Goal: Task Accomplishment & Management: Manage account settings

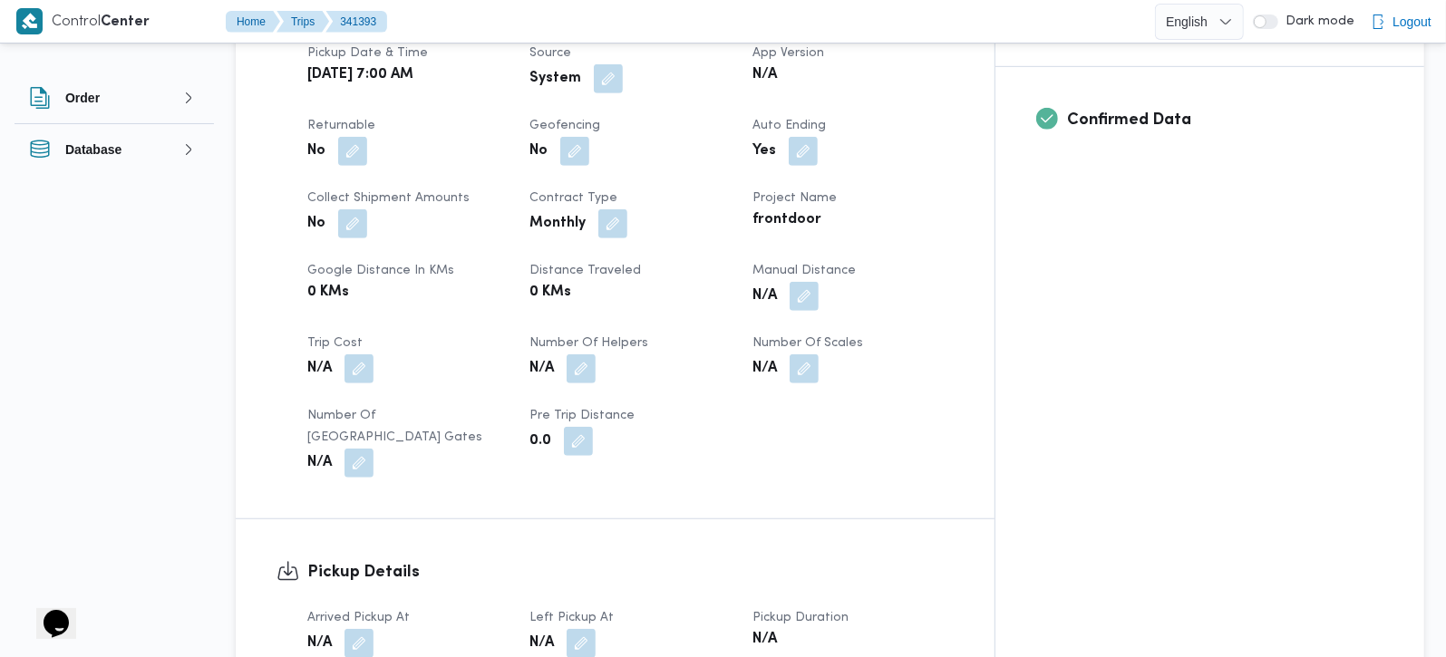
scroll to position [853, 0]
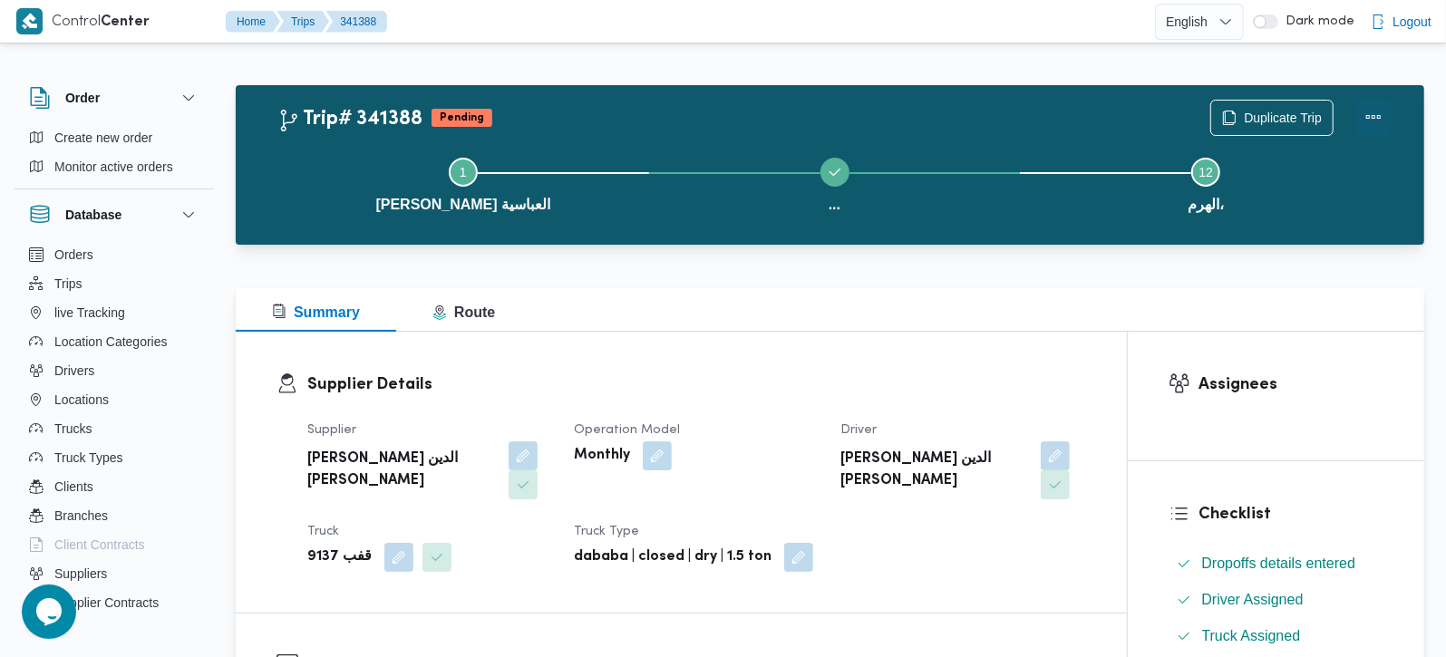
click at [1387, 118] on button "Actions" at bounding box center [1374, 117] width 36 height 36
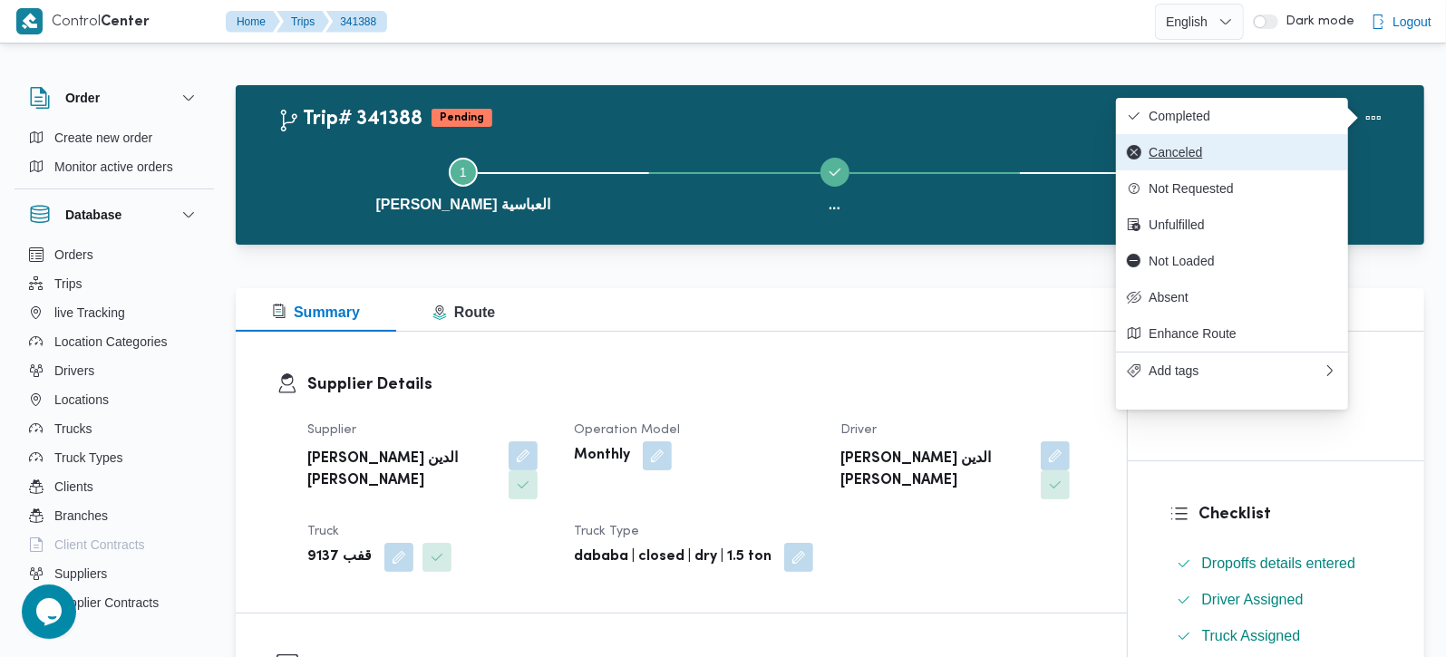
click at [1194, 168] on button "Canceled" at bounding box center [1232, 152] width 232 height 36
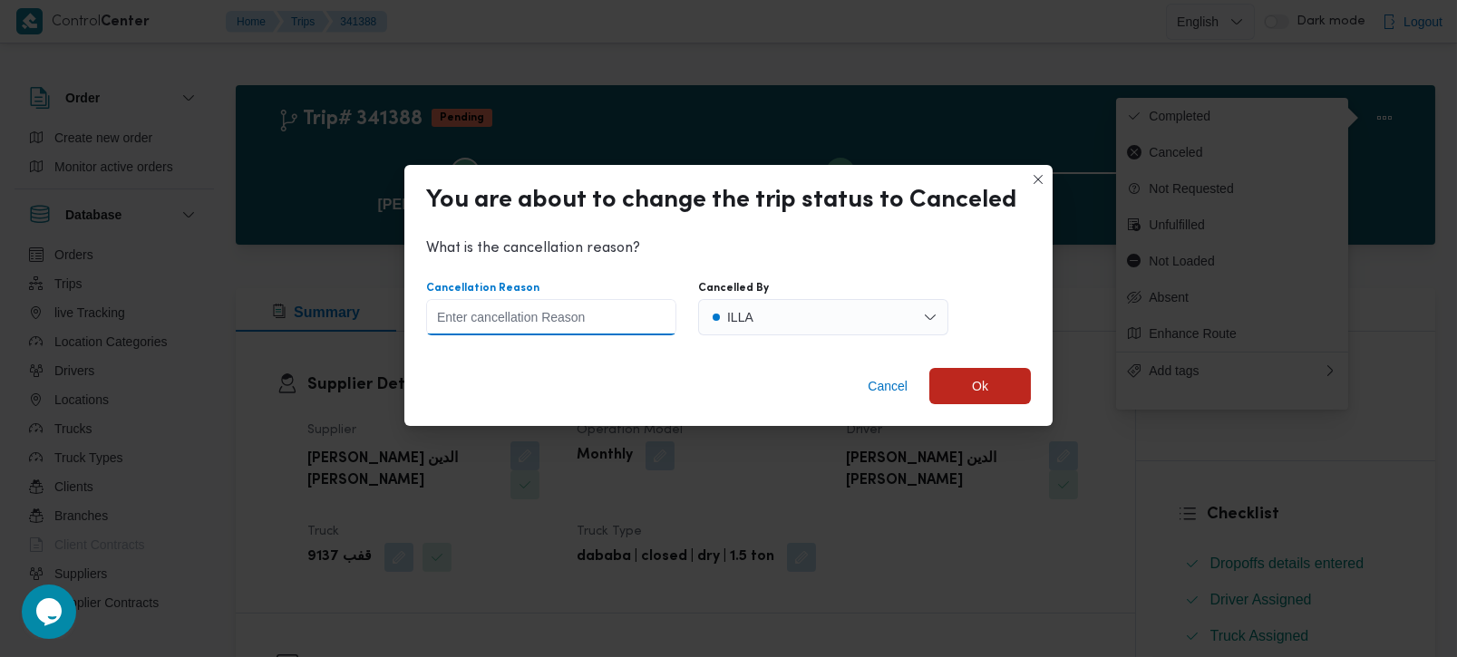
click at [506, 319] on input "Cancellation Reason" at bounding box center [551, 317] width 250 height 36
type input "wrong date"
click at [980, 378] on span "Ok" at bounding box center [980, 386] width 16 height 22
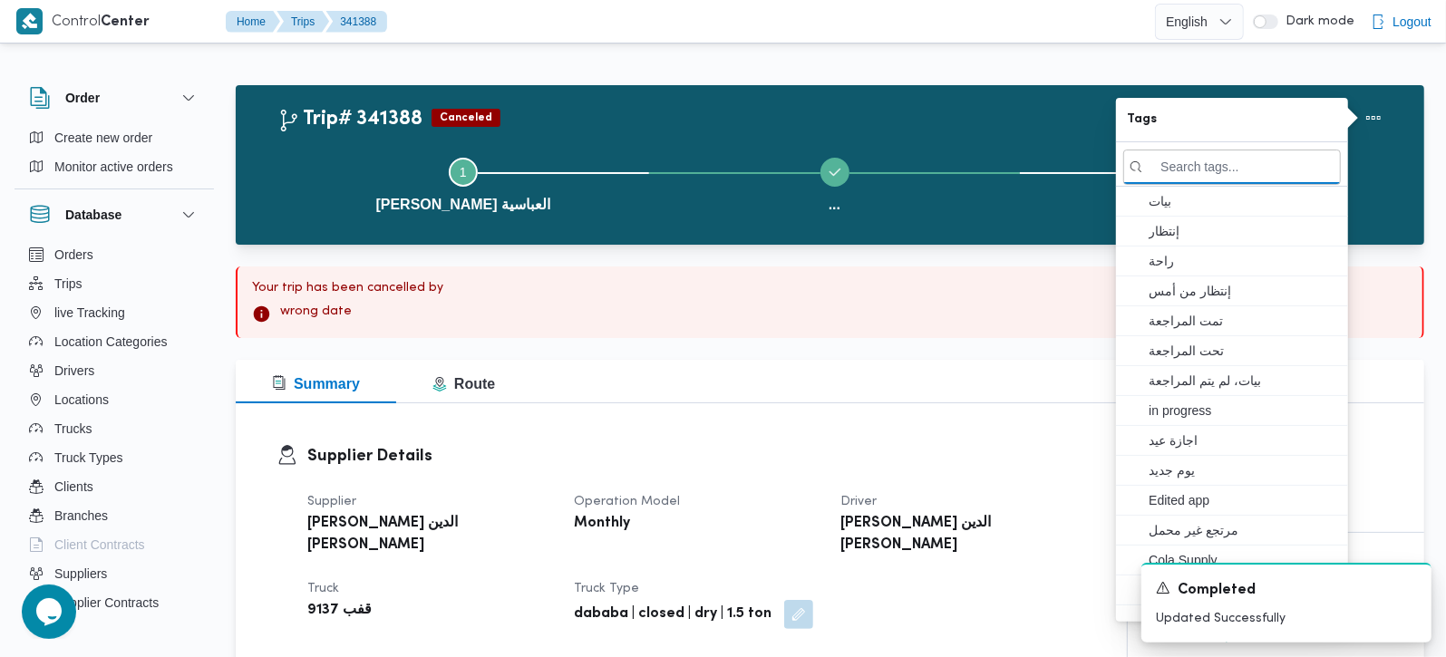
click at [634, 297] on div "Your trip has been cancelled by wrong date" at bounding box center [830, 303] width 1189 height 72
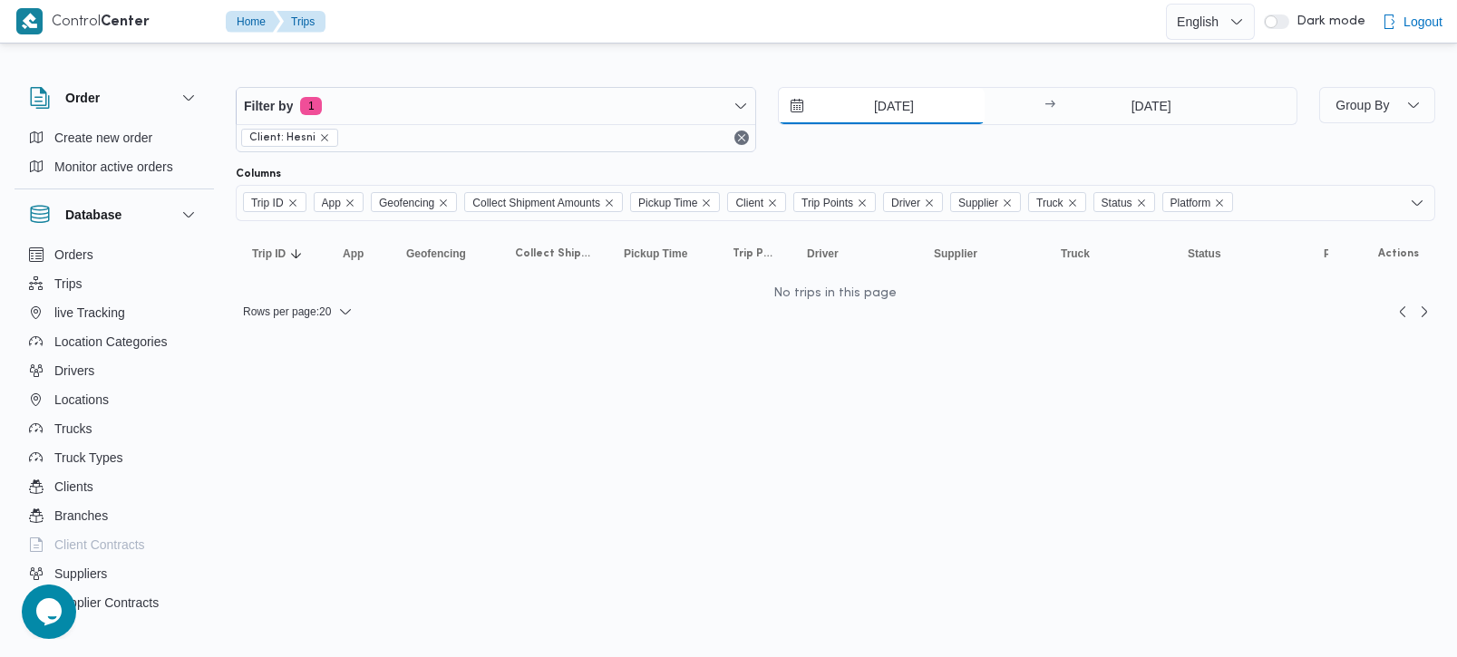
click at [914, 98] on input "[DATE]" at bounding box center [882, 106] width 206 height 36
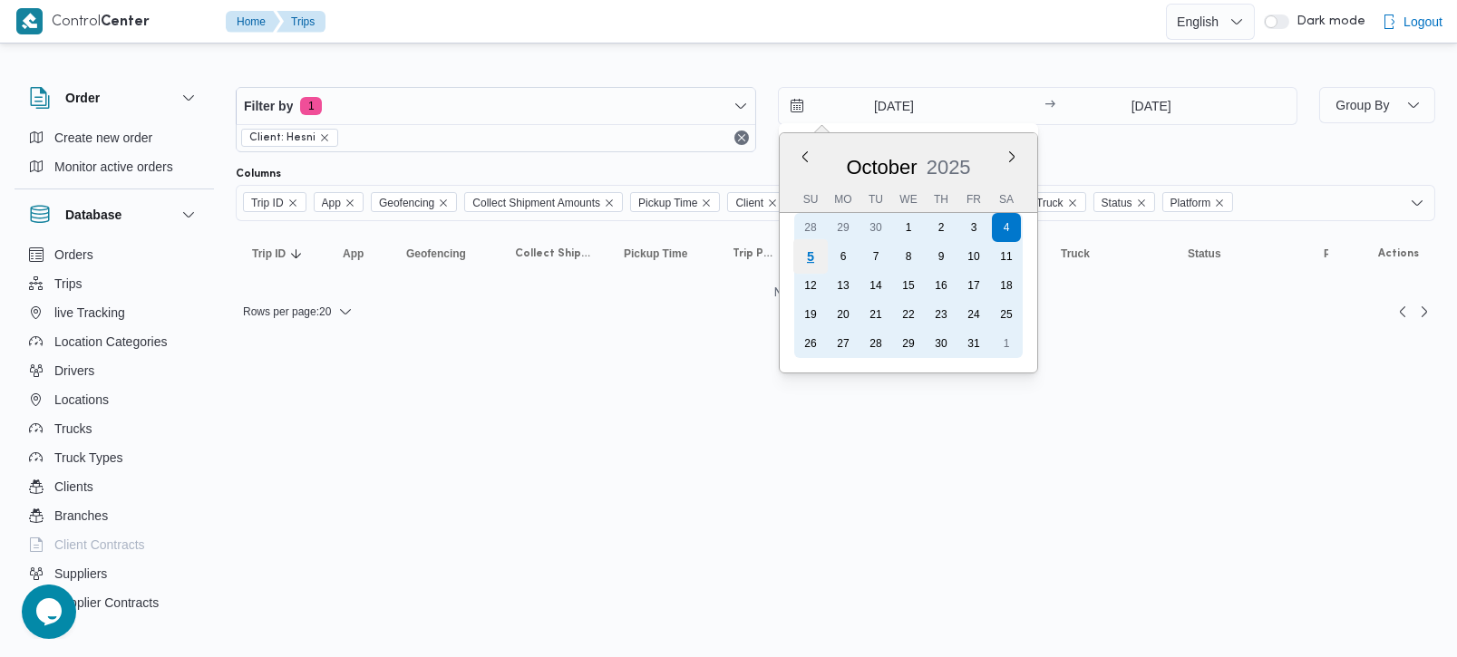
click at [800, 250] on div "5" at bounding box center [810, 256] width 34 height 34
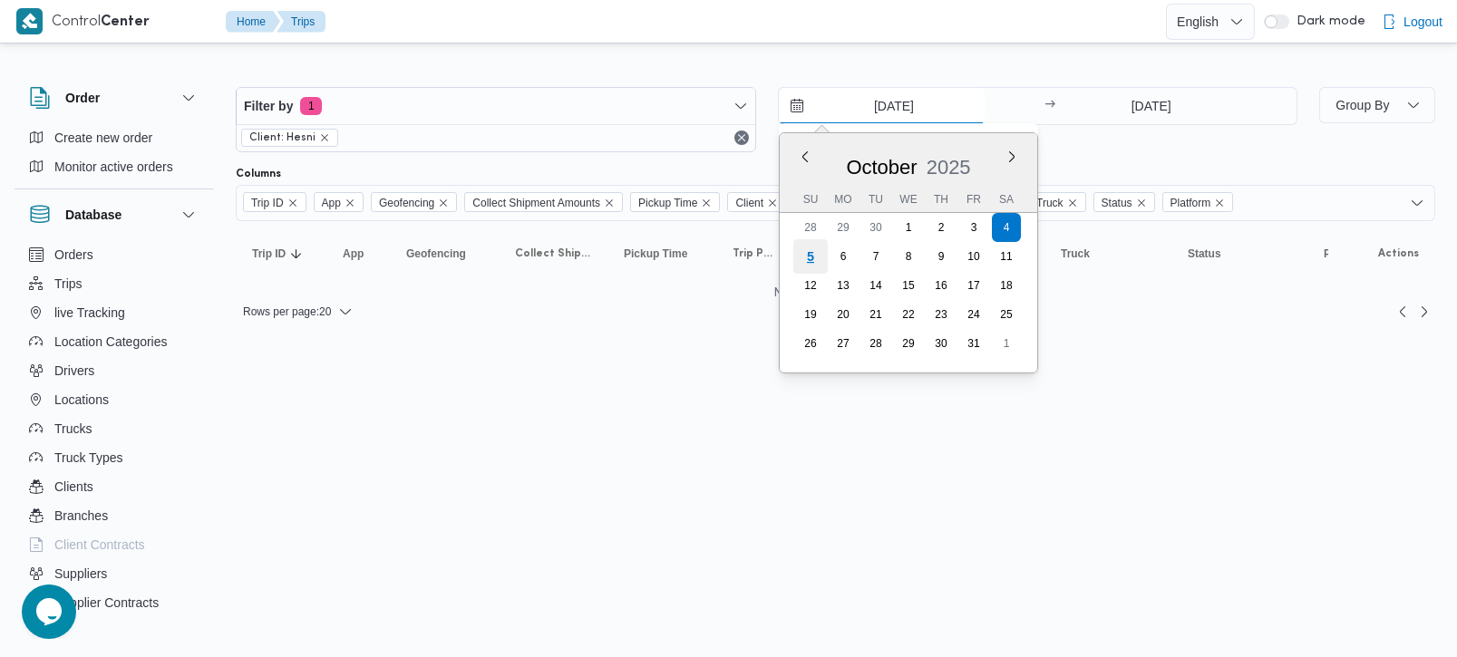
type input "5/10/2025"
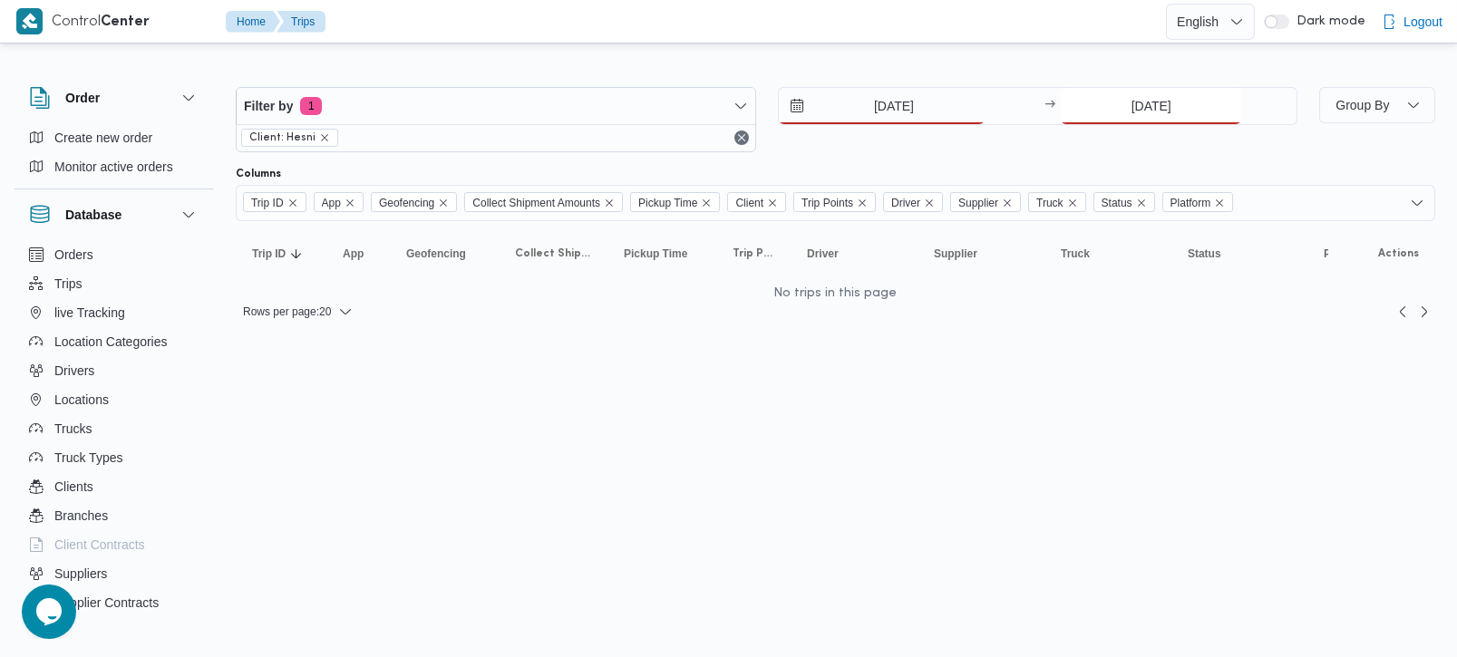
click at [1129, 93] on input "4/10/2025" at bounding box center [1151, 106] width 180 height 36
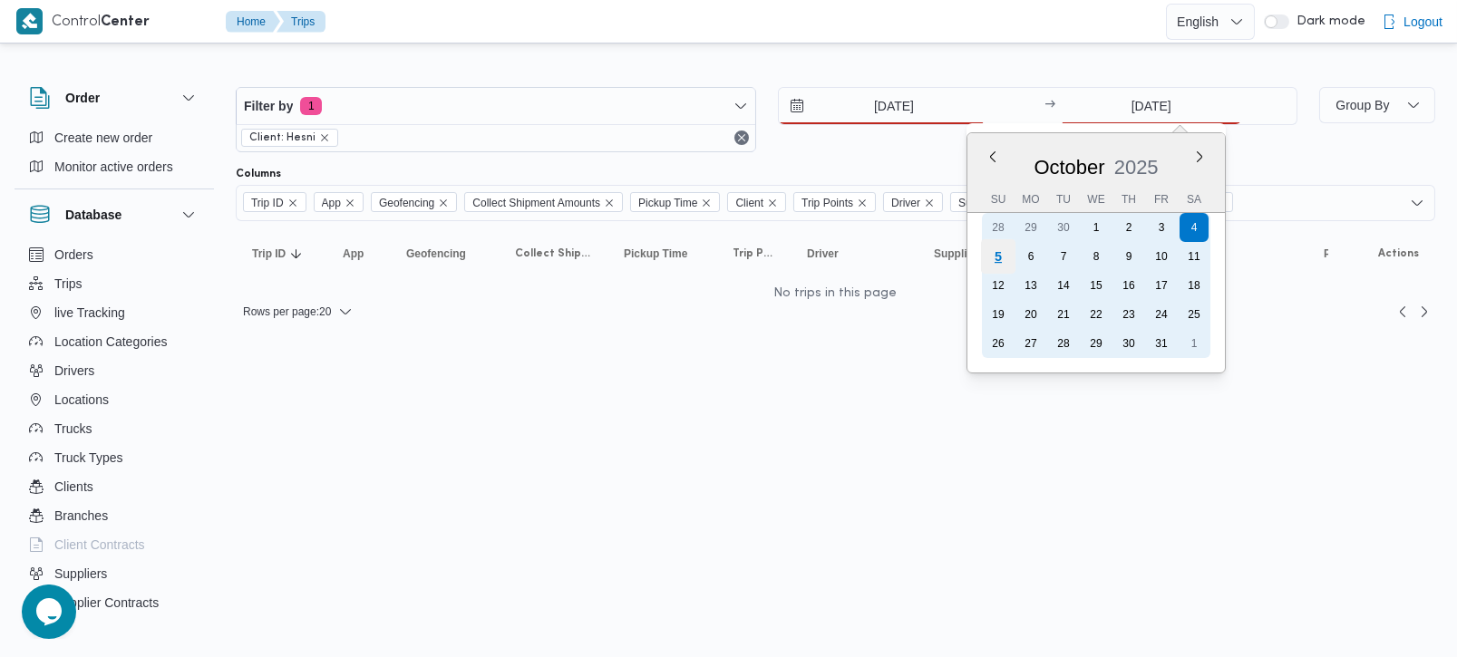
click at [989, 258] on div "5" at bounding box center [998, 256] width 34 height 34
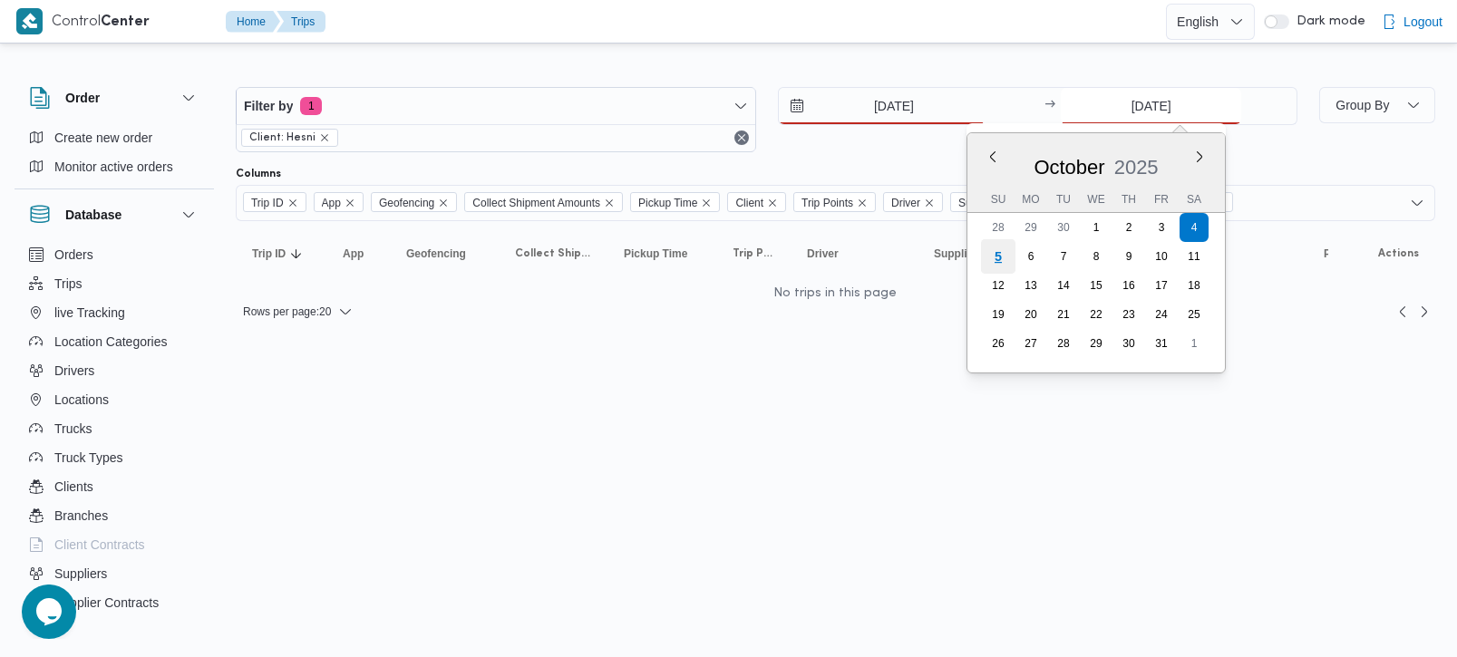
type input "5/10/2025"
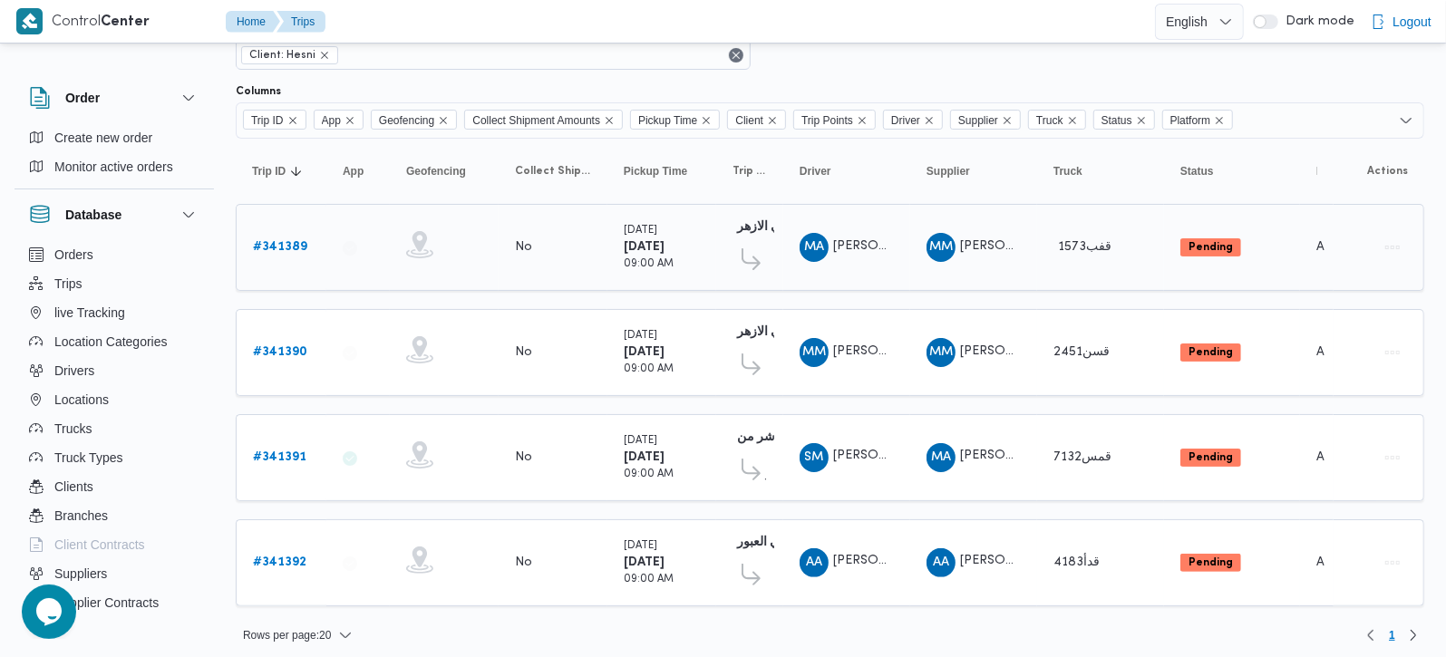
scroll to position [86, 0]
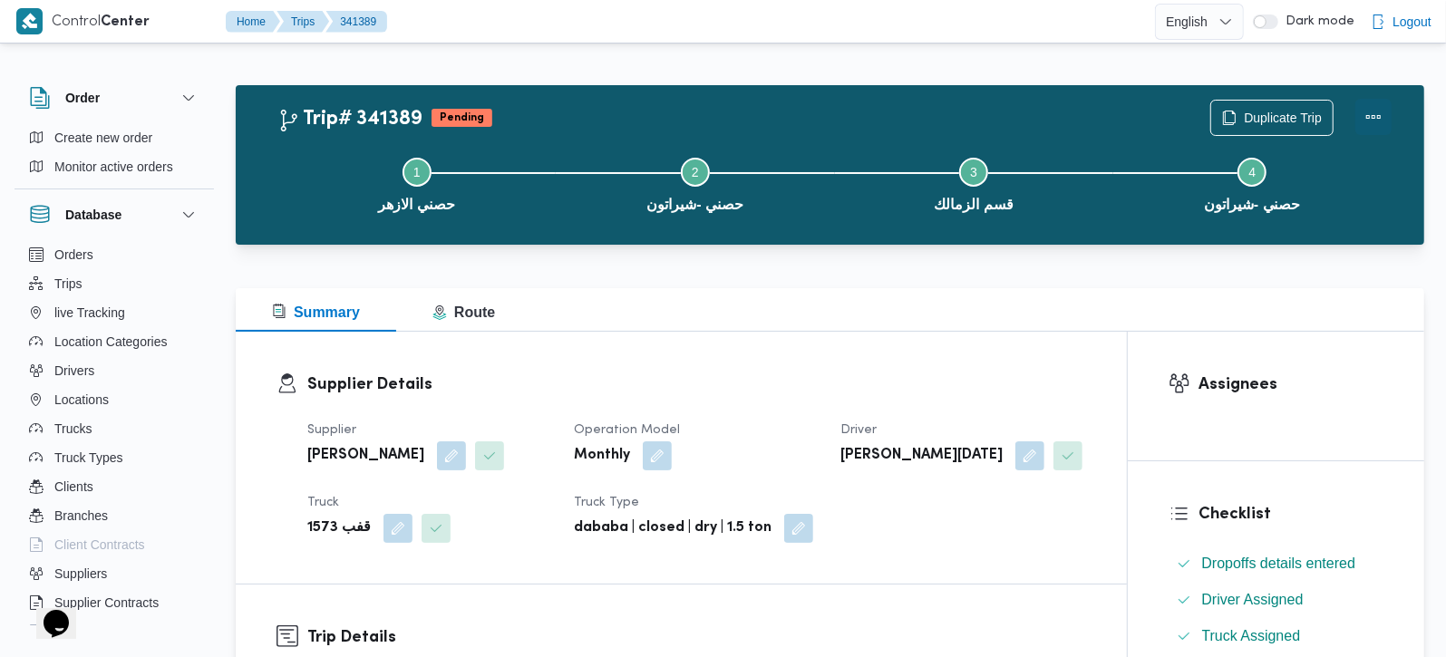
click at [1376, 112] on button "Actions" at bounding box center [1374, 117] width 36 height 36
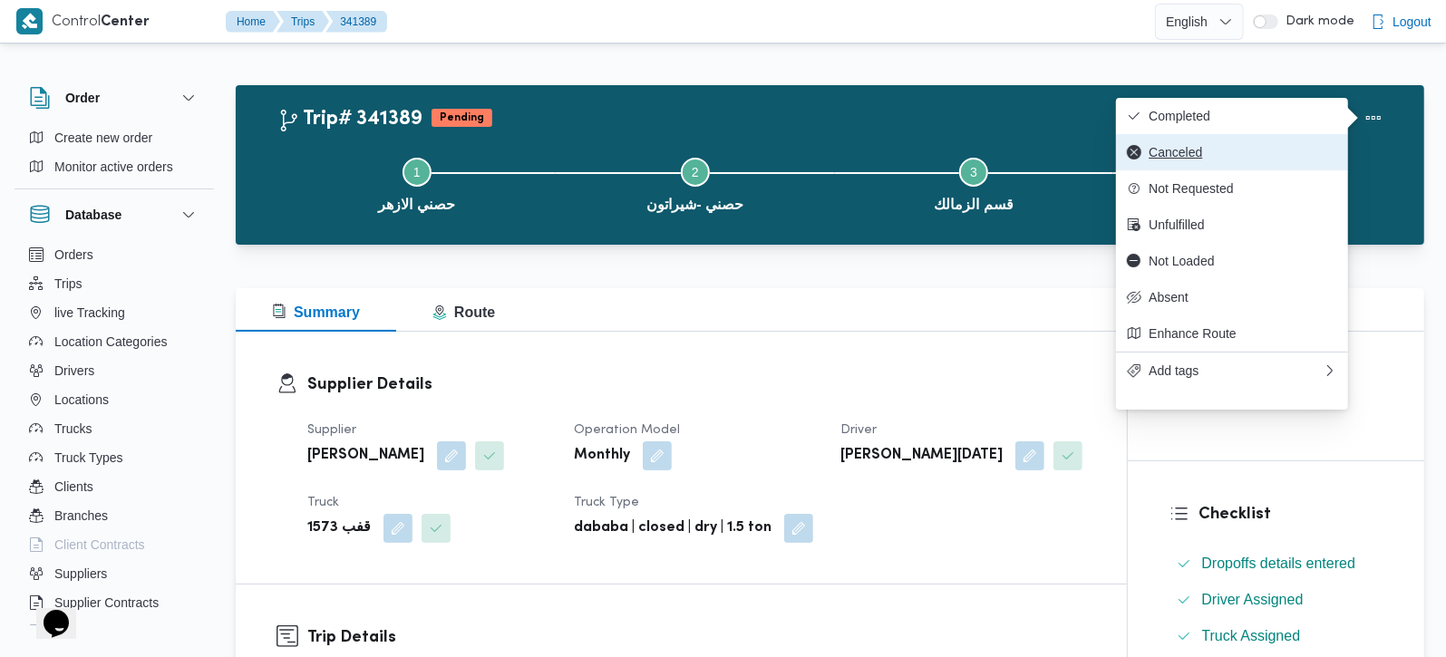
click at [1178, 149] on span "Canceled" at bounding box center [1243, 152] width 189 height 15
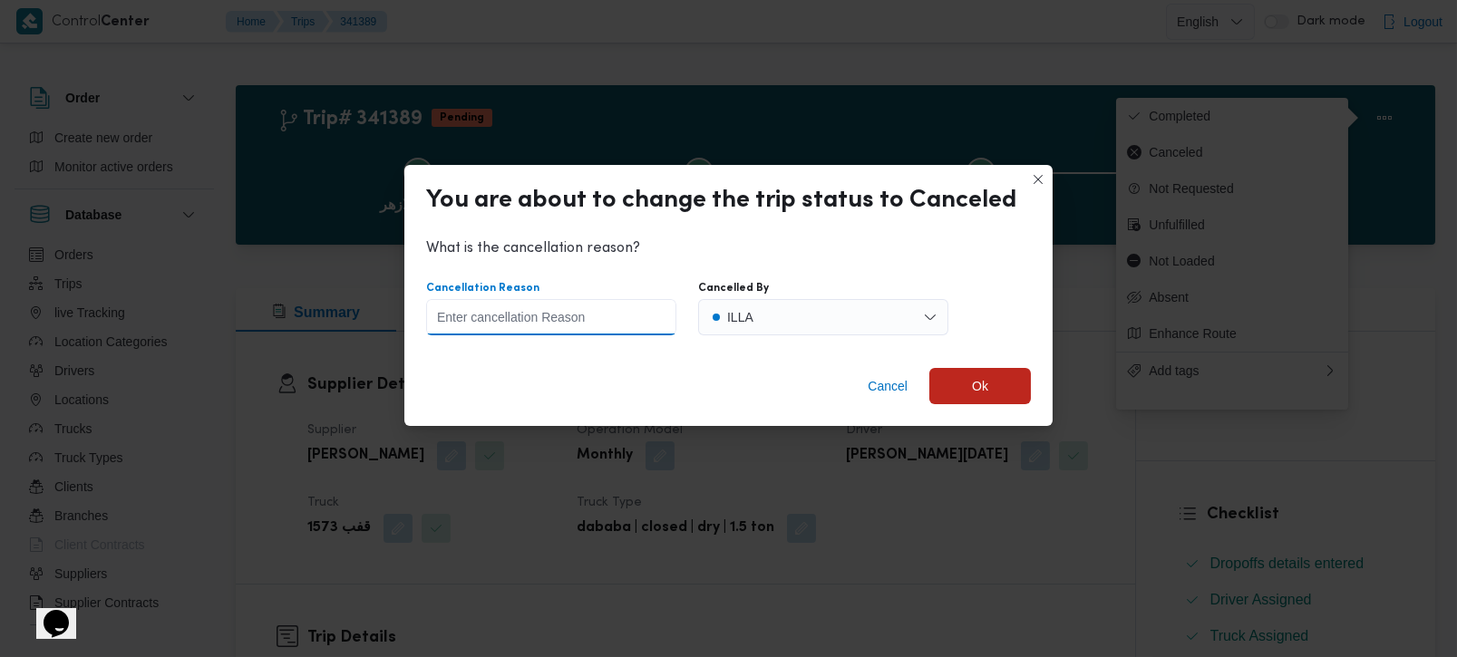
click at [545, 316] on input "Cancellation Reason" at bounding box center [551, 317] width 250 height 36
type input "wrong date"
click at [849, 390] on div "Cancel Ok" at bounding box center [728, 390] width 648 height 73
click at [965, 387] on span "Ok" at bounding box center [981, 385] width 102 height 36
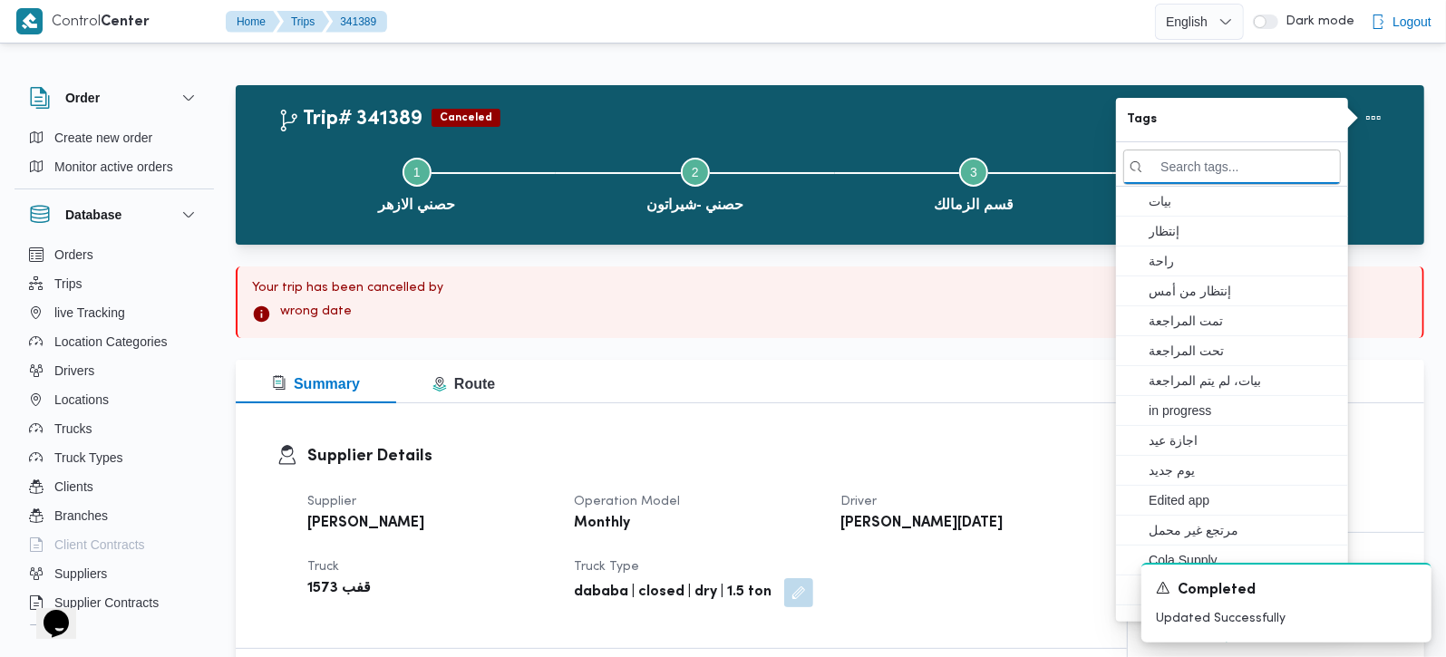
click at [783, 195] on button "Step 2 is incomplete 2 حصني -شيراتون" at bounding box center [695, 183] width 278 height 94
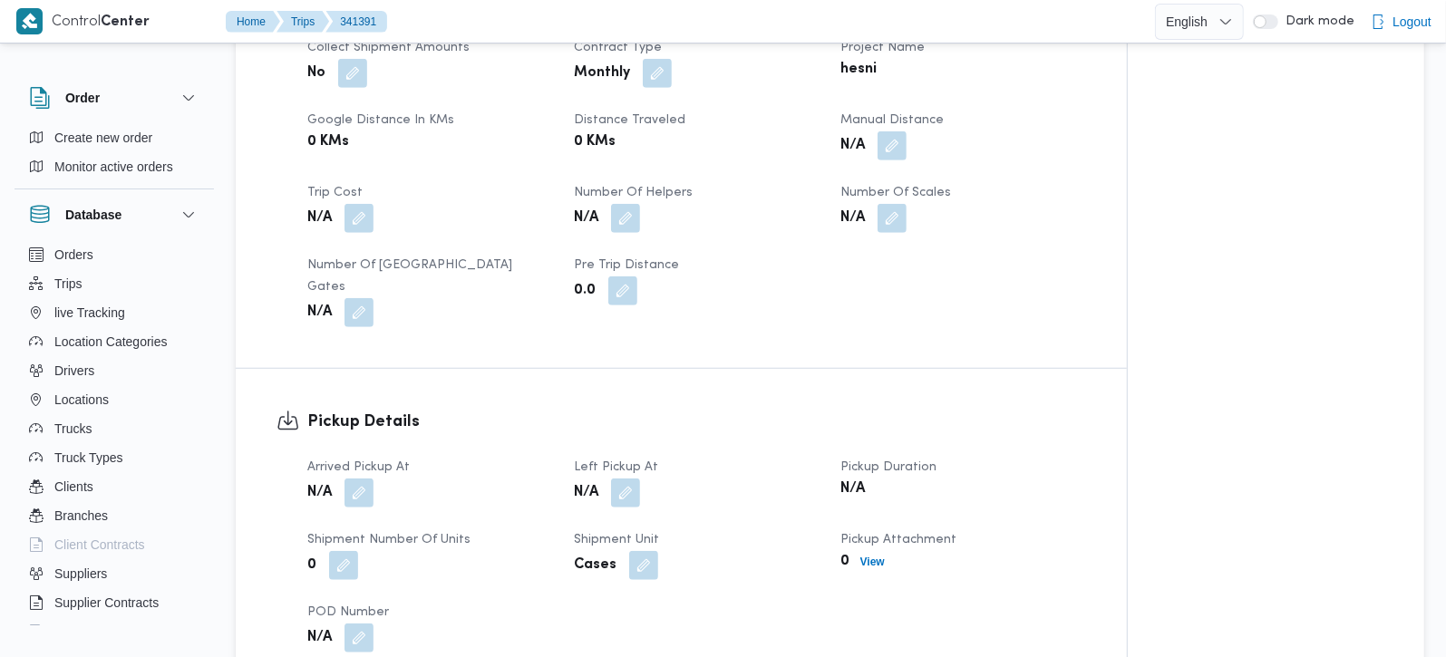
scroll to position [959, 0]
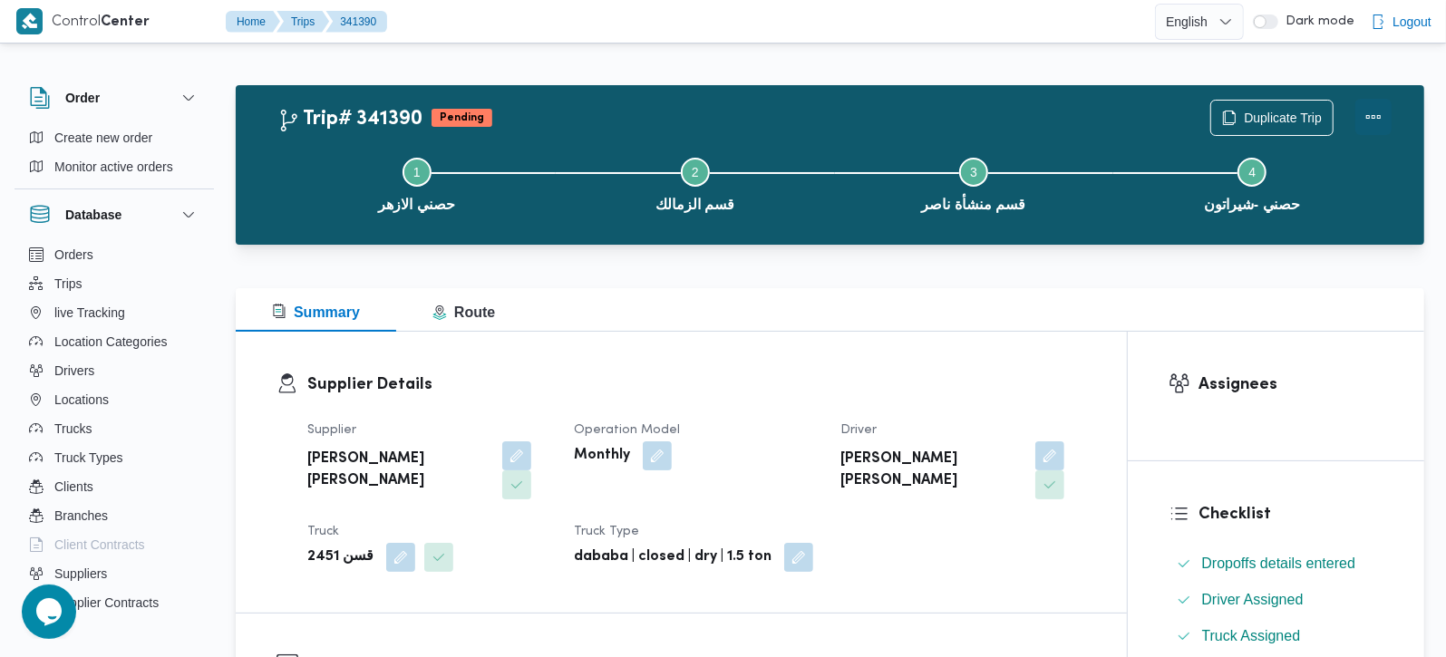
click at [1380, 115] on button "Actions" at bounding box center [1374, 117] width 36 height 36
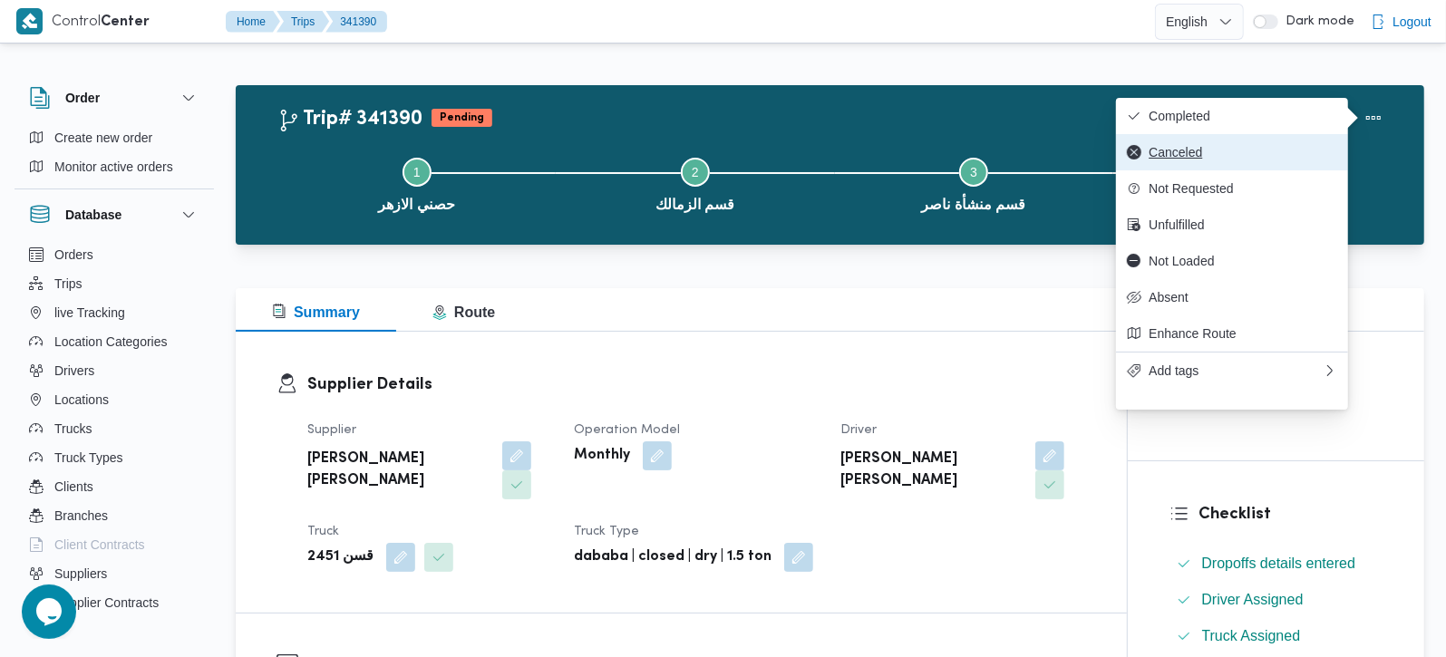
click at [1169, 160] on span "Canceled" at bounding box center [1243, 152] width 189 height 15
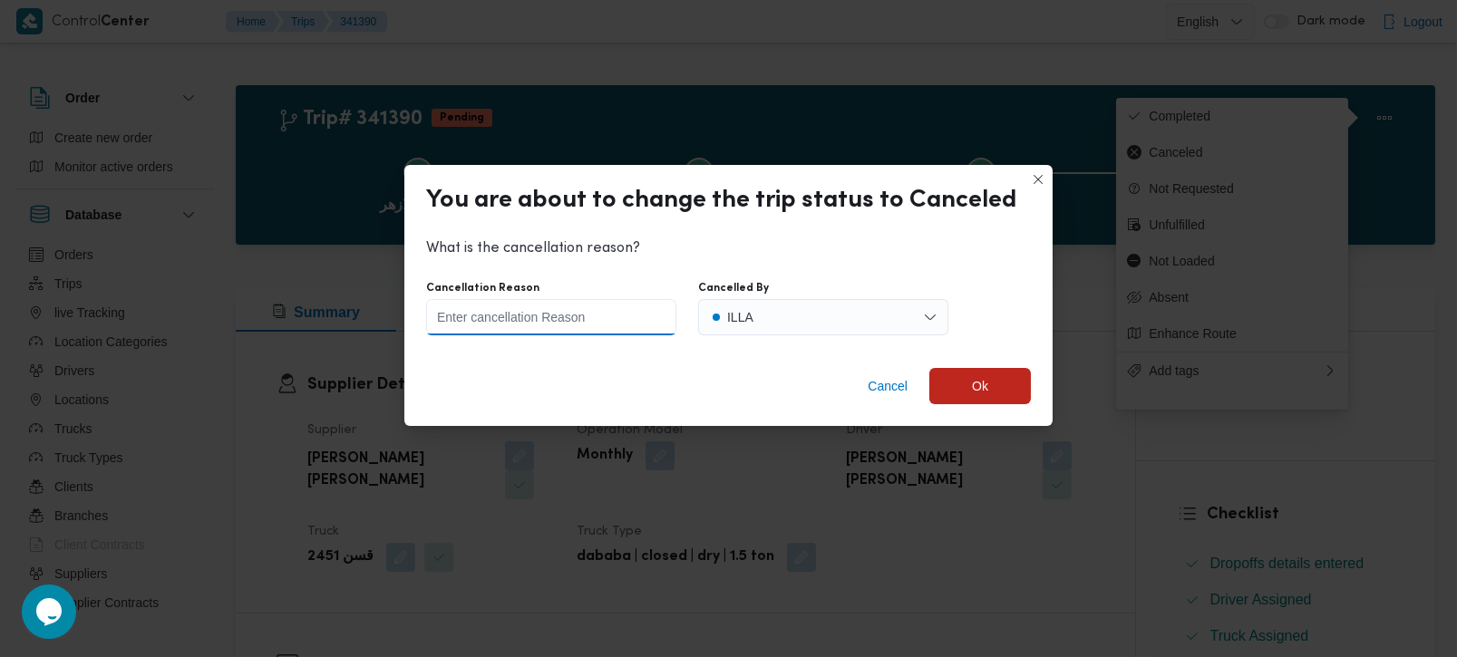
click at [575, 307] on input "Cancellation Reason" at bounding box center [551, 317] width 250 height 36
type input "wrong date"
click at [696, 400] on div "Cancel Ok" at bounding box center [728, 390] width 648 height 73
click at [950, 385] on span "Ok" at bounding box center [981, 385] width 102 height 36
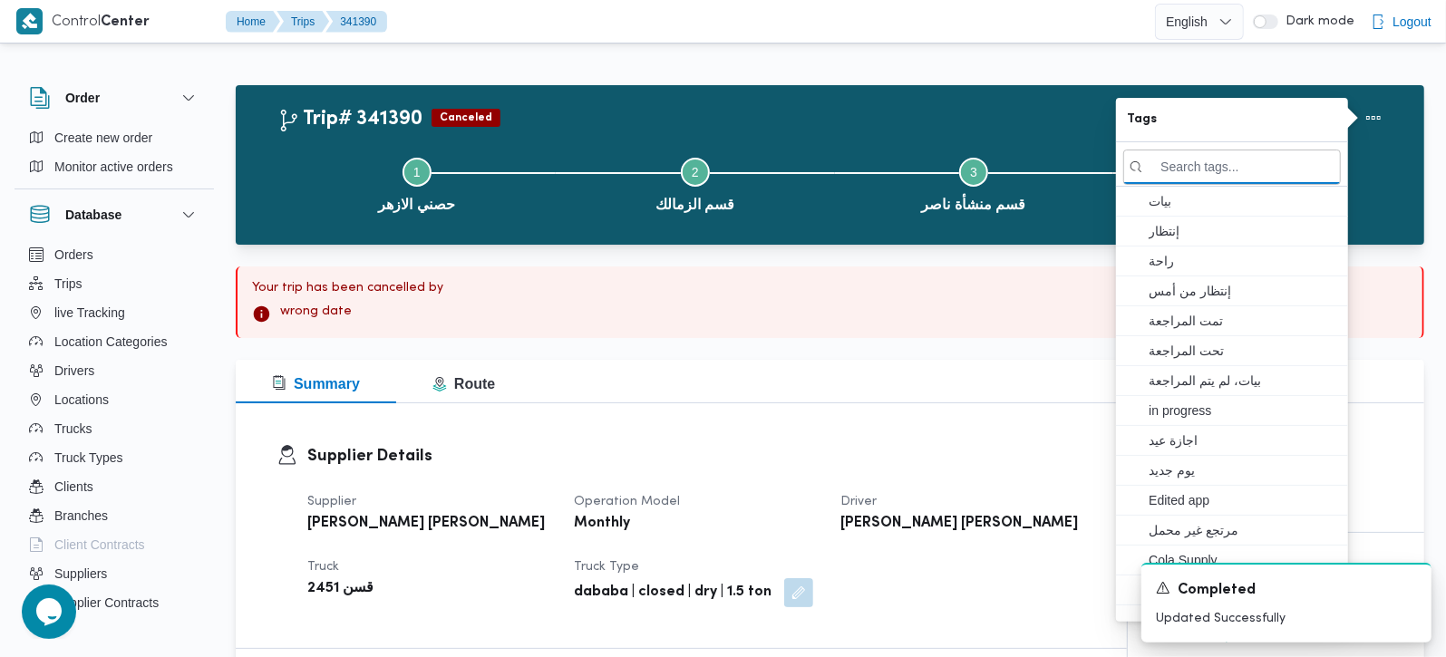
click at [789, 177] on button "Step 2 is incomplete 2 قسم الزمالك" at bounding box center [695, 183] width 278 height 94
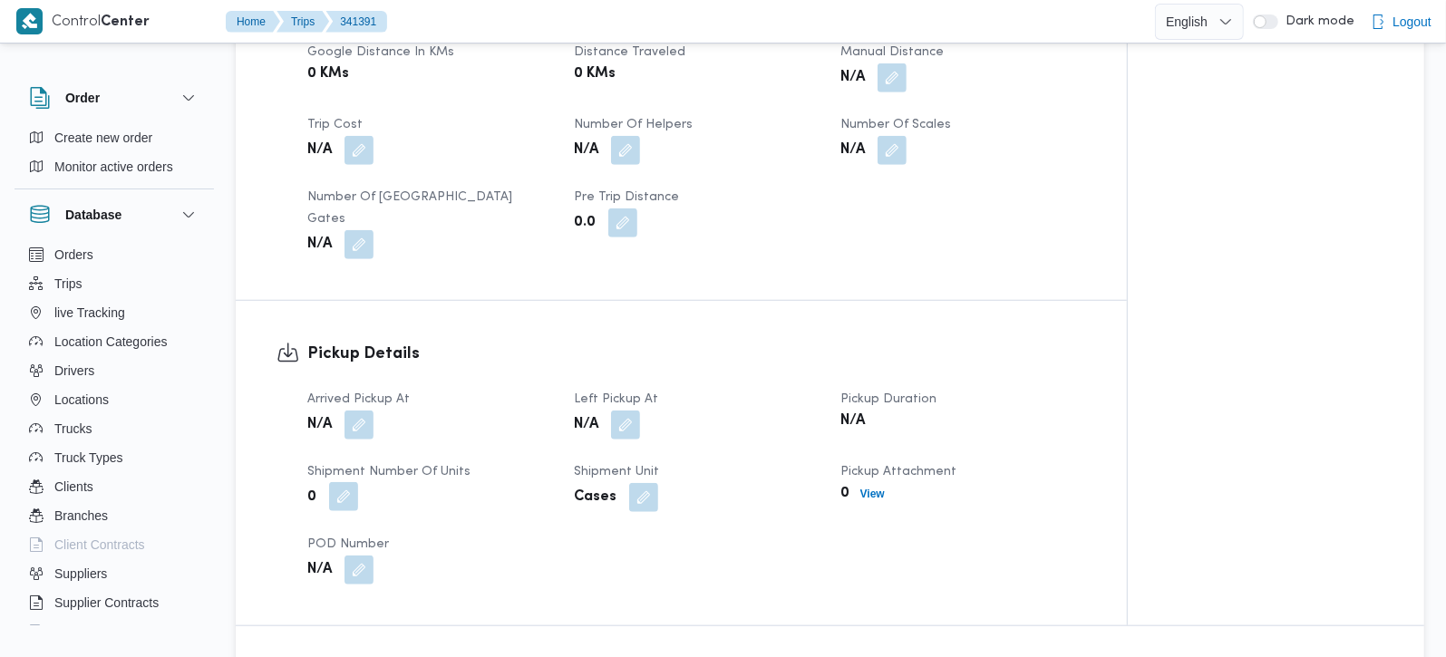
scroll to position [1115, 0]
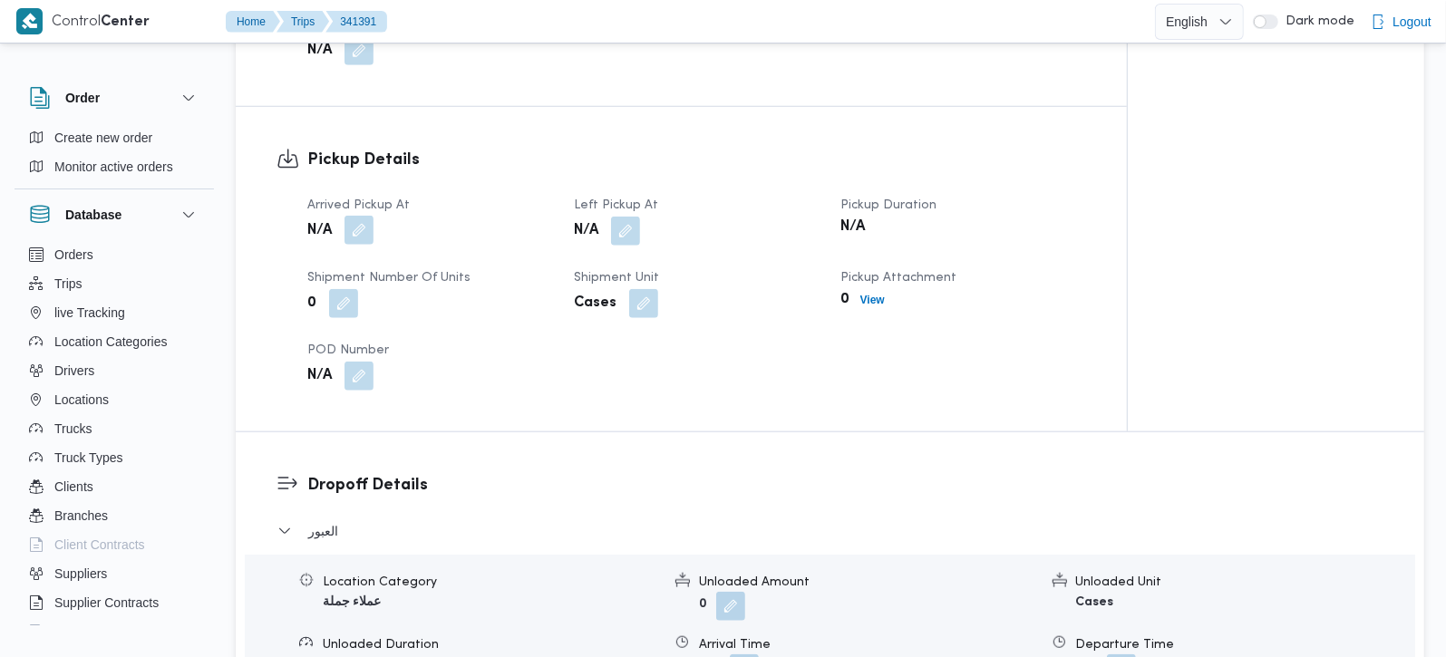
drag, startPoint x: 358, startPoint y: 206, endPoint x: 357, endPoint y: 220, distance: 14.5
click at [358, 216] on button "button" at bounding box center [359, 230] width 29 height 29
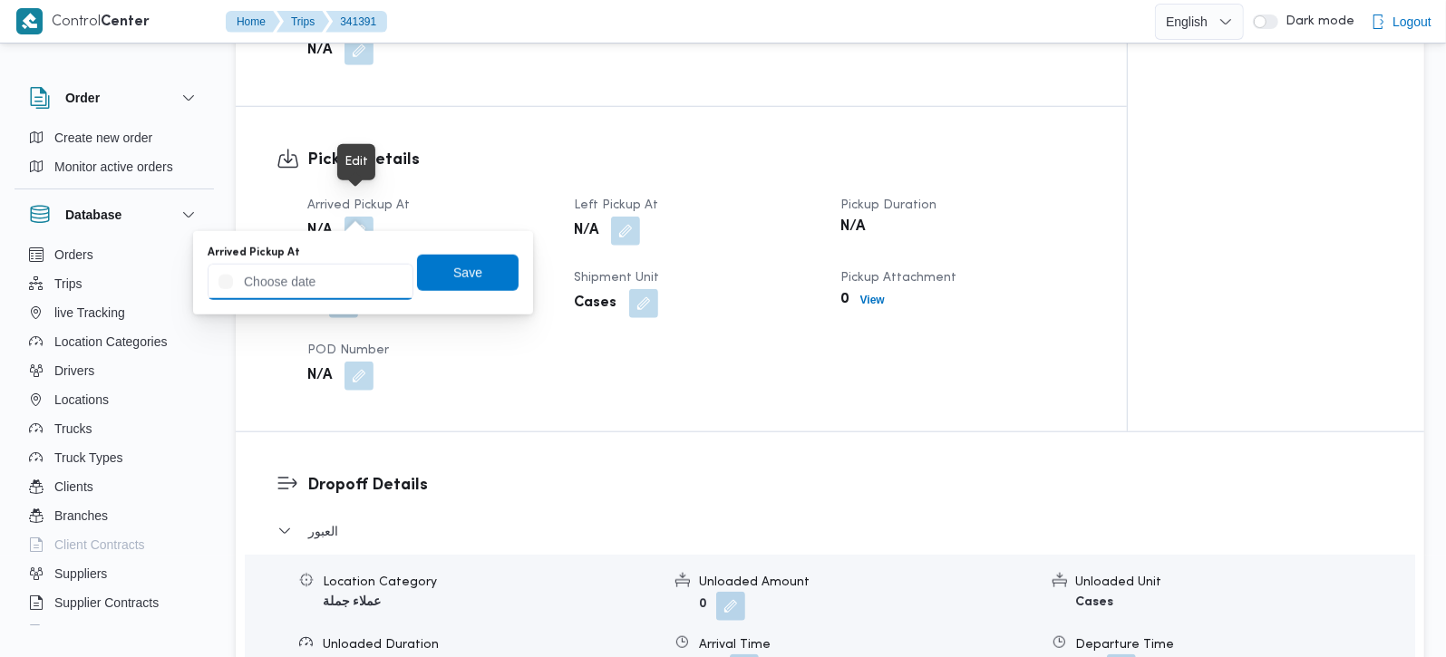
click at [339, 264] on input "Arrived Pickup At" at bounding box center [311, 282] width 206 height 36
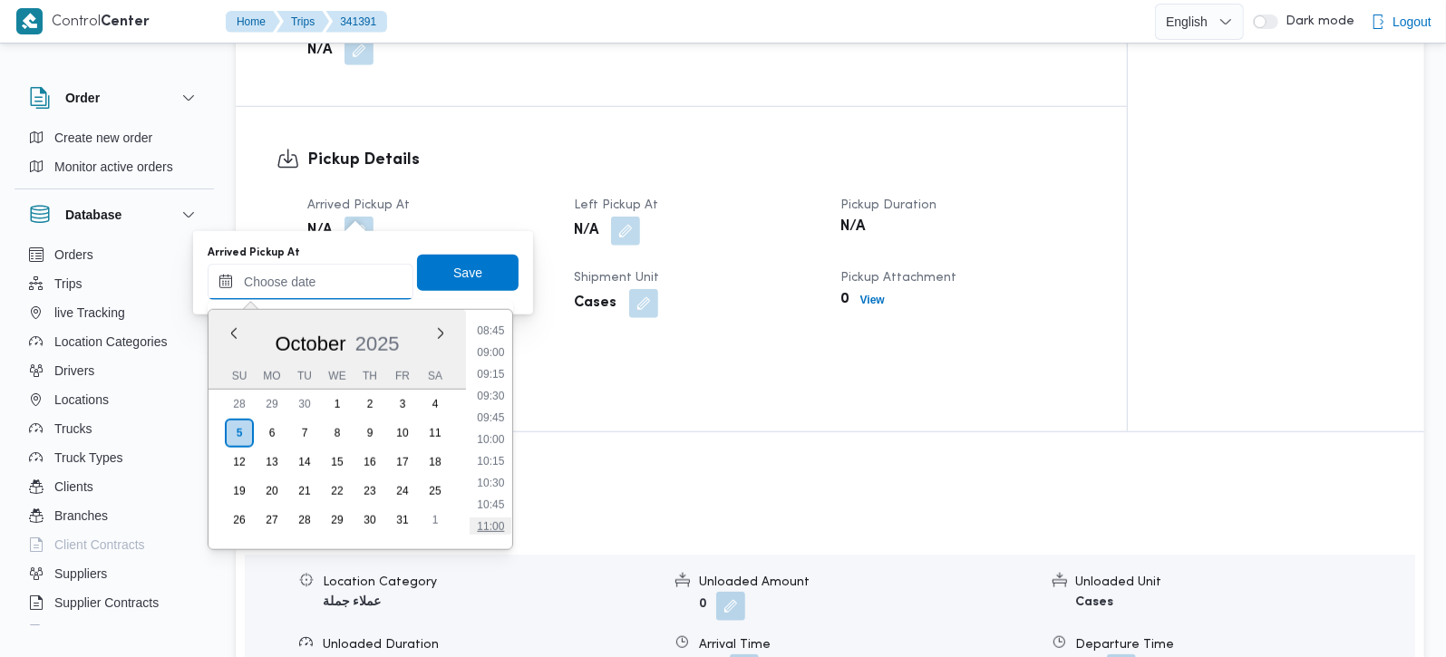
scroll to position [657, 0]
click at [499, 410] on li "08:30" at bounding box center [491, 416] width 42 height 18
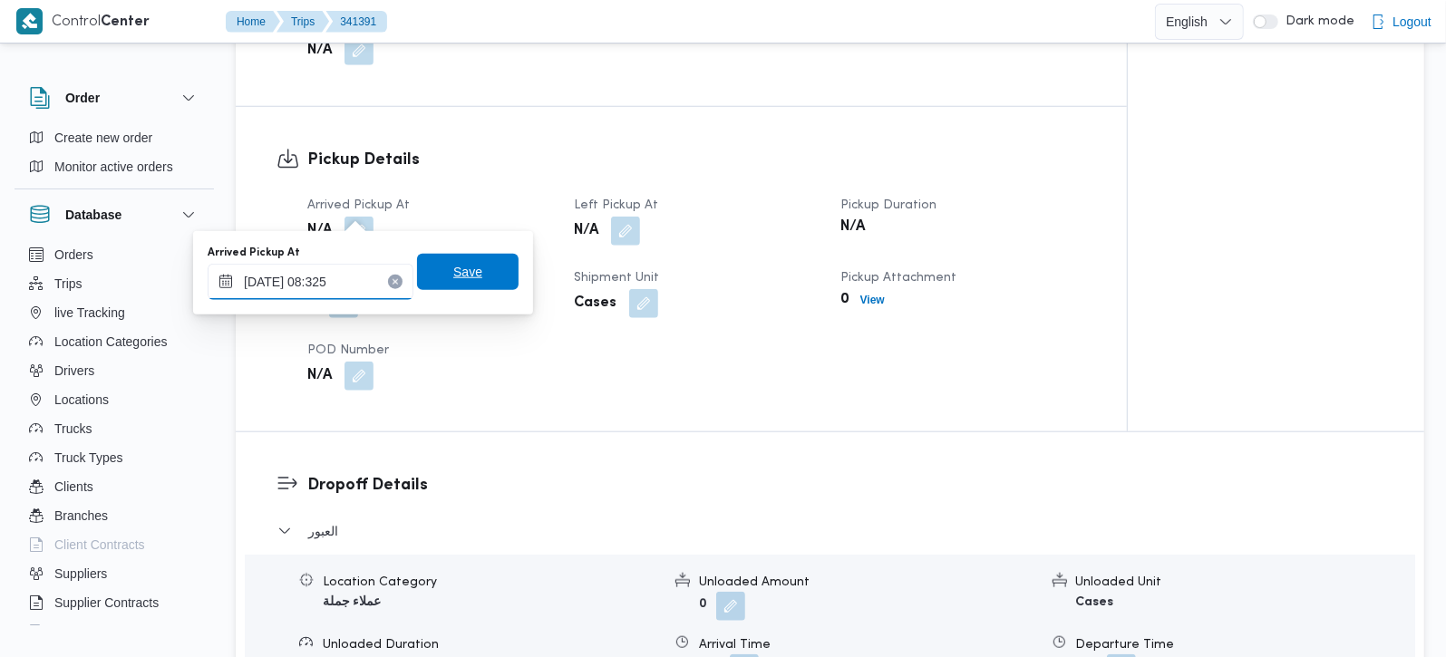
type input "05/10/2025 08:325"
click at [453, 271] on span "Save" at bounding box center [467, 272] width 29 height 22
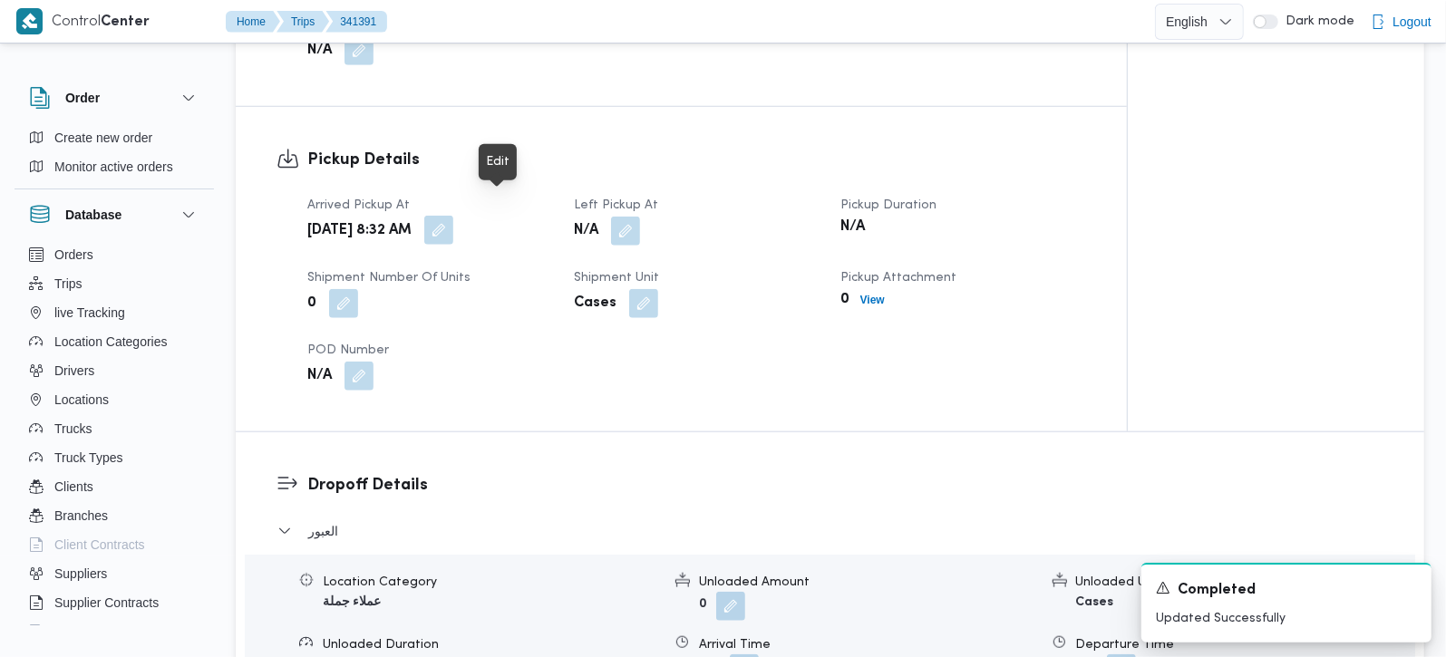
click at [453, 217] on button "button" at bounding box center [438, 230] width 29 height 29
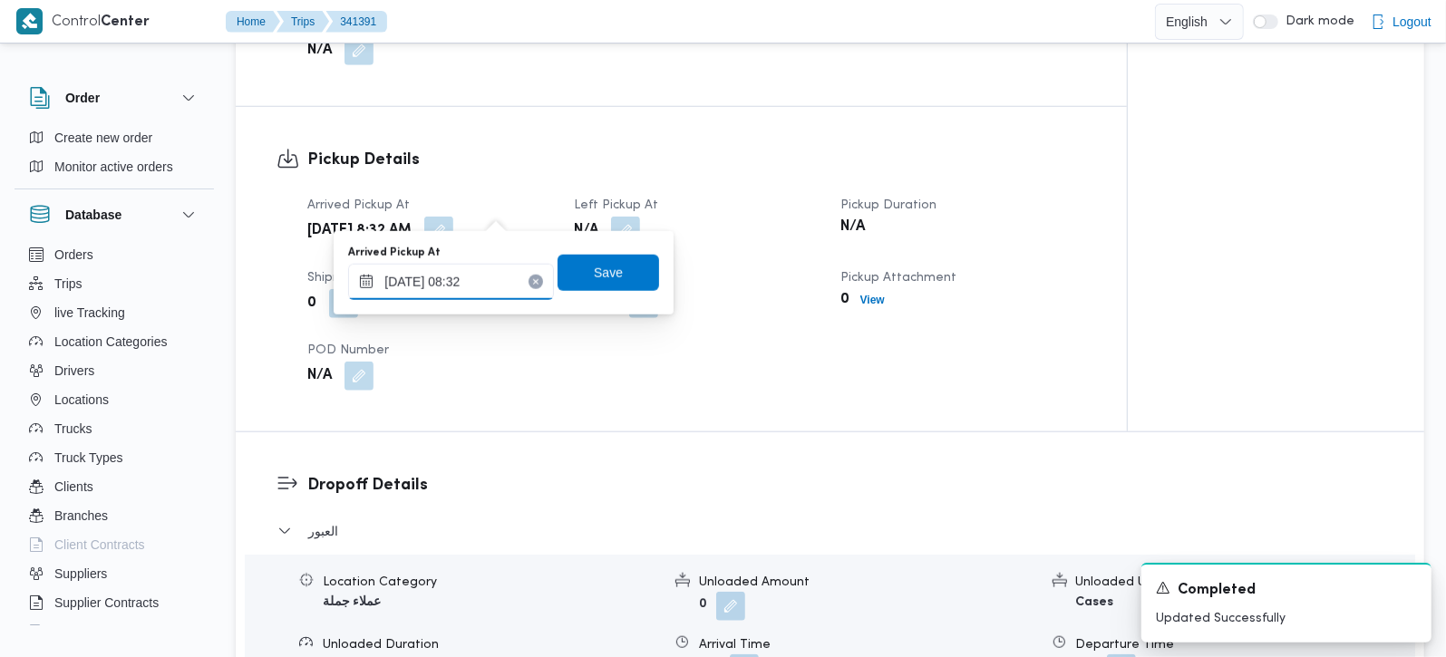
click at [488, 277] on input "05/10/2025 08:32" at bounding box center [451, 282] width 206 height 36
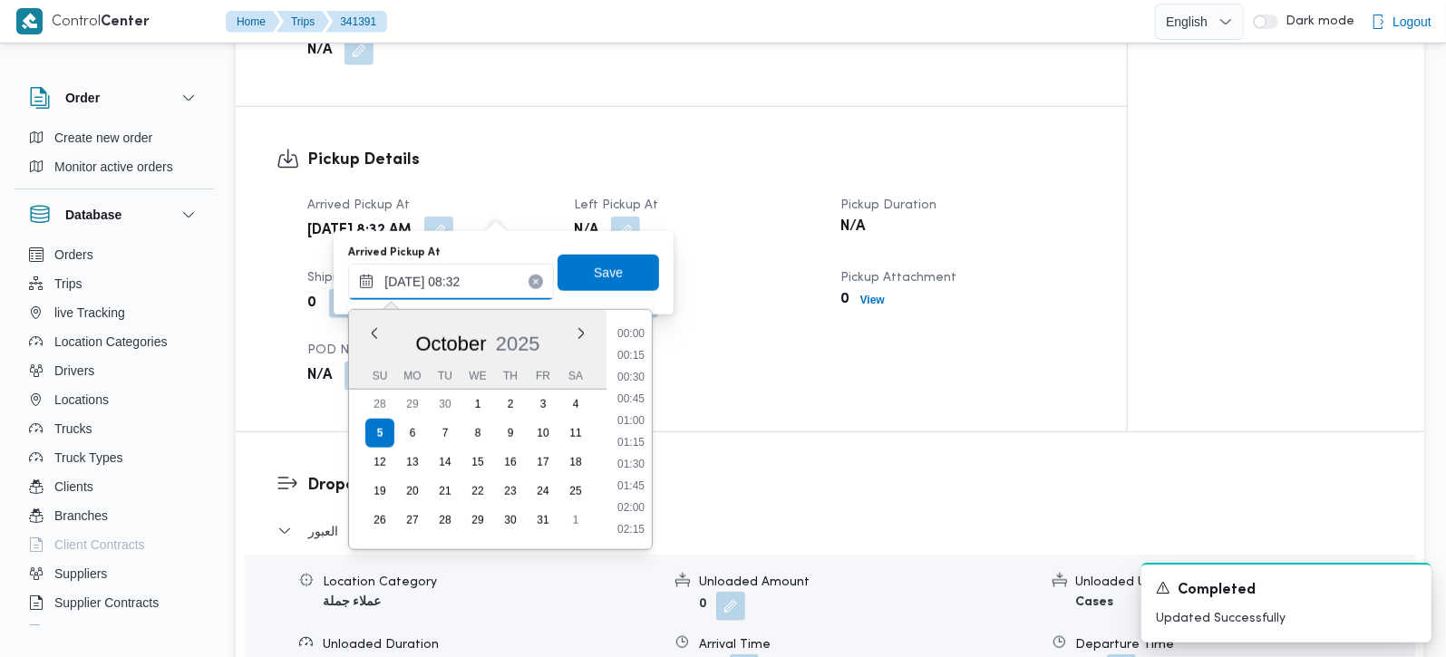
scroll to position [631, 0]
type input "05/10/2025 08:25"
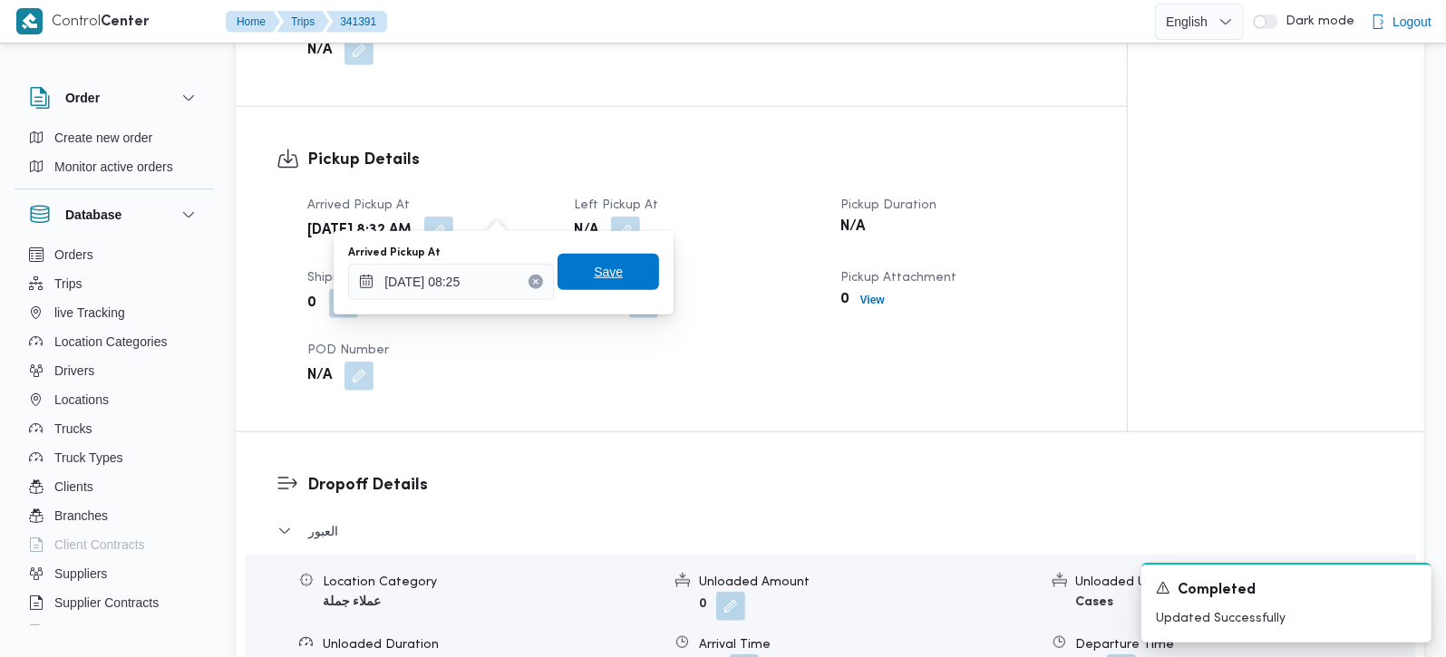
click at [577, 279] on span "Save" at bounding box center [609, 272] width 102 height 36
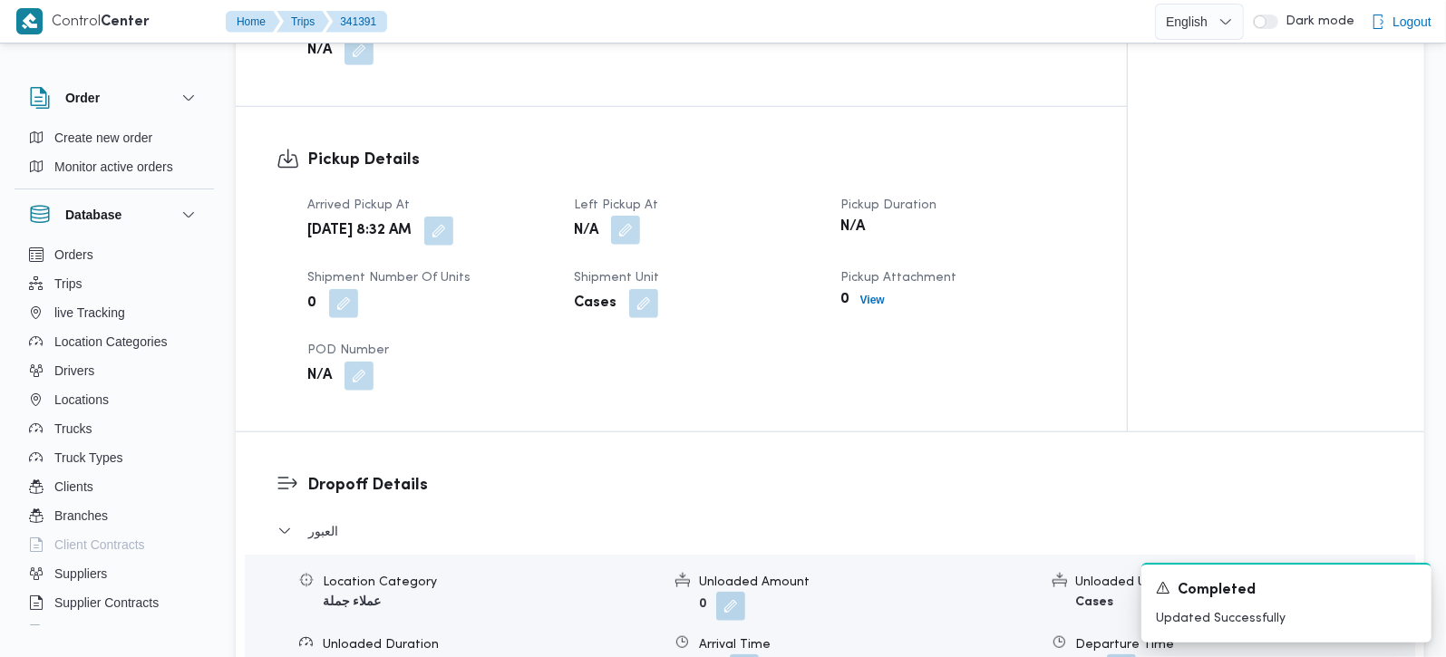
click at [631, 216] on button "button" at bounding box center [625, 230] width 29 height 29
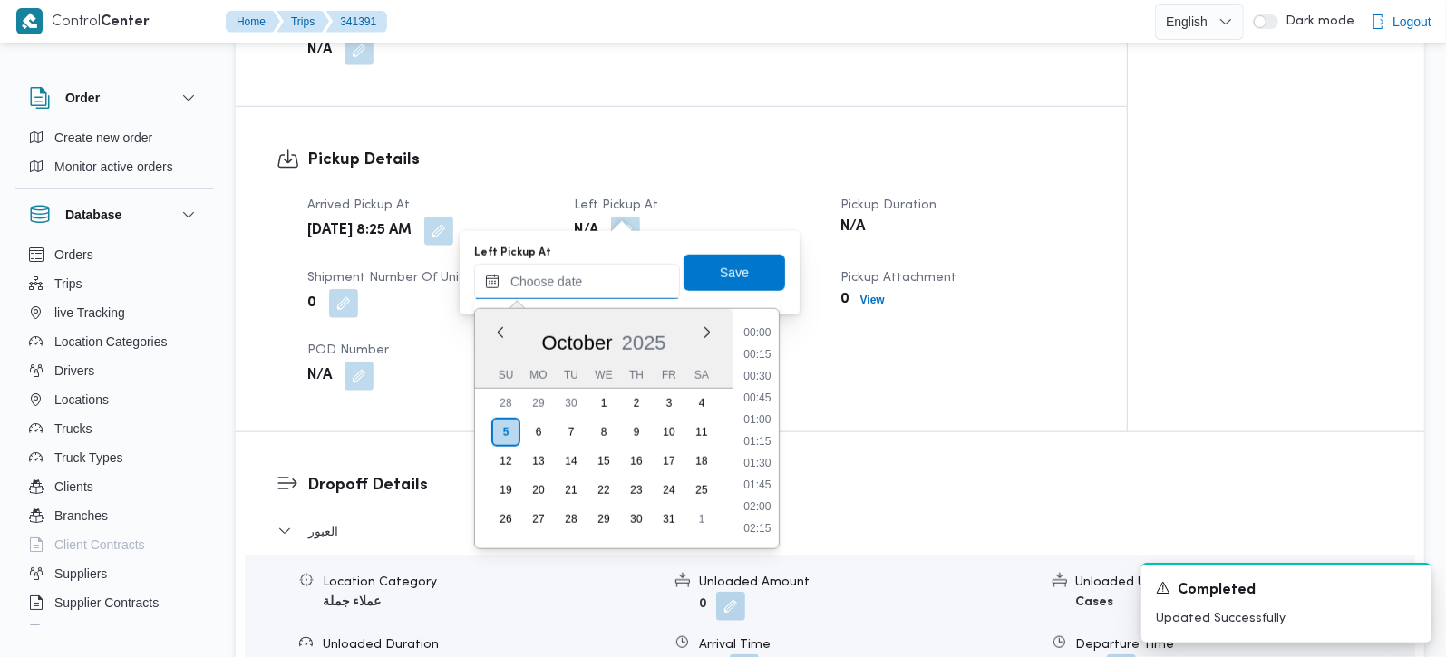
click at [593, 280] on input "Left Pickup At" at bounding box center [577, 282] width 206 height 36
click at [769, 369] on li "09:15" at bounding box center [757, 374] width 42 height 18
type input "05/10/2025 09:15"
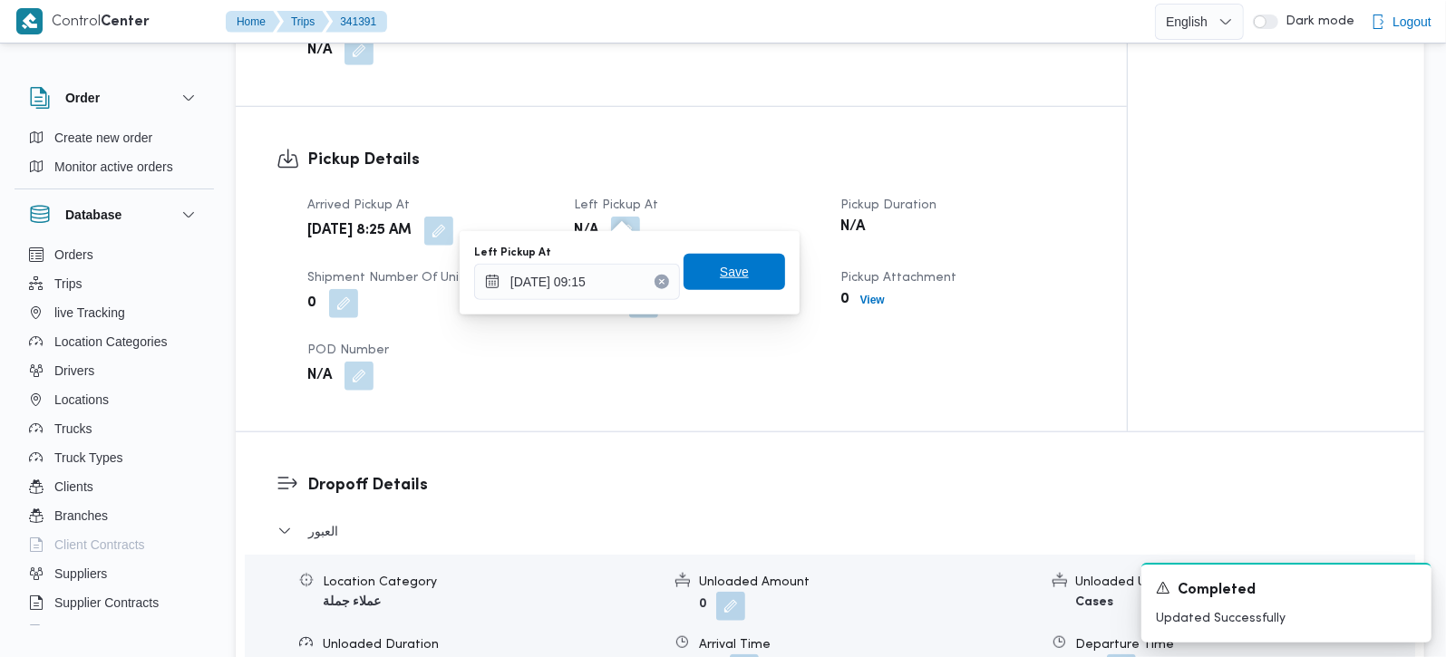
click at [759, 278] on span "Save" at bounding box center [735, 272] width 102 height 36
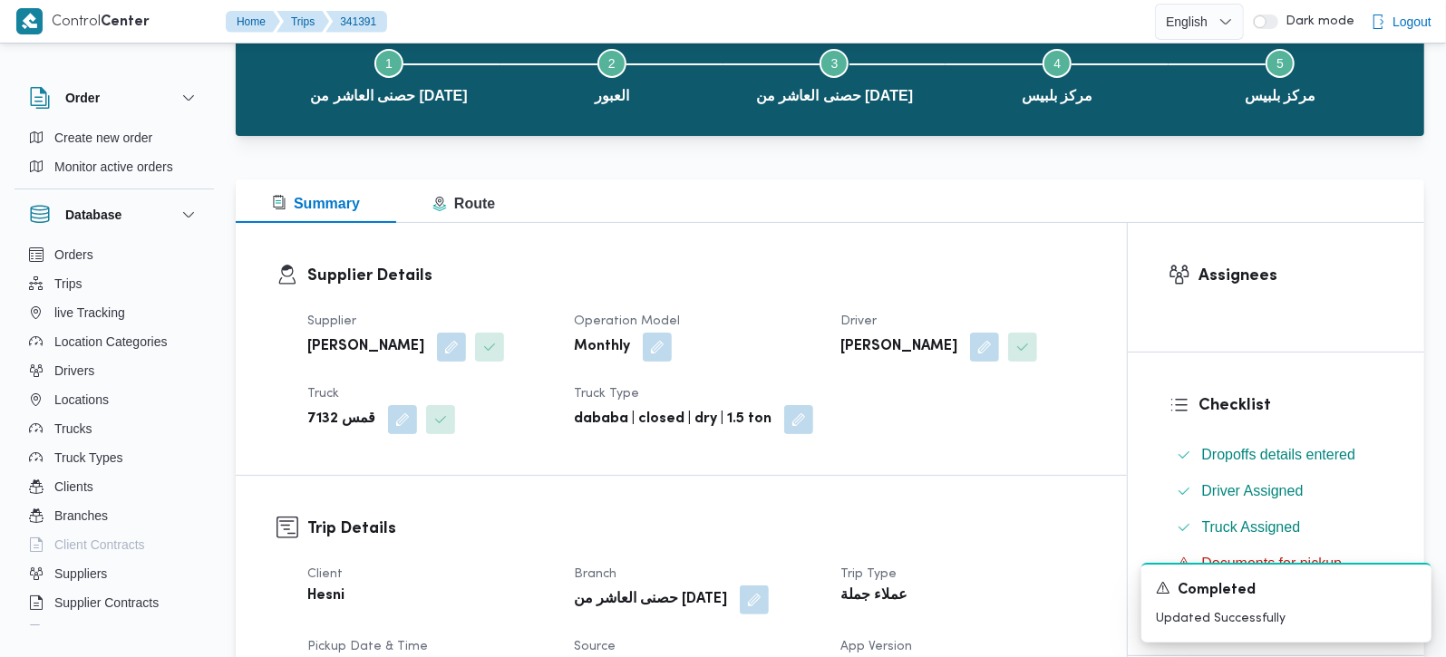
scroll to position [0, 0]
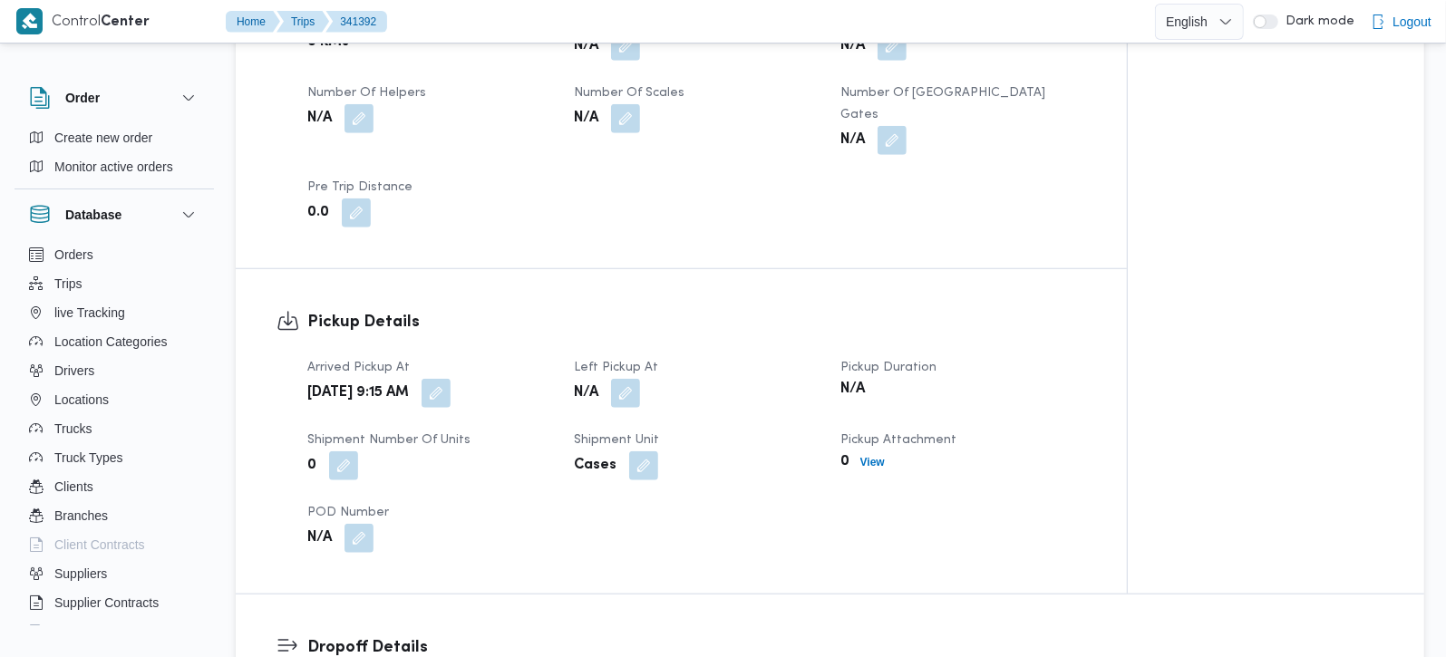
scroll to position [959, 0]
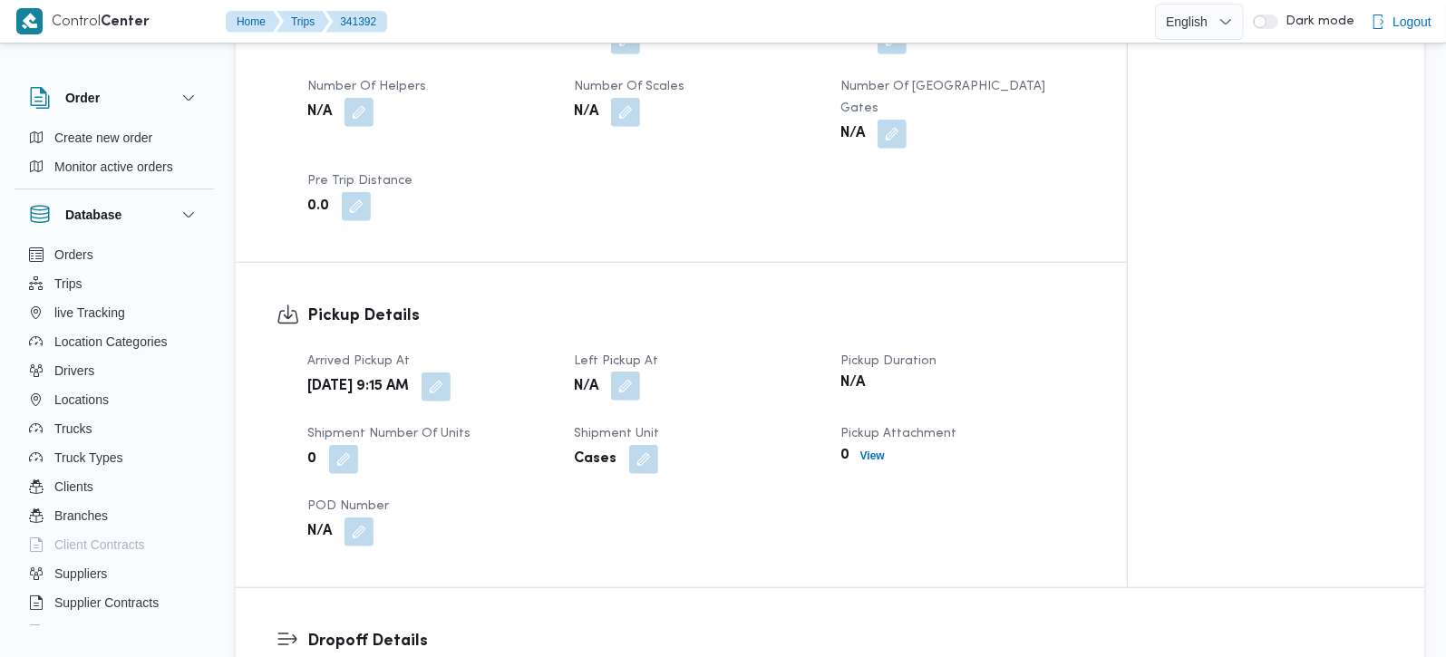
click at [632, 372] on button "button" at bounding box center [625, 386] width 29 height 29
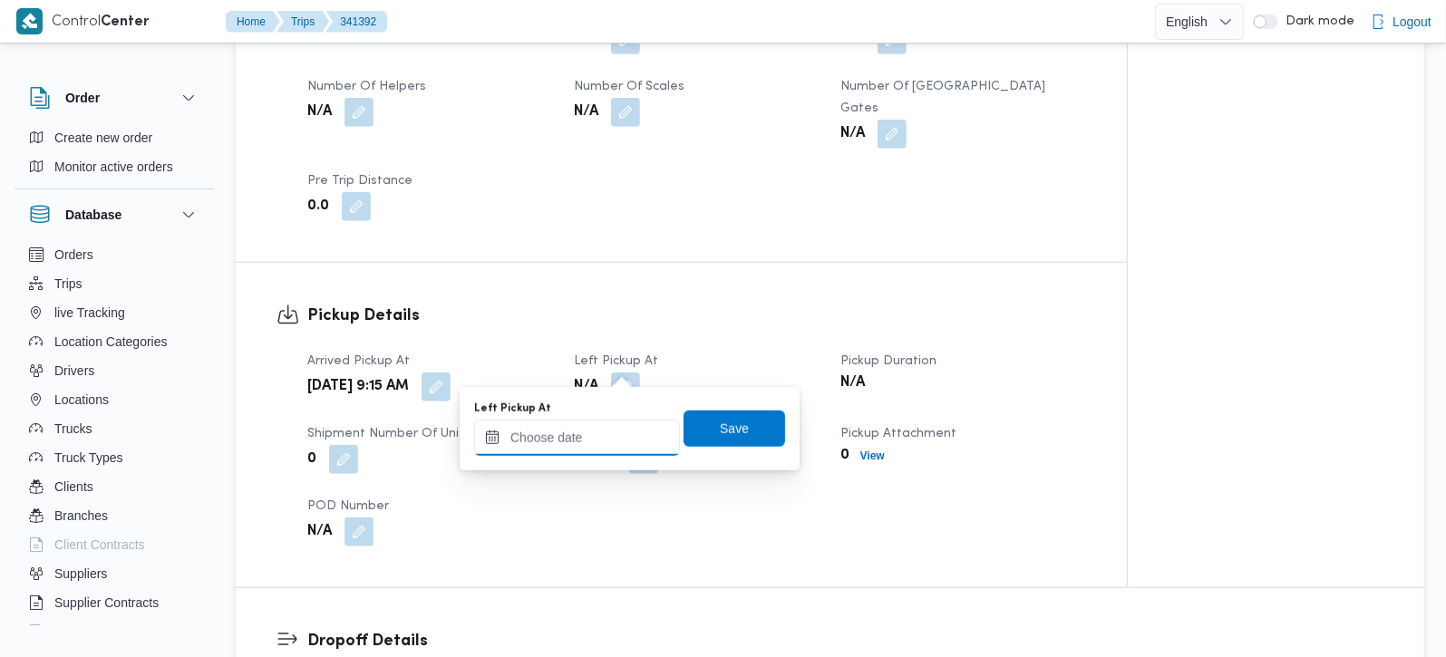
click at [603, 437] on input "Left Pickup At" at bounding box center [577, 438] width 206 height 36
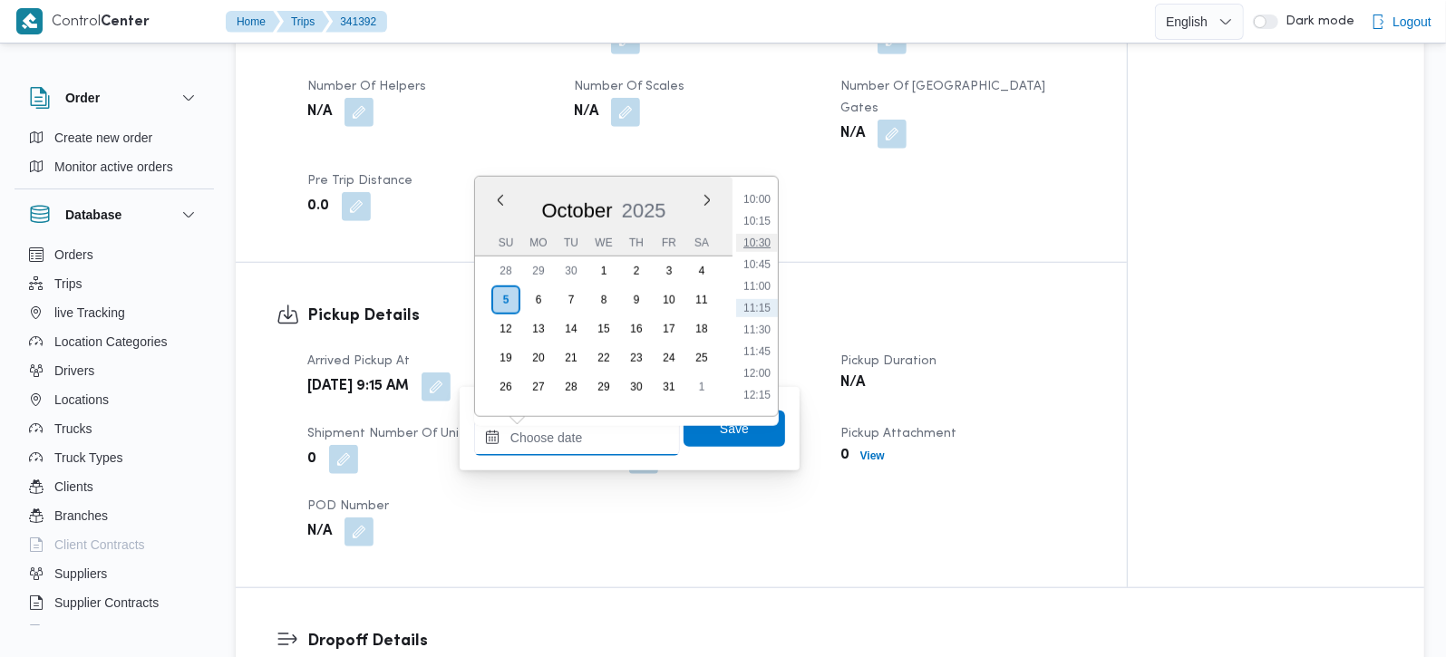
scroll to position [765, 0]
click at [769, 282] on li "09:45" at bounding box center [757, 285] width 42 height 18
type input "05/10/2025 09:45"
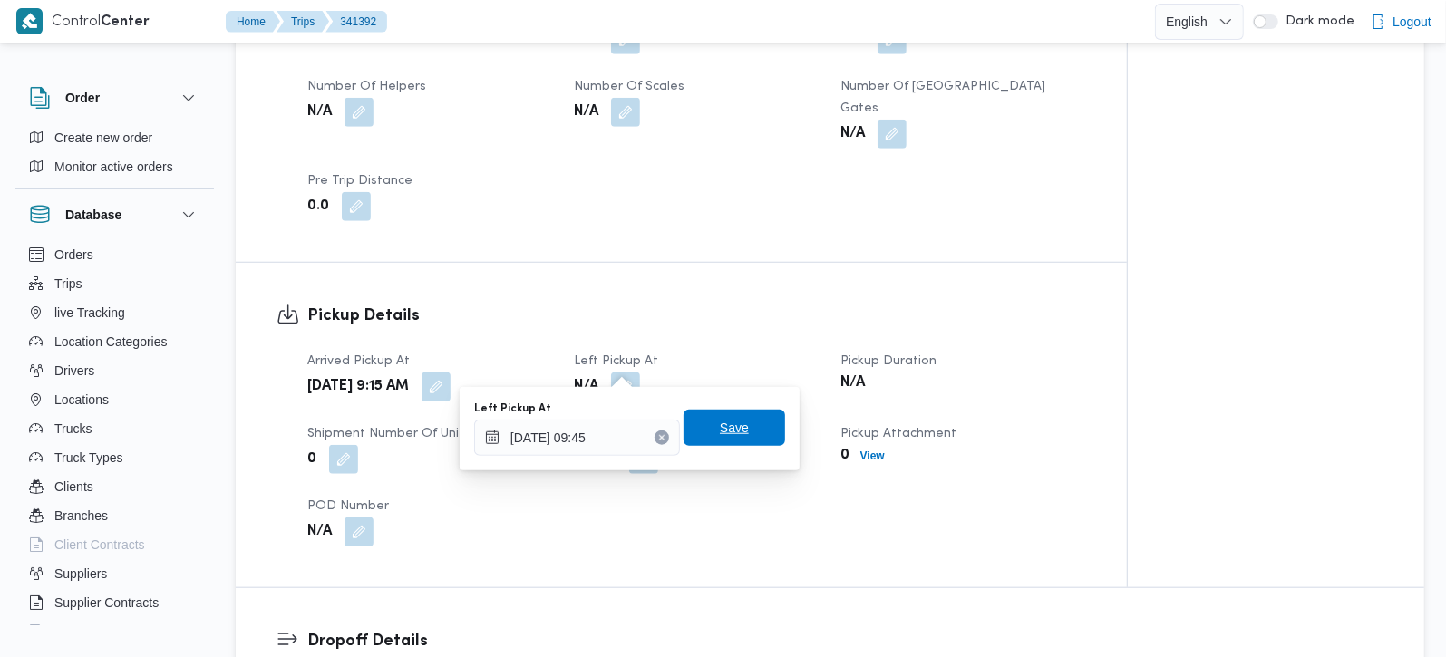
click at [720, 430] on span "Save" at bounding box center [734, 428] width 29 height 22
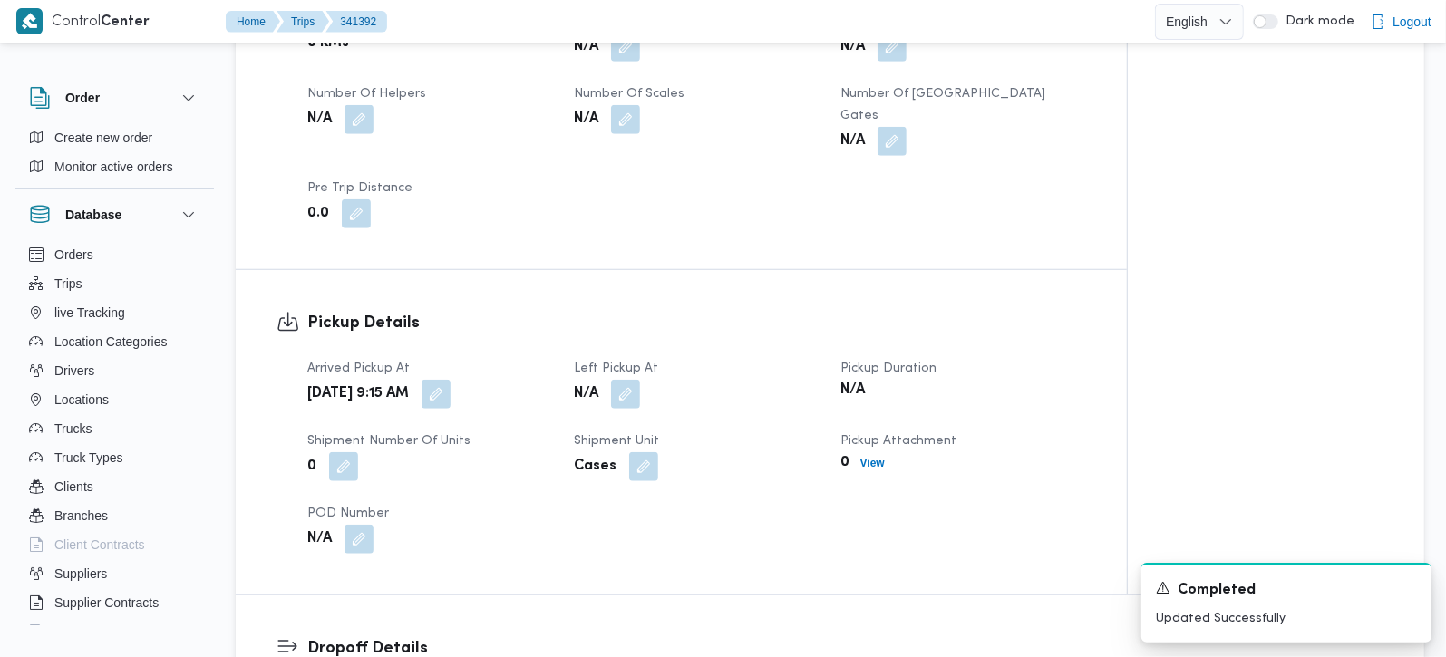
scroll to position [426, 0]
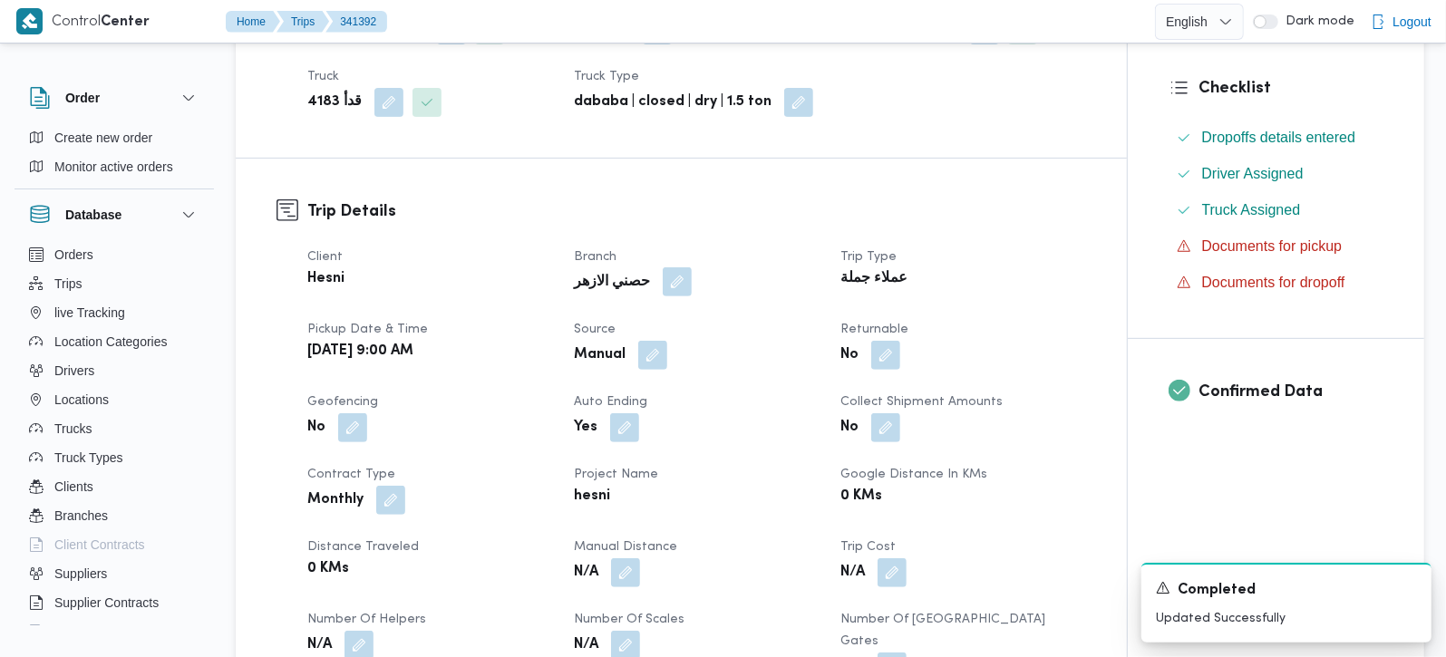
click at [667, 286] on button "button" at bounding box center [677, 282] width 29 height 29
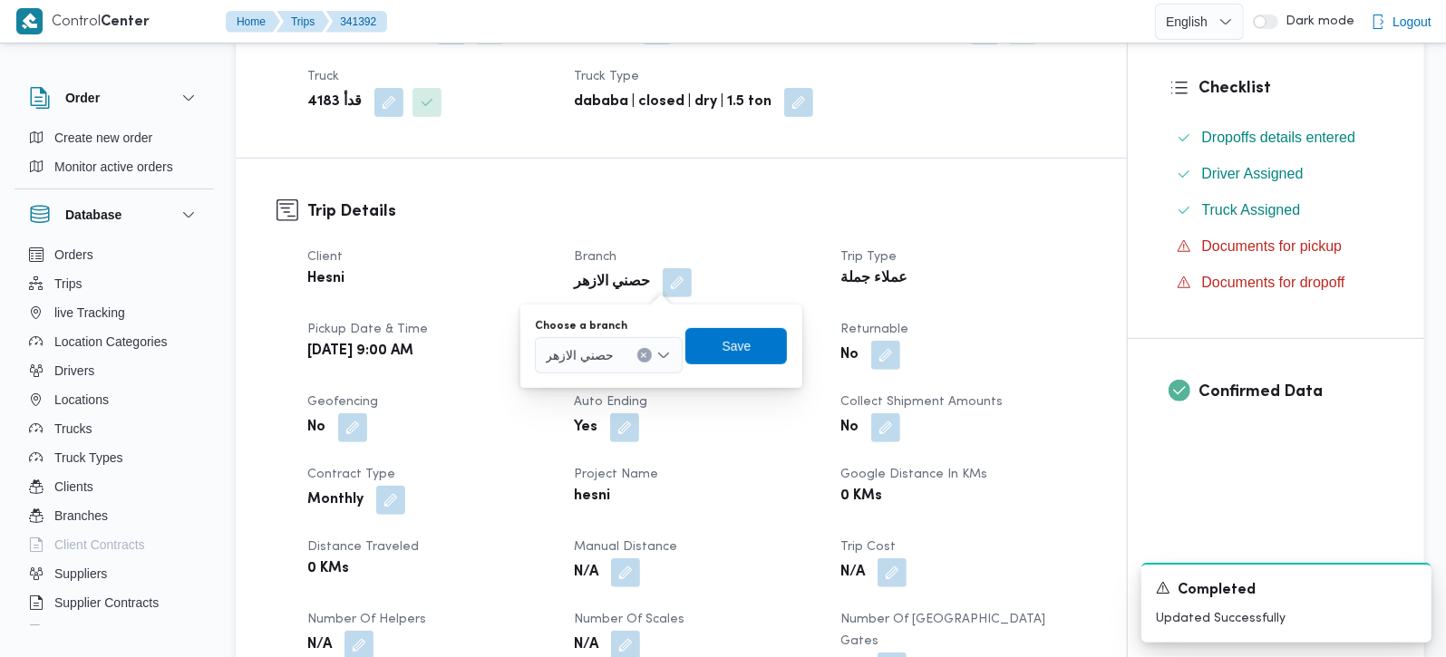
click at [646, 357] on icon "Clear input" at bounding box center [643, 355] width 7 height 7
type input "عاشر"
click at [625, 385] on span "حصنى ال عاشر من رمضان" at bounding box center [618, 388] width 93 height 22
click at [738, 339] on span "Save" at bounding box center [774, 345] width 102 height 36
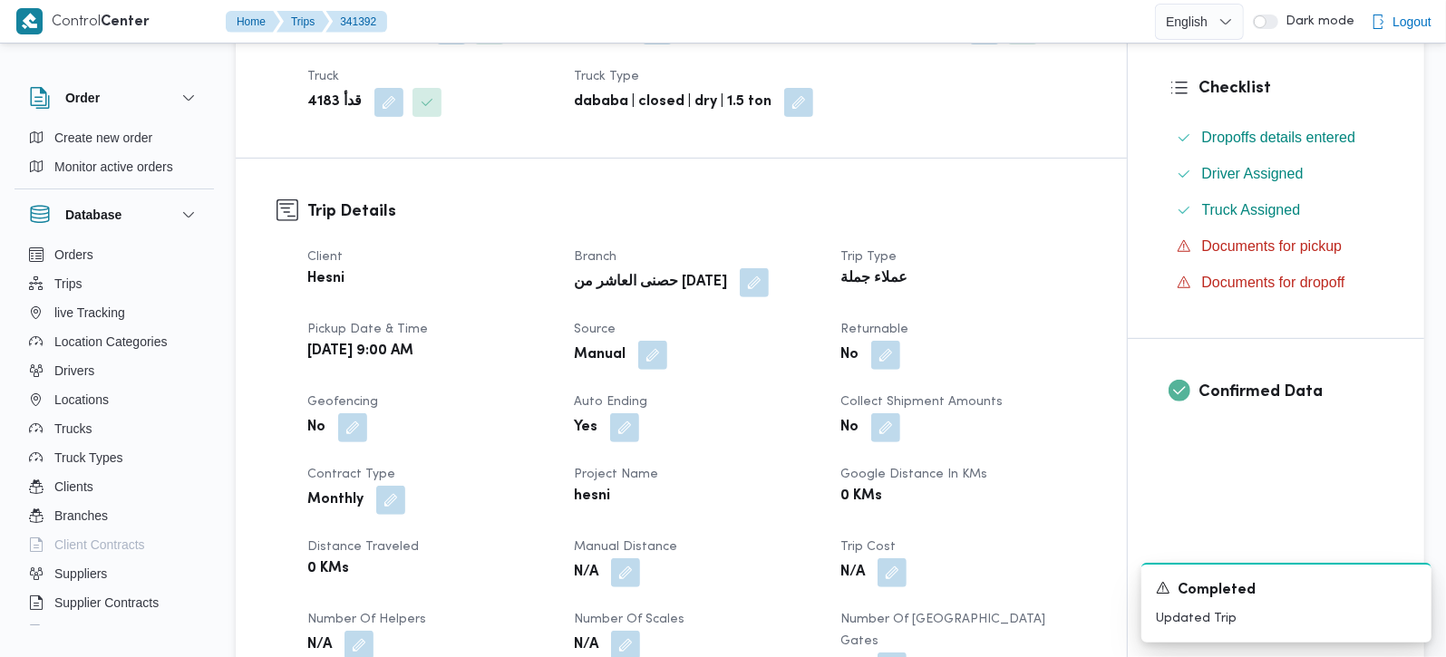
scroll to position [0, 0]
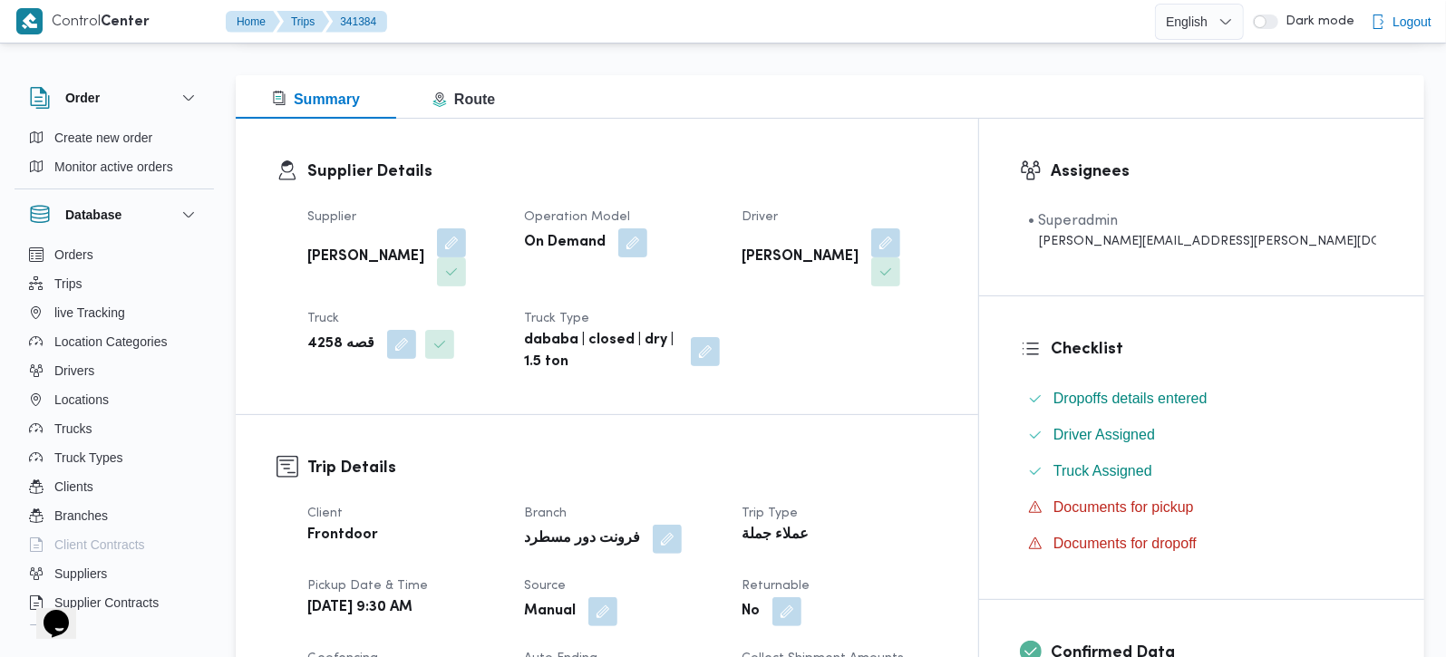
scroll to position [213, 0]
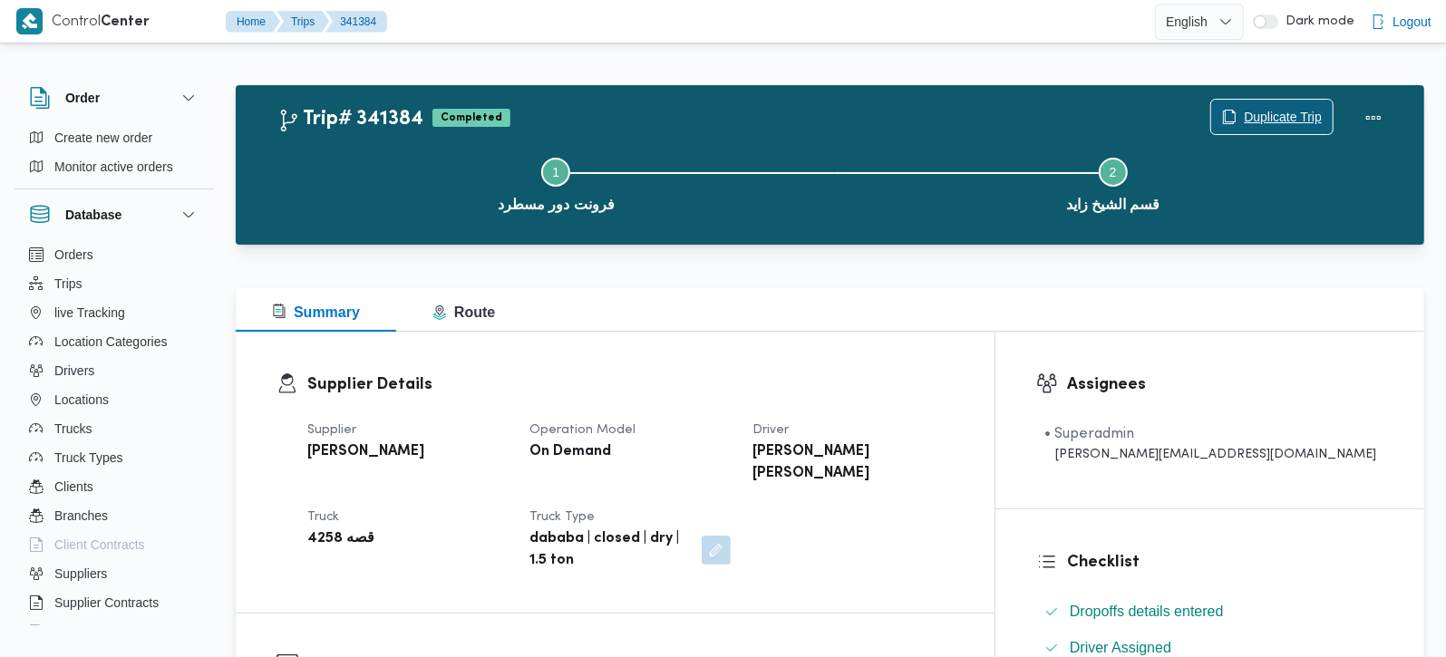
click at [1285, 119] on span "Duplicate Trip" at bounding box center [1283, 117] width 78 height 22
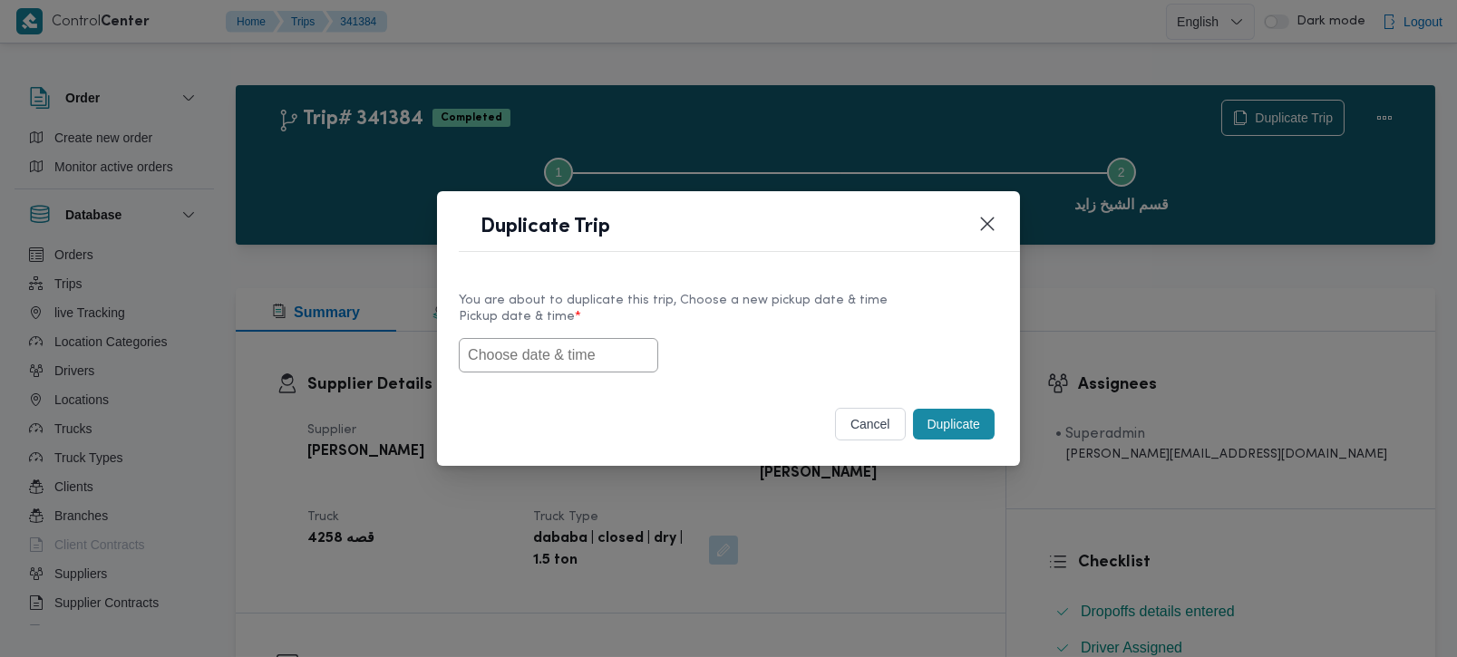
click at [559, 355] on input "text" at bounding box center [559, 355] width 200 height 34
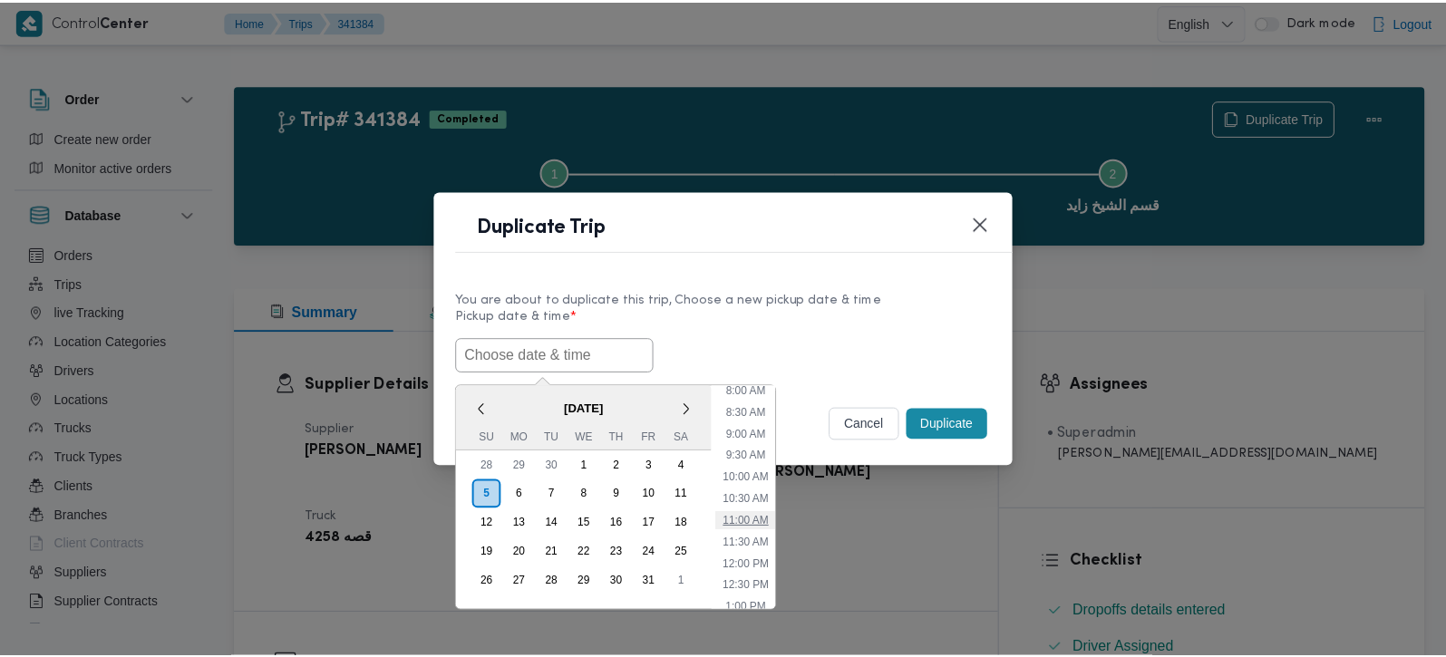
scroll to position [315, 0]
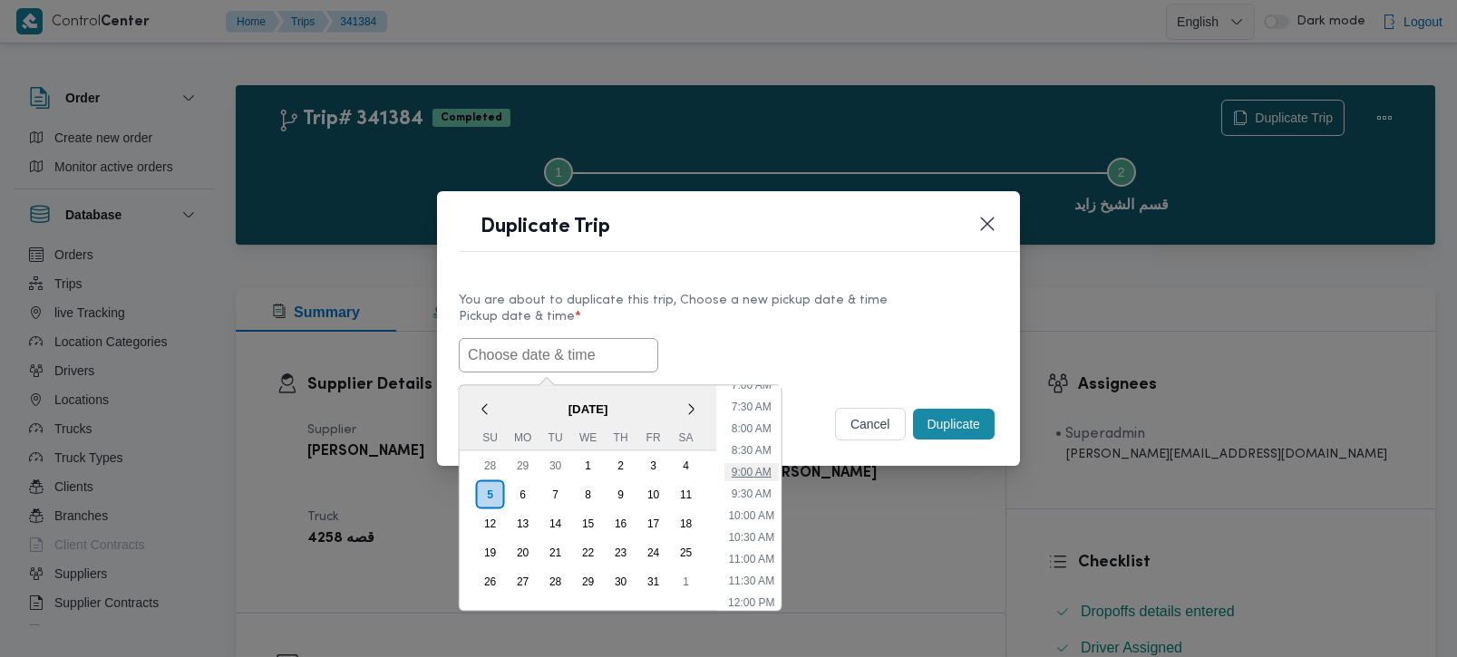
click at [757, 470] on li "9:00 AM" at bounding box center [751, 472] width 54 height 18
type input "05/10/2025 9:00AM"
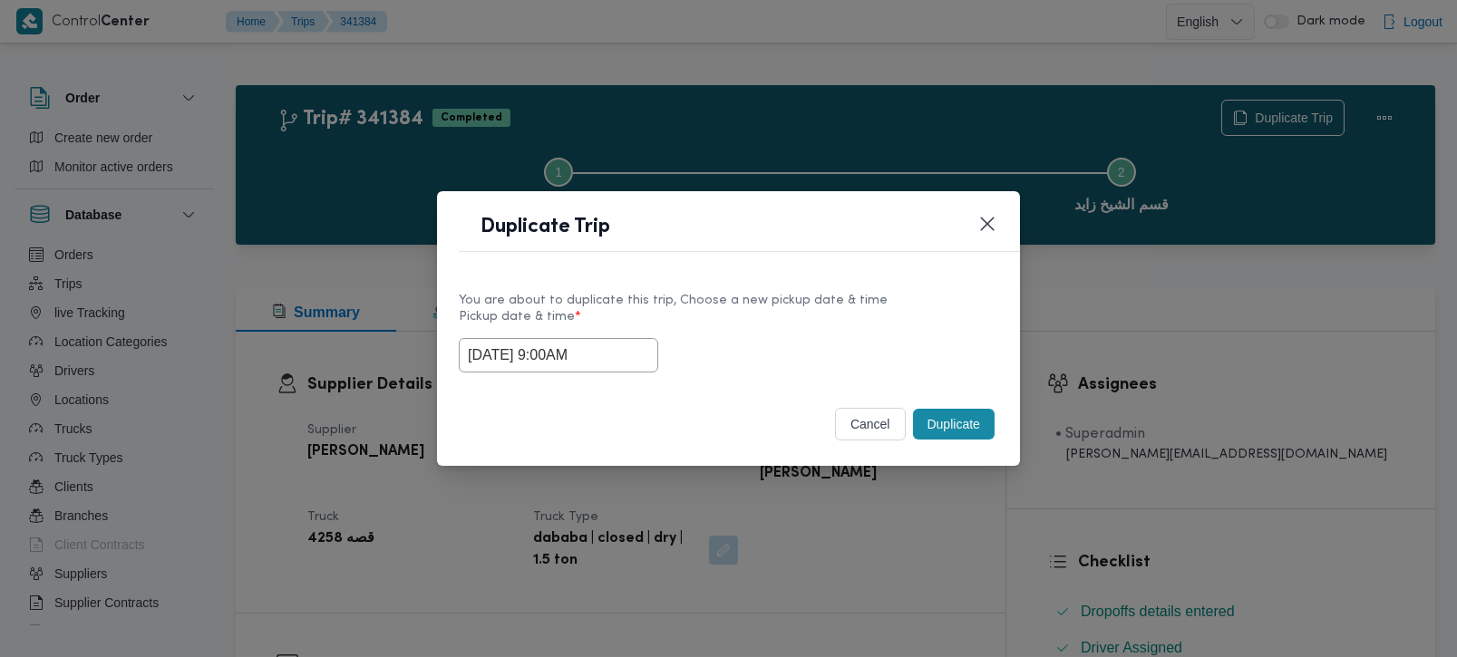
click at [954, 425] on button "Duplicate" at bounding box center [954, 424] width 82 height 31
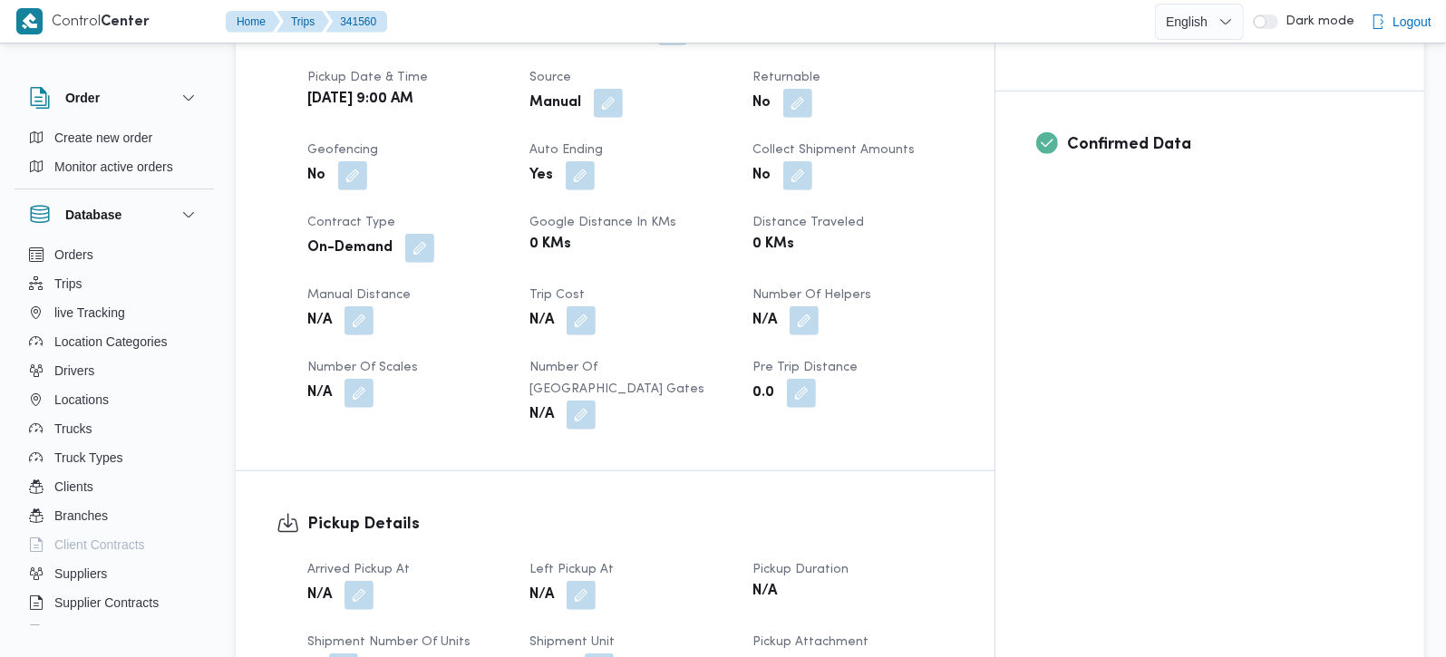
scroll to position [746, 0]
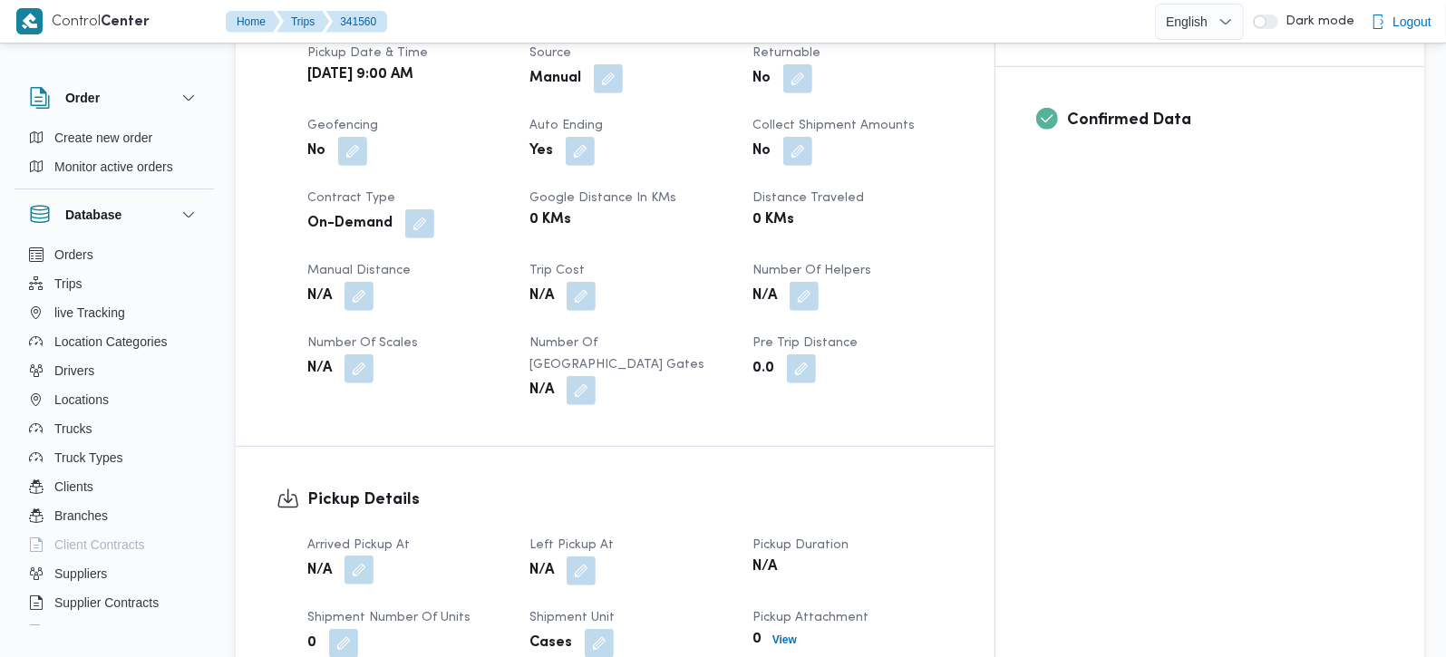
click at [369, 556] on button "button" at bounding box center [359, 570] width 29 height 29
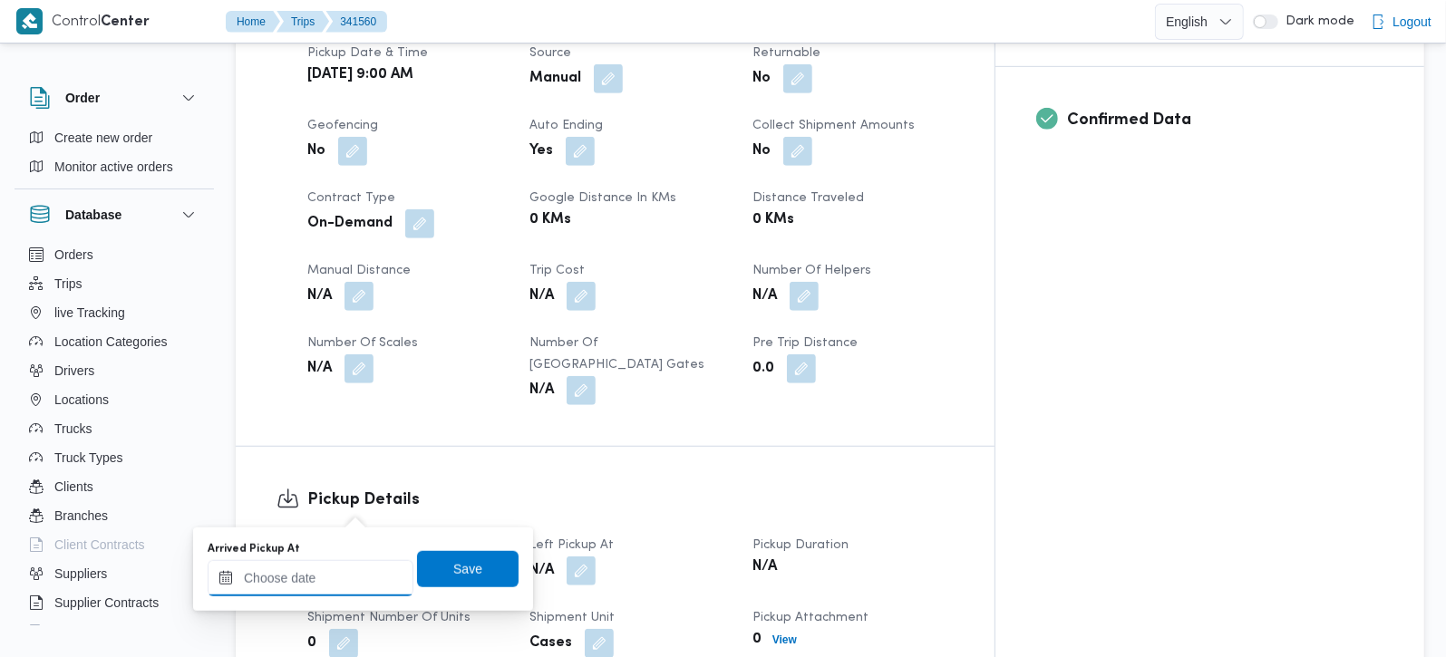
click at [340, 567] on div at bounding box center [311, 578] width 206 height 36
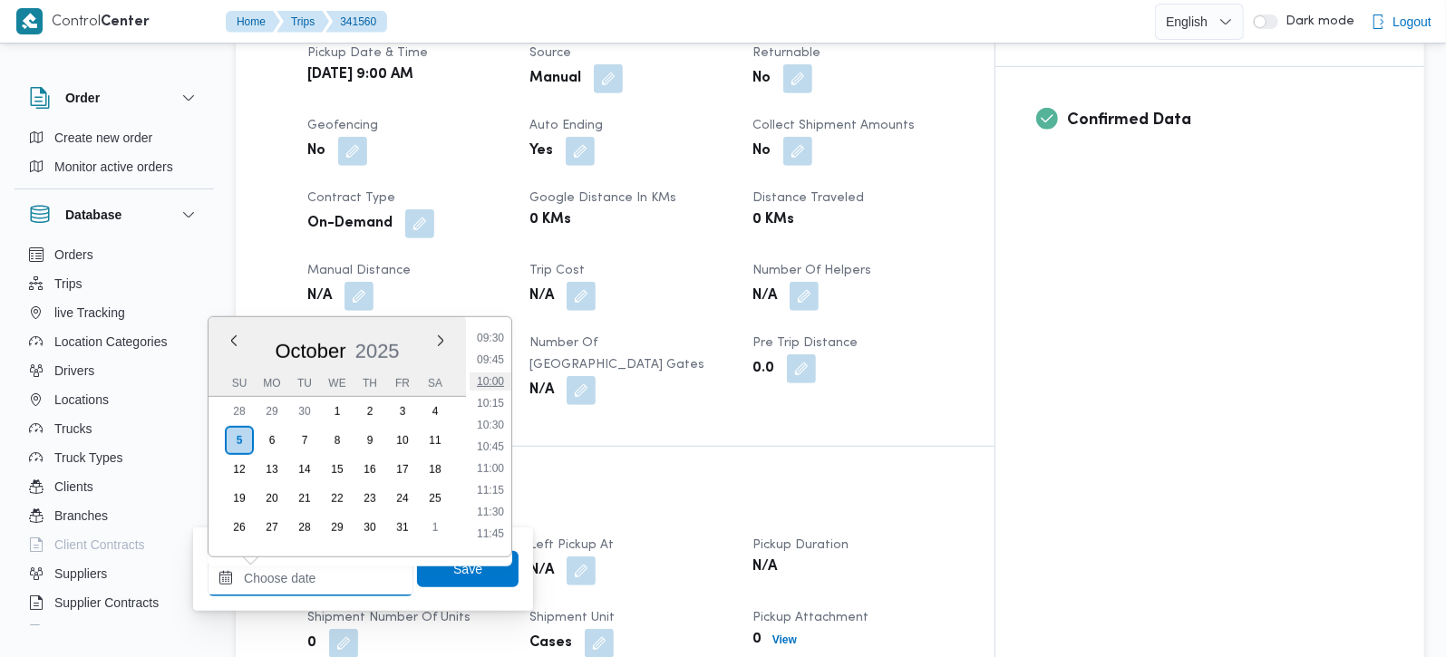
scroll to position [723, 0]
drag, startPoint x: 502, startPoint y: 401, endPoint x: 493, endPoint y: 446, distance: 46.2
click at [502, 401] on li "09:00" at bounding box center [491, 402] width 42 height 18
type input "05/10/2025 09:00"
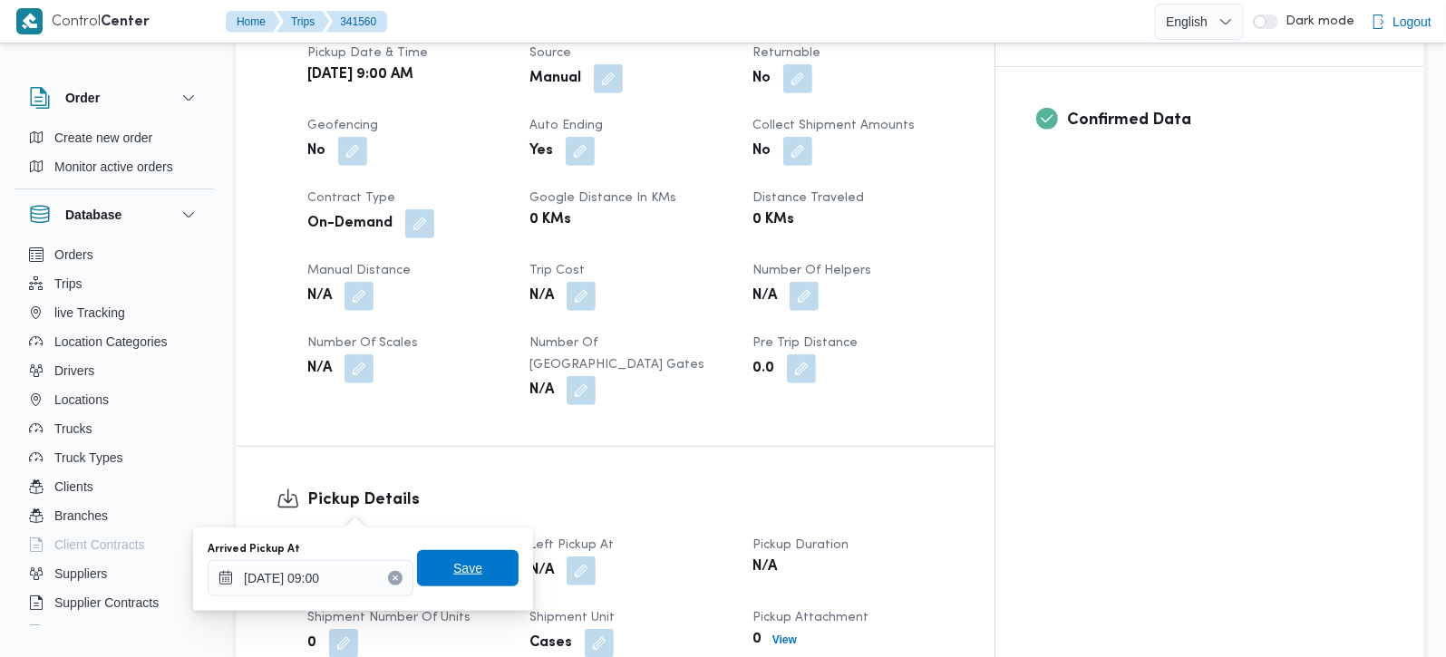
click at [461, 551] on div "Save" at bounding box center [468, 569] width 102 height 36
click at [470, 570] on span "Save" at bounding box center [468, 568] width 102 height 36
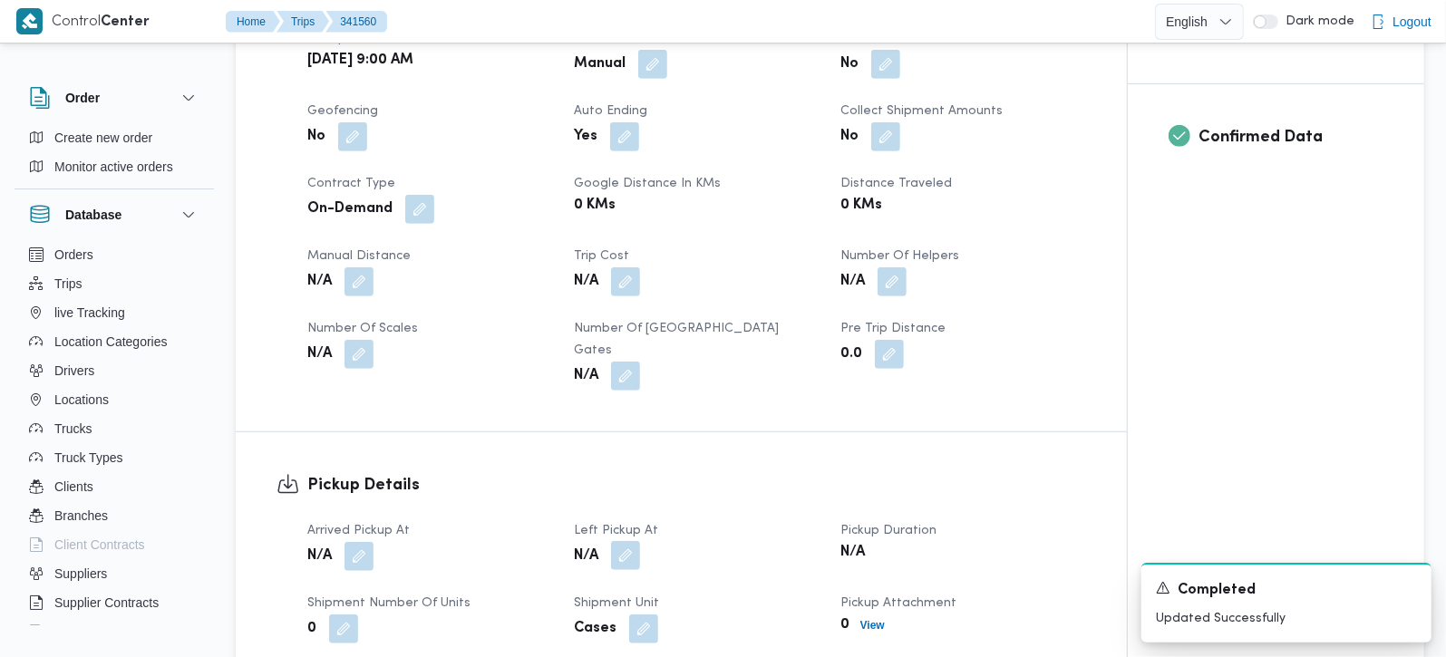
click at [618, 541] on button "button" at bounding box center [625, 555] width 29 height 29
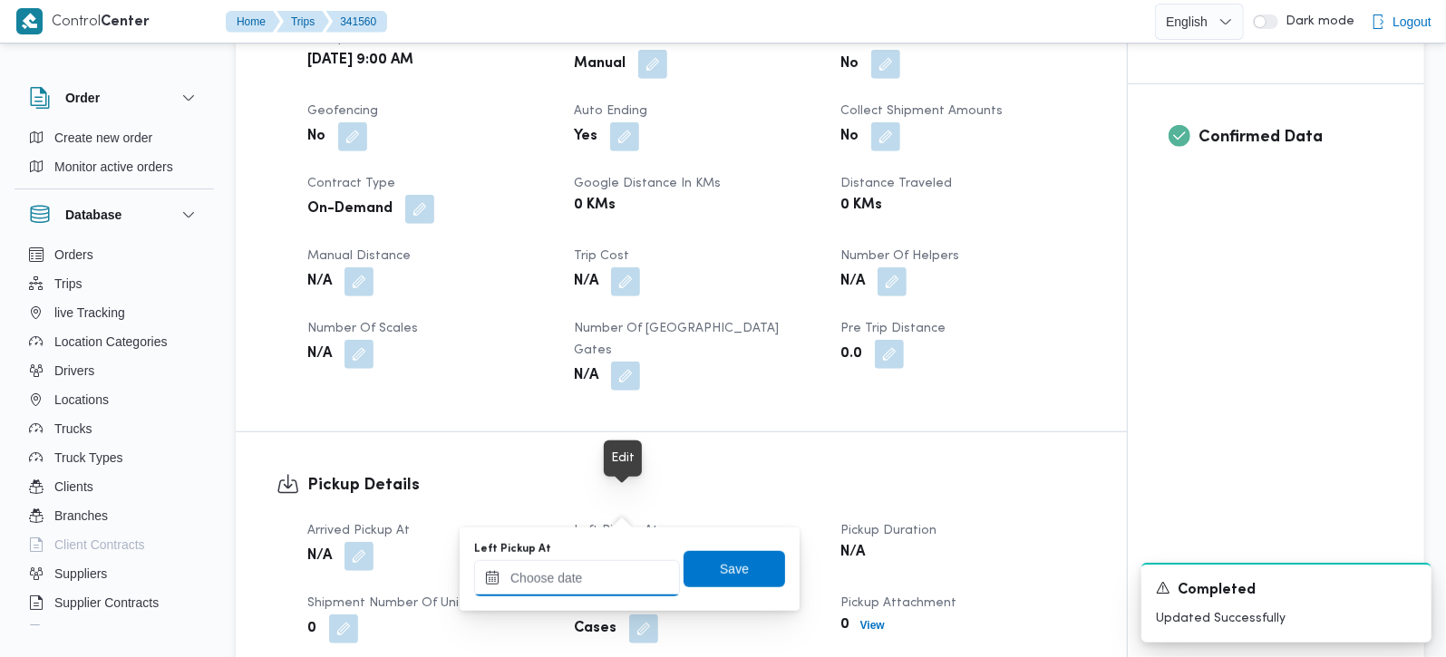
drag, startPoint x: 600, startPoint y: 584, endPoint x: 633, endPoint y: 560, distance: 40.3
click at [600, 584] on input "Left Pickup At" at bounding box center [577, 578] width 206 height 36
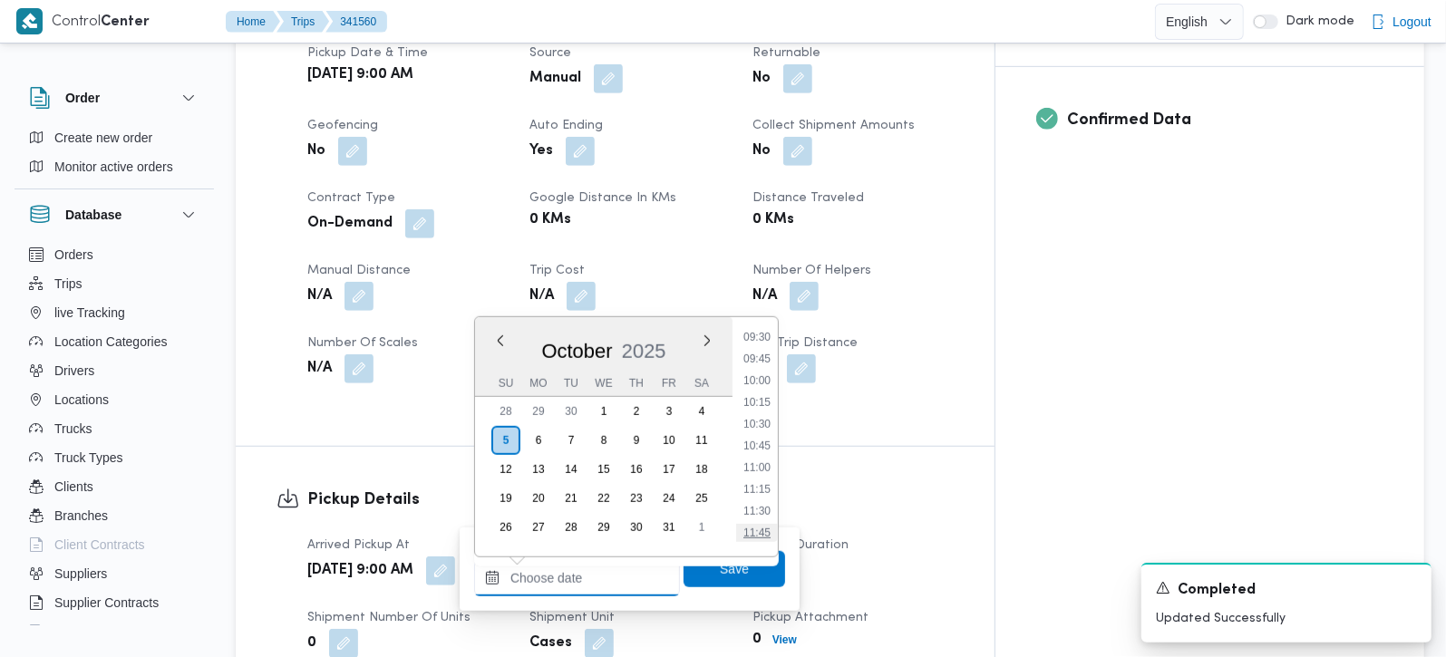
scroll to position [830, 0]
click at [770, 337] on li "09:30" at bounding box center [757, 338] width 42 height 18
type input "05/10/2025 09:30"
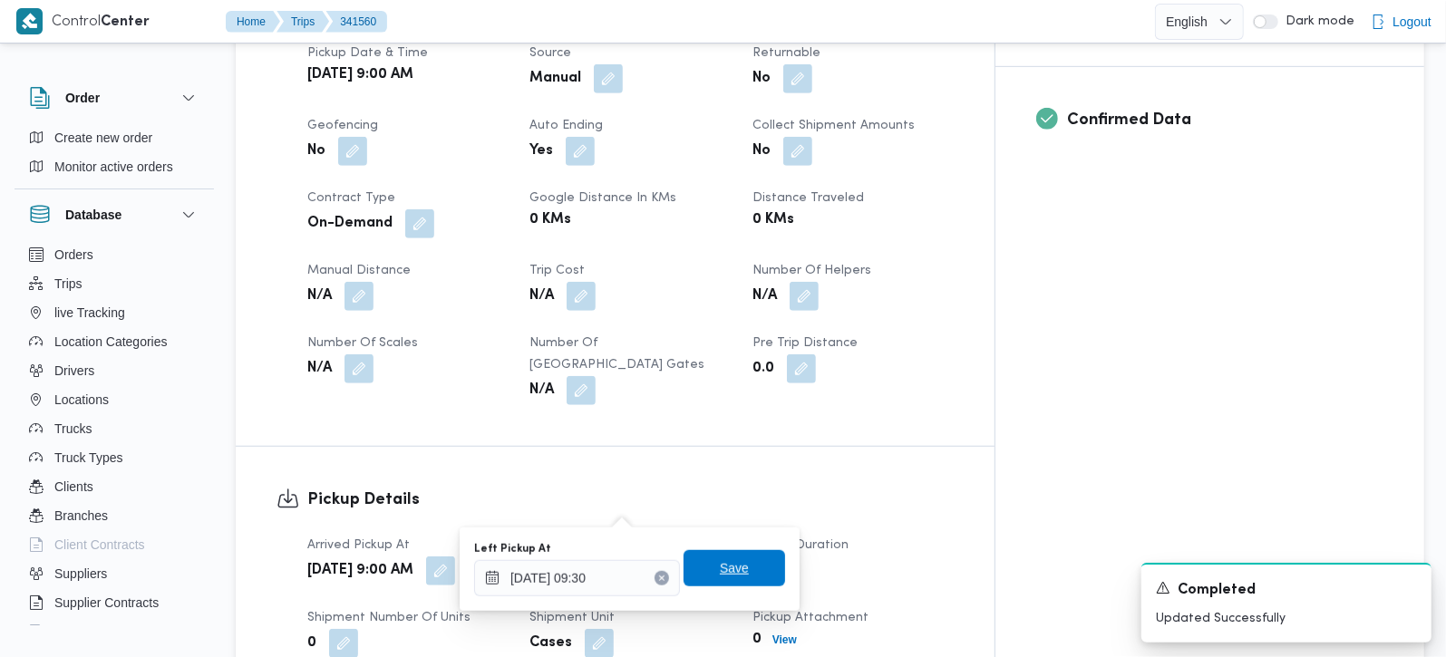
click at [700, 561] on span "Save" at bounding box center [735, 568] width 102 height 36
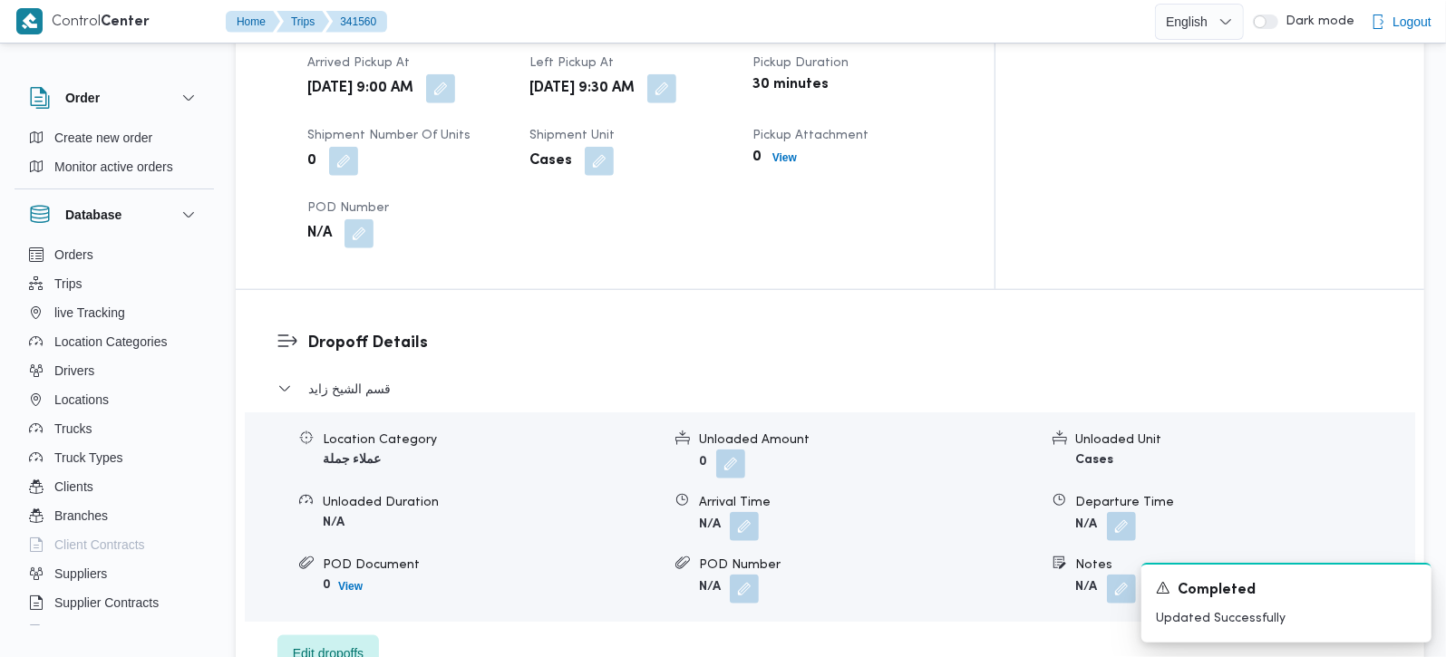
scroll to position [1280, 0]
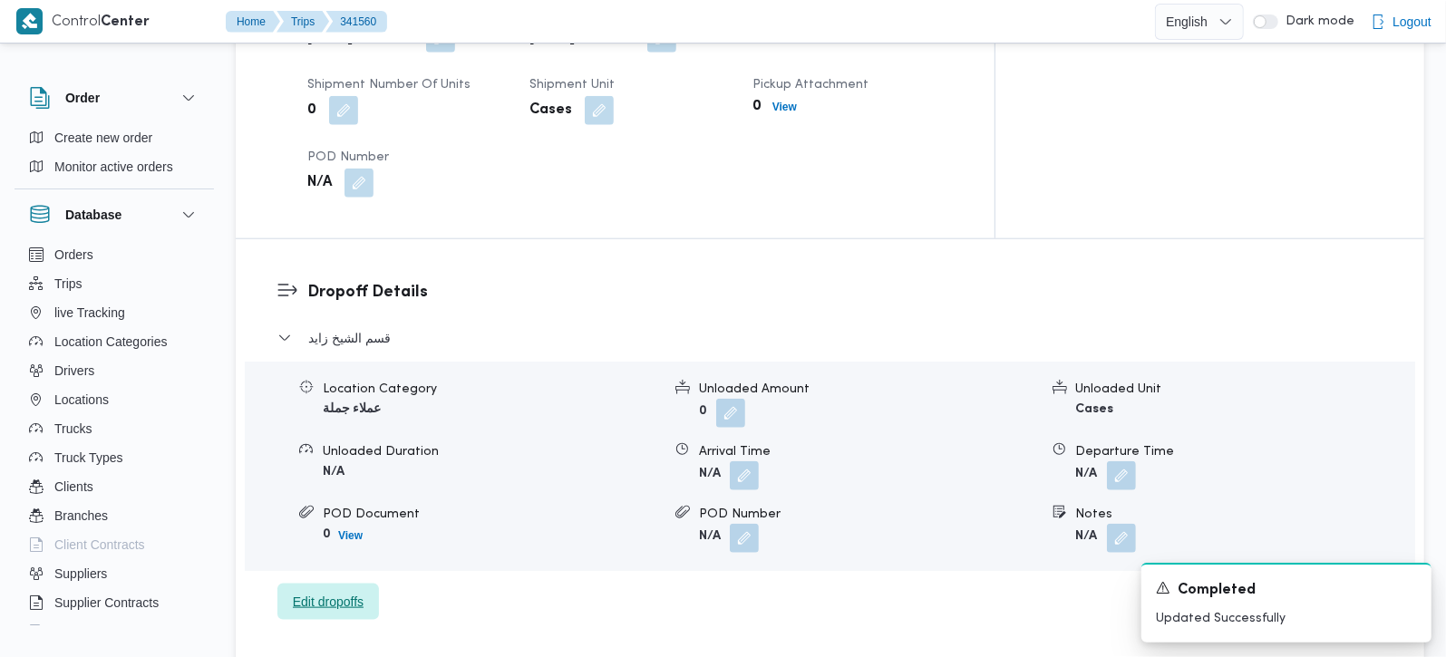
click at [337, 591] on span "Edit dropoffs" at bounding box center [328, 602] width 71 height 22
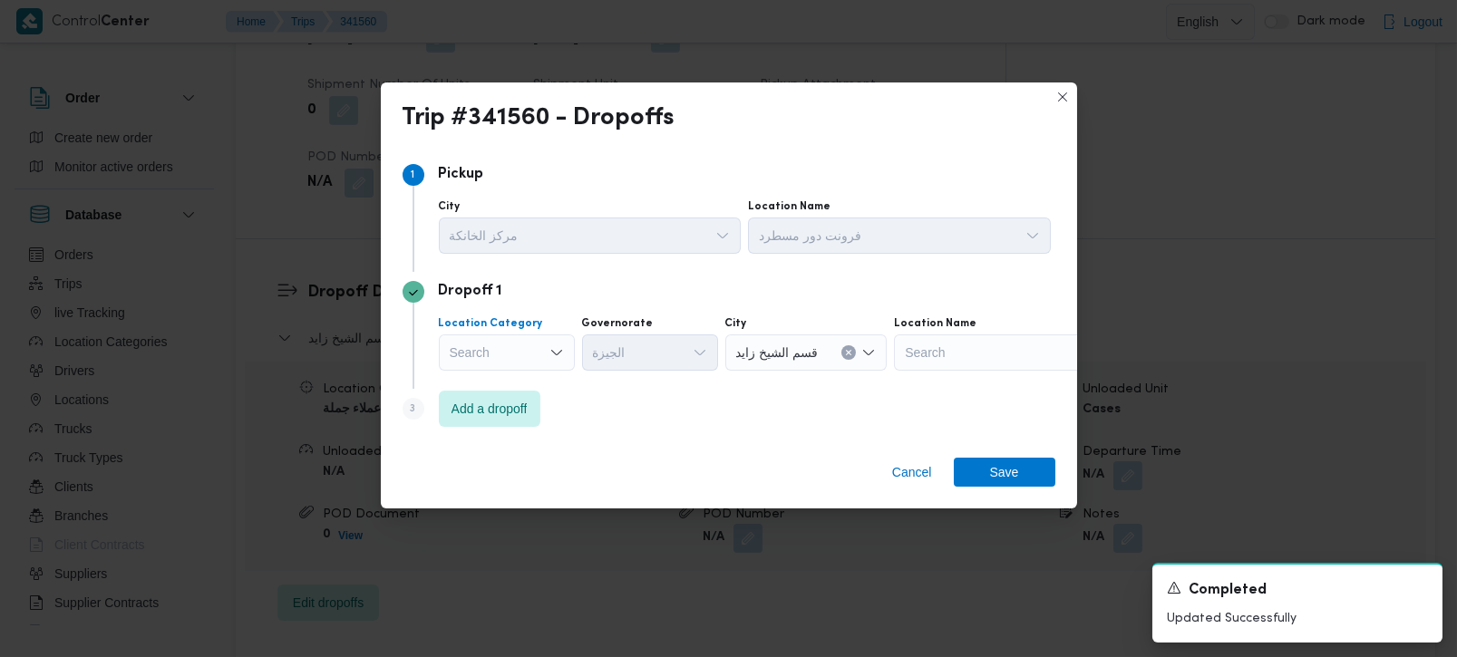
click at [541, 352] on div "Search" at bounding box center [507, 353] width 136 height 36
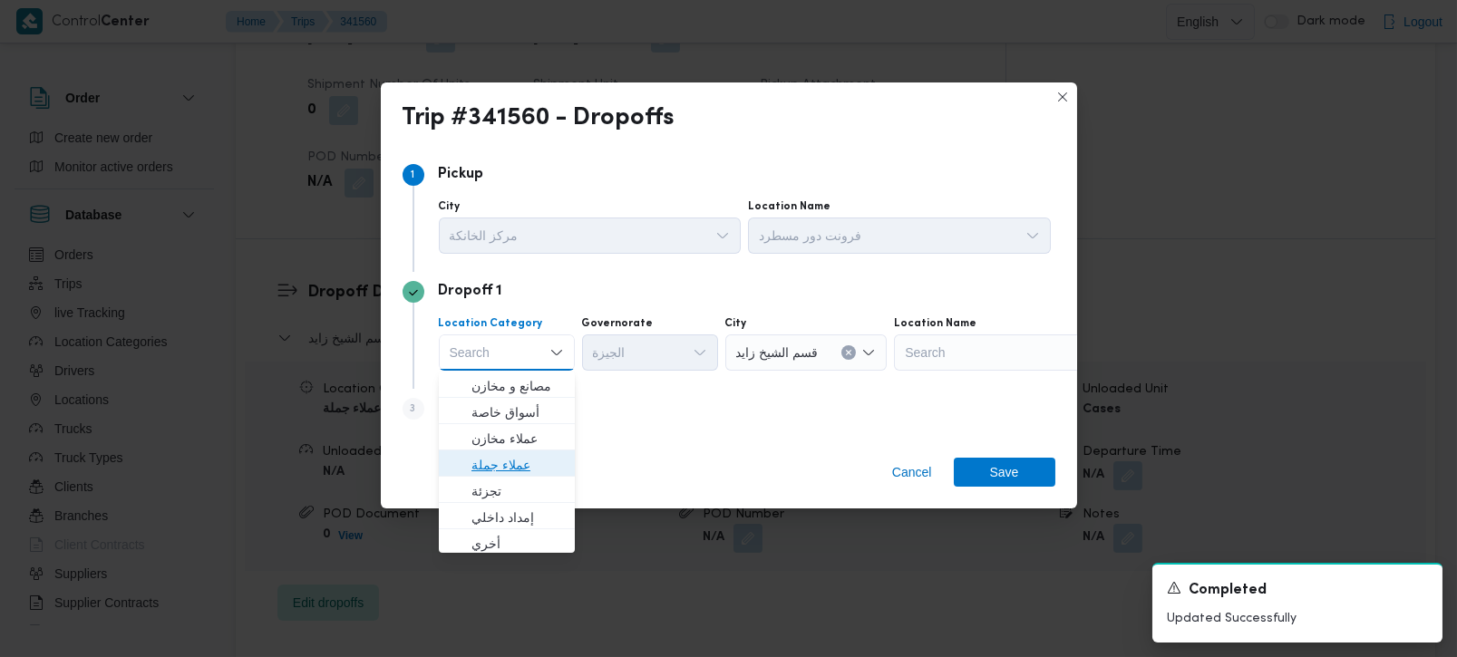
click at [510, 460] on span "عملاء جملة" at bounding box center [518, 465] width 93 height 22
click at [612, 348] on div "Search" at bounding box center [652, 353] width 136 height 36
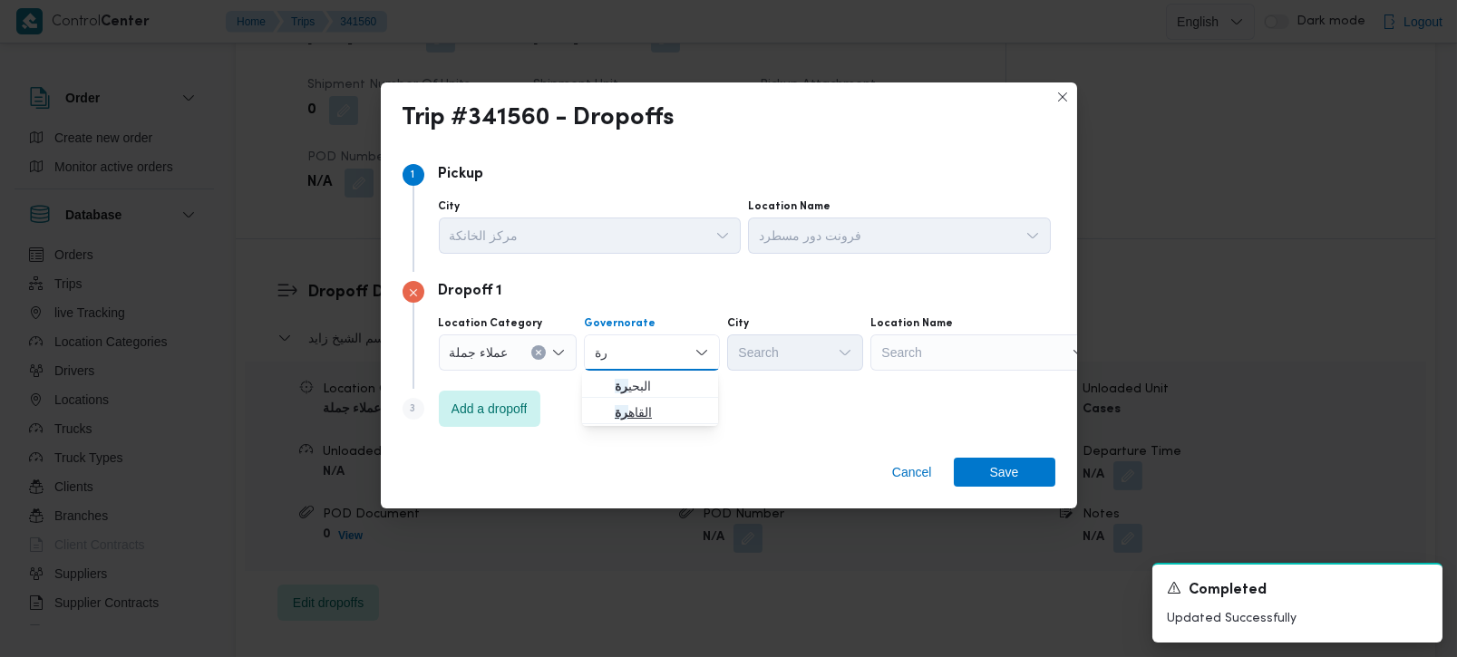
type input "رة"
click at [637, 420] on span "القاه رة" at bounding box center [661, 413] width 93 height 22
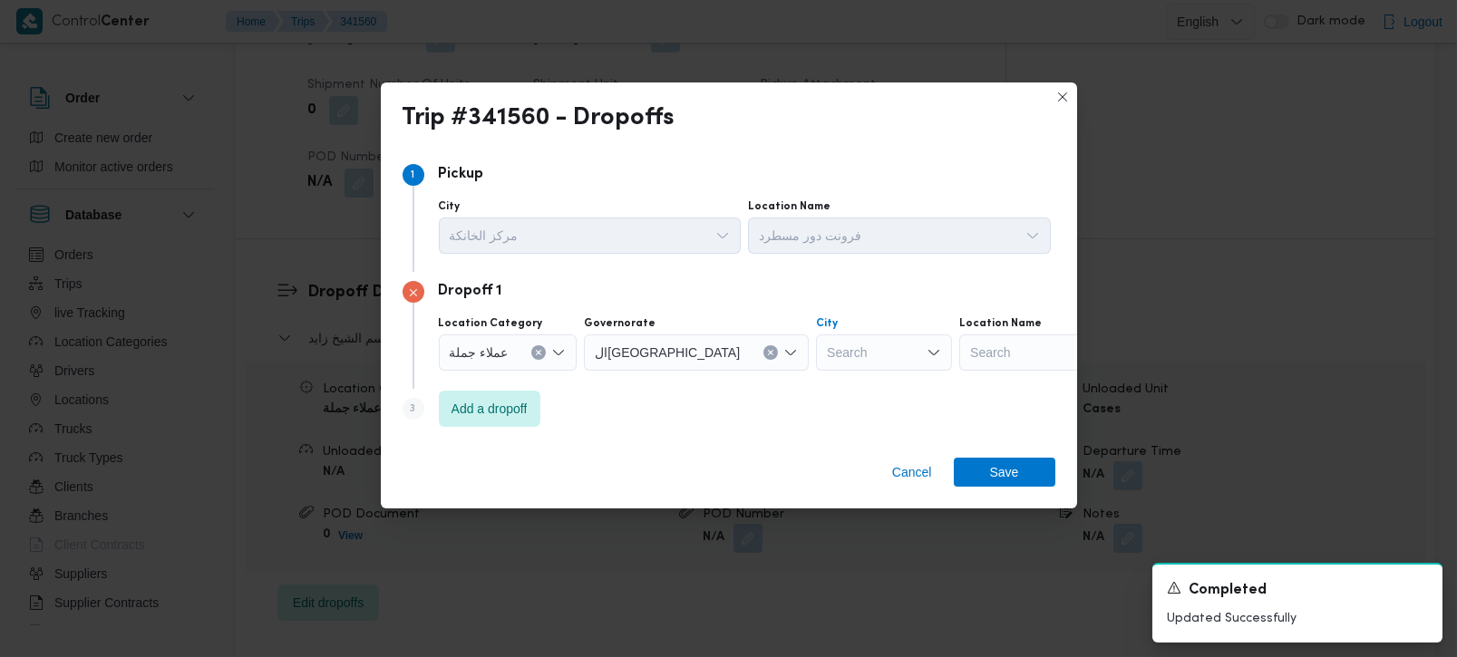
click at [816, 361] on div "Search" at bounding box center [884, 353] width 136 height 36
type input "قط"
click at [804, 384] on span "قسم الم قط م" at bounding box center [804, 386] width 93 height 22
click at [492, 421] on span "Add a dropoff" at bounding box center [490, 408] width 102 height 36
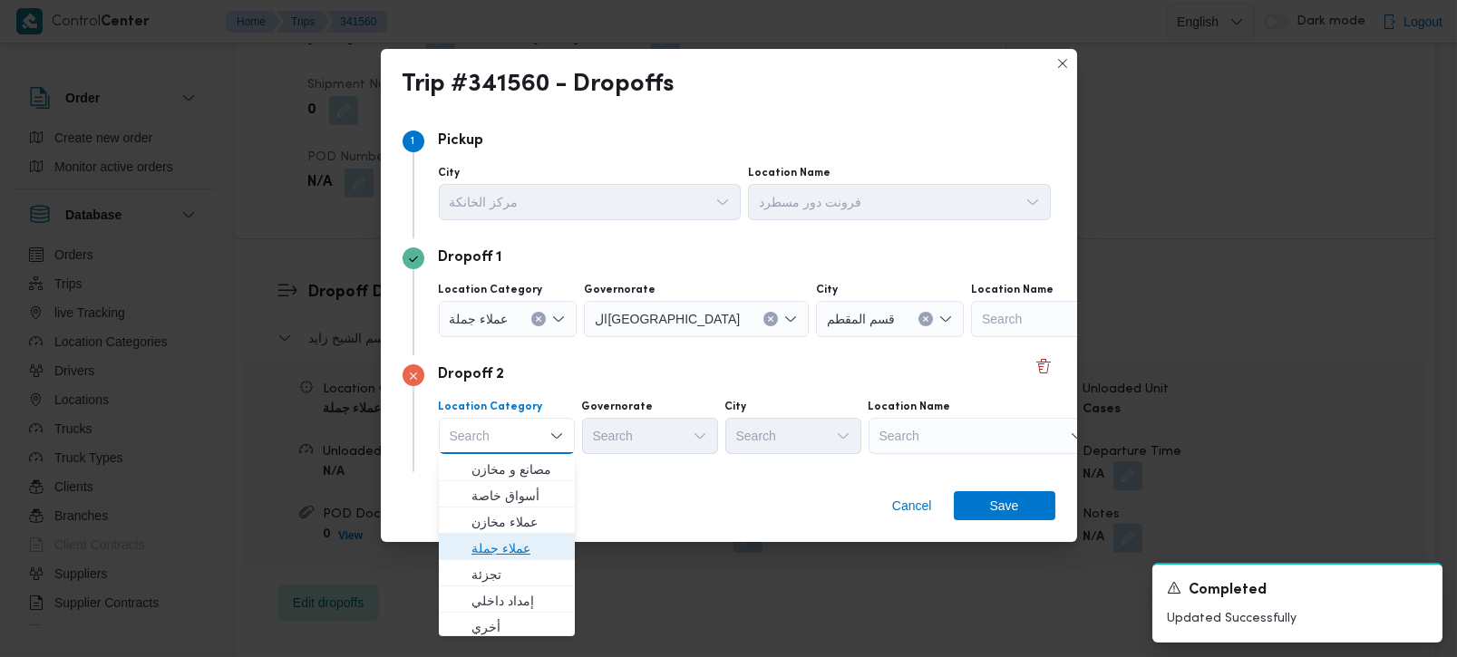
click at [516, 546] on span "عملاء جملة" at bounding box center [518, 549] width 93 height 22
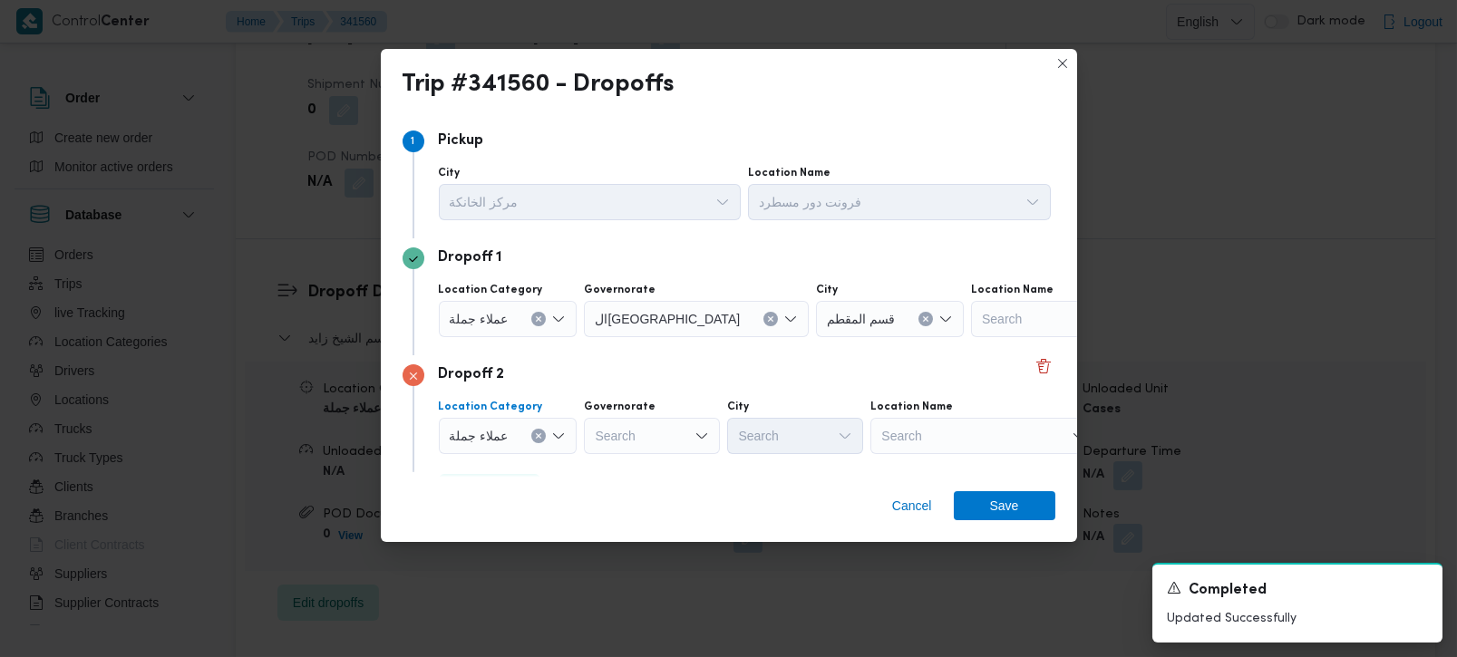
click at [634, 434] on div "Search" at bounding box center [652, 436] width 136 height 36
type input "رة"
click at [648, 501] on span "القاه رة" at bounding box center [661, 496] width 93 height 22
click at [816, 428] on div "Search" at bounding box center [884, 436] width 136 height 36
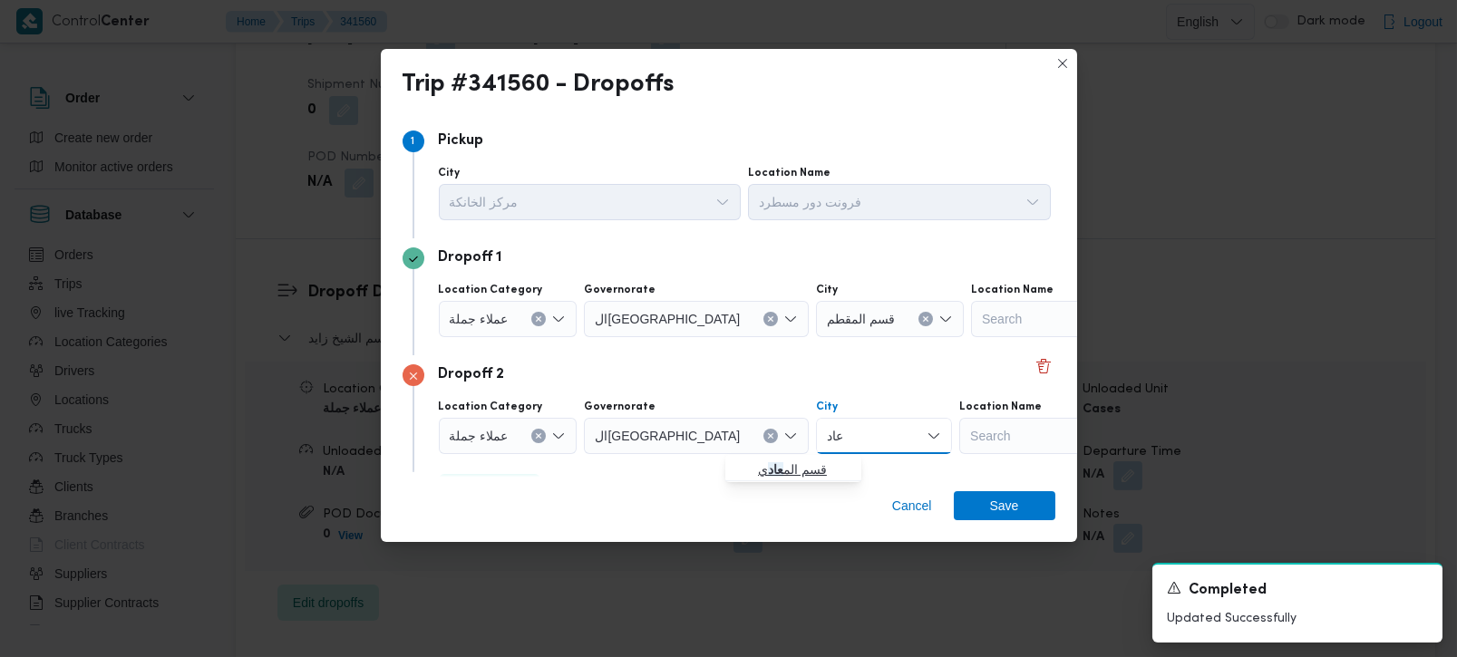
type input "عاد"
click at [807, 462] on span "قسم الم عاد ي" at bounding box center [804, 470] width 93 height 22
click at [1038, 500] on span "Save" at bounding box center [1005, 505] width 102 height 29
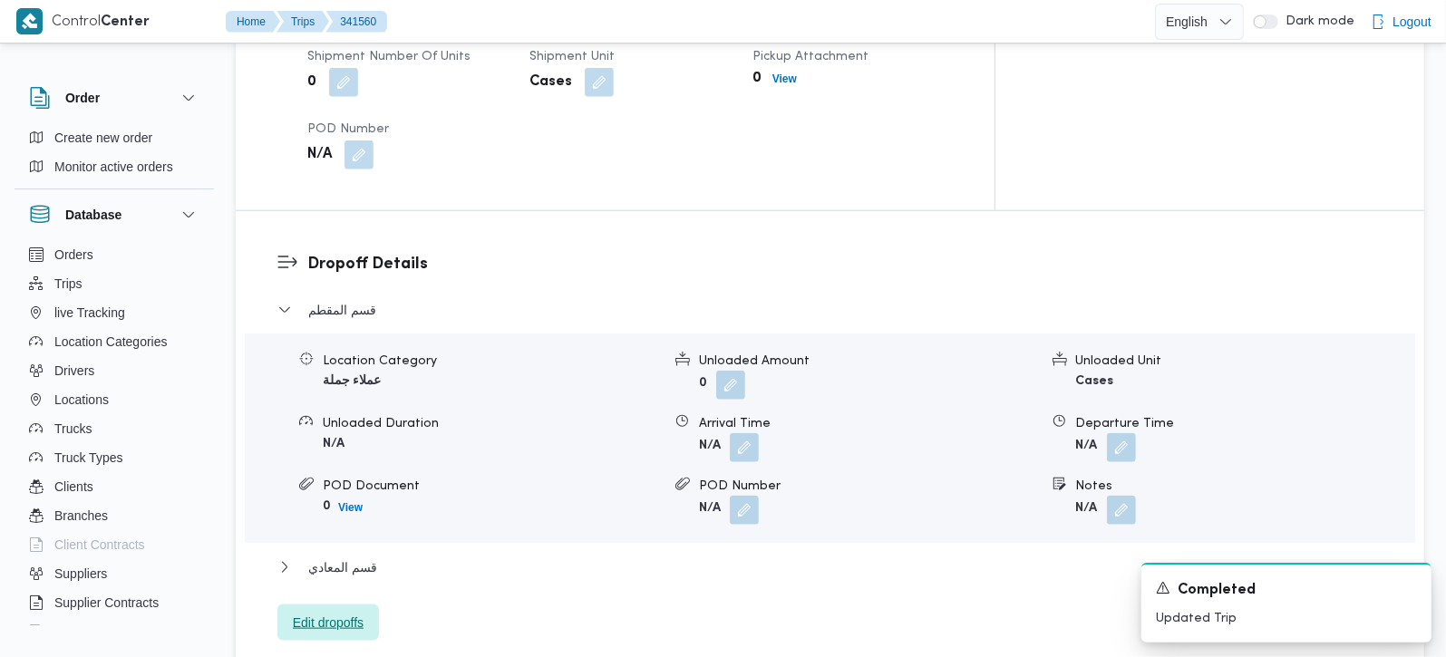
scroll to position [1387, 0]
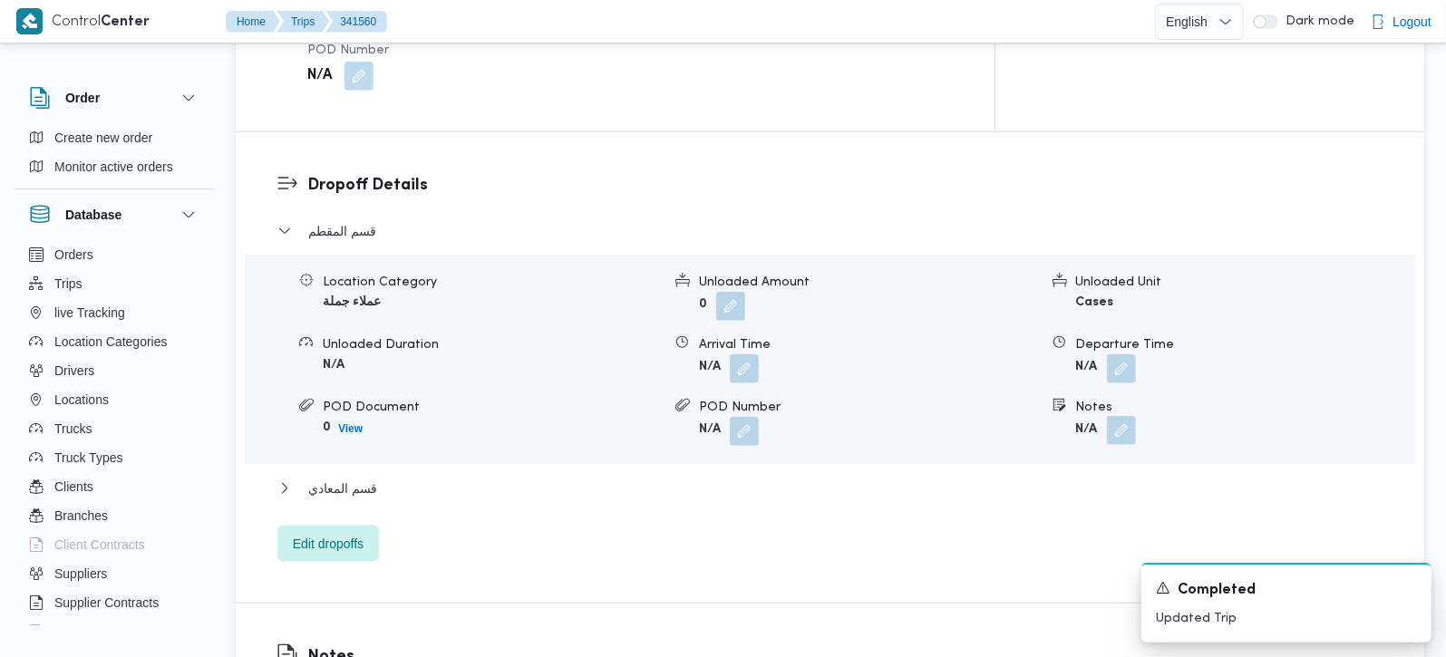
click at [1124, 416] on button "button" at bounding box center [1121, 430] width 29 height 29
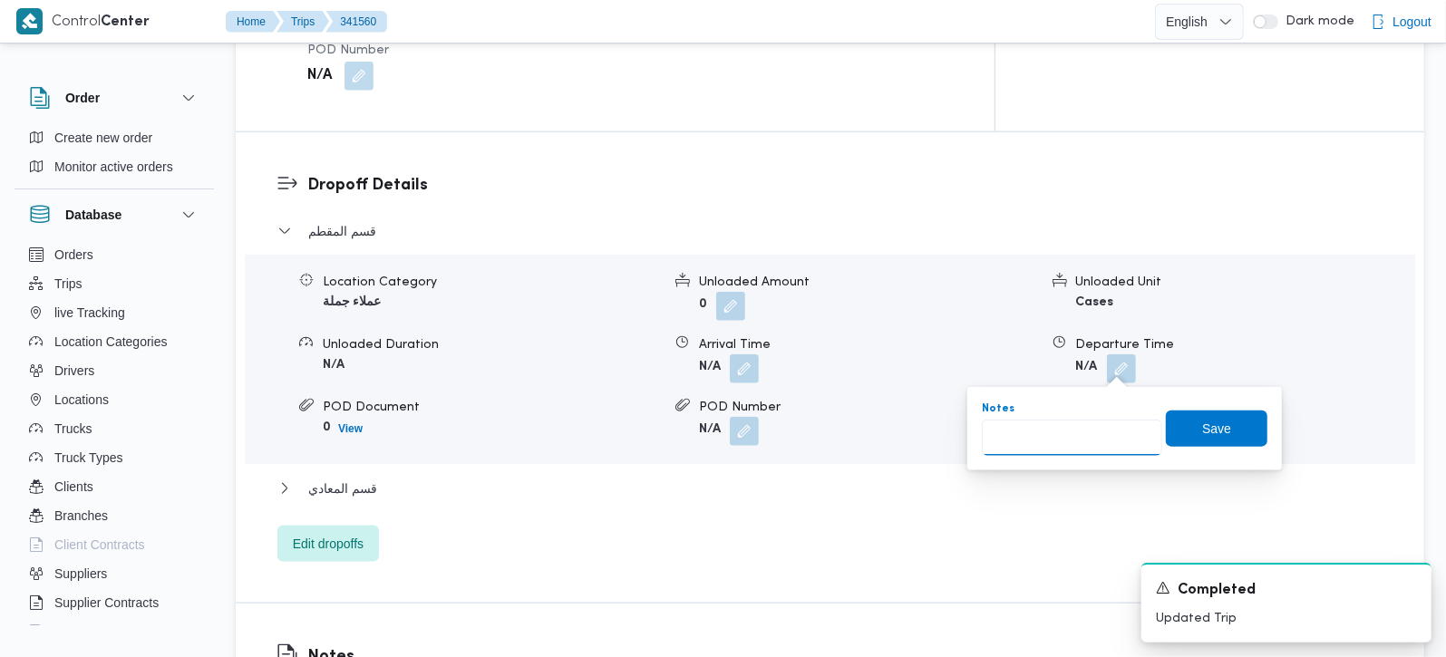
click at [1079, 433] on input "Notes" at bounding box center [1072, 438] width 180 height 36
type input "طلبات و رابيت المقطم و الهضبة الوسطى"
click at [1205, 432] on span "Save" at bounding box center [1217, 428] width 29 height 22
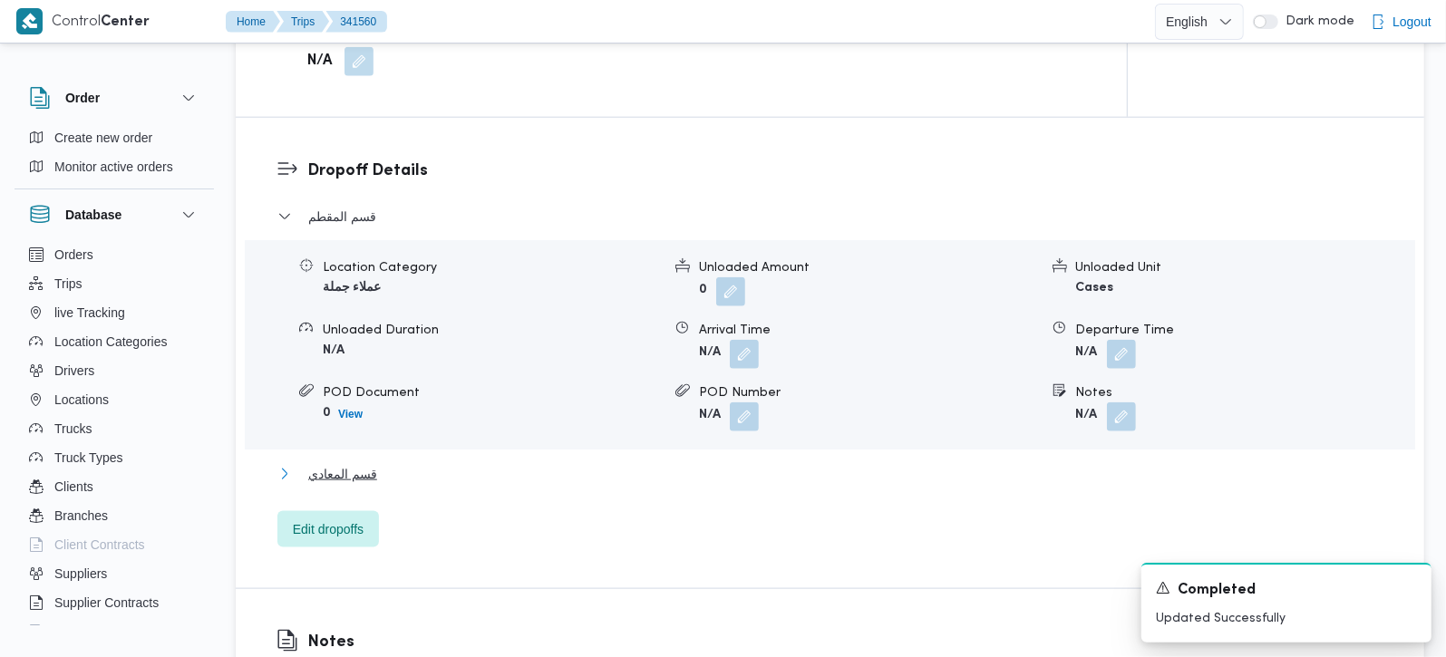
click at [348, 463] on span "قسم المعادي" at bounding box center [342, 474] width 69 height 22
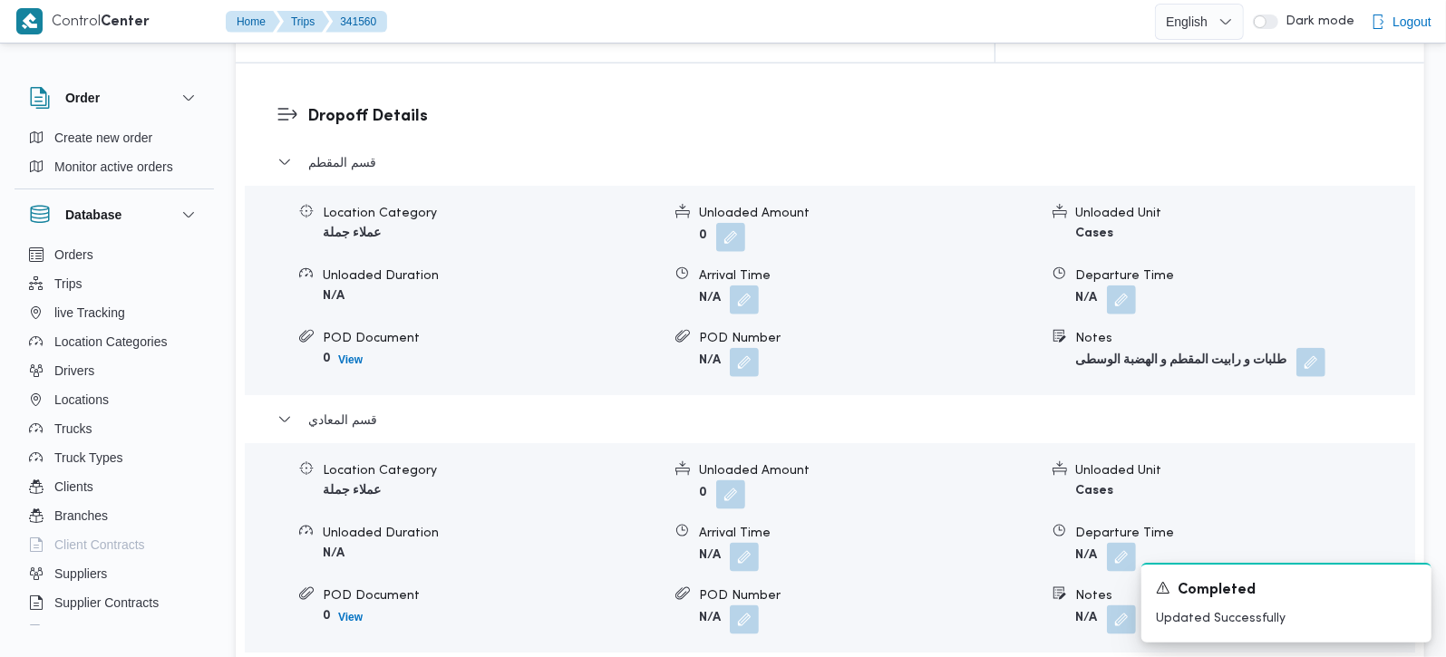
scroll to position [1494, 0]
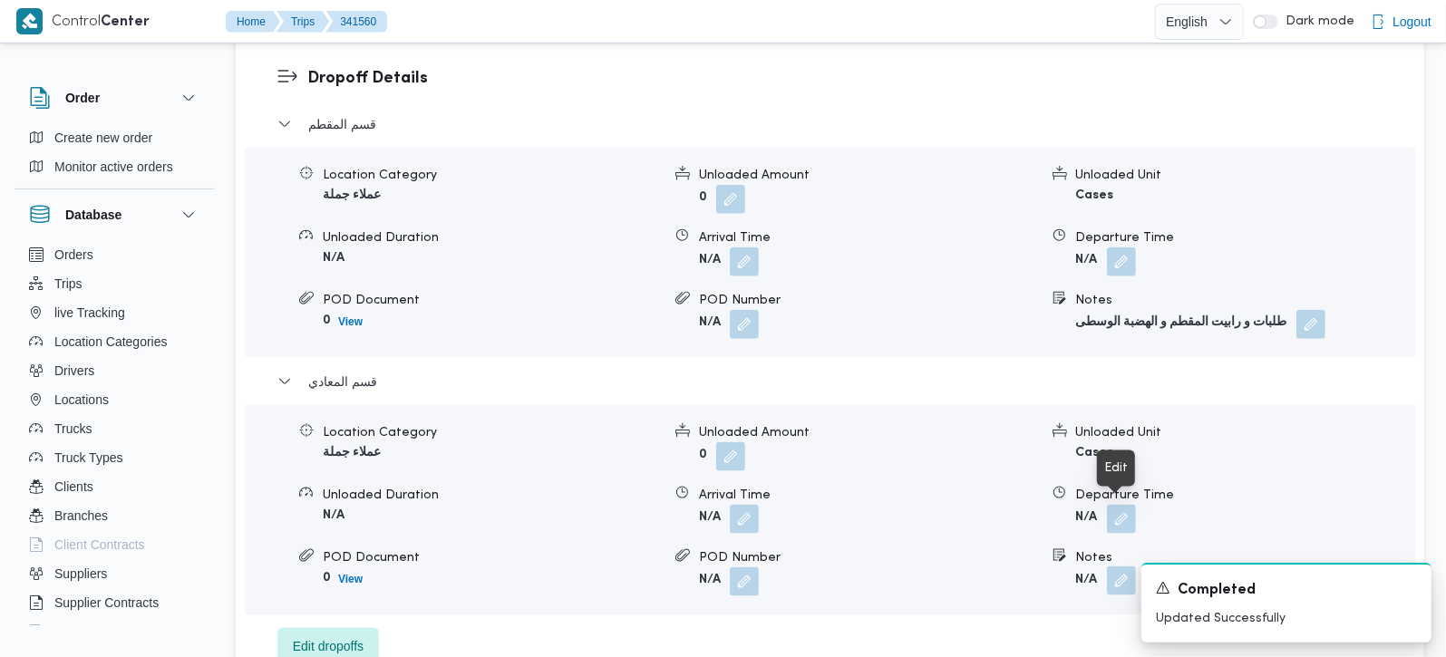
click at [1113, 567] on button "button" at bounding box center [1121, 581] width 29 height 29
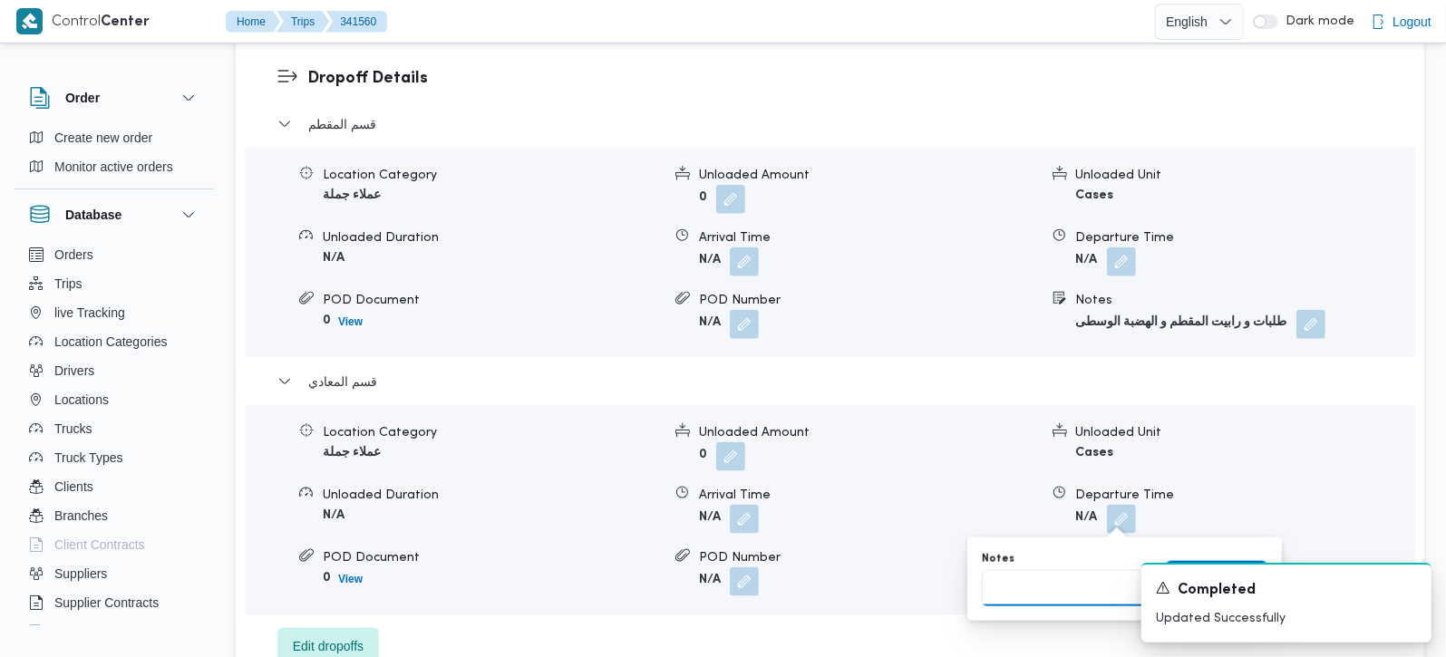
click at [1031, 598] on input "Notes" at bounding box center [1072, 588] width 180 height 36
type input "ط"
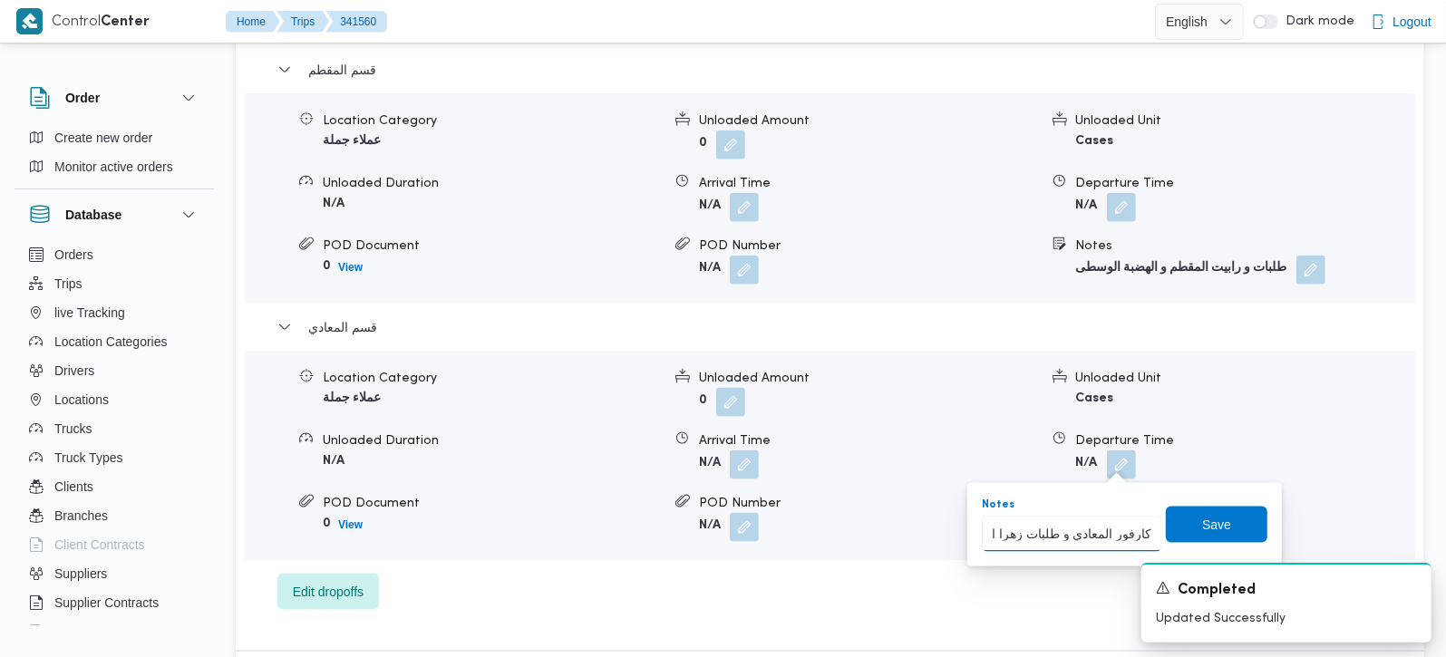
scroll to position [1600, 0]
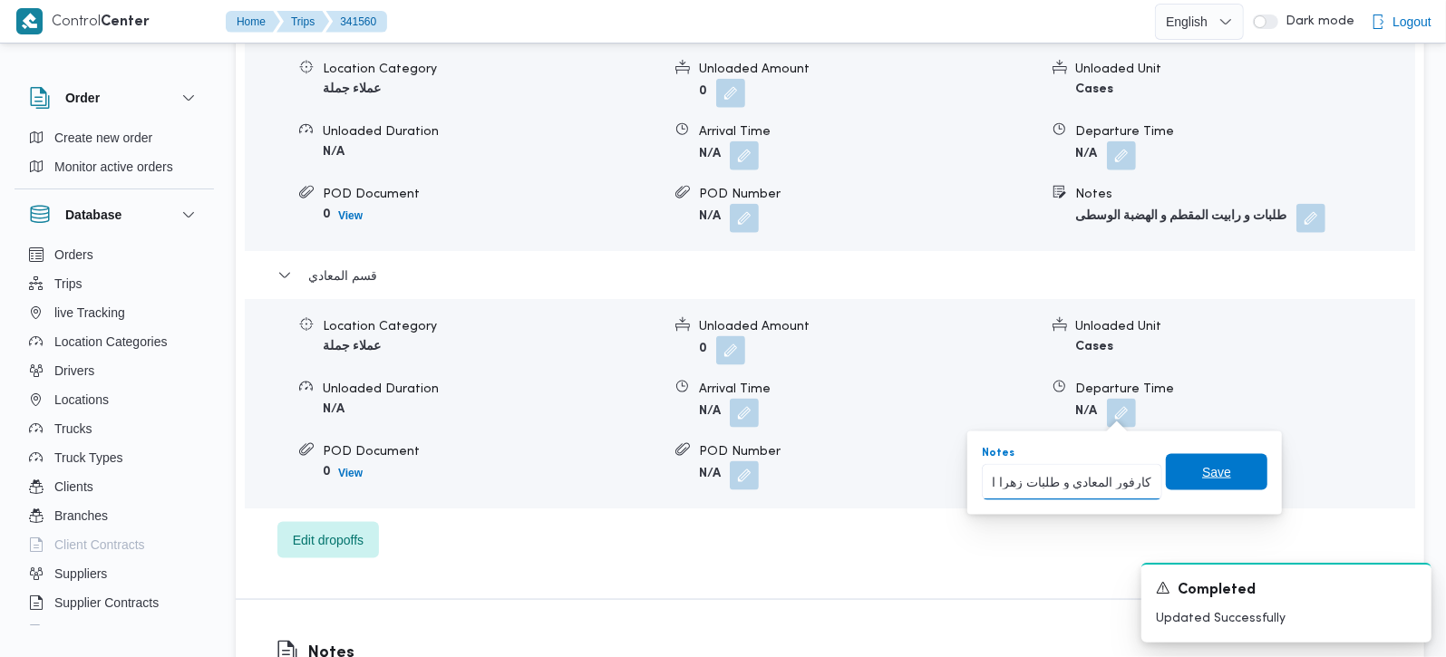
type input "كارفور المعادي و طلبات زهرا المعادي"
click at [1213, 463] on span "Save" at bounding box center [1217, 473] width 29 height 22
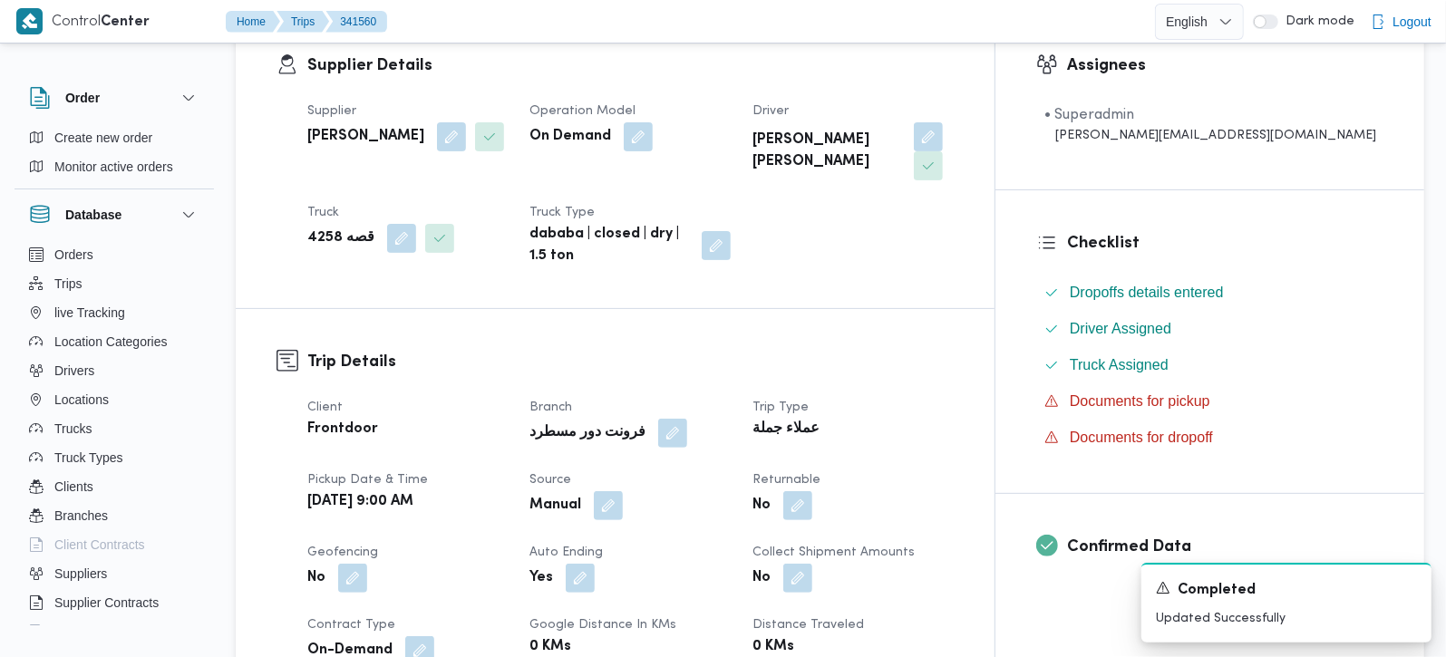
scroll to position [0, 0]
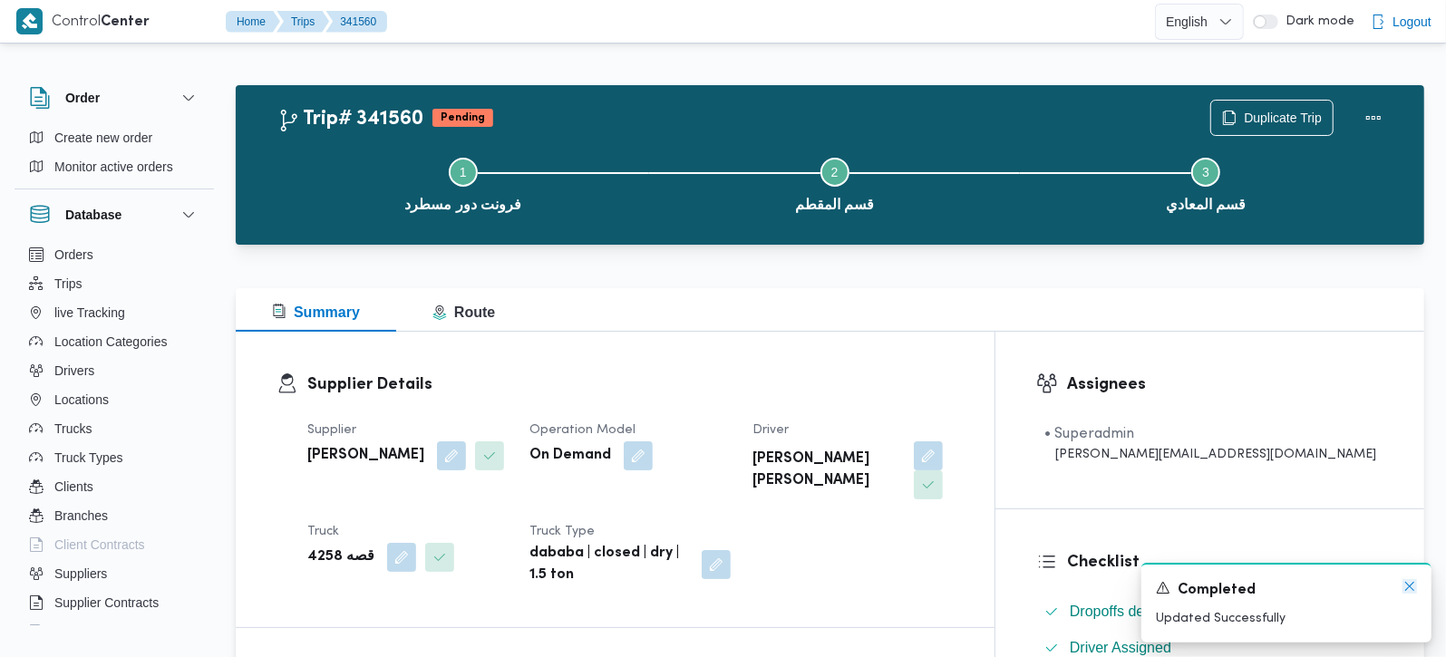
click at [1406, 589] on icon "Dismiss toast" at bounding box center [1410, 587] width 15 height 15
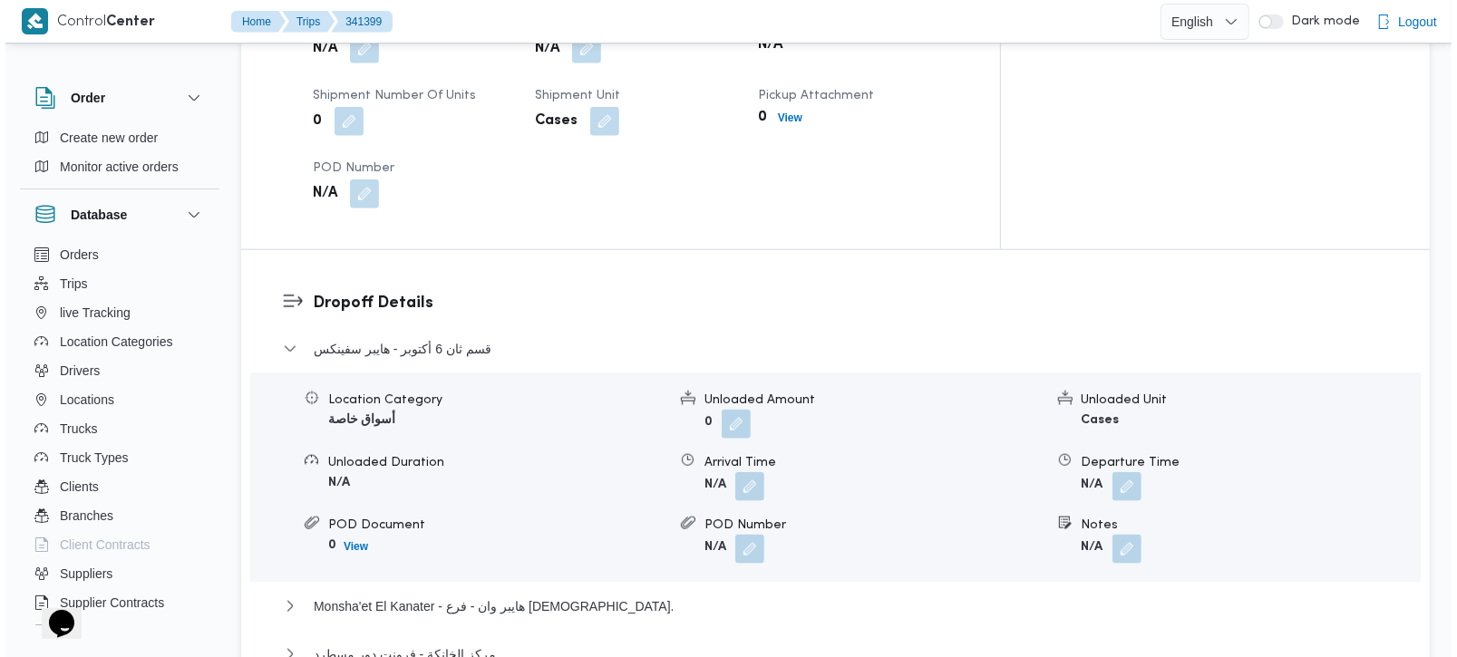
scroll to position [1494, 0]
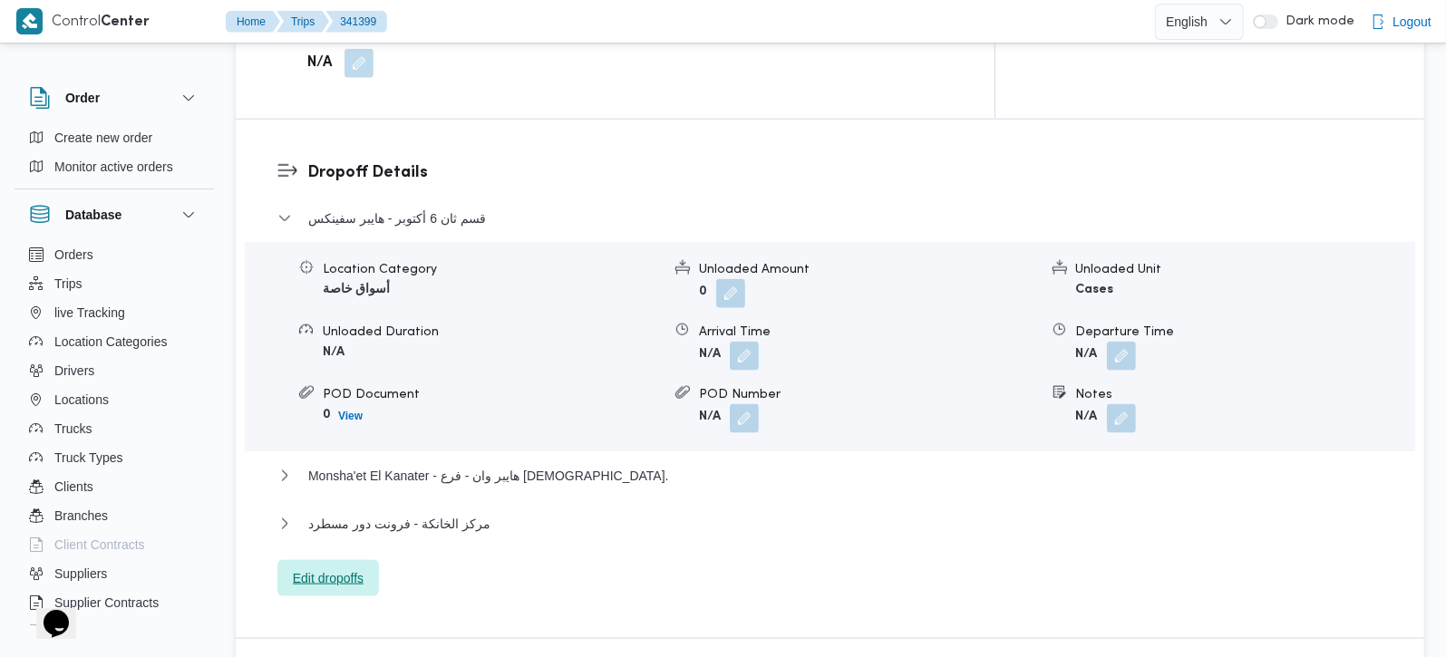
click at [309, 560] on span "Edit dropoffs" at bounding box center [329, 578] width 102 height 36
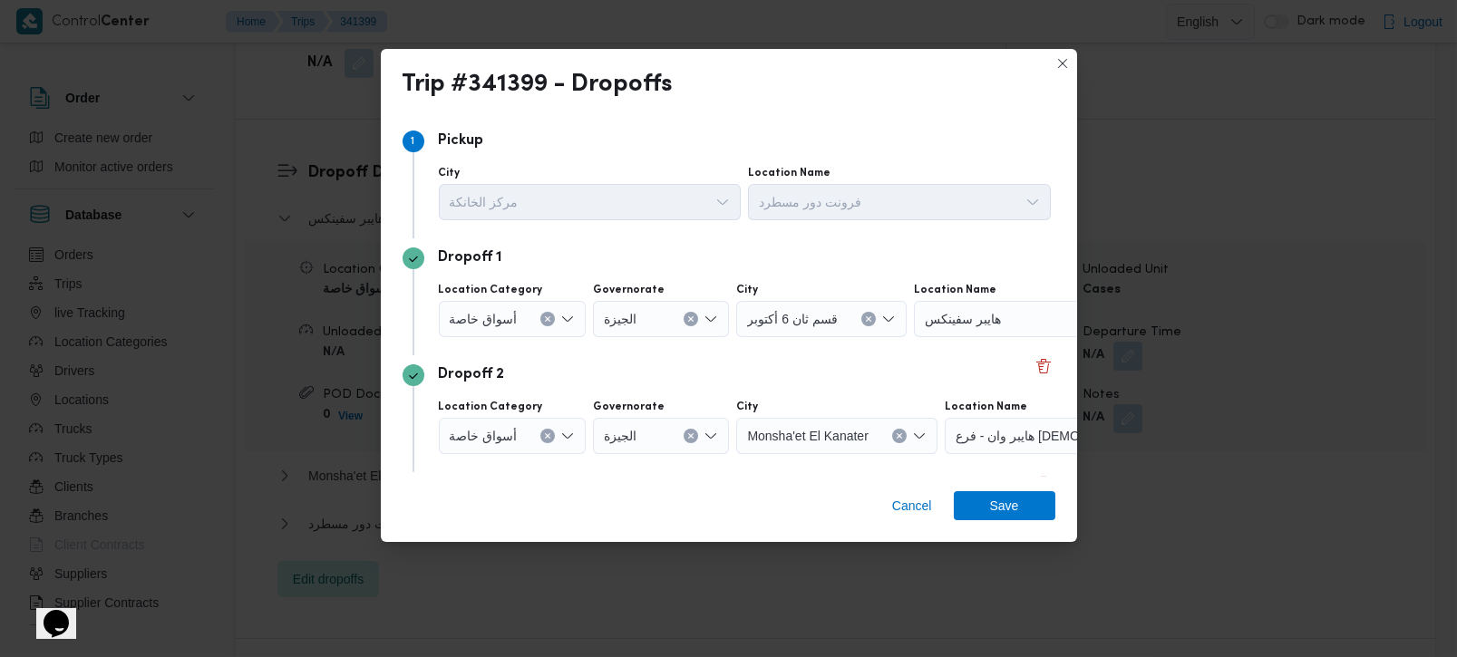
click at [546, 323] on button "Clear input" at bounding box center [548, 319] width 15 height 15
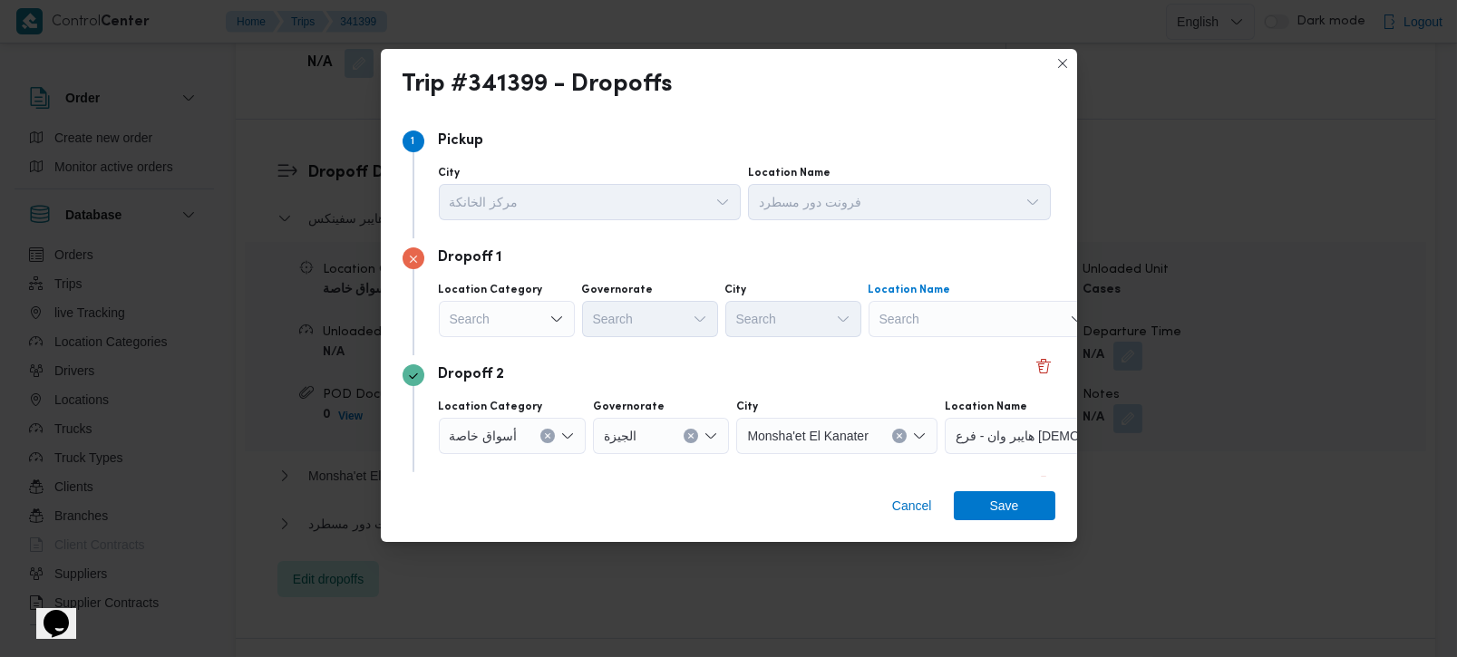
click at [960, 323] on div "Search" at bounding box center [982, 319] width 227 height 36
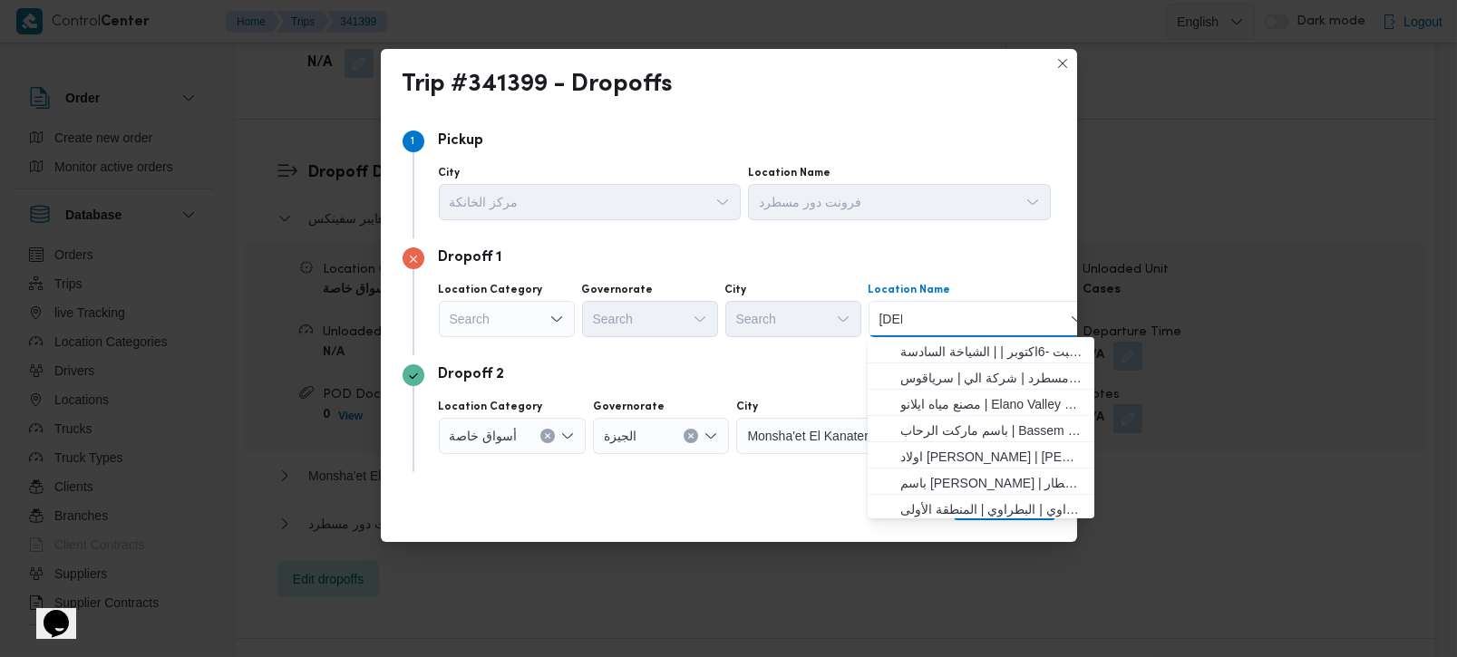
type input "لابوار"
click at [898, 318] on input "لابوار" at bounding box center [894, 319] width 28 height 22
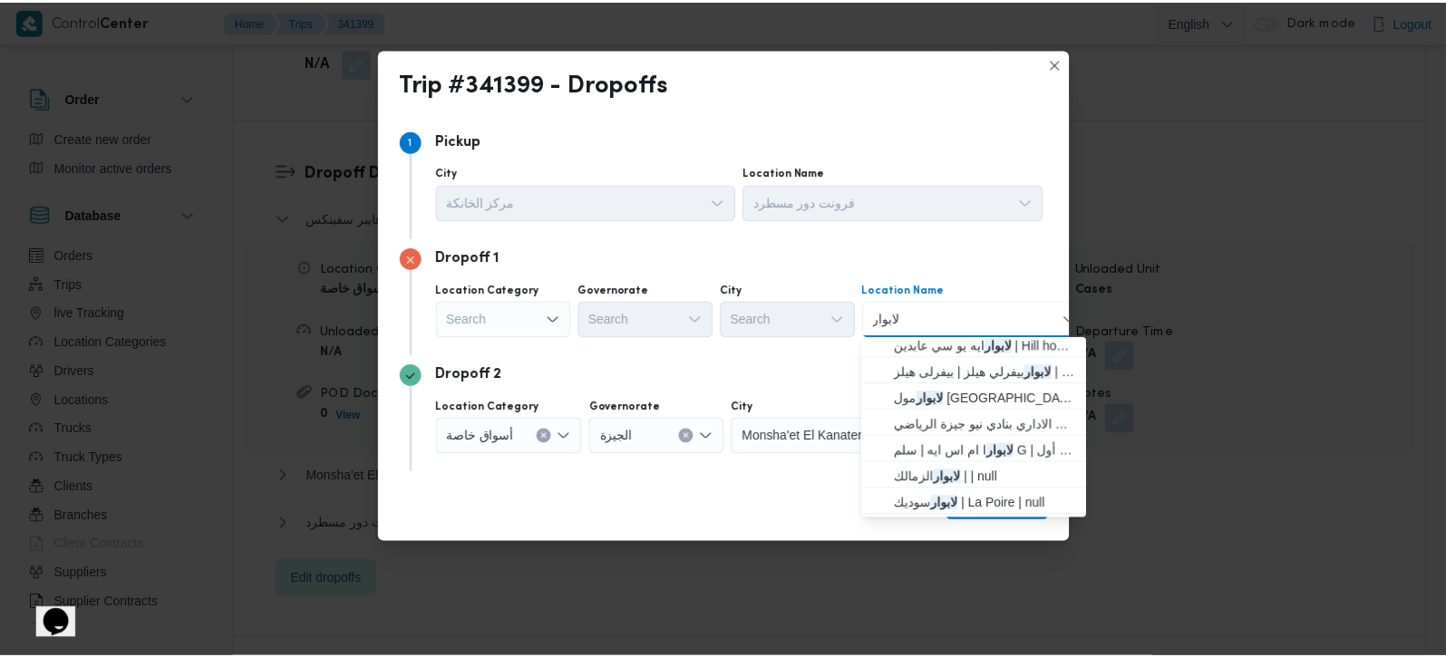
scroll to position [0, 0]
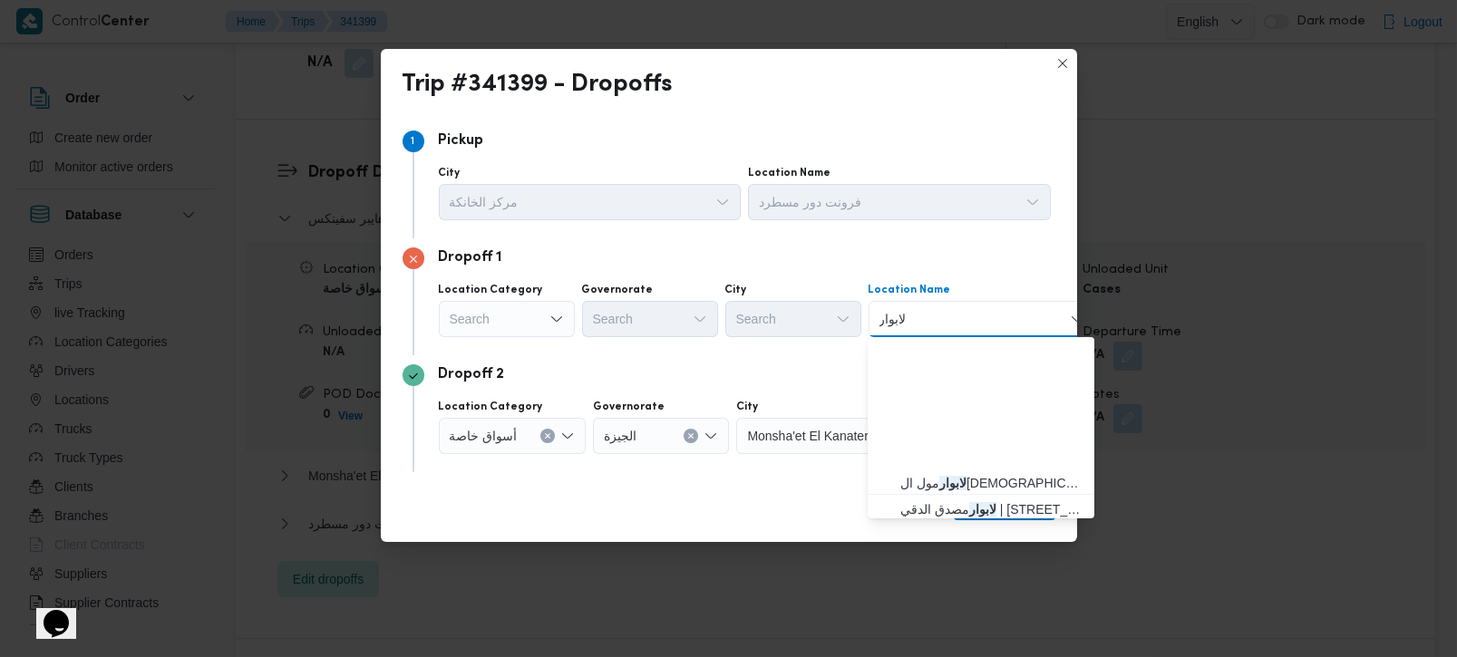
click at [896, 318] on input "لابوار" at bounding box center [894, 319] width 28 height 22
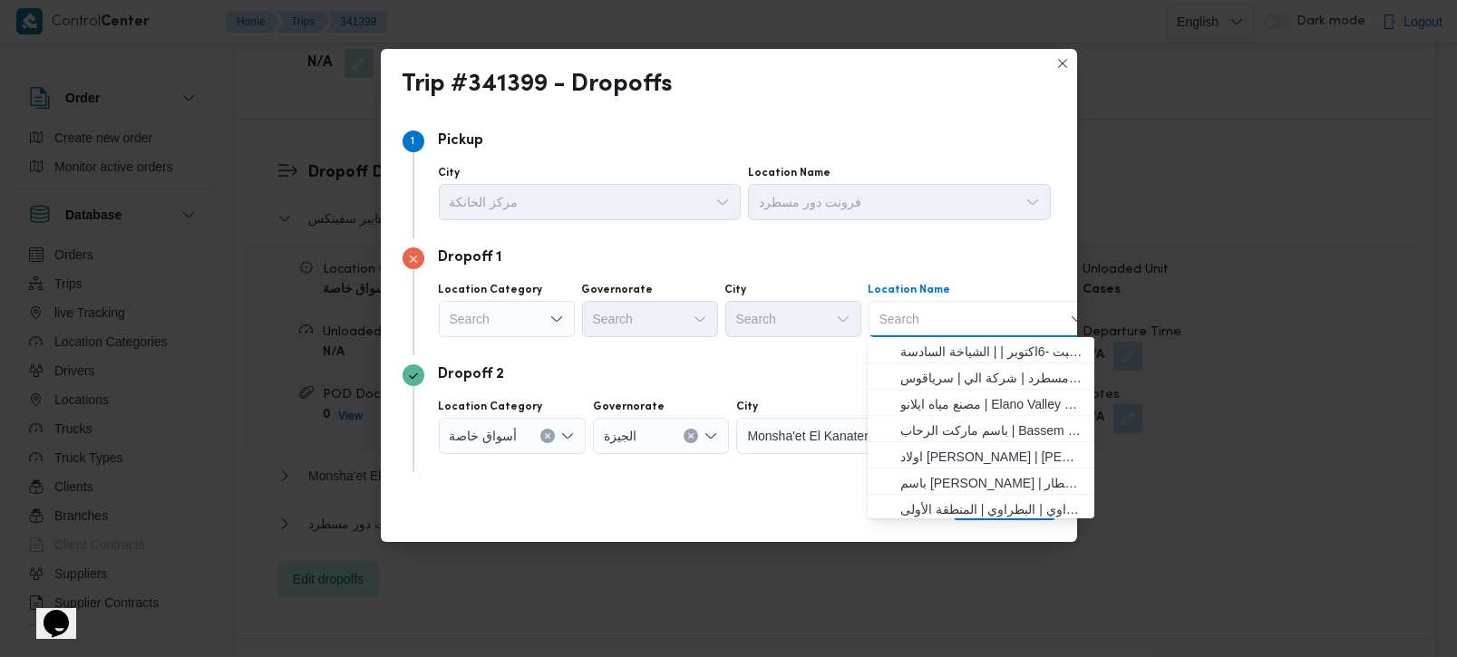
click at [539, 312] on div "Search" at bounding box center [507, 319] width 136 height 36
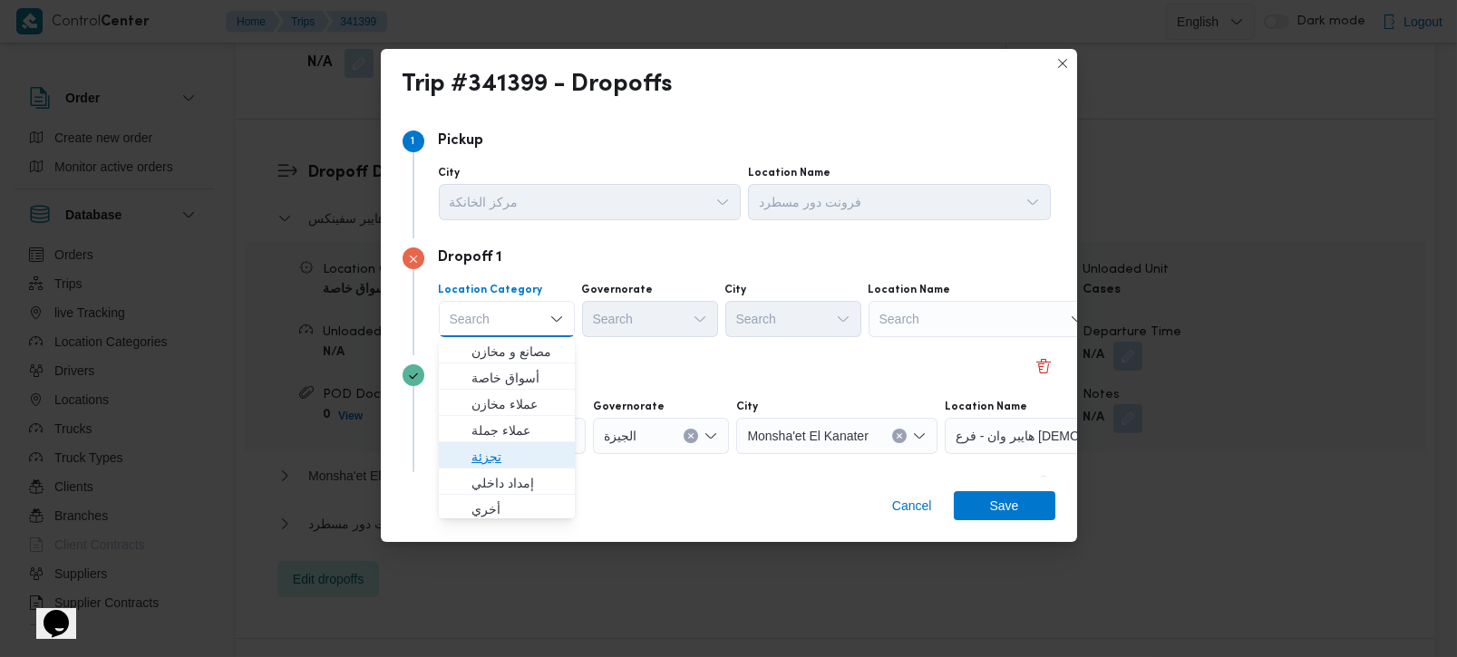
click at [514, 446] on span "تجزئة" at bounding box center [518, 457] width 93 height 22
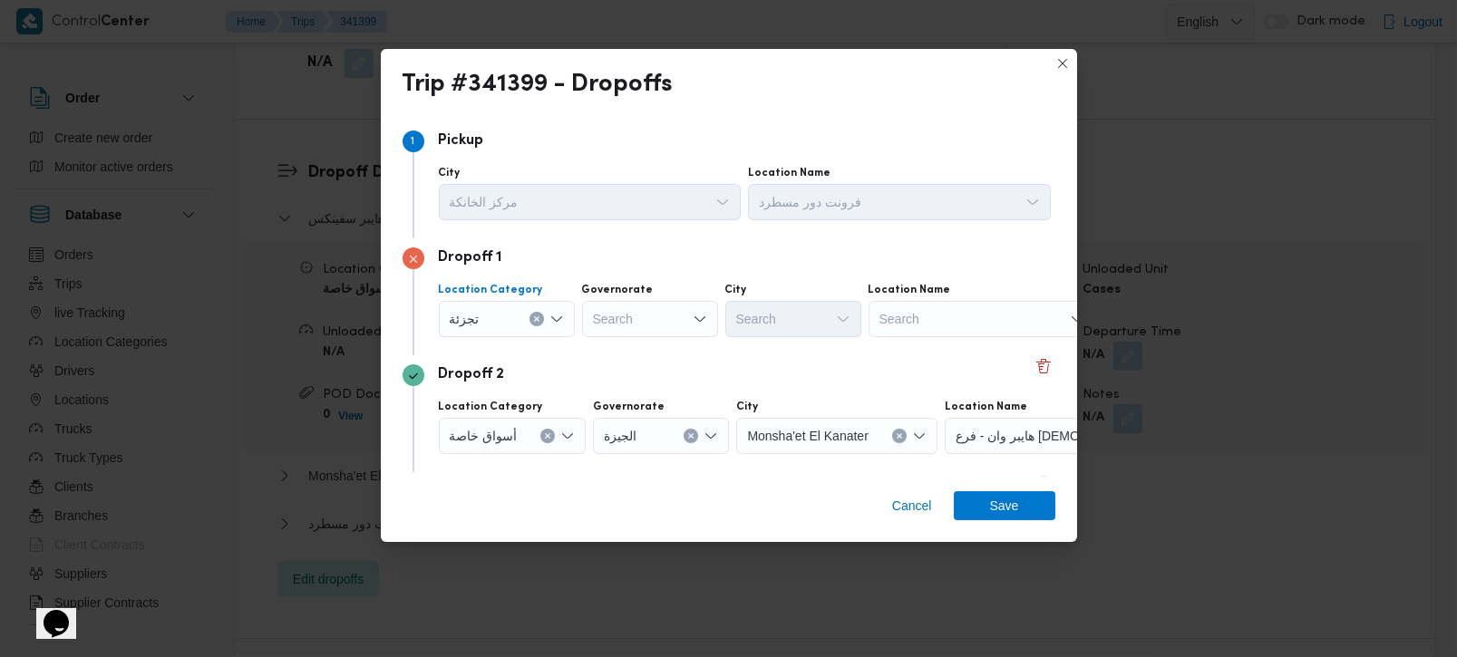
click at [557, 312] on icon "Open list of options" at bounding box center [557, 319] width 15 height 15
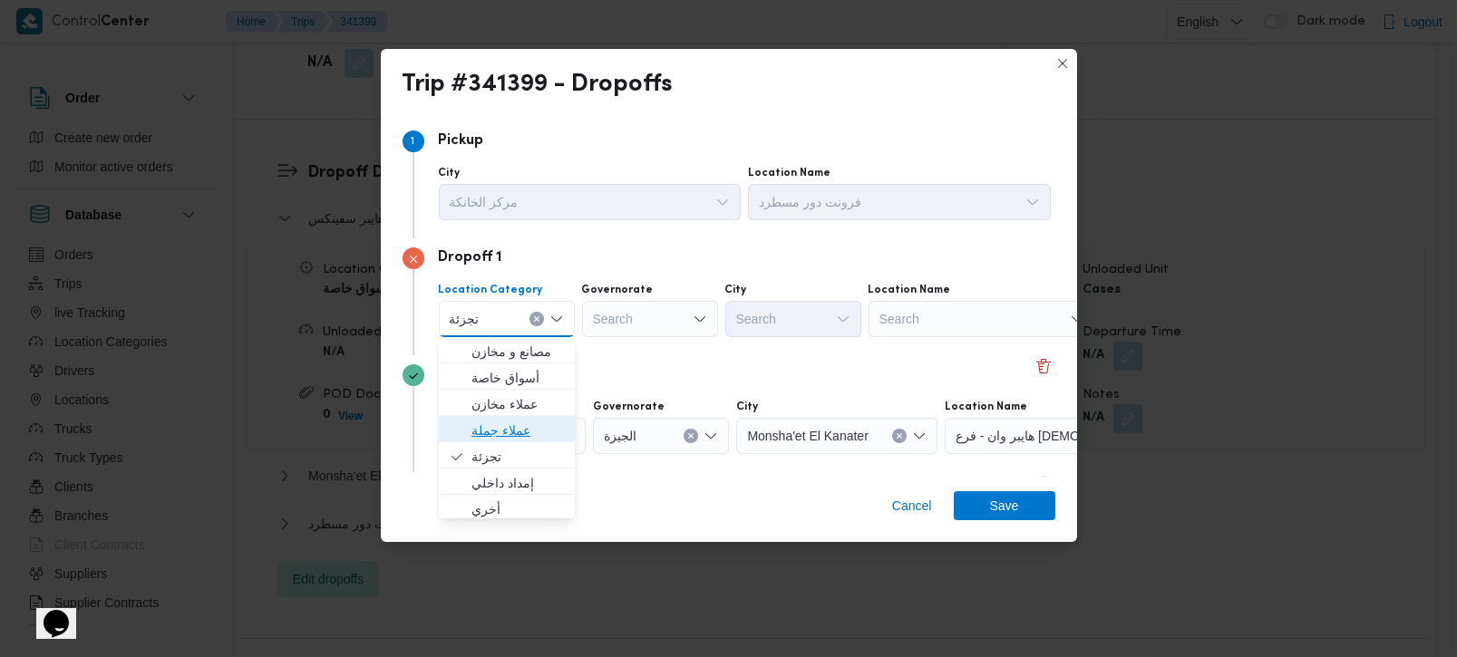
click at [484, 432] on span "عملاء جملة" at bounding box center [518, 431] width 93 height 22
click at [644, 321] on div "Search" at bounding box center [652, 319] width 136 height 36
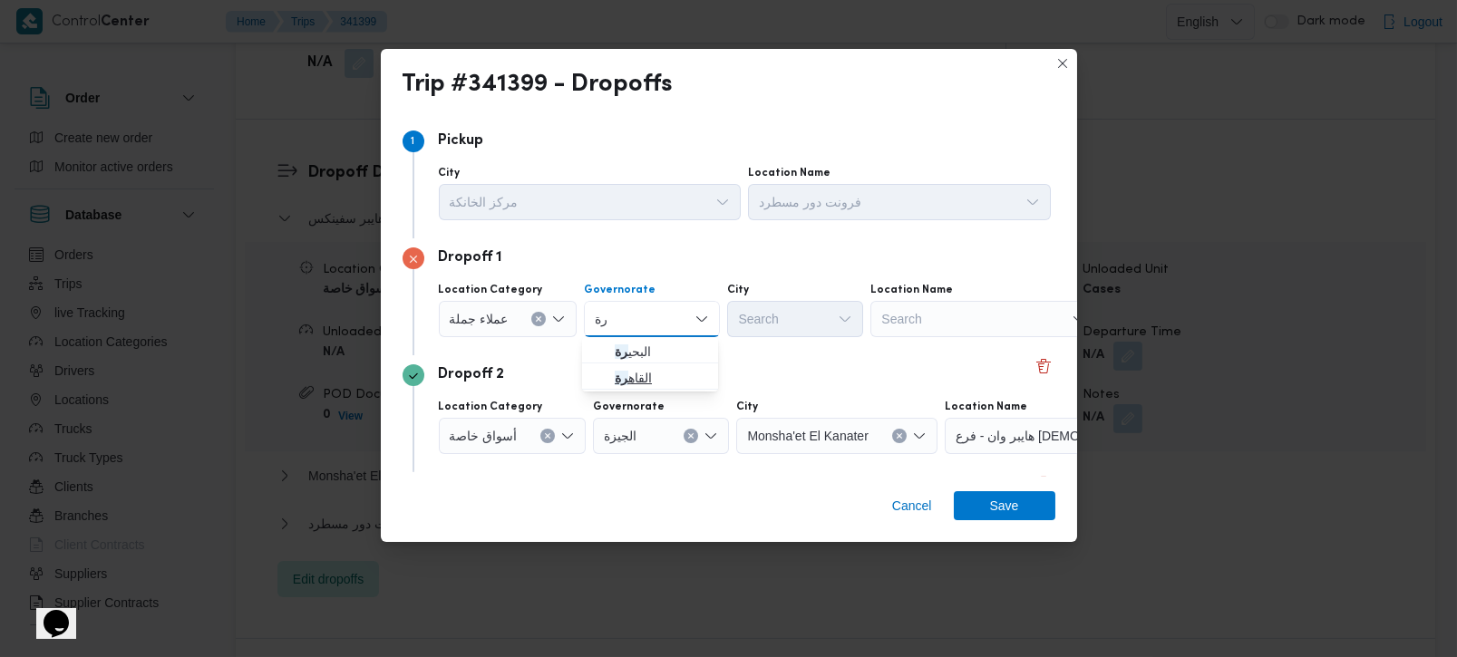
type input "رة"
click at [639, 370] on span "القاه رة" at bounding box center [661, 378] width 93 height 22
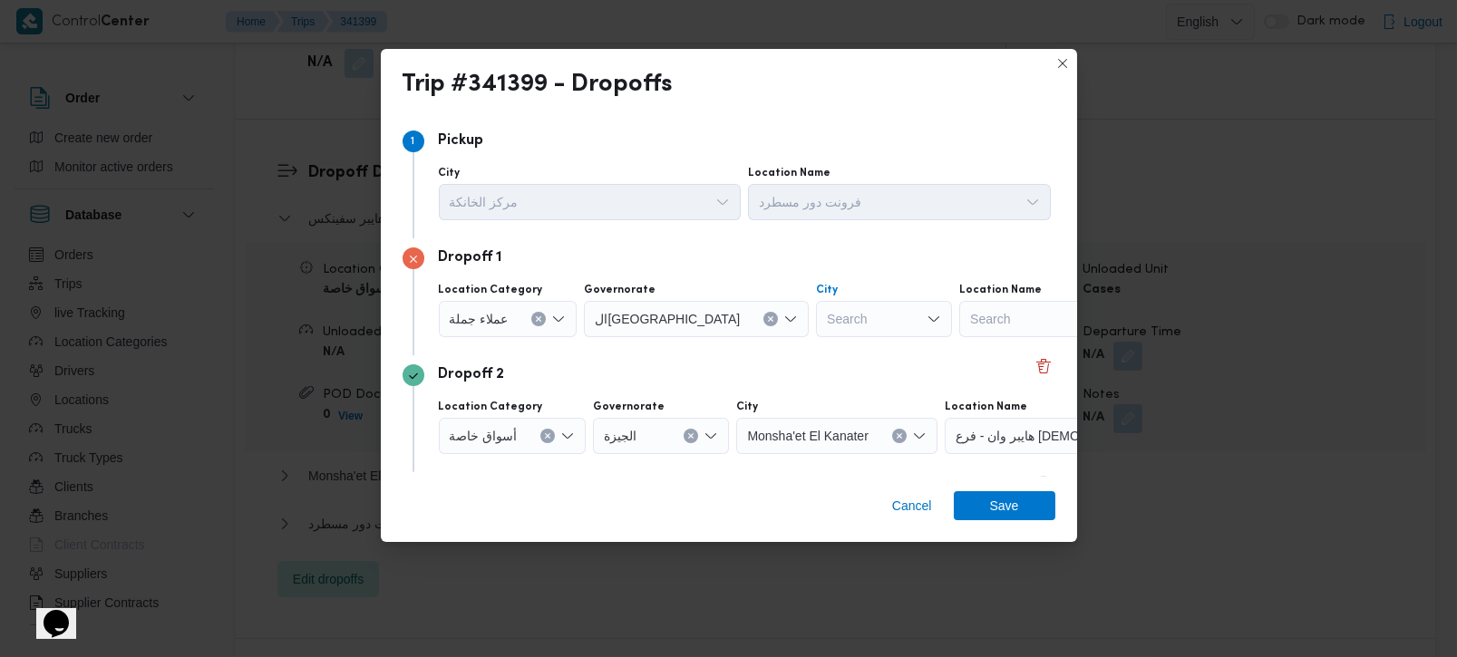
click at [816, 305] on div "Search" at bounding box center [884, 319] width 136 height 36
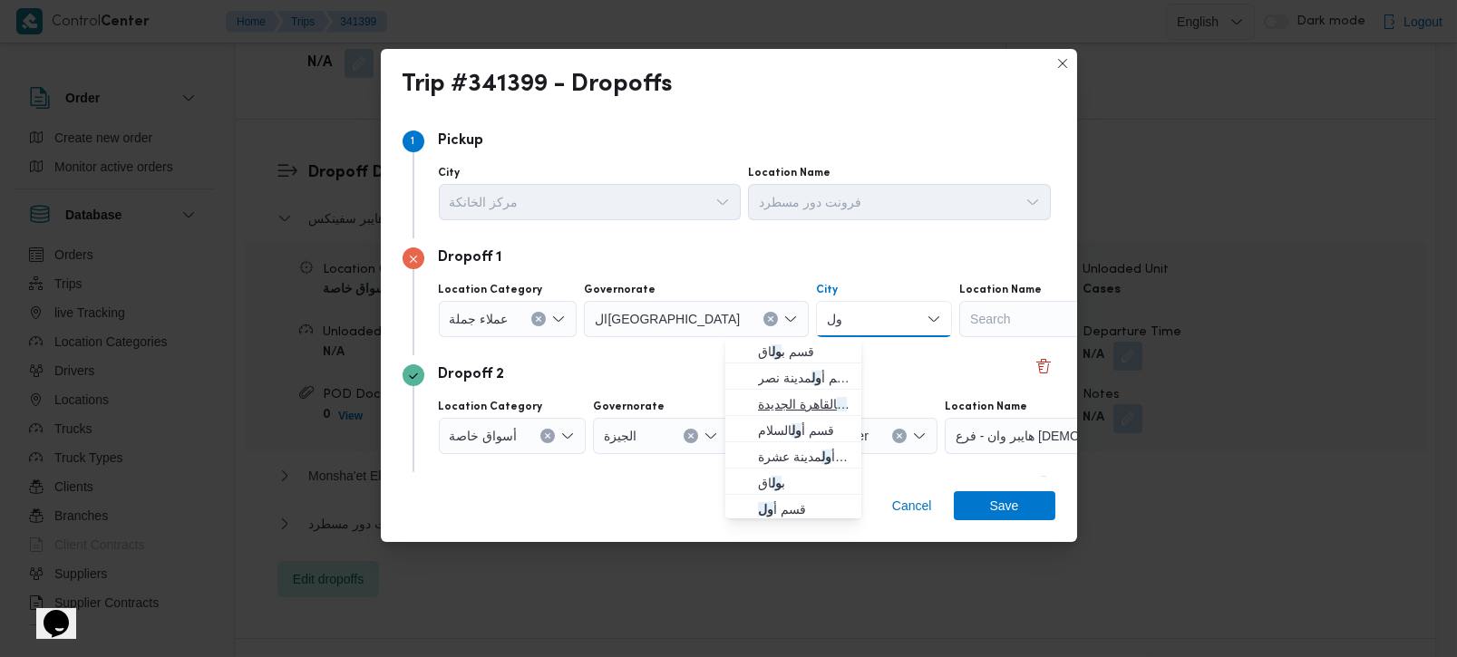
type input "ول"
click at [800, 398] on span "قسم أ ول القاهرة الجديدة" at bounding box center [804, 405] width 93 height 22
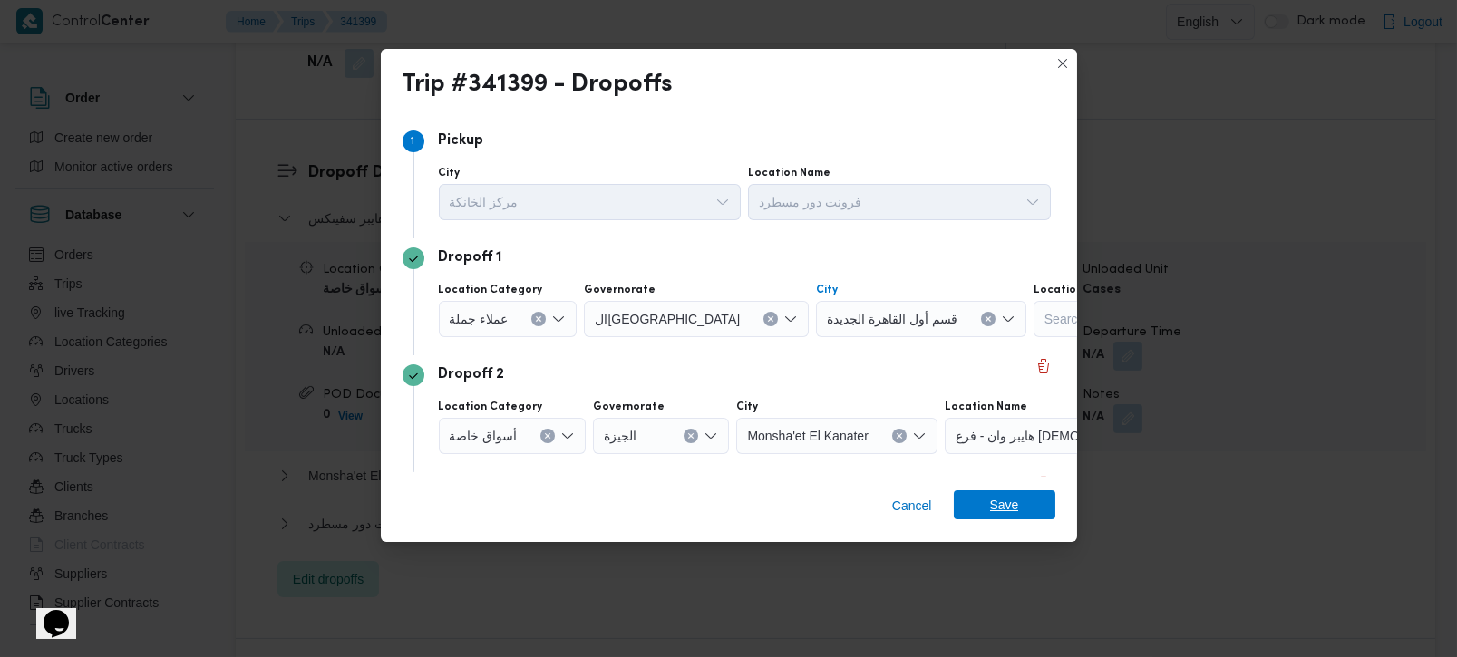
click at [1030, 496] on span "Save" at bounding box center [1005, 505] width 102 height 29
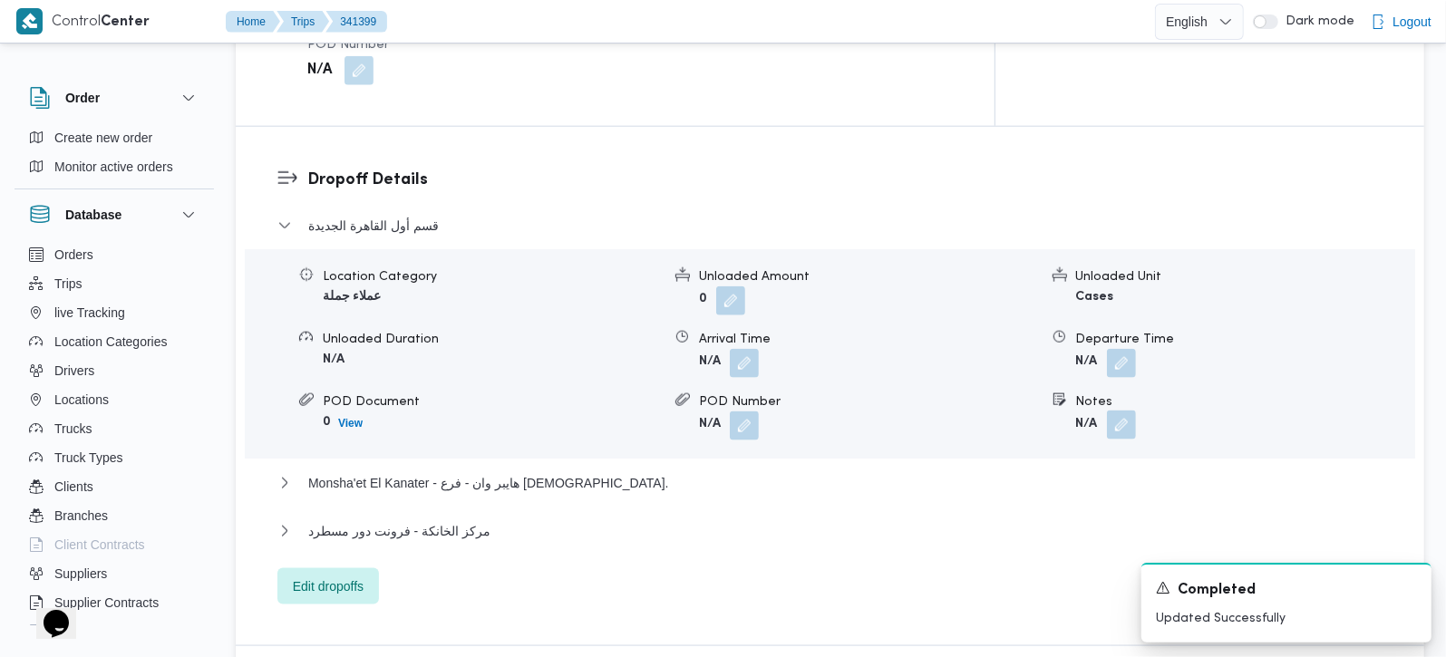
scroll to position [1501, 0]
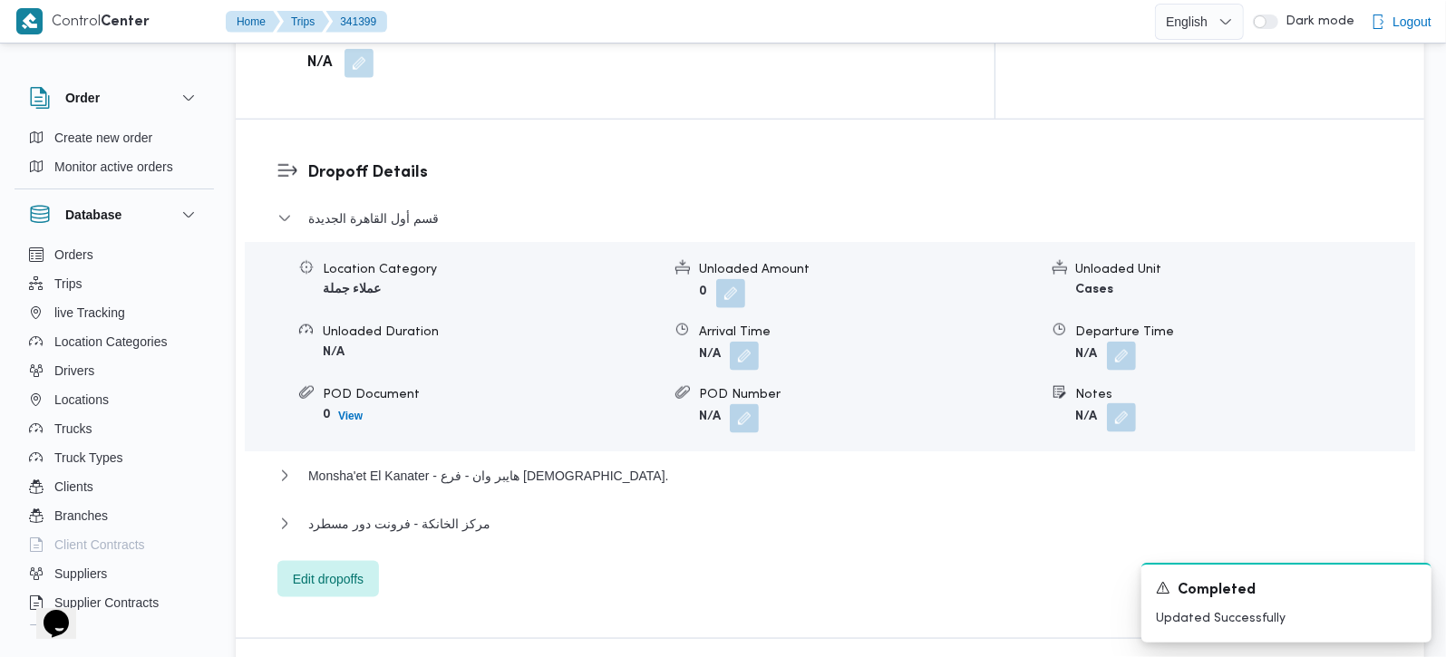
click at [1113, 404] on button "button" at bounding box center [1121, 418] width 29 height 29
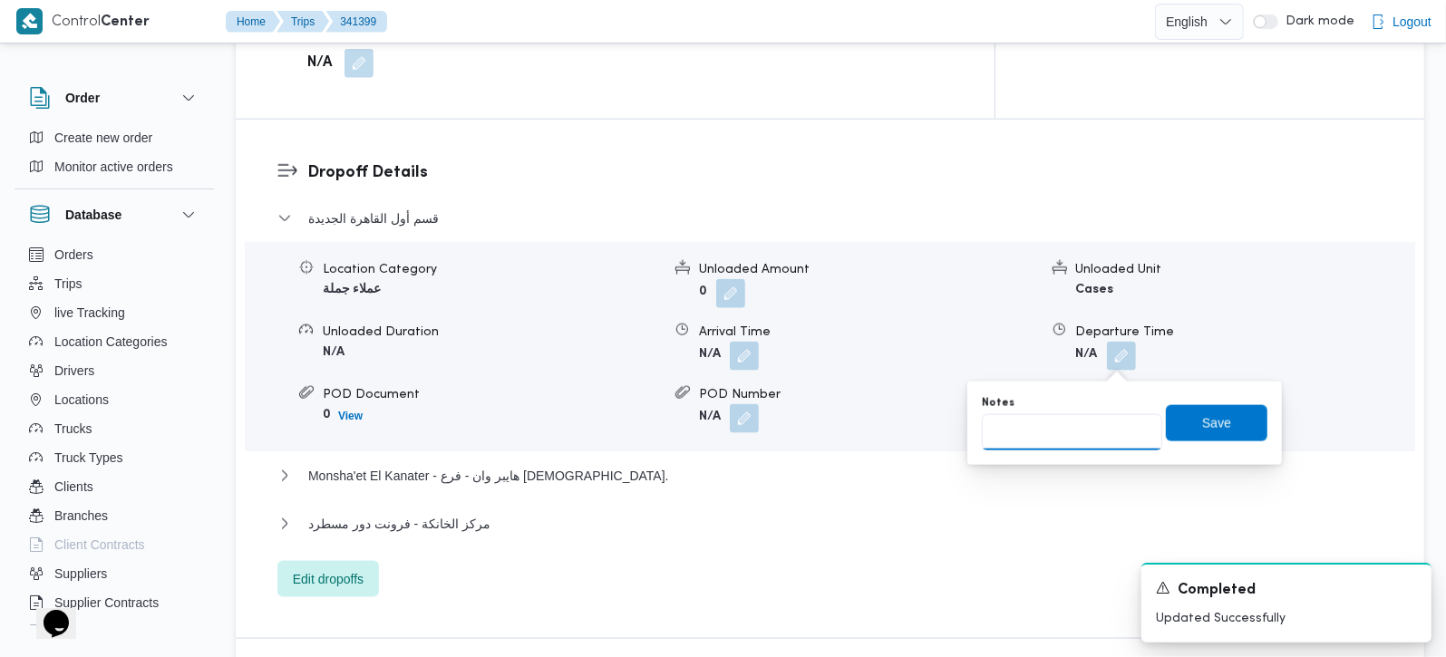
click at [1080, 434] on input "Notes" at bounding box center [1072, 432] width 180 height 36
type input "لابوار ديستريكت 5 و سعودي طريق السخنة"
click at [1187, 427] on span "Save" at bounding box center [1217, 422] width 102 height 36
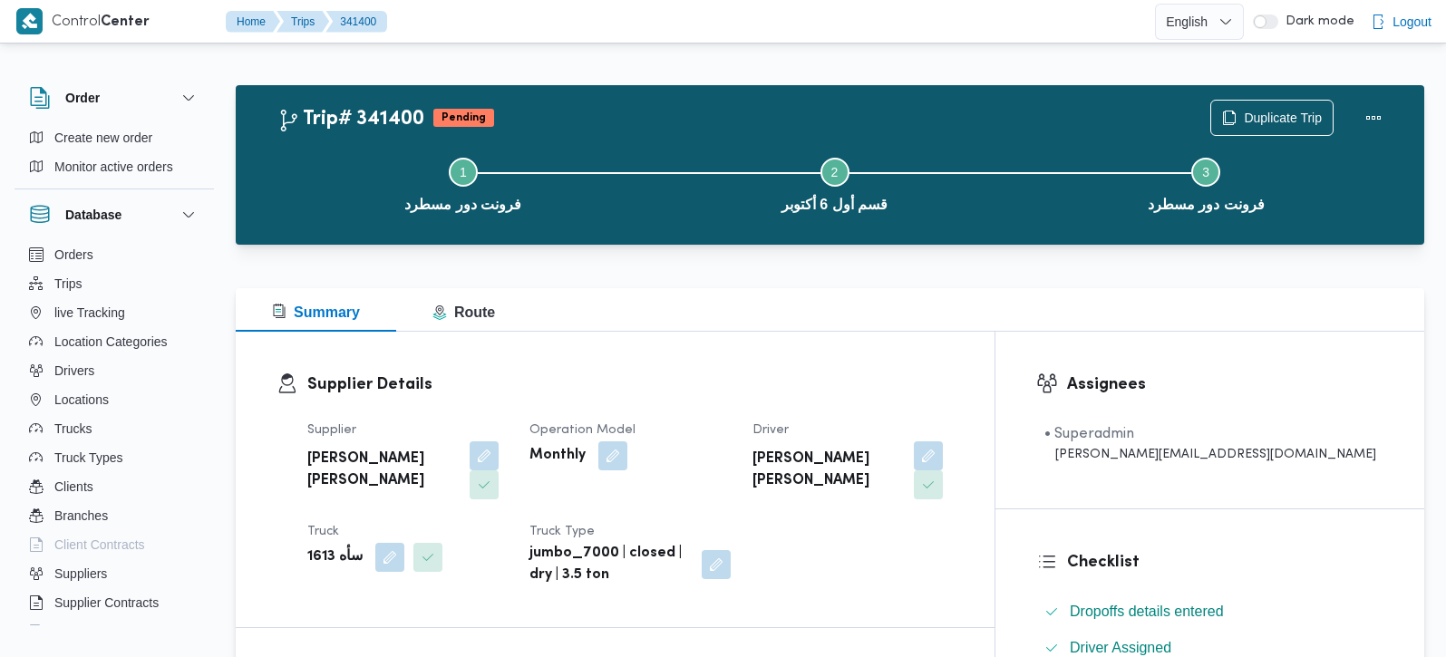
scroll to position [155, 0]
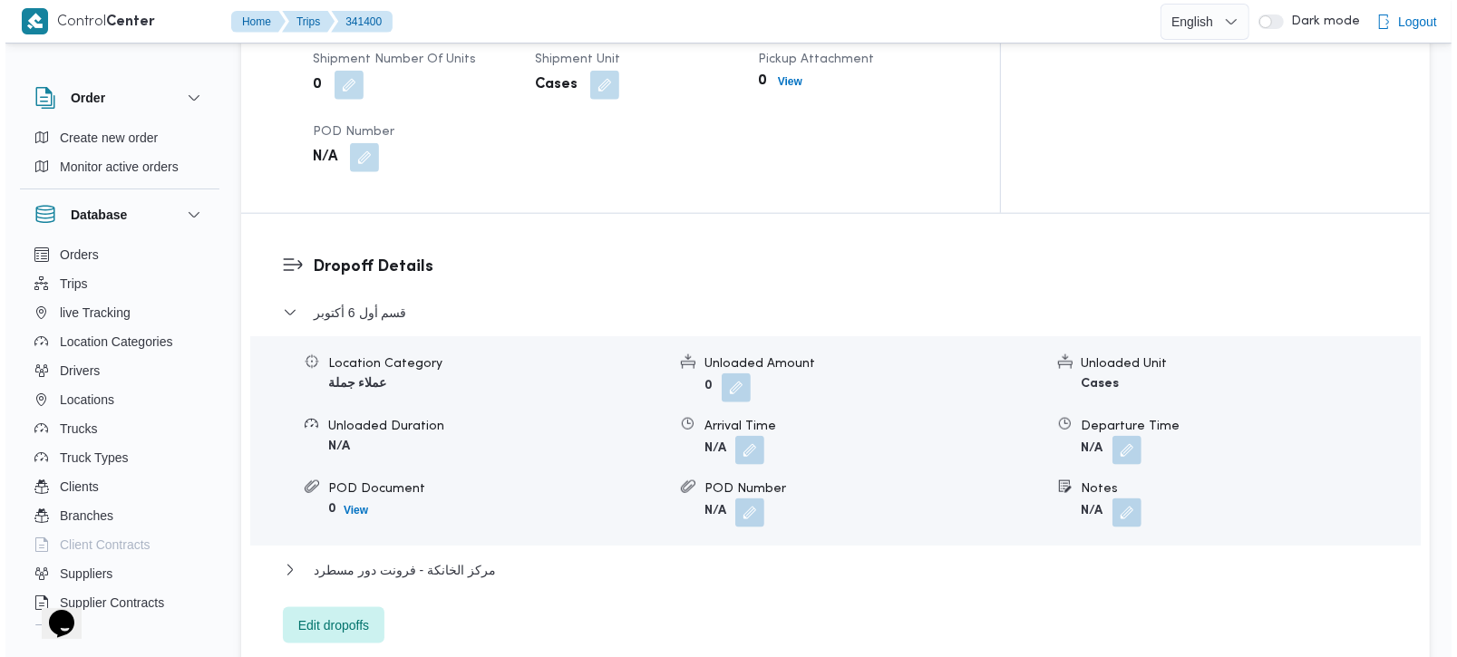
scroll to position [1436, 0]
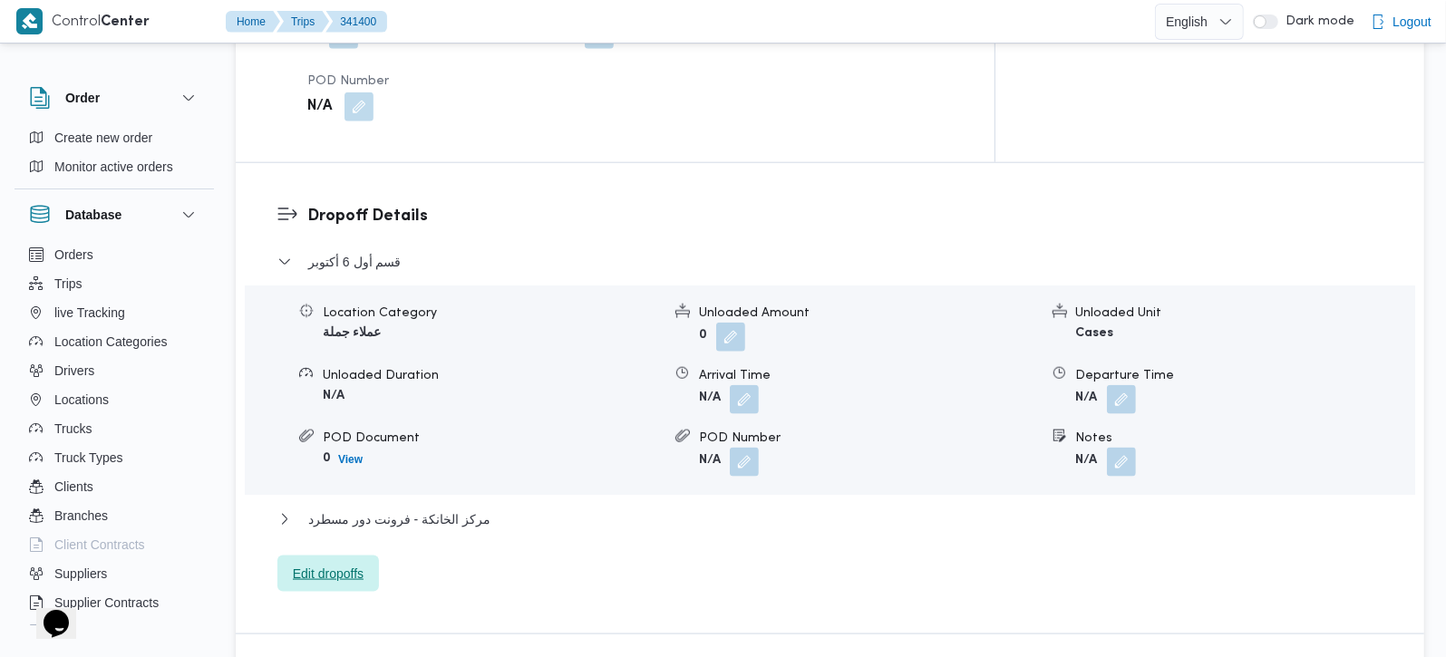
click at [351, 556] on span "Edit dropoffs" at bounding box center [329, 574] width 102 height 36
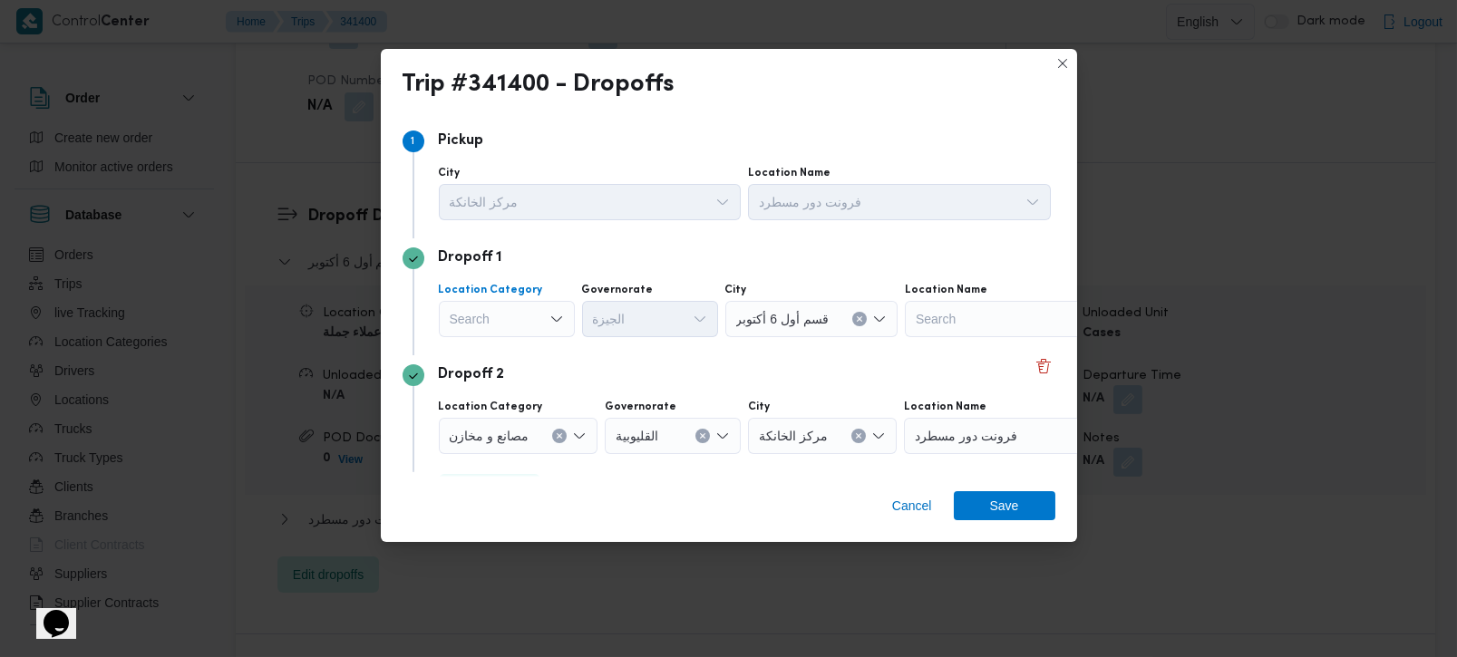
click at [510, 326] on div "Search" at bounding box center [507, 319] width 136 height 36
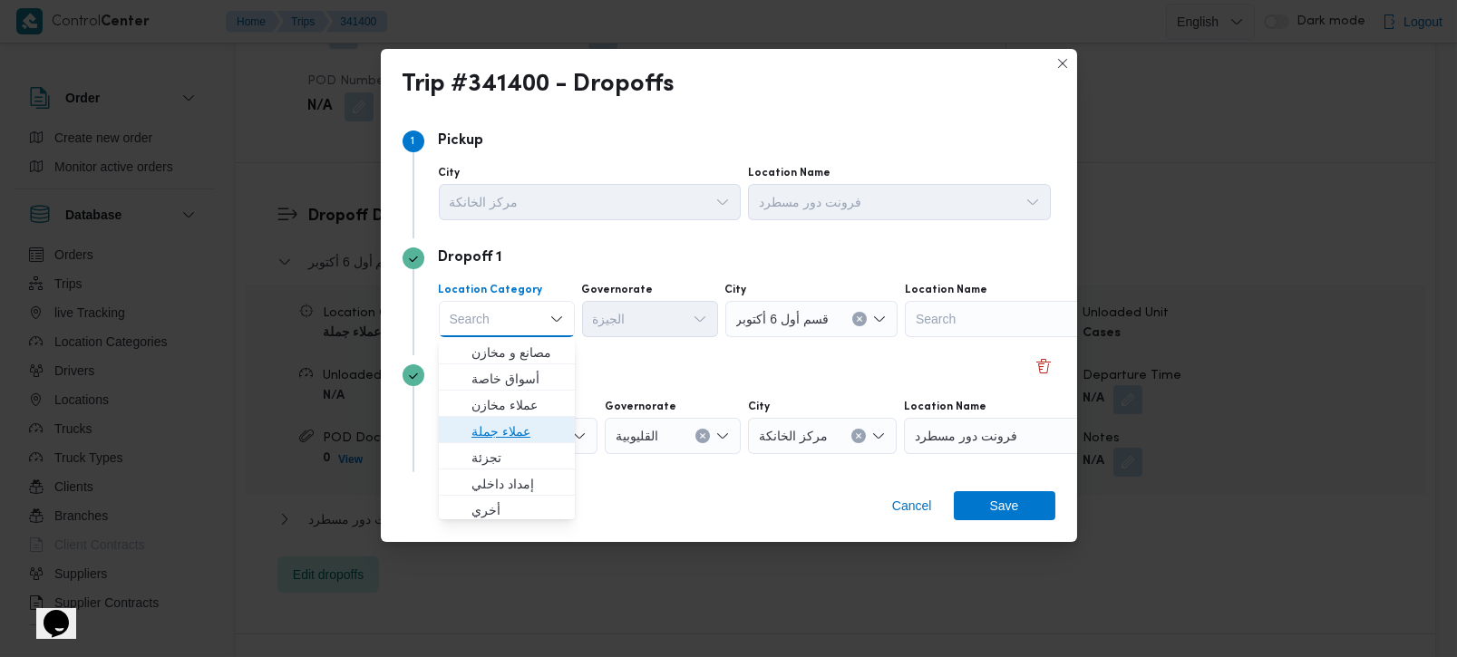
click at [496, 436] on span "عملاء جملة" at bounding box center [518, 432] width 93 height 22
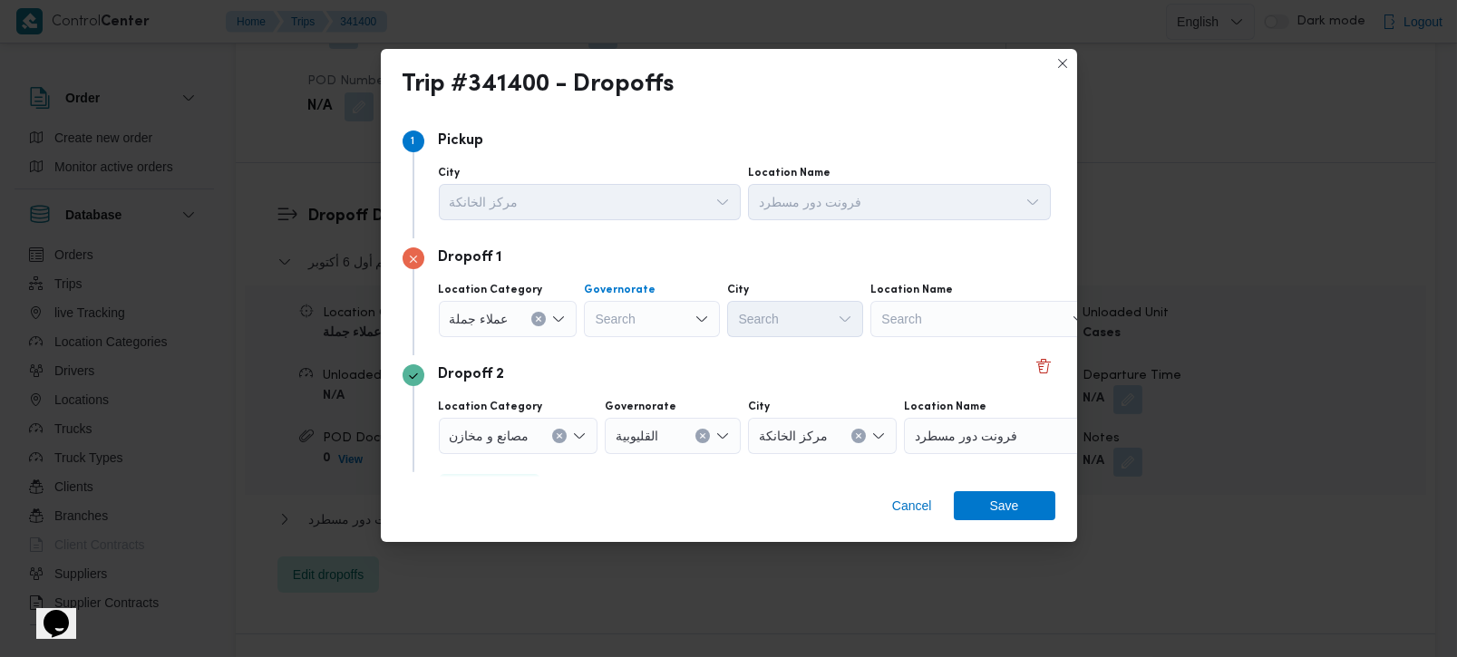
click at [614, 327] on div "Search" at bounding box center [652, 319] width 136 height 36
type input "رة"
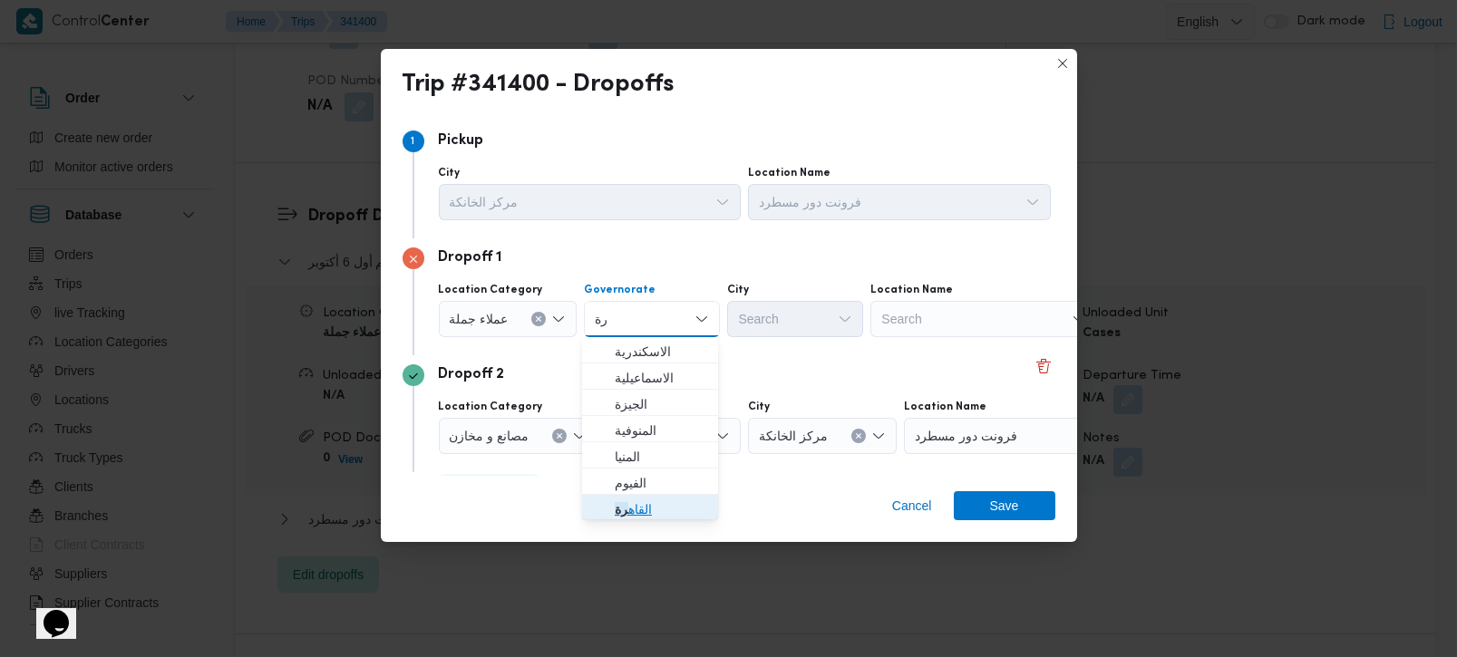
click at [639, 510] on span "القاه رة" at bounding box center [661, 510] width 93 height 22
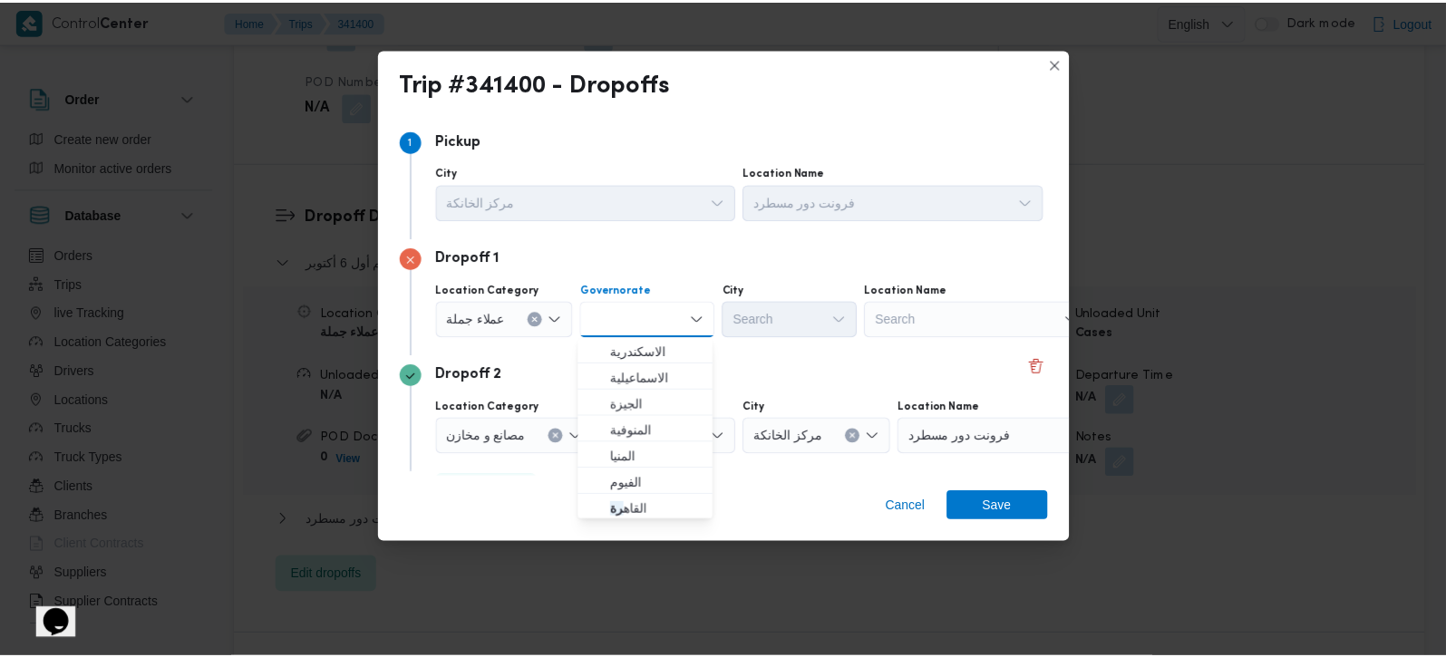
scroll to position [0, 0]
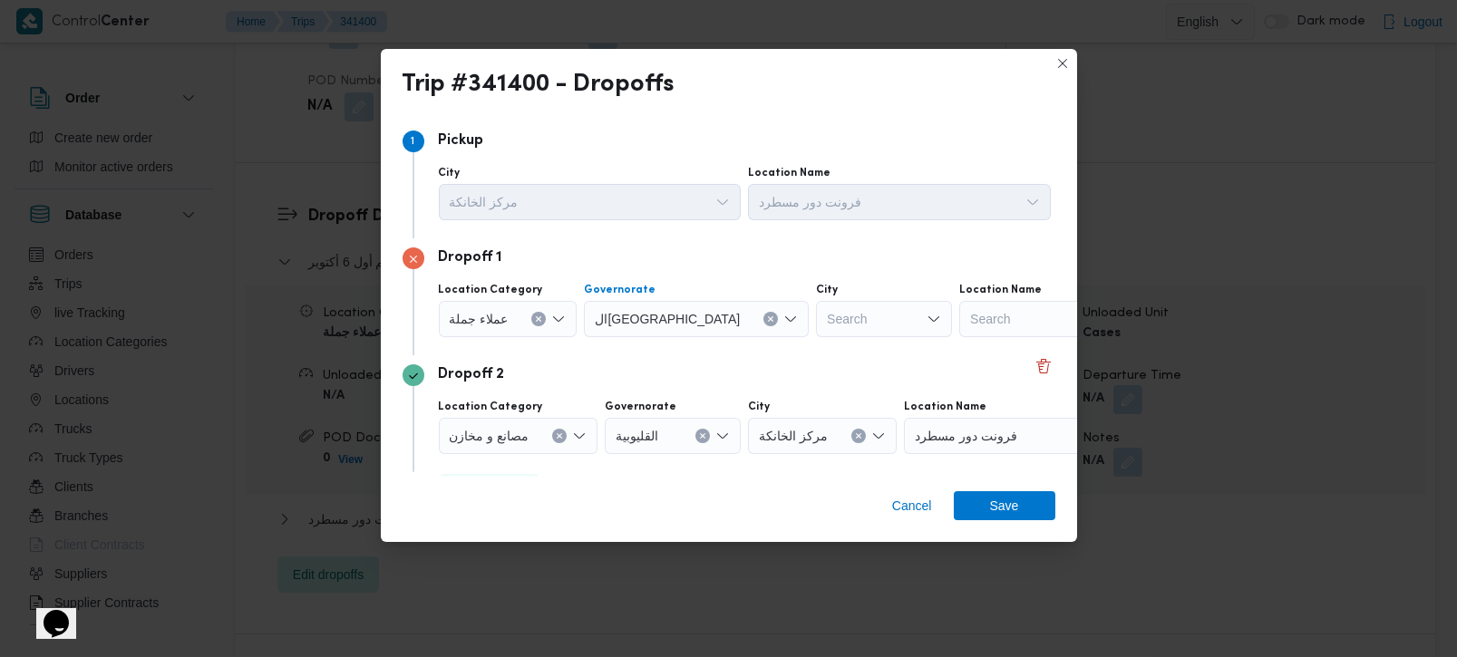
click at [927, 317] on icon "Open list of options" at bounding box center [934, 319] width 15 height 15
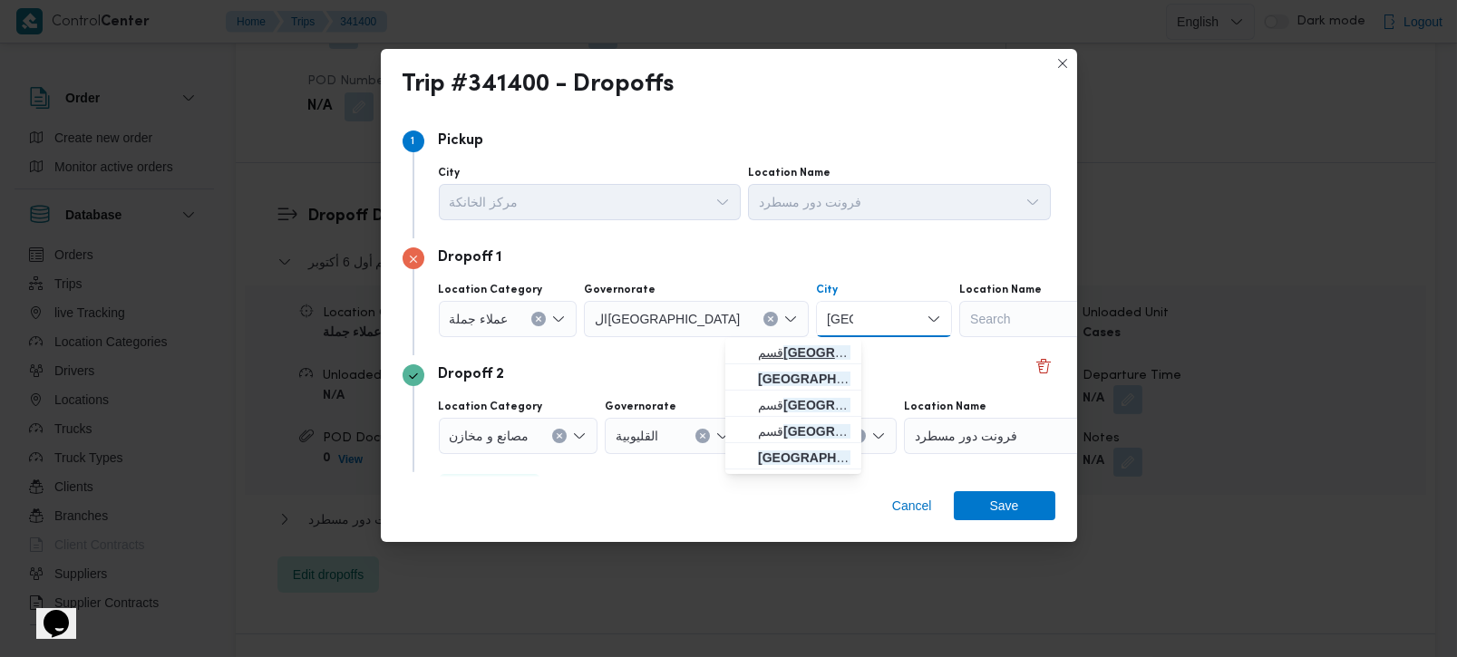
type input "مصر"
click at [812, 346] on mark "مصر" at bounding box center [852, 353] width 136 height 15
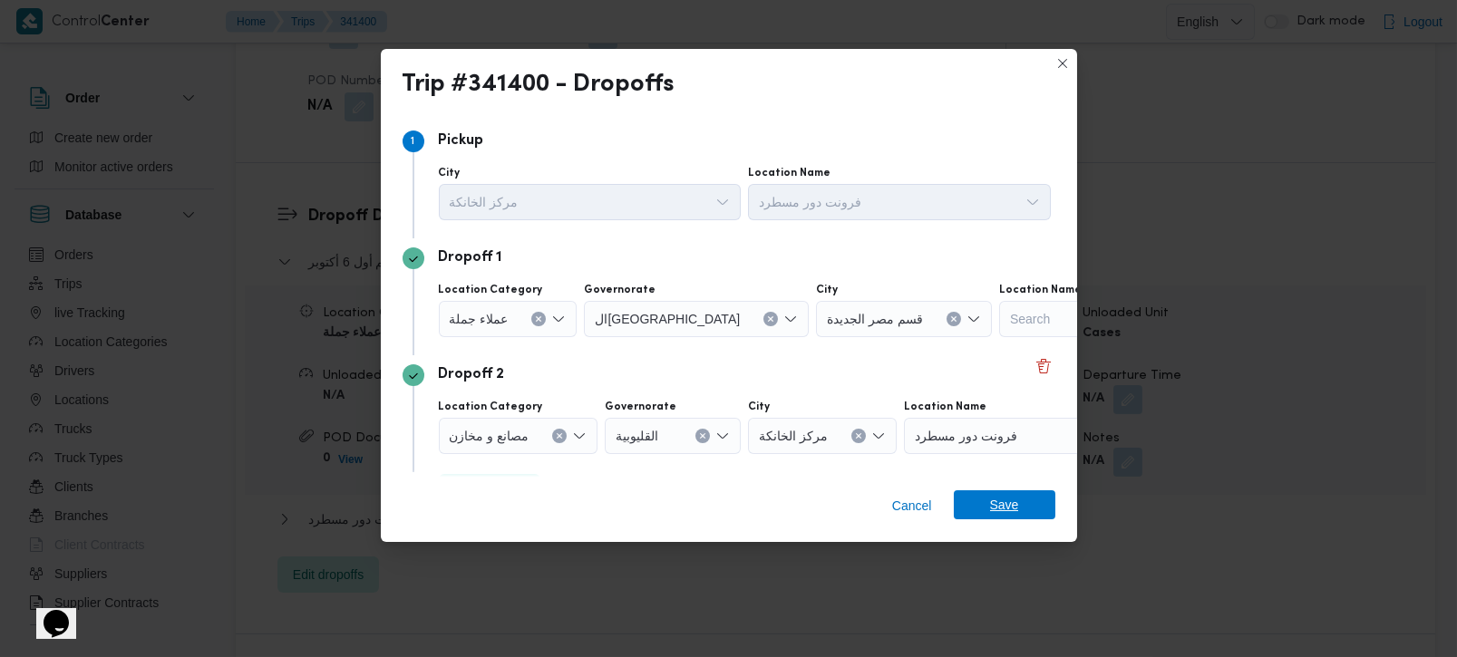
click at [1005, 497] on span "Save" at bounding box center [1004, 505] width 29 height 29
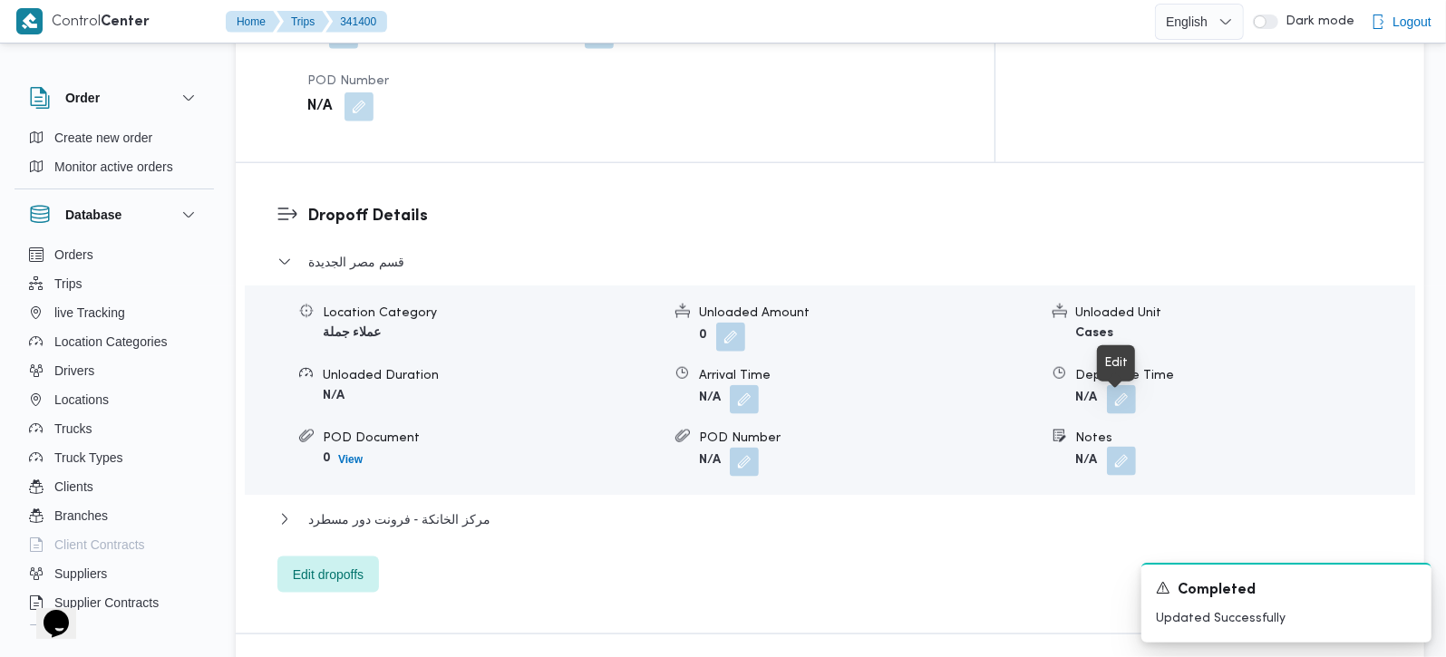
click at [1117, 447] on button "button" at bounding box center [1121, 461] width 29 height 29
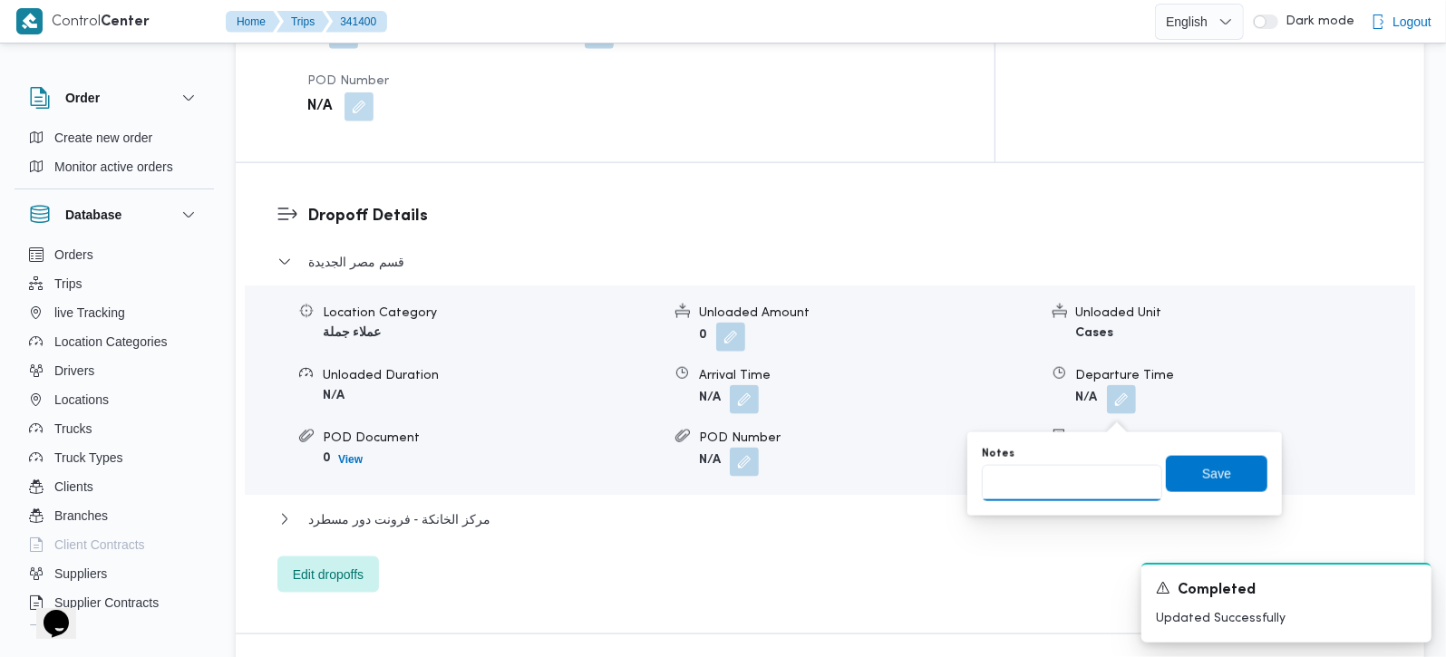
click at [1066, 482] on input "Notes" at bounding box center [1072, 483] width 180 height 36
type input "كارفور الماظة و لولو ماركت الشيرلتون وهليوبليس"
click at [1174, 481] on span "Save" at bounding box center [1217, 473] width 102 height 36
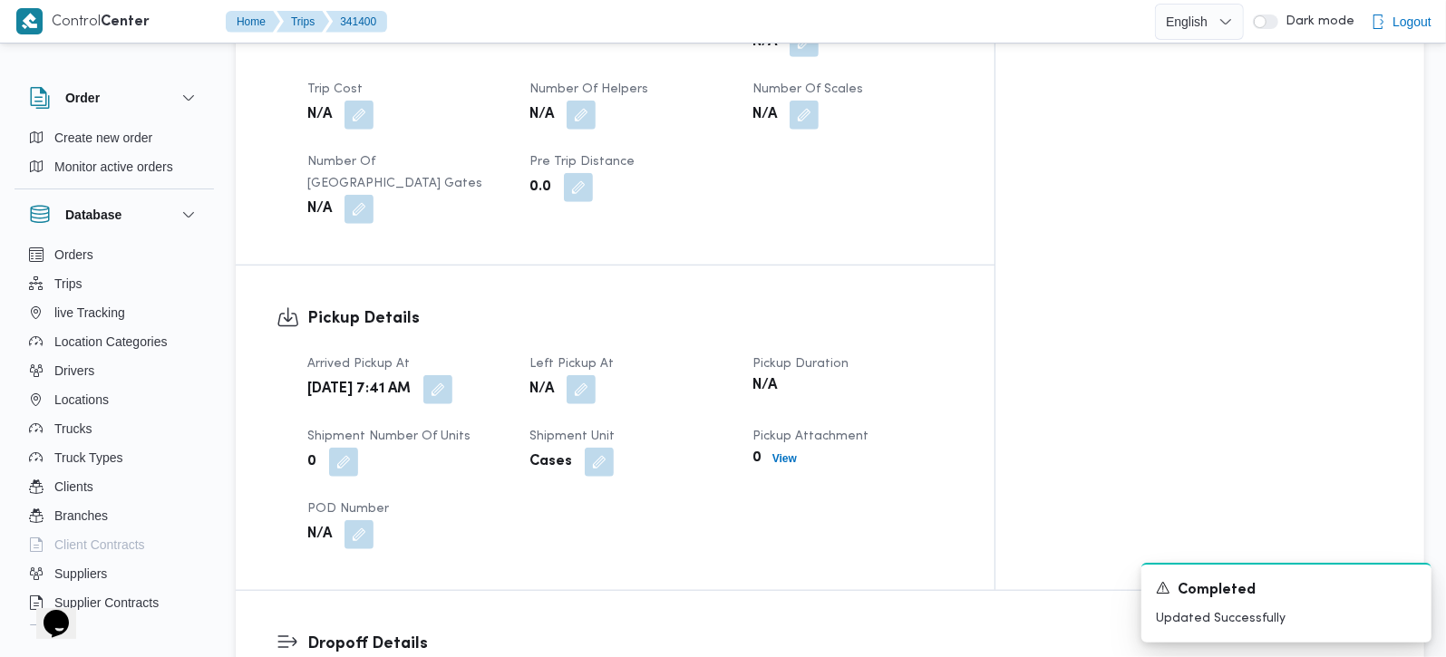
scroll to position [1008, 0]
click at [596, 374] on button "button" at bounding box center [581, 388] width 29 height 29
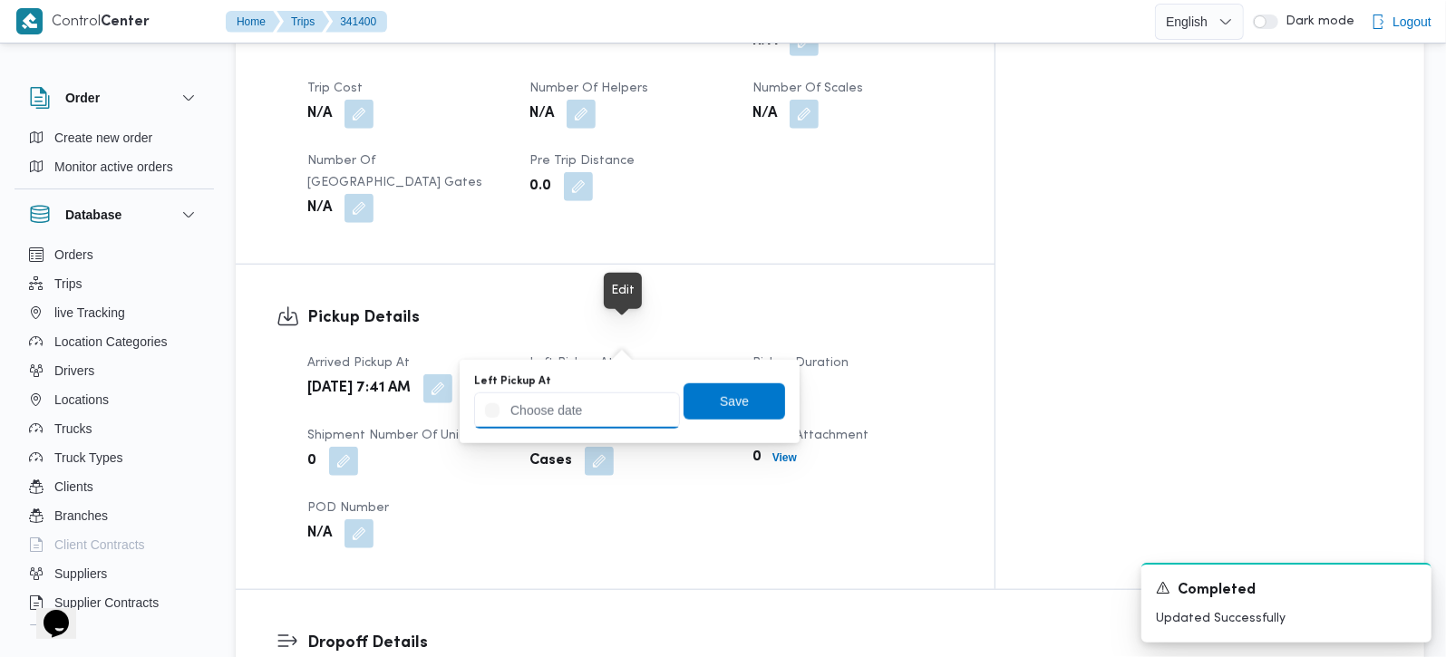
click at [596, 415] on input "Left Pickup At" at bounding box center [577, 411] width 206 height 36
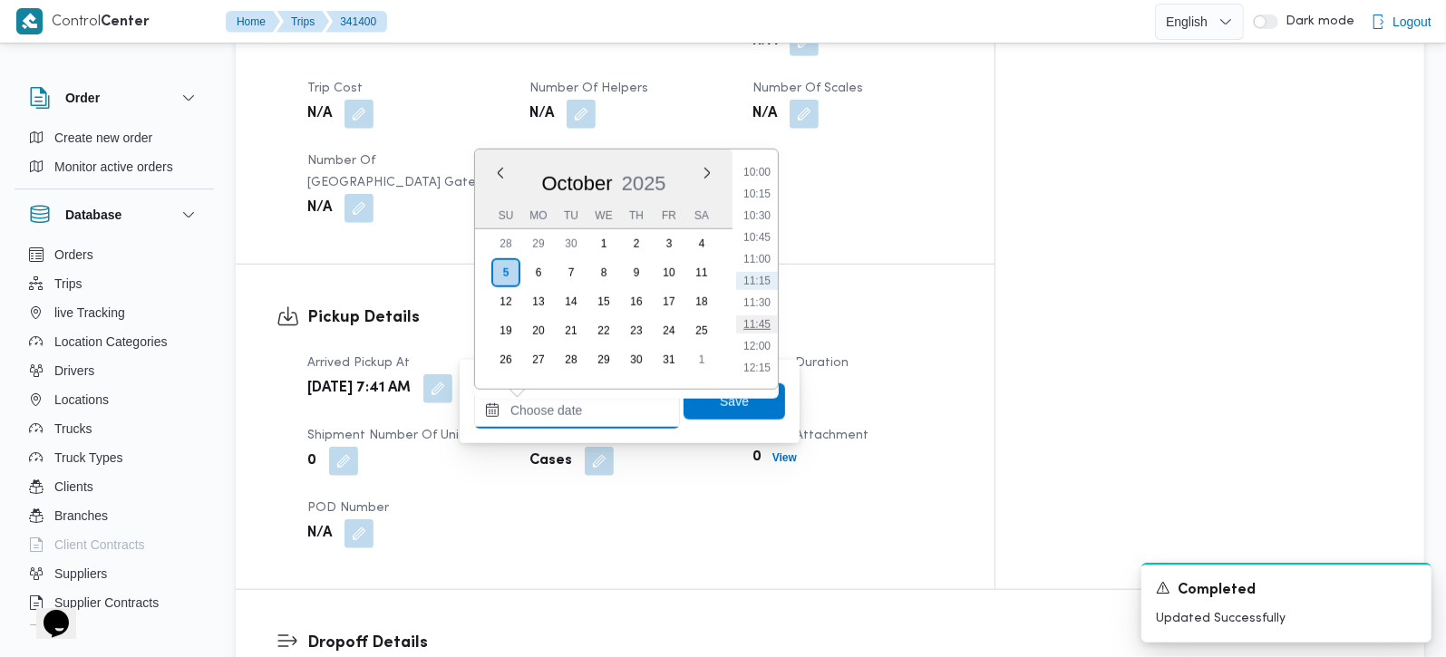
scroll to position [765, 0]
click at [775, 176] on li "08:45" at bounding box center [757, 170] width 42 height 18
type input "05/10/2025 08:45"
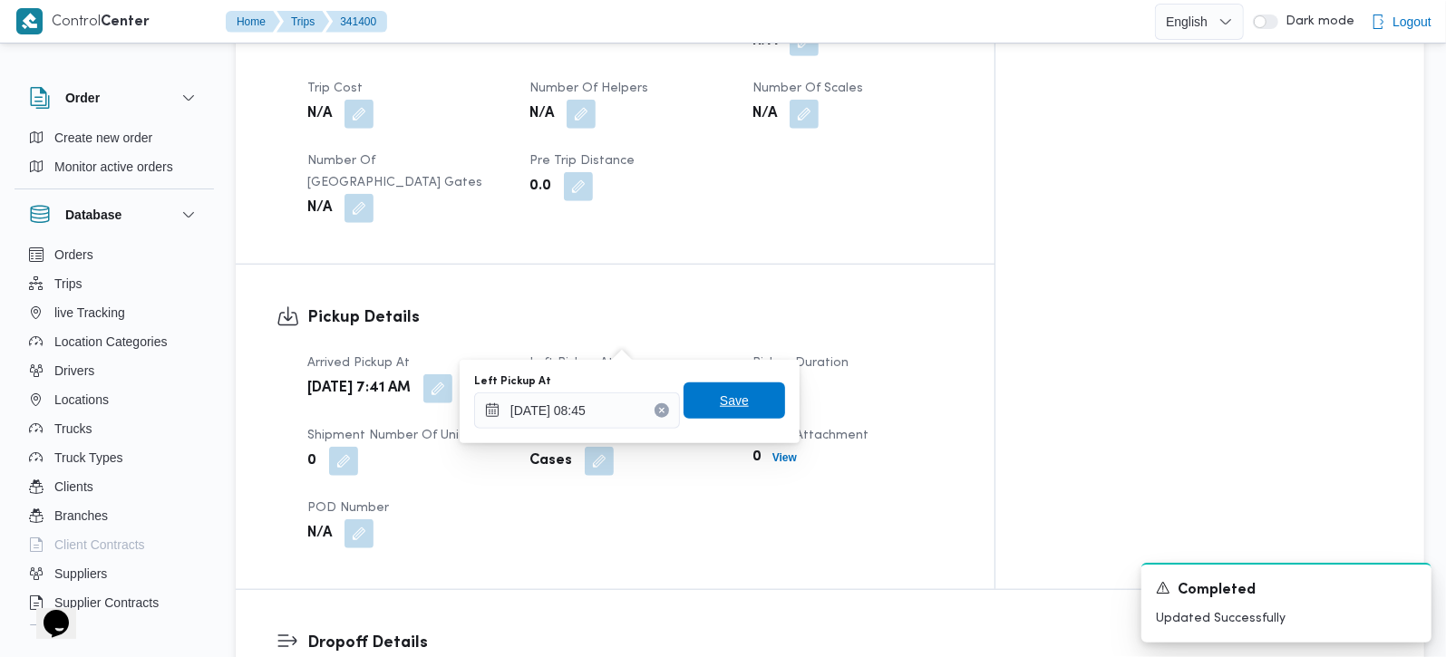
click at [730, 403] on span "Save" at bounding box center [734, 401] width 29 height 22
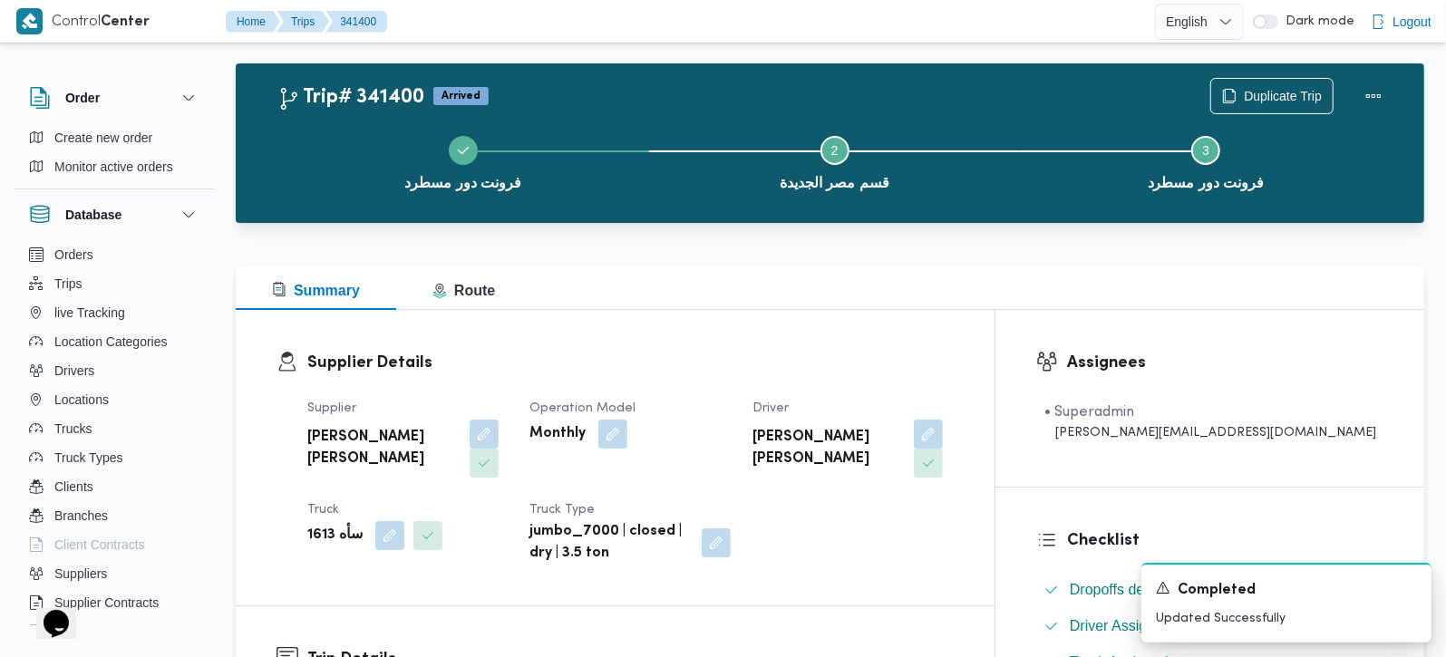
scroll to position [0, 0]
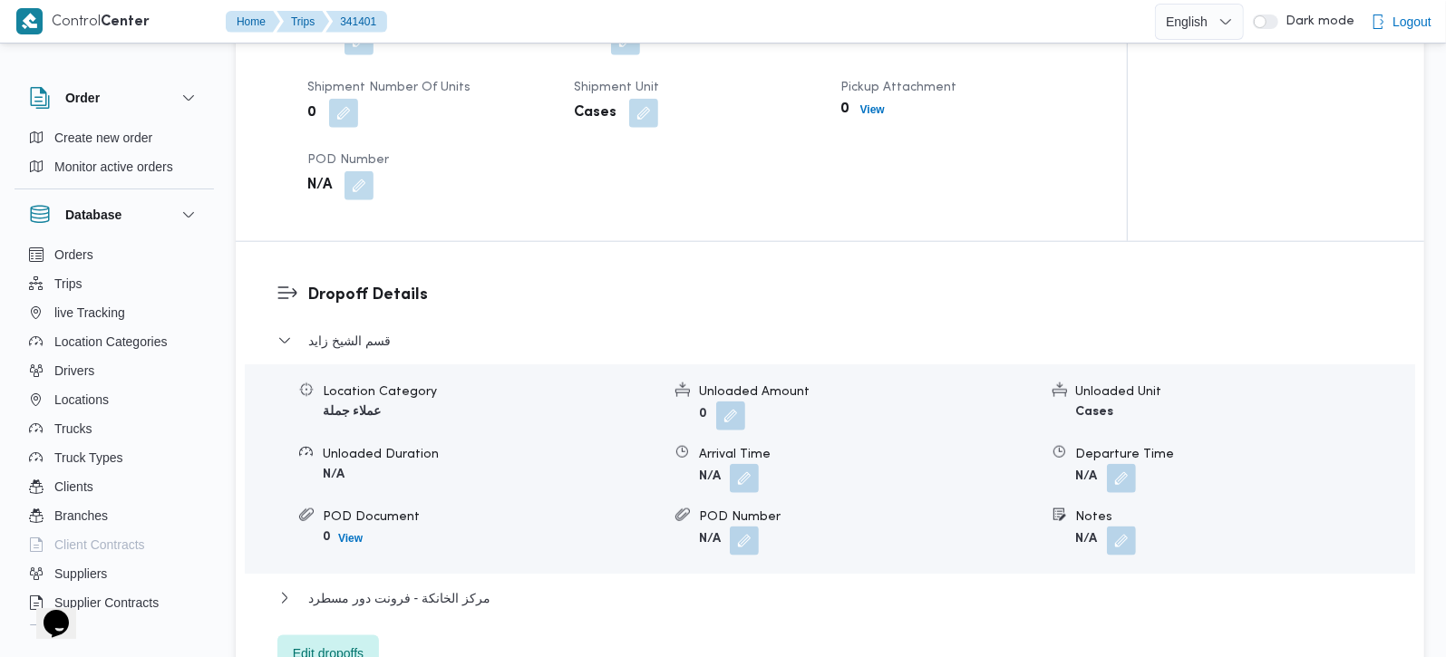
scroll to position [1387, 0]
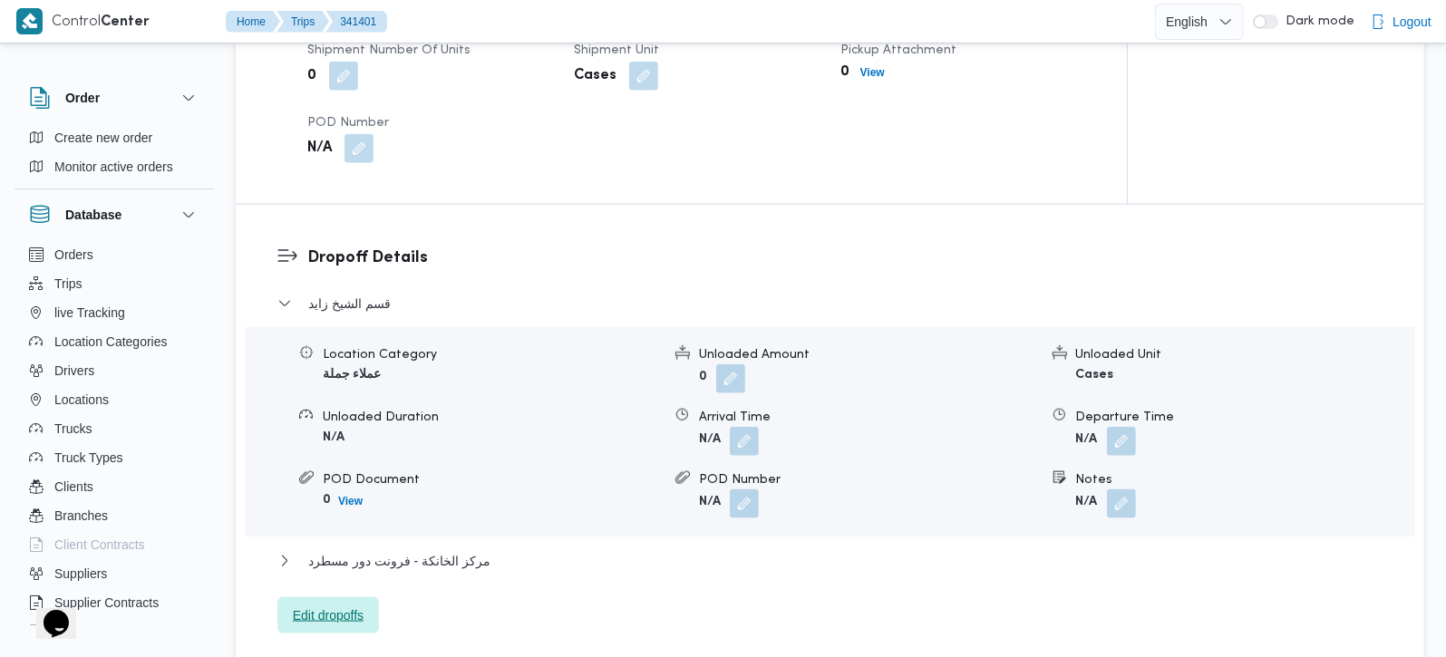
click at [352, 605] on span "Edit dropoffs" at bounding box center [328, 616] width 71 height 22
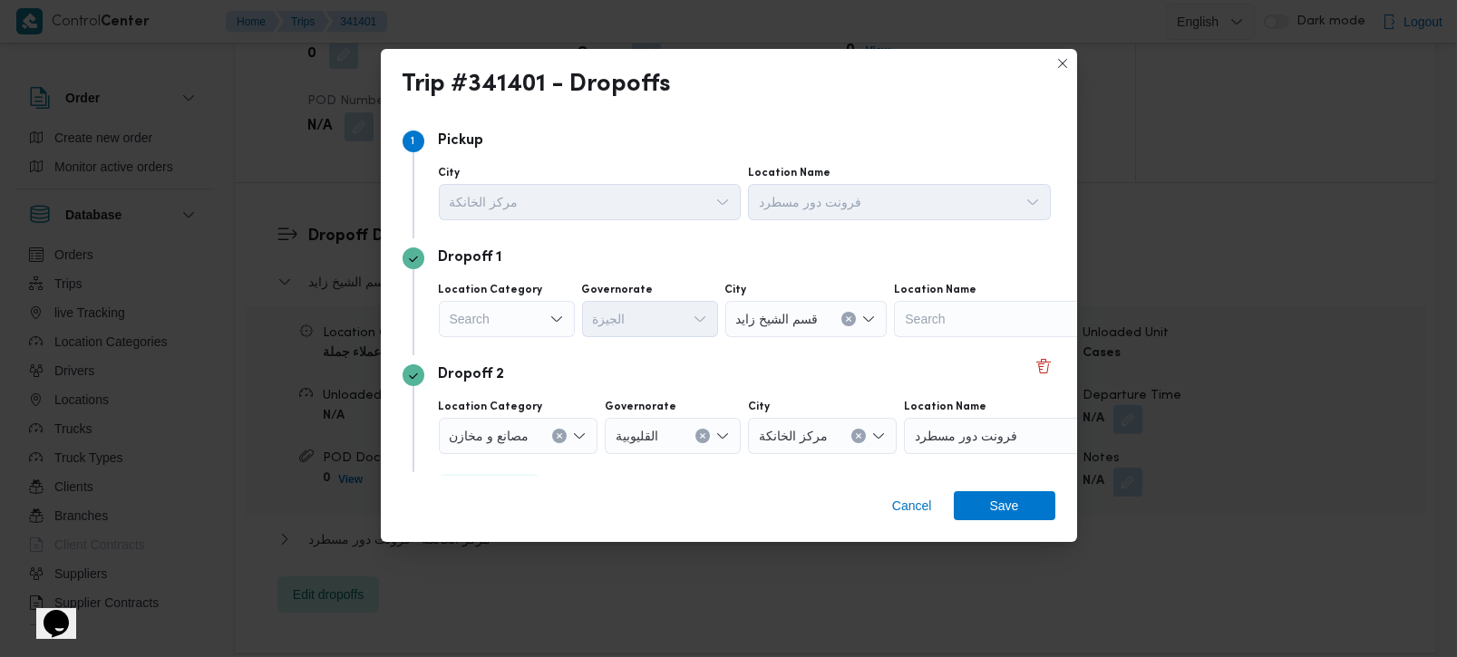
click at [552, 310] on div "Search" at bounding box center [507, 319] width 136 height 36
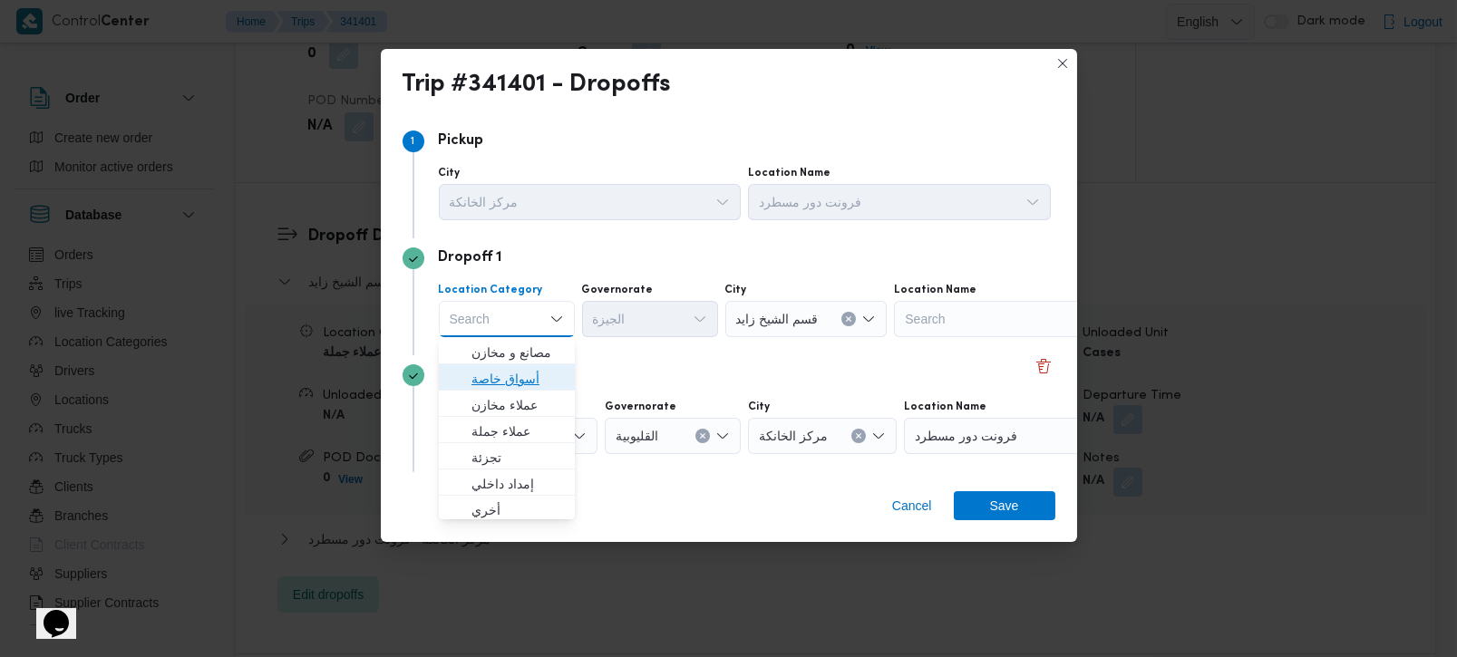
click at [534, 369] on span "أسواق خاصة" at bounding box center [518, 379] width 93 height 22
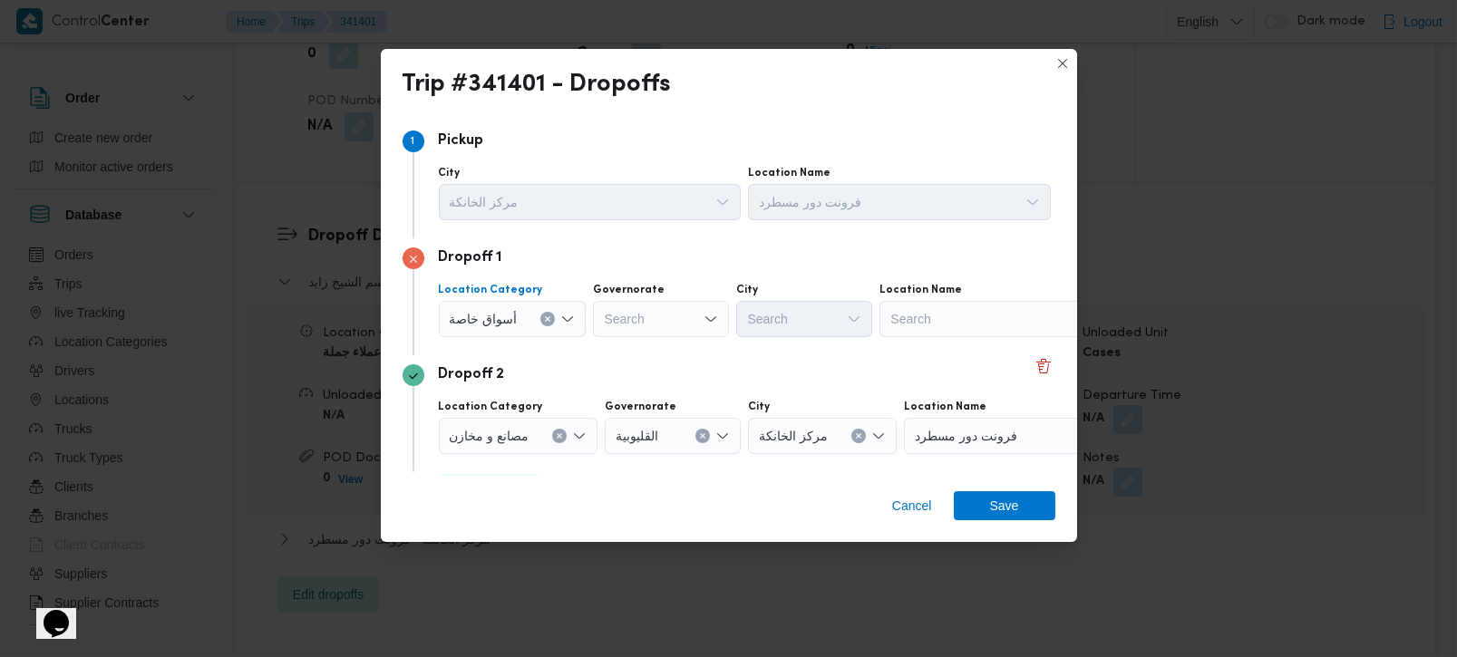
click at [546, 323] on button "Clear input" at bounding box center [548, 319] width 15 height 15
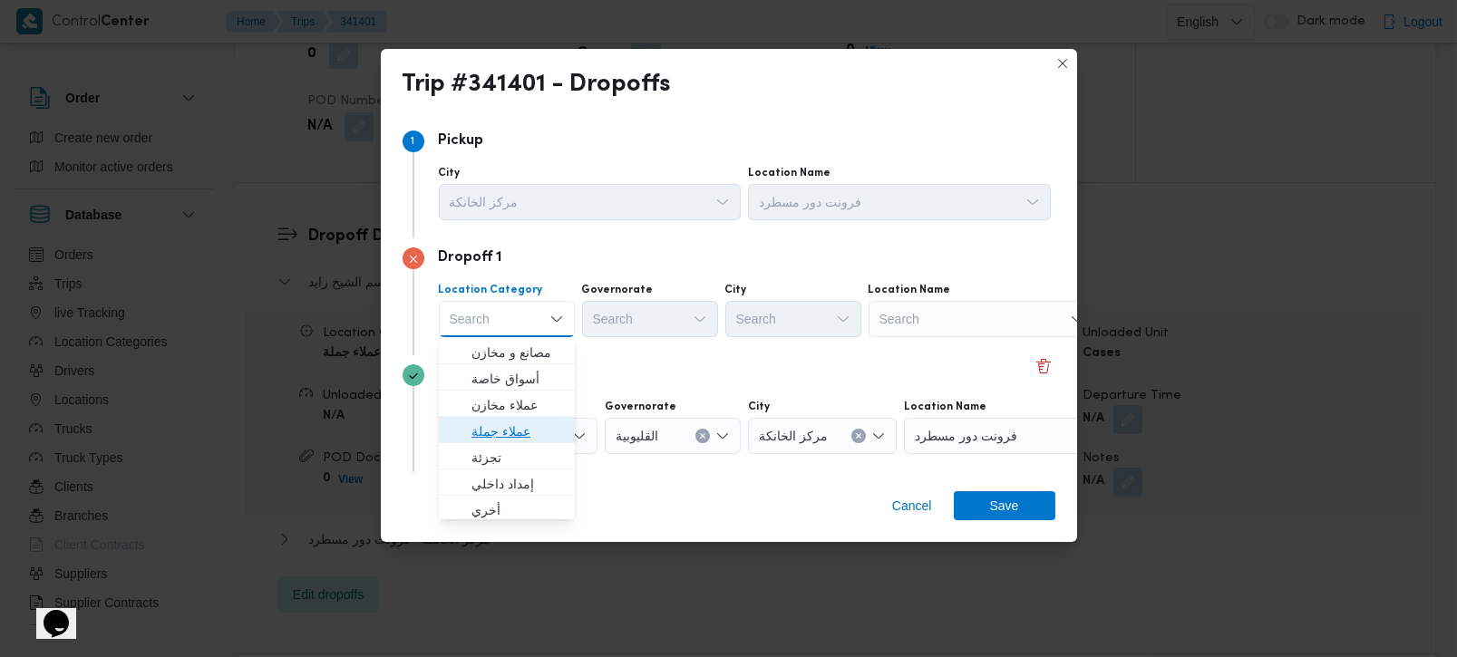
click at [492, 428] on span "عملاء جملة" at bounding box center [518, 432] width 93 height 22
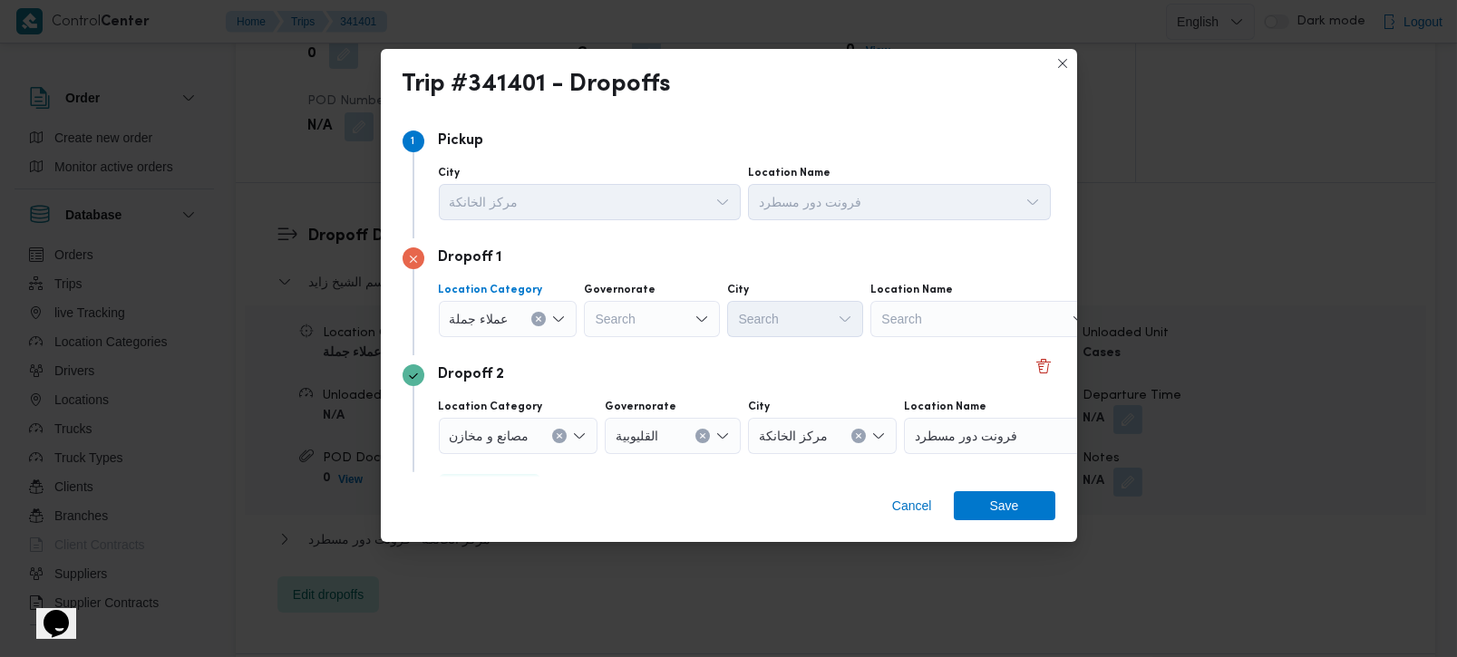
click at [634, 330] on div "Search" at bounding box center [652, 319] width 136 height 36
type input "قي"
click at [632, 347] on span "الشر قي ة" at bounding box center [661, 353] width 93 height 22
click at [745, 324] on div "Search" at bounding box center [795, 319] width 136 height 36
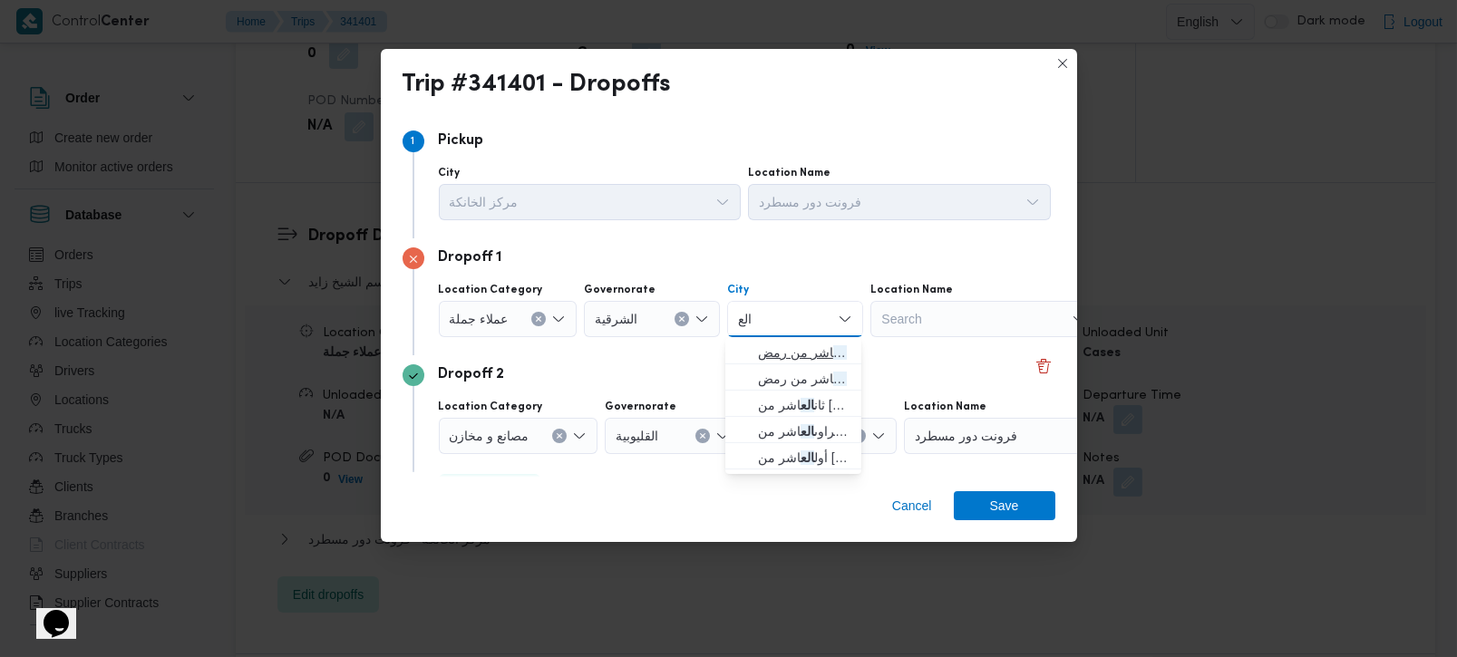
type input "الع"
click at [756, 349] on span "قسم اول مدينة الع اشر من رمض" at bounding box center [794, 352] width 122 height 29
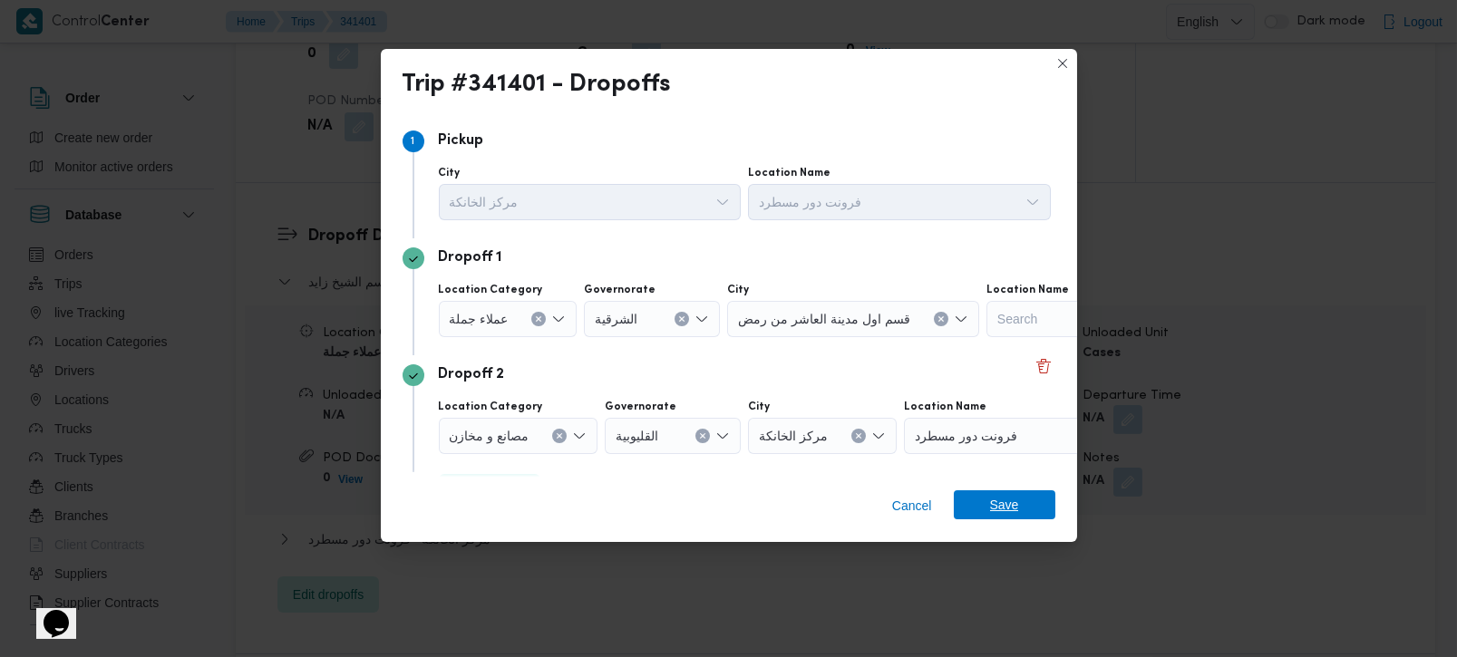
click at [1010, 511] on span "Save" at bounding box center [1004, 505] width 29 height 29
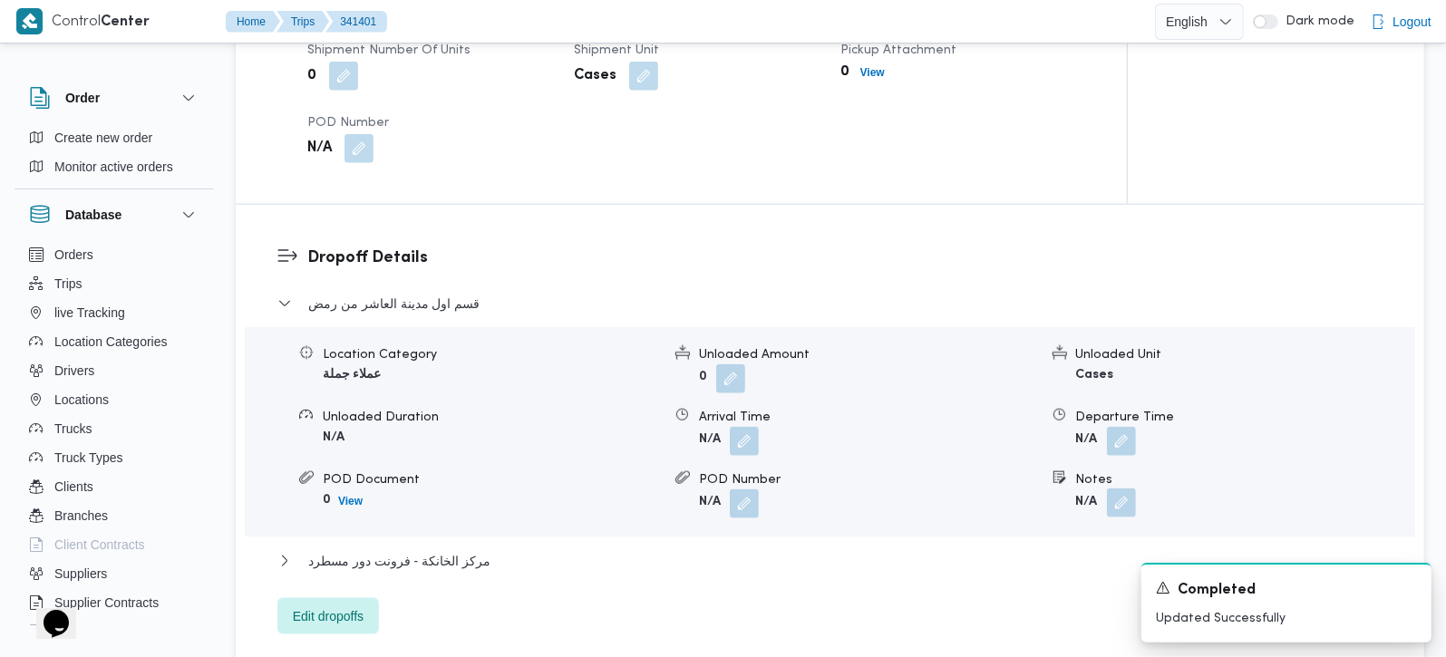
click at [1128, 489] on button "button" at bounding box center [1121, 503] width 29 height 29
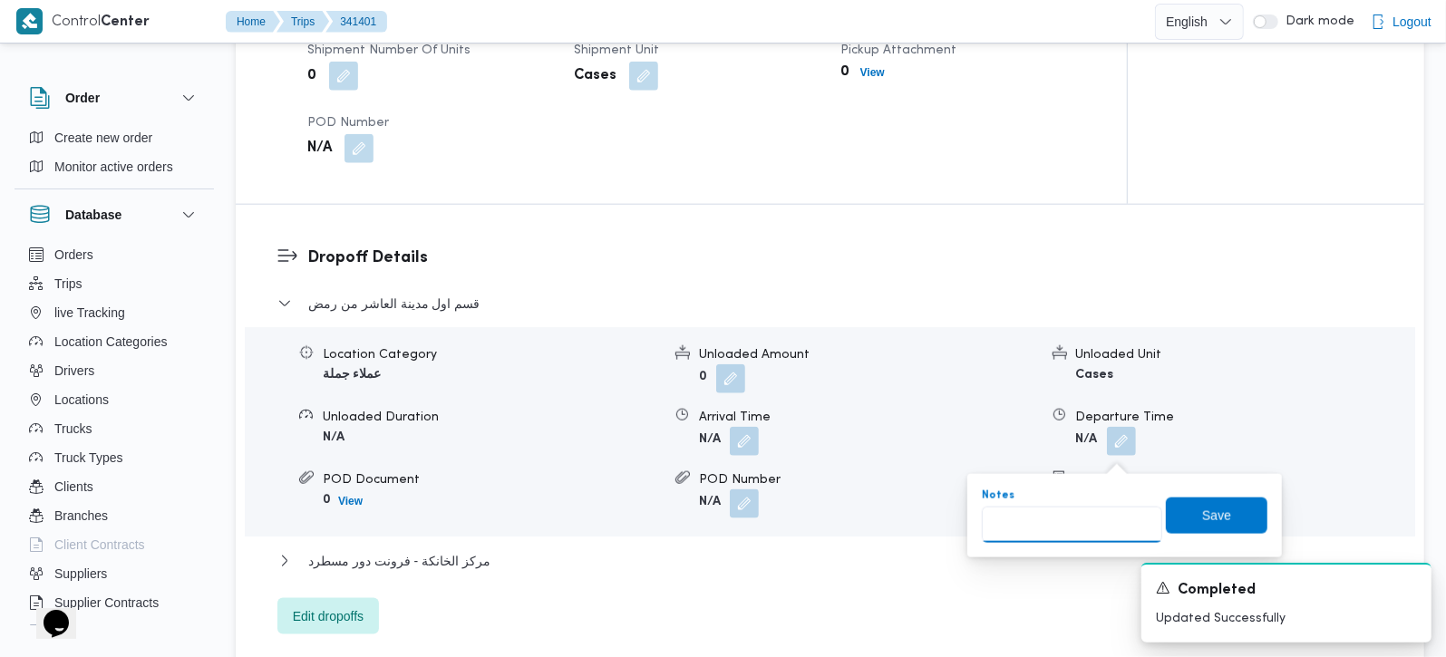
click at [1095, 528] on input "Notes" at bounding box center [1072, 525] width 180 height 36
type input "كارفور البروج و هايبر وان و نما للاستثمار"
click at [1208, 515] on span "Save" at bounding box center [1217, 515] width 29 height 22
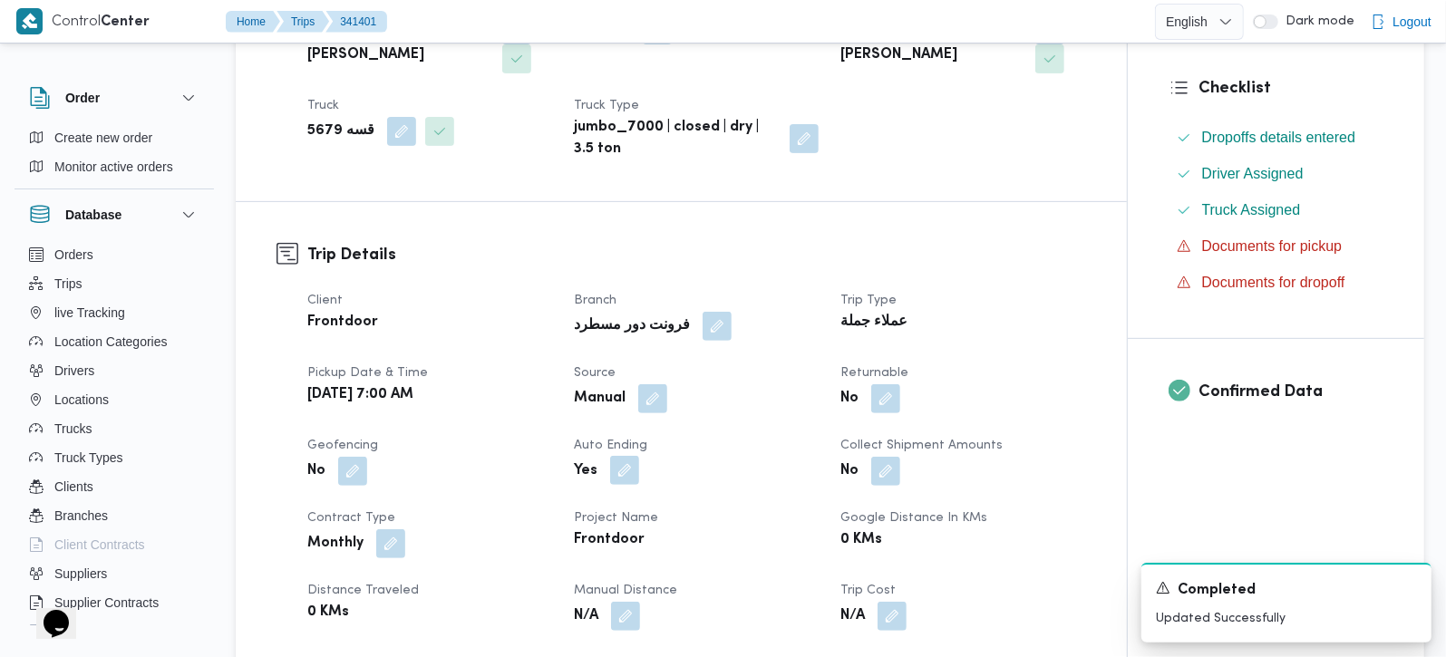
scroll to position [959, 0]
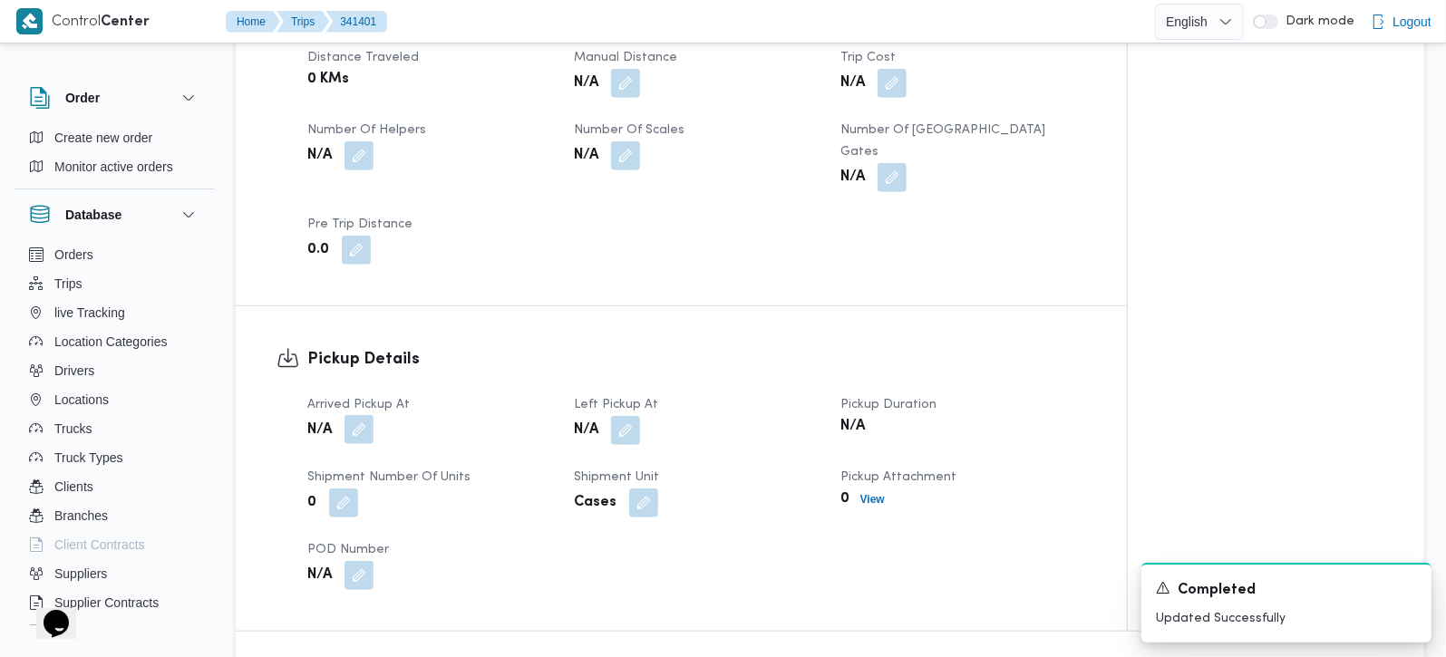
click at [367, 415] on button "button" at bounding box center [359, 429] width 29 height 29
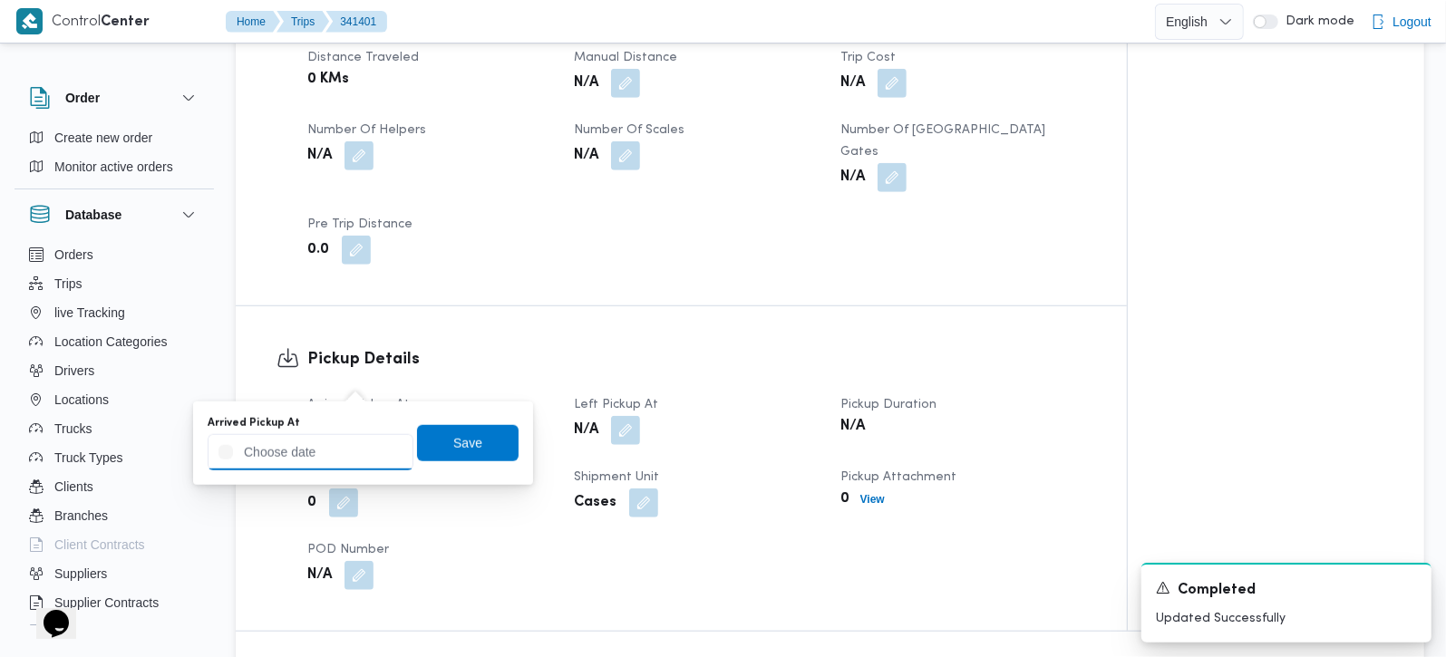
click at [355, 456] on input "Arrived Pickup At" at bounding box center [311, 452] width 206 height 36
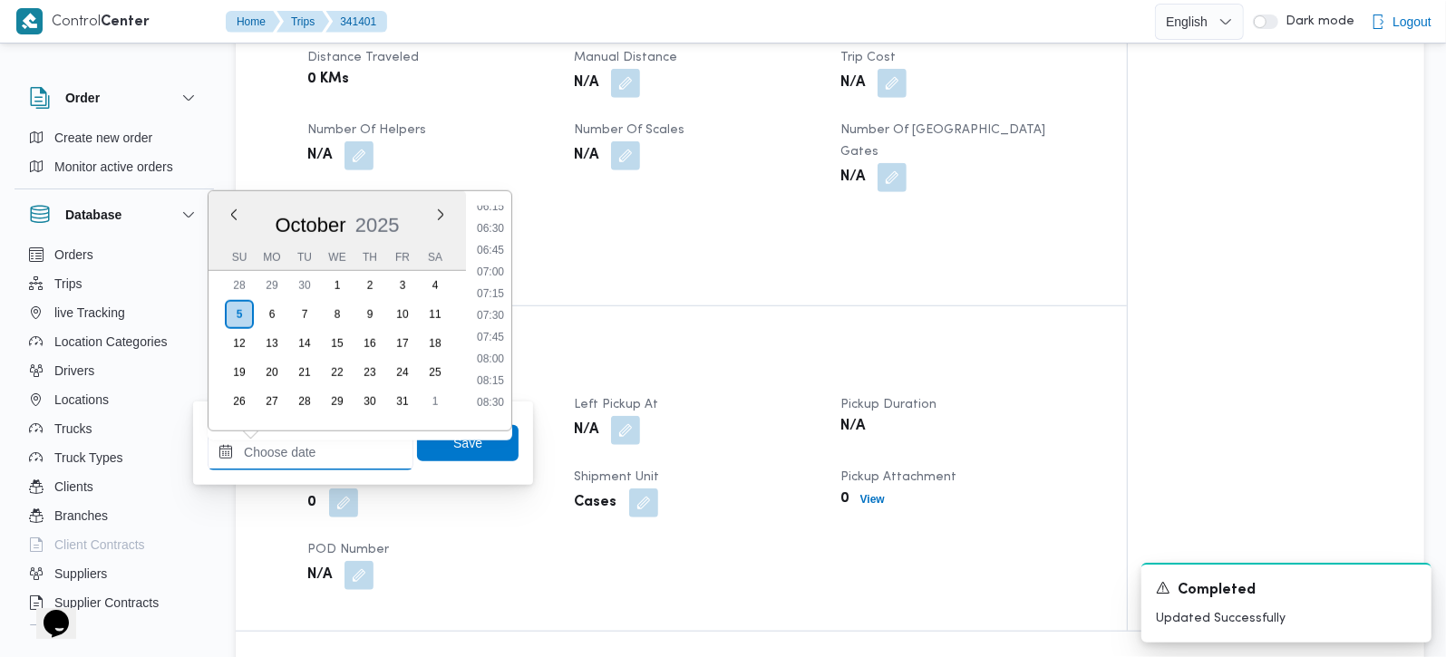
scroll to position [551, 0]
click at [492, 292] on li "07:15" at bounding box center [491, 295] width 42 height 18
type input "05/10/2025 07:15"
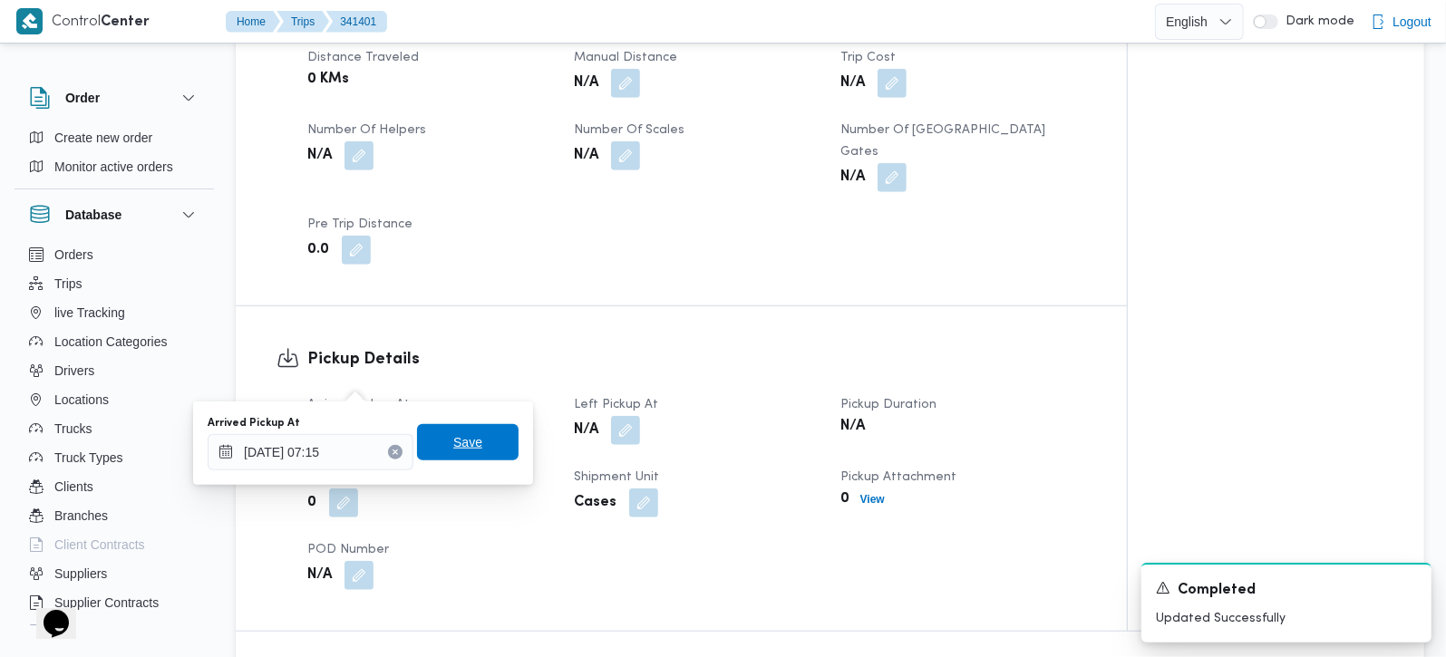
click at [470, 431] on span "Save" at bounding box center [468, 442] width 102 height 36
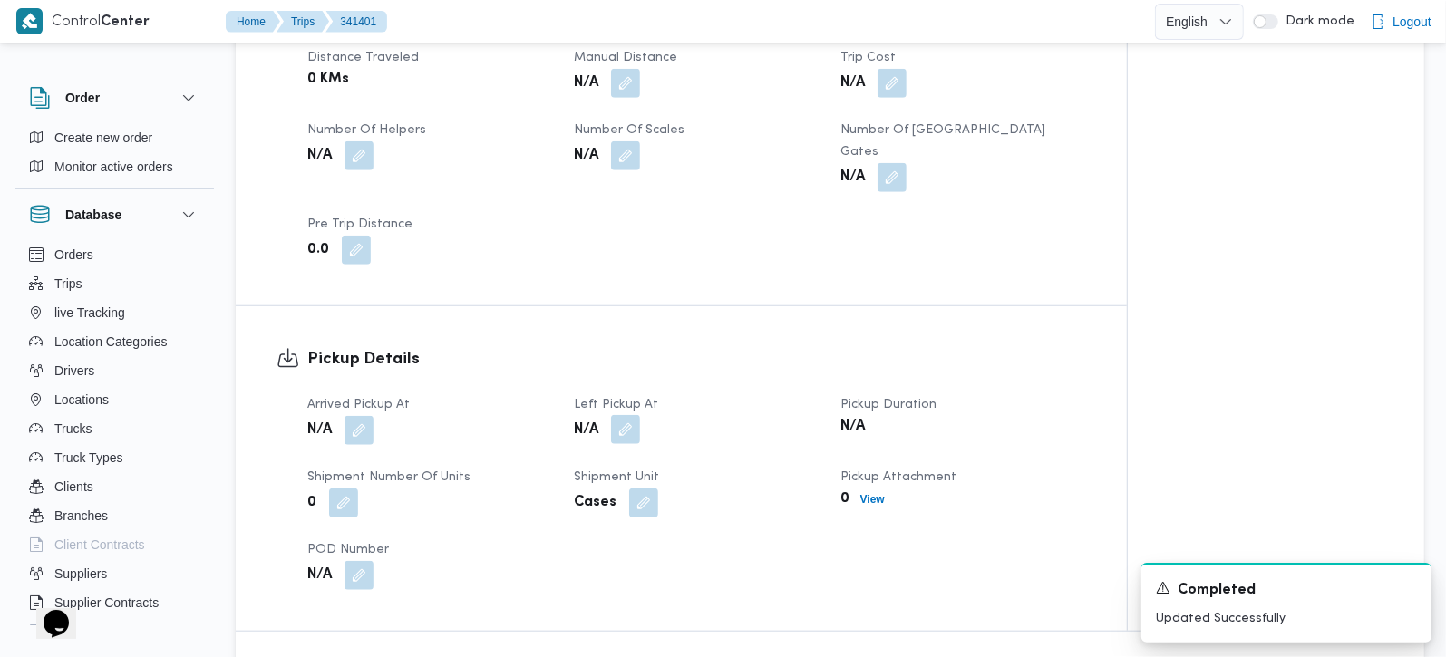
click at [615, 415] on button "button" at bounding box center [625, 429] width 29 height 29
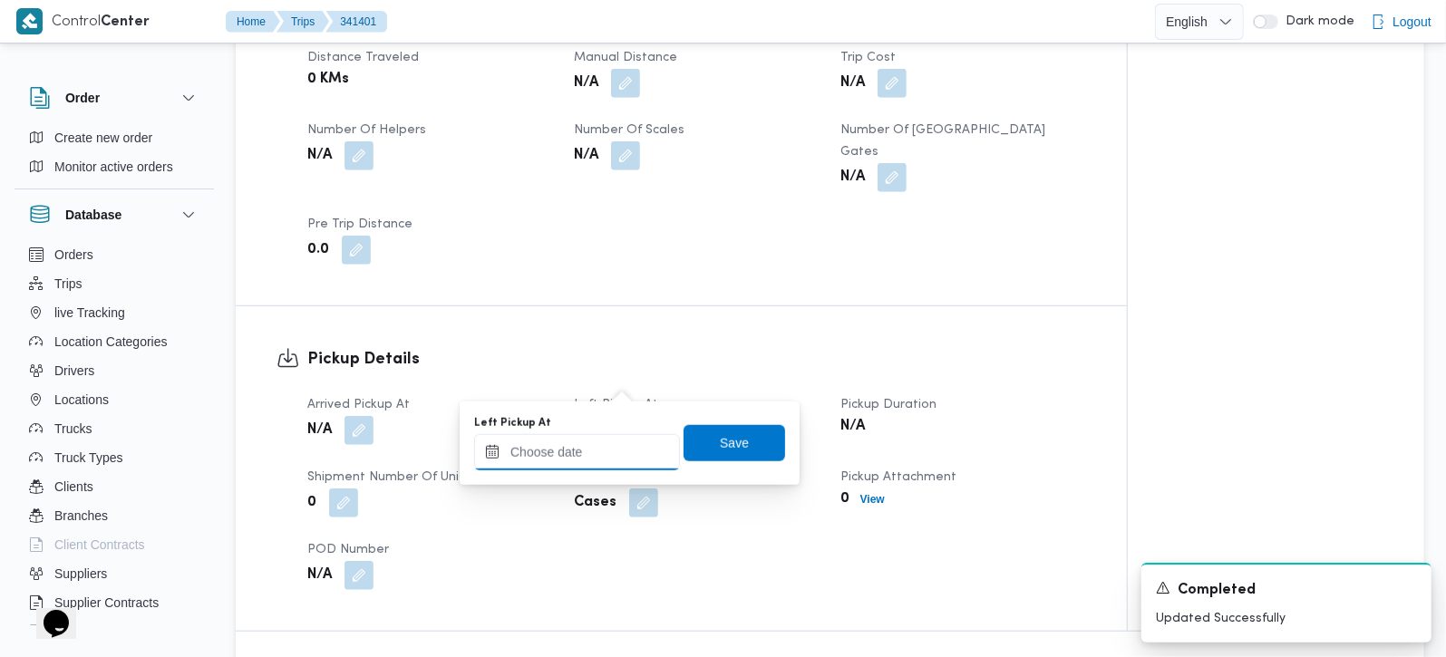
click at [596, 437] on input "Left Pickup At" at bounding box center [577, 452] width 206 height 36
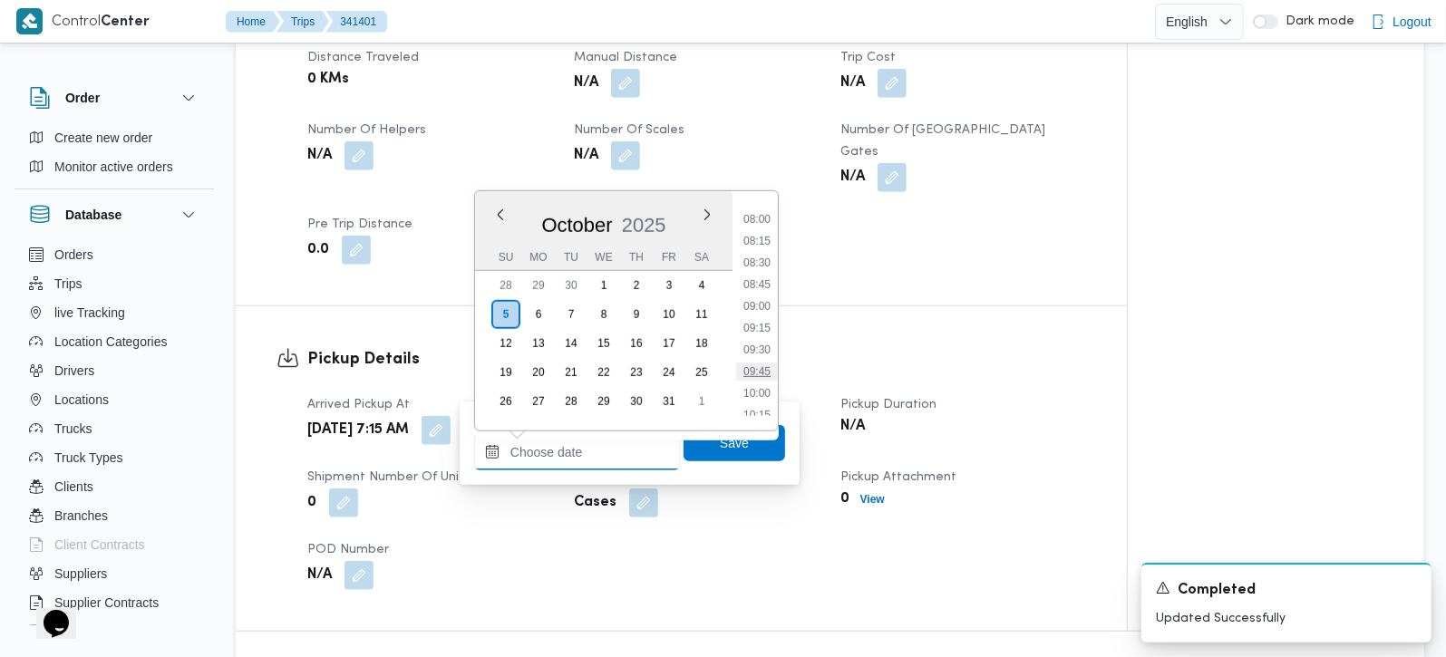
scroll to position [657, 0]
drag, startPoint x: 764, startPoint y: 300, endPoint x: 764, endPoint y: 322, distance: 21.8
click at [764, 300] on li "08:30" at bounding box center [757, 297] width 42 height 18
type input "05/10/2025 08:30"
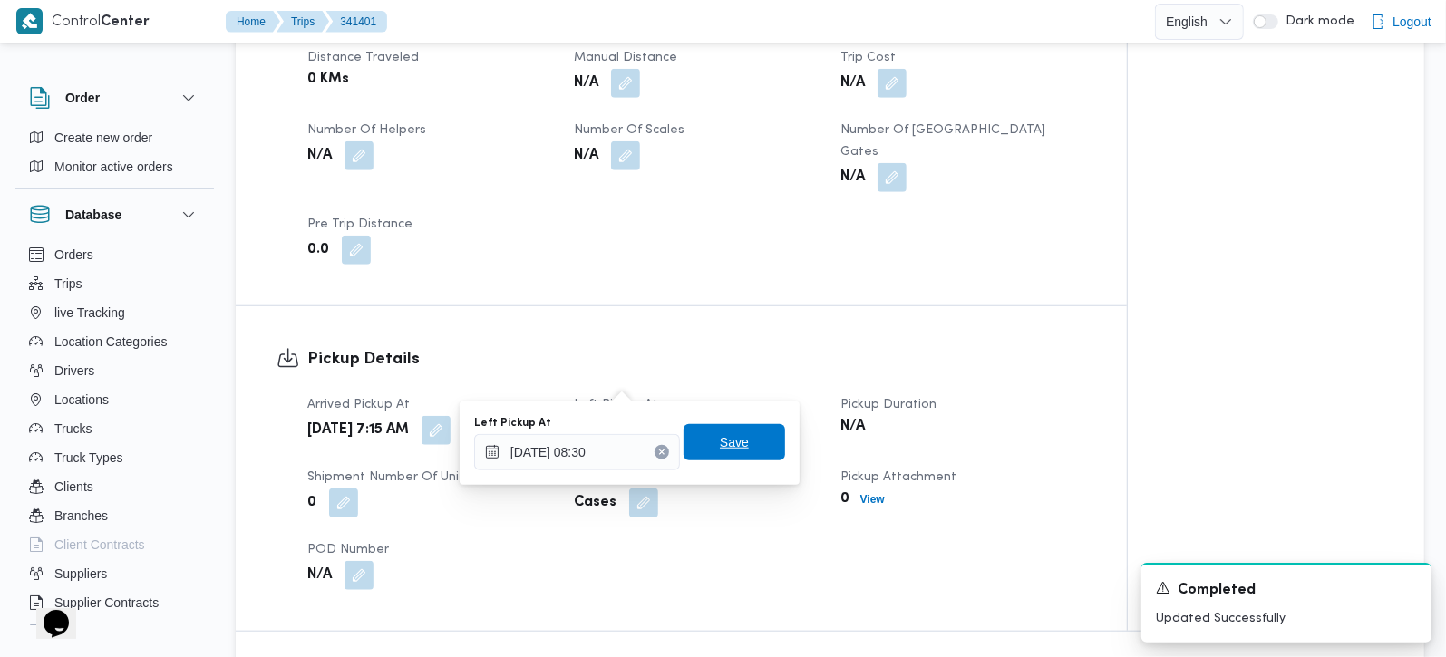
click at [732, 434] on span "Save" at bounding box center [734, 443] width 29 height 22
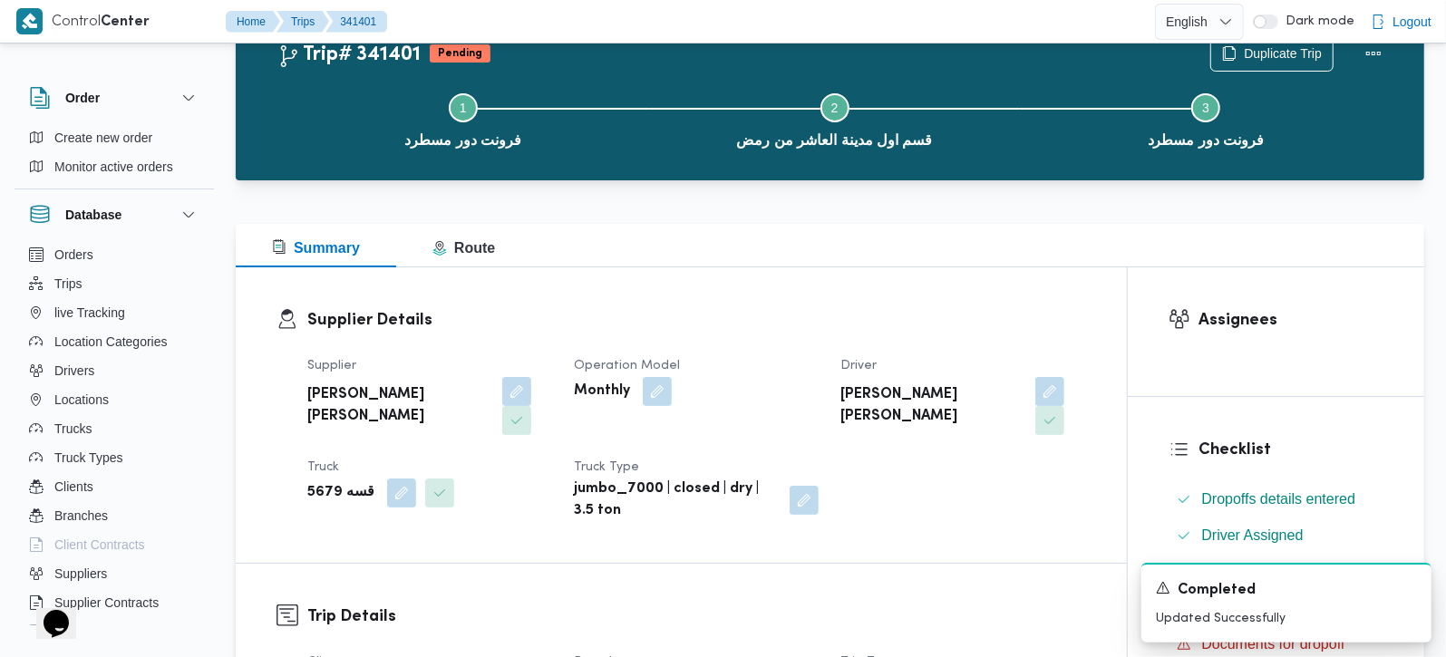
scroll to position [0, 0]
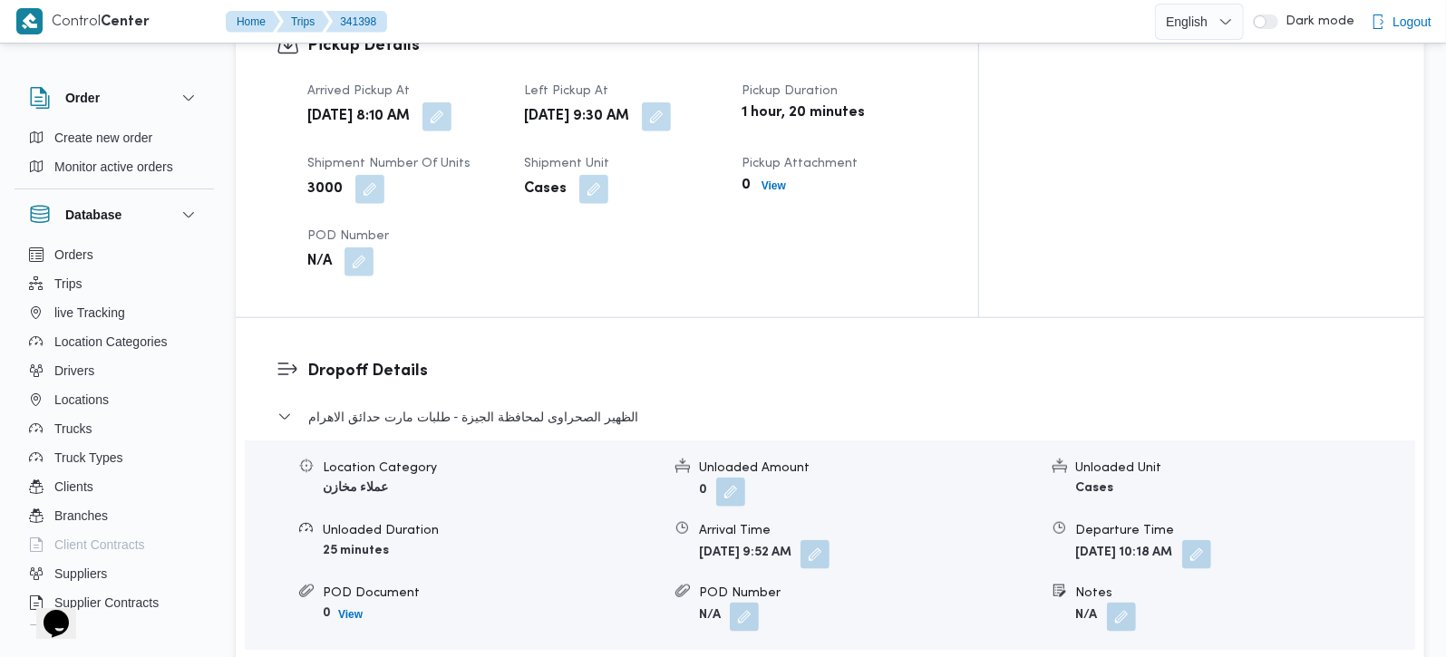
scroll to position [1329, 0]
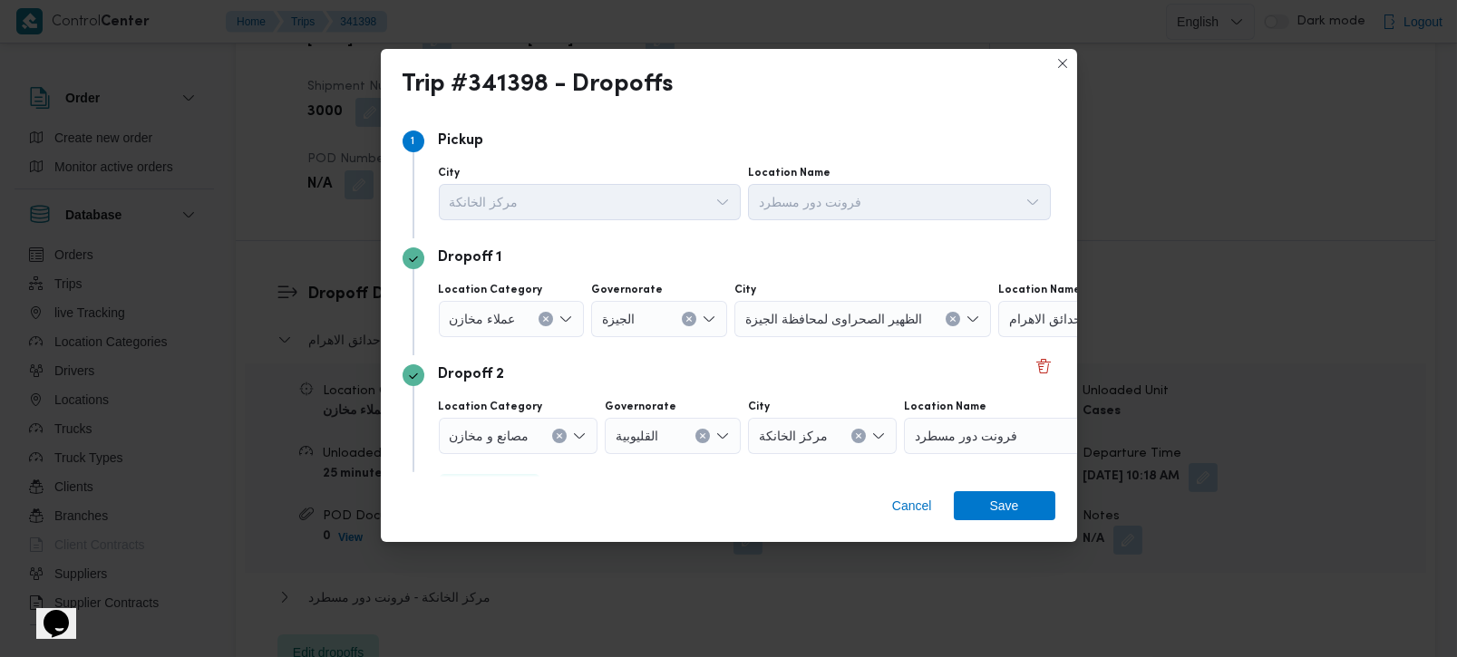
click at [539, 319] on button "Clear input" at bounding box center [546, 319] width 15 height 15
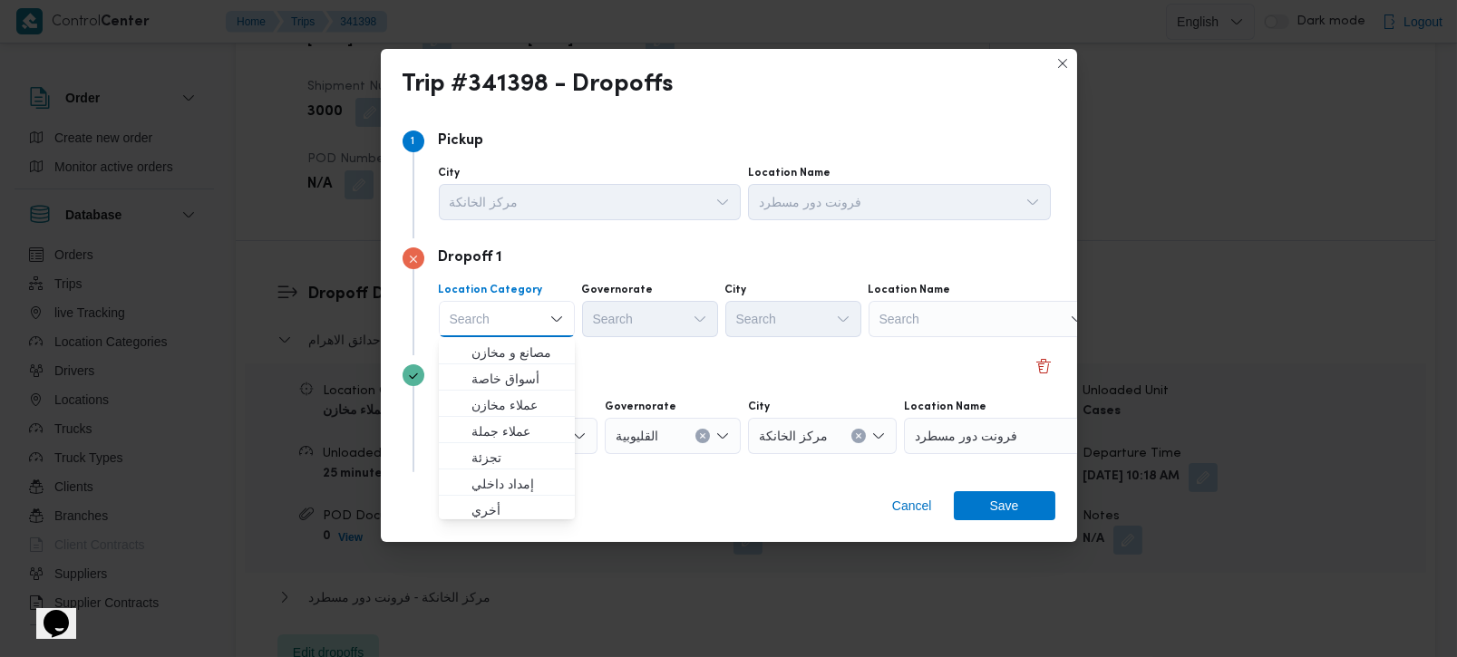
click at [972, 318] on div "Search" at bounding box center [982, 319] width 227 height 36
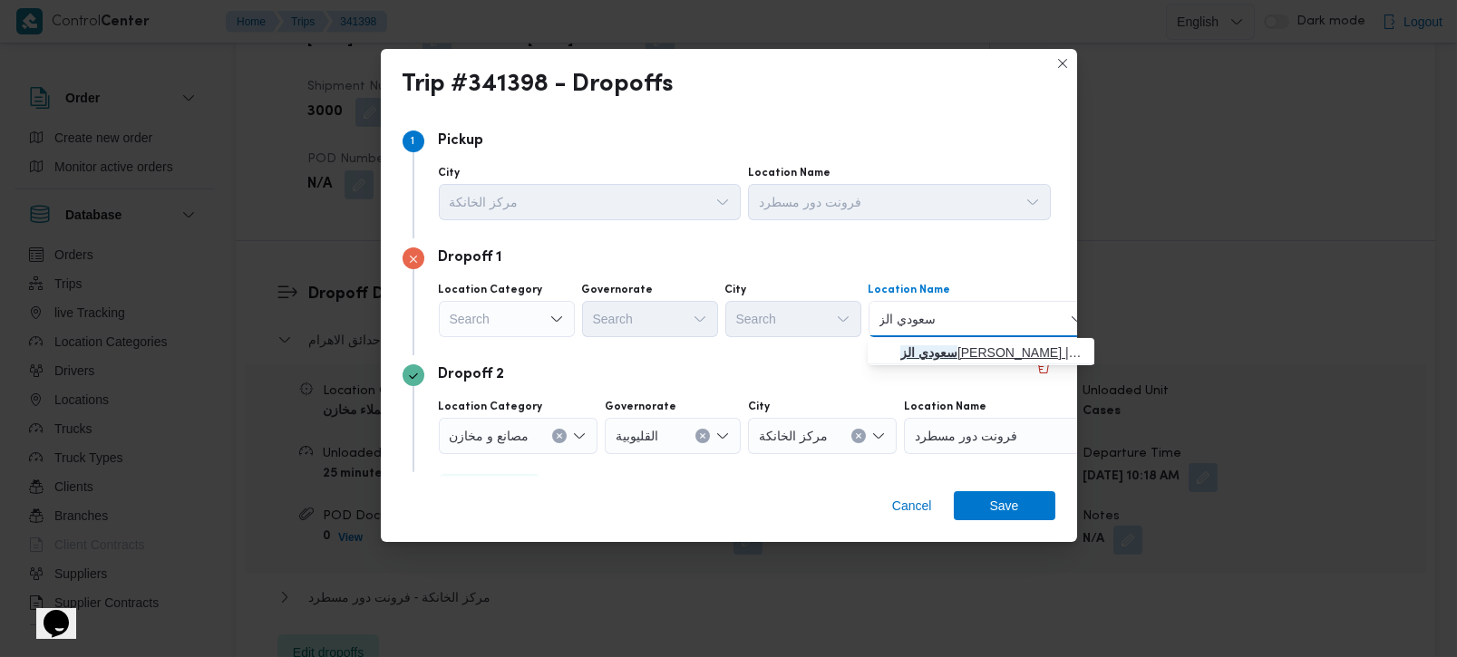
type input "سعودي الز"
click at [941, 346] on span "سعودي [PERSON_NAME] | شارع [PERSON_NAME] | [PERSON_NAME]" at bounding box center [992, 353] width 183 height 22
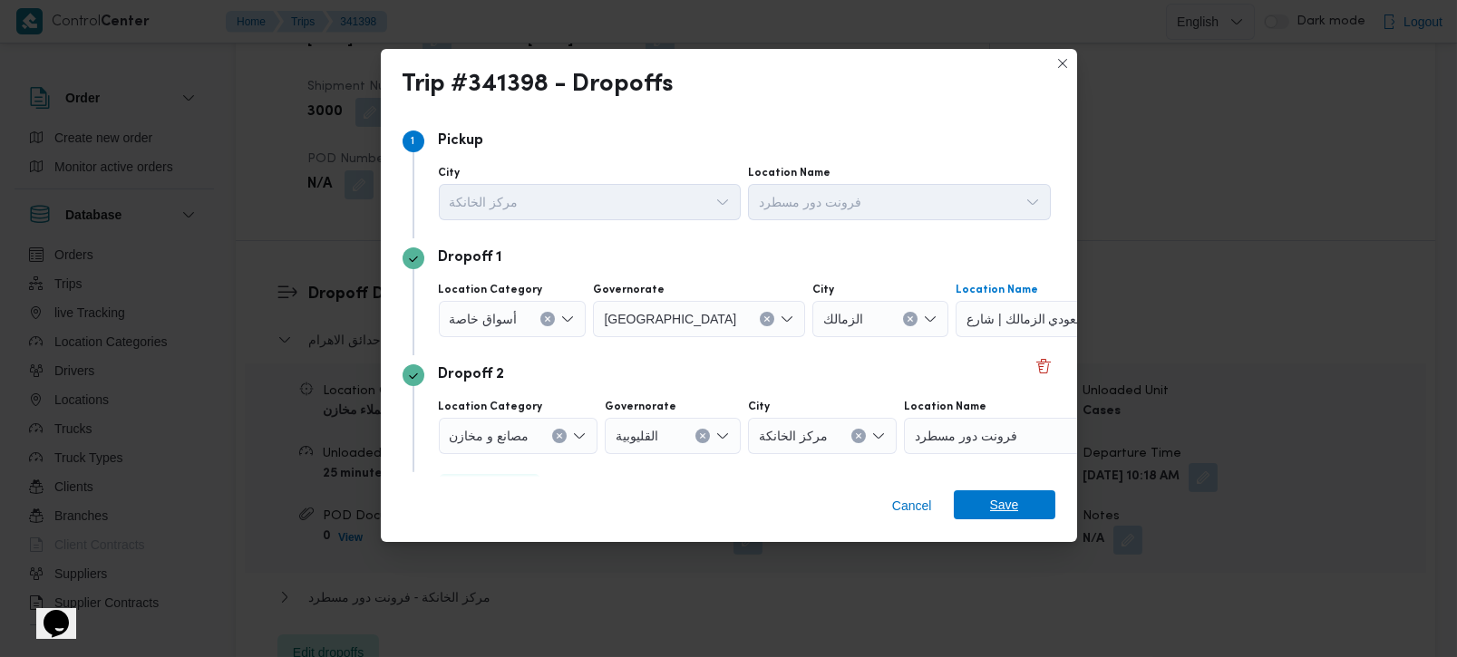
click at [992, 519] on span "Save" at bounding box center [1004, 505] width 29 height 29
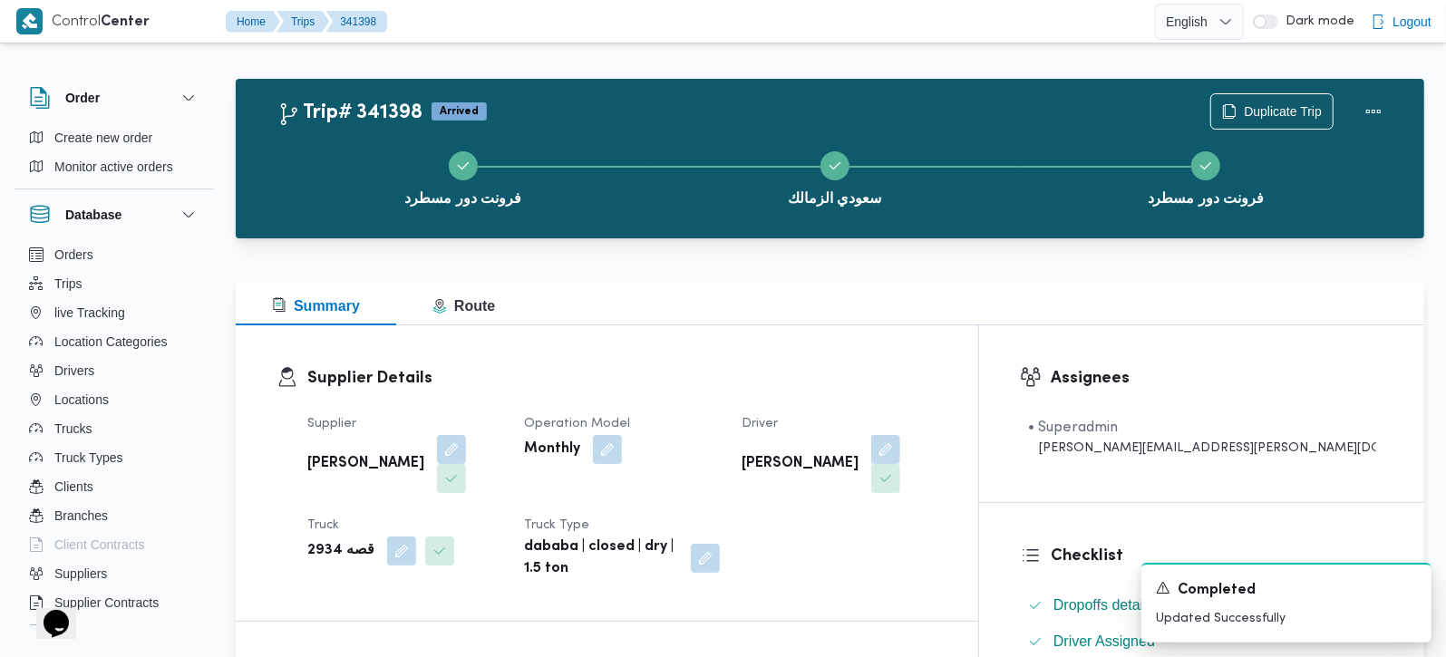
scroll to position [0, 0]
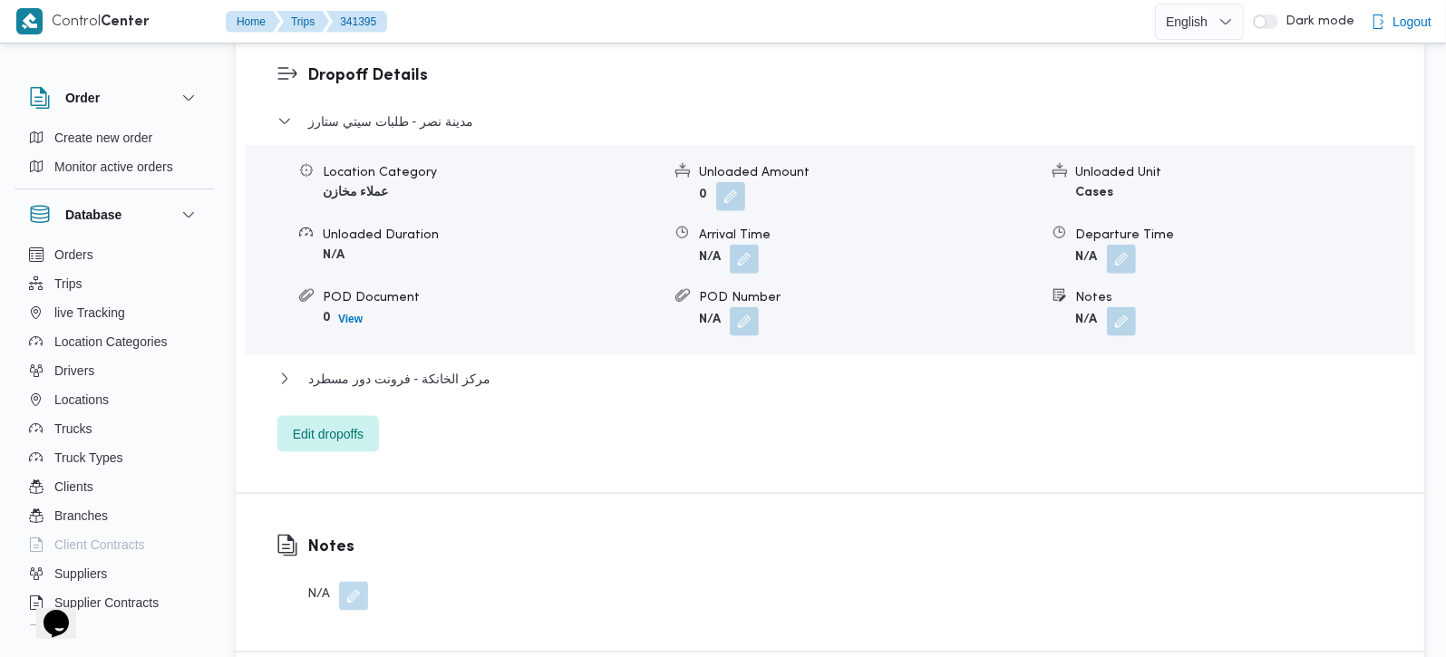
scroll to position [1543, 0]
click at [360, 420] on span "Edit dropoffs" at bounding box center [328, 431] width 71 height 22
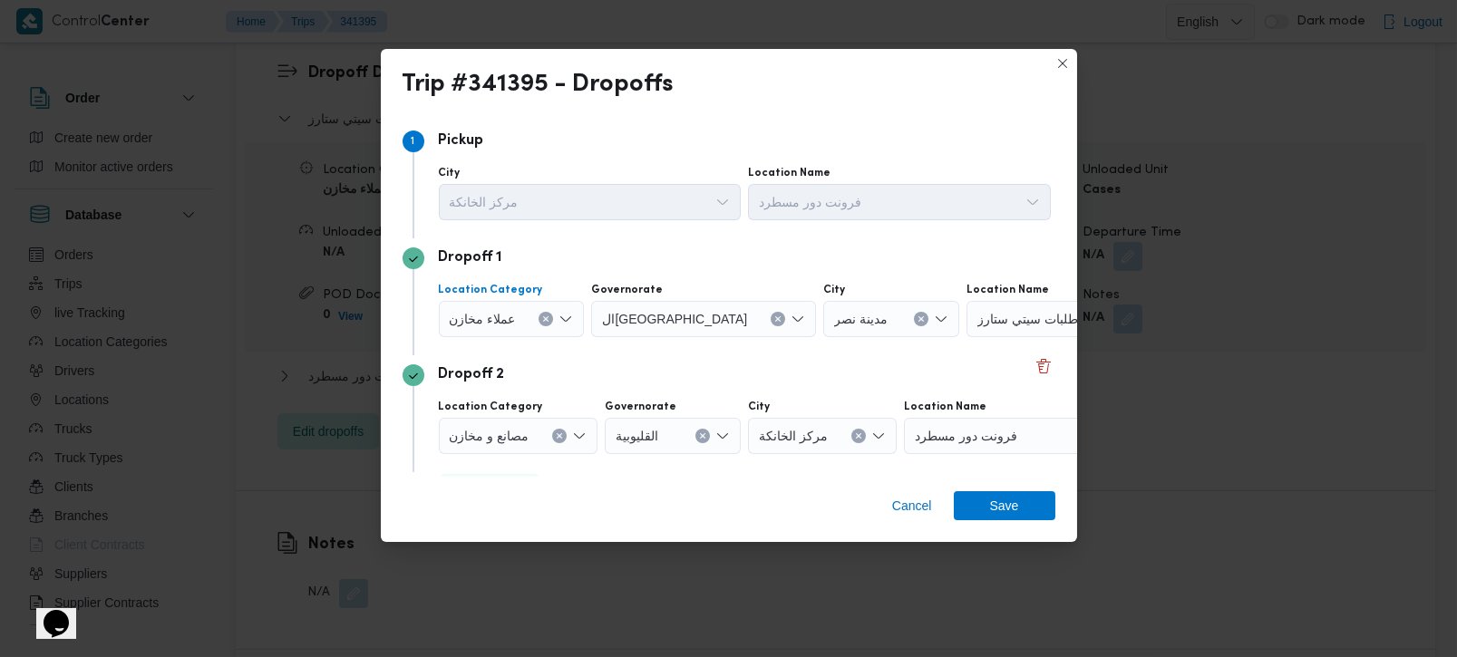
click at [543, 309] on div "عملاء مخازن" at bounding box center [512, 319] width 146 height 36
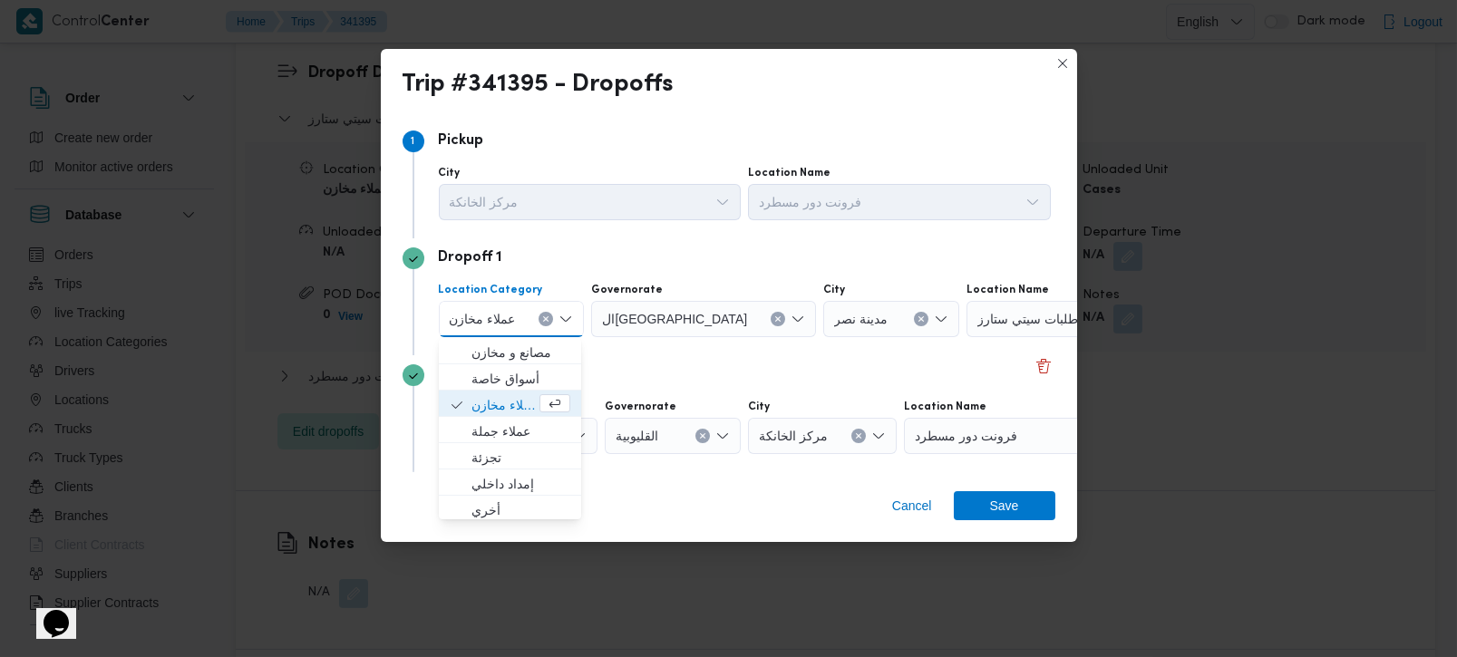
click at [543, 312] on button "Clear input" at bounding box center [546, 319] width 15 height 15
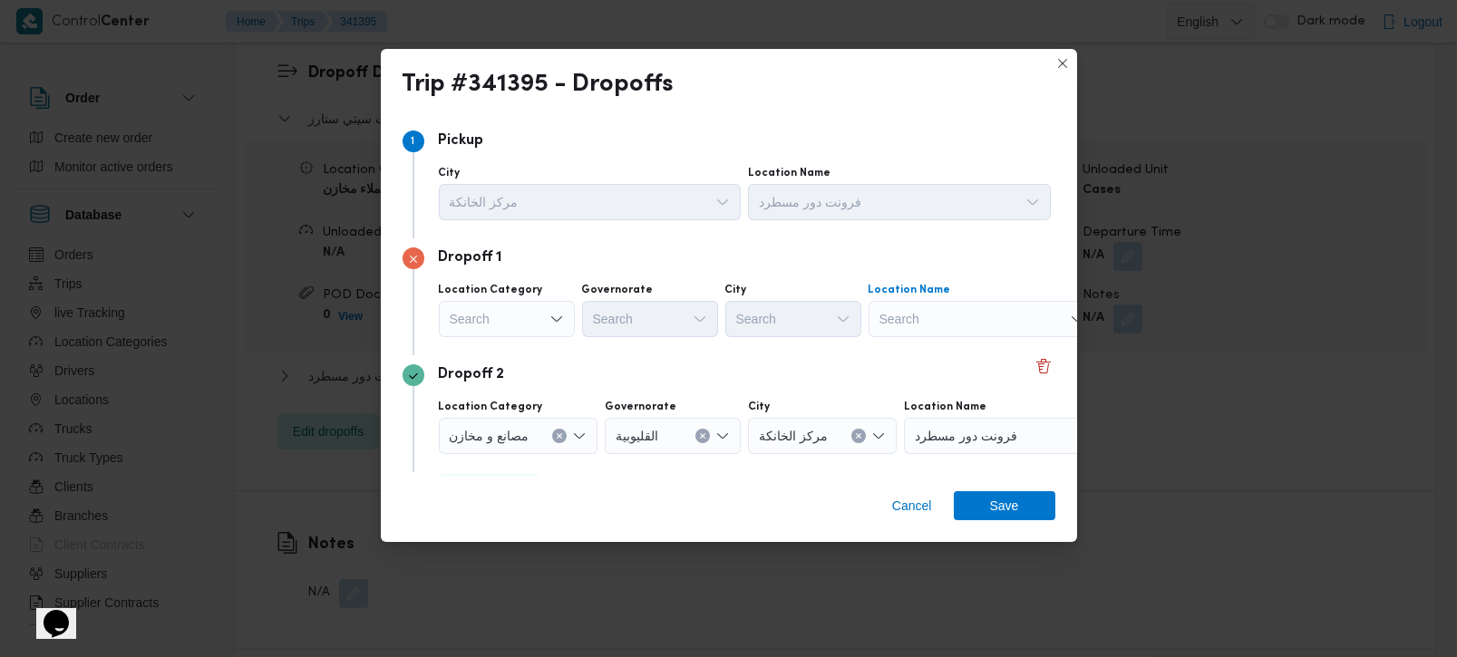
click at [988, 325] on div "Search" at bounding box center [982, 319] width 227 height 36
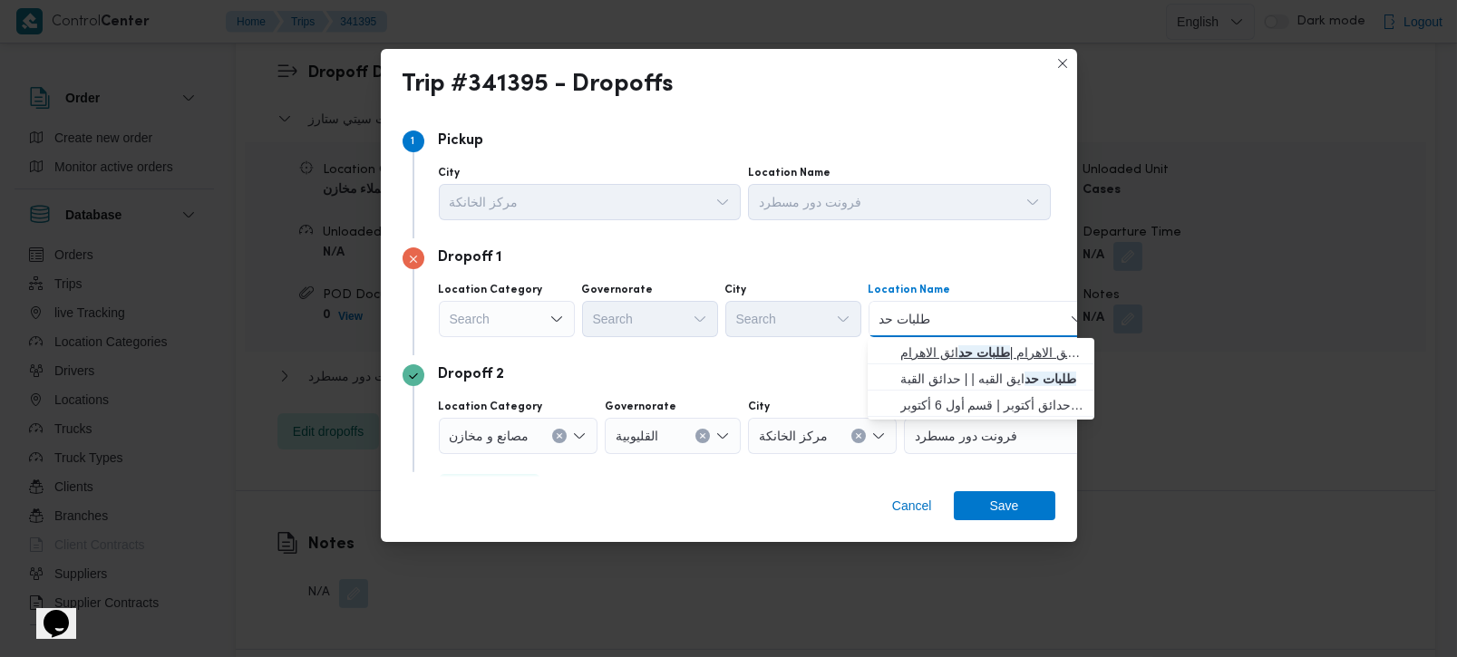
type input "طلبات حد"
click at [981, 346] on mark "طلبات حد" at bounding box center [985, 353] width 52 height 15
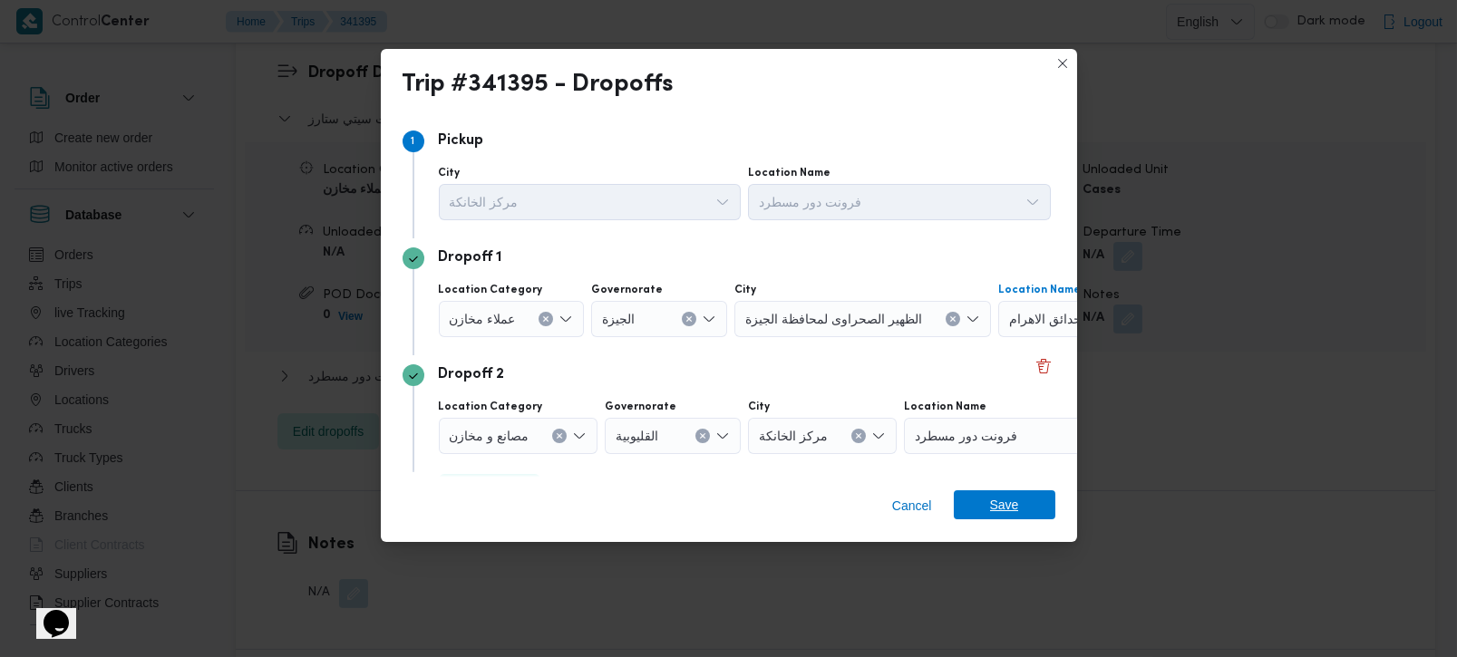
click at [968, 502] on span "Save" at bounding box center [1005, 505] width 102 height 29
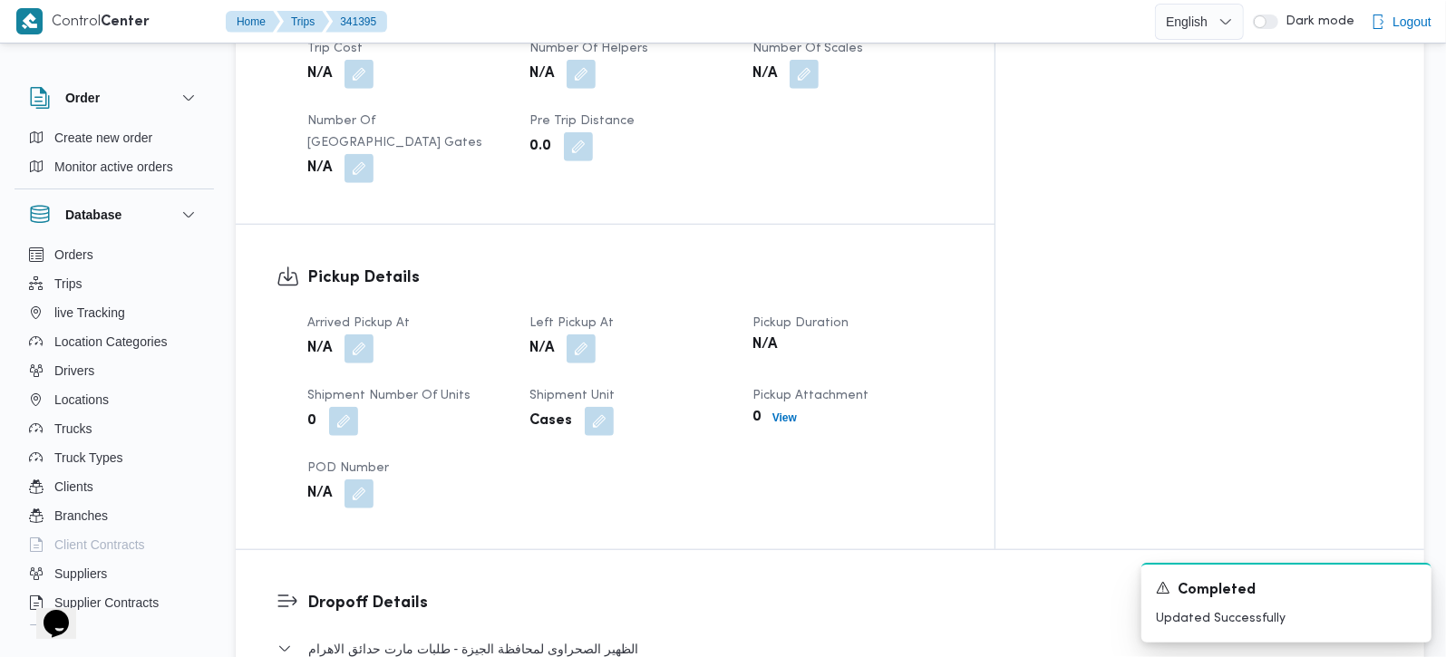
scroll to position [1008, 0]
click at [365, 337] on button "button" at bounding box center [359, 351] width 29 height 29
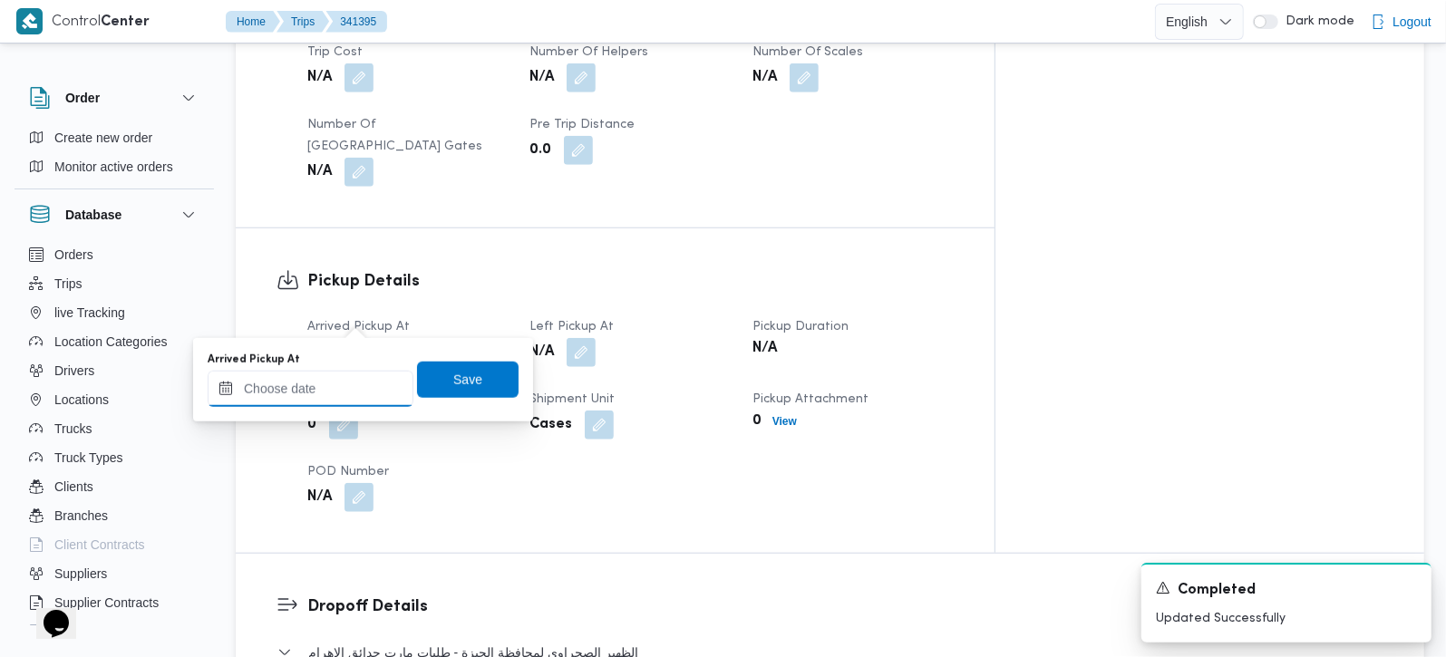
click at [355, 391] on input "Arrived Pickup At" at bounding box center [311, 389] width 206 height 36
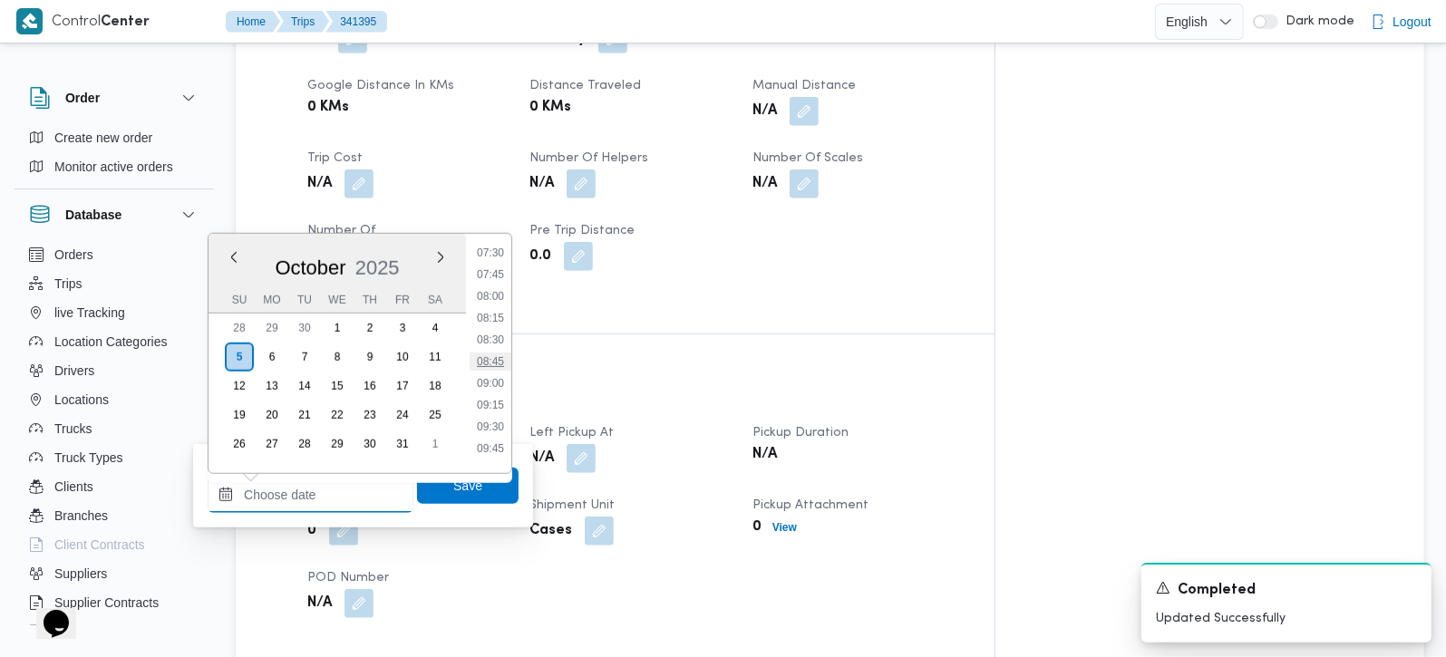
scroll to position [551, 0]
click at [493, 336] on li "07:15" at bounding box center [491, 337] width 42 height 18
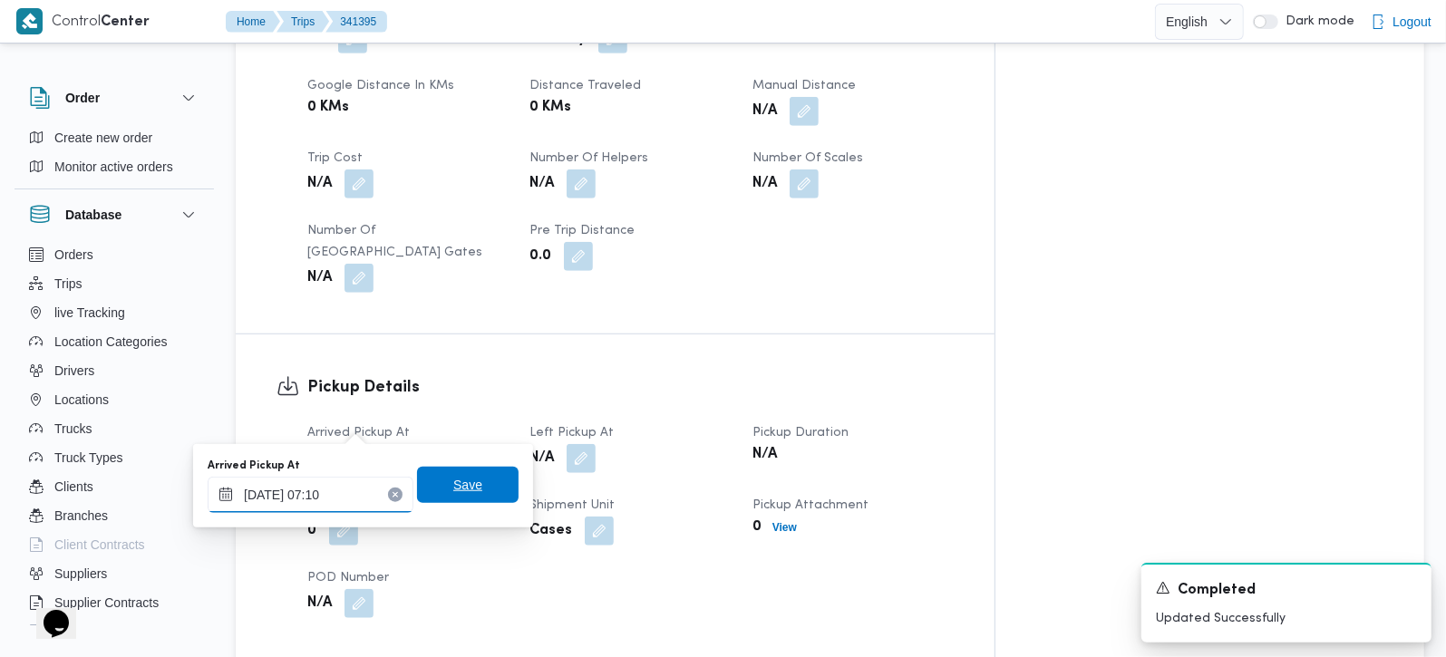
type input "05/10/2025 07:10"
click at [455, 480] on span "Save" at bounding box center [467, 485] width 29 height 22
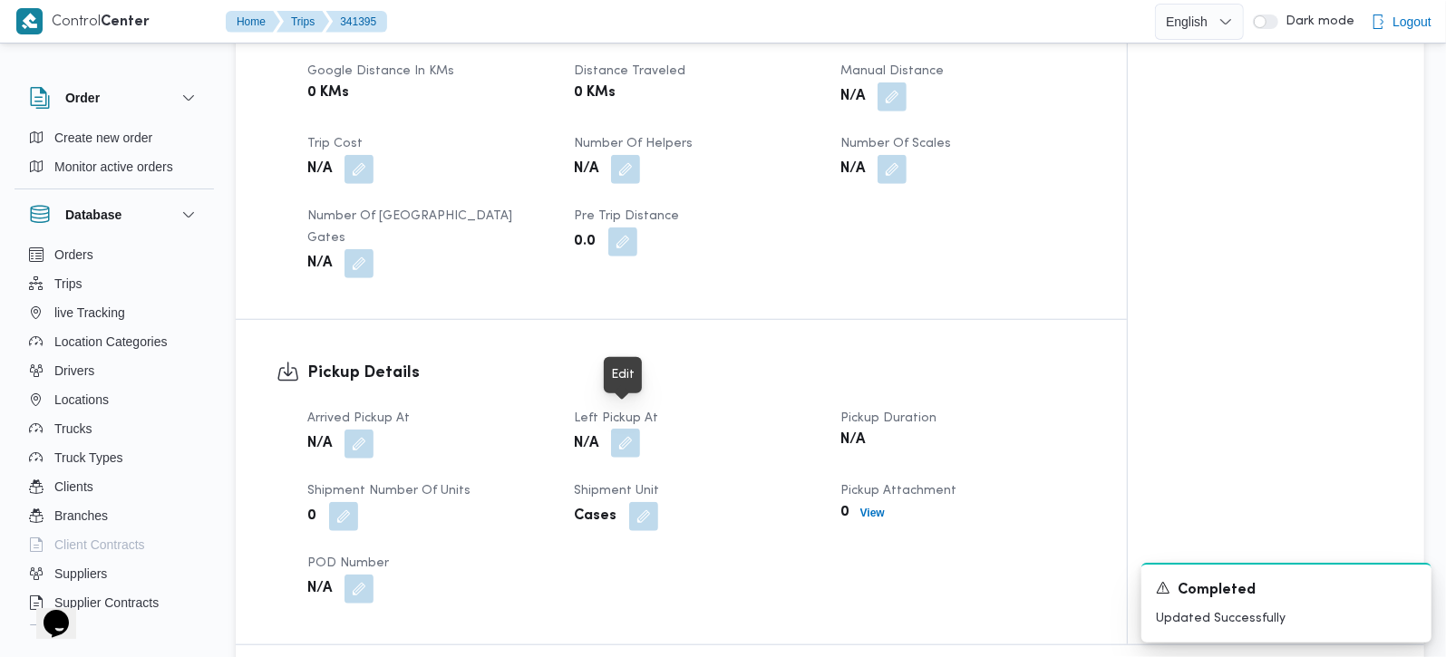
click at [624, 429] on button "button" at bounding box center [625, 443] width 29 height 29
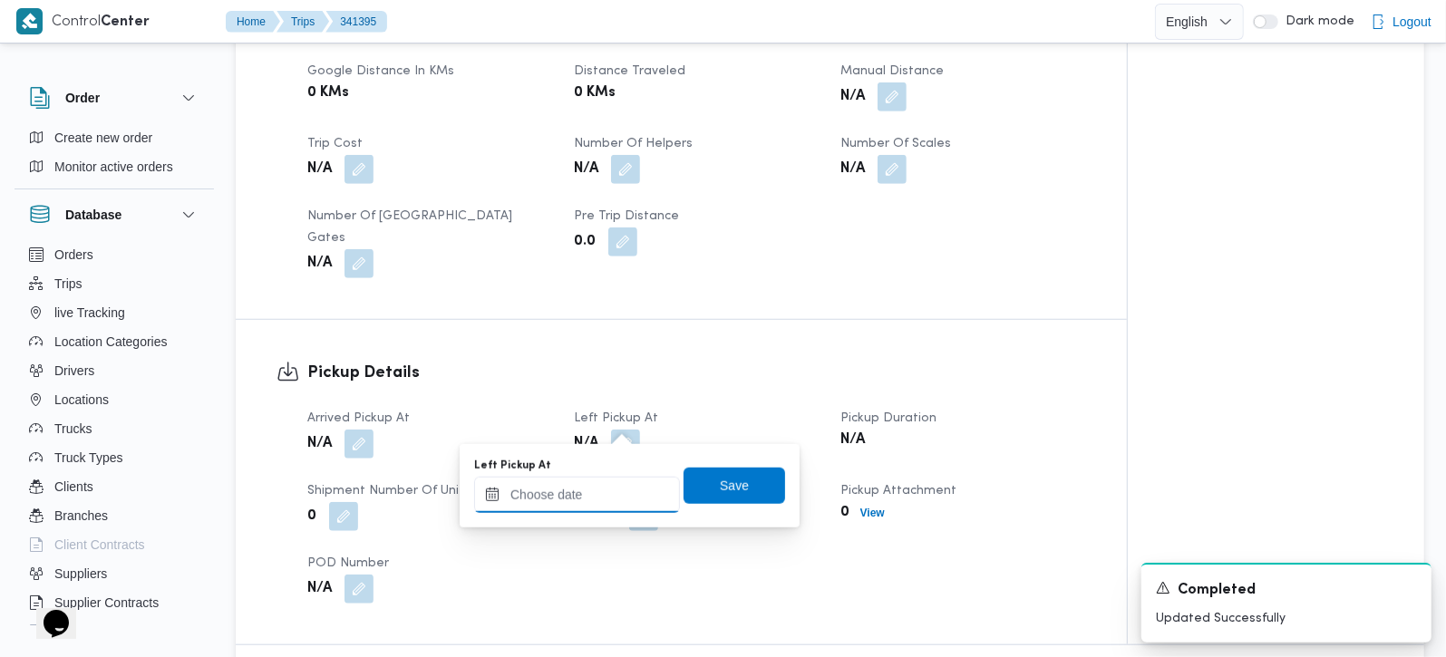
click at [591, 496] on input "Left Pickup At" at bounding box center [577, 495] width 206 height 36
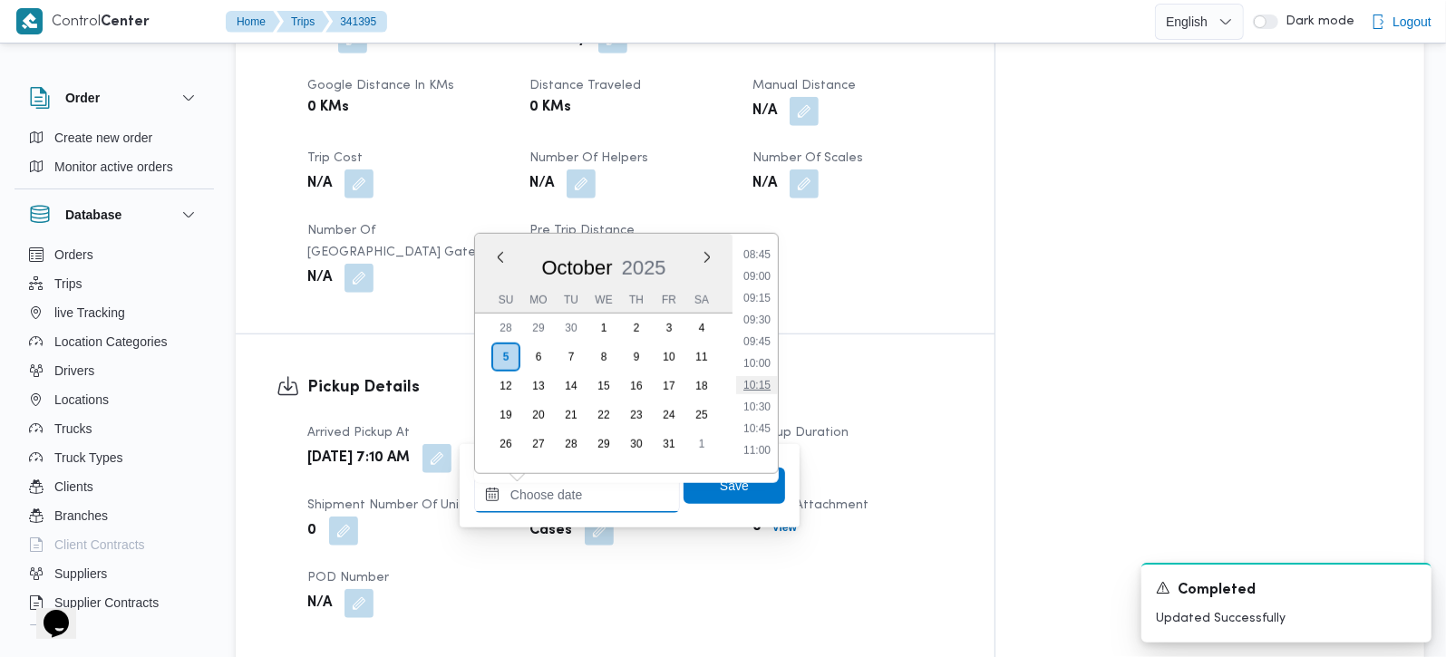
scroll to position [657, 0]
click at [758, 319] on li "08:15" at bounding box center [757, 318] width 42 height 18
type input "05/10/2025 08:15"
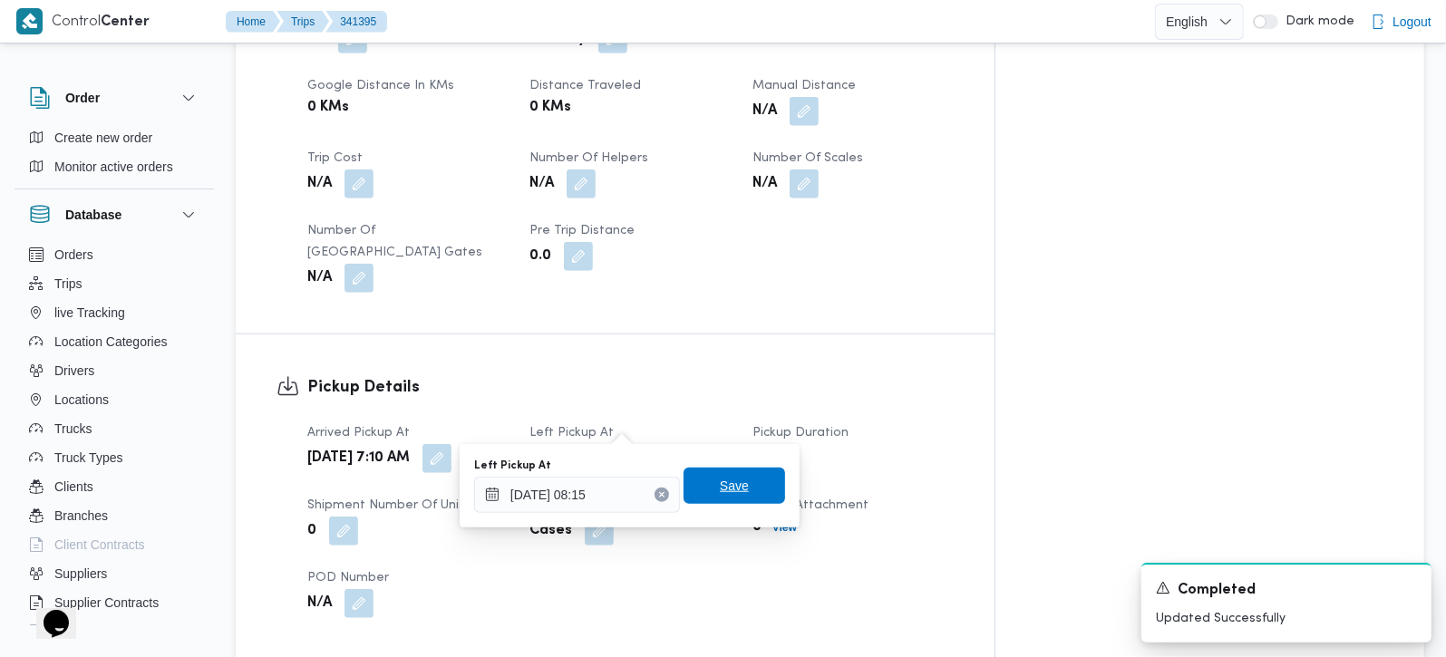
click at [720, 479] on span "Save" at bounding box center [734, 486] width 29 height 22
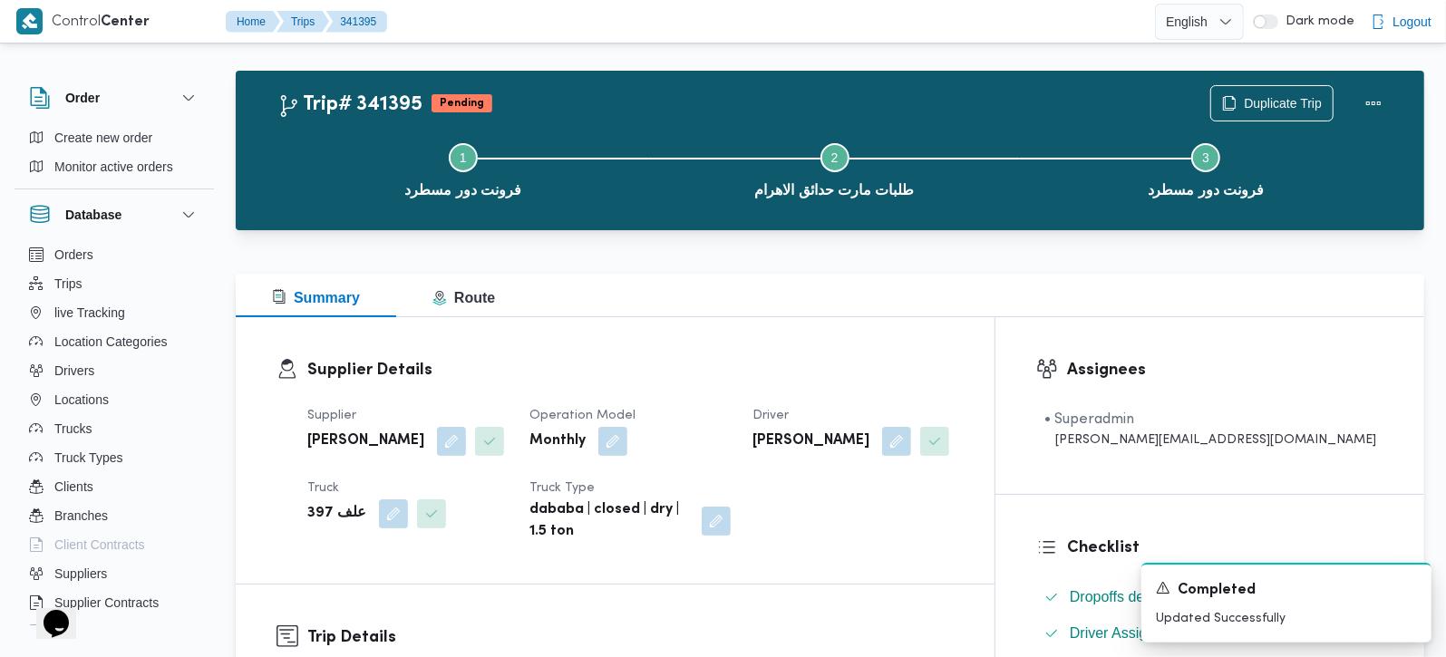
scroll to position [0, 0]
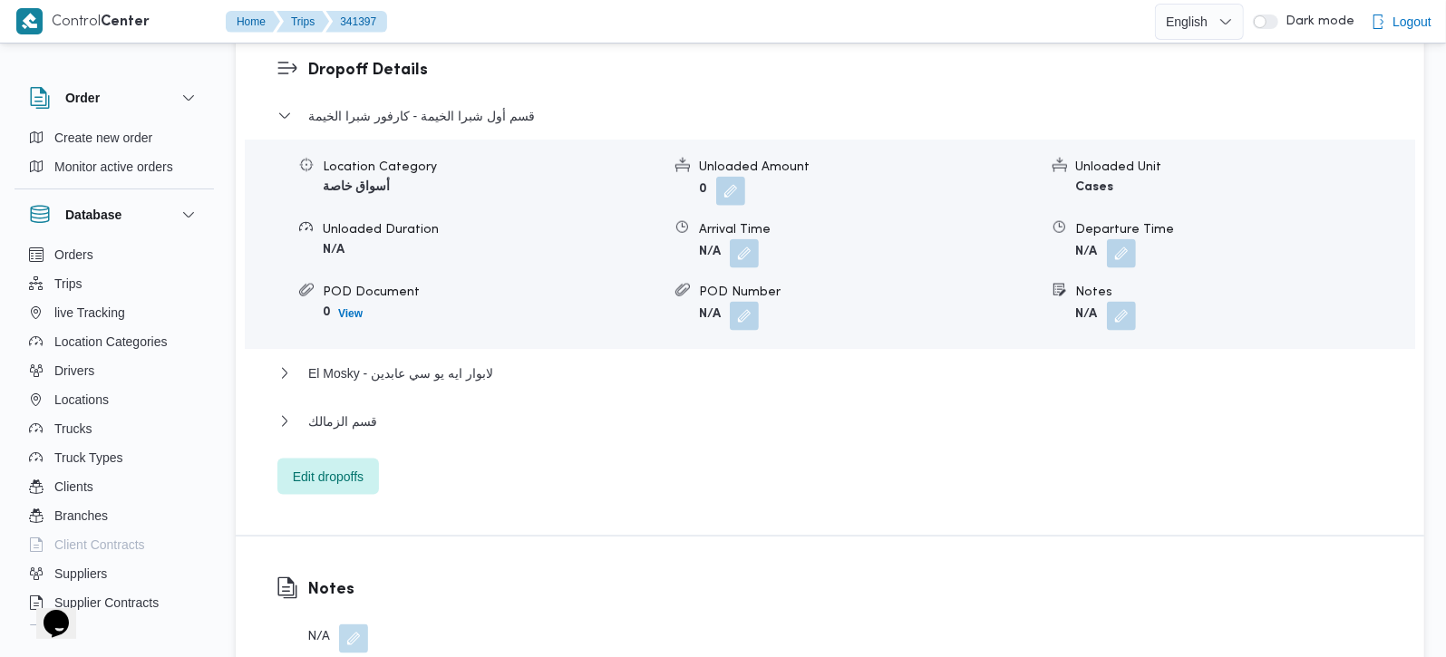
scroll to position [1543, 0]
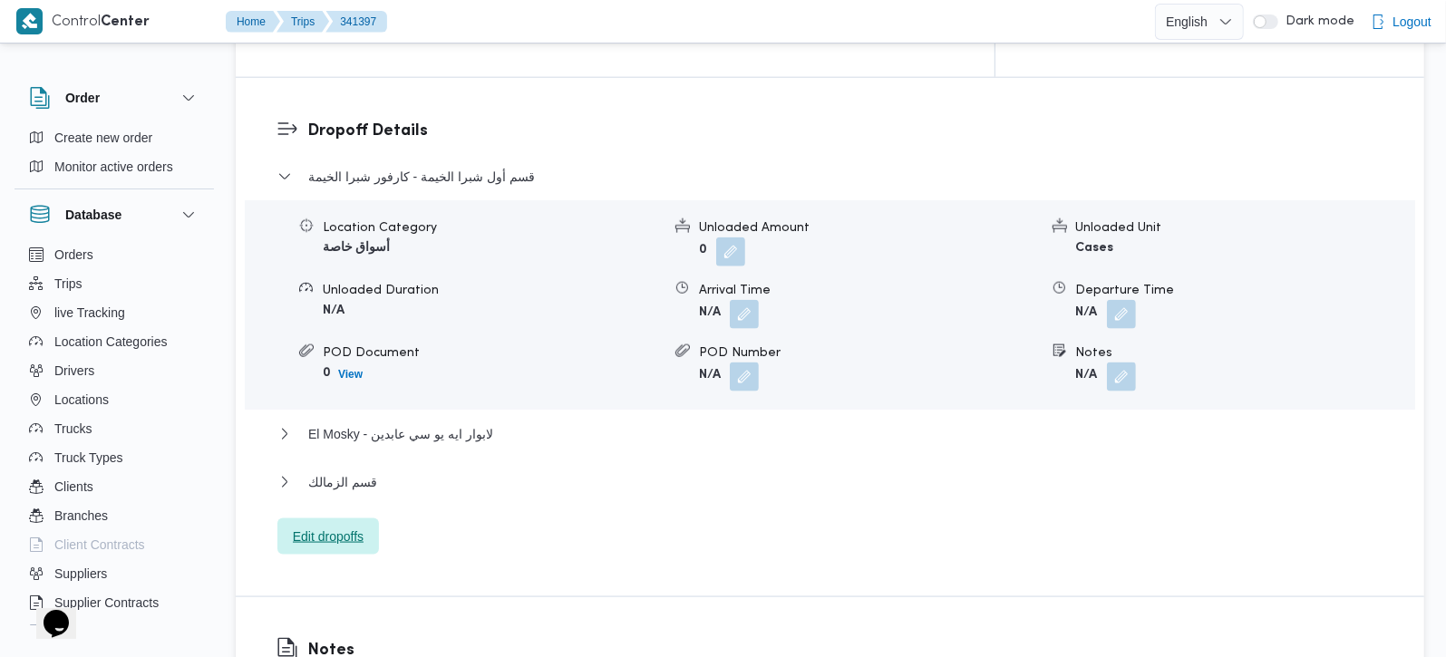
click at [337, 526] on span "Edit dropoffs" at bounding box center [328, 537] width 71 height 22
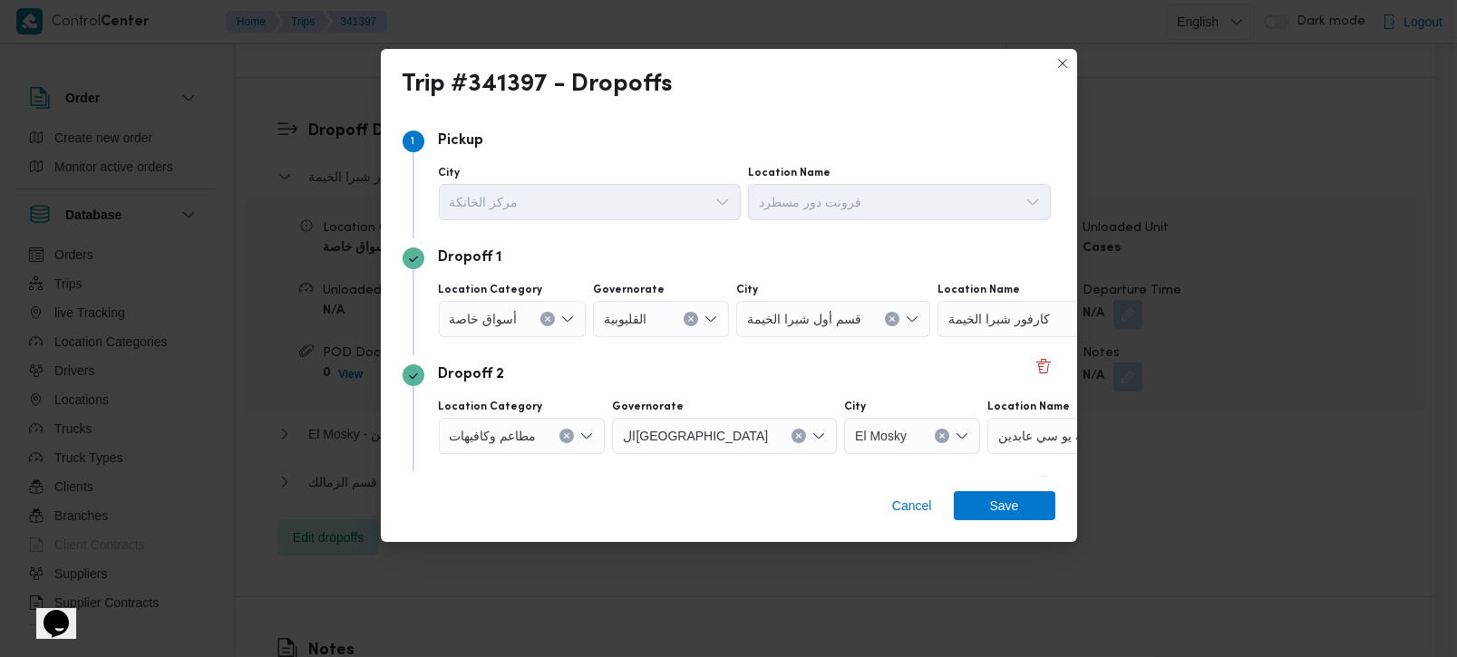
click at [541, 312] on button "Clear input" at bounding box center [548, 319] width 15 height 15
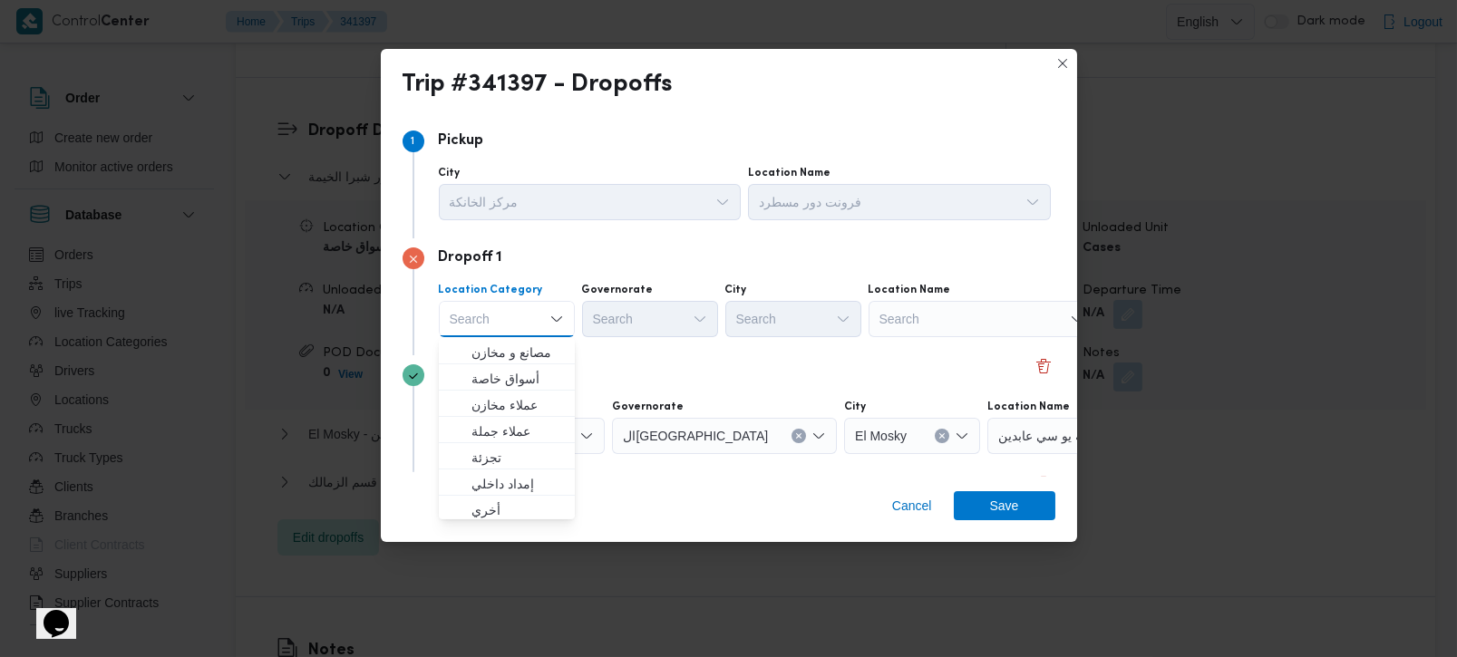
click at [896, 325] on div "Search" at bounding box center [982, 319] width 227 height 36
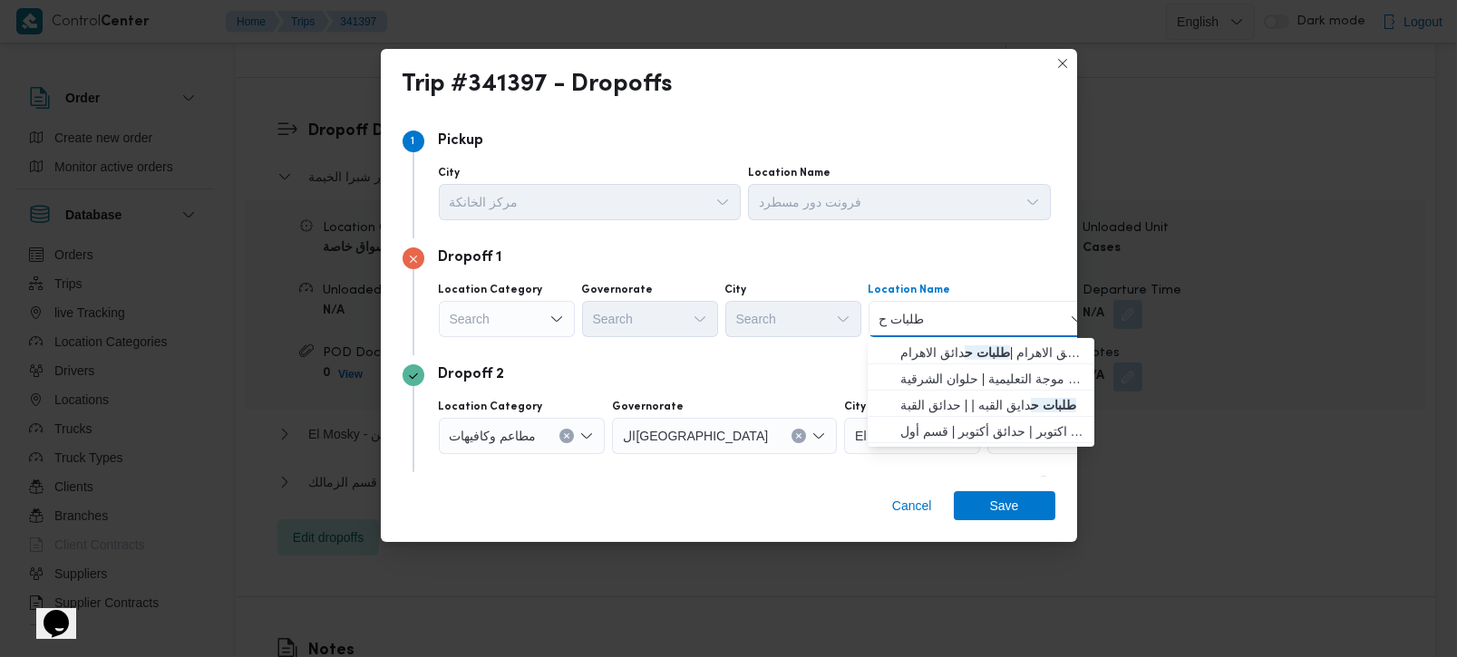
type input "طلبات حد"
click at [931, 354] on span "طلبات مارت حدائق الاهرام | طلبات حد ائق الاهرام | null" at bounding box center [992, 353] width 183 height 22
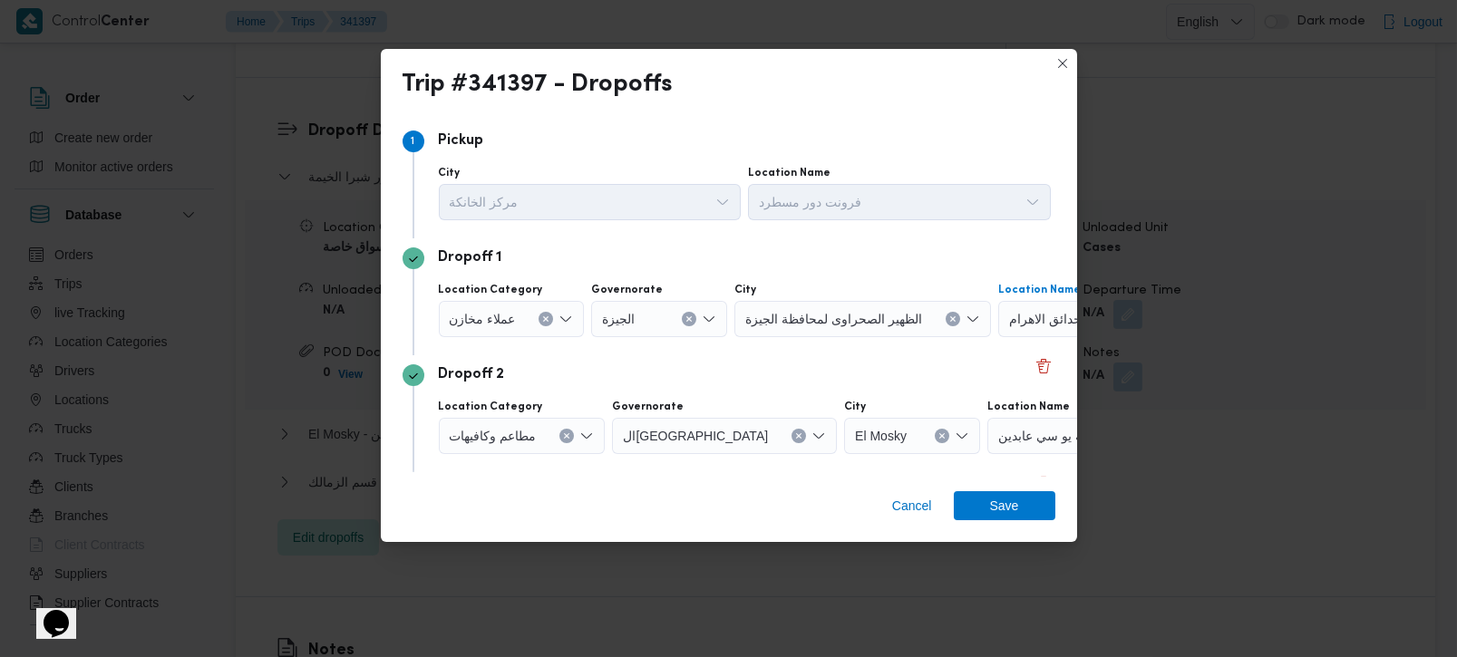
click at [569, 439] on icon "Clear input" at bounding box center [566, 436] width 7 height 7
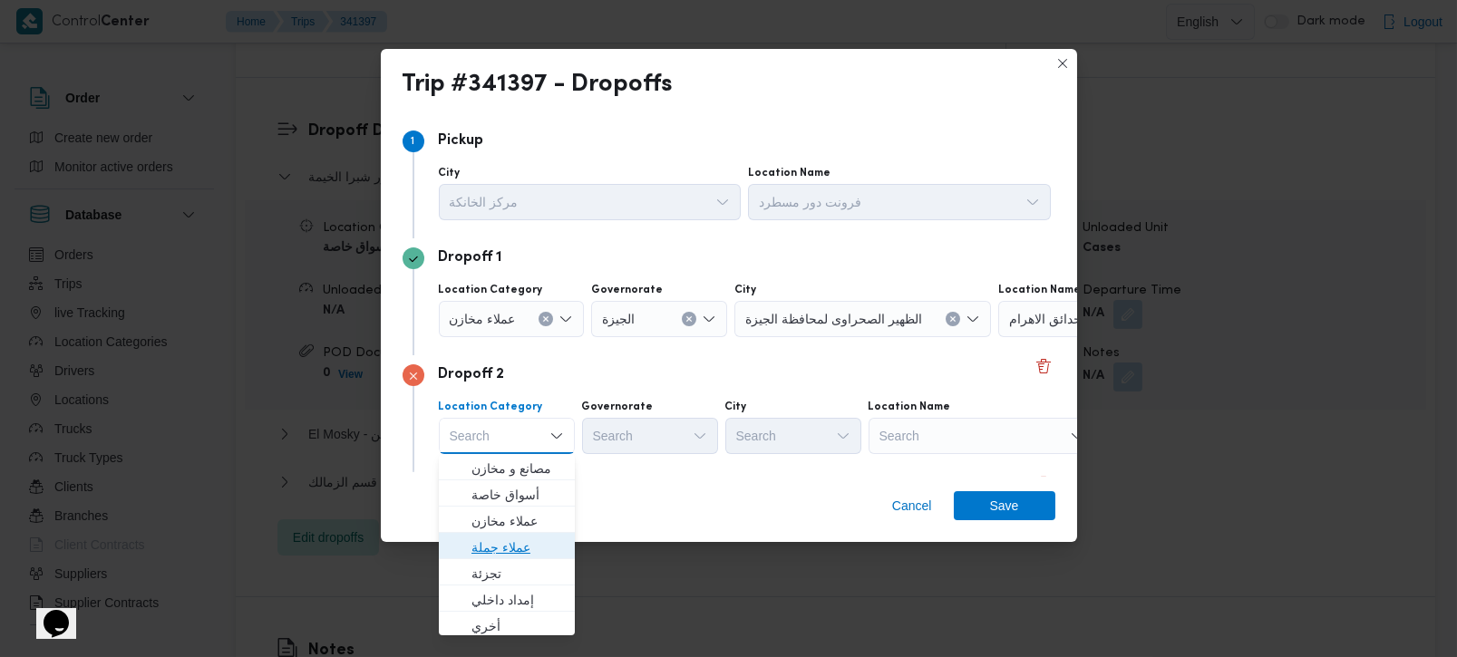
click at [523, 541] on span "عملاء جملة" at bounding box center [518, 548] width 93 height 22
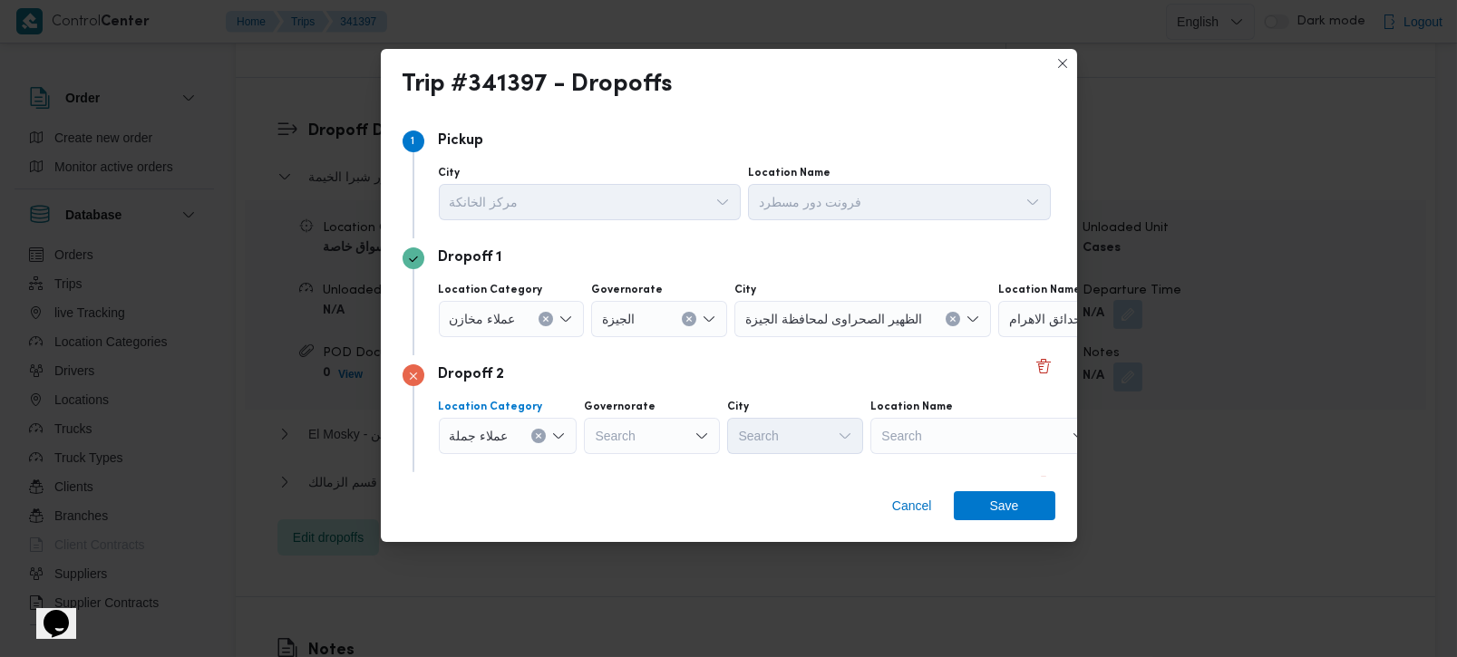
click at [621, 433] on div "Search" at bounding box center [652, 436] width 136 height 36
type input "[DEMOGRAPHIC_DATA]"
click at [632, 471] on span "الجي زة" at bounding box center [661, 469] width 93 height 22
click at [761, 430] on div "Search" at bounding box center [795, 436] width 136 height 36
type input "رم"
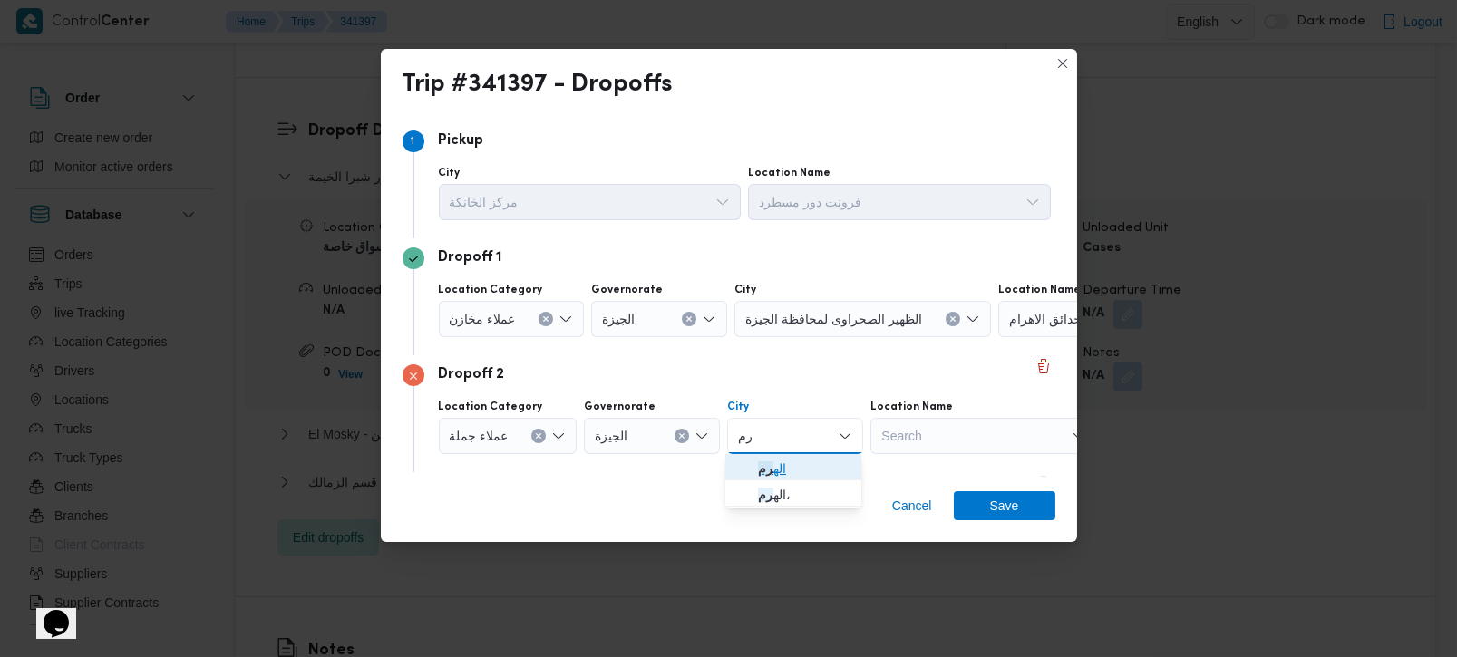
click at [779, 455] on span "اله رم" at bounding box center [794, 468] width 122 height 29
click at [969, 503] on span "Save" at bounding box center [1005, 505] width 102 height 29
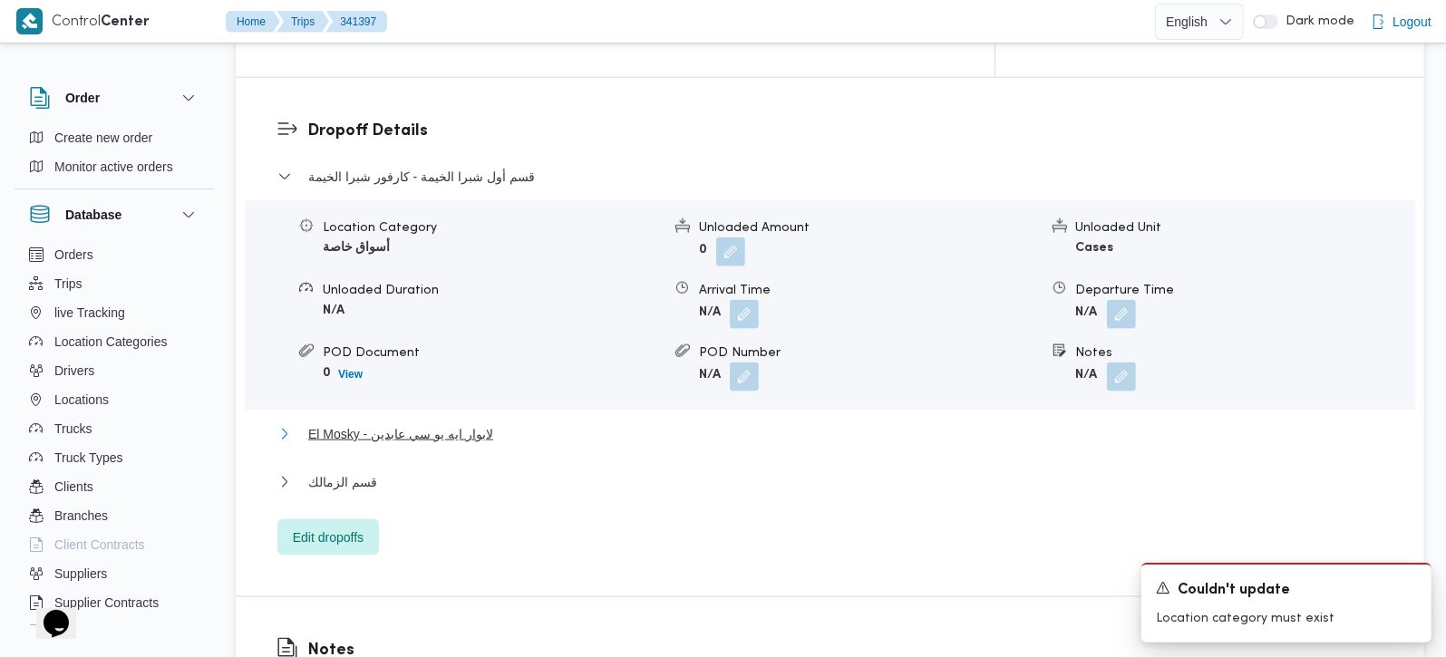
click at [403, 424] on span "El Mosky - لابوار ايه يو سي عابدين" at bounding box center [400, 435] width 185 height 22
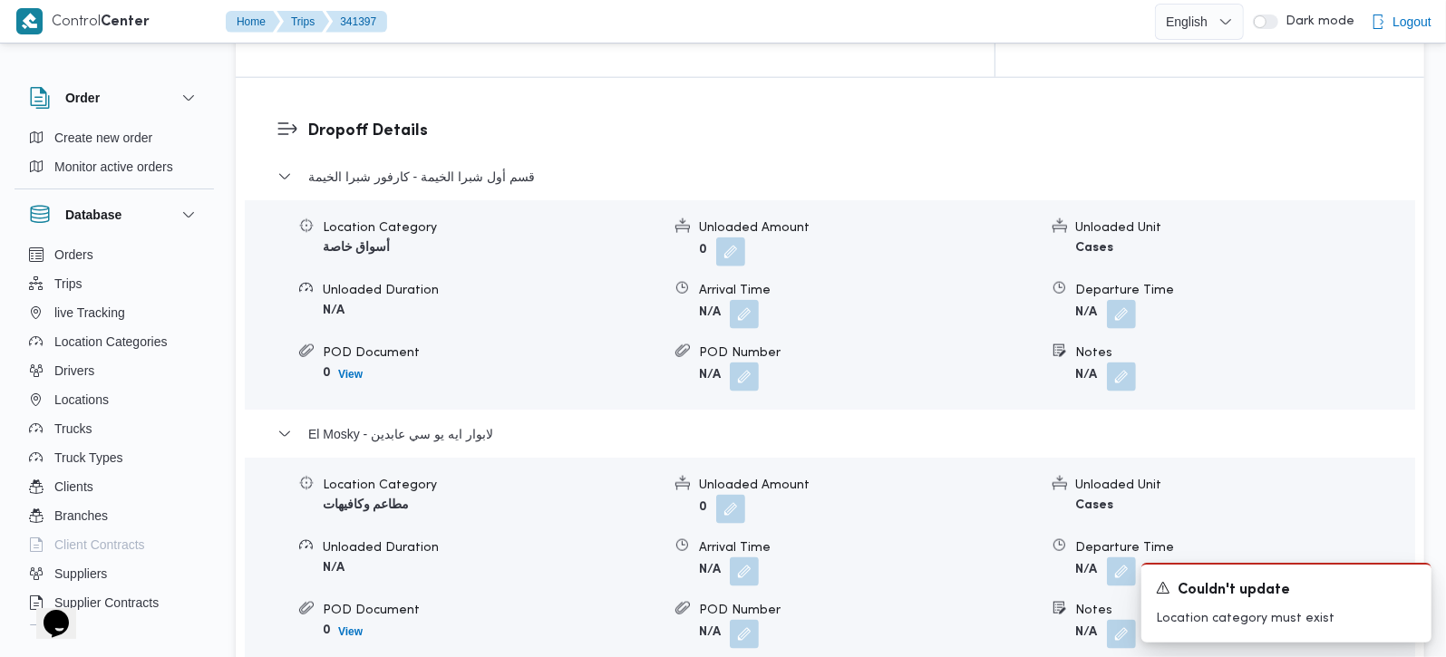
scroll to position [1649, 0]
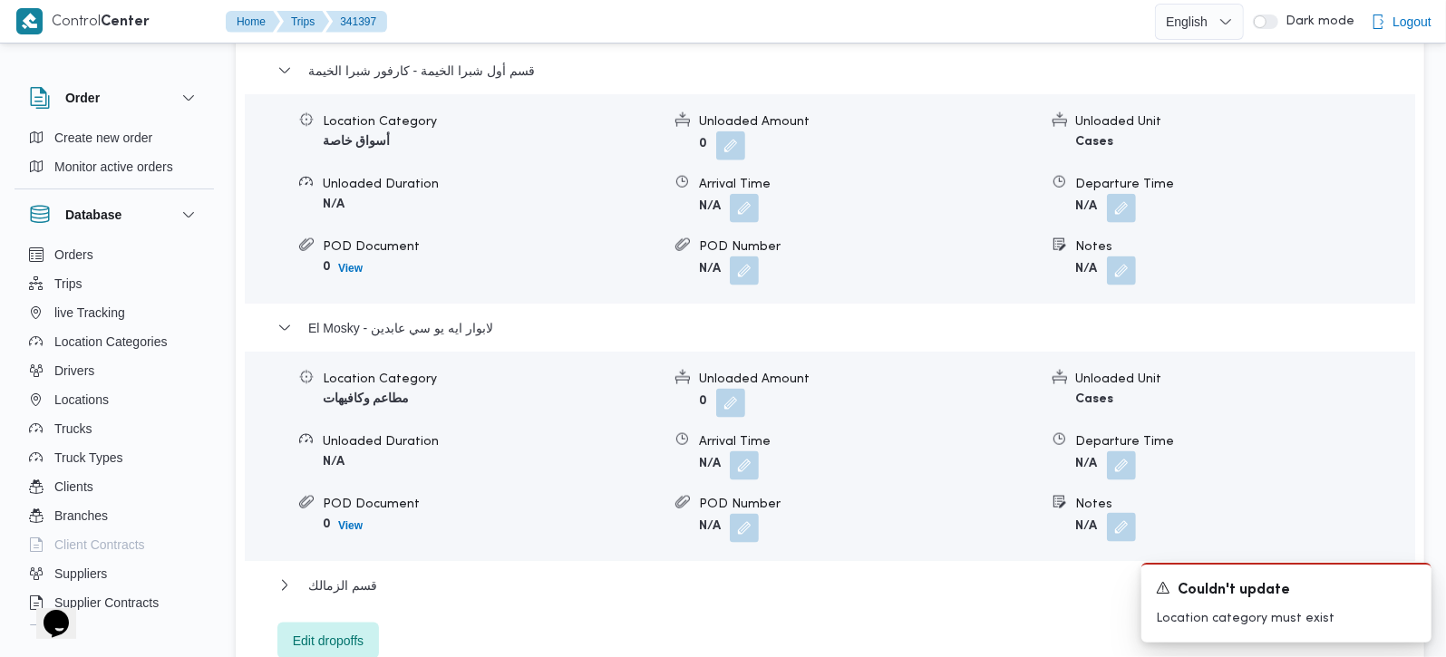
click at [1115, 513] on button "button" at bounding box center [1121, 527] width 29 height 29
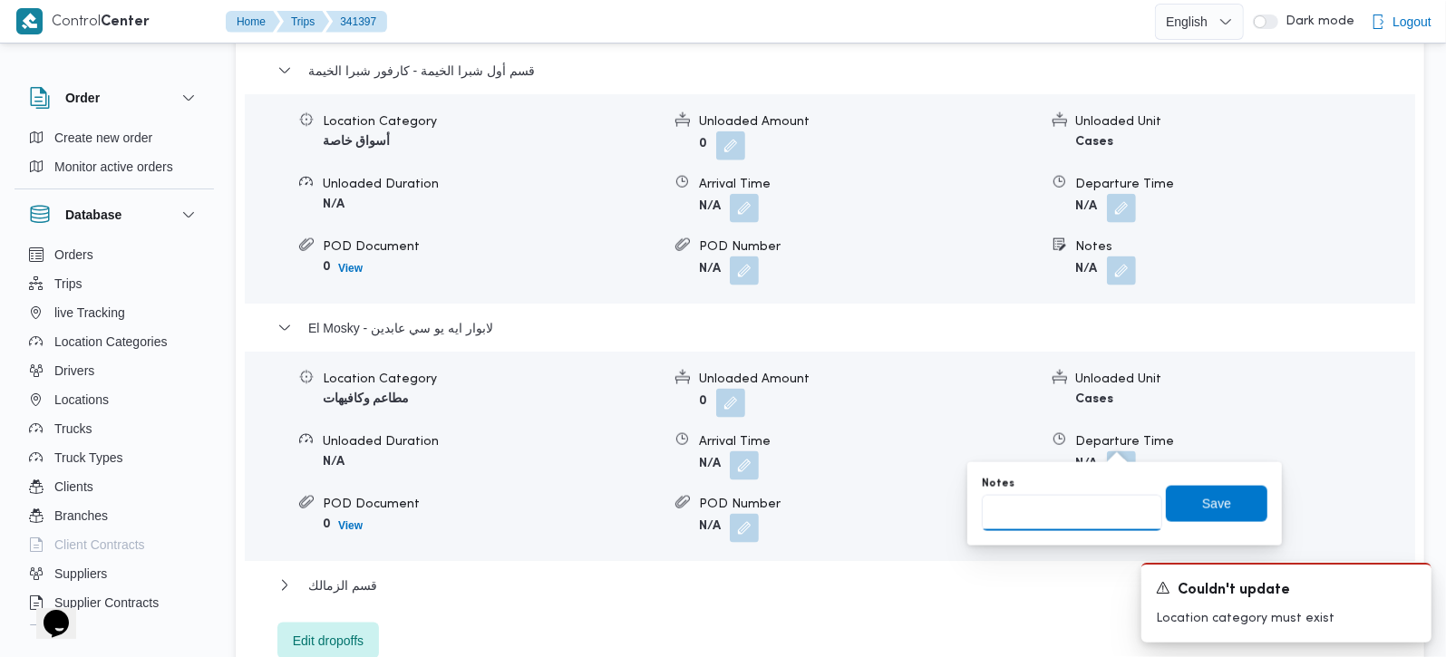
click at [1061, 500] on input "Notes" at bounding box center [1072, 513] width 180 height 36
type input "ماستر الدائري"
click at [1166, 491] on span "Save" at bounding box center [1217, 503] width 102 height 36
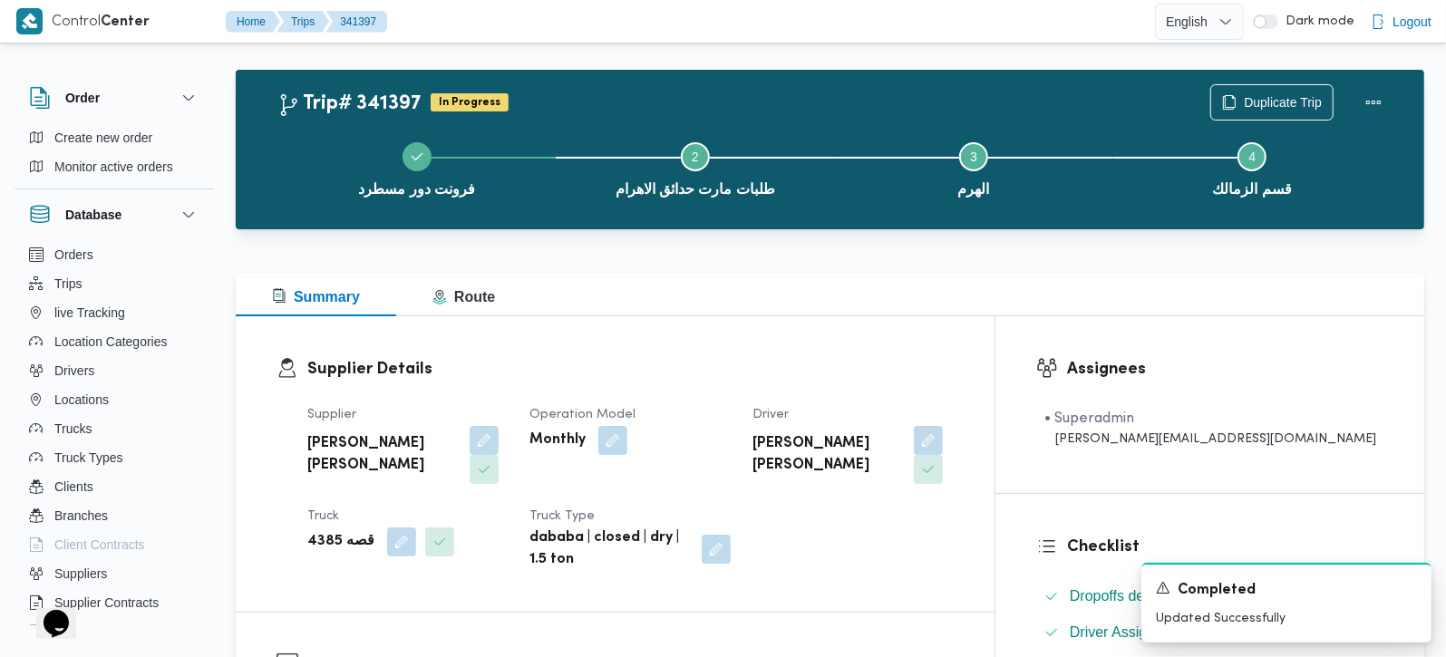
scroll to position [0, 0]
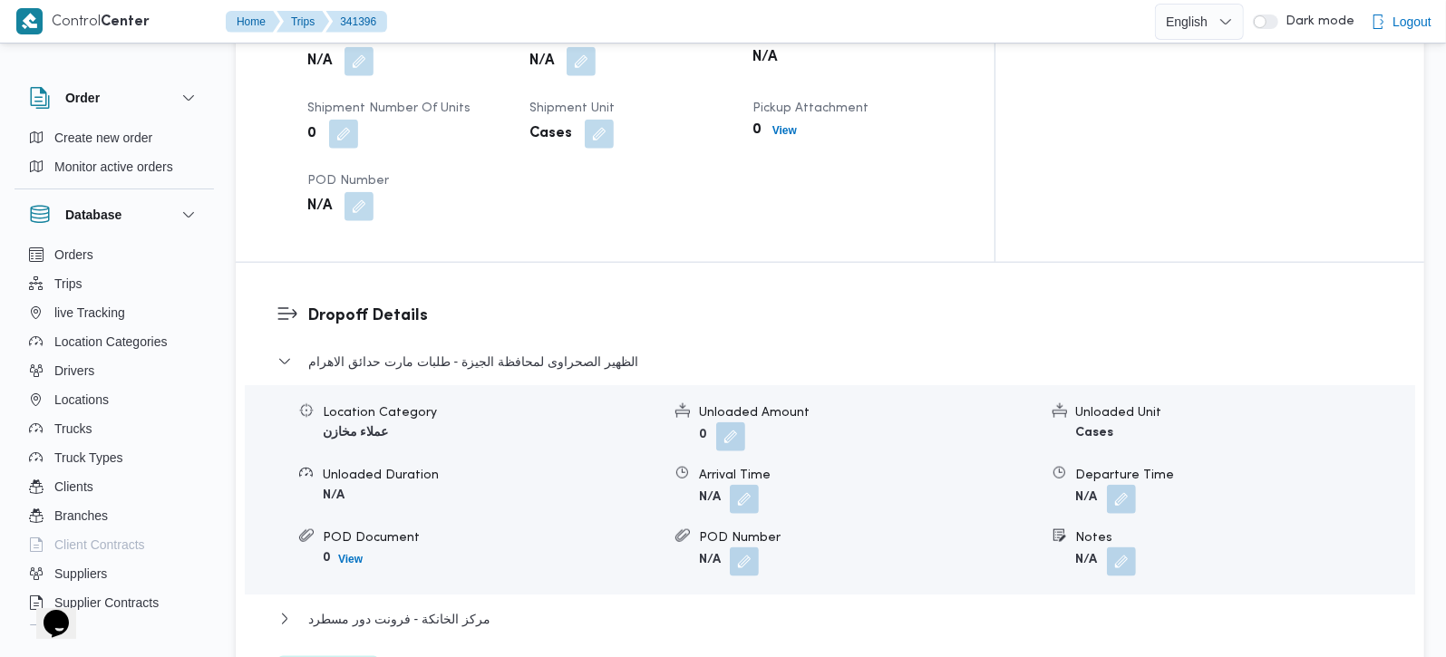
scroll to position [1543, 0]
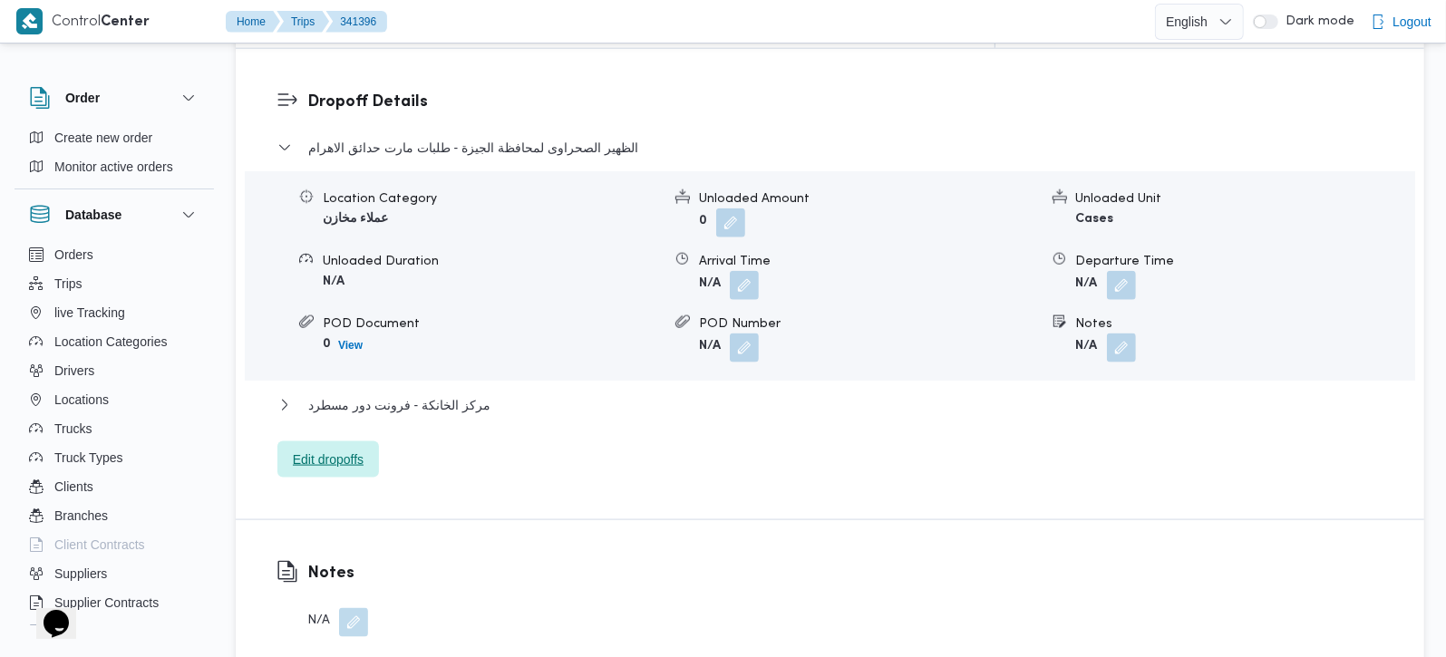
click at [347, 442] on span "Edit dropoffs" at bounding box center [329, 460] width 102 height 36
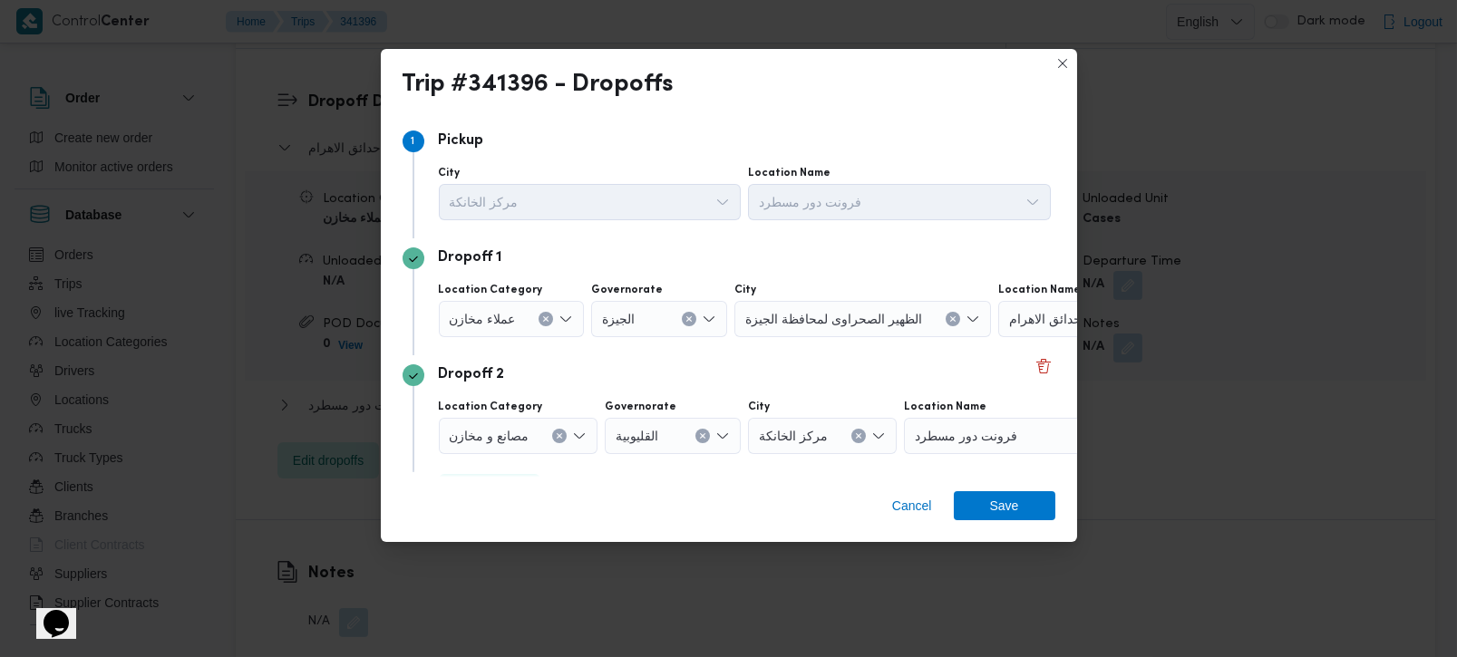
click at [544, 318] on icon "Clear input" at bounding box center [546, 319] width 5 height 5
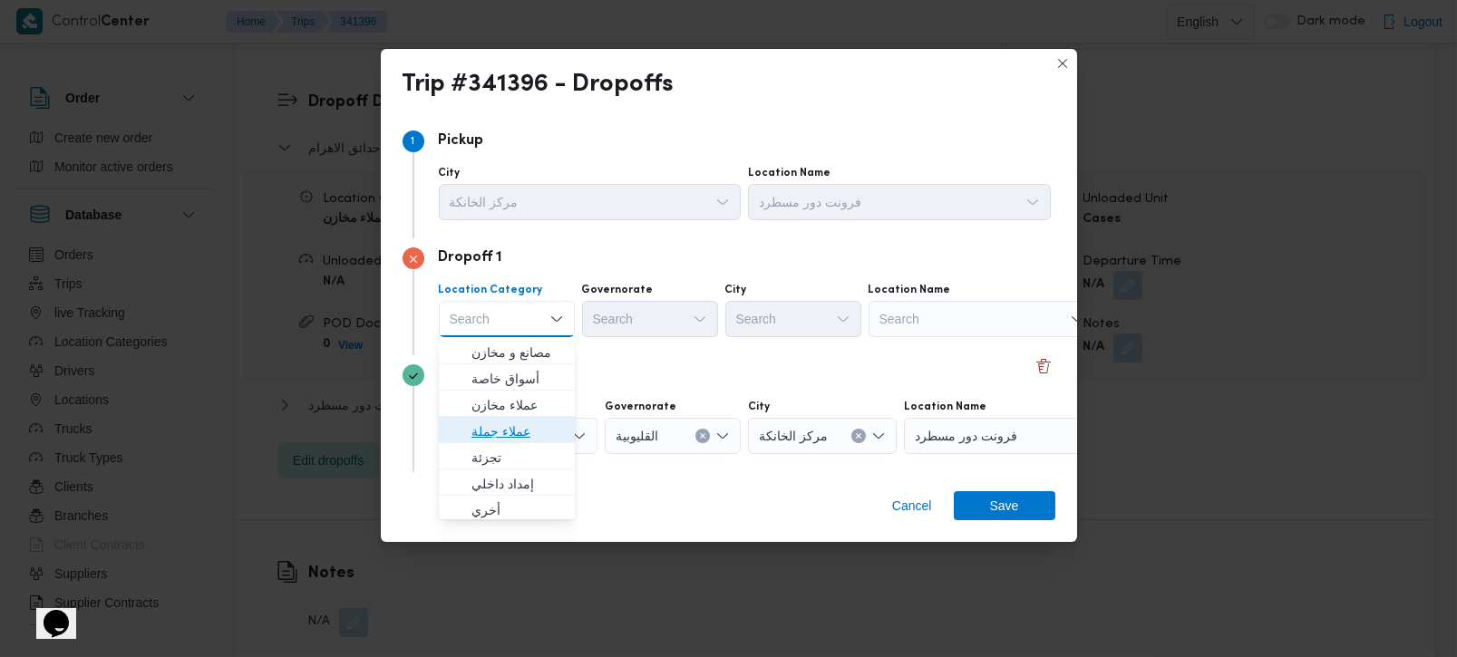
click at [502, 426] on span "عملاء جملة" at bounding box center [518, 432] width 93 height 22
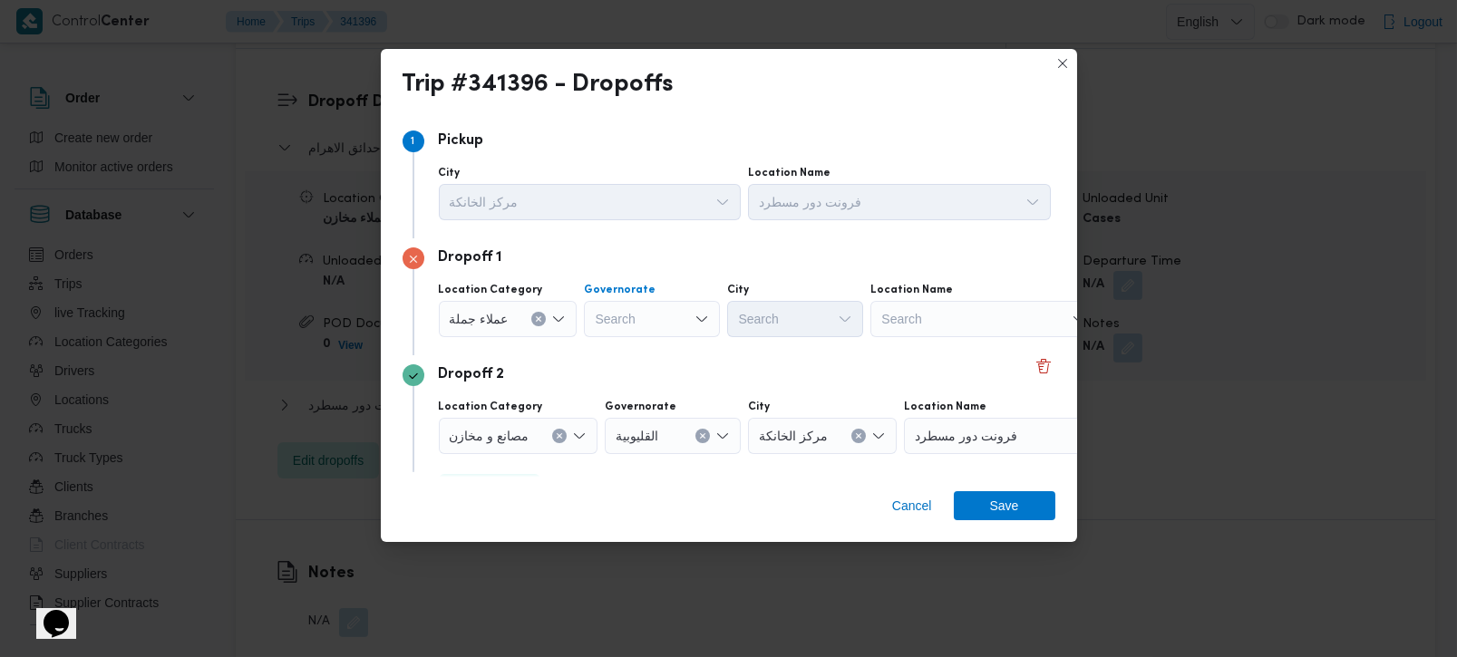
click at [619, 319] on div "Search" at bounding box center [652, 319] width 136 height 36
type input "رة"
click at [649, 370] on span "القاه رة" at bounding box center [661, 379] width 93 height 22
click at [816, 312] on div "Search" at bounding box center [884, 319] width 136 height 36
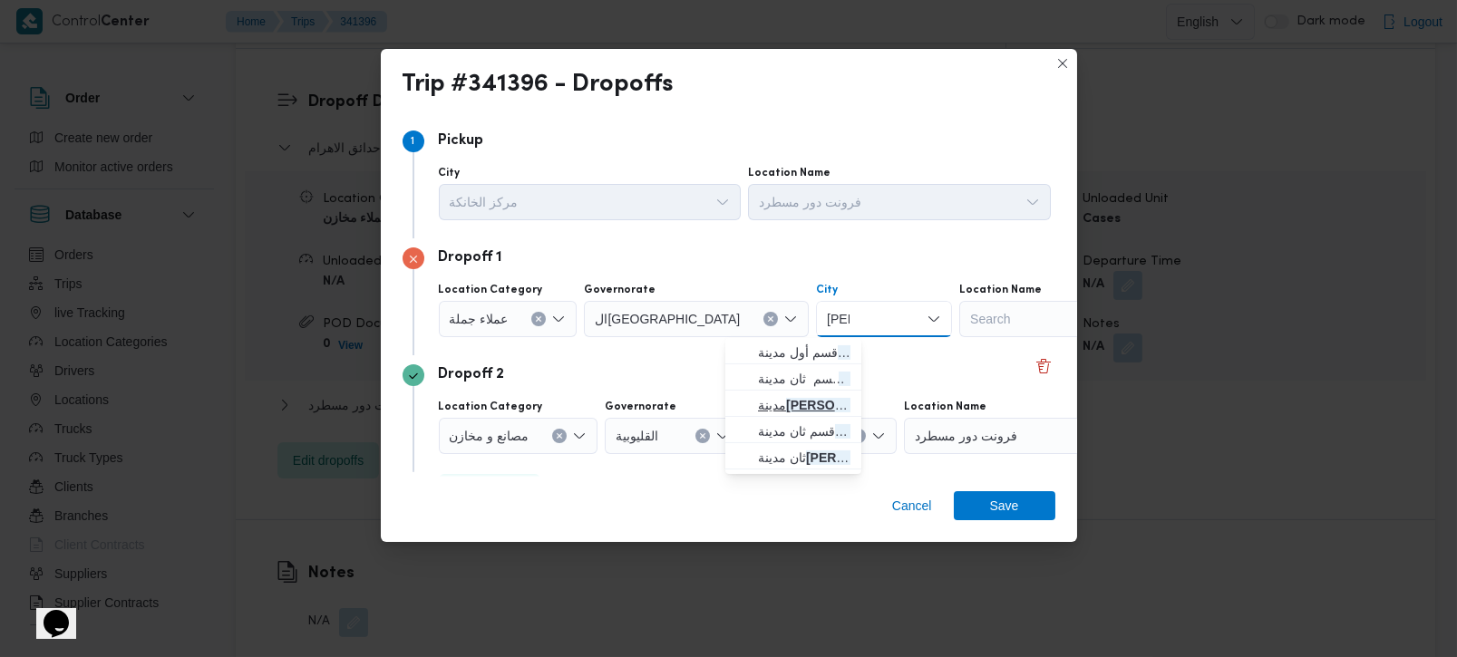
type input "نصر"
click at [794, 397] on span "مدينة نصر" at bounding box center [804, 405] width 93 height 22
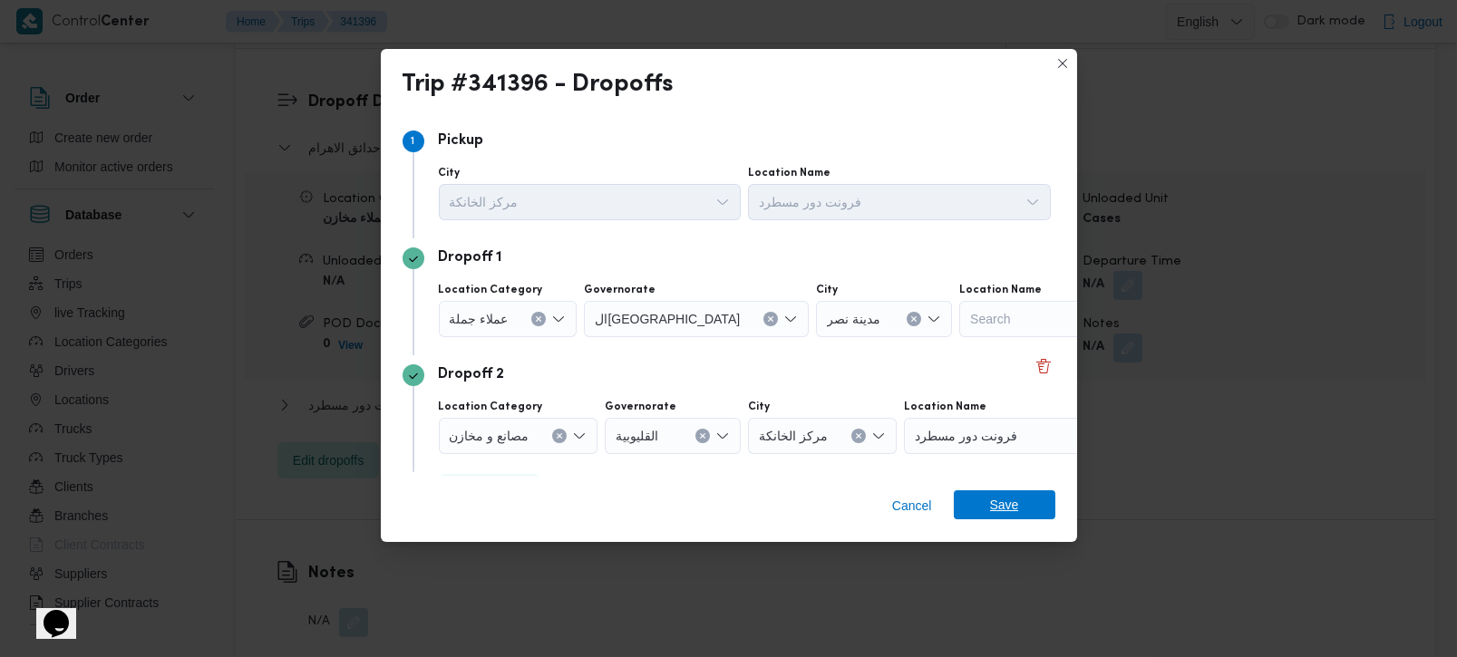
click at [992, 500] on span "Save" at bounding box center [1004, 505] width 29 height 29
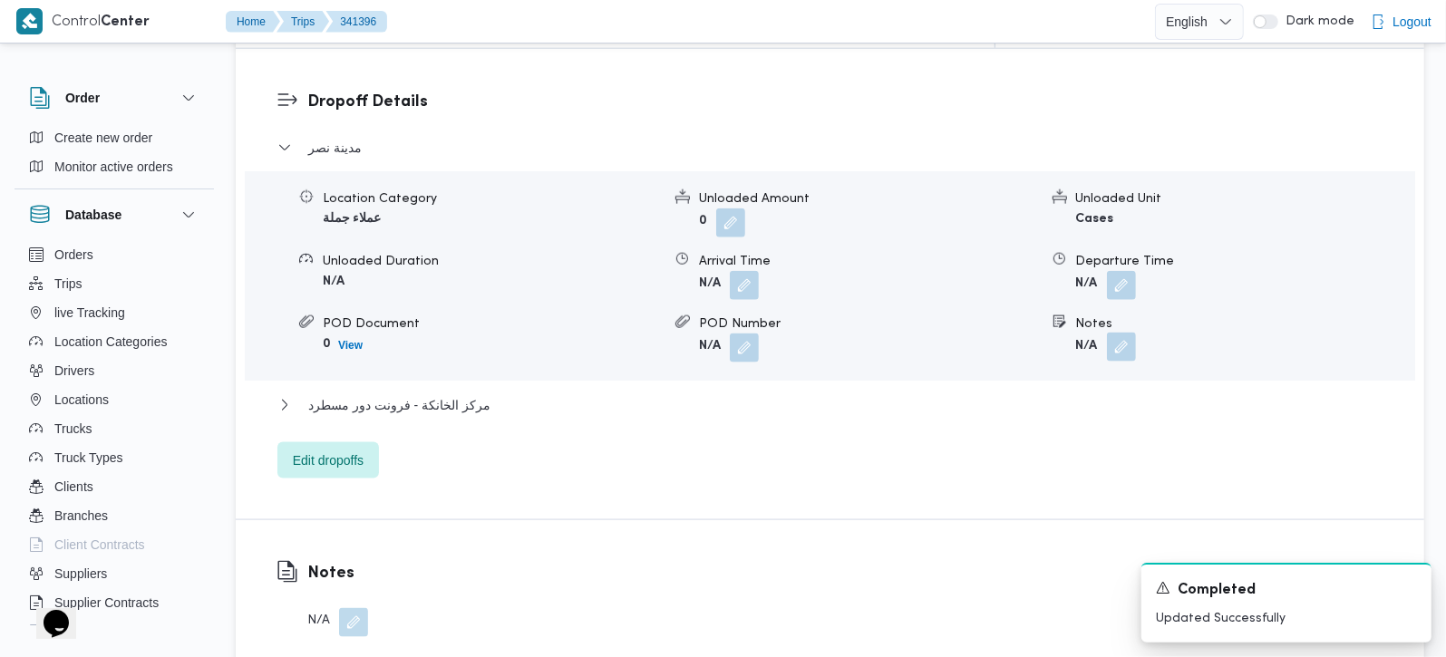
click at [1128, 333] on button "button" at bounding box center [1121, 347] width 29 height 29
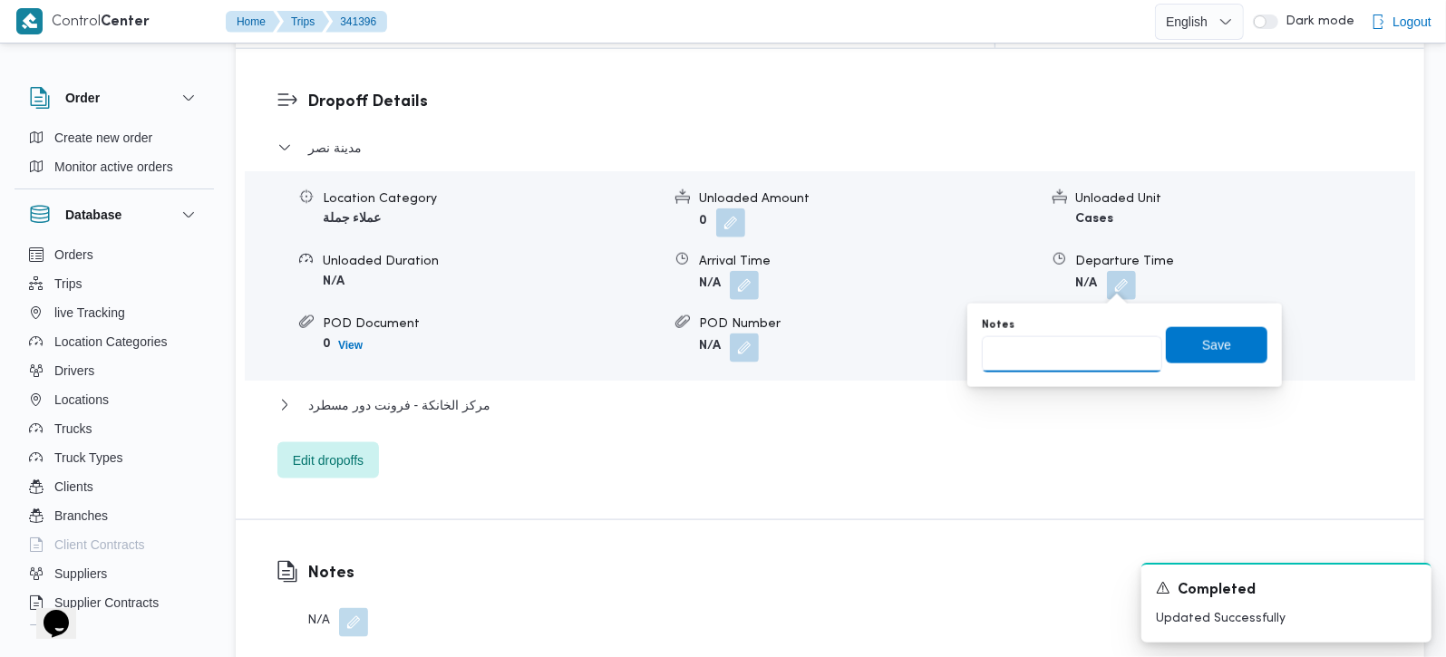
click at [1019, 364] on input "Notes" at bounding box center [1072, 354] width 180 height 36
type input "سيتي ستارز و السراج مول"
click at [1213, 359] on span "Save" at bounding box center [1217, 344] width 102 height 36
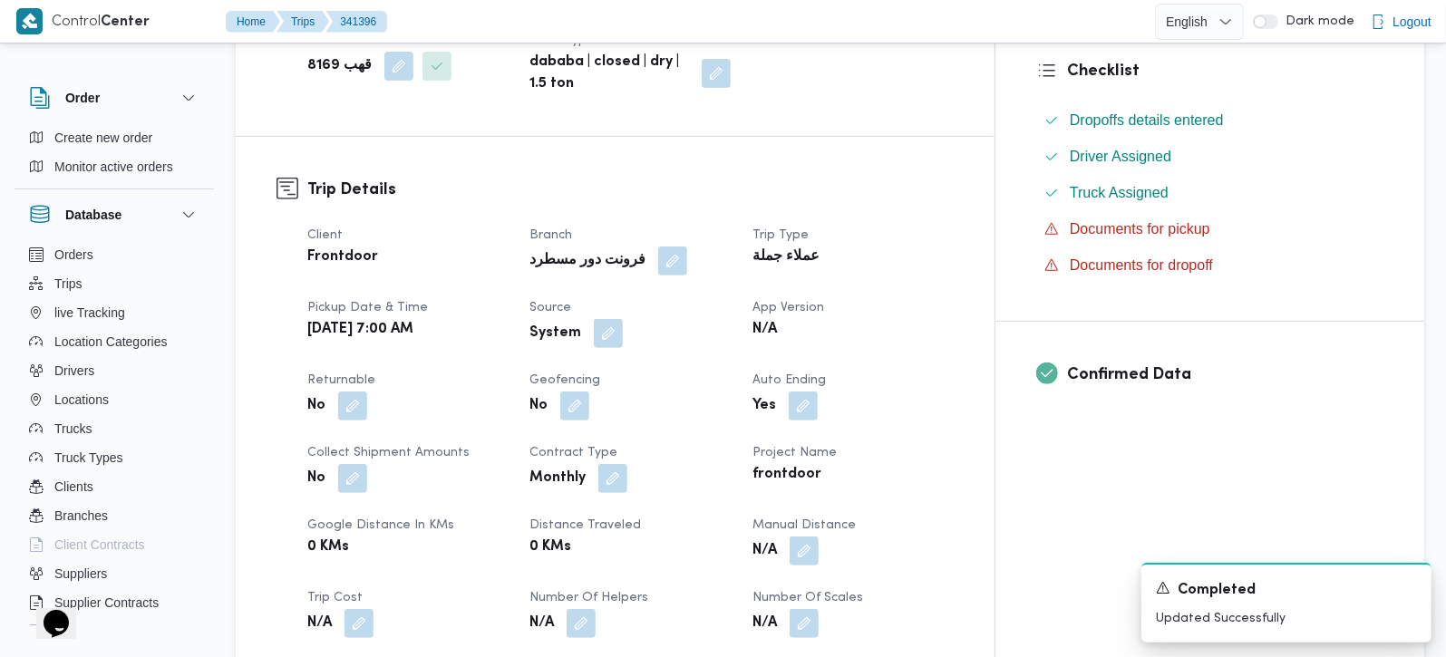
scroll to position [369, 0]
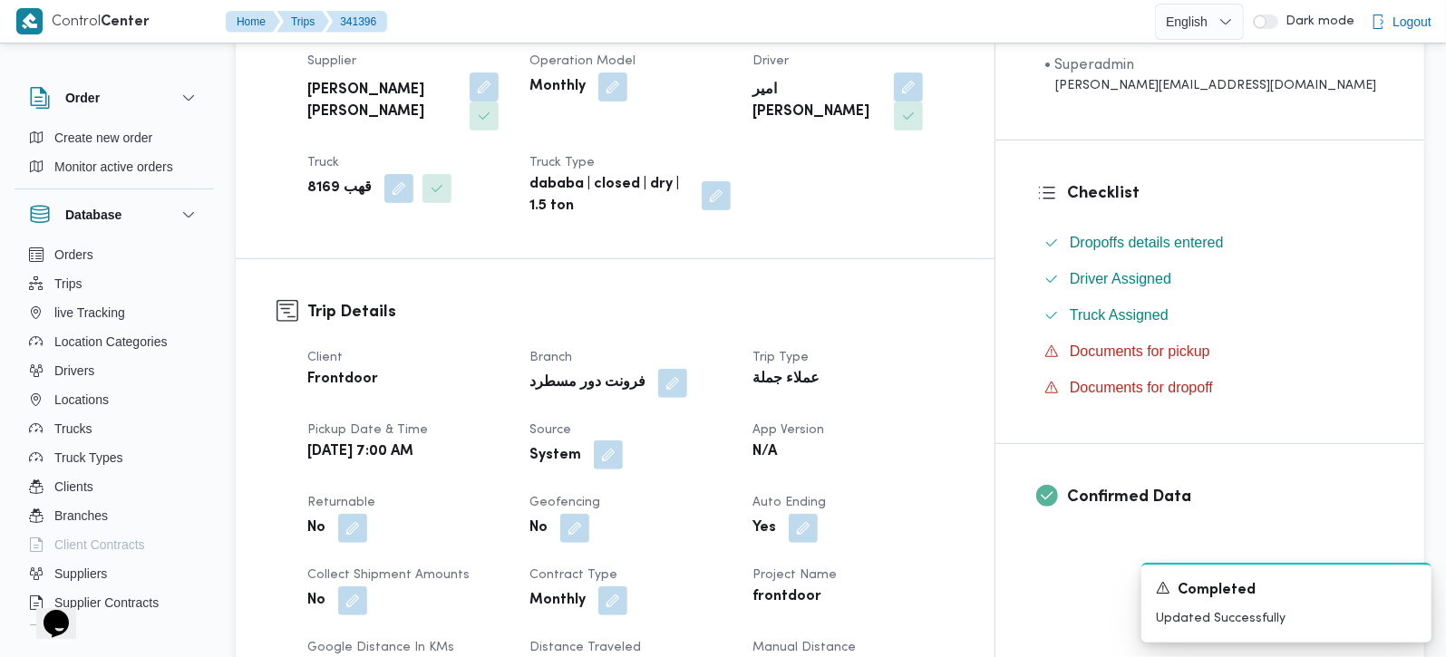
click at [623, 441] on button "button" at bounding box center [608, 455] width 29 height 29
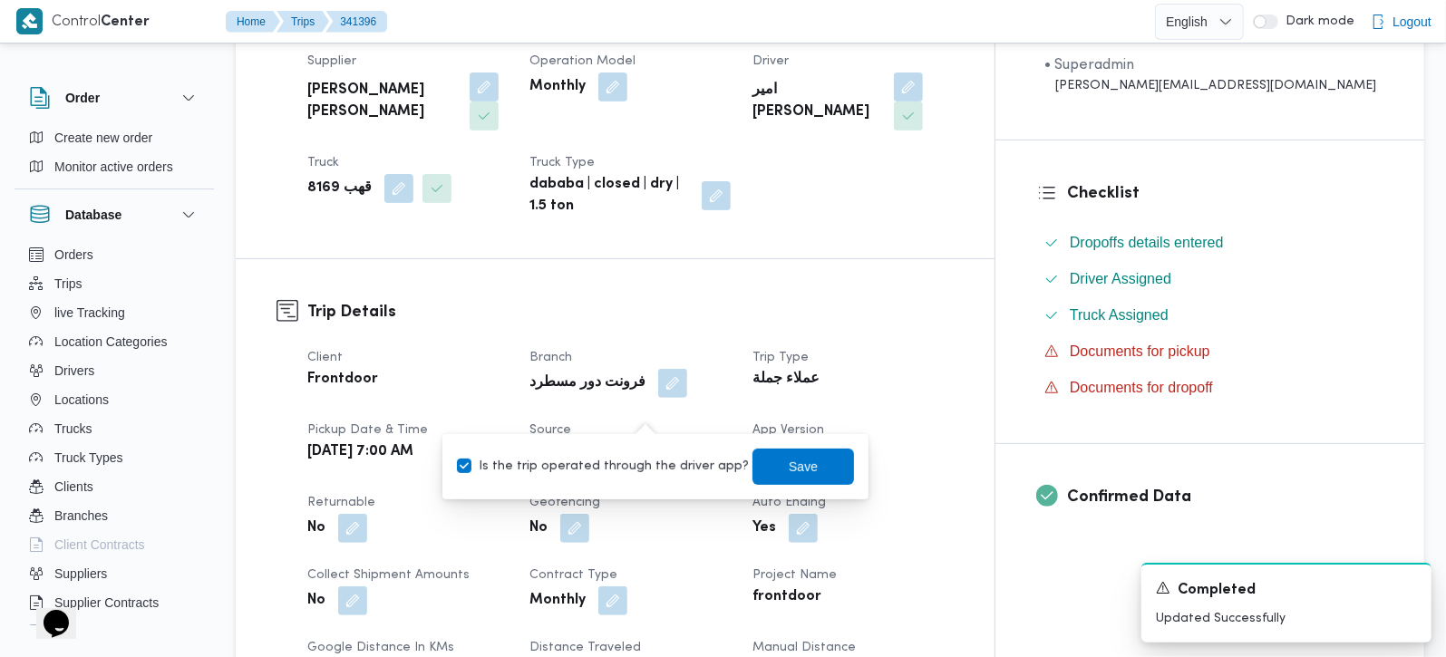
click at [642, 464] on label "Is the trip operated through the driver app?" at bounding box center [603, 467] width 292 height 22
checkbox input "false"
click at [753, 464] on span "Save" at bounding box center [804, 466] width 102 height 36
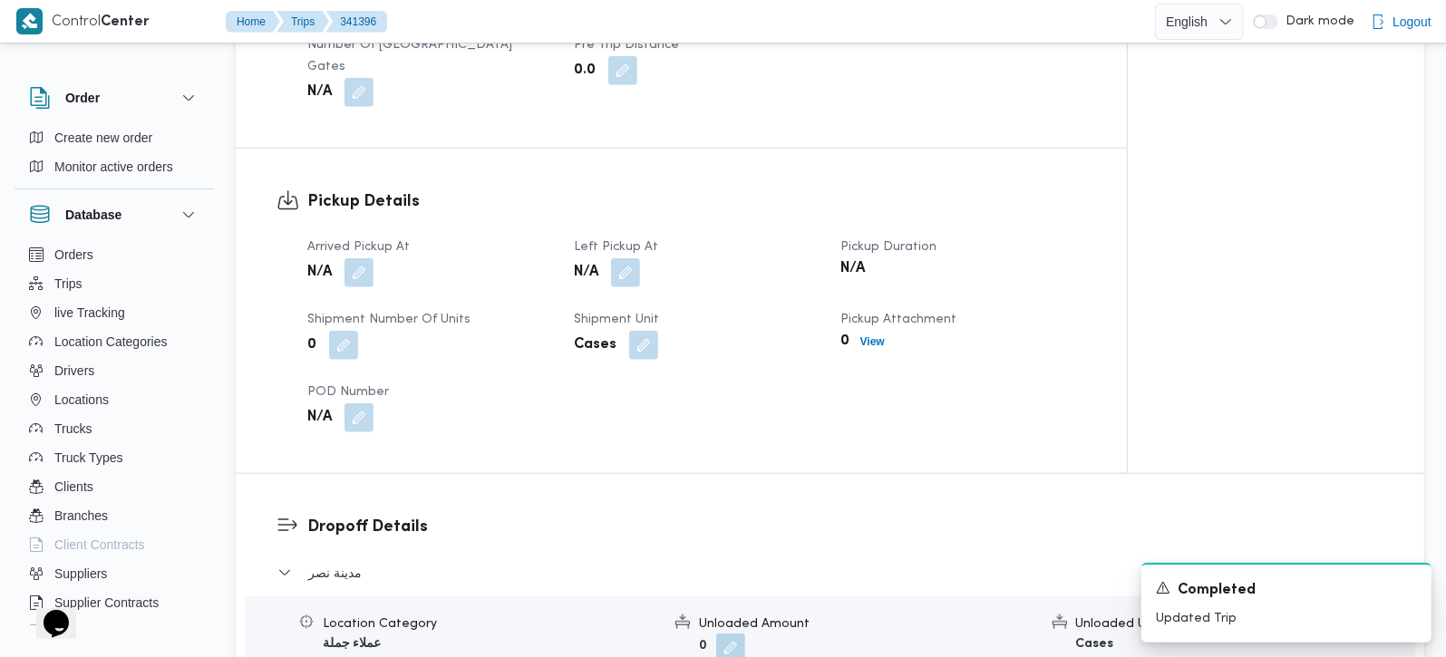
scroll to position [1115, 0]
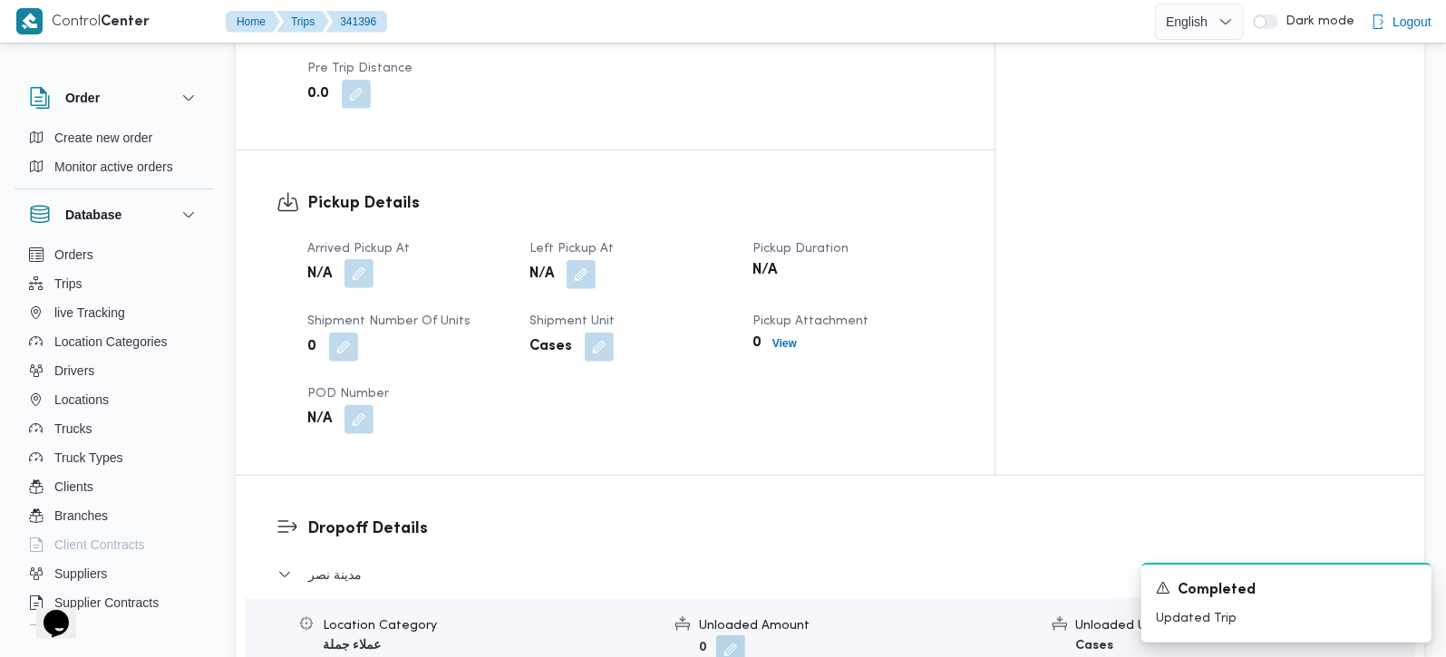
click at [364, 259] on button "button" at bounding box center [359, 273] width 29 height 29
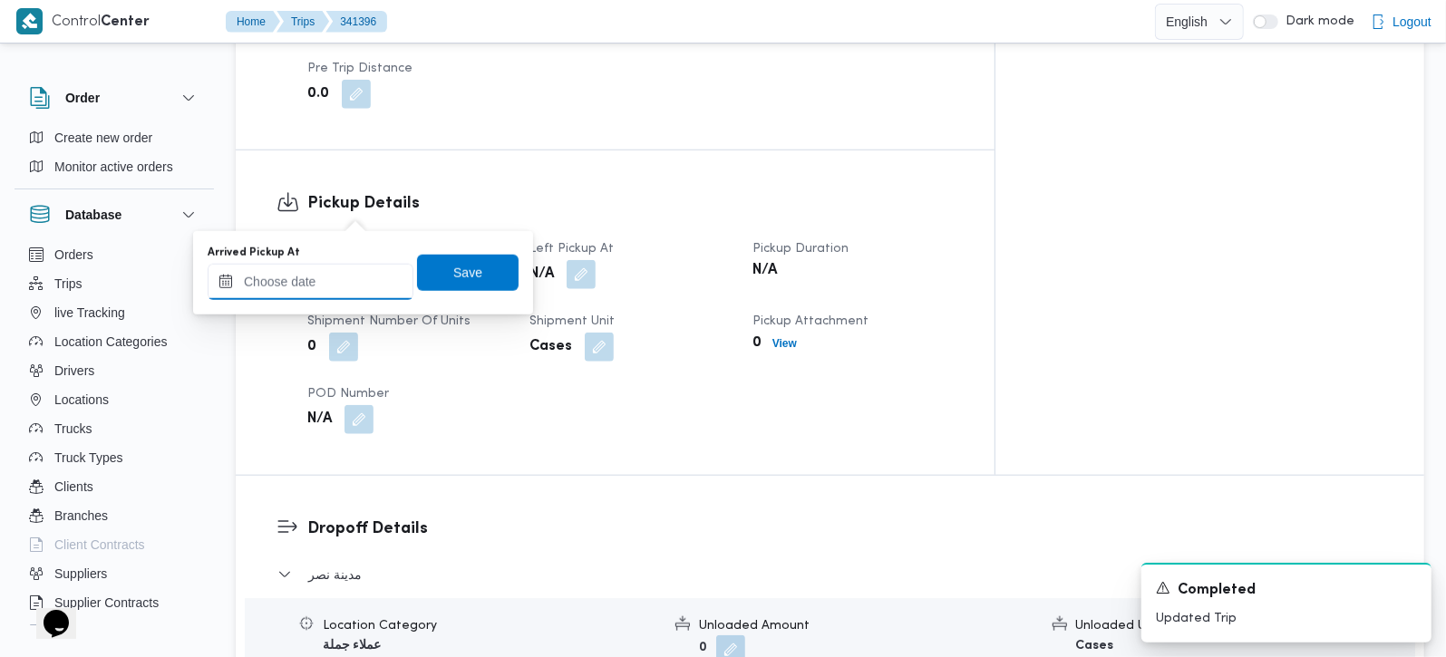
click at [340, 275] on input "Arrived Pickup At" at bounding box center [311, 282] width 206 height 36
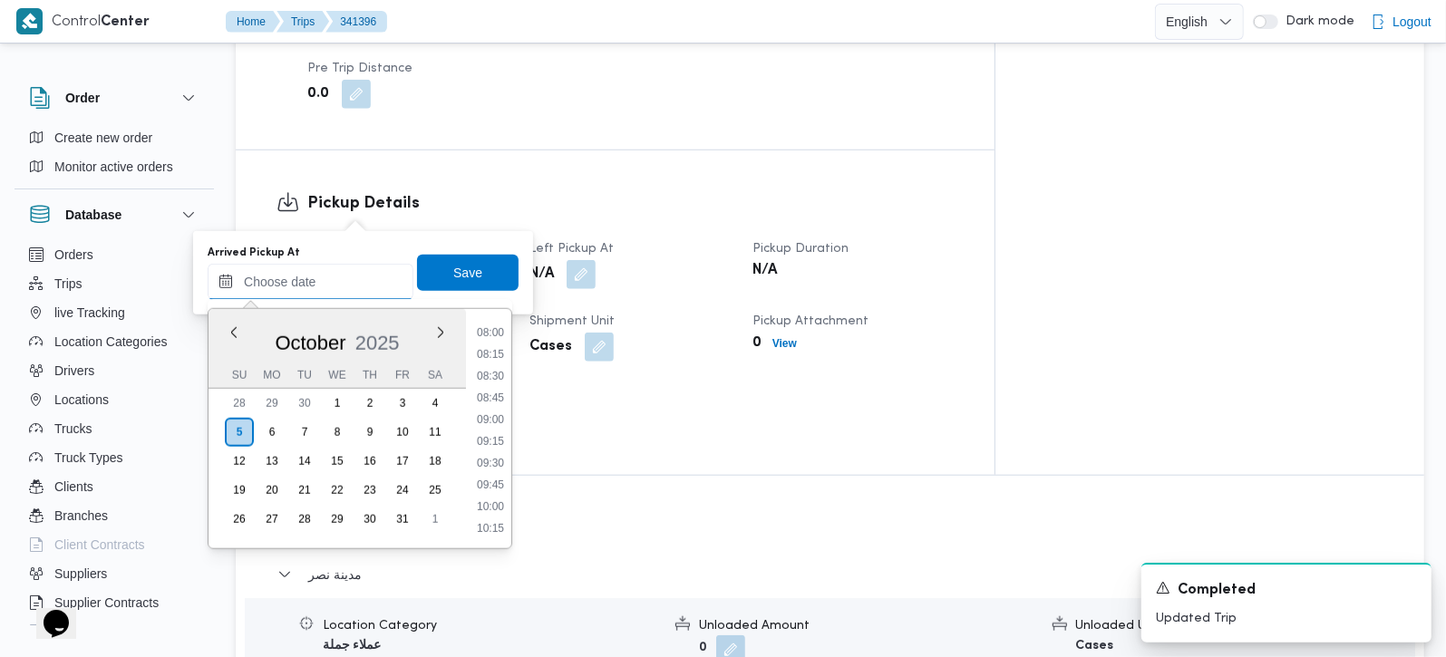
scroll to position [657, 0]
click at [489, 329] on li "07:30" at bounding box center [491, 328] width 42 height 18
type input "05/10/2025 07:30"
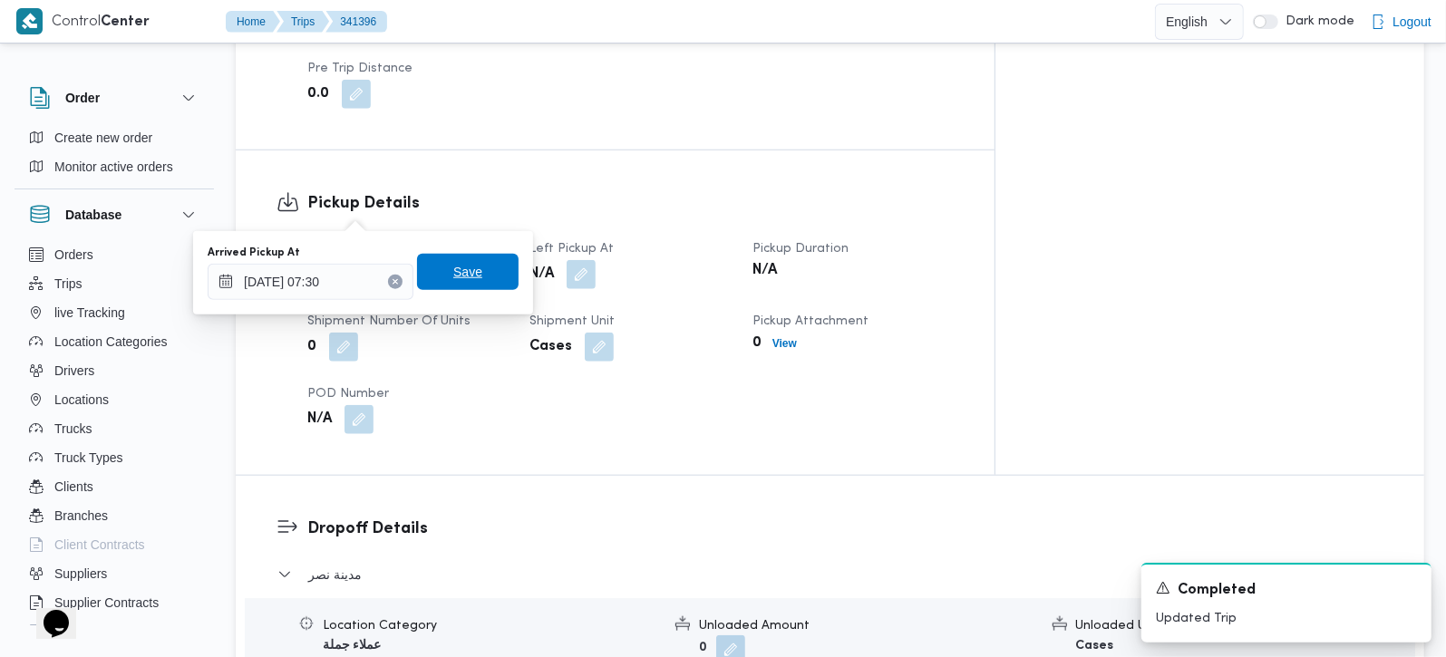
click at [479, 276] on span "Save" at bounding box center [468, 272] width 102 height 36
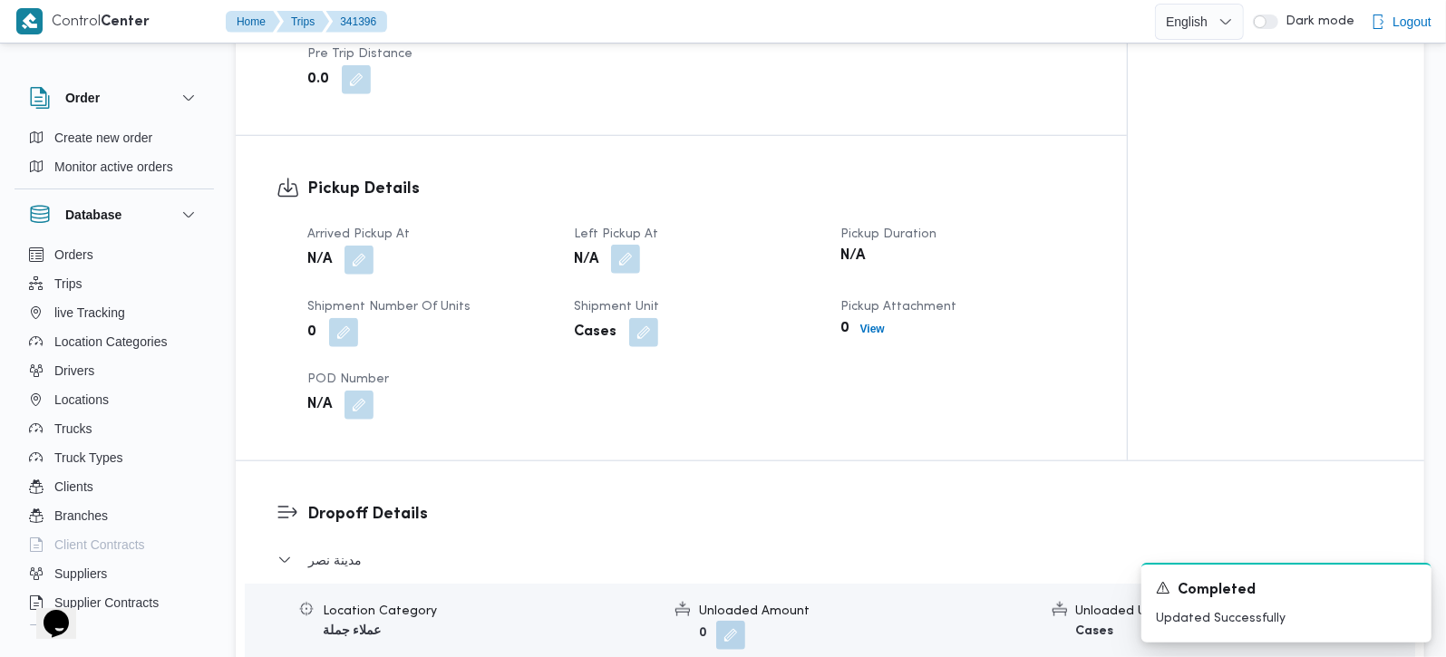
click at [619, 245] on button "button" at bounding box center [625, 259] width 29 height 29
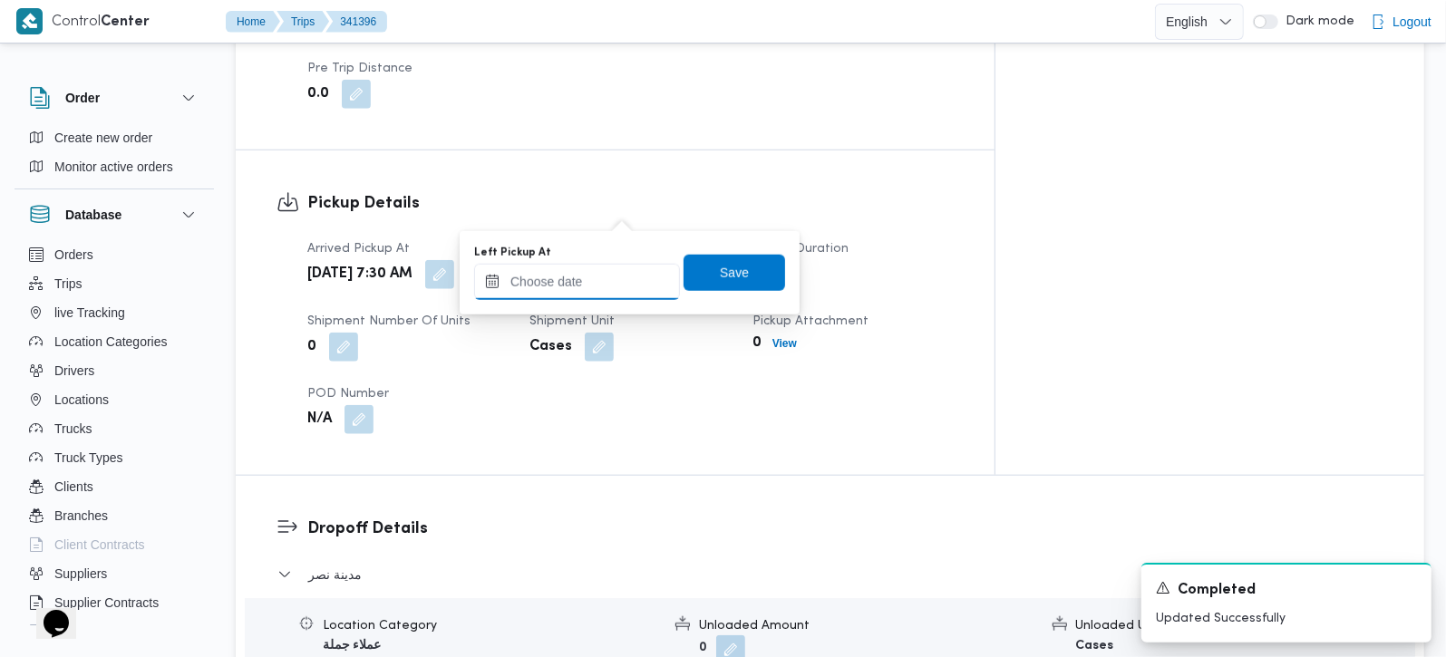
click at [578, 293] on input "Left Pickup At" at bounding box center [577, 282] width 206 height 36
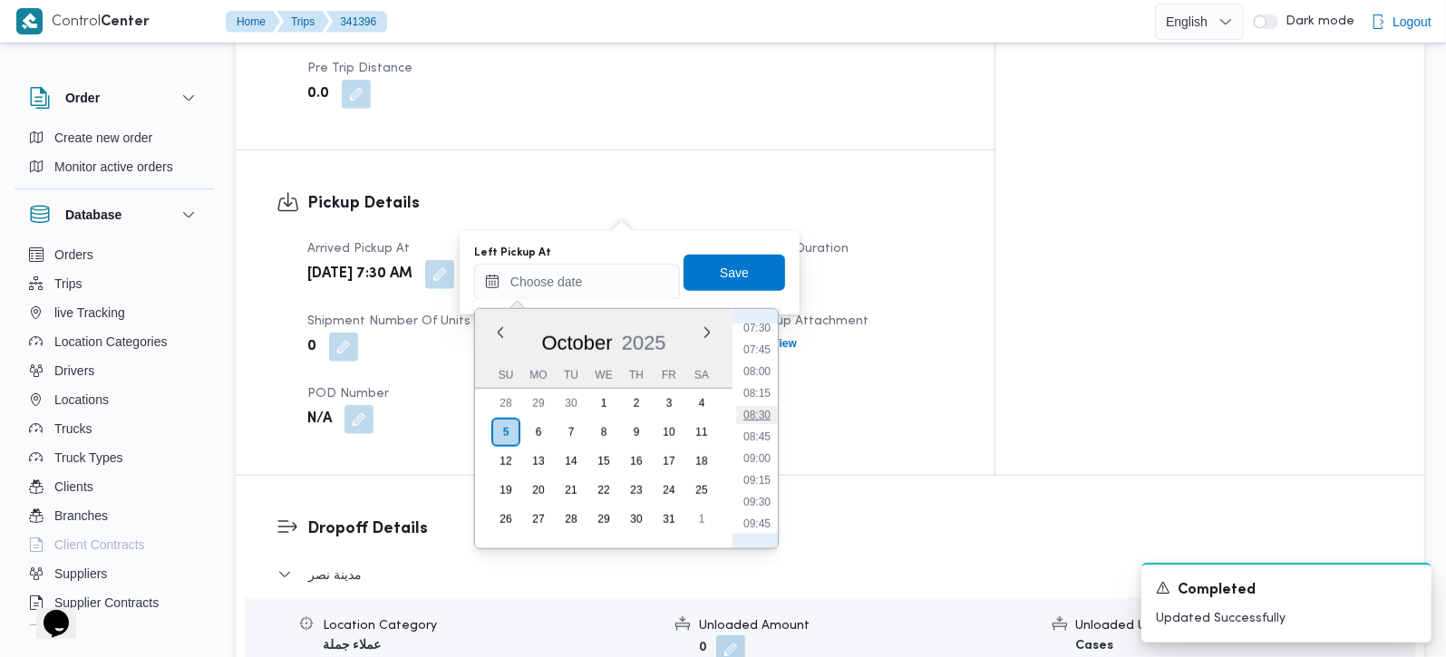
click at [761, 406] on li "08:30" at bounding box center [757, 415] width 42 height 18
type input "05/10/2025 08:30"
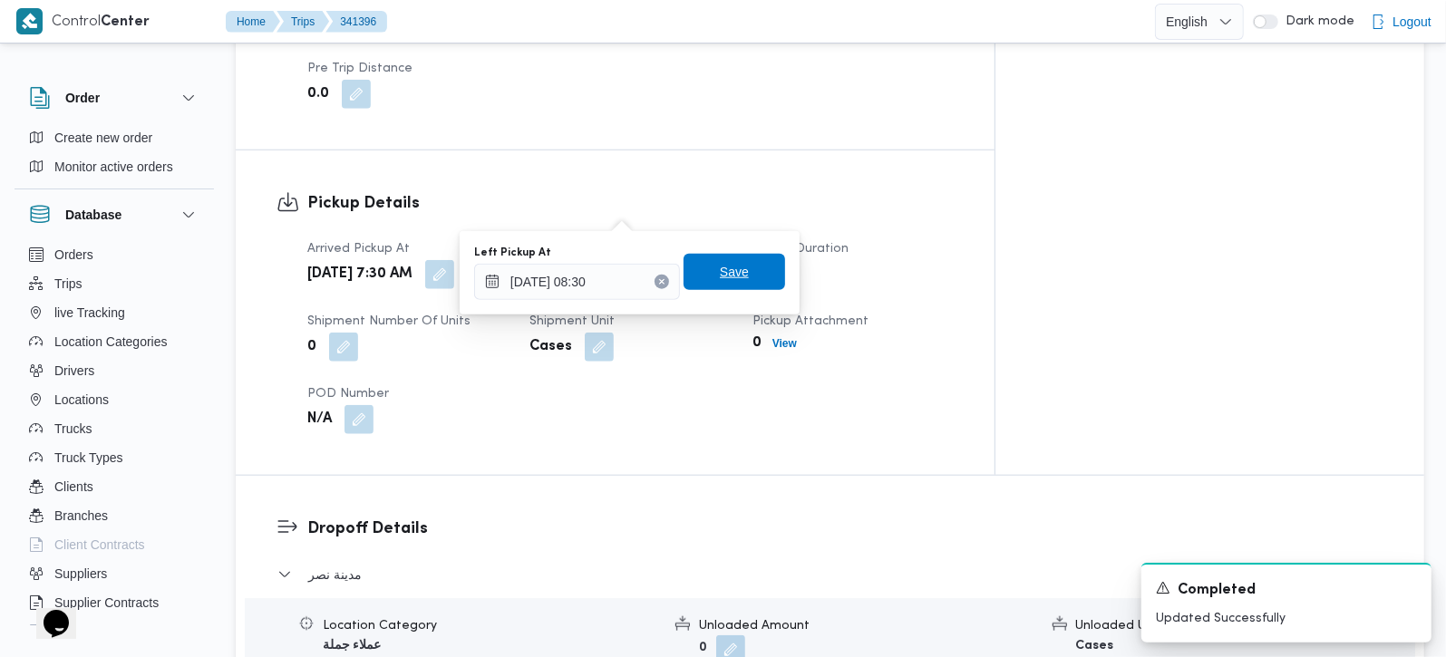
click at [745, 282] on span "Save" at bounding box center [735, 272] width 102 height 36
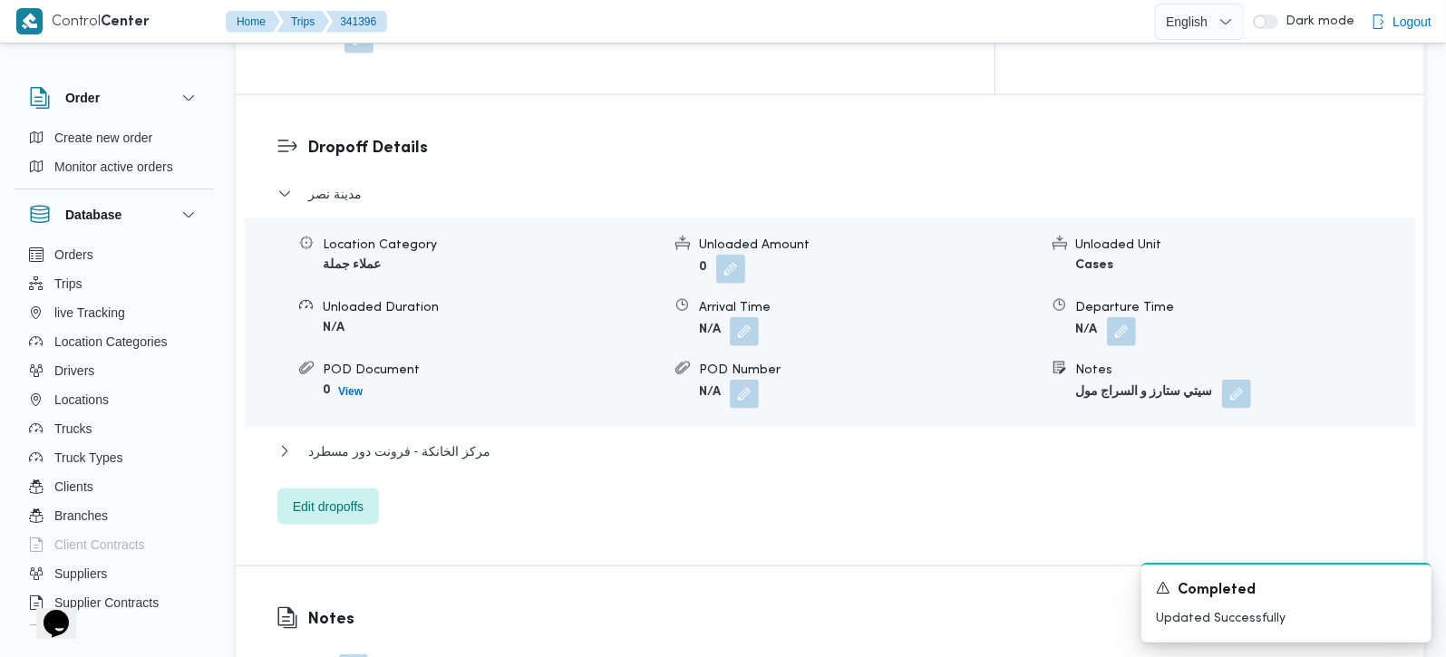
scroll to position [1600, 0]
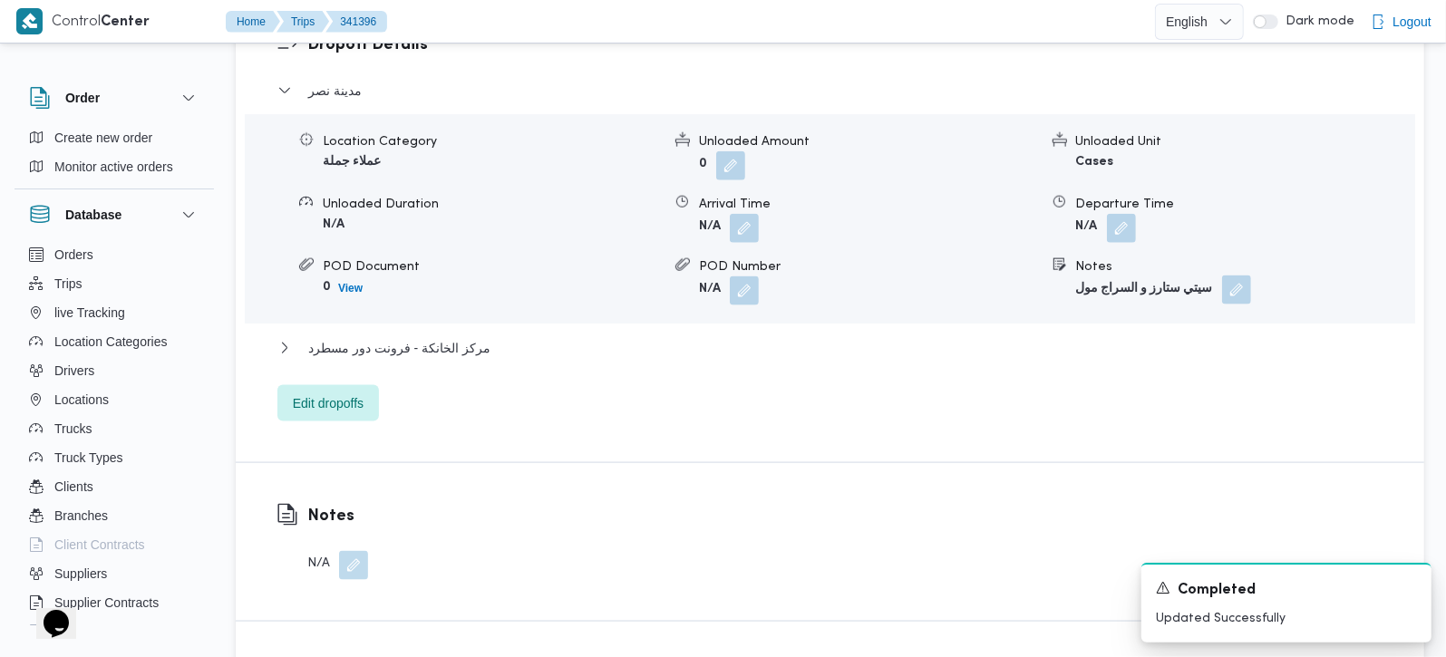
click at [1232, 276] on button "button" at bounding box center [1236, 290] width 29 height 29
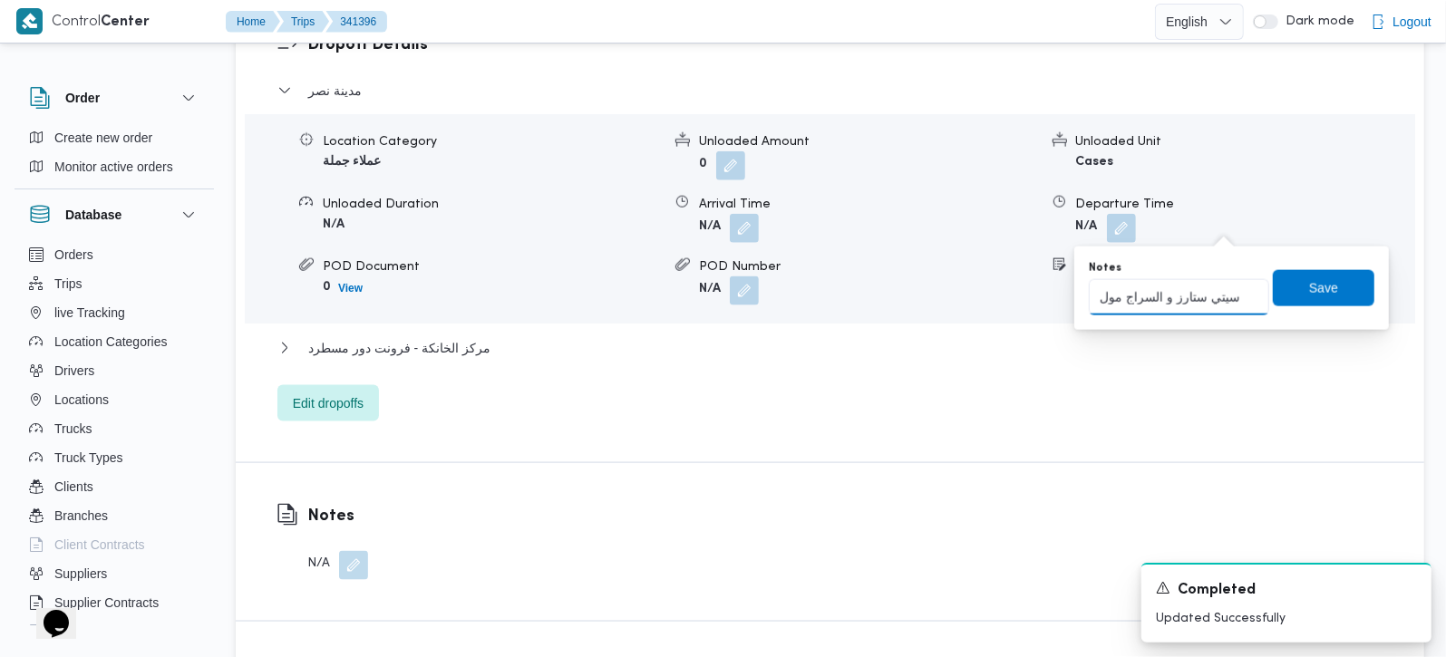
click at [1208, 288] on input "سيتي ستارز و السراج مول" at bounding box center [1179, 297] width 180 height 36
type input "سيتي ستارز و السراج مول و المحلاوي مكرم عبيد"
click at [1362, 286] on div "You are in a dialog. To close this dialog, hit escape. Notes سيتي ستارز و السرا…" at bounding box center [1232, 288] width 315 height 83
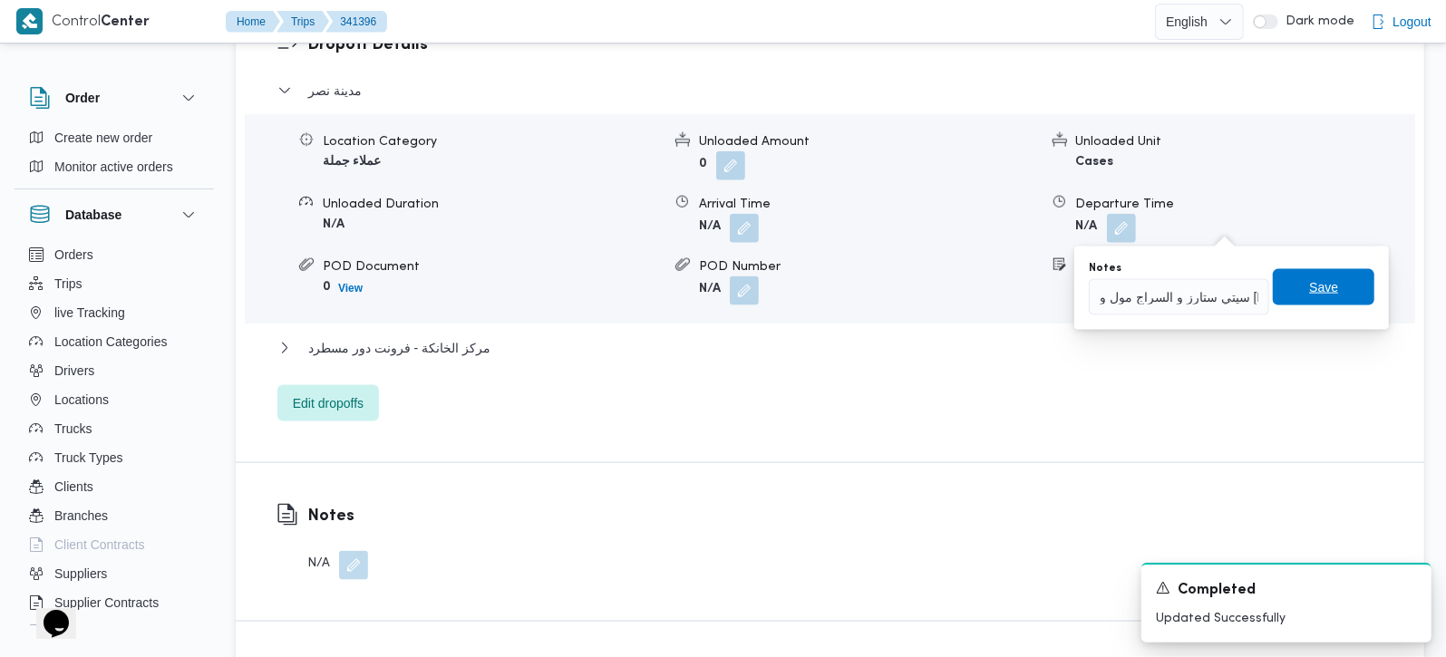
click at [1314, 287] on span "Save" at bounding box center [1324, 288] width 29 height 22
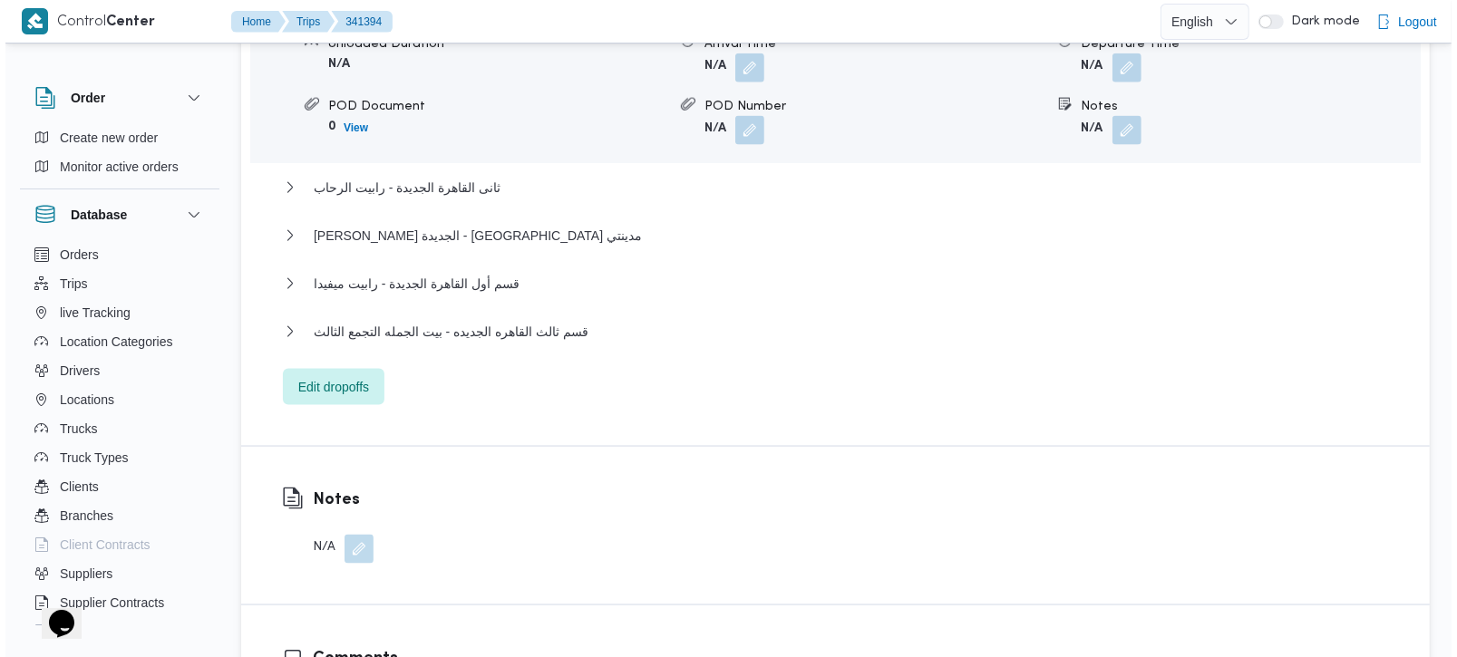
scroll to position [1814, 0]
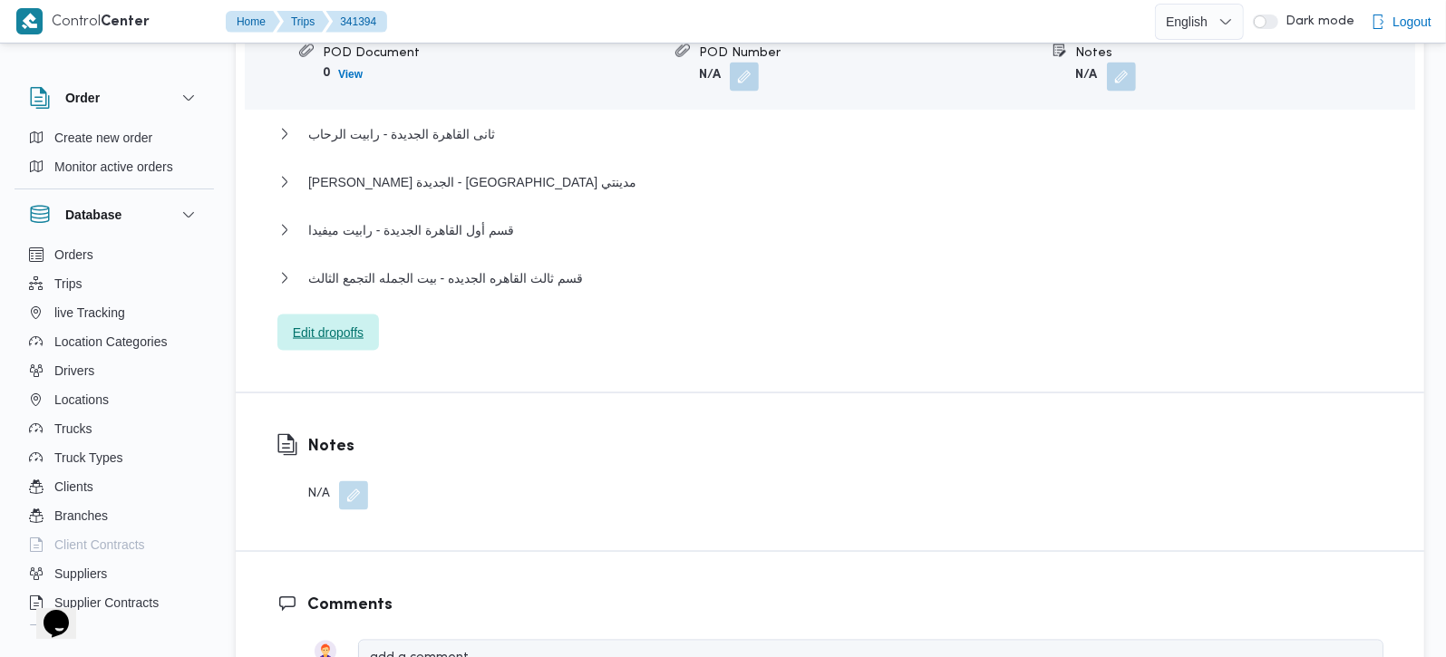
click at [330, 315] on span "Edit dropoffs" at bounding box center [329, 333] width 102 height 36
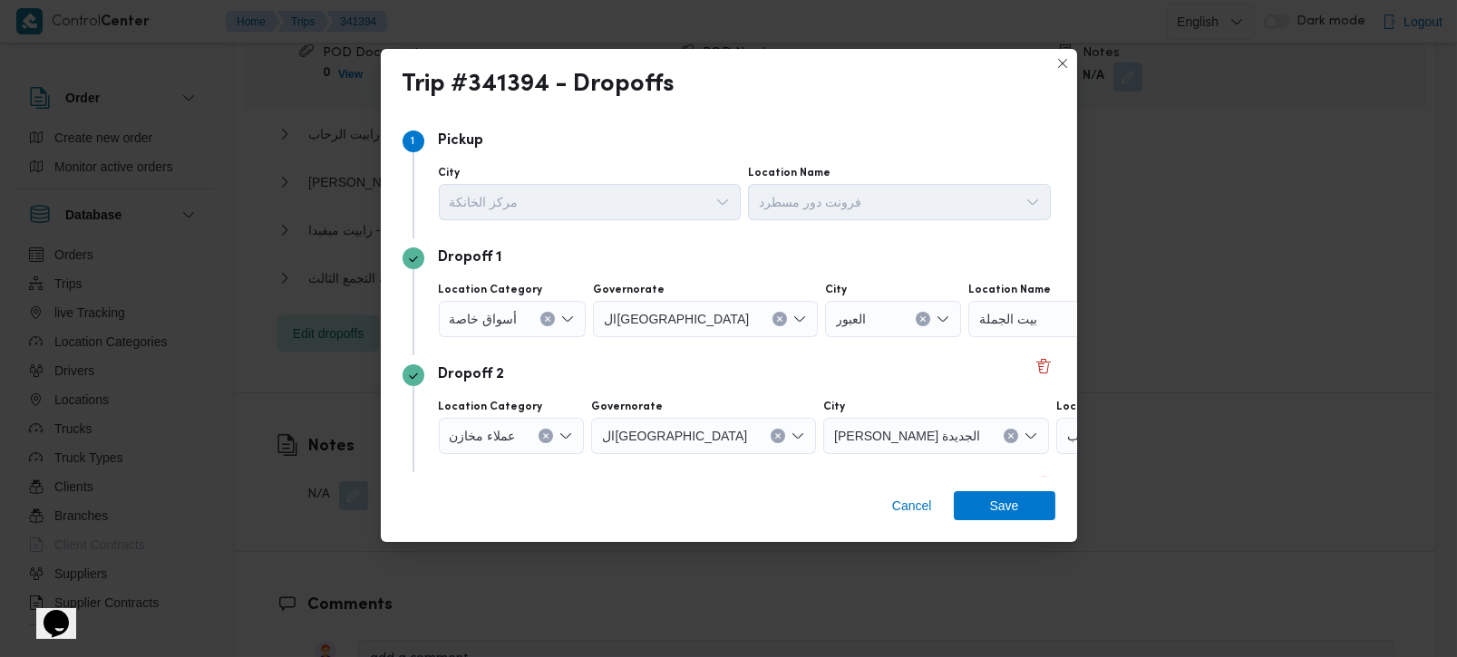
click at [545, 317] on icon "Clear input" at bounding box center [547, 319] width 7 height 7
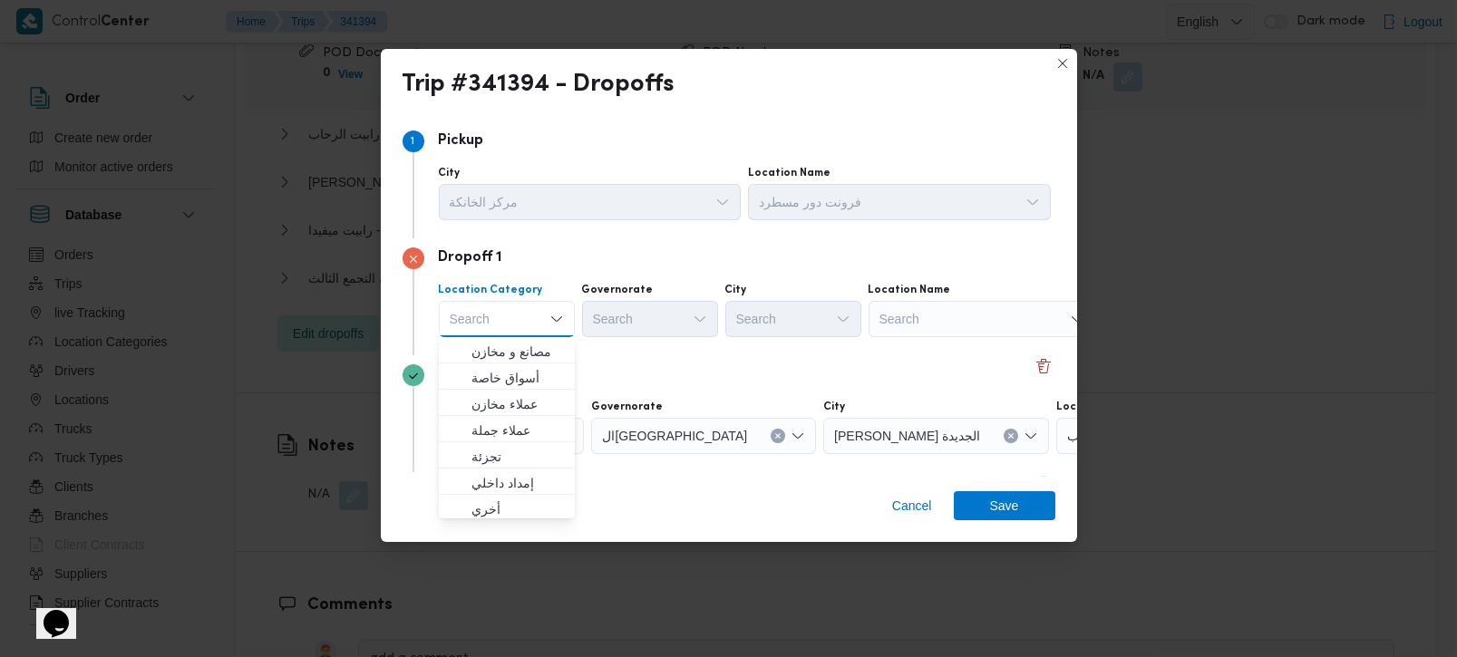
click at [886, 330] on div "Search" at bounding box center [982, 319] width 227 height 36
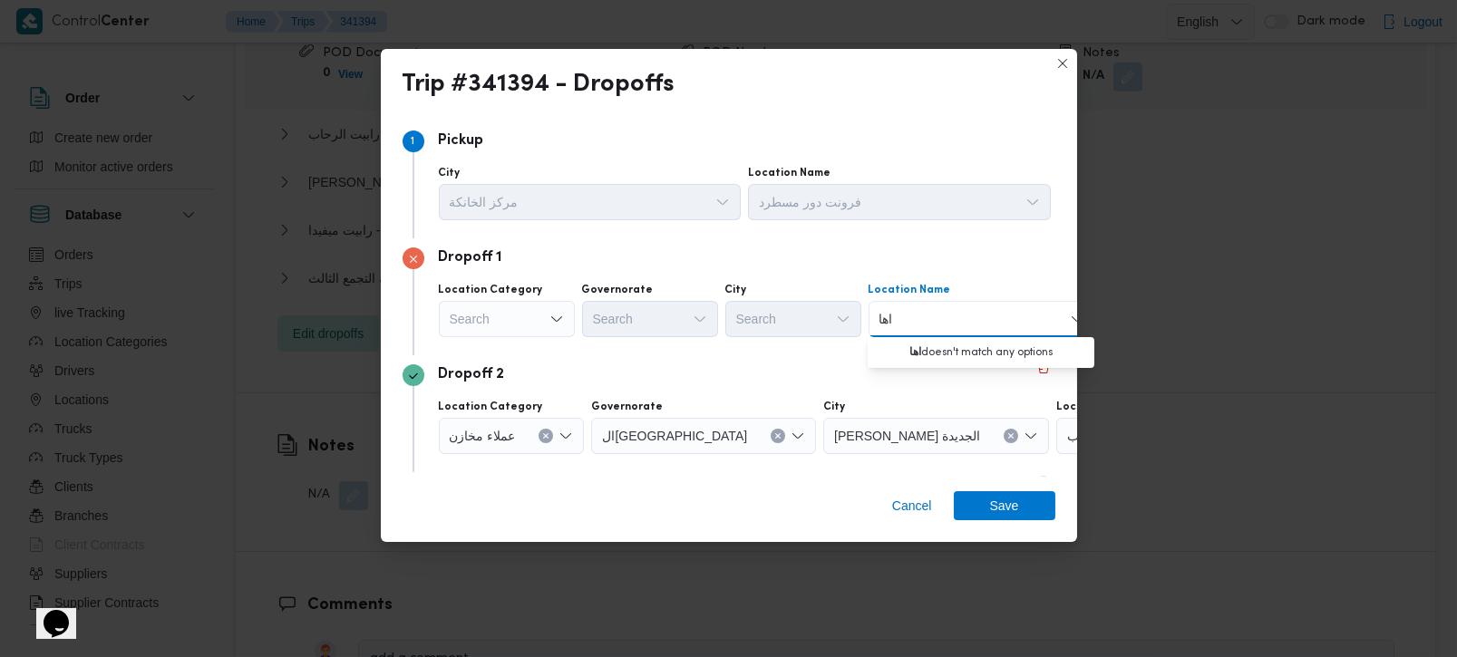
click at [890, 324] on input "اها" at bounding box center [888, 319] width 16 height 22
type input "أها"
click at [924, 347] on span "باندا أها | موقف اجهور الكبري | الحسانية" at bounding box center [992, 352] width 183 height 22
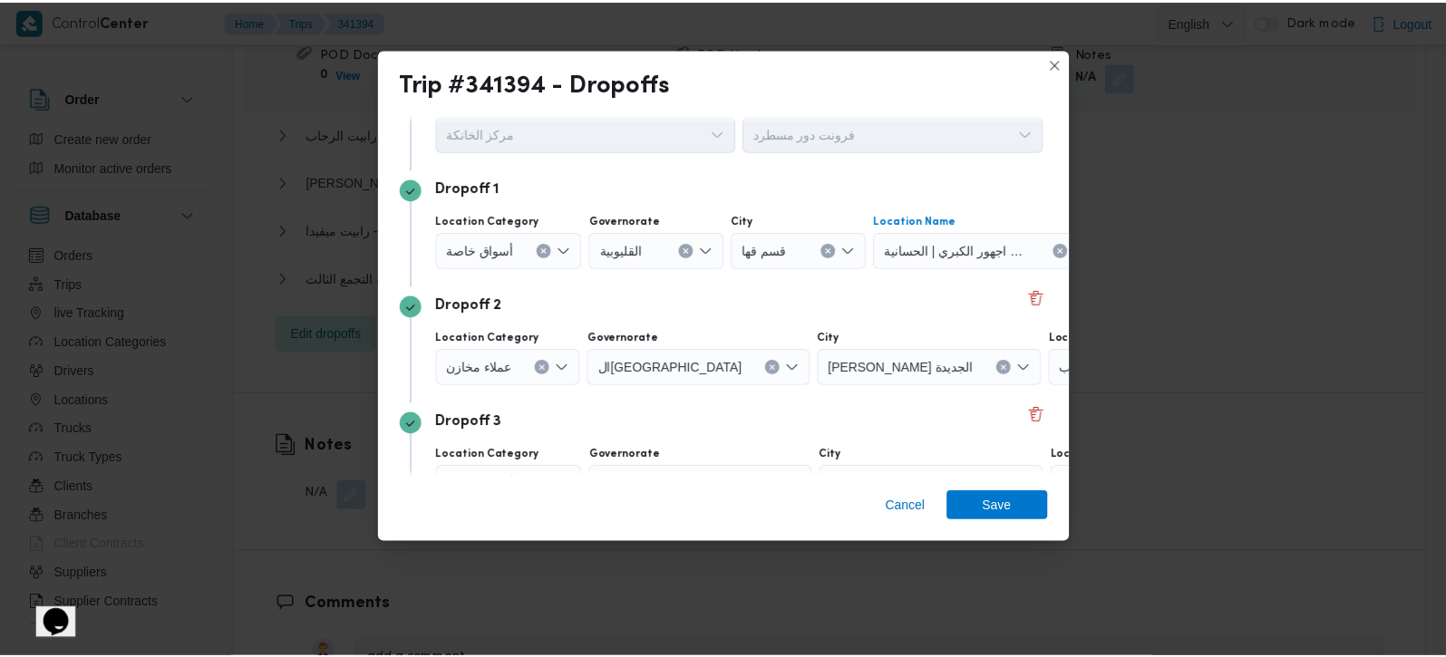
scroll to position [106, 0]
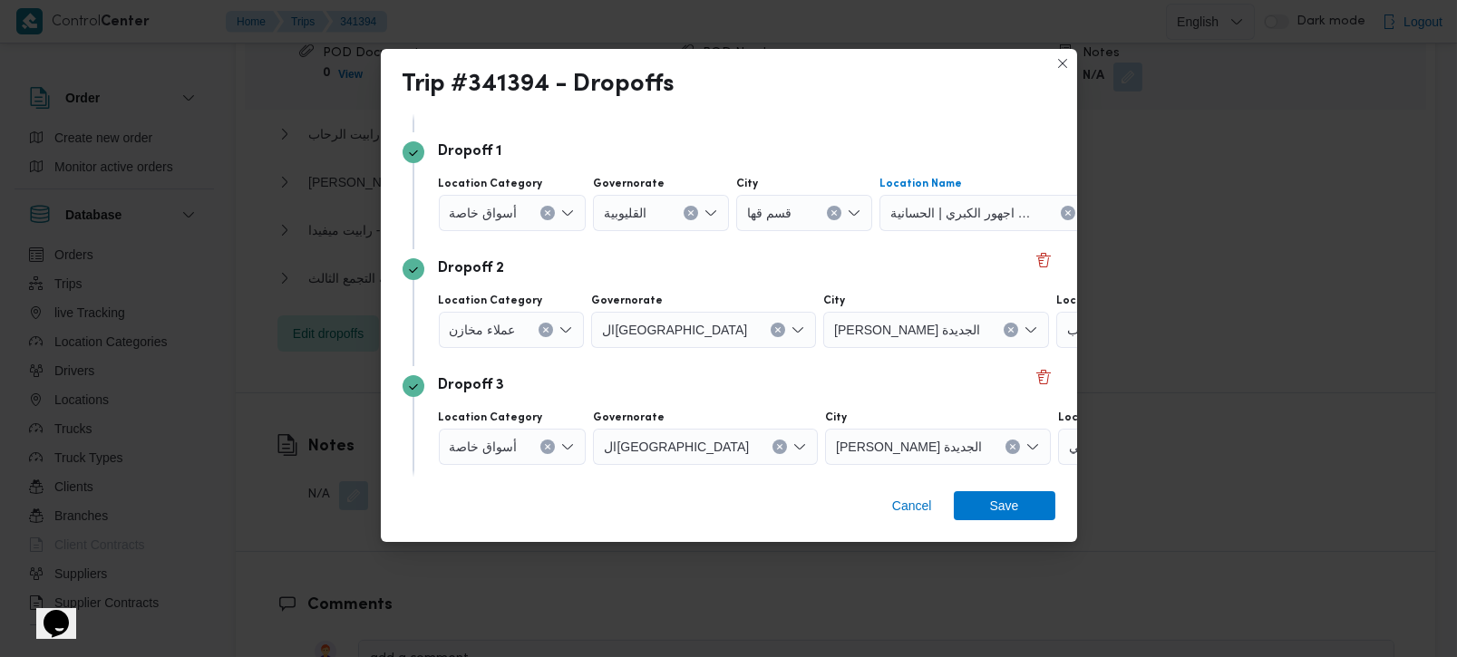
click at [549, 326] on button "Clear input" at bounding box center [546, 330] width 15 height 15
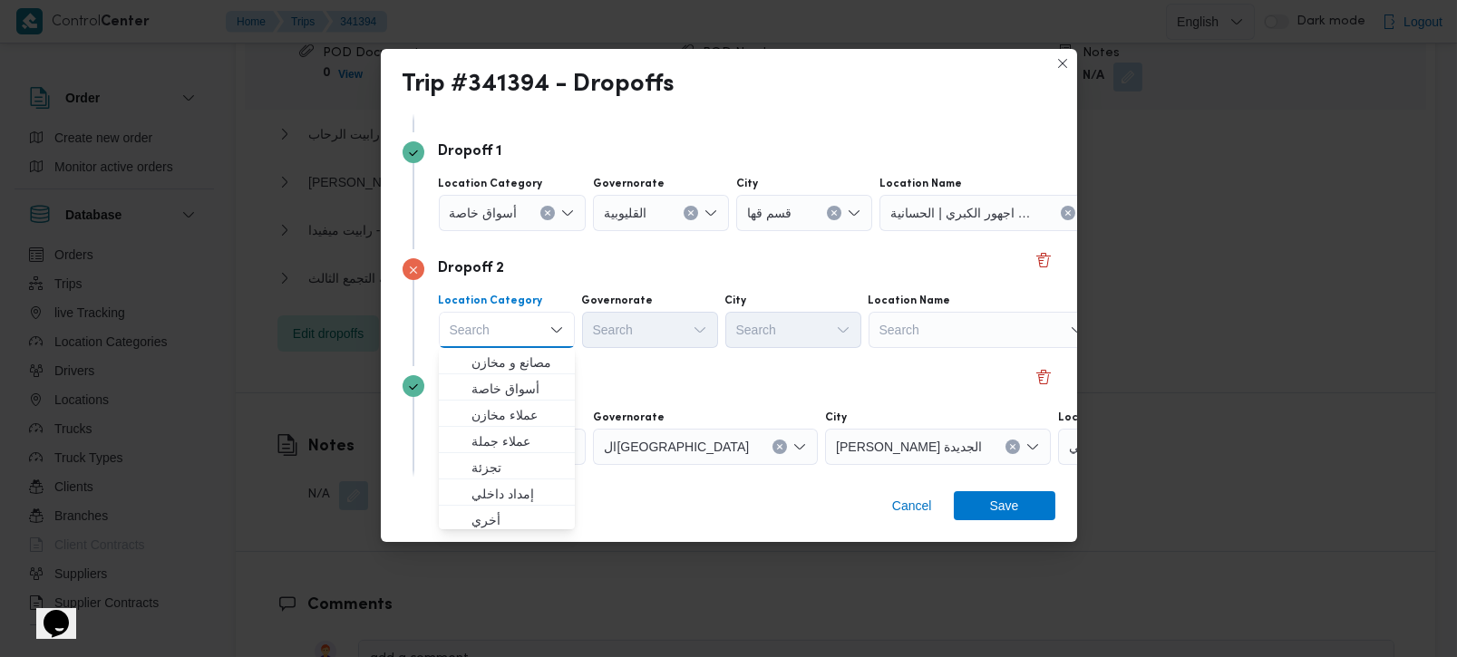
click at [954, 328] on div "Search" at bounding box center [982, 330] width 227 height 36
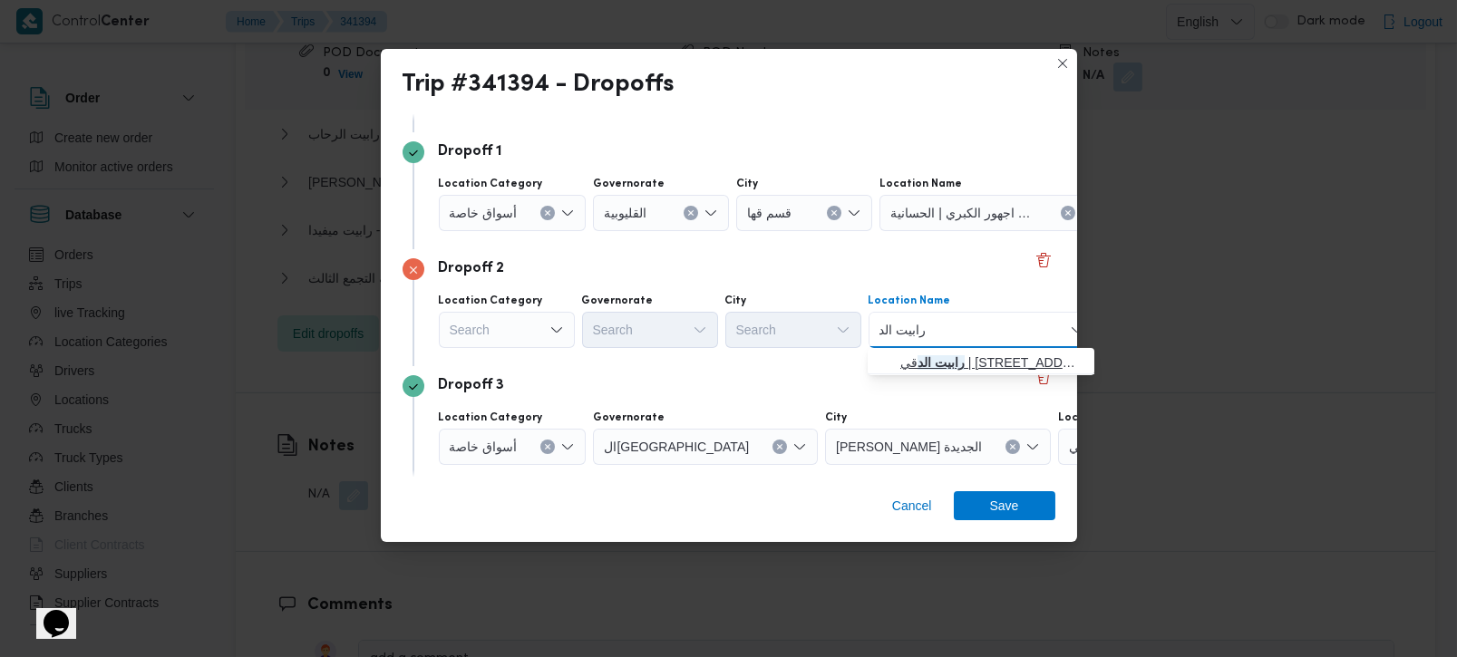
type input "رابيت الد"
click at [966, 353] on span "رابيت الد قي | 57 شارع مصدق | الدقي" at bounding box center [992, 363] width 183 height 22
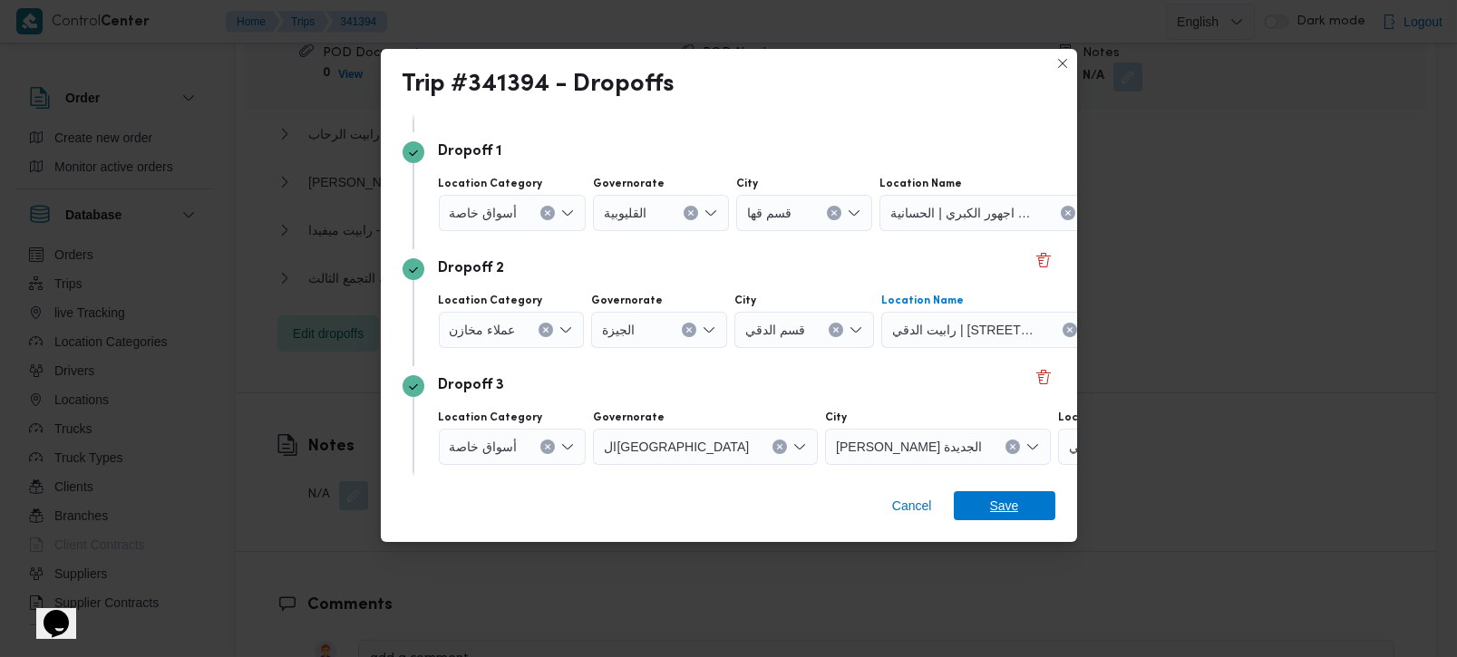
click at [989, 500] on span "Save" at bounding box center [1005, 506] width 102 height 29
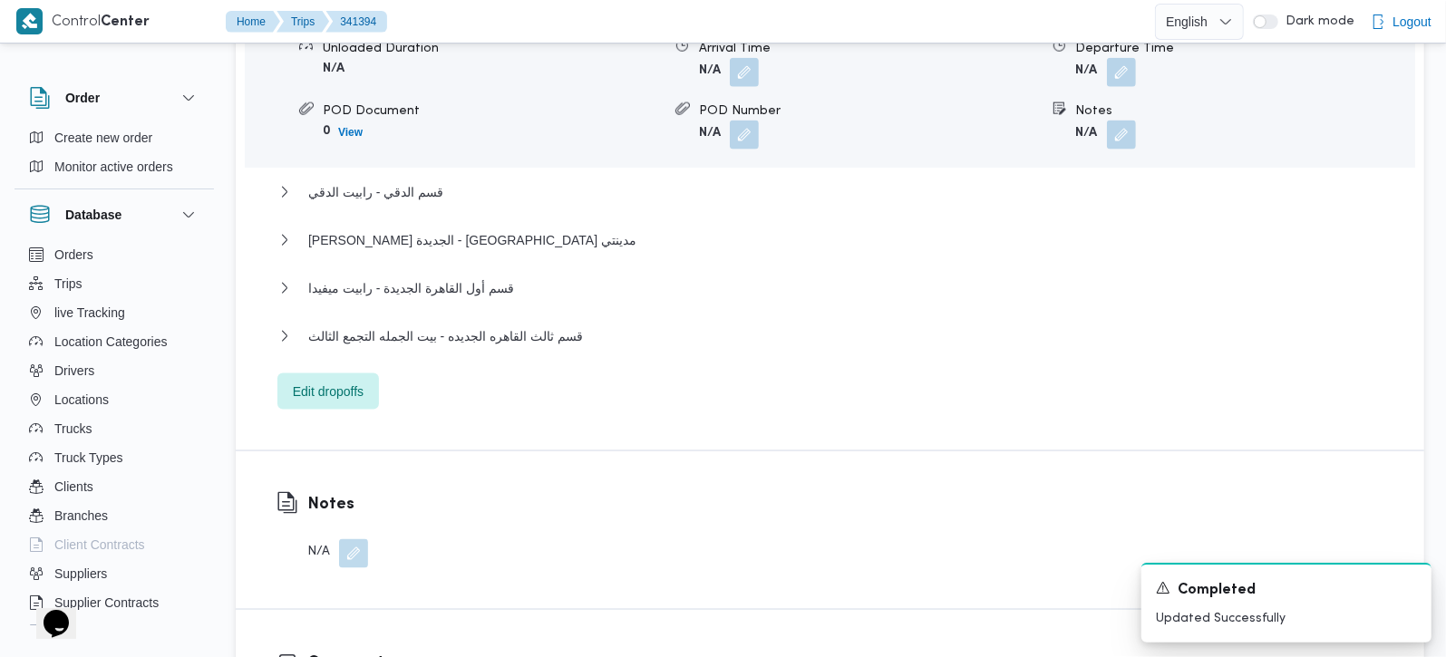
scroll to position [1707, 0]
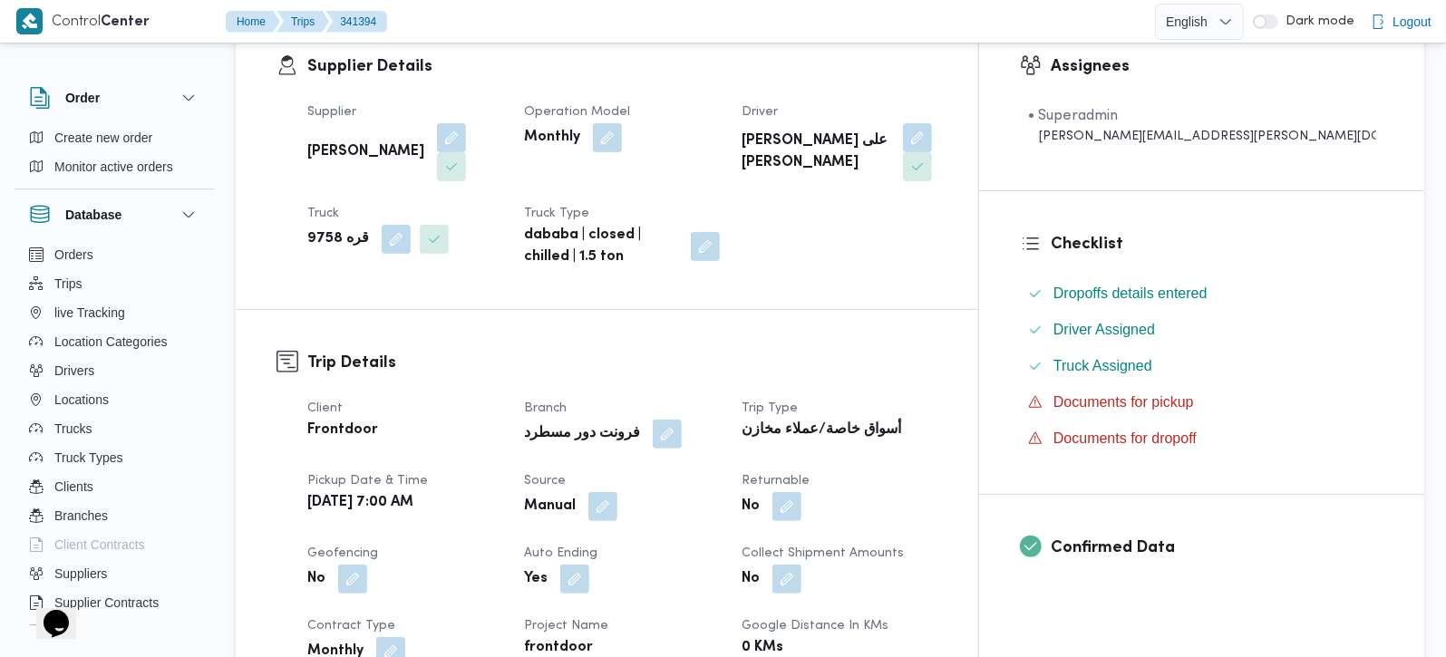
scroll to position [369, 0]
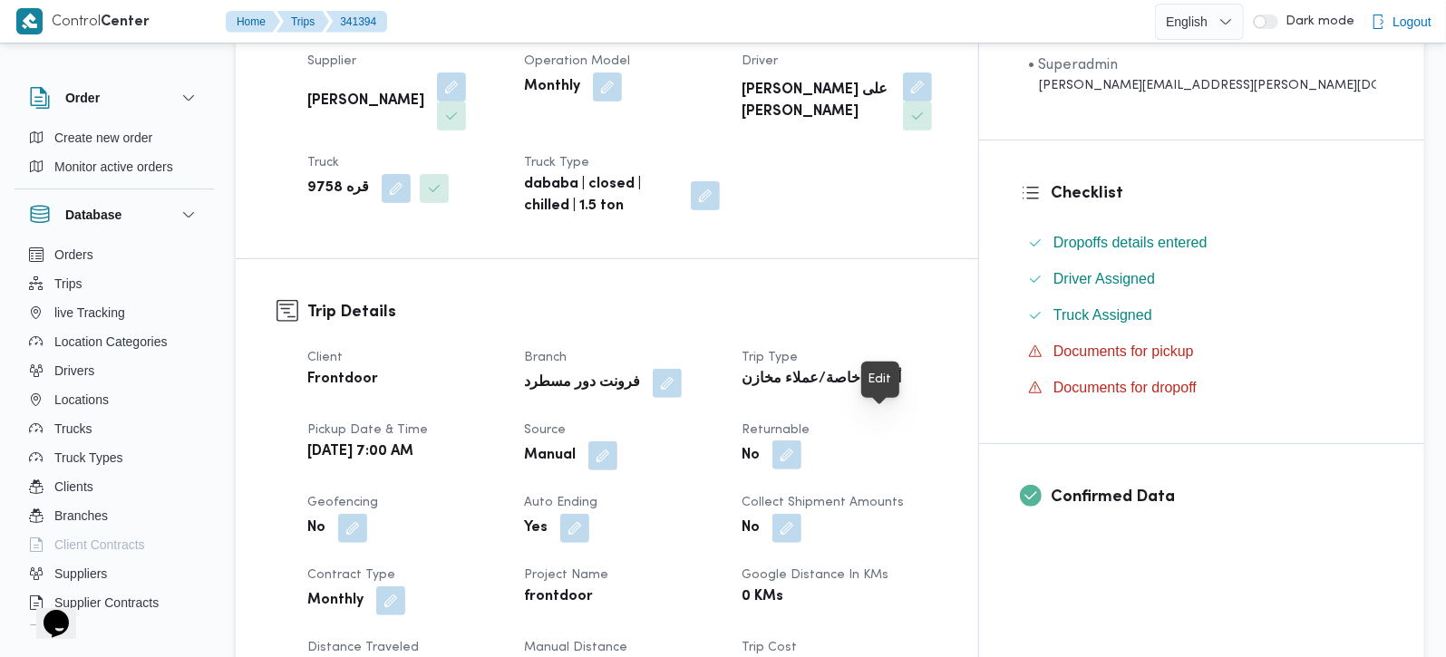
click at [802, 441] on button "button" at bounding box center [787, 455] width 29 height 29
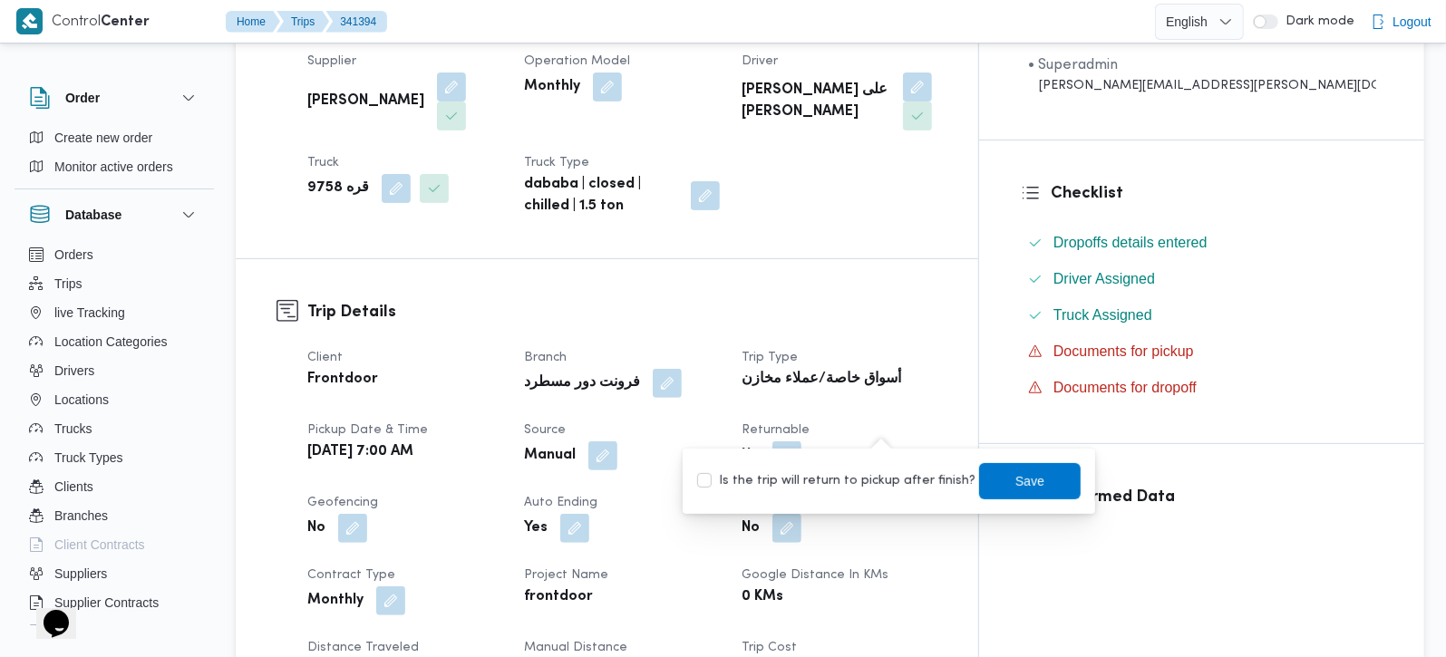
click at [874, 479] on label "Is the trip will return to pickup after finish?" at bounding box center [836, 482] width 278 height 22
checkbox input "true"
click at [1022, 474] on span "Save" at bounding box center [1030, 481] width 29 height 22
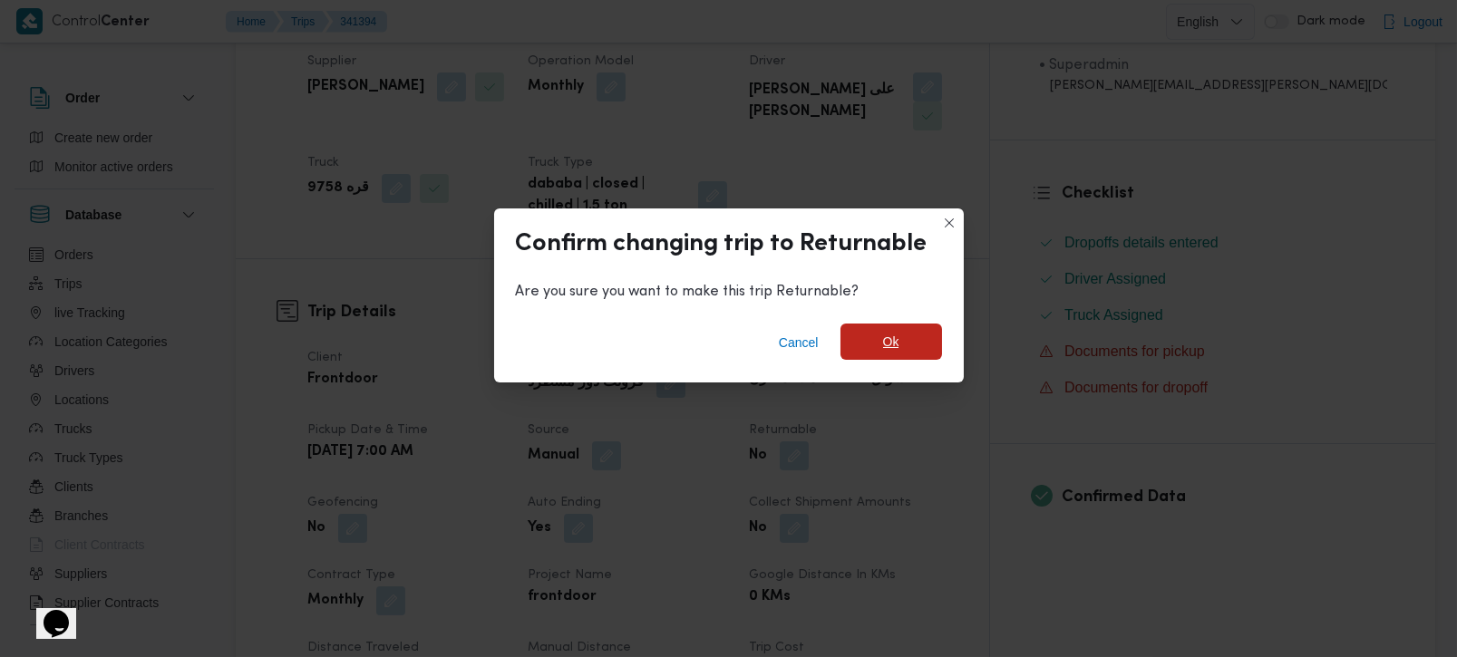
click at [843, 340] on span "Ok" at bounding box center [892, 342] width 102 height 36
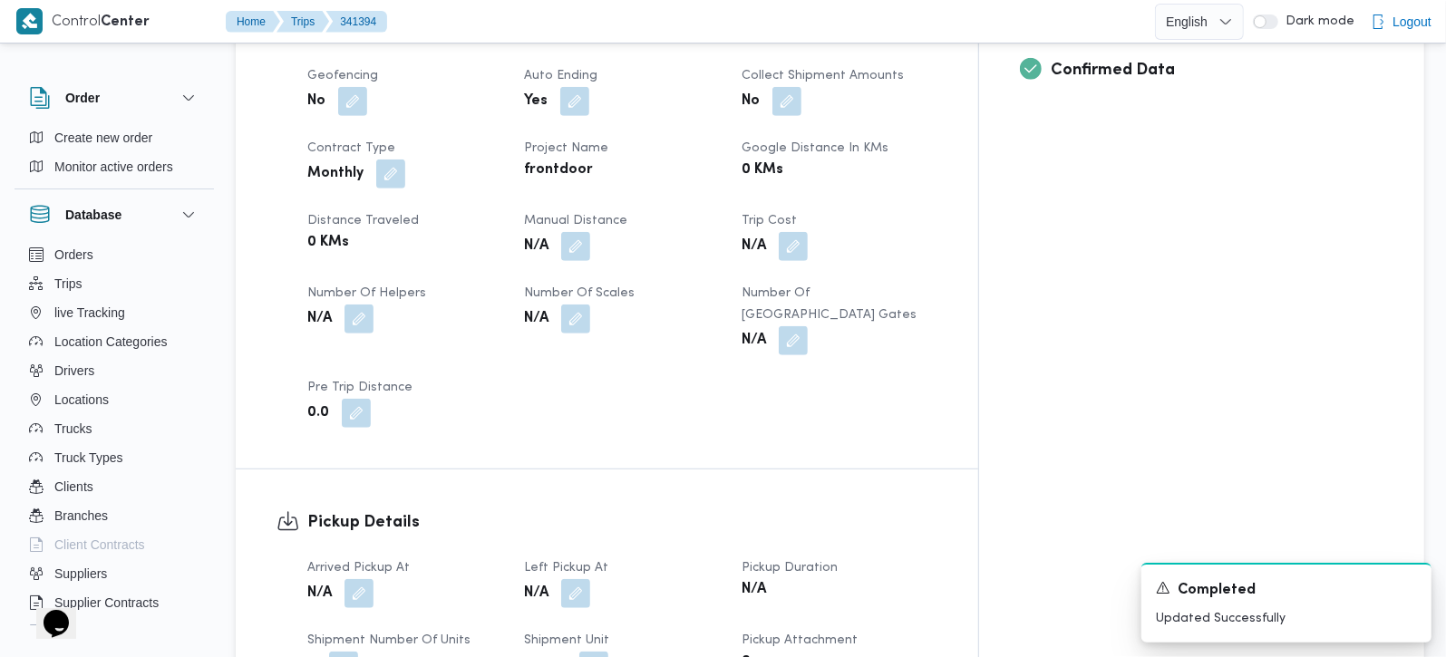
scroll to position [1115, 0]
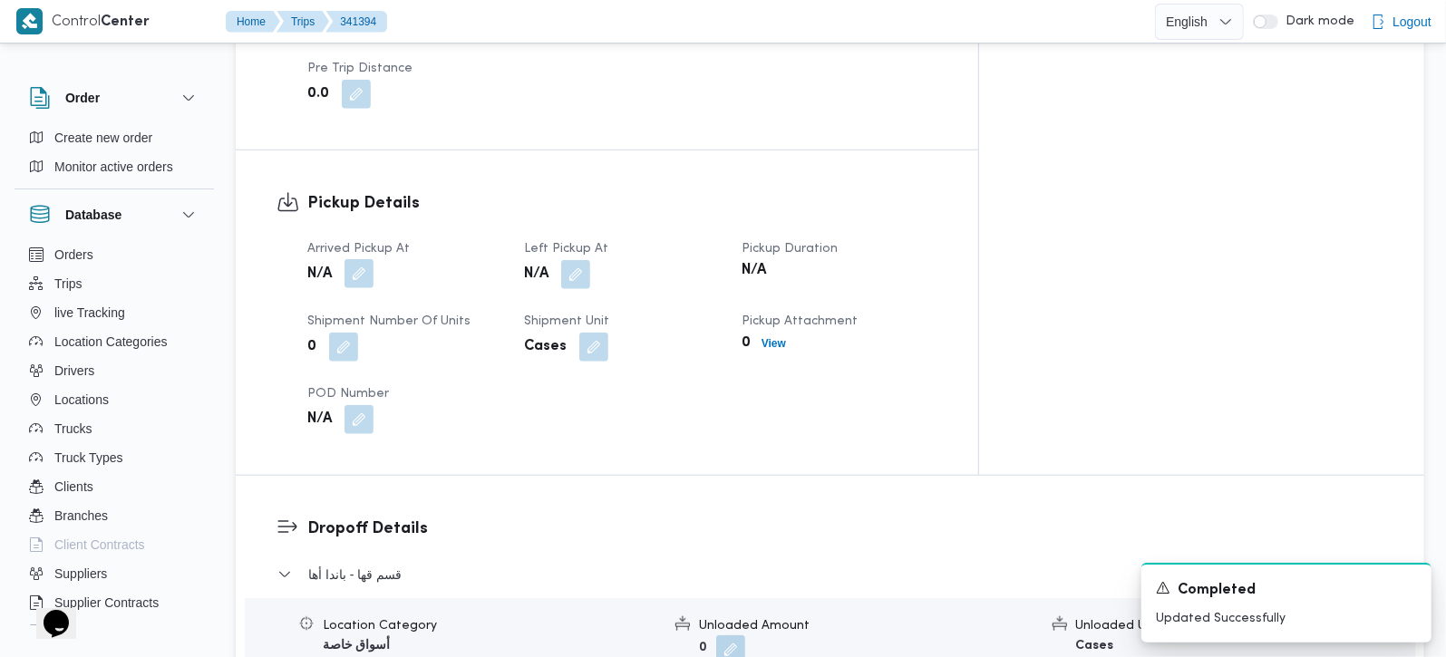
click at [355, 259] on button "button" at bounding box center [359, 273] width 29 height 29
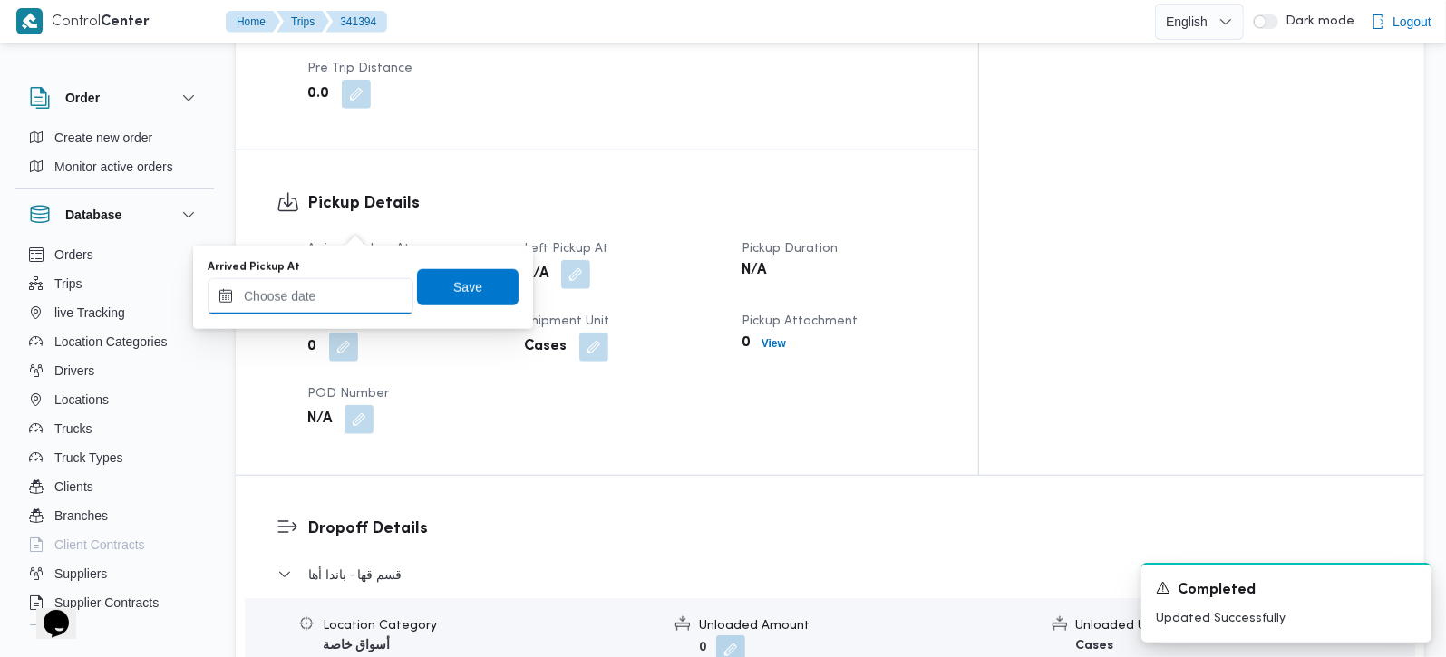
click at [334, 293] on input "Arrived Pickup At" at bounding box center [311, 296] width 206 height 36
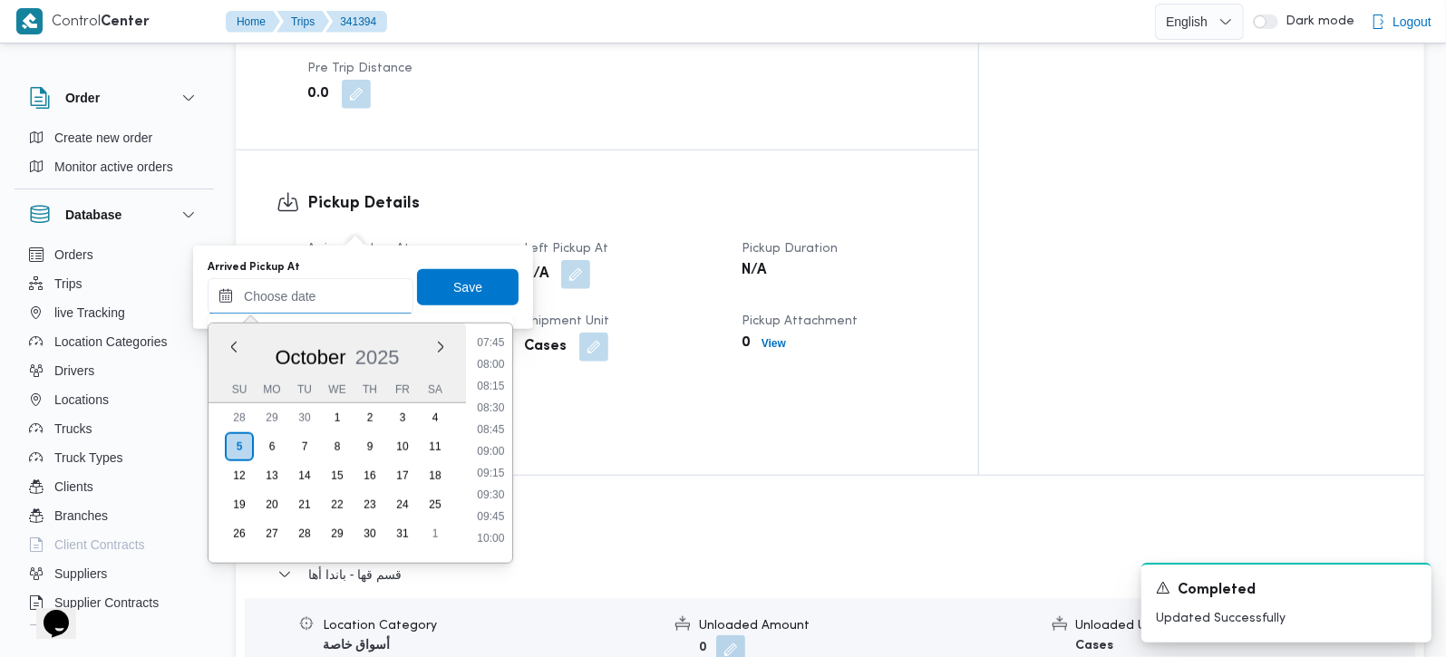
scroll to position [572, 0]
click at [494, 382] on li "07:00" at bounding box center [491, 384] width 42 height 18
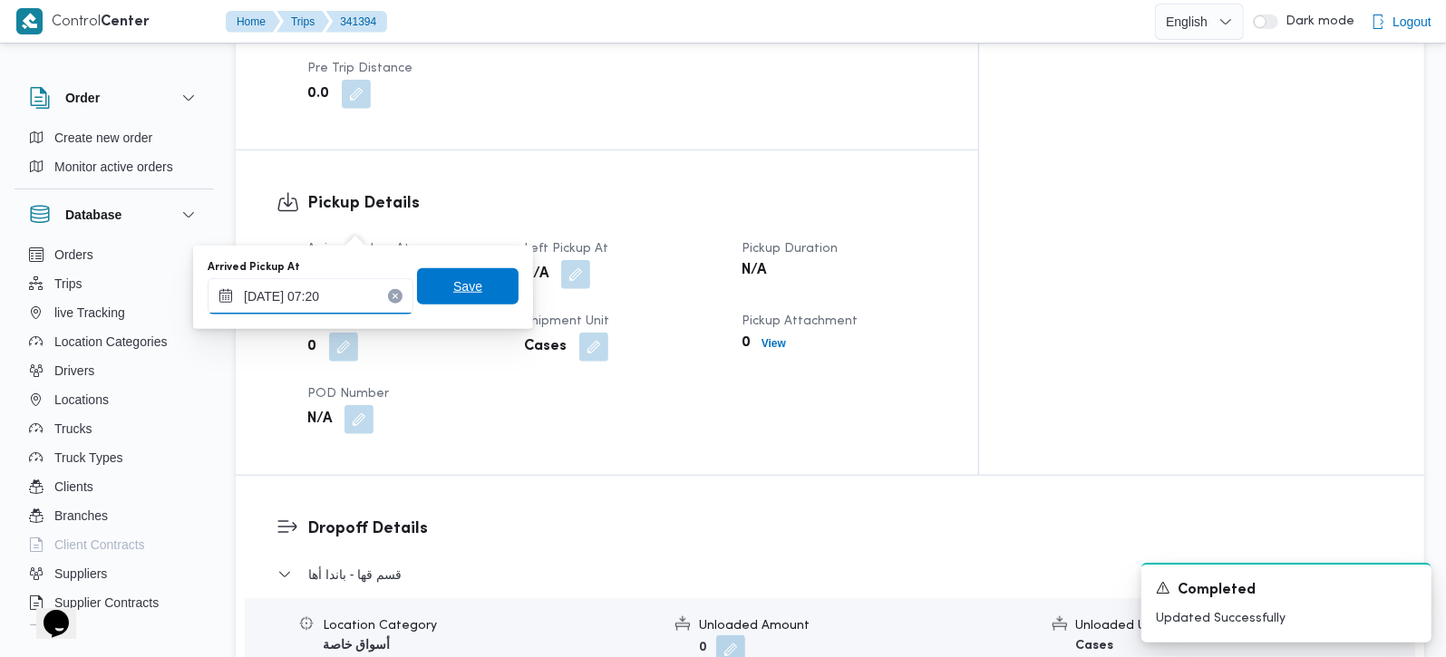
type input "05/10/2025 07:20"
click at [428, 287] on span "Save" at bounding box center [468, 286] width 102 height 36
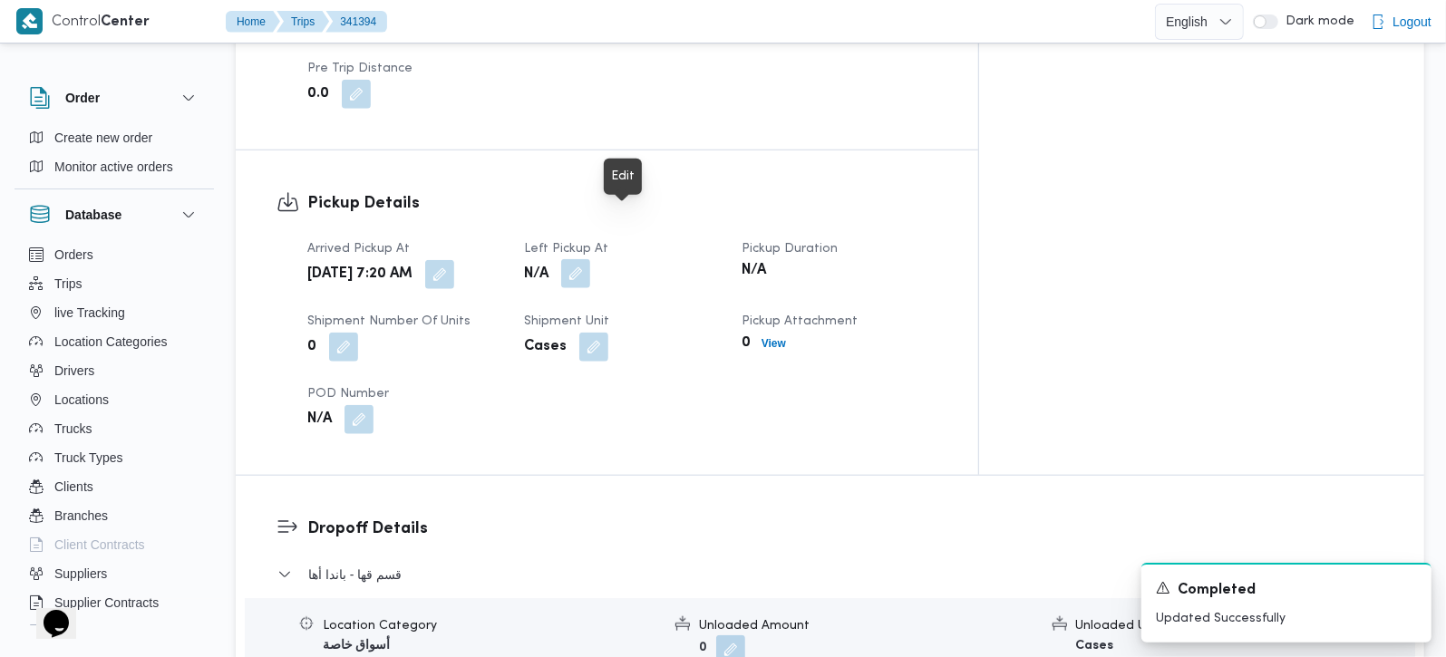
click at [590, 259] on button "button" at bounding box center [575, 273] width 29 height 29
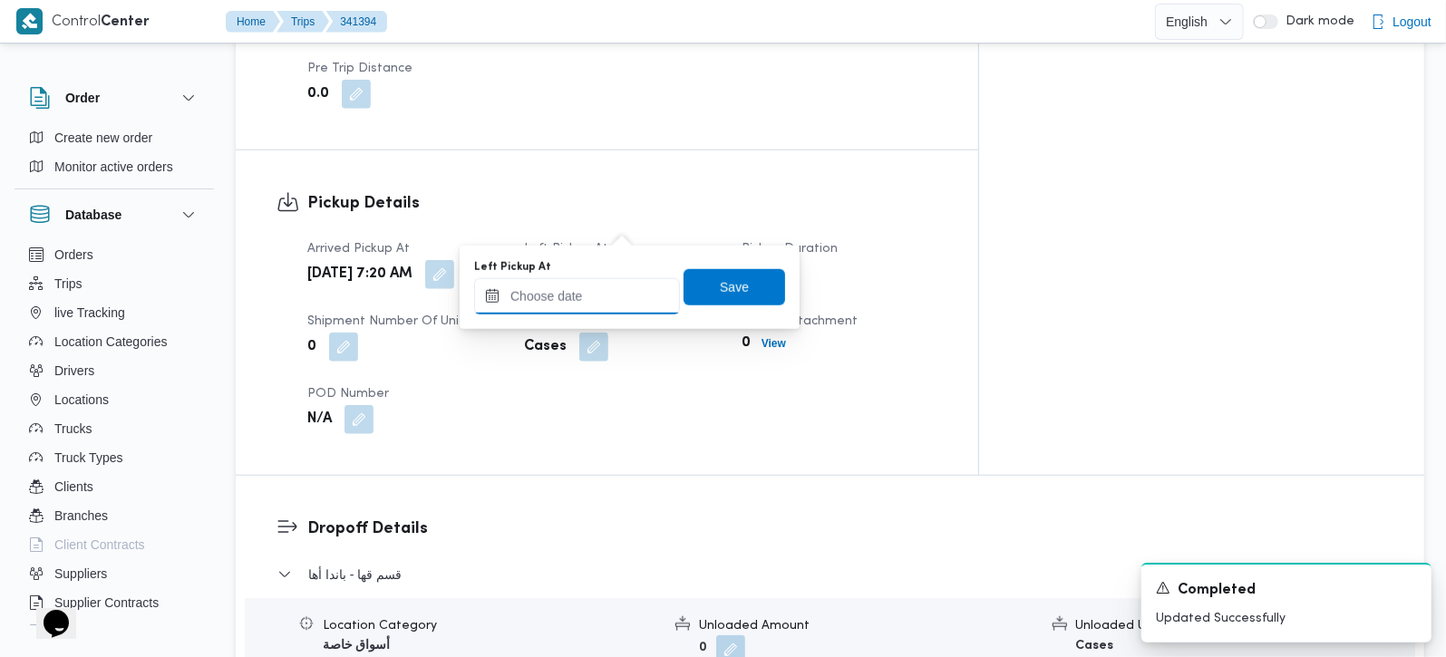
click at [602, 287] on input "Left Pickup At" at bounding box center [577, 296] width 206 height 36
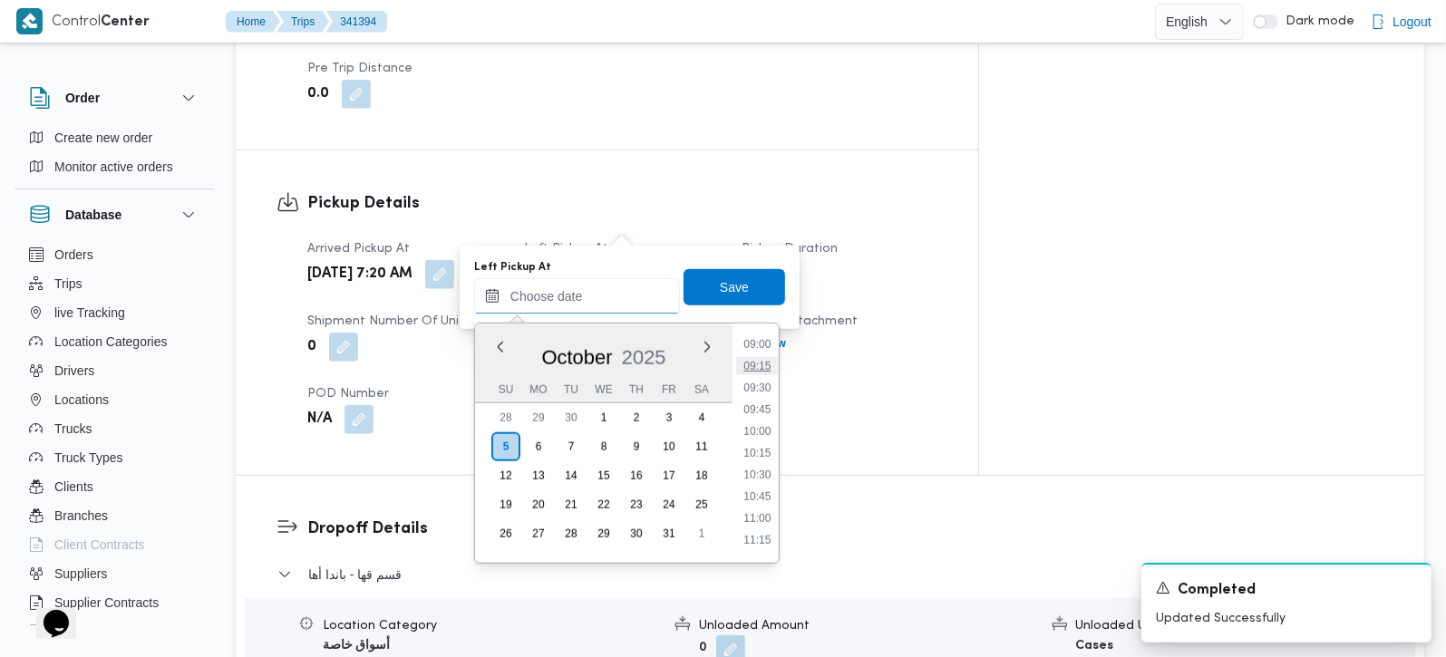
scroll to position [679, 0]
click at [759, 428] on li "08:45" at bounding box center [757, 430] width 42 height 18
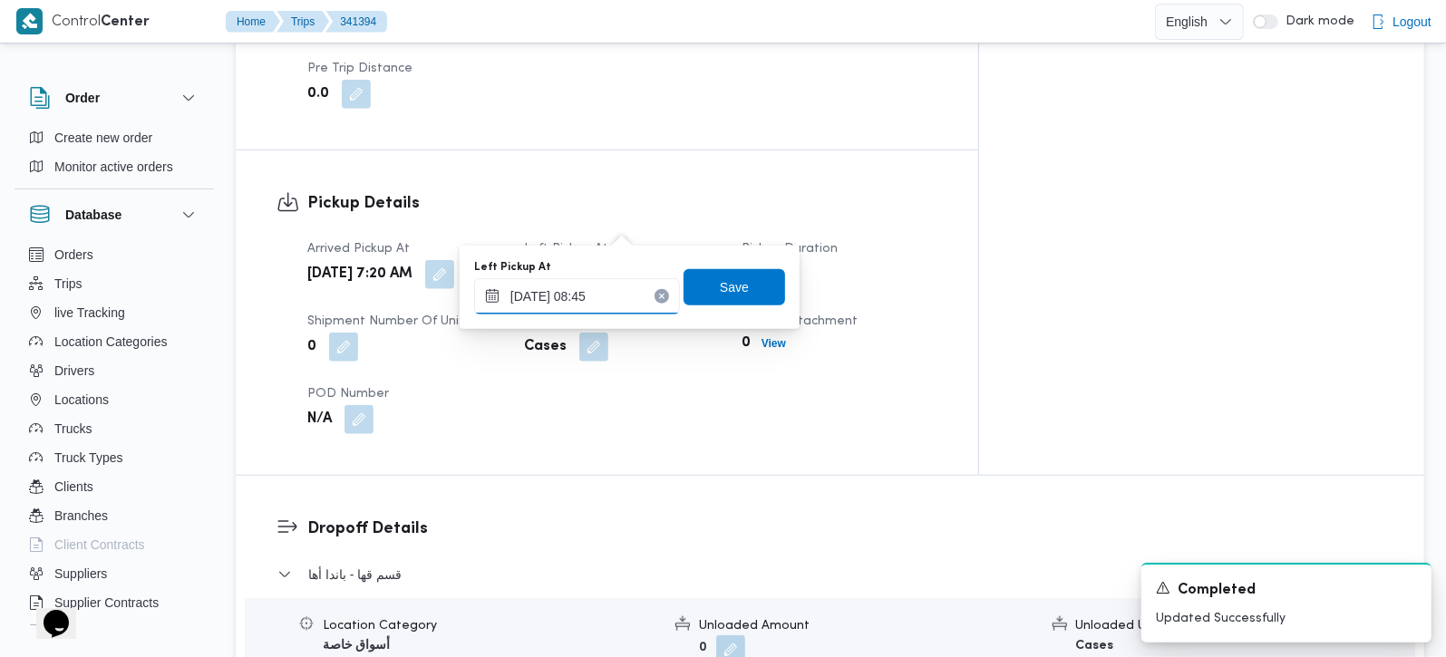
type input "05/10/2025 08:45"
click at [738, 287] on span "Save" at bounding box center [735, 286] width 102 height 36
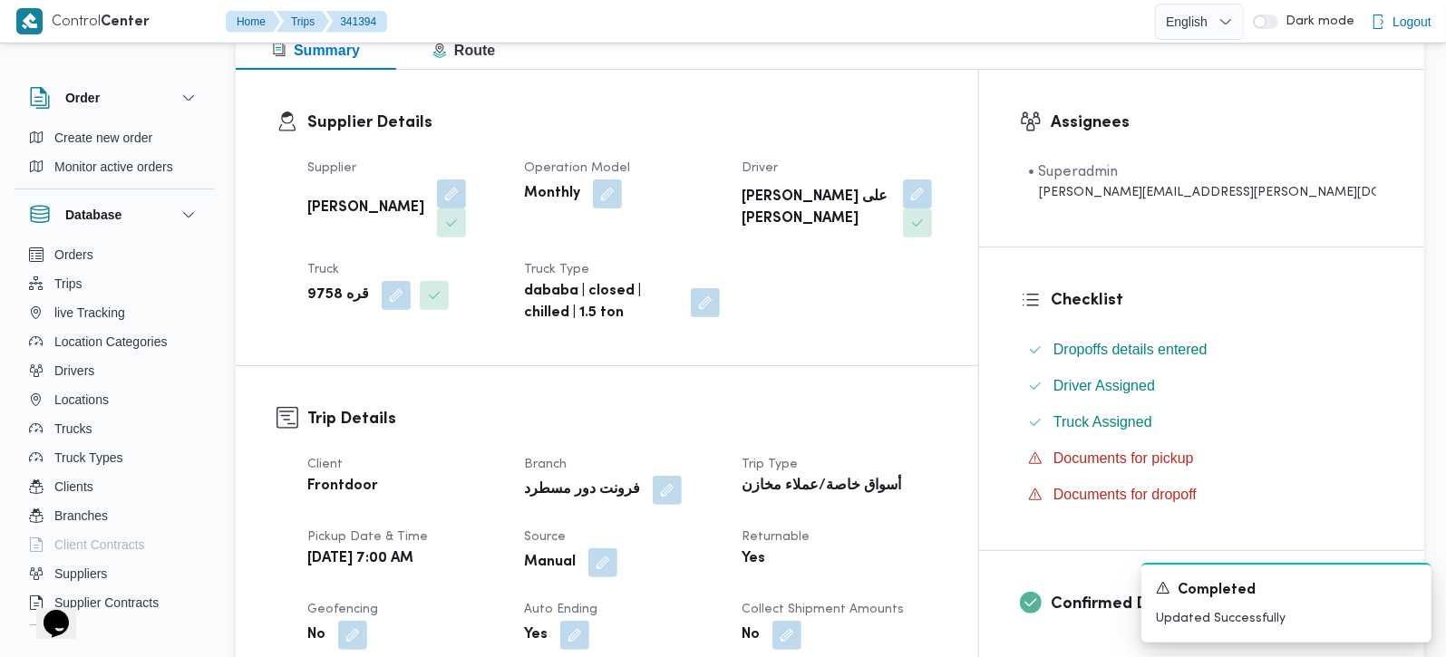
scroll to position [0, 0]
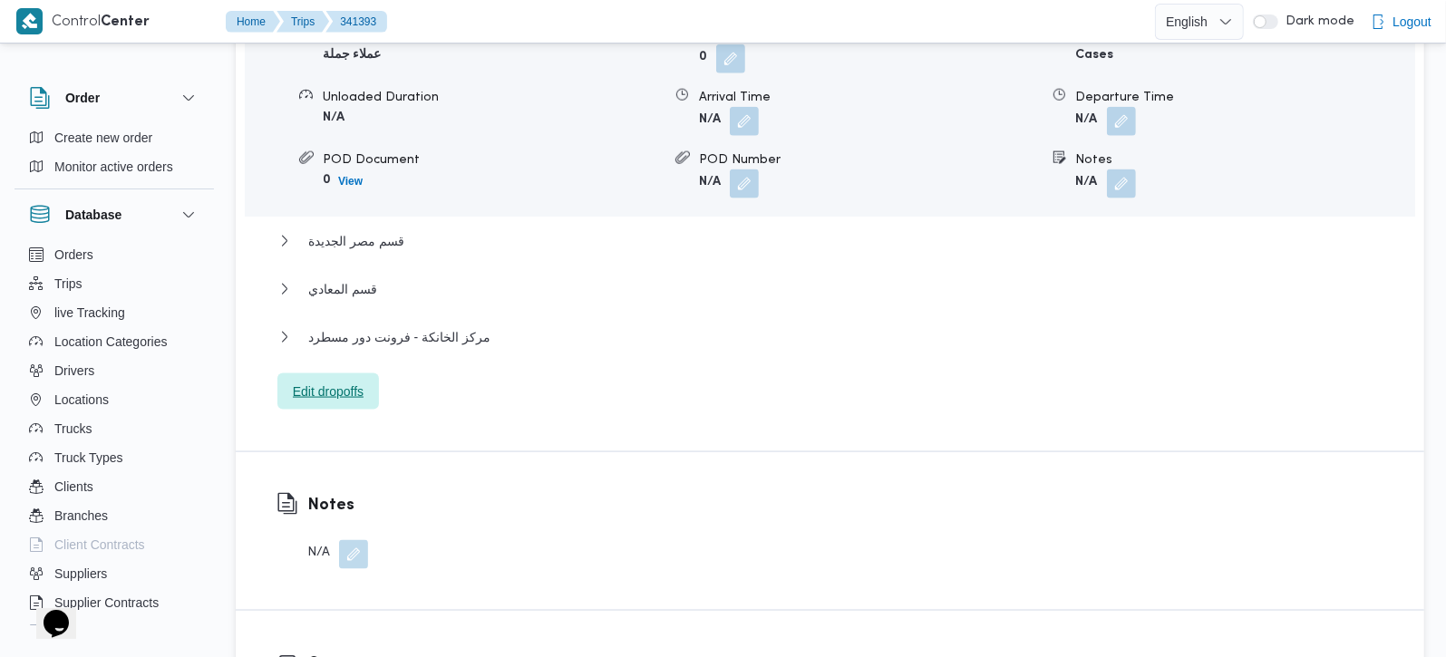
click at [355, 381] on span "Edit dropoffs" at bounding box center [328, 392] width 71 height 22
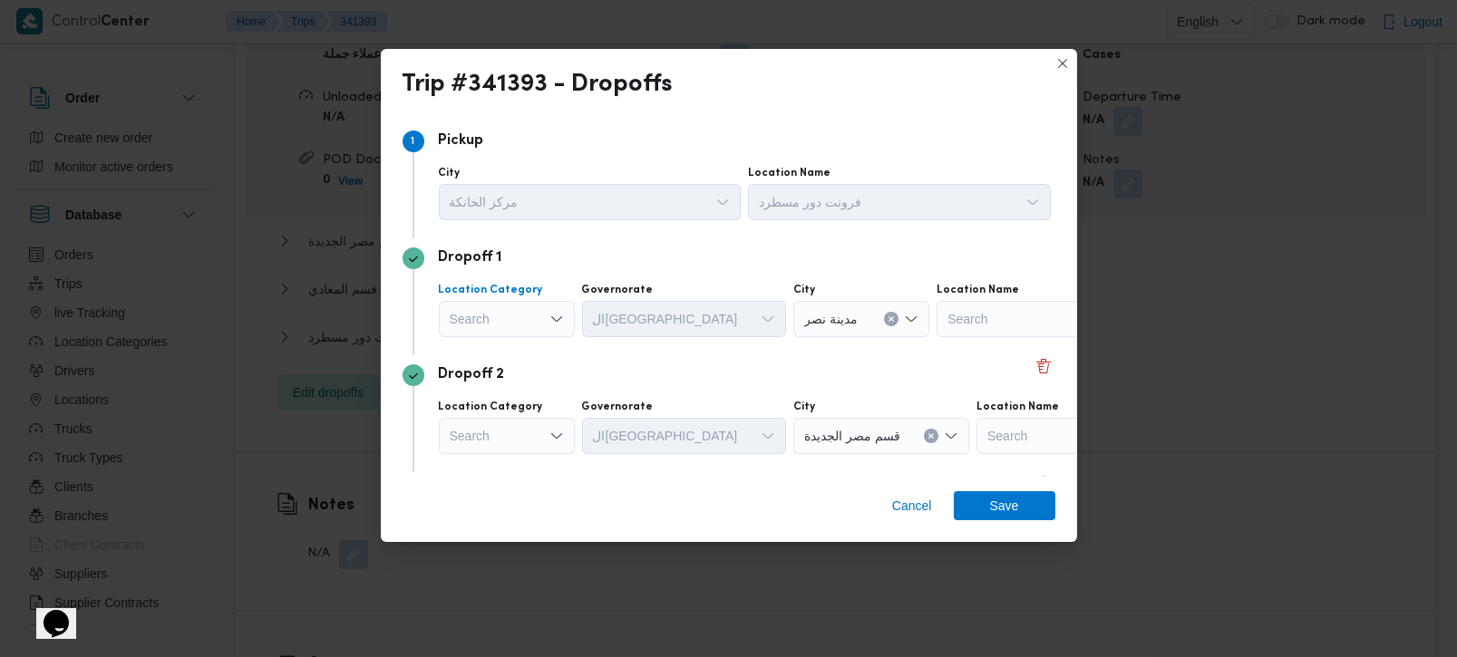
click at [534, 313] on div "Search" at bounding box center [507, 319] width 136 height 36
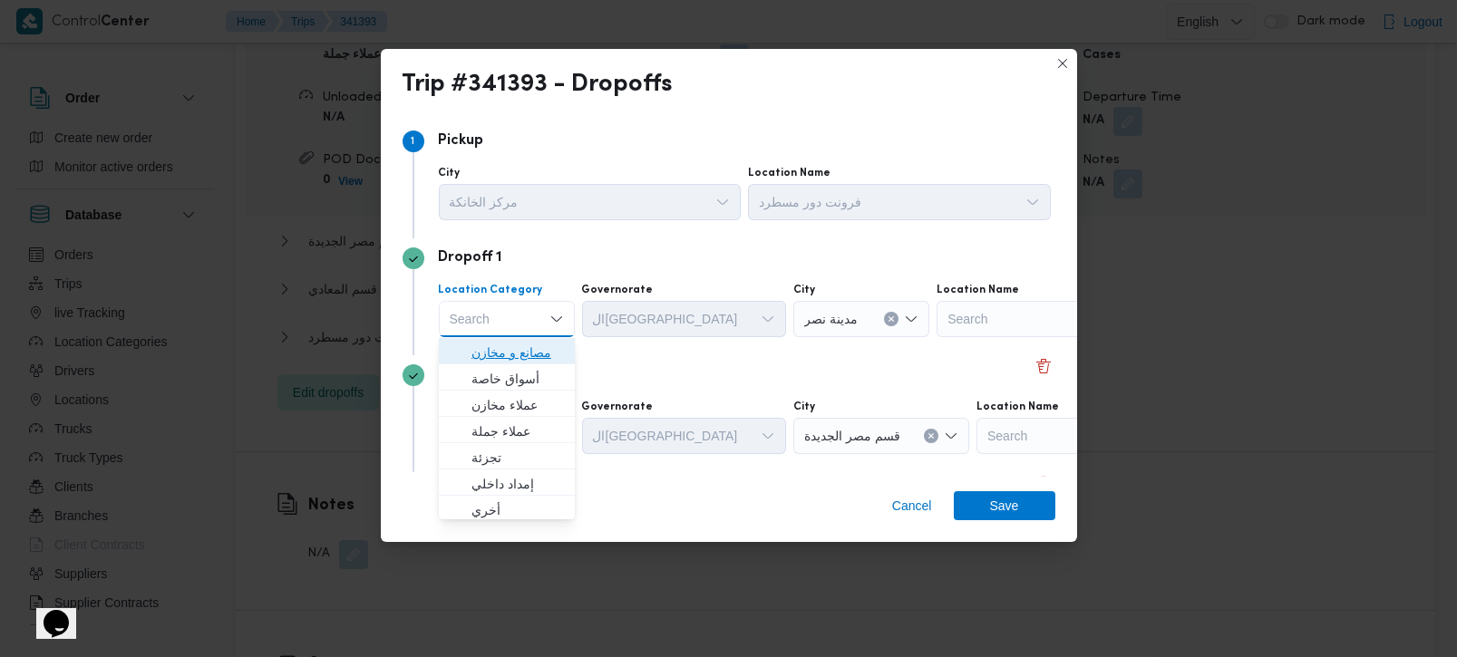
click at [522, 346] on span "مصانع و مخازن" at bounding box center [518, 353] width 93 height 22
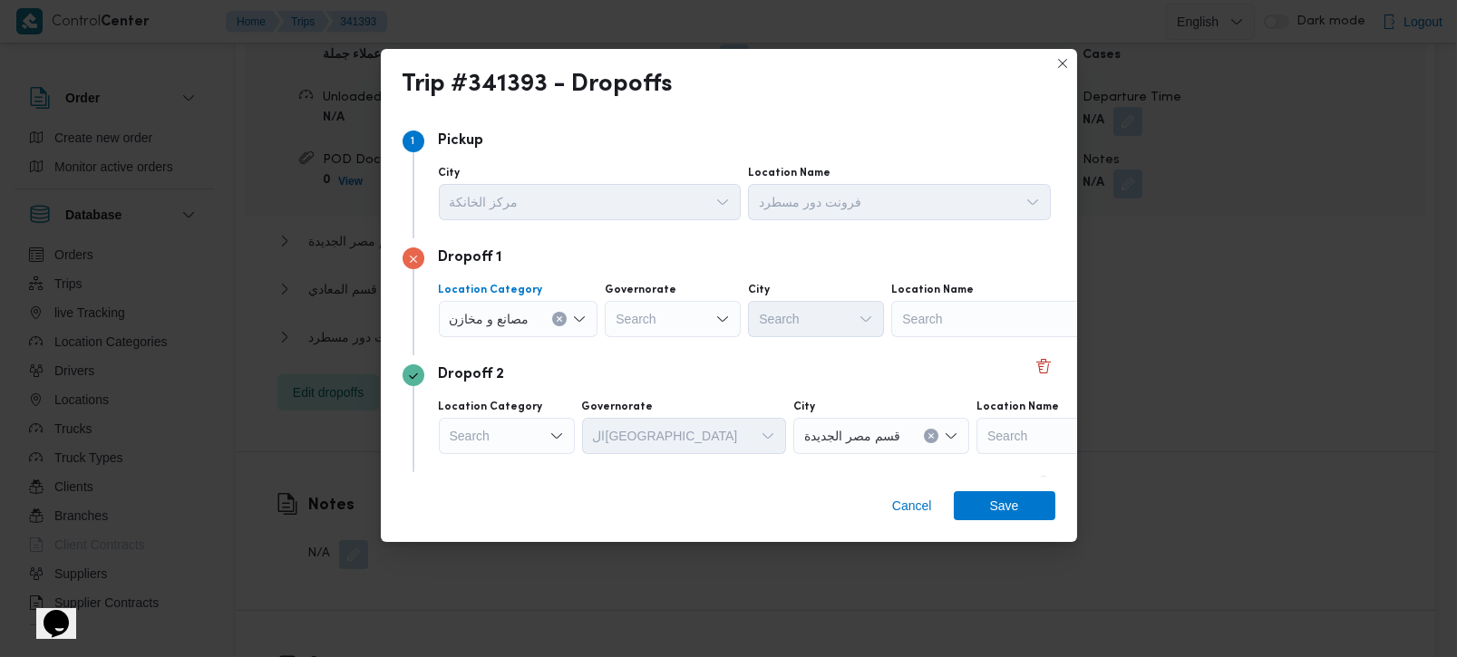
click at [557, 318] on icon "Clear input" at bounding box center [559, 319] width 7 height 7
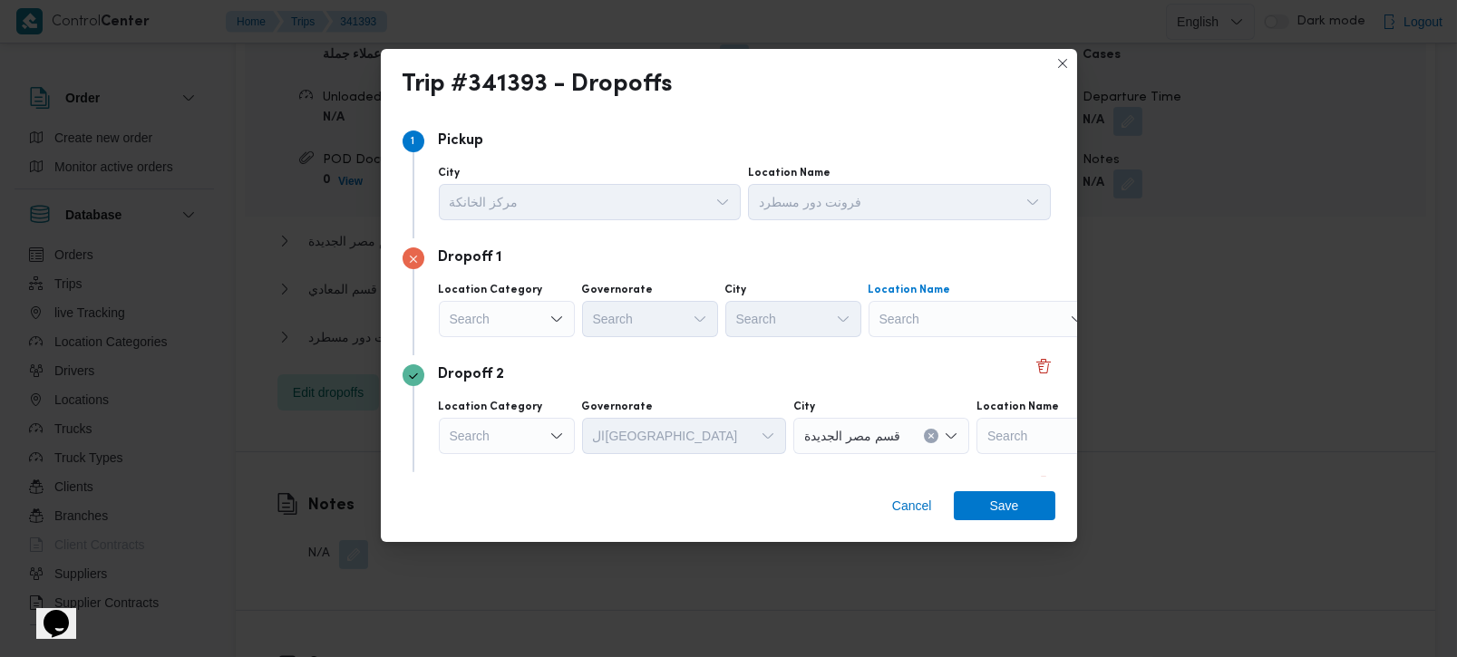
click at [965, 328] on div "Search" at bounding box center [982, 319] width 227 height 36
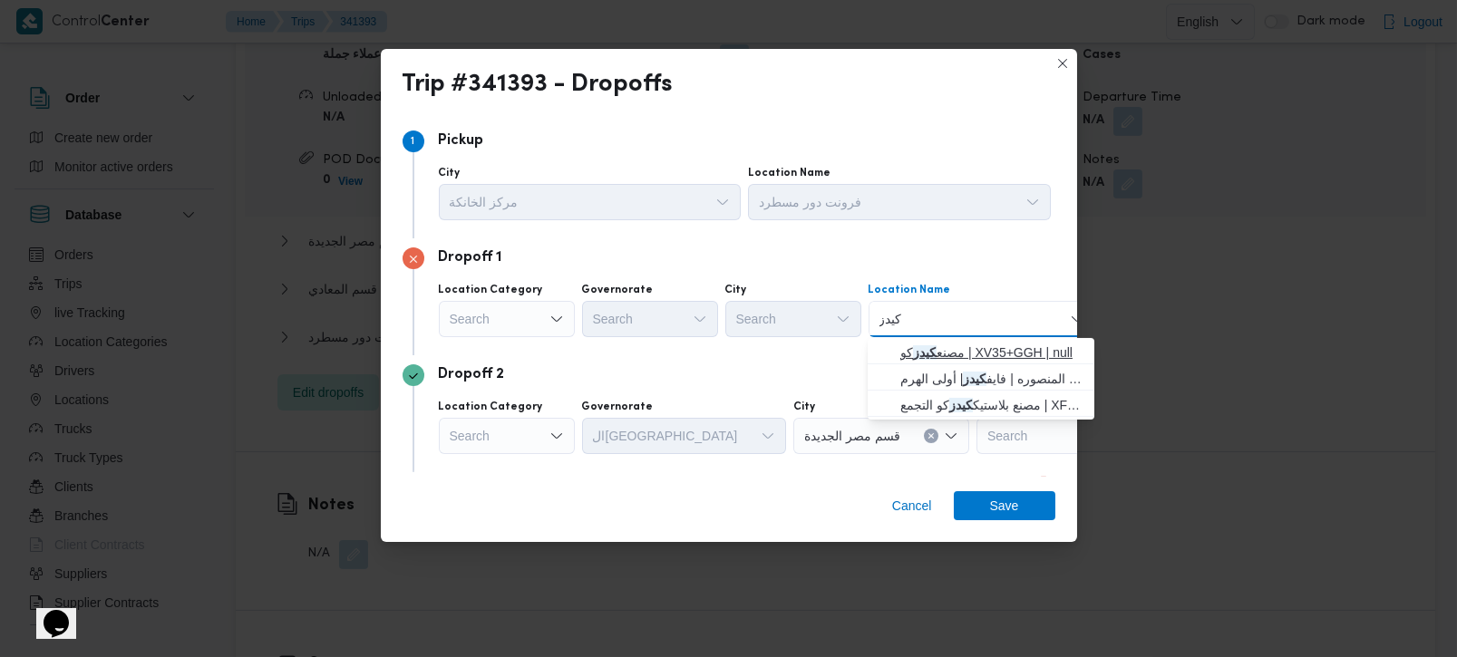
type input "كيدز"
click at [975, 346] on span "مصنع كيدز كو | XV35+GGH | null" at bounding box center [992, 353] width 183 height 22
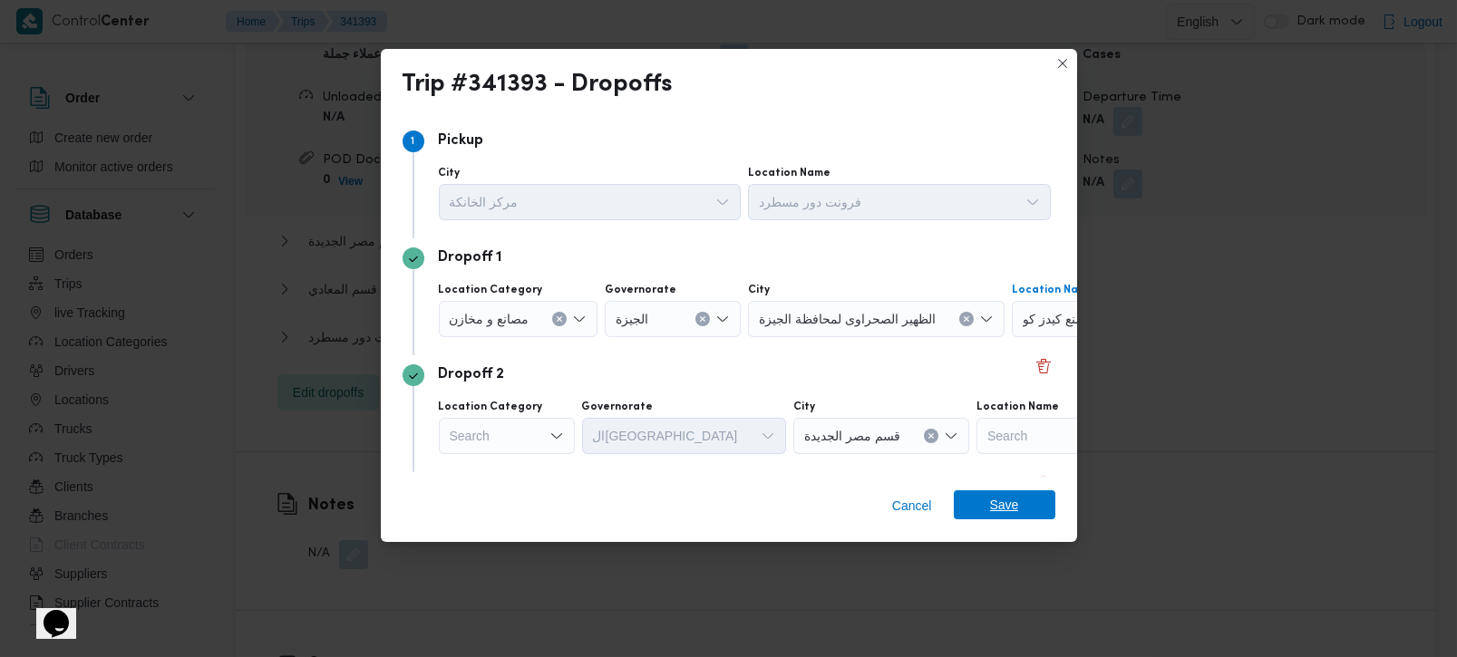
click at [997, 501] on span "Save" at bounding box center [1004, 505] width 29 height 29
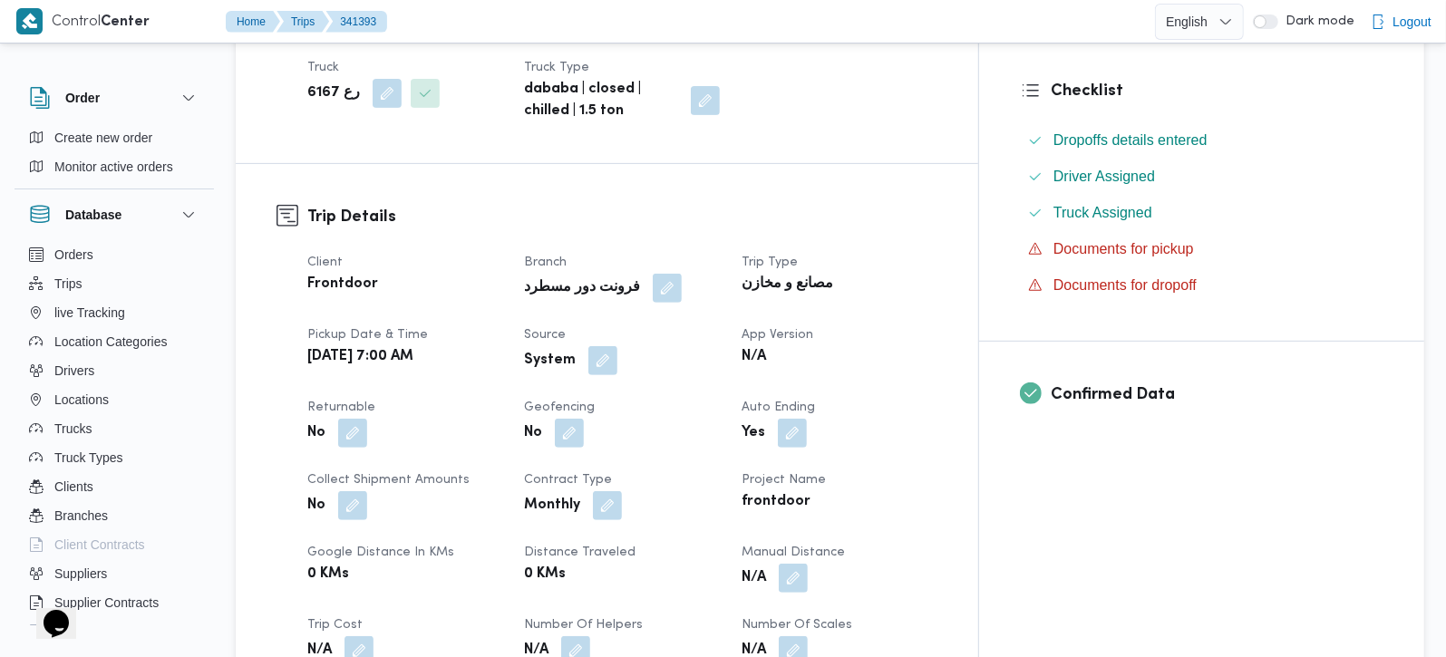
scroll to position [475, 0]
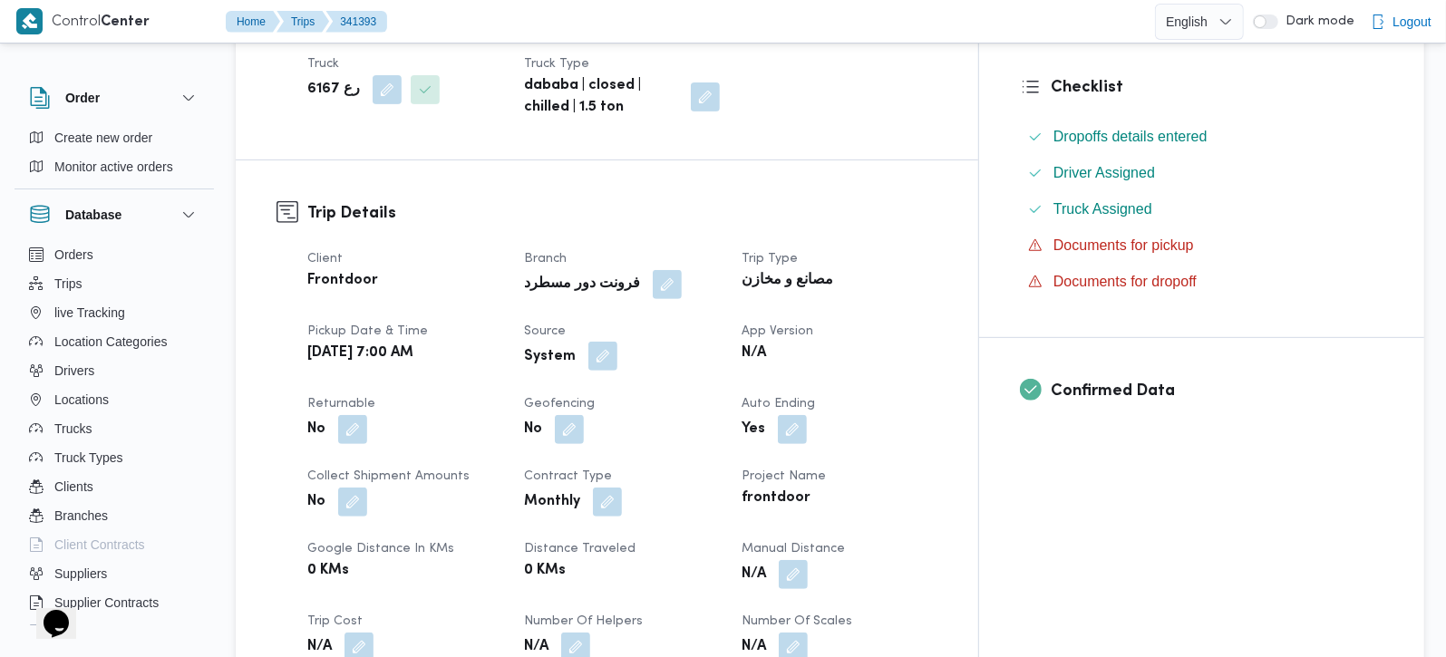
click at [618, 342] on button "button" at bounding box center [603, 356] width 29 height 29
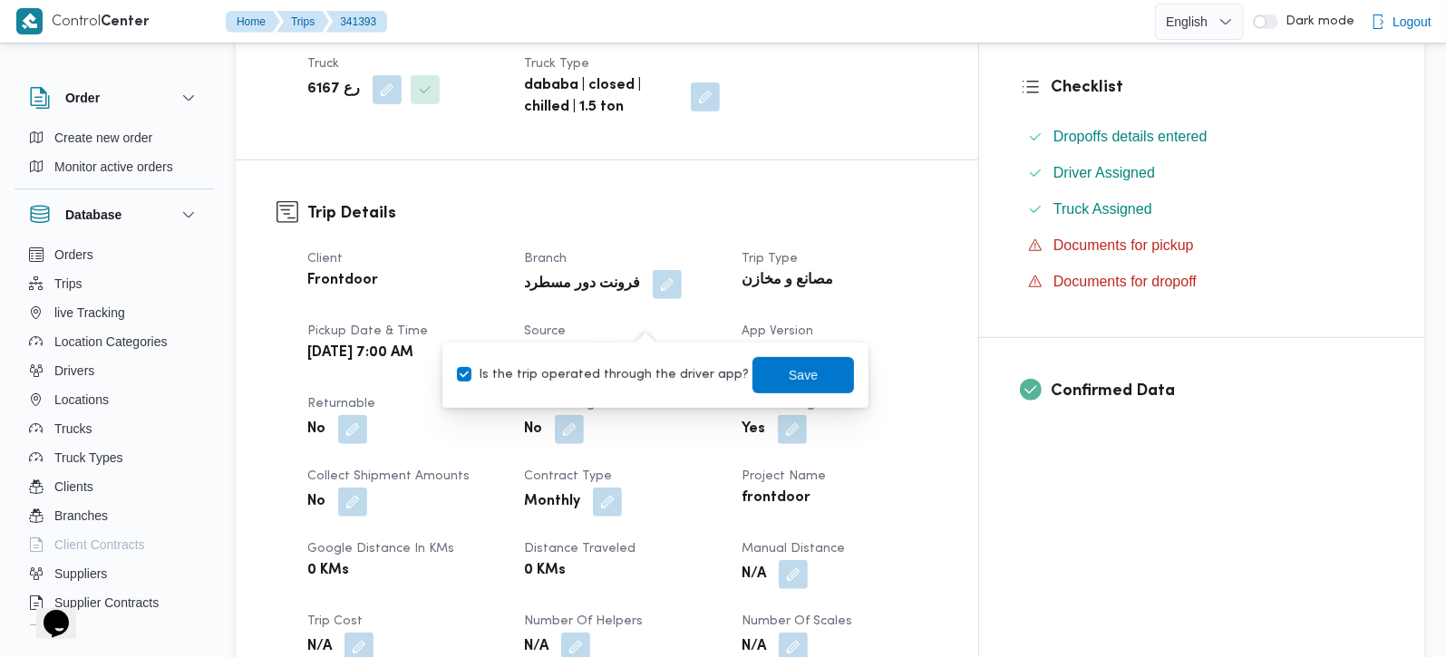
click at [641, 378] on label "Is the trip operated through the driver app?" at bounding box center [603, 376] width 292 height 22
checkbox input "false"
click at [829, 380] on span "Save" at bounding box center [804, 374] width 102 height 36
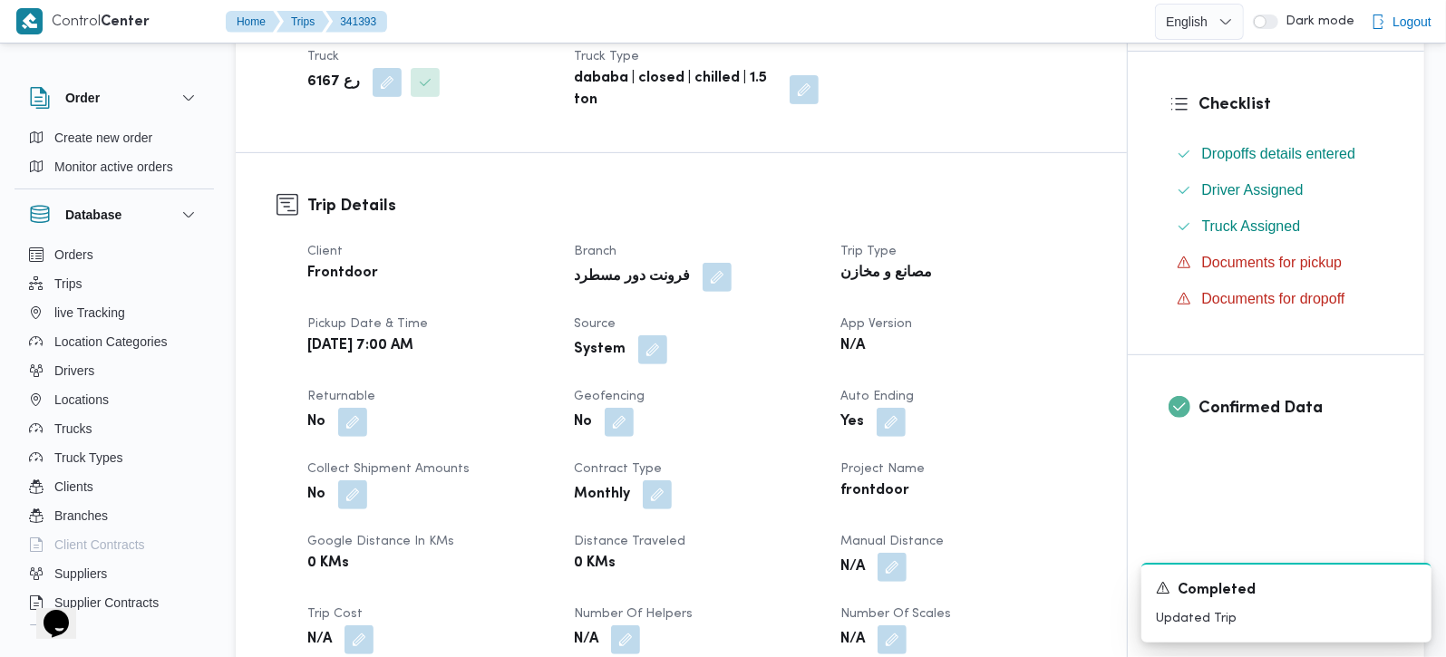
scroll to position [902, 0]
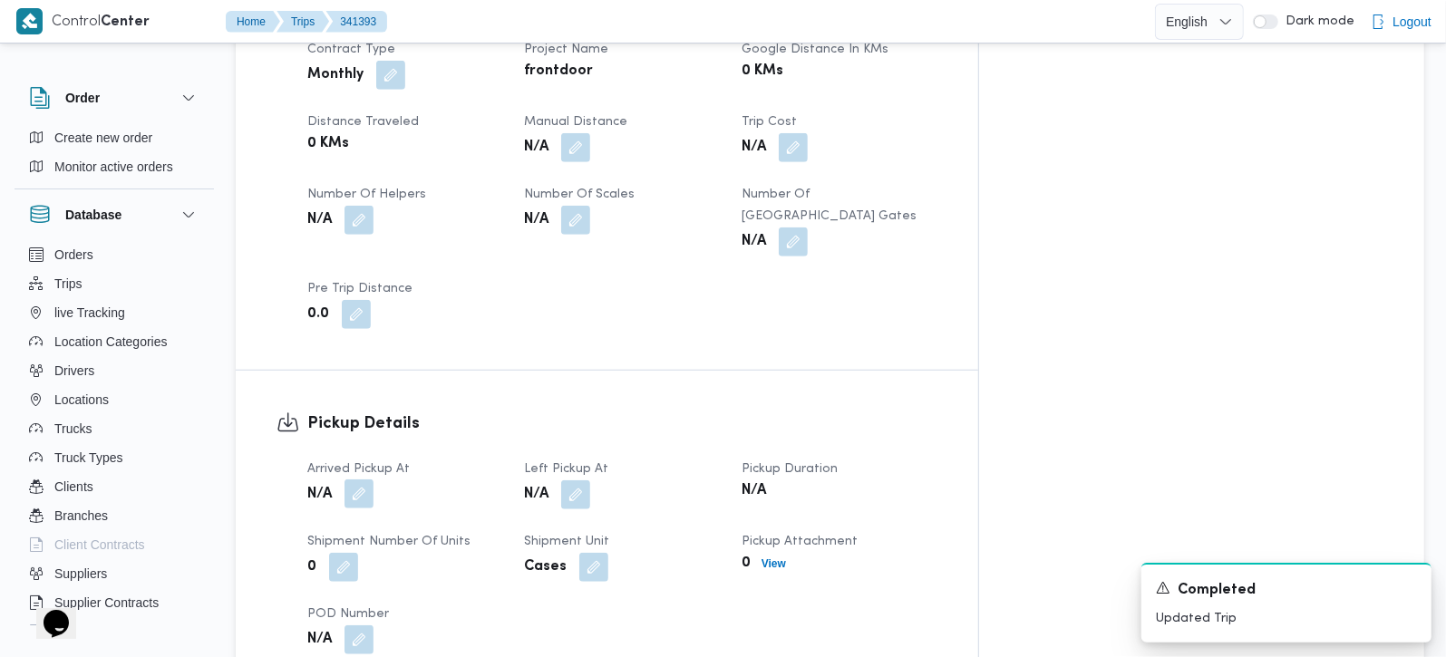
click at [366, 480] on button "button" at bounding box center [359, 494] width 29 height 29
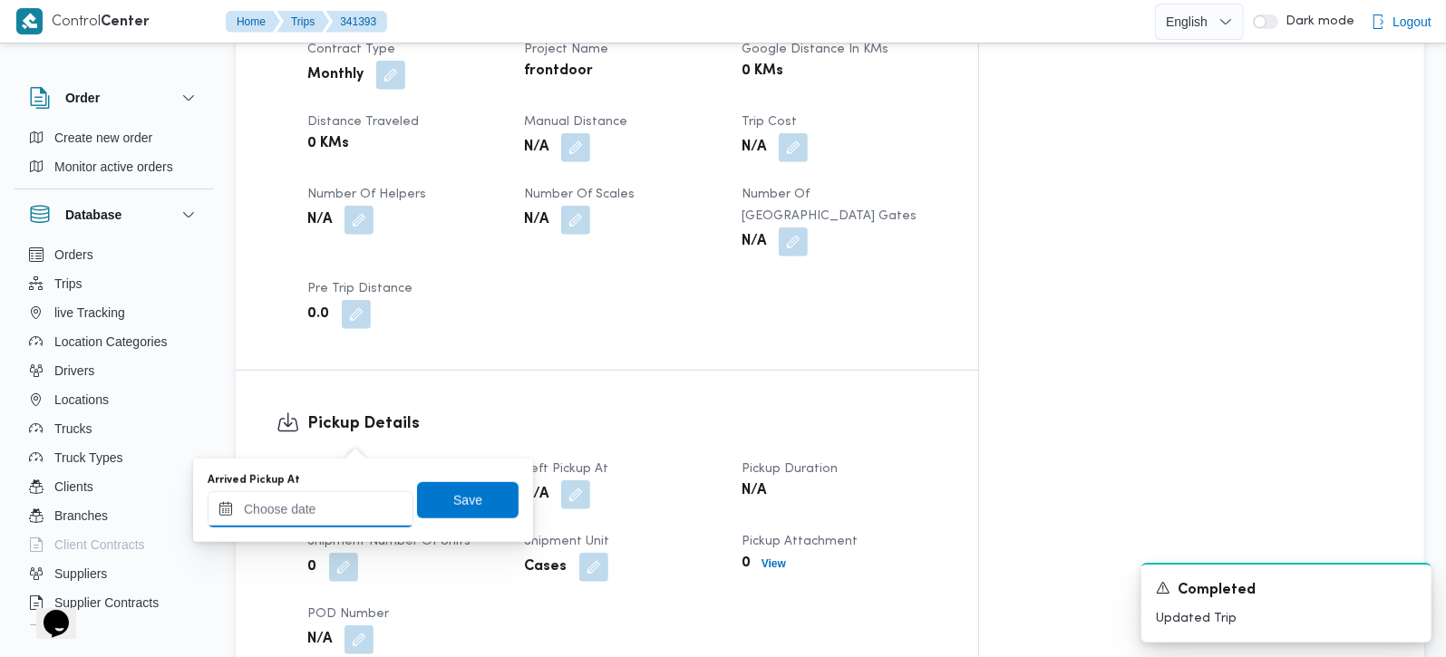
click at [344, 494] on div at bounding box center [311, 510] width 206 height 36
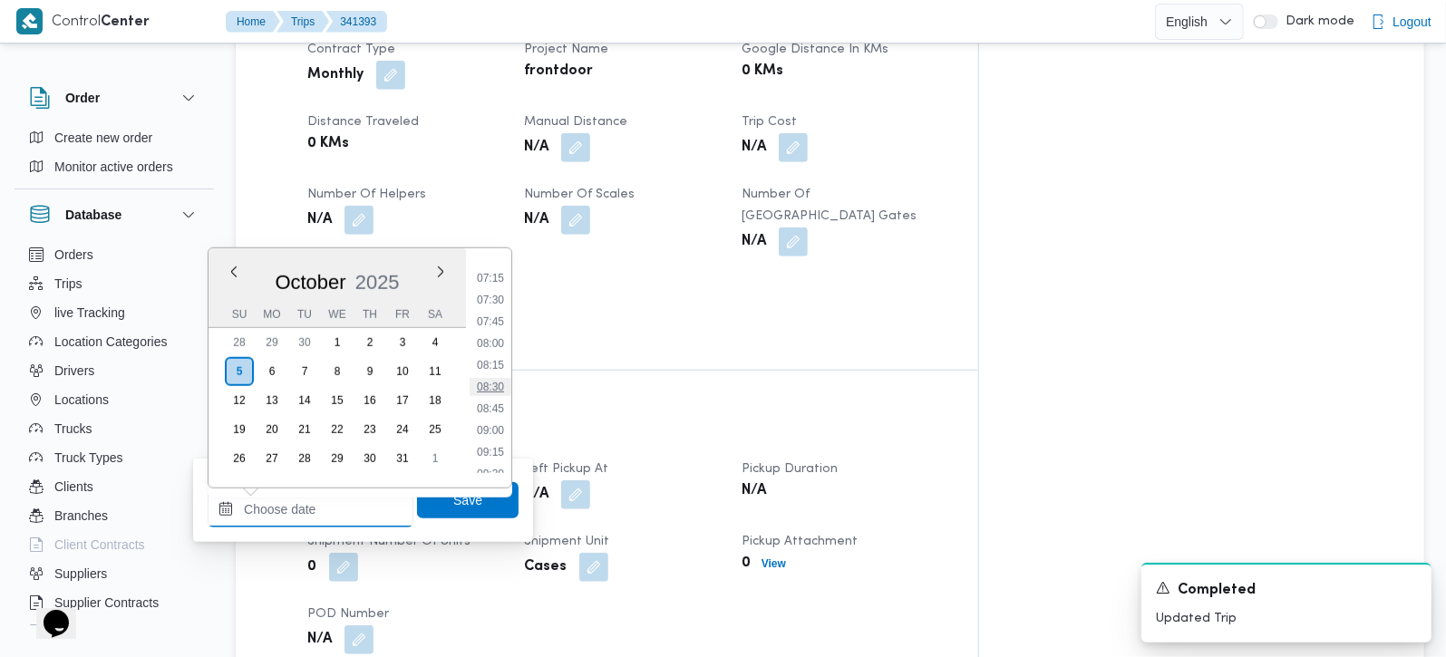
scroll to position [572, 0]
click at [499, 351] on li "07:30" at bounding box center [491, 353] width 42 height 18
type input "05/10/2025 07:30"
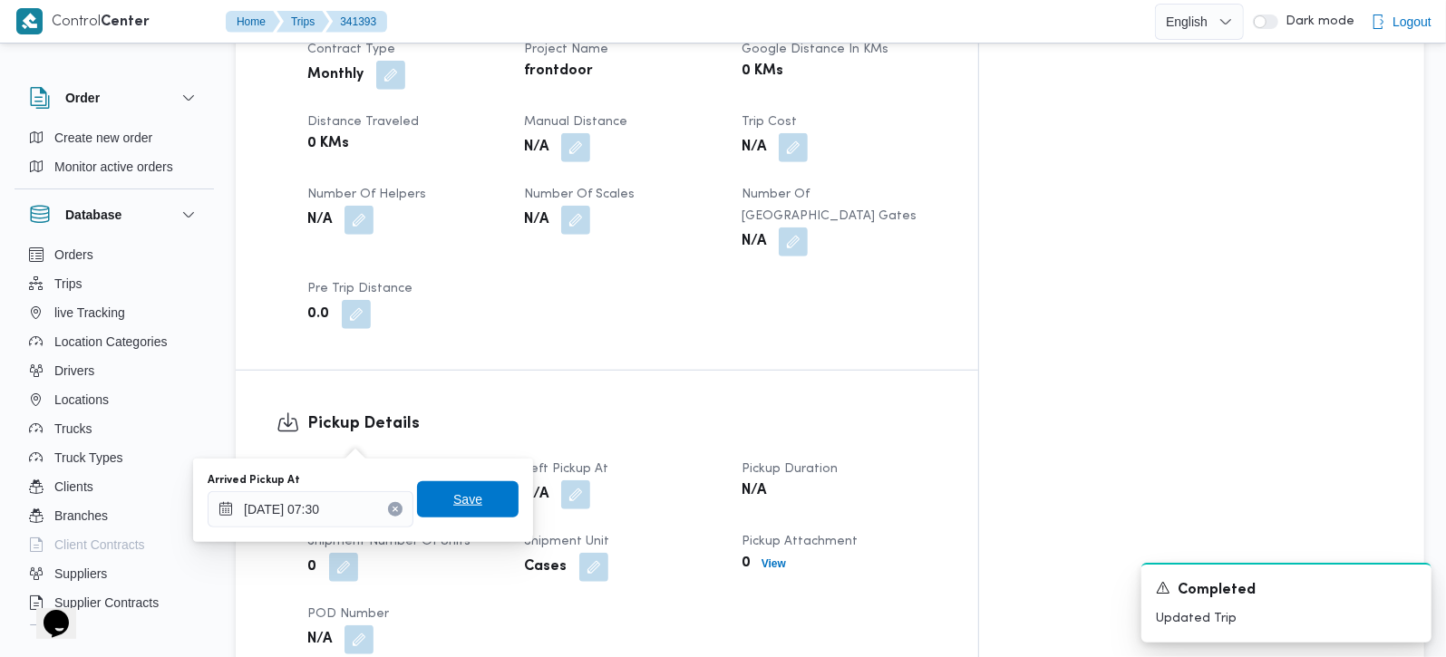
click at [457, 493] on span "Save" at bounding box center [467, 500] width 29 height 22
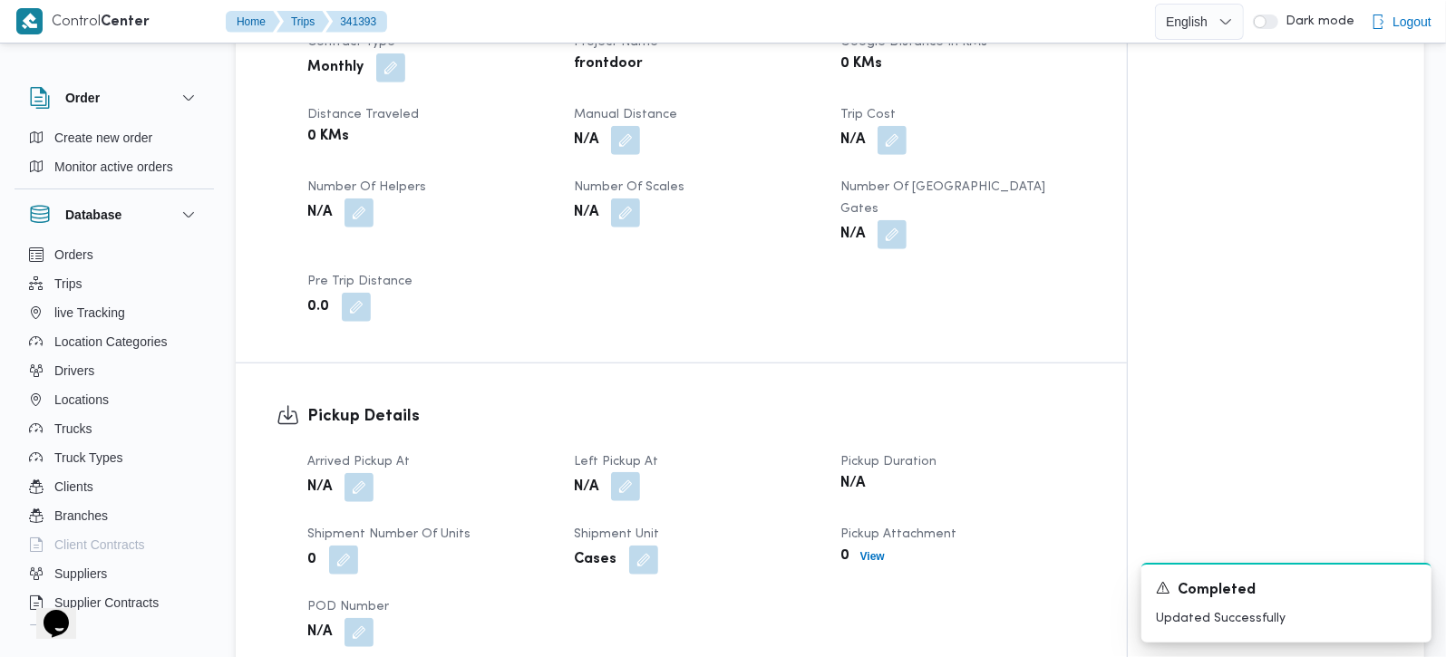
click at [630, 472] on button "button" at bounding box center [625, 486] width 29 height 29
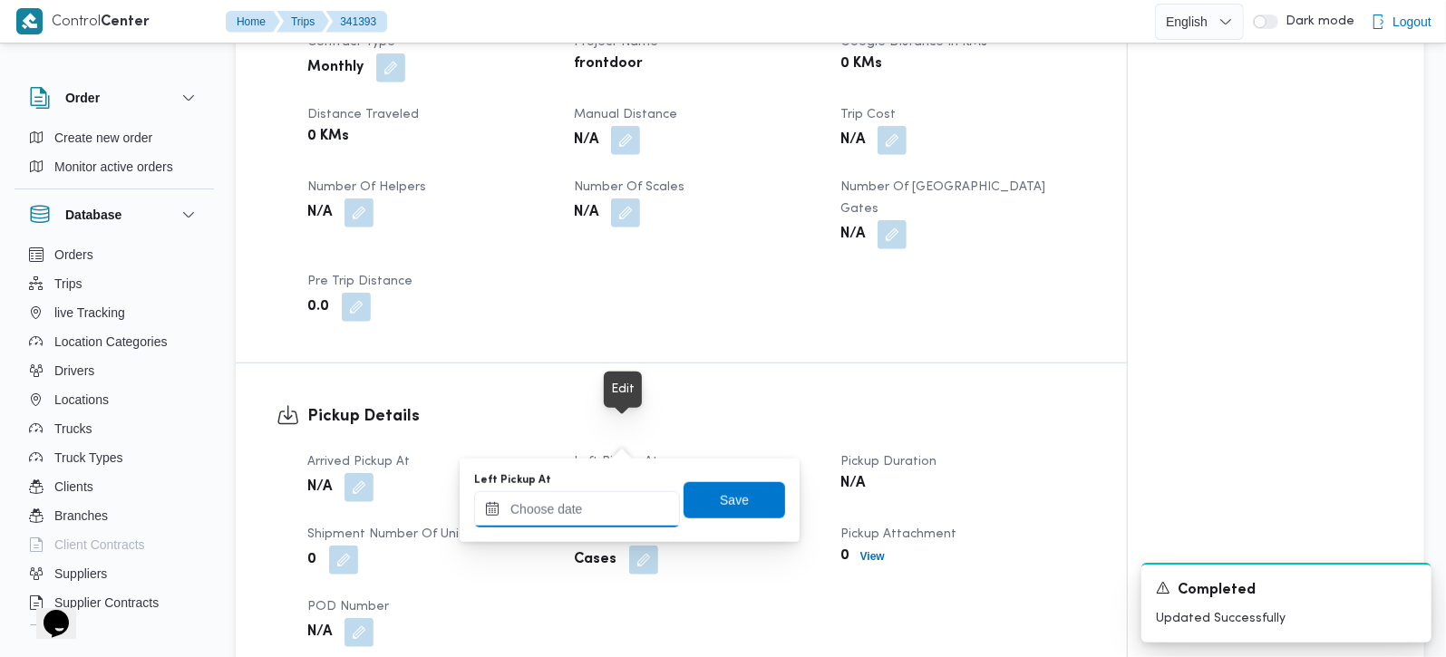
click at [589, 505] on input "Left Pickup At" at bounding box center [577, 510] width 206 height 36
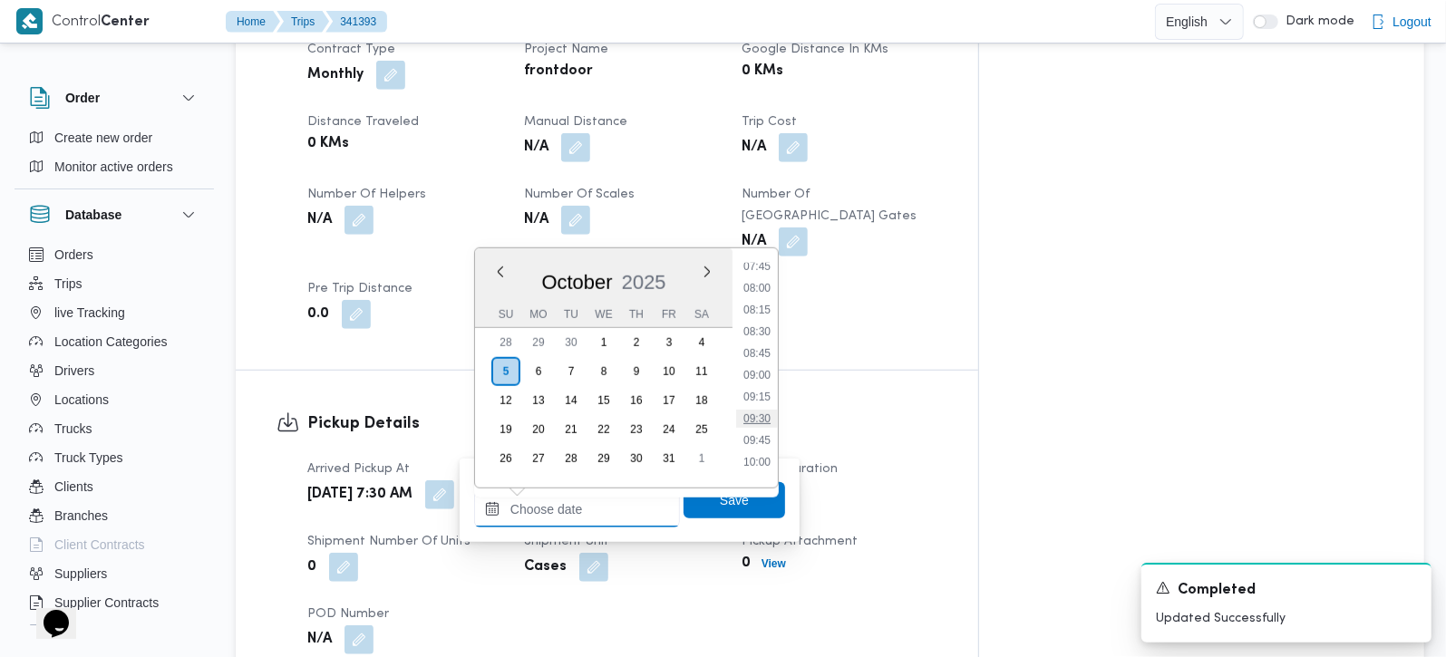
scroll to position [679, 0]
click at [765, 359] on li "08:45" at bounding box center [757, 355] width 42 height 18
type input "05/10/2025 08:45"
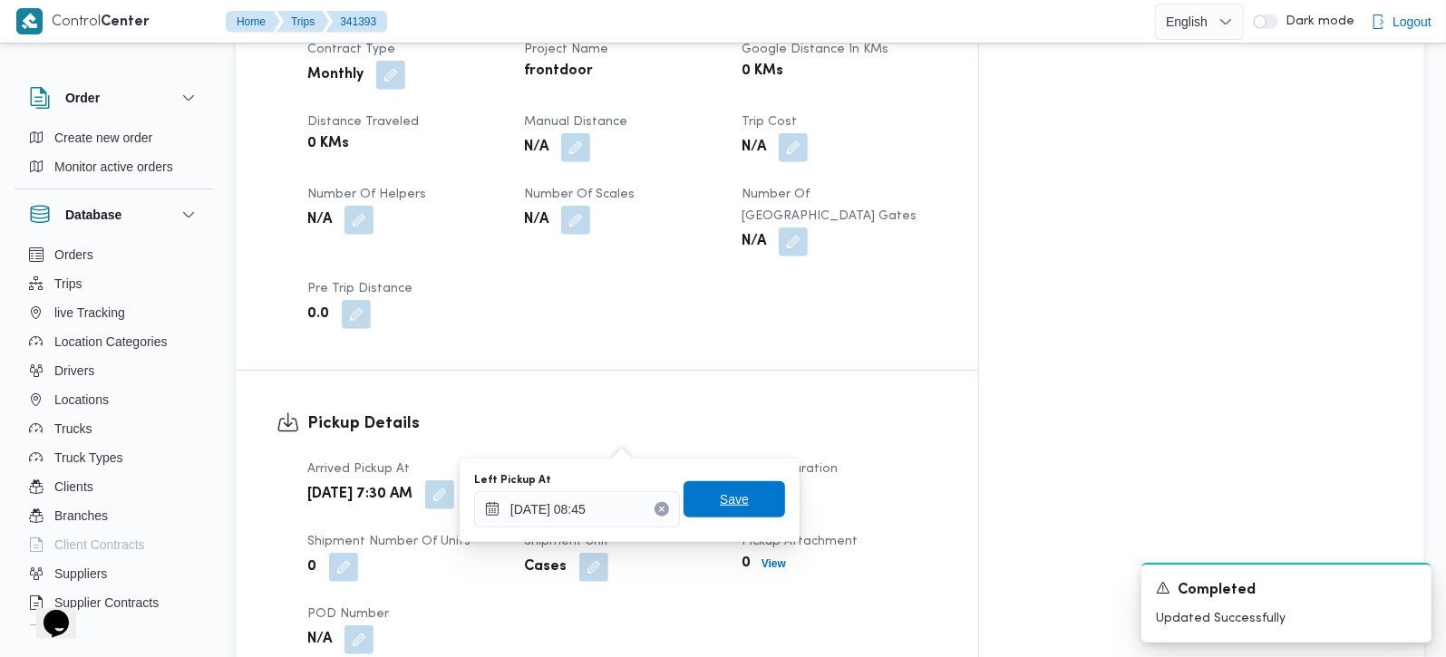
click at [720, 505] on span "Save" at bounding box center [734, 500] width 29 height 22
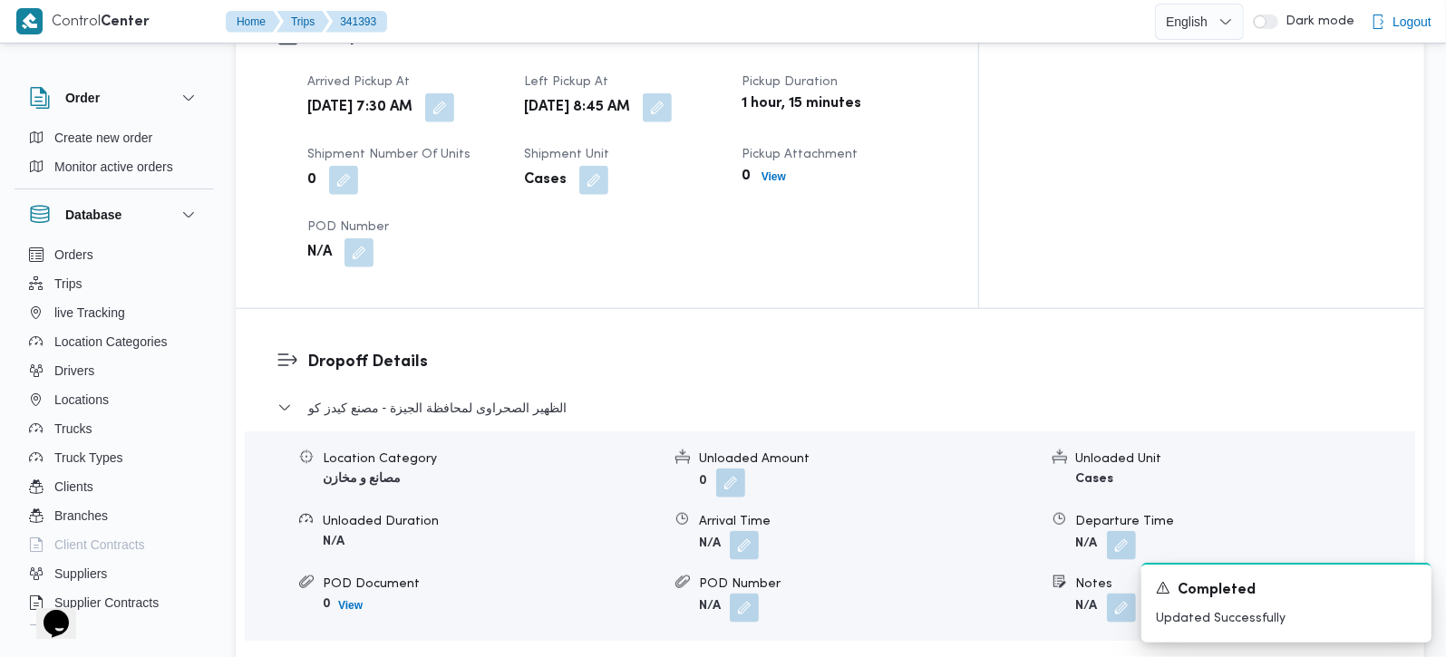
scroll to position [1387, 0]
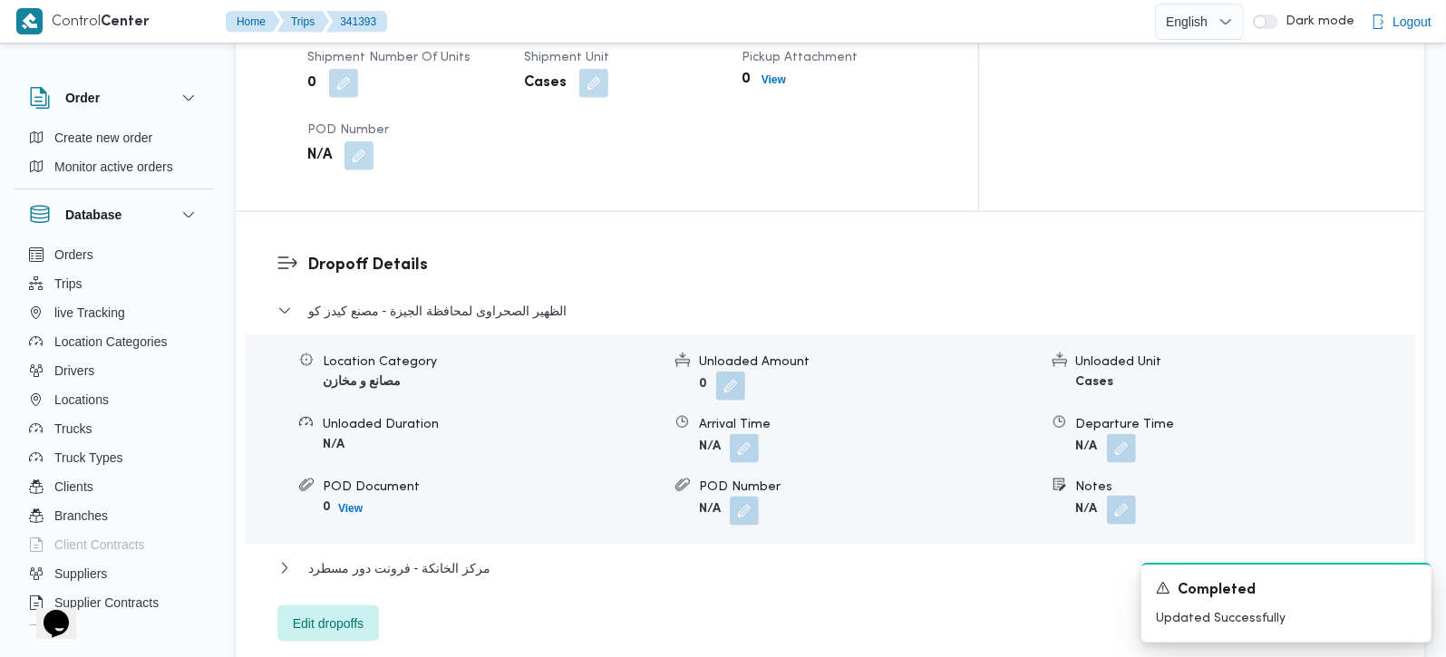
click at [1113, 496] on button "button" at bounding box center [1121, 510] width 29 height 29
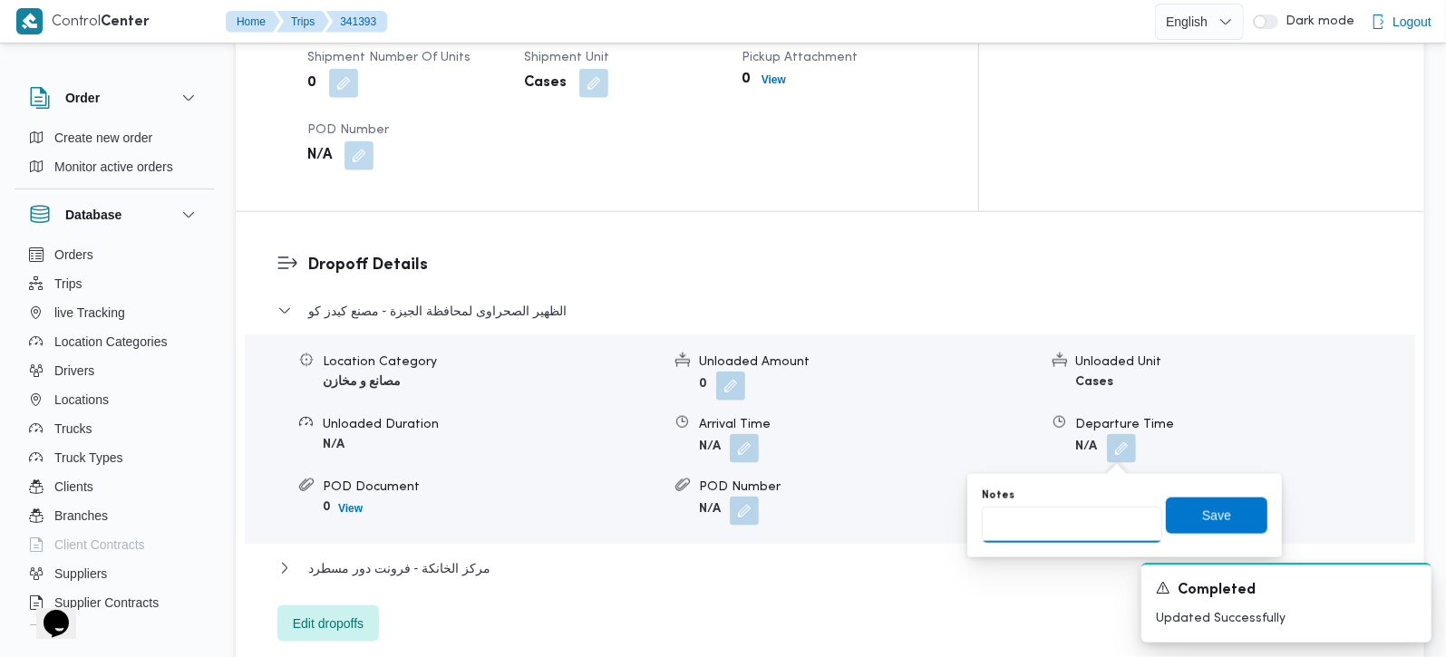
click at [1095, 522] on input "Notes" at bounding box center [1072, 525] width 180 height 36
paste input "هتحمل مرتجع من المخزن لمصنع كدزيكو"
type input "هتحمل مرتجع من المخزن لمصنع كدزيكو"
click at [1176, 522] on span "Save" at bounding box center [1217, 515] width 102 height 36
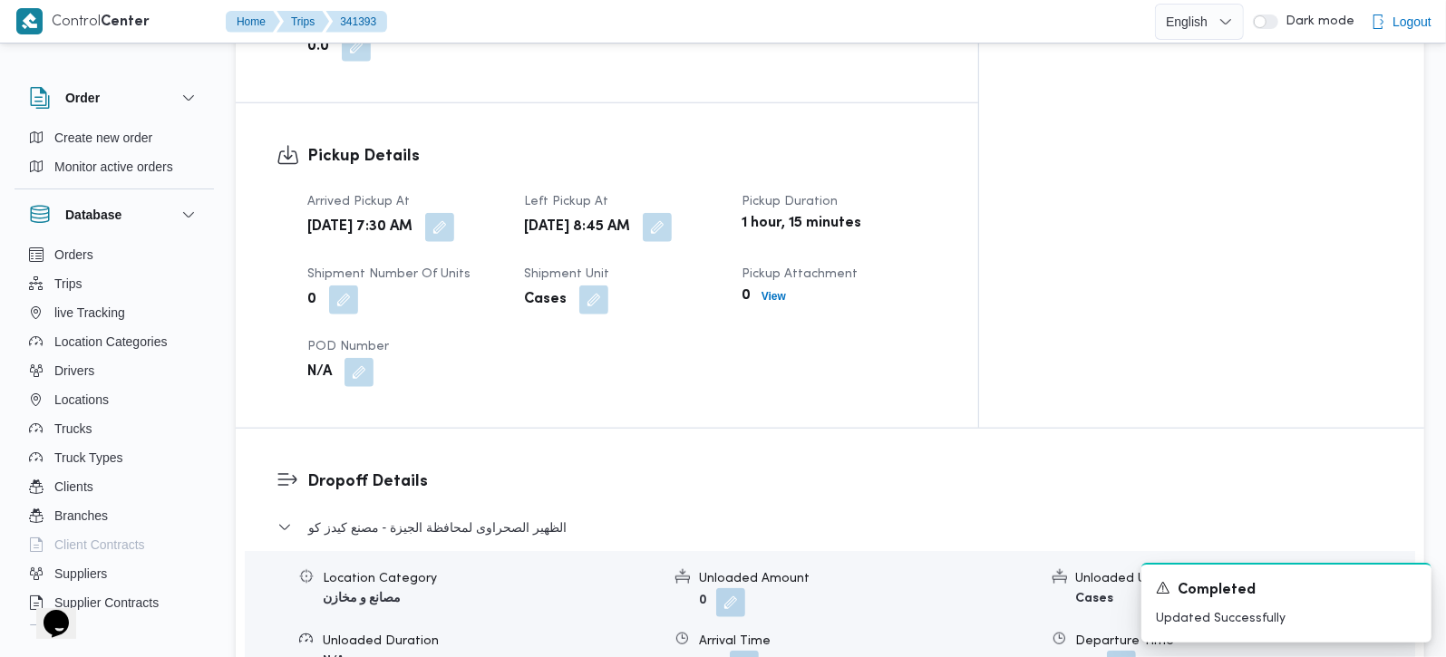
scroll to position [1067, 0]
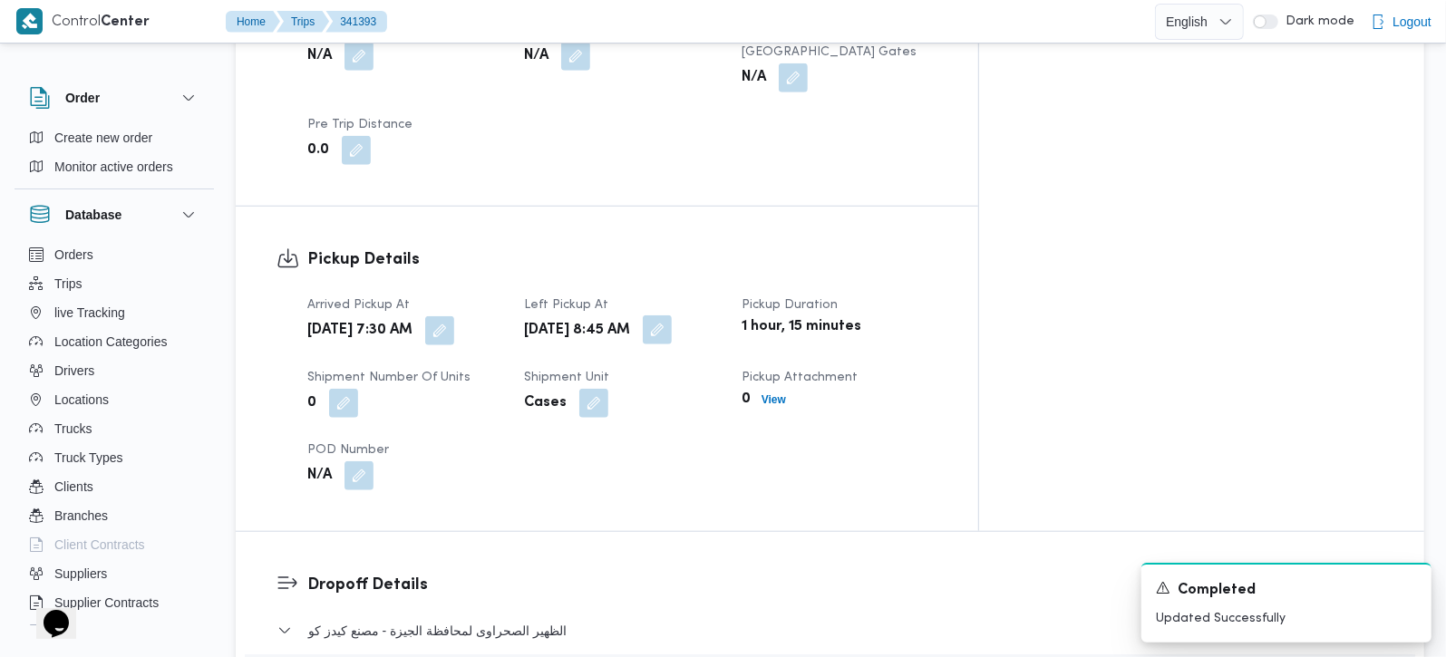
click at [672, 316] on button "button" at bounding box center [657, 330] width 29 height 29
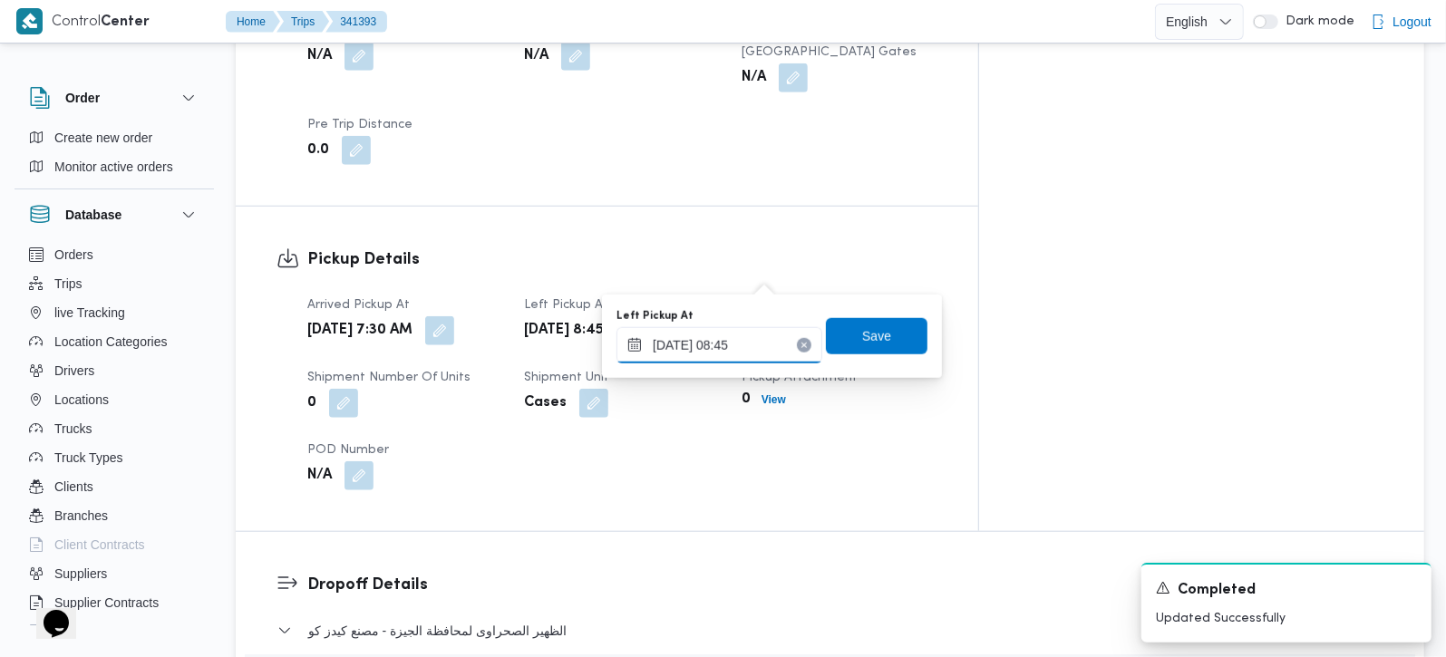
click at [745, 336] on input "05/10/2025 08:45" at bounding box center [720, 345] width 206 height 36
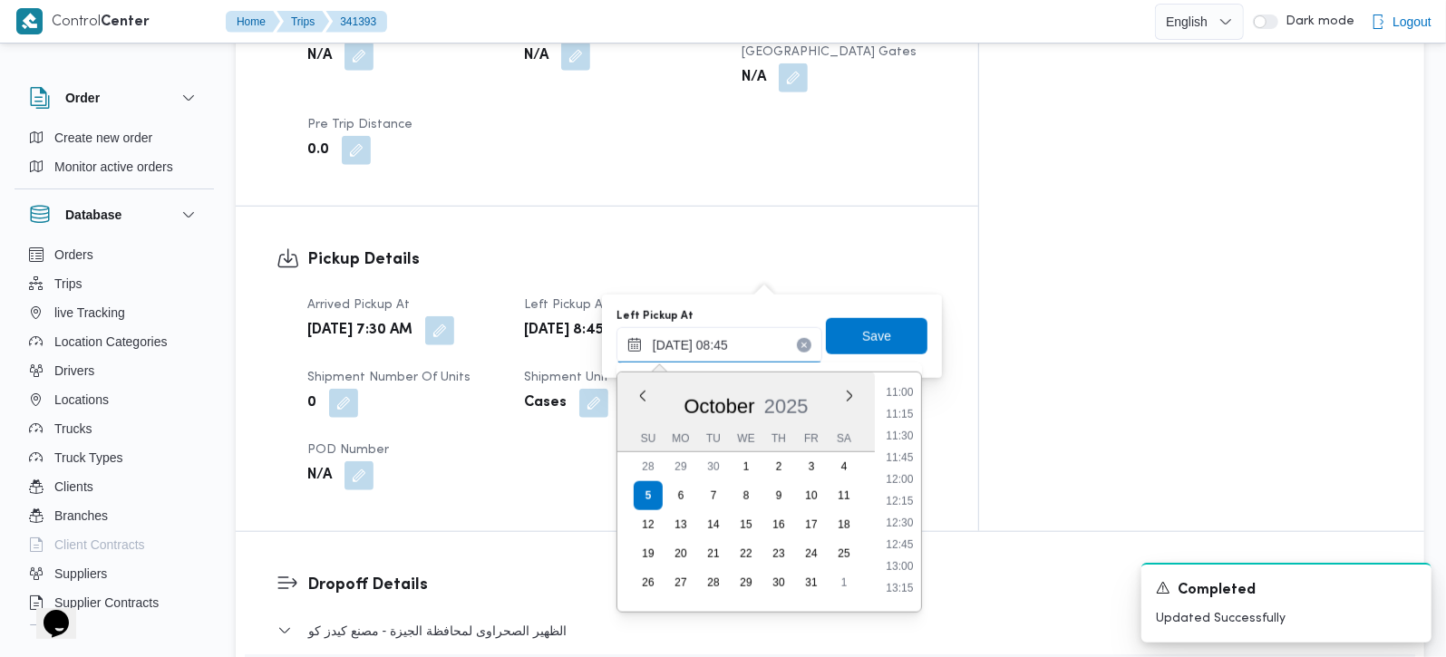
scroll to position [972, 0]
click at [896, 420] on li "11:30" at bounding box center [900, 425] width 42 height 18
type input "05/10/2025 08:45"
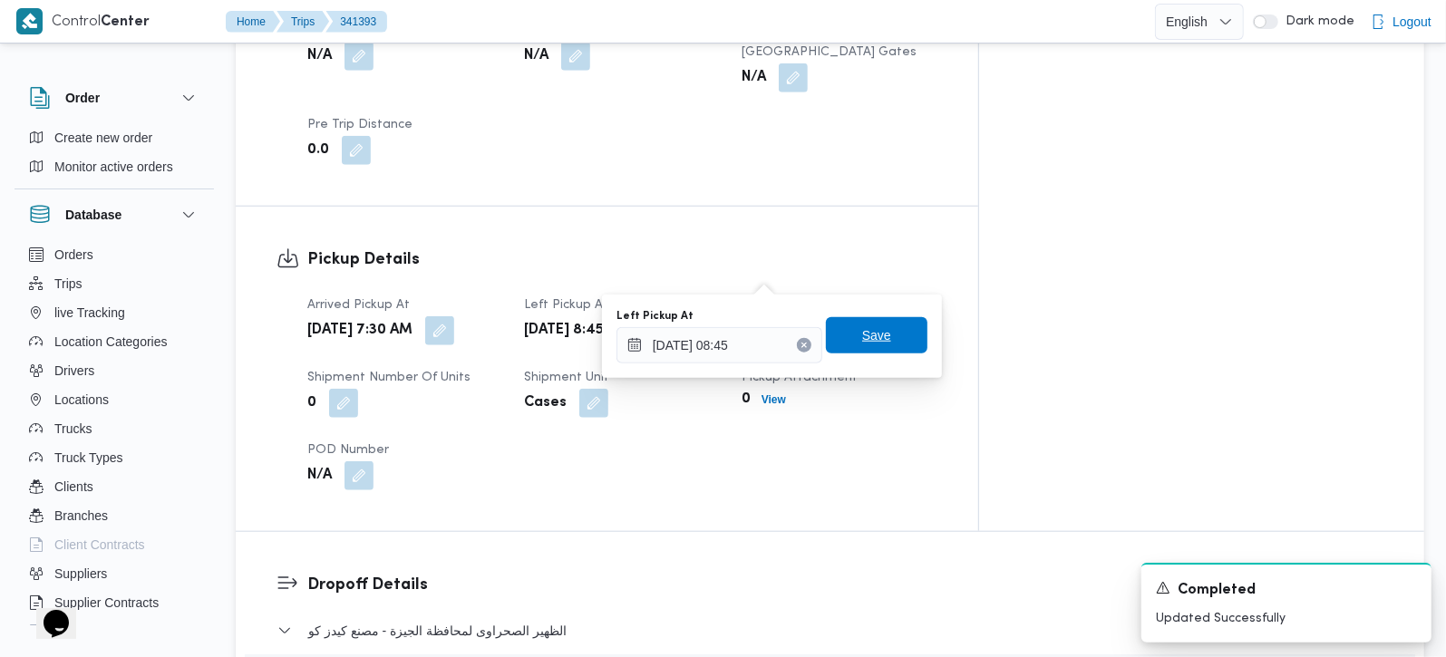
click at [866, 342] on span "Save" at bounding box center [876, 336] width 29 height 22
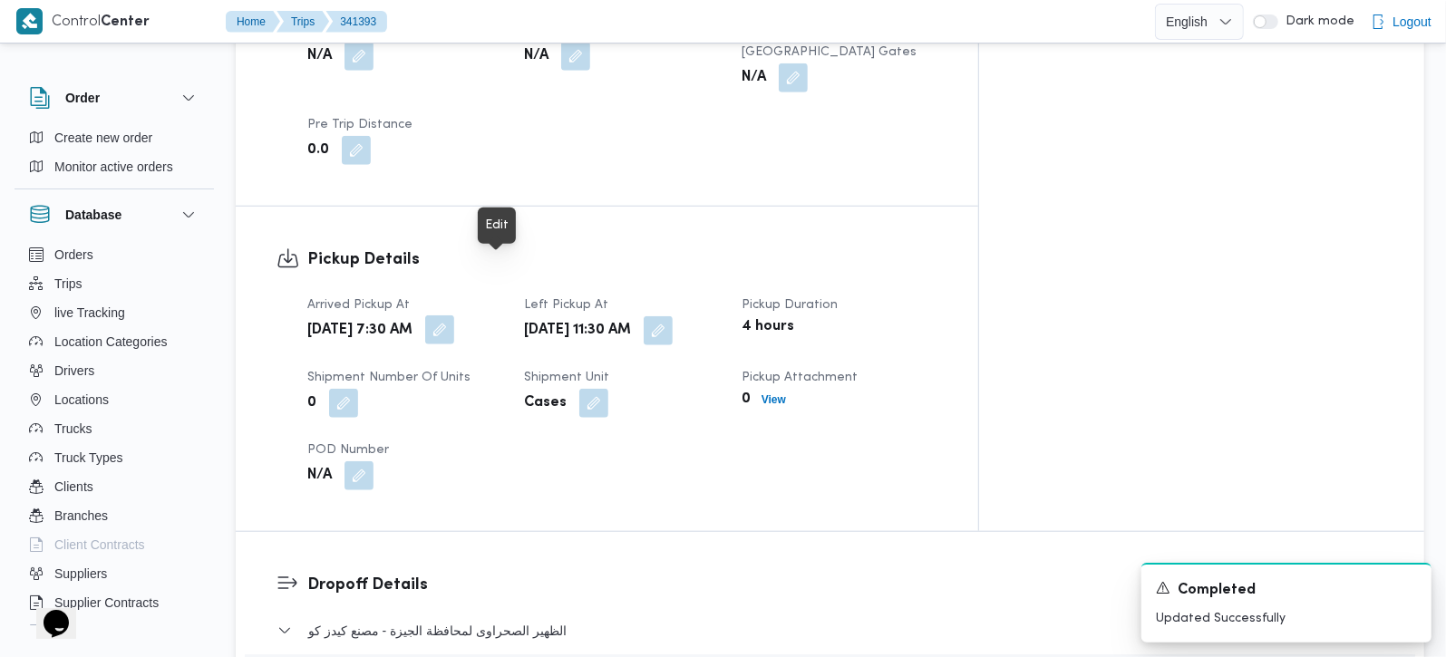
click at [454, 316] on button "button" at bounding box center [439, 330] width 29 height 29
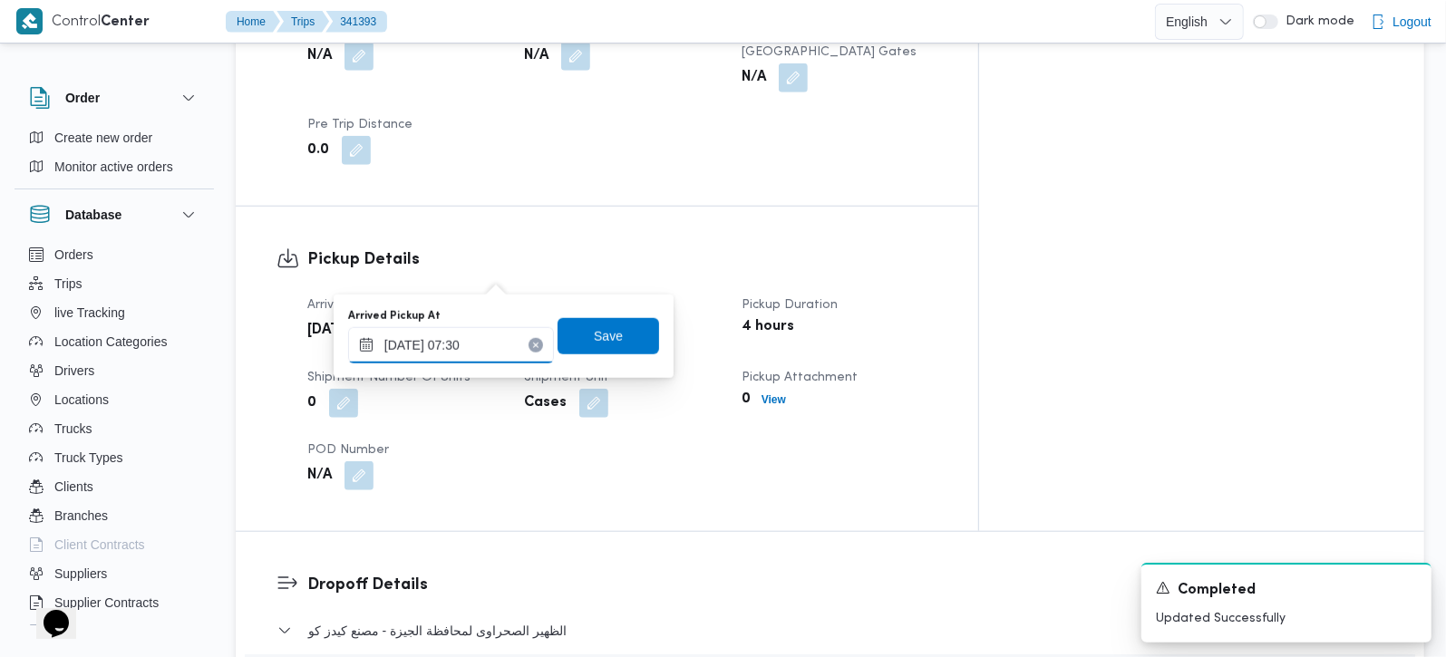
click at [453, 347] on input "05/10/2025 07:30" at bounding box center [451, 345] width 206 height 36
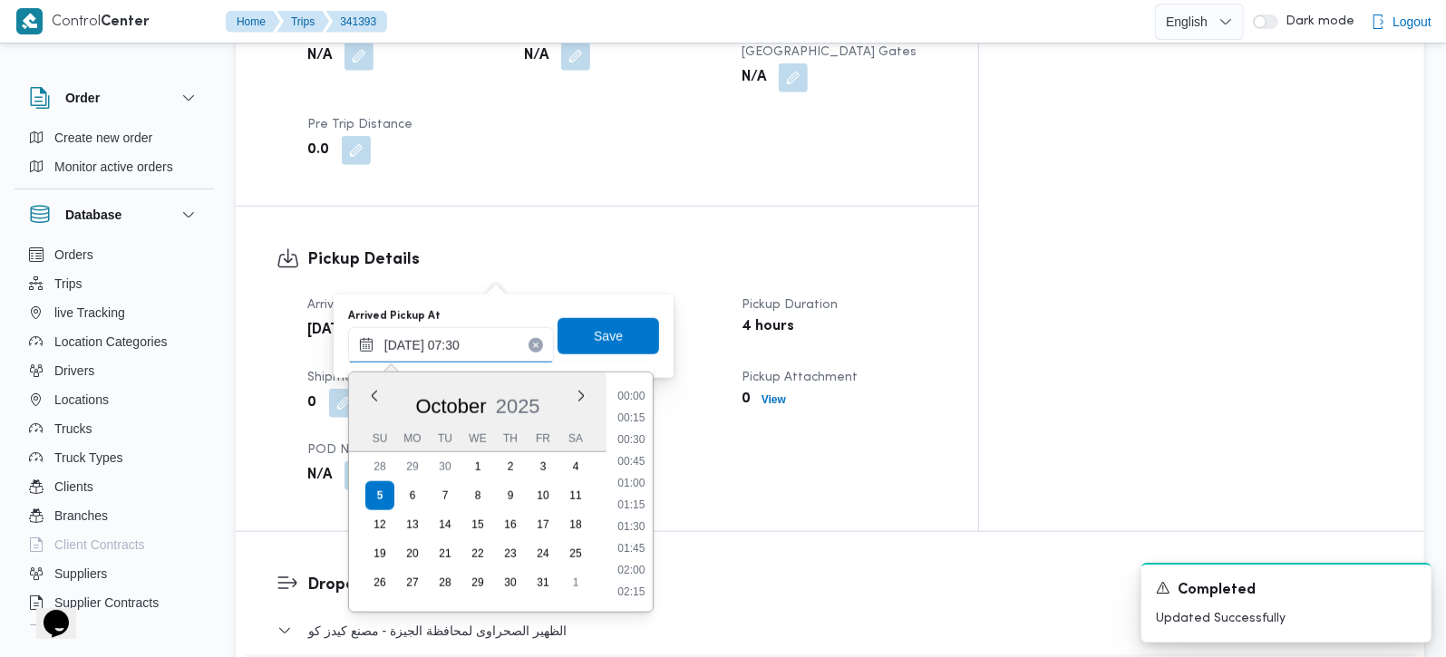
scroll to position [544, 0]
click at [638, 583] on li "08:30" at bounding box center [631, 592] width 42 height 18
type input "05/10/2025 07:30"
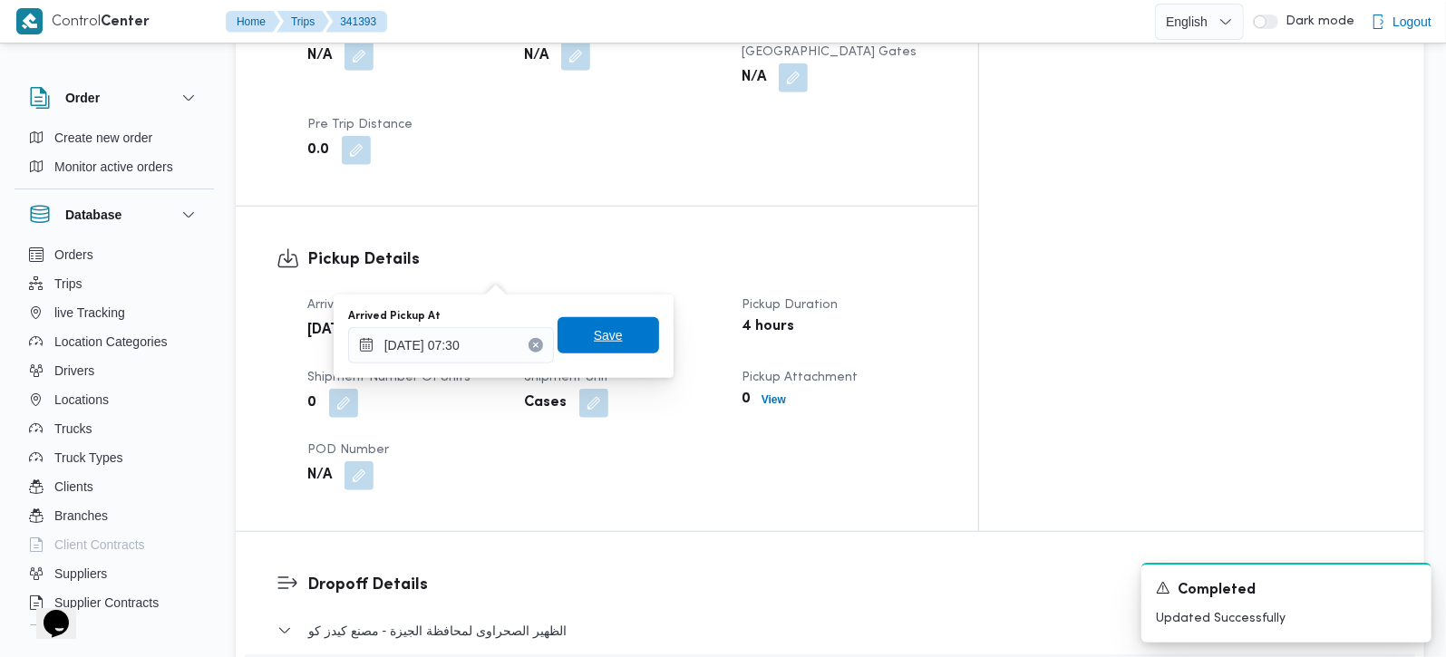
click at [576, 352] on span "Save" at bounding box center [609, 335] width 102 height 36
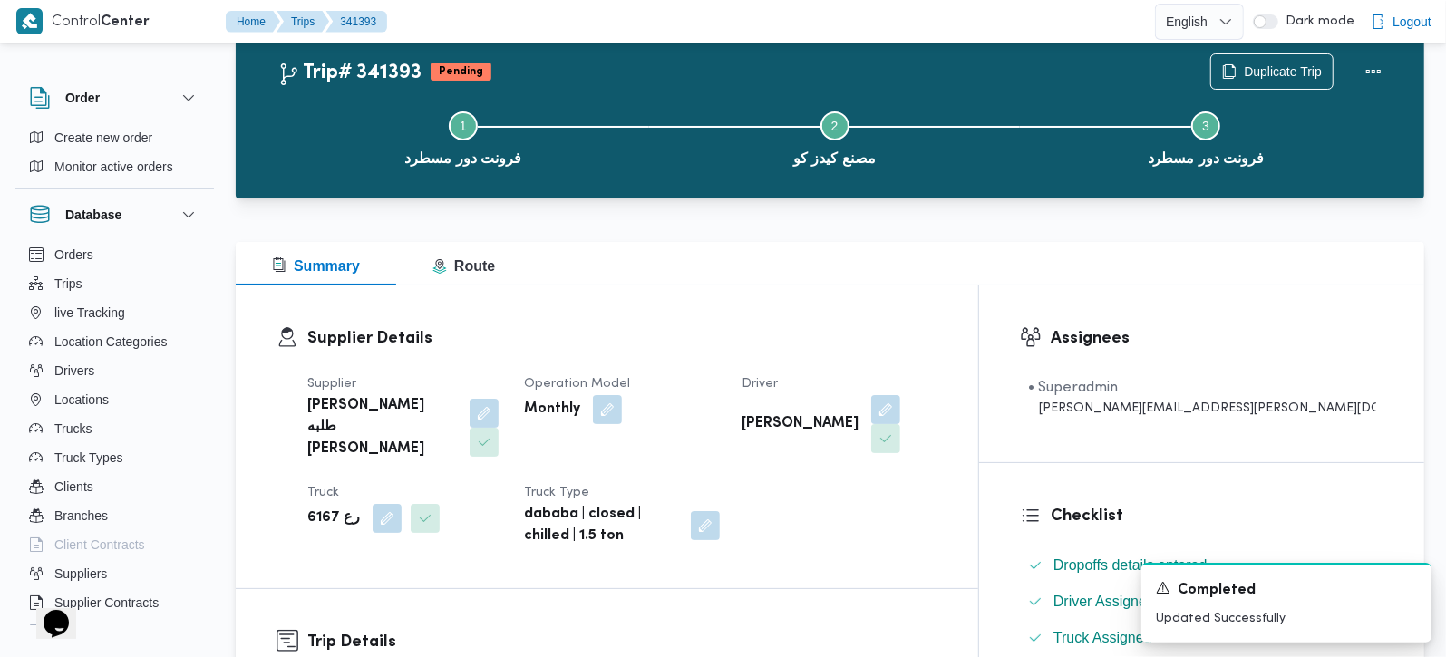
scroll to position [0, 0]
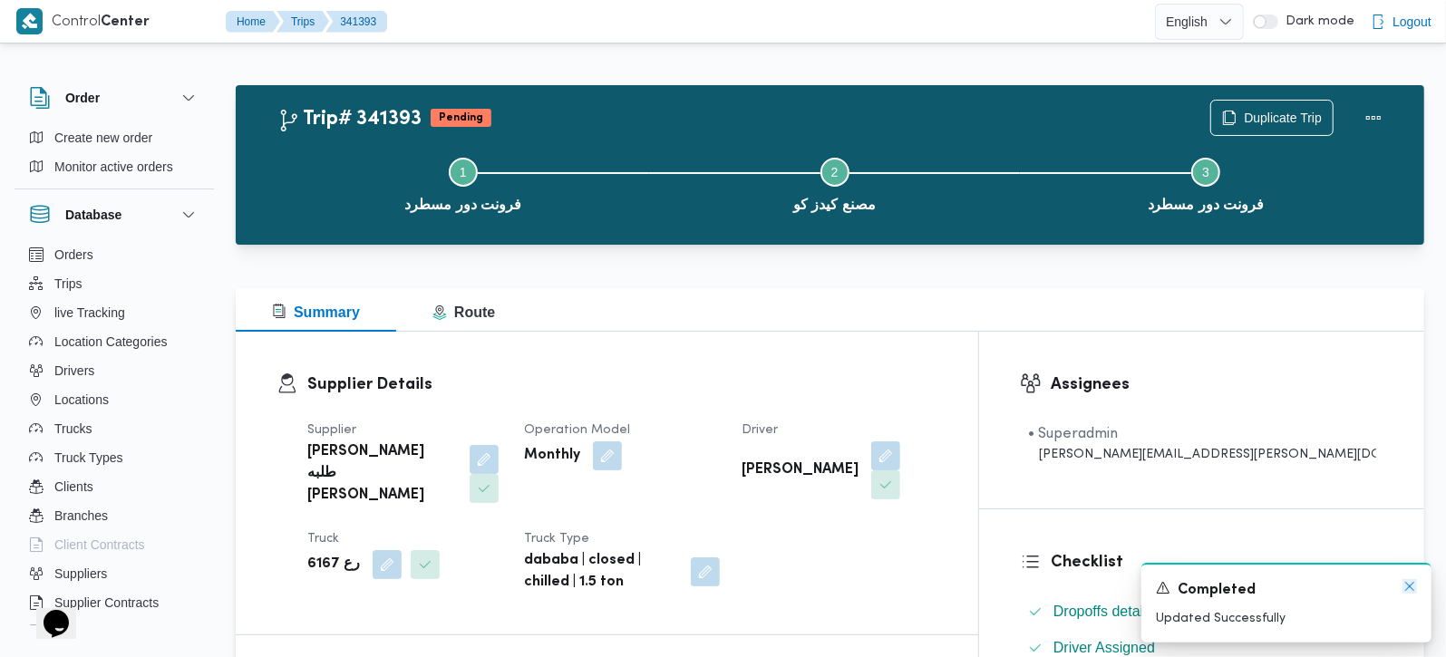
click at [1405, 590] on icon "Dismiss toast" at bounding box center [1410, 587] width 15 height 15
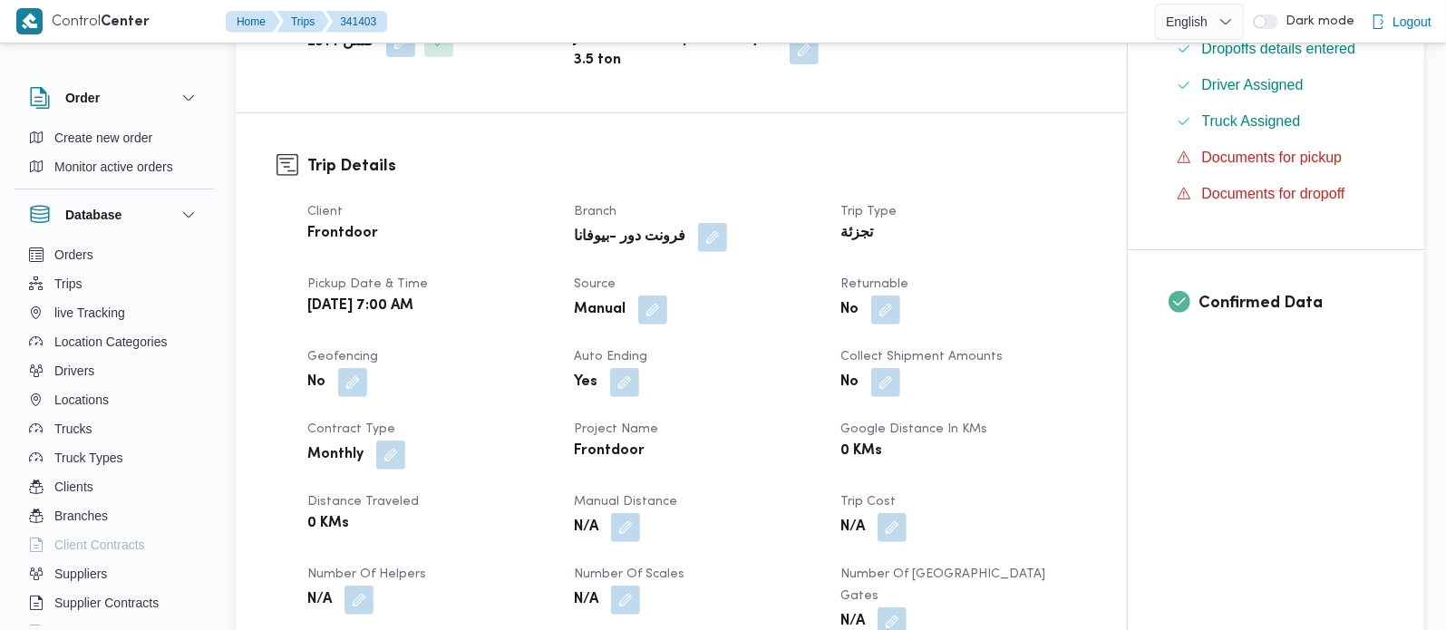
scroll to position [533, 0]
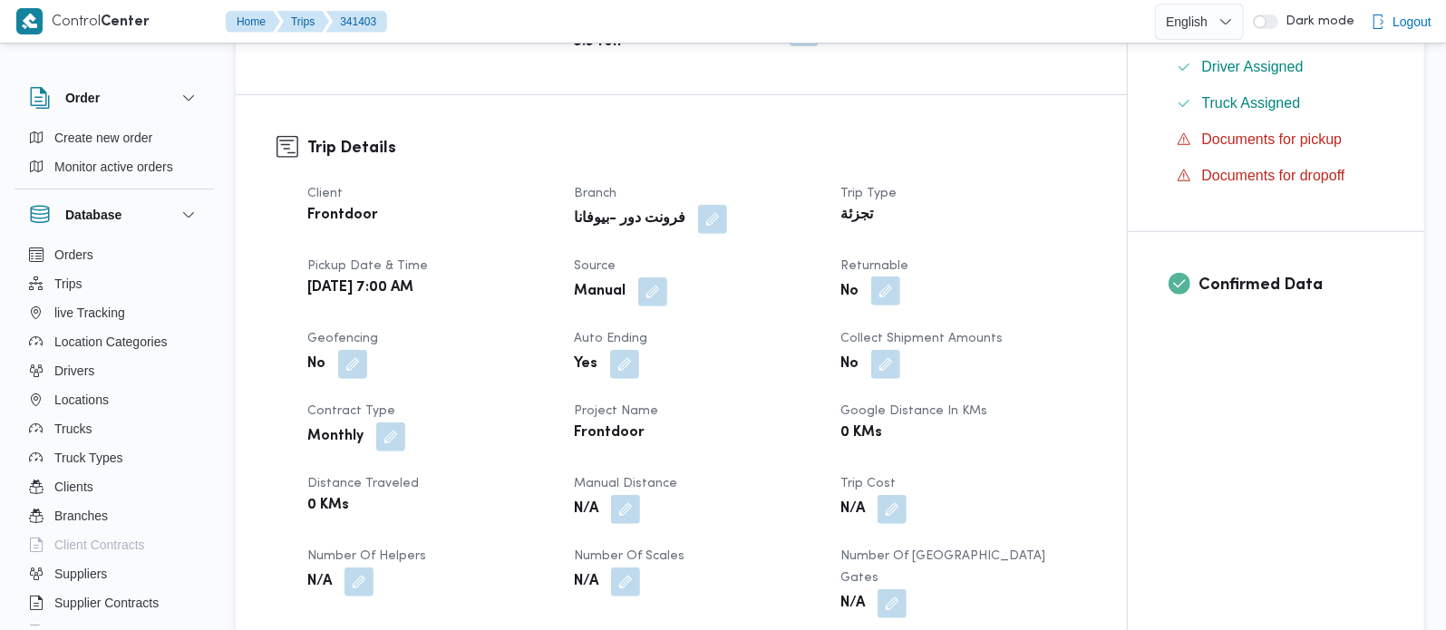
click at [878, 297] on button "button" at bounding box center [886, 291] width 29 height 29
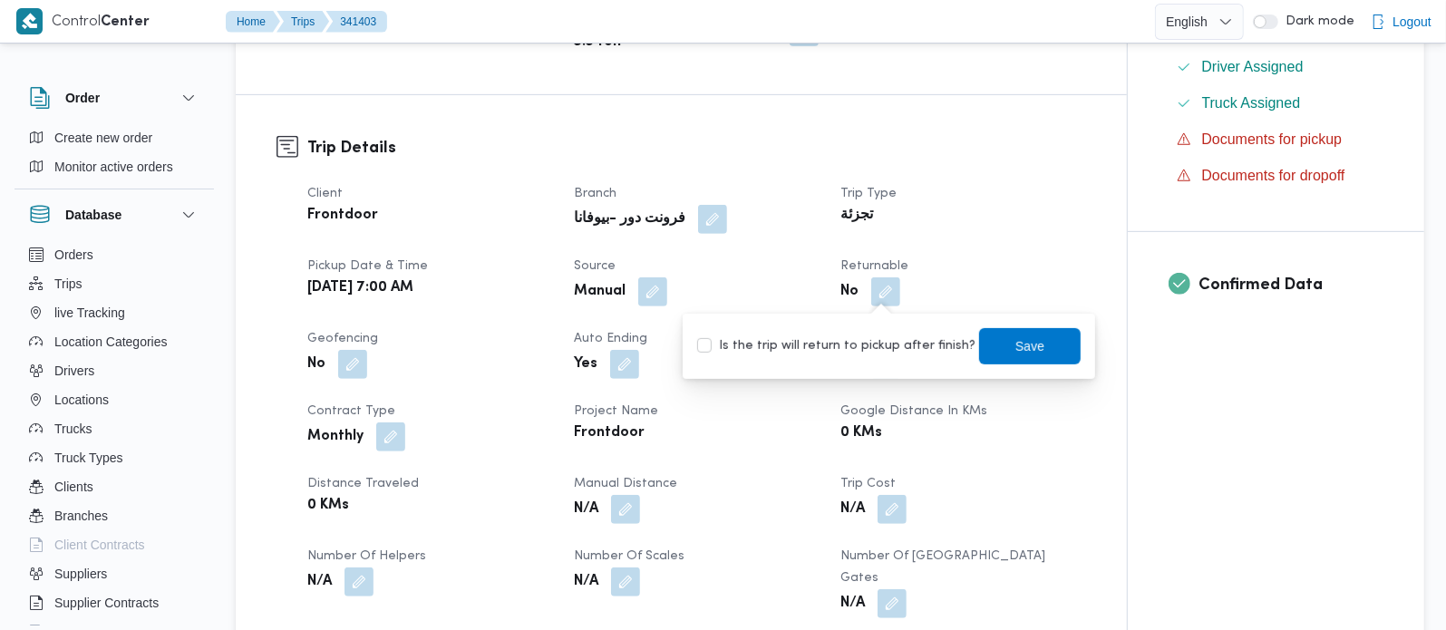
click at [866, 343] on label "Is the trip will return to pickup after finish?" at bounding box center [836, 347] width 278 height 22
checkbox input "true"
click at [1016, 341] on span "Save" at bounding box center [1030, 346] width 29 height 22
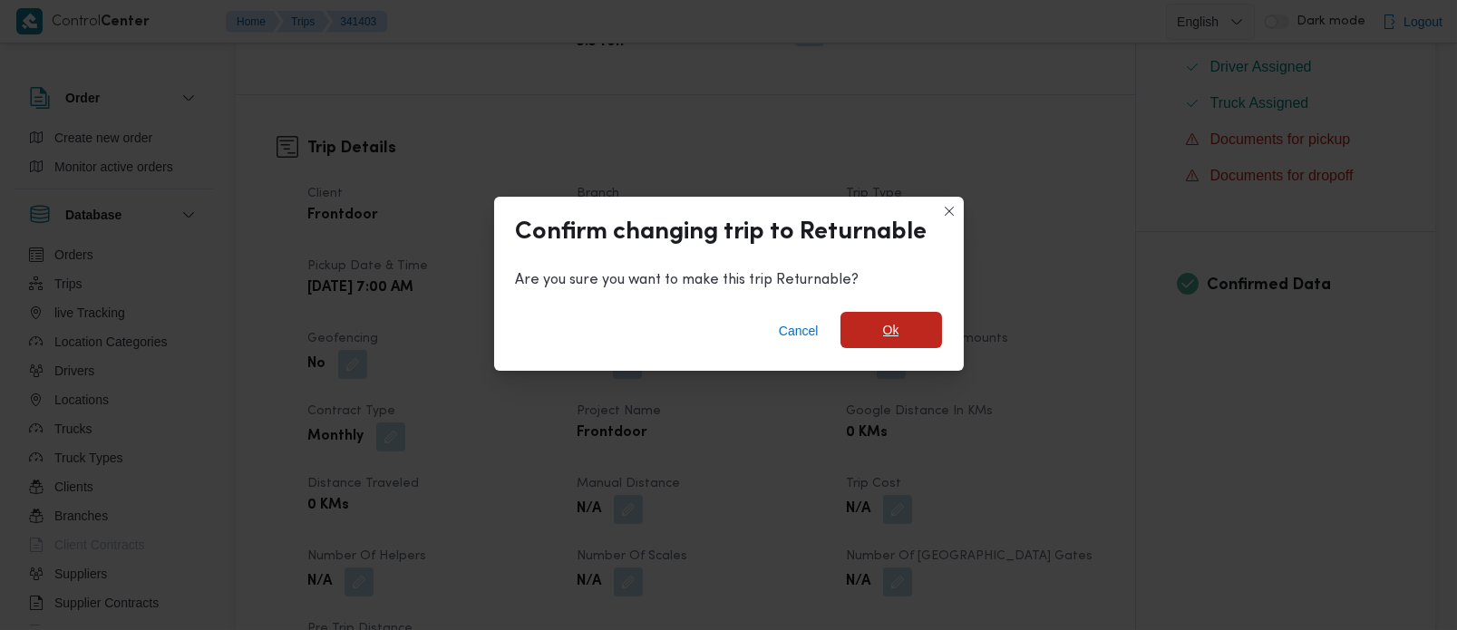
click at [860, 324] on span "Ok" at bounding box center [892, 330] width 102 height 36
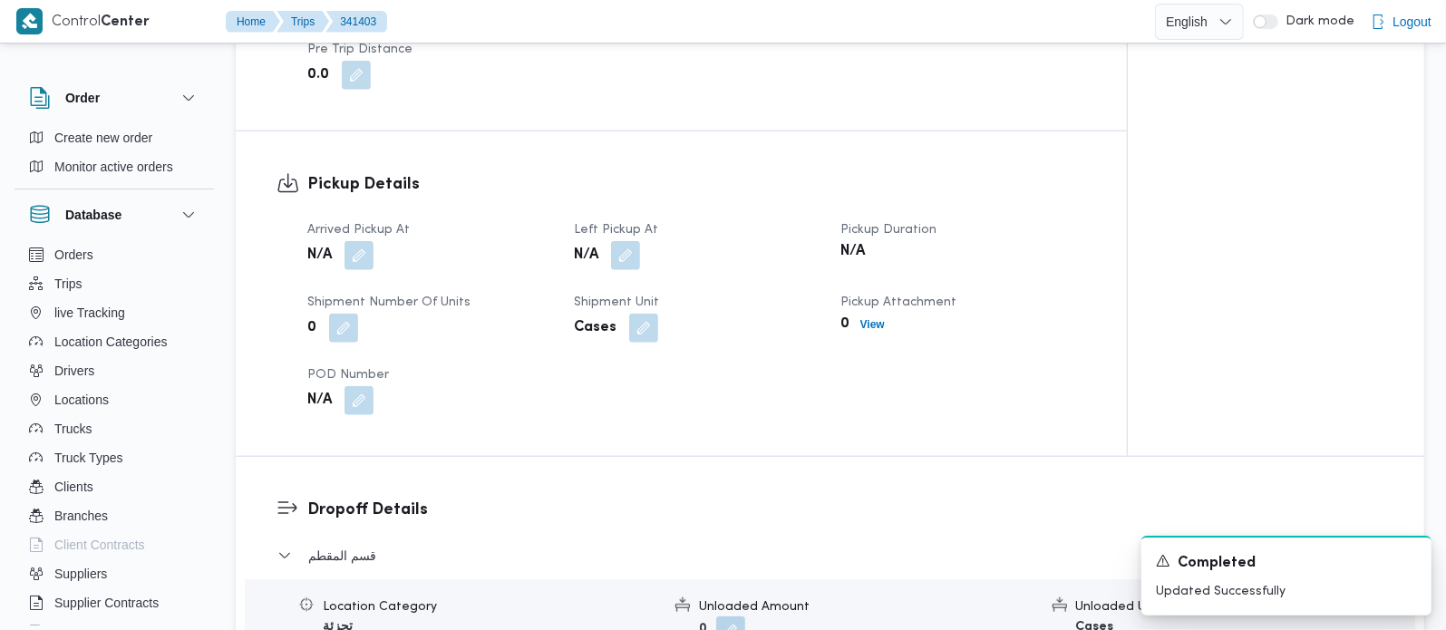
scroll to position [1174, 0]
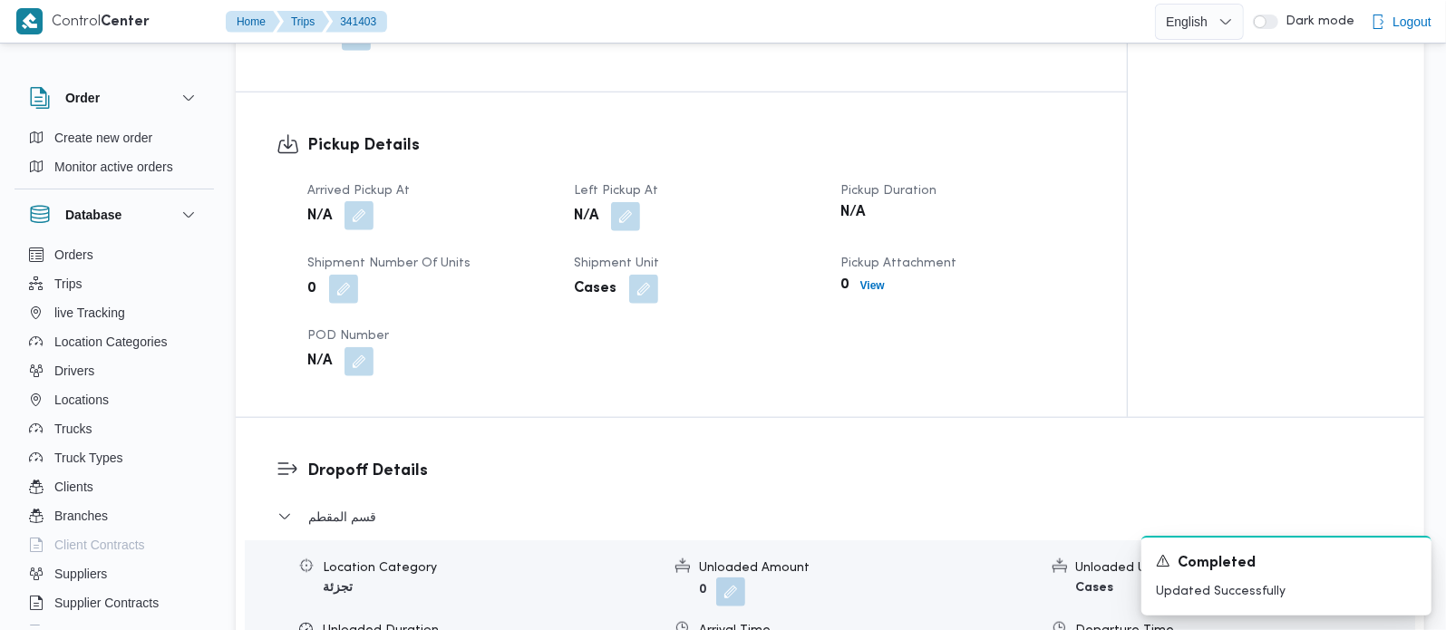
click at [348, 201] on button "button" at bounding box center [359, 215] width 29 height 29
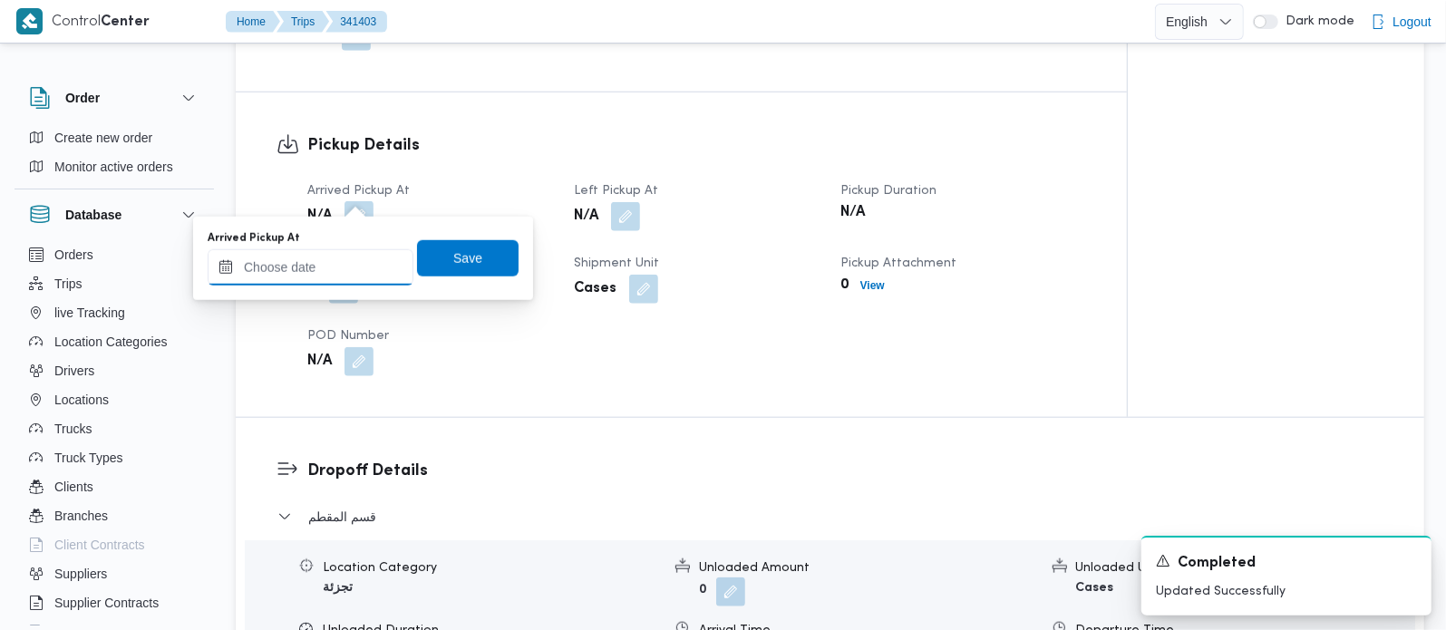
click at [334, 251] on input "Arrived Pickup At" at bounding box center [311, 267] width 206 height 36
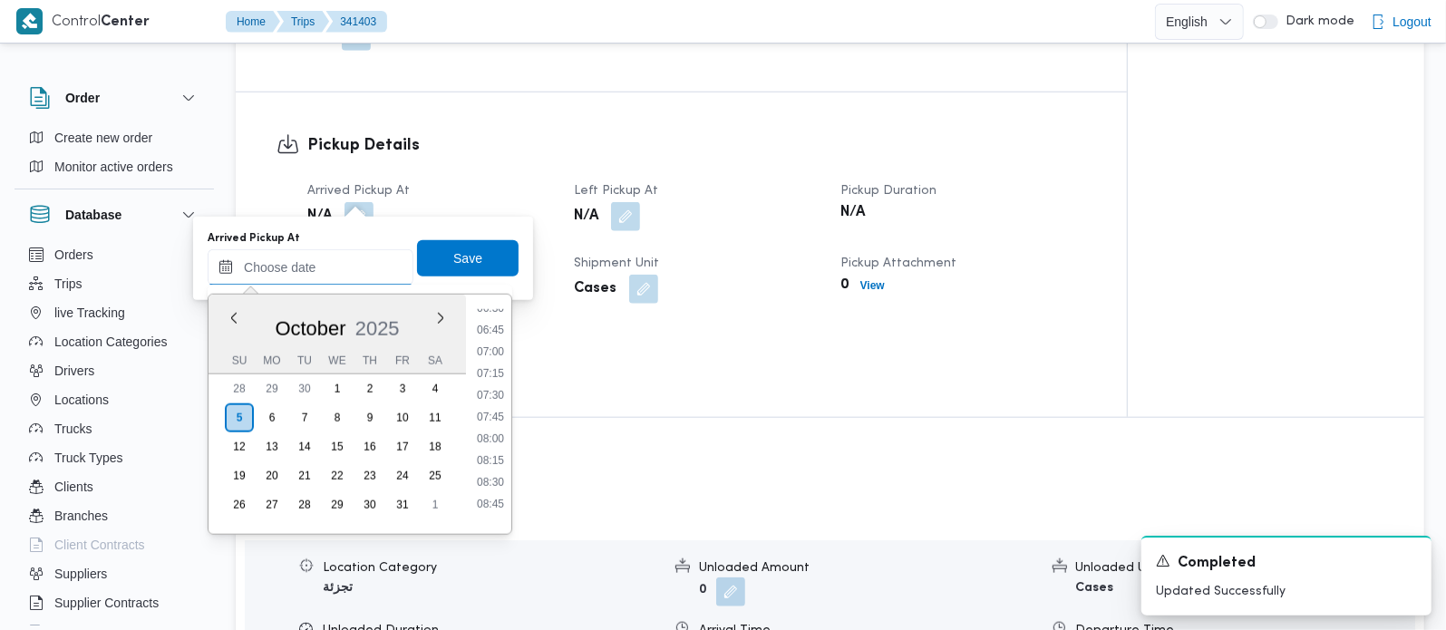
scroll to position [572, 0]
drag, startPoint x: 486, startPoint y: 353, endPoint x: 478, endPoint y: 318, distance: 35.4
click at [486, 353] on li "07:00" at bounding box center [491, 355] width 42 height 18
type input "[DATE] 07:00"
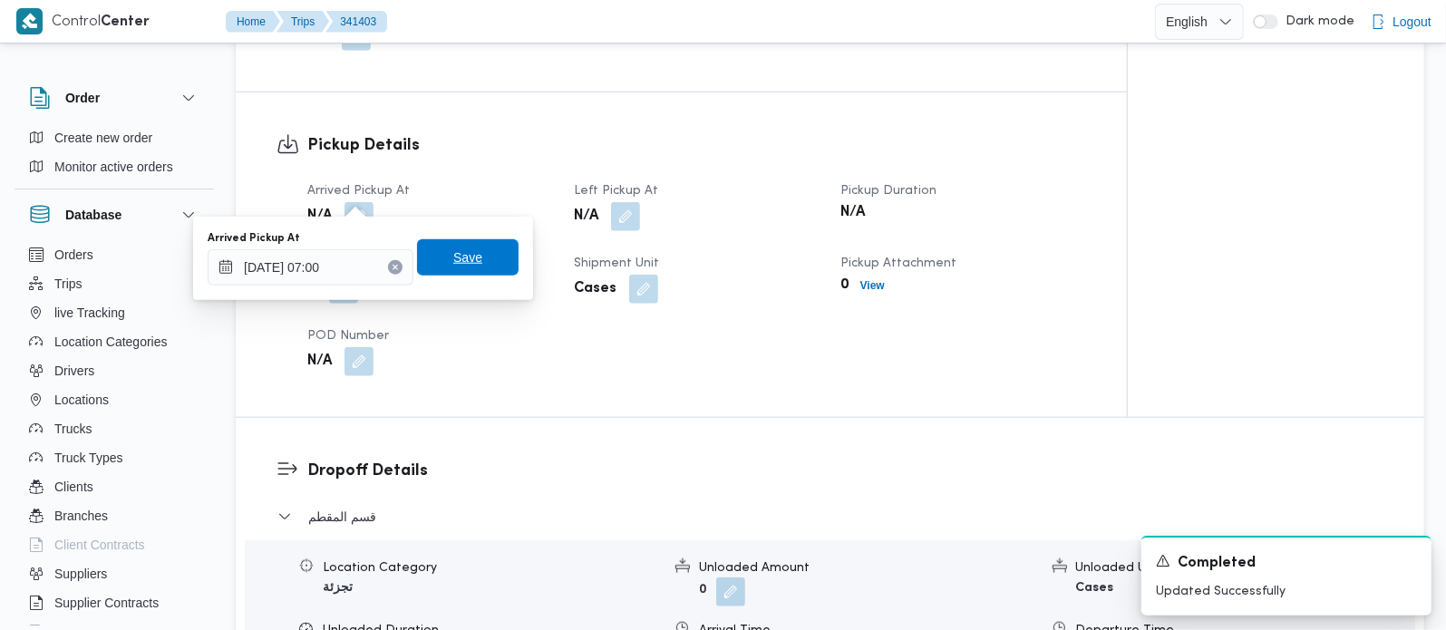
click at [458, 268] on span "Save" at bounding box center [468, 257] width 102 height 36
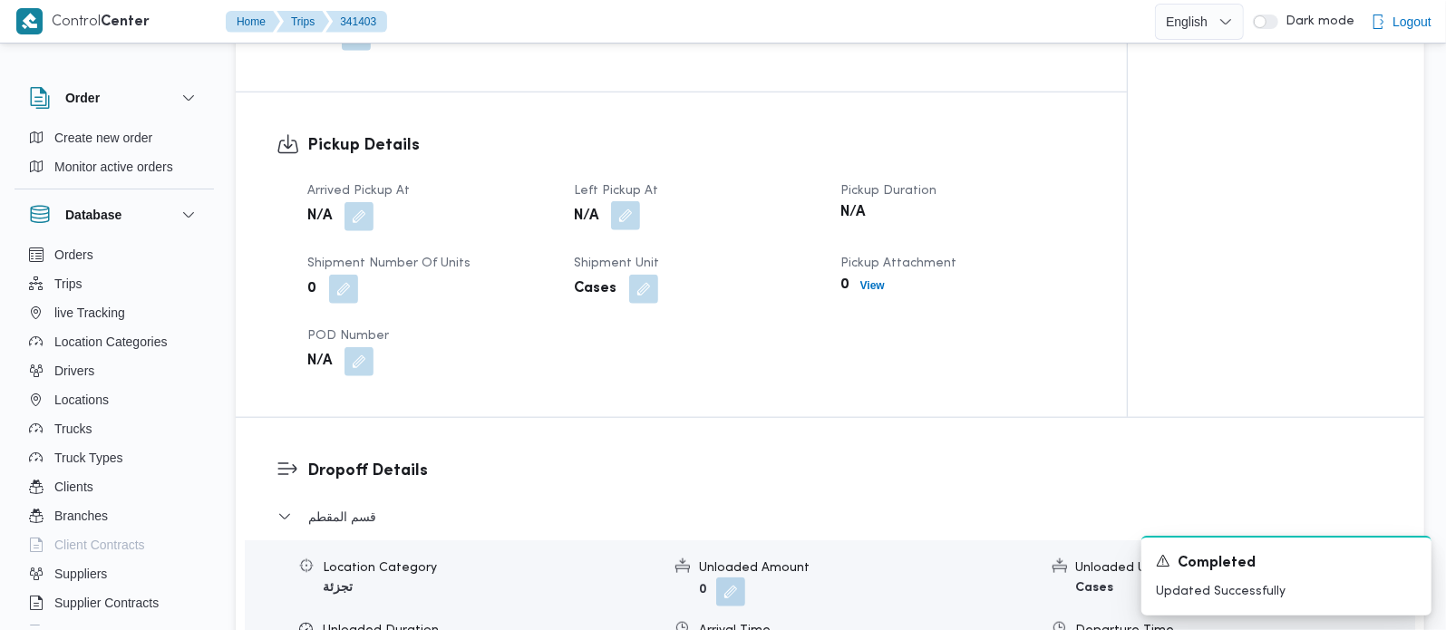
click at [625, 207] on button "button" at bounding box center [625, 215] width 29 height 29
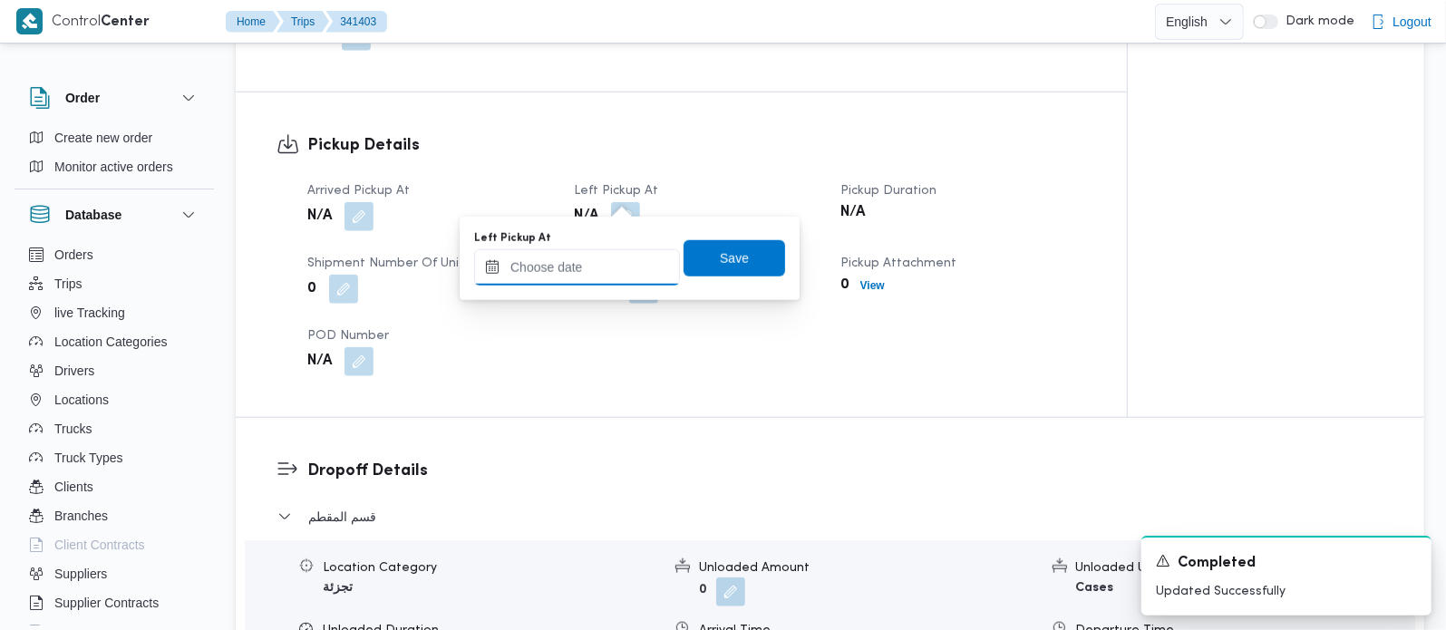
click at [589, 274] on input "Left Pickup At" at bounding box center [577, 267] width 206 height 36
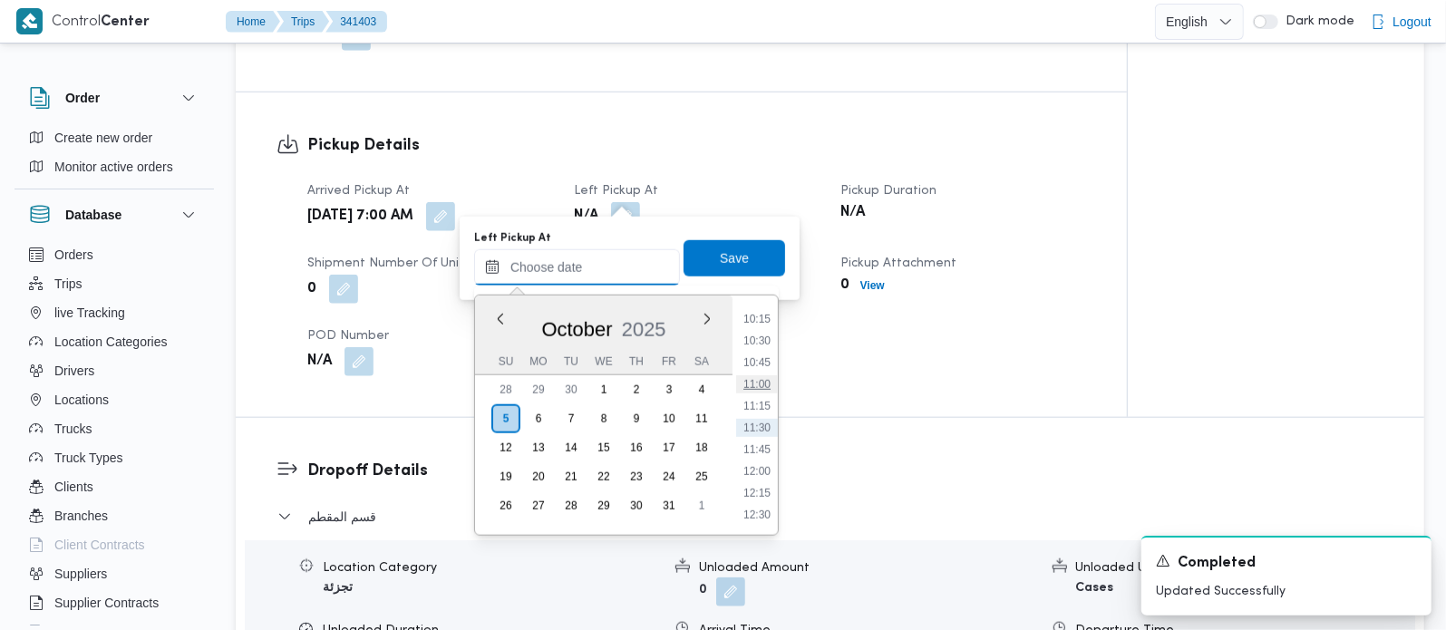
scroll to position [786, 0]
click at [759, 312] on li "09:00" at bounding box center [757, 316] width 42 height 18
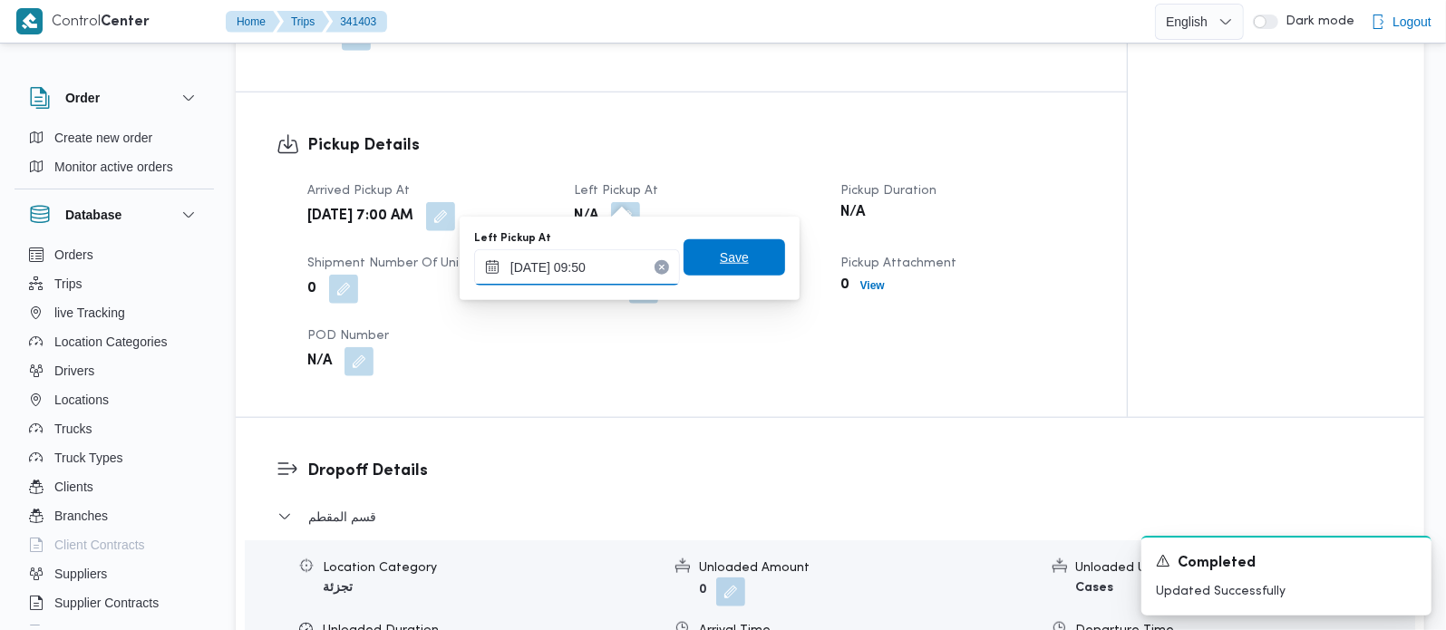
type input "05/10/2025 09:50"
click at [726, 271] on span "Save" at bounding box center [735, 257] width 102 height 36
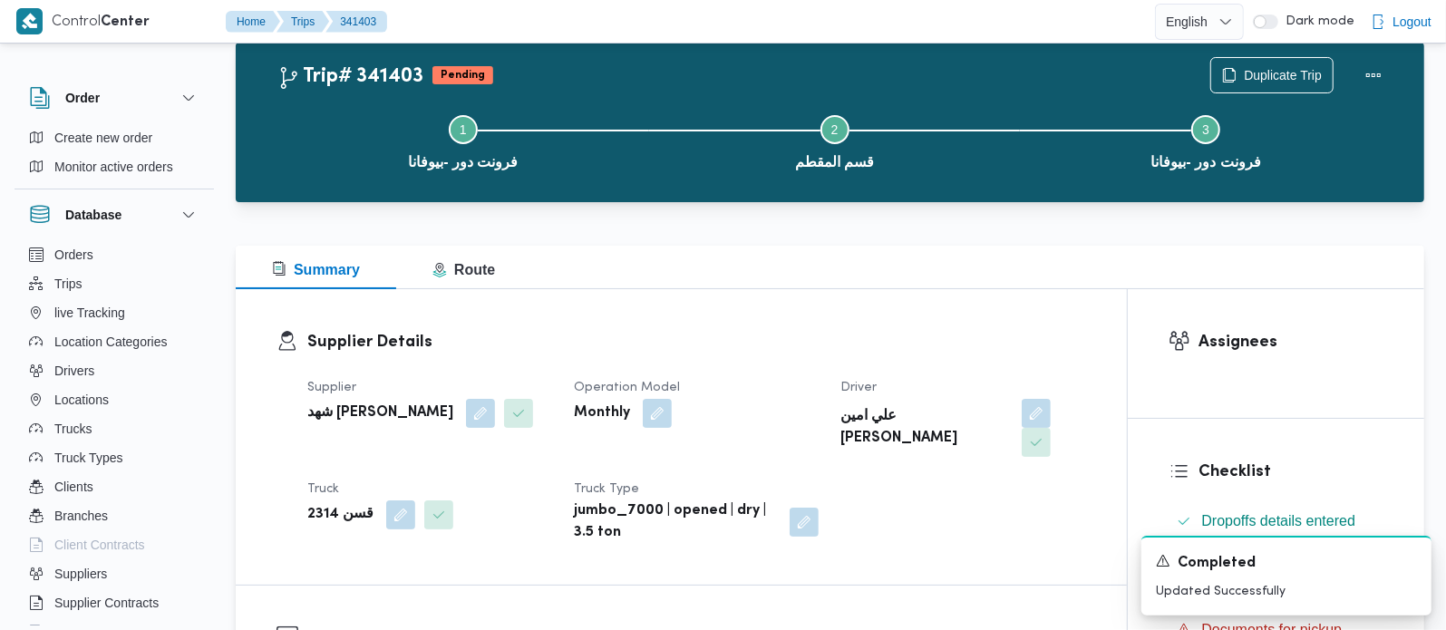
scroll to position [0, 0]
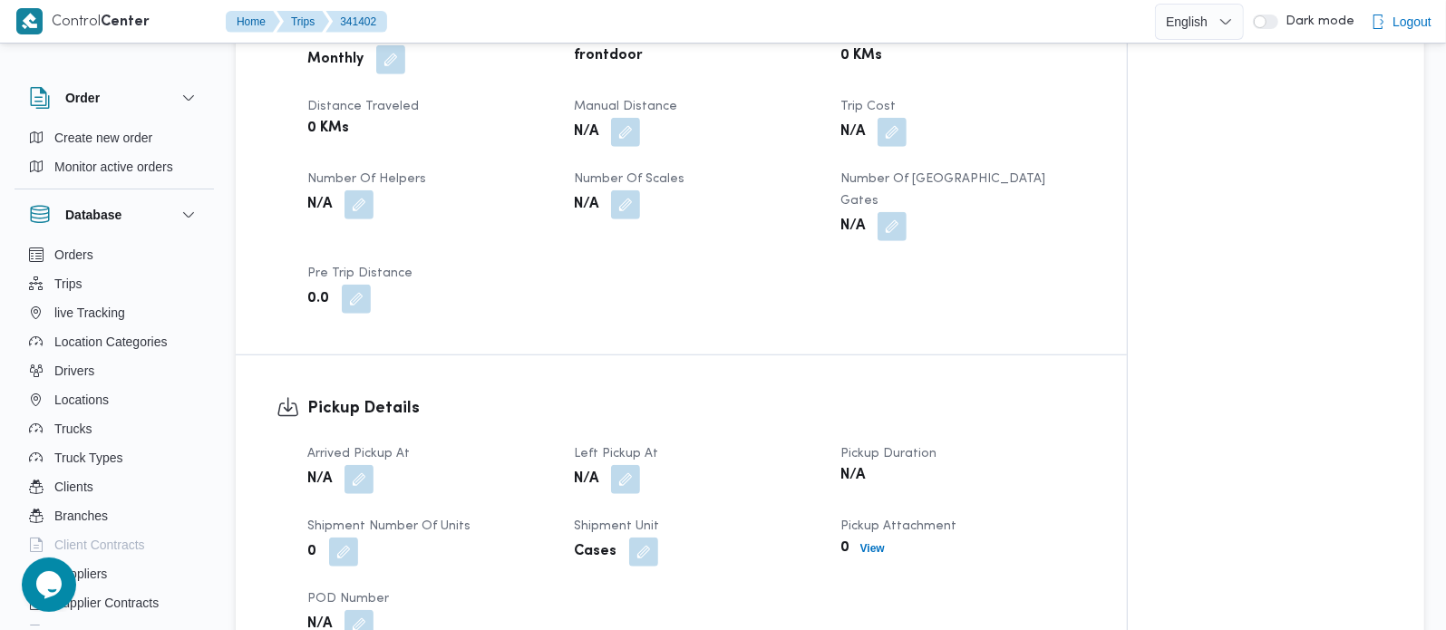
scroll to position [959, 0]
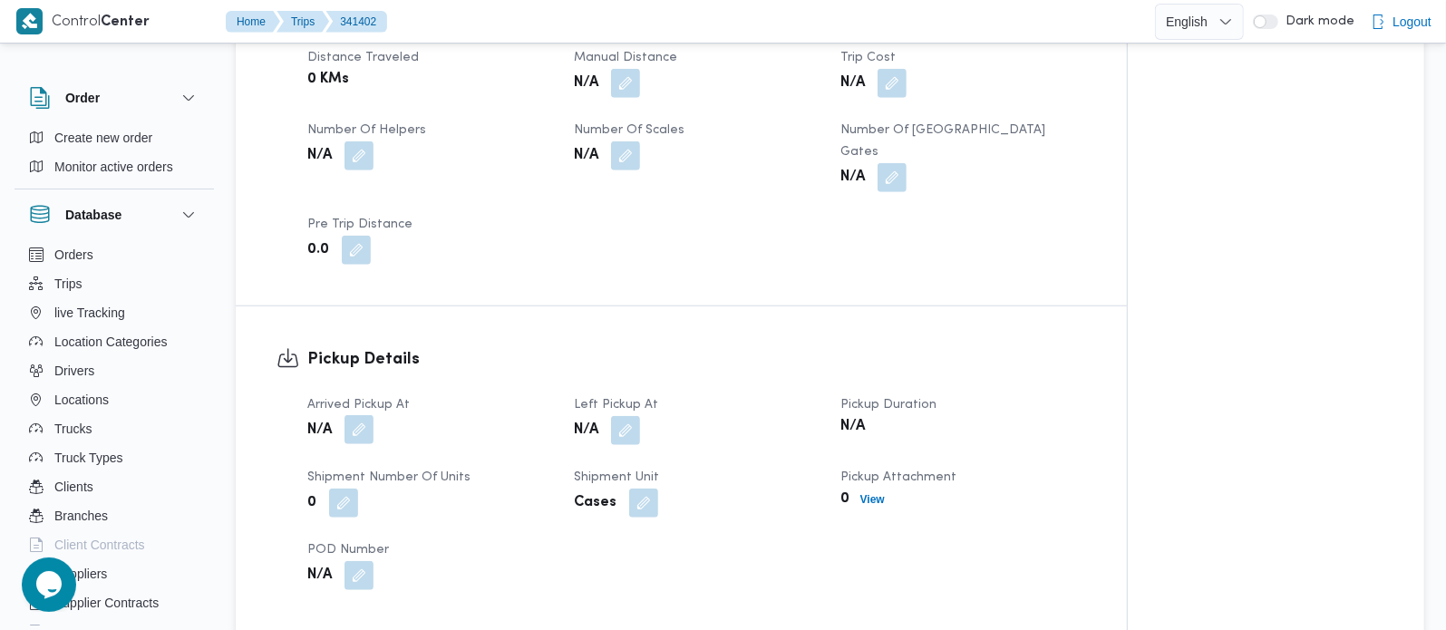
click at [371, 415] on button "button" at bounding box center [359, 429] width 29 height 29
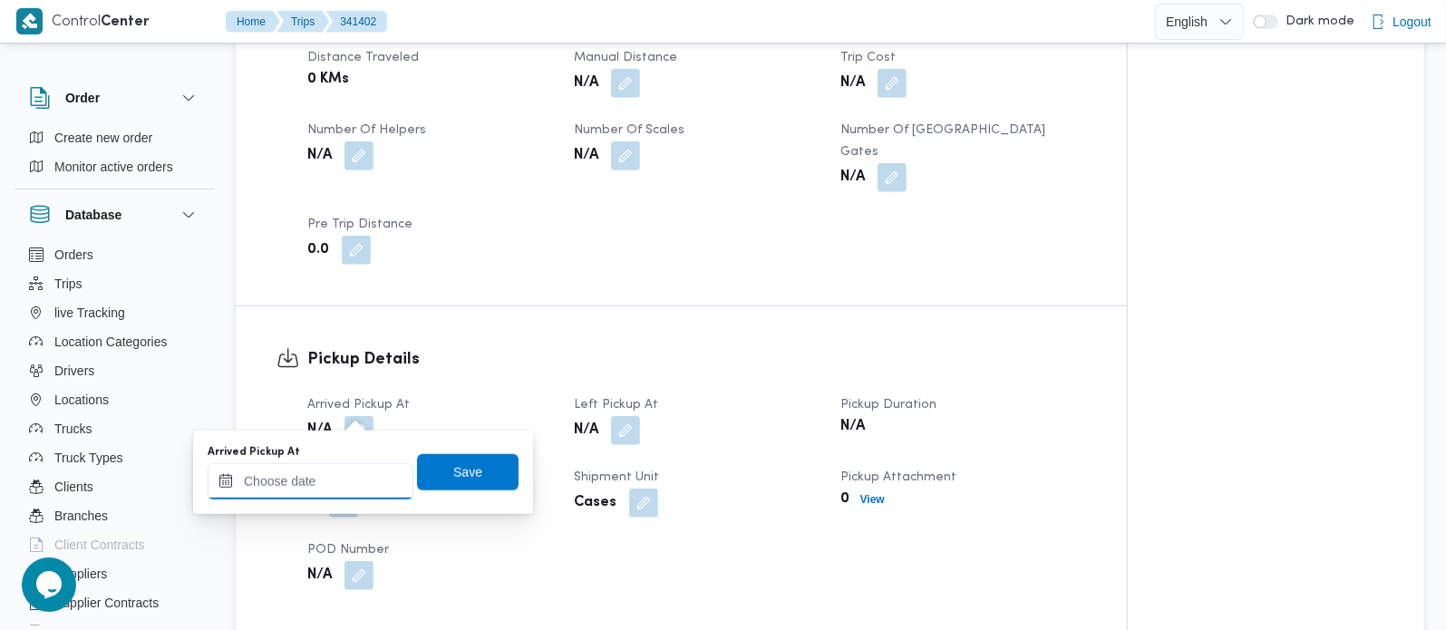
click at [331, 492] on input "Arrived Pickup At" at bounding box center [311, 481] width 206 height 36
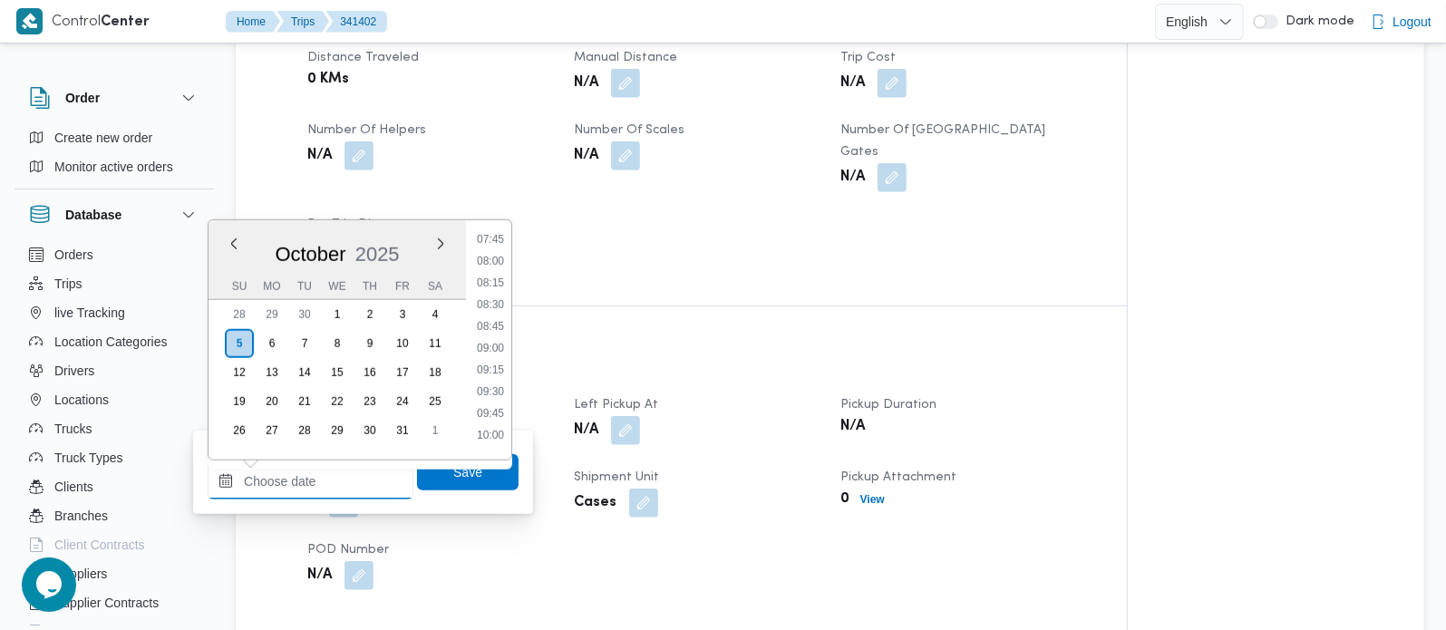
scroll to position [572, 0]
click at [485, 273] on li "07:00" at bounding box center [491, 281] width 42 height 18
type input "05/10/2025 07:00"
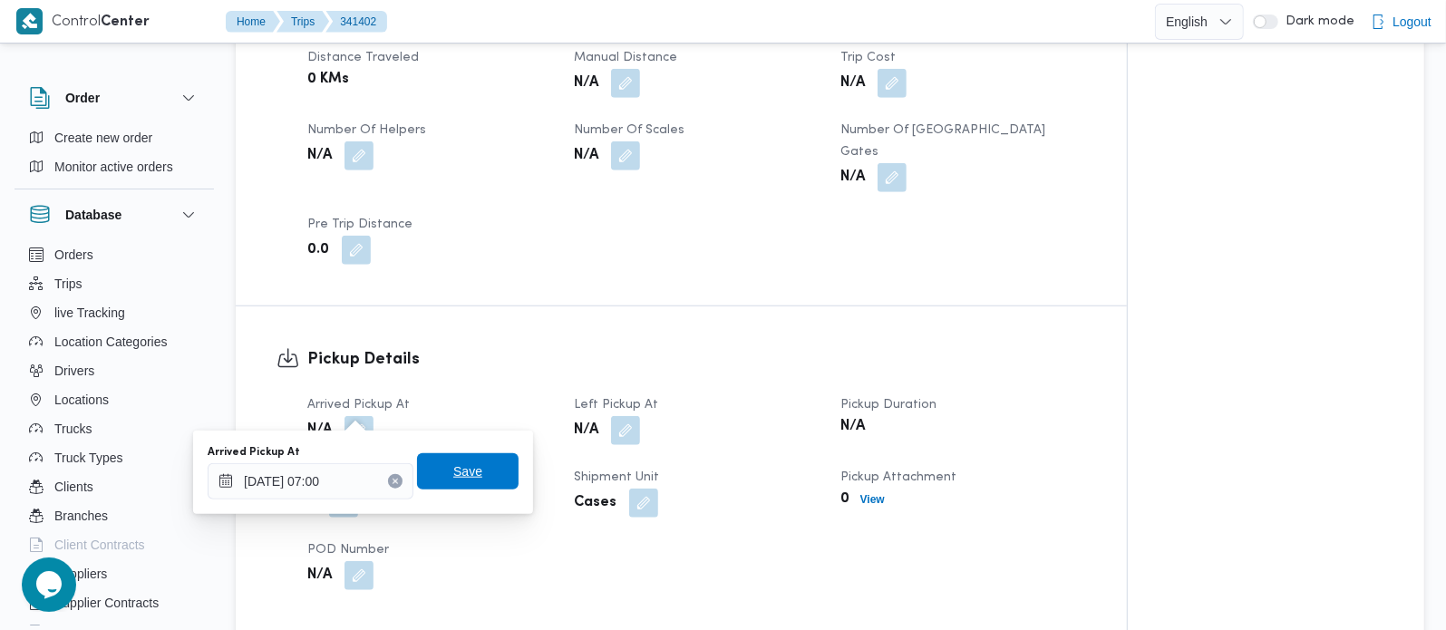
click at [453, 466] on span "Save" at bounding box center [467, 472] width 29 height 22
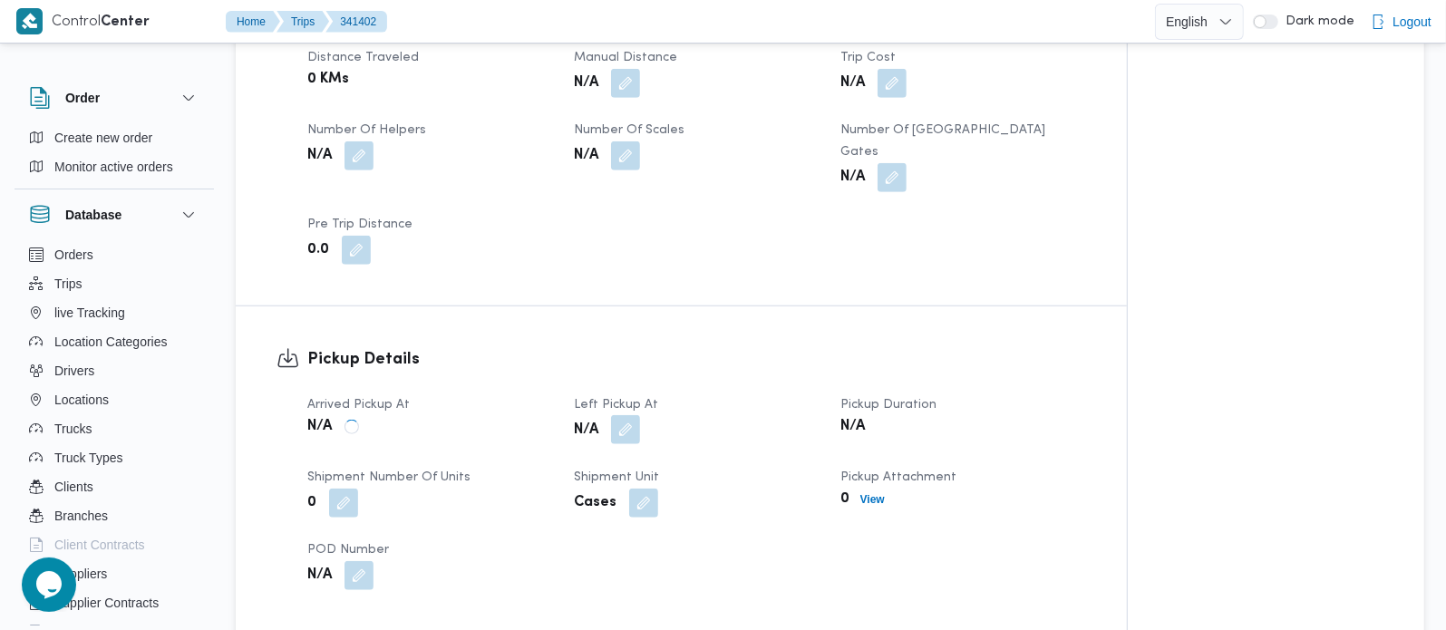
click at [631, 415] on button "button" at bounding box center [625, 429] width 29 height 29
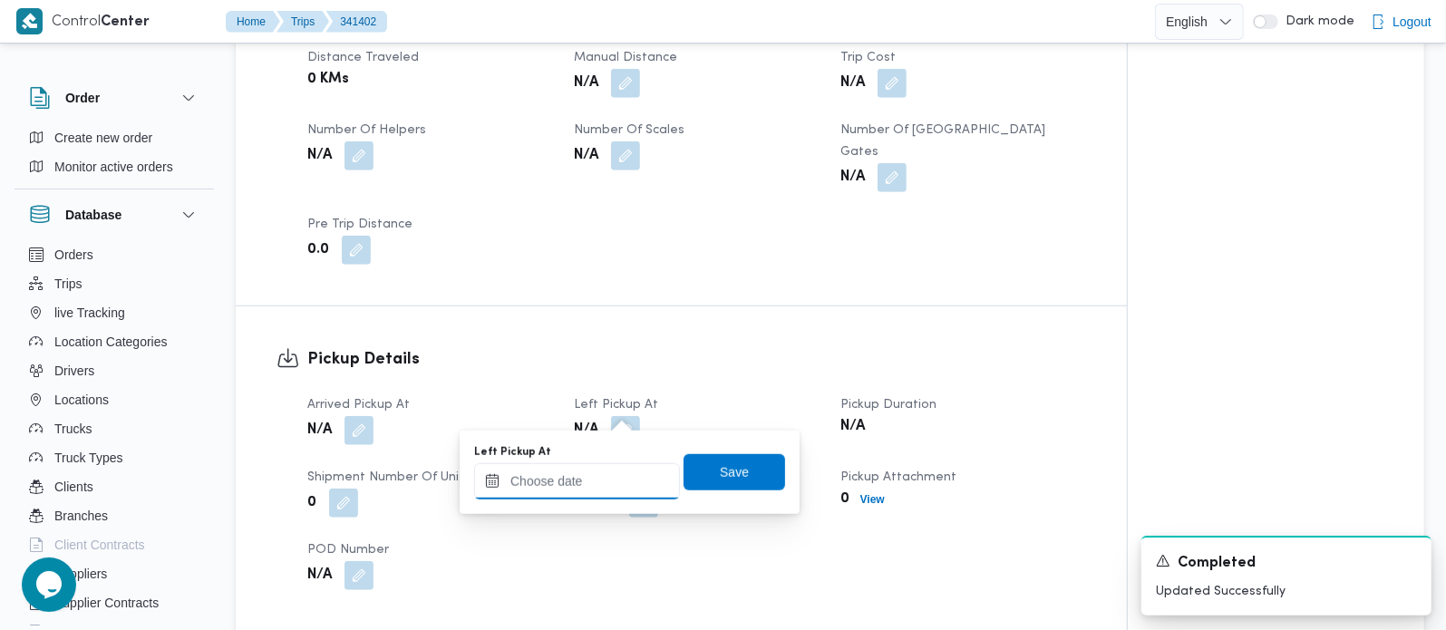
click at [619, 474] on input "Left Pickup At" at bounding box center [577, 481] width 206 height 36
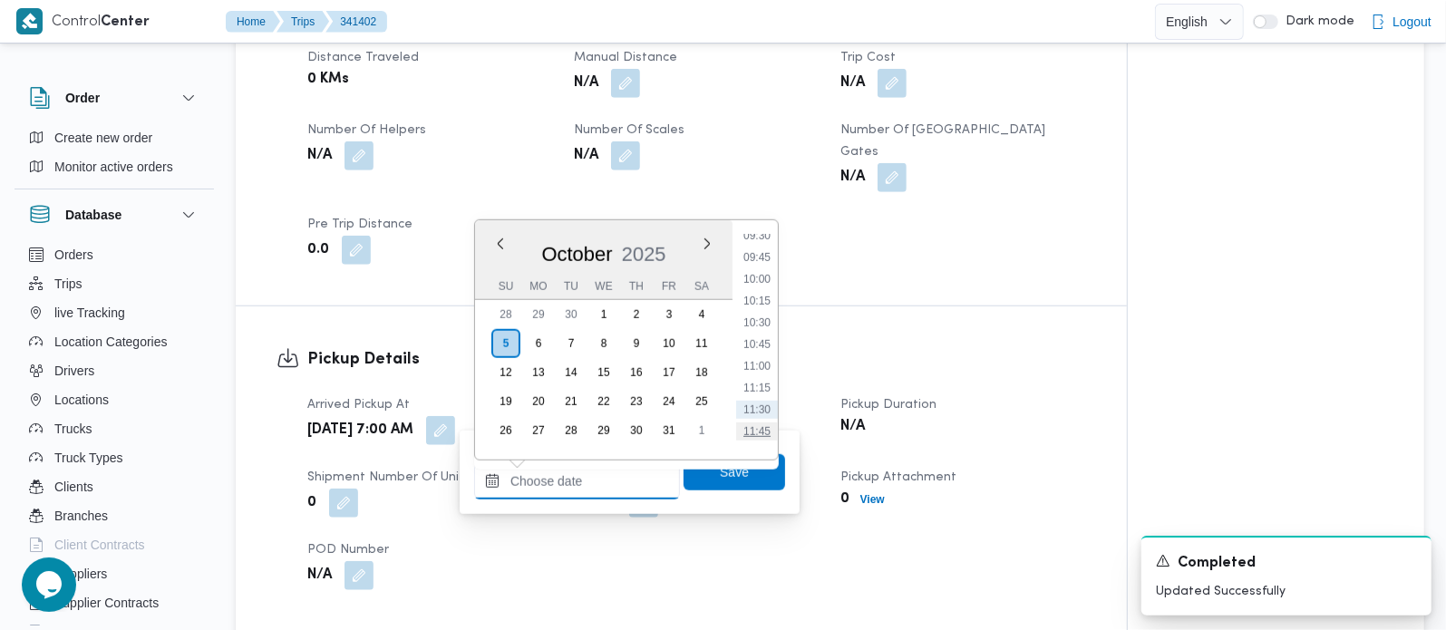
scroll to position [786, 0]
click at [760, 264] on li "09:15" at bounding box center [757, 263] width 42 height 18
type input "05/10/2025 09:15"
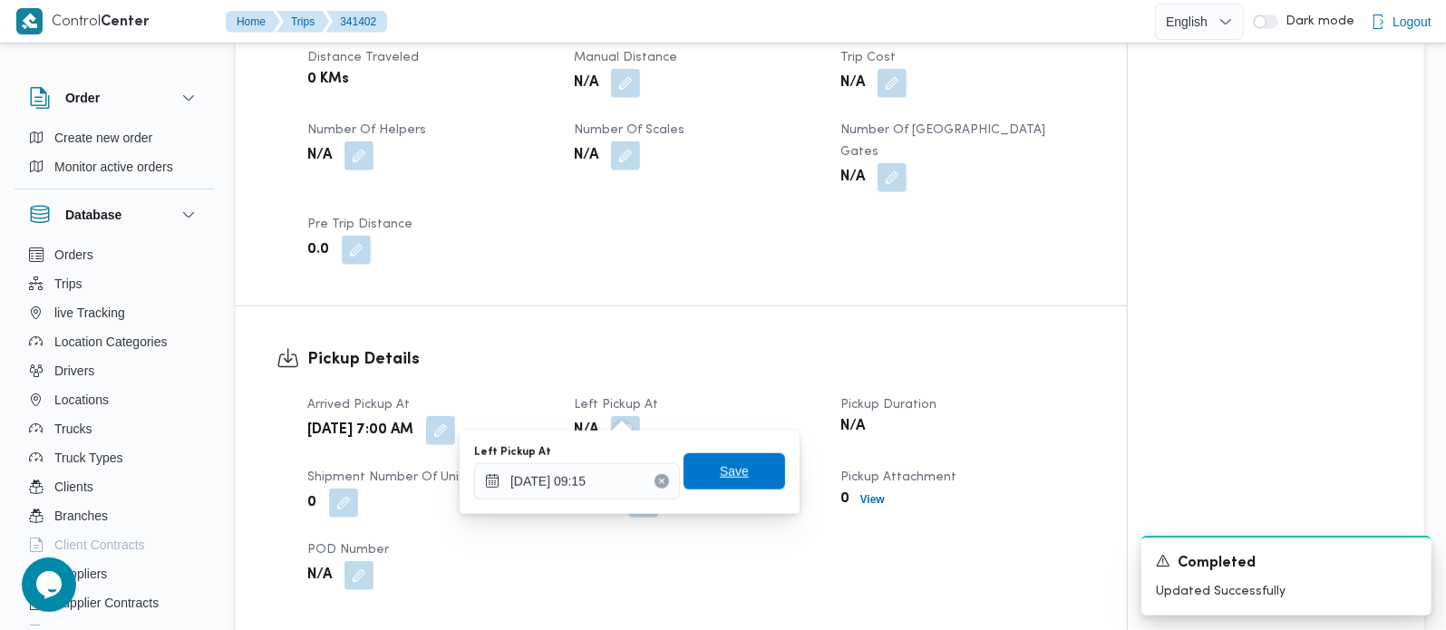
click at [720, 469] on span "Save" at bounding box center [734, 472] width 29 height 22
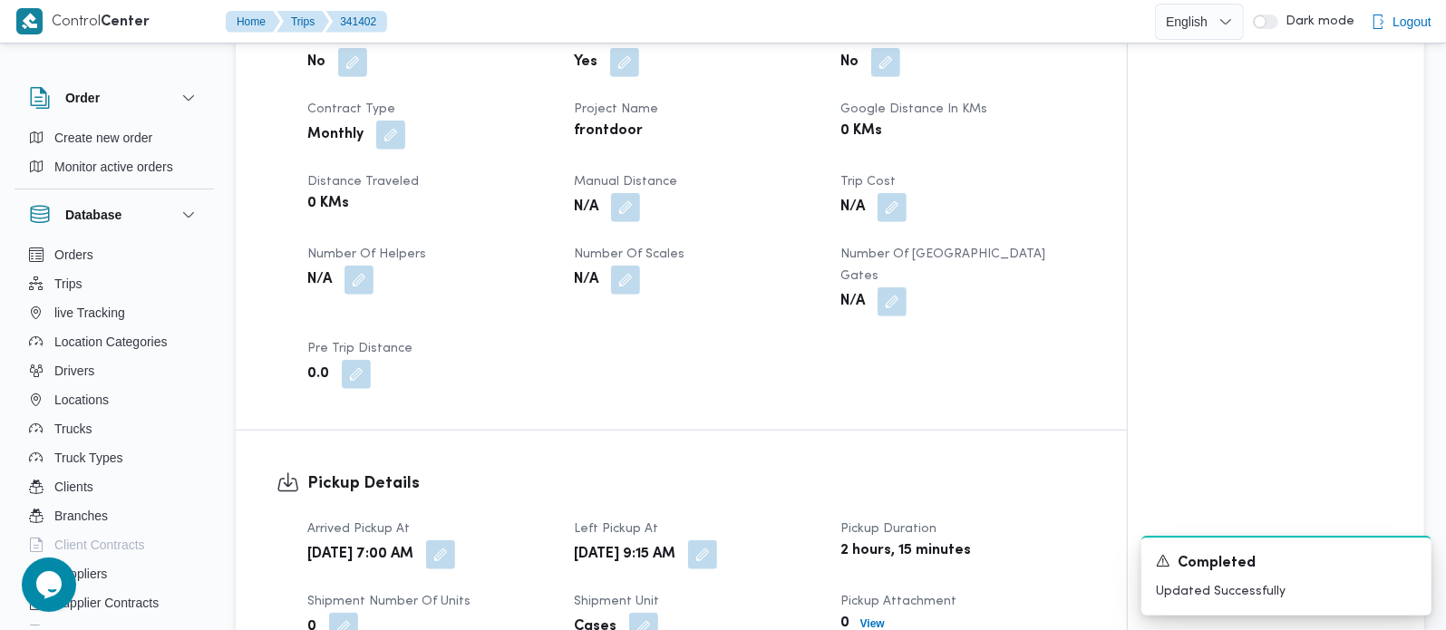
scroll to position [639, 0]
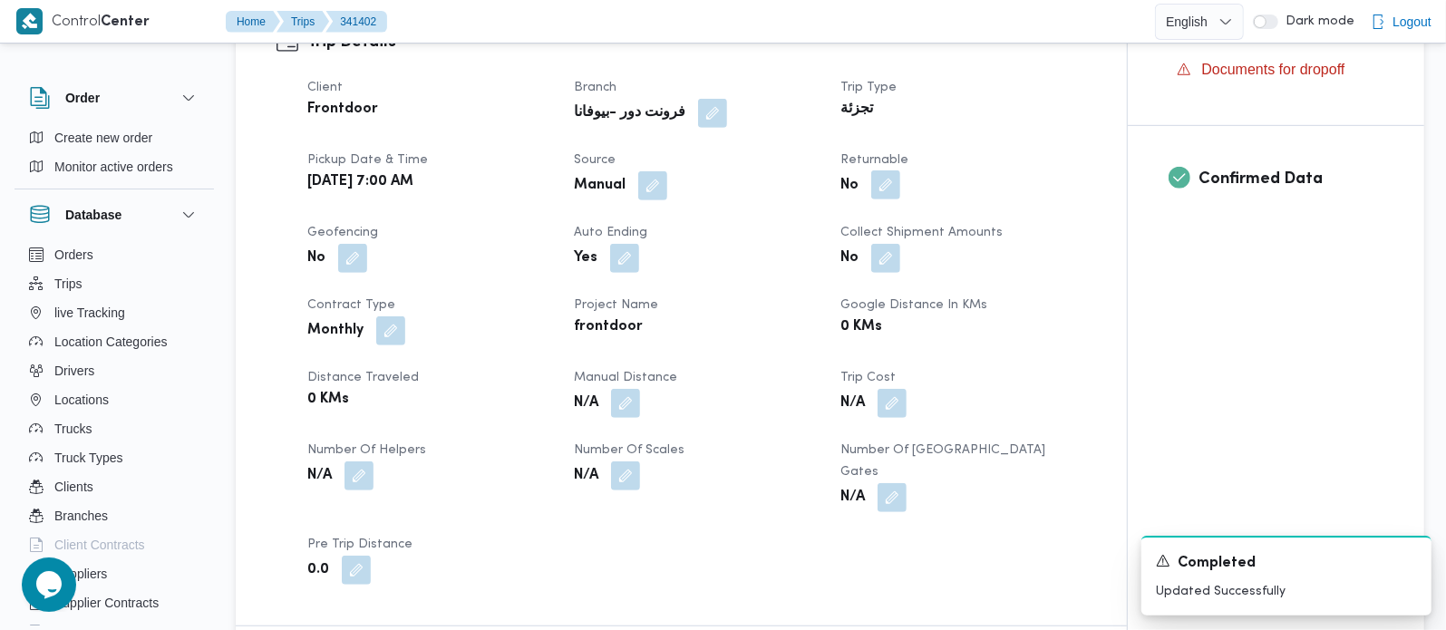
click at [883, 178] on button "button" at bounding box center [886, 184] width 29 height 29
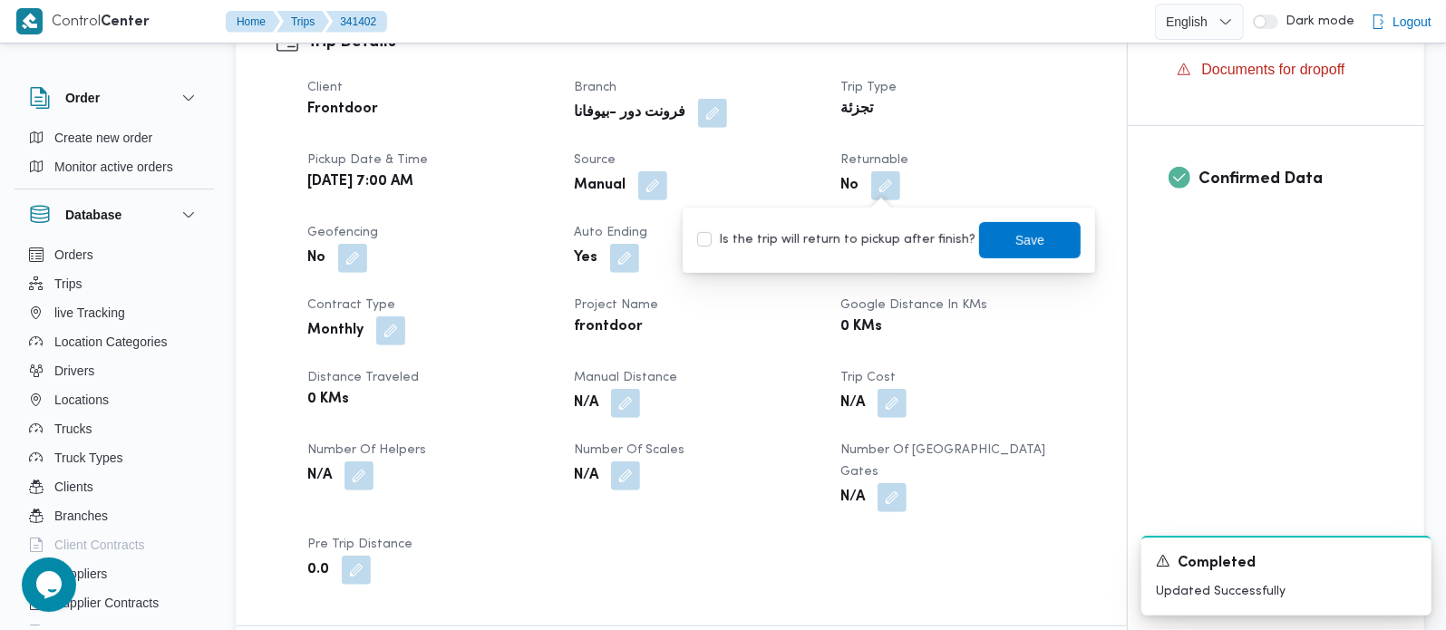
click at [873, 234] on label "Is the trip will return to pickup after finish?" at bounding box center [836, 240] width 278 height 22
checkbox input "true"
click at [1016, 235] on span "Save" at bounding box center [1030, 240] width 29 height 22
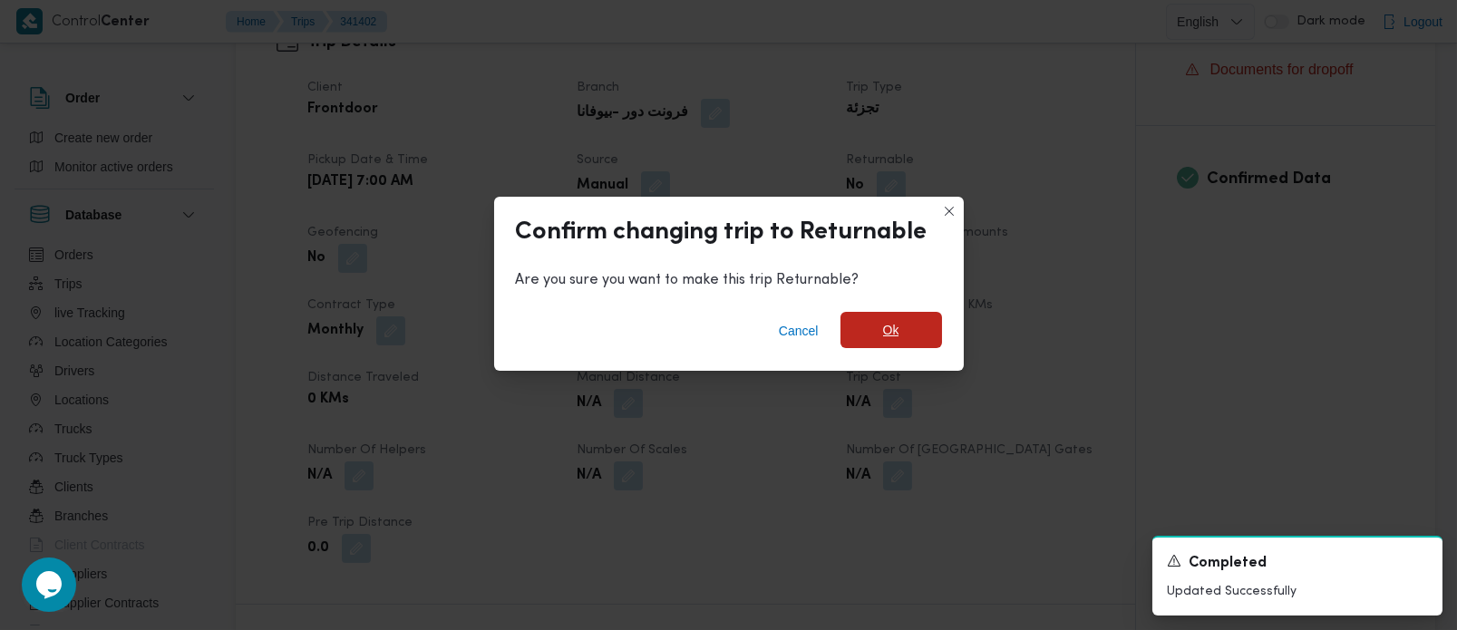
click at [904, 317] on span "Ok" at bounding box center [892, 330] width 102 height 36
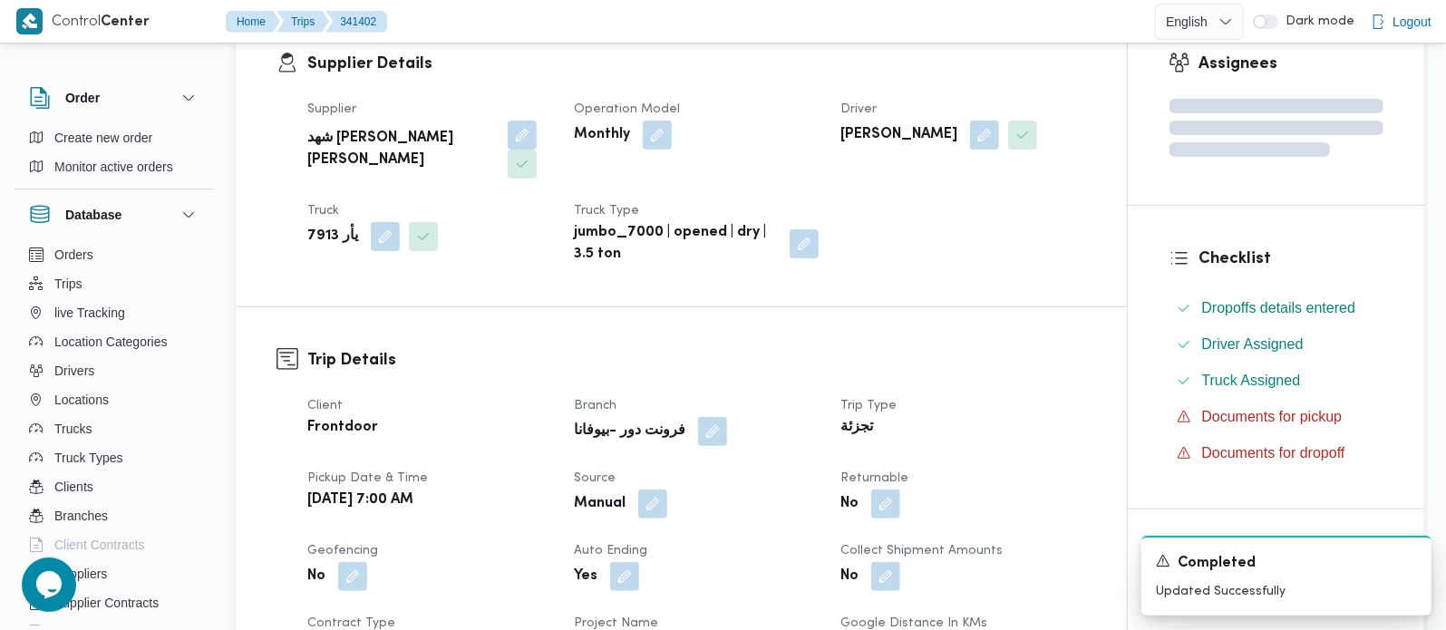
scroll to position [0, 0]
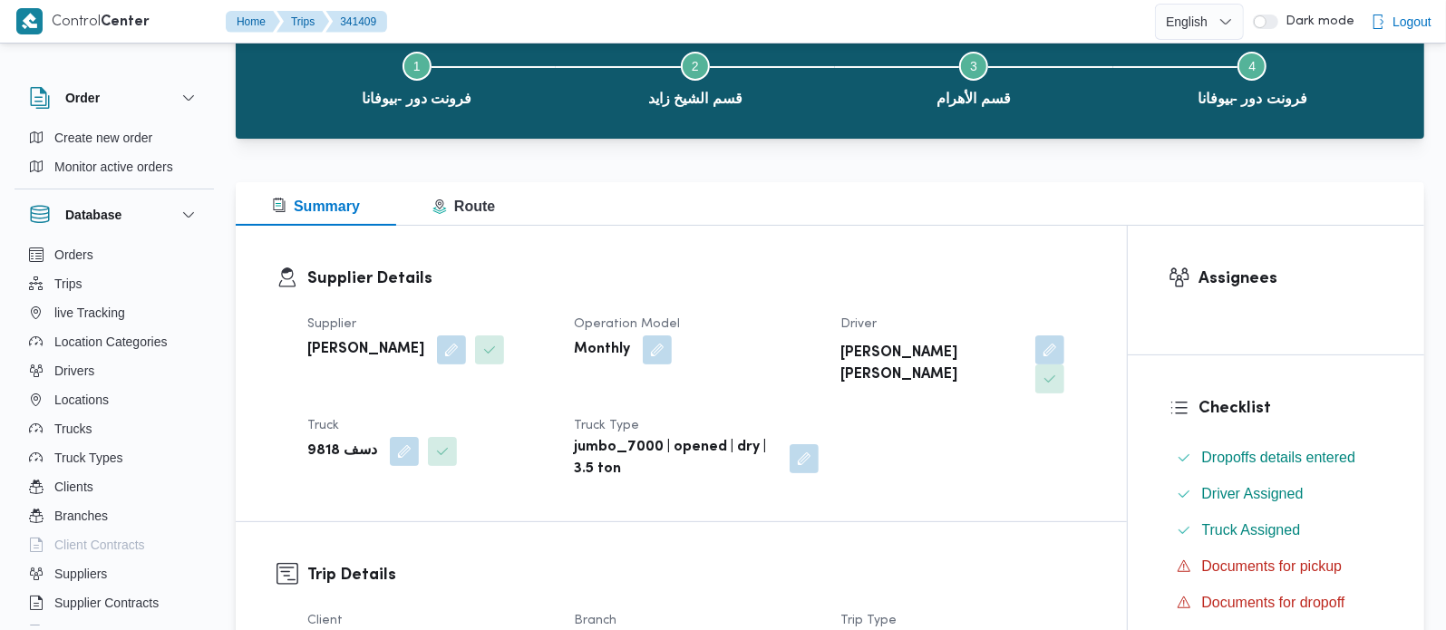
scroll to position [106, 0]
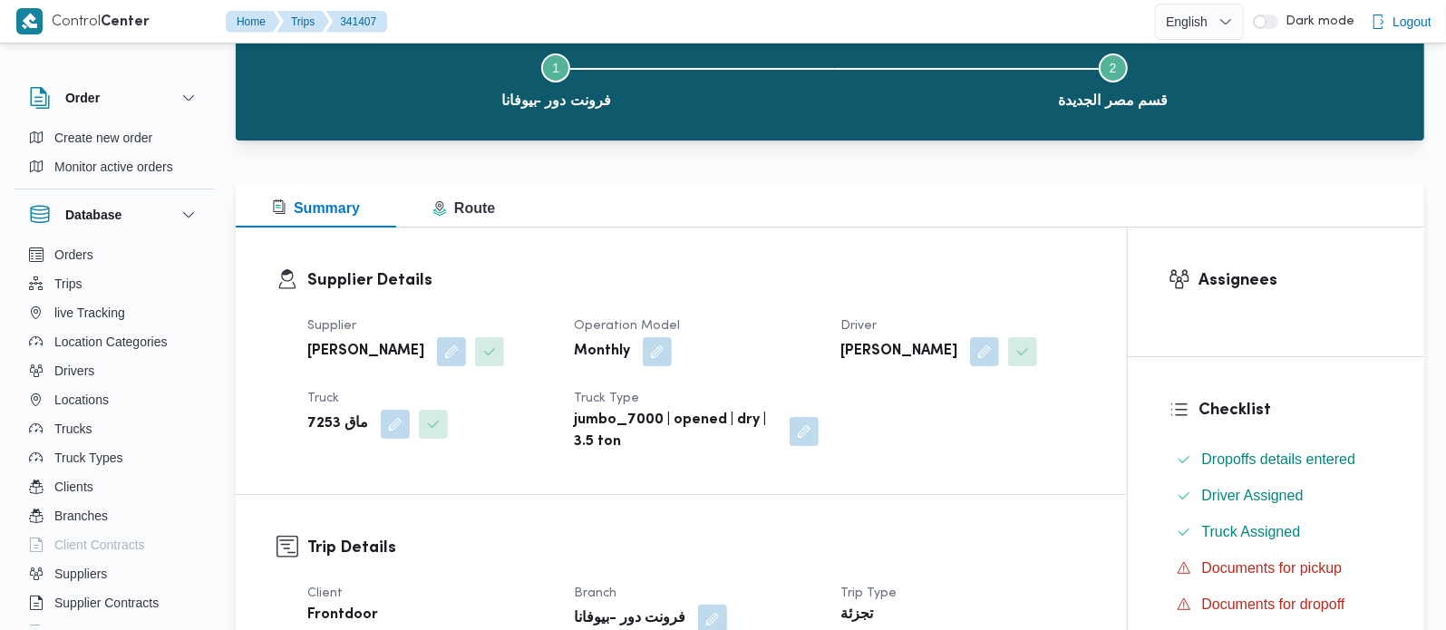
scroll to position [319, 0]
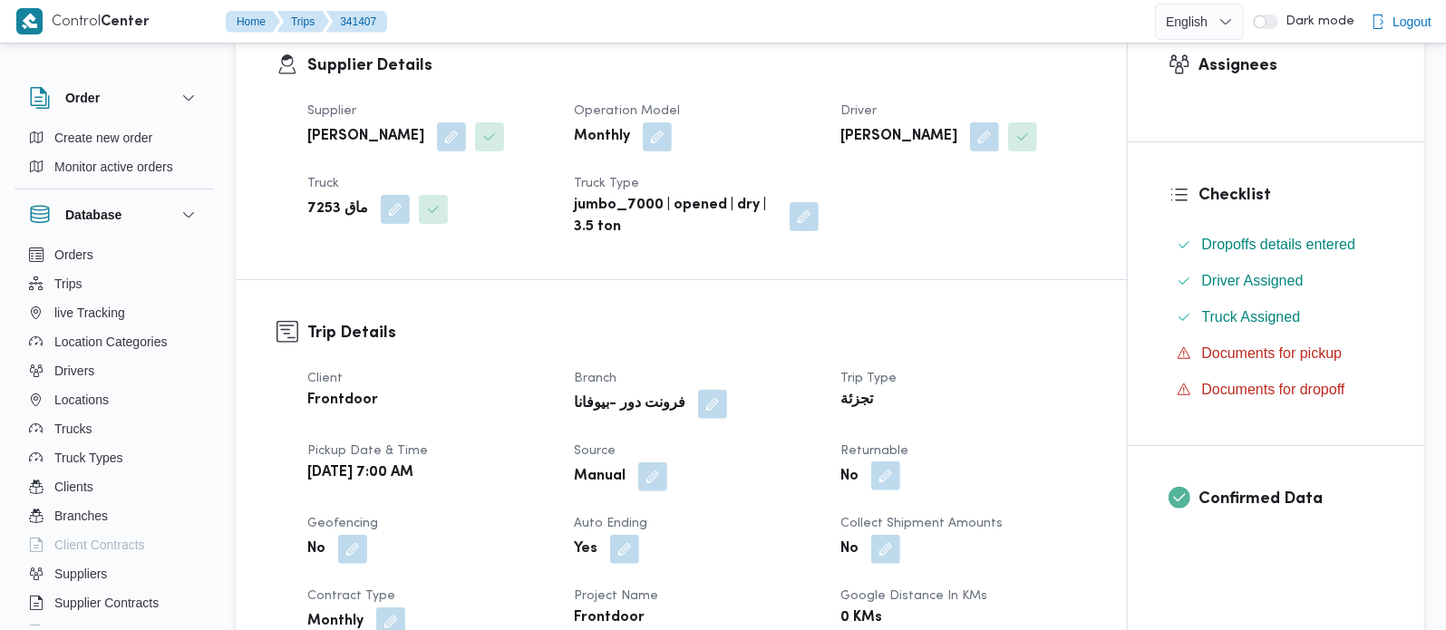
click at [877, 488] on button "button" at bounding box center [886, 476] width 29 height 29
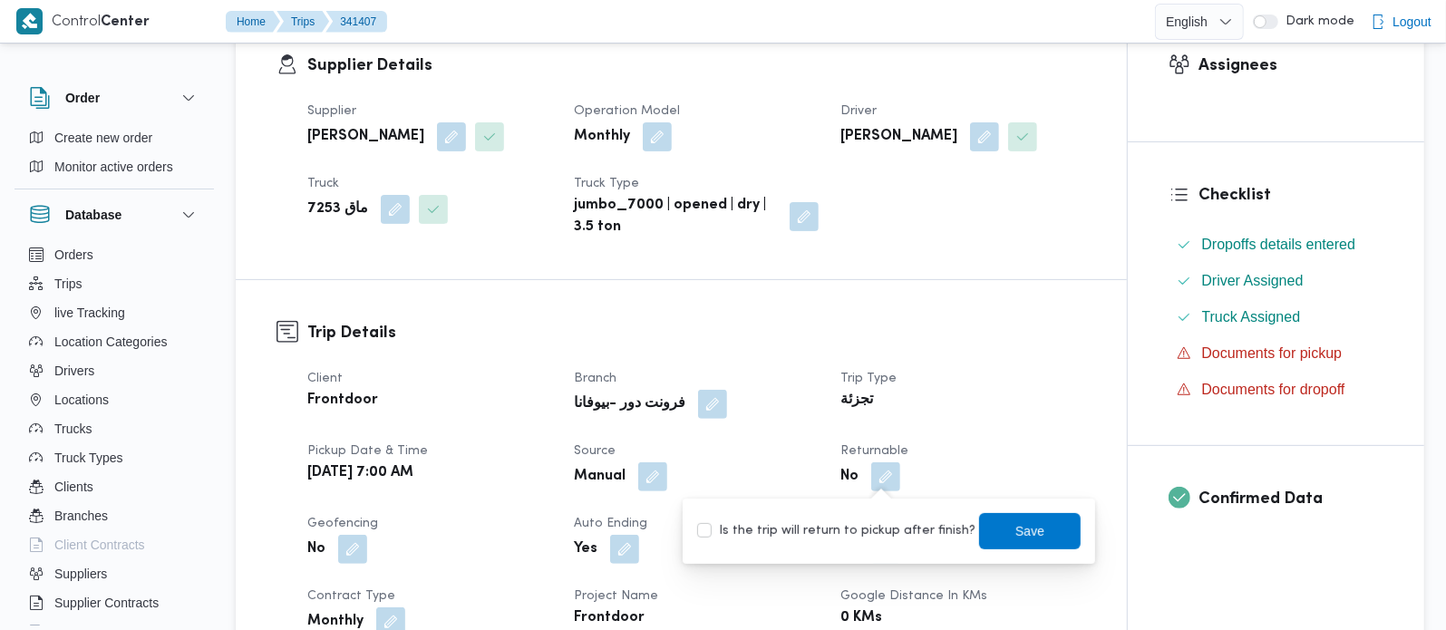
click at [872, 536] on label "Is the trip will return to pickup after finish?" at bounding box center [836, 532] width 278 height 22
checkbox input "true"
click at [1000, 511] on div "Is the trip will return to pickup after finish? Save" at bounding box center [889, 531] width 387 height 40
click at [1016, 524] on span "Save" at bounding box center [1030, 531] width 29 height 22
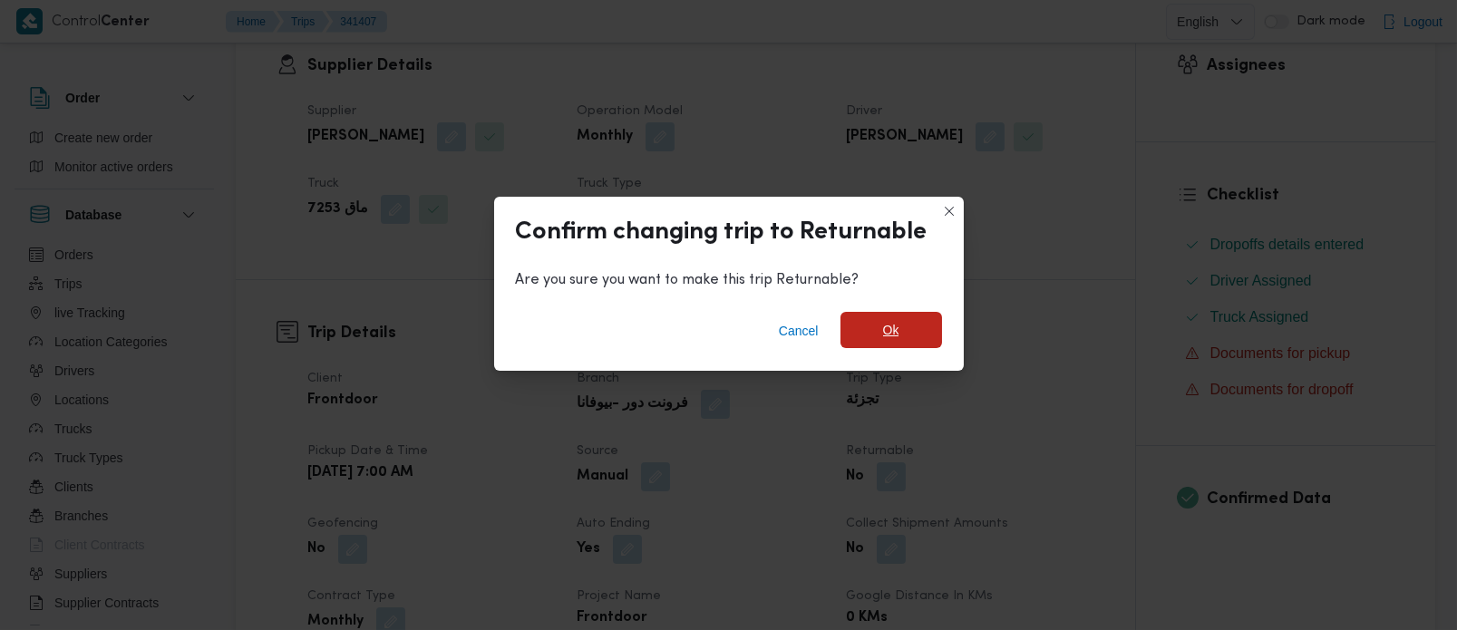
click at [918, 333] on span "Ok" at bounding box center [892, 330] width 102 height 36
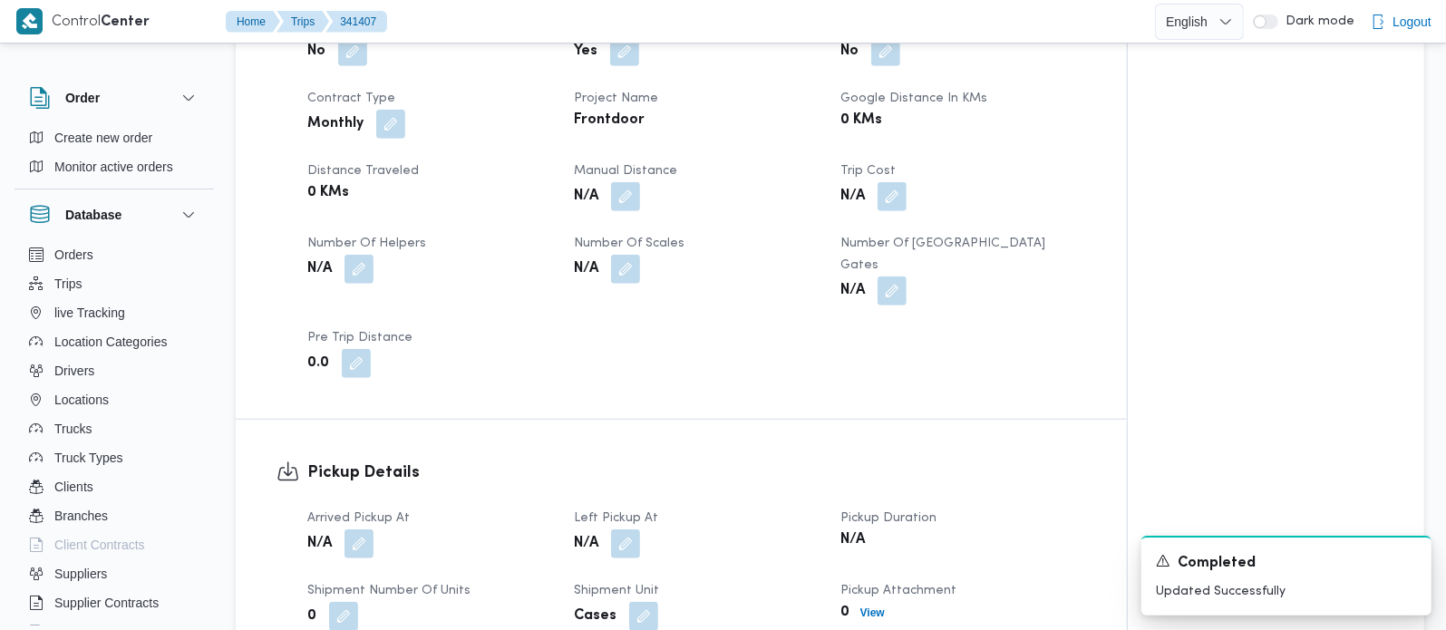
scroll to position [853, 0]
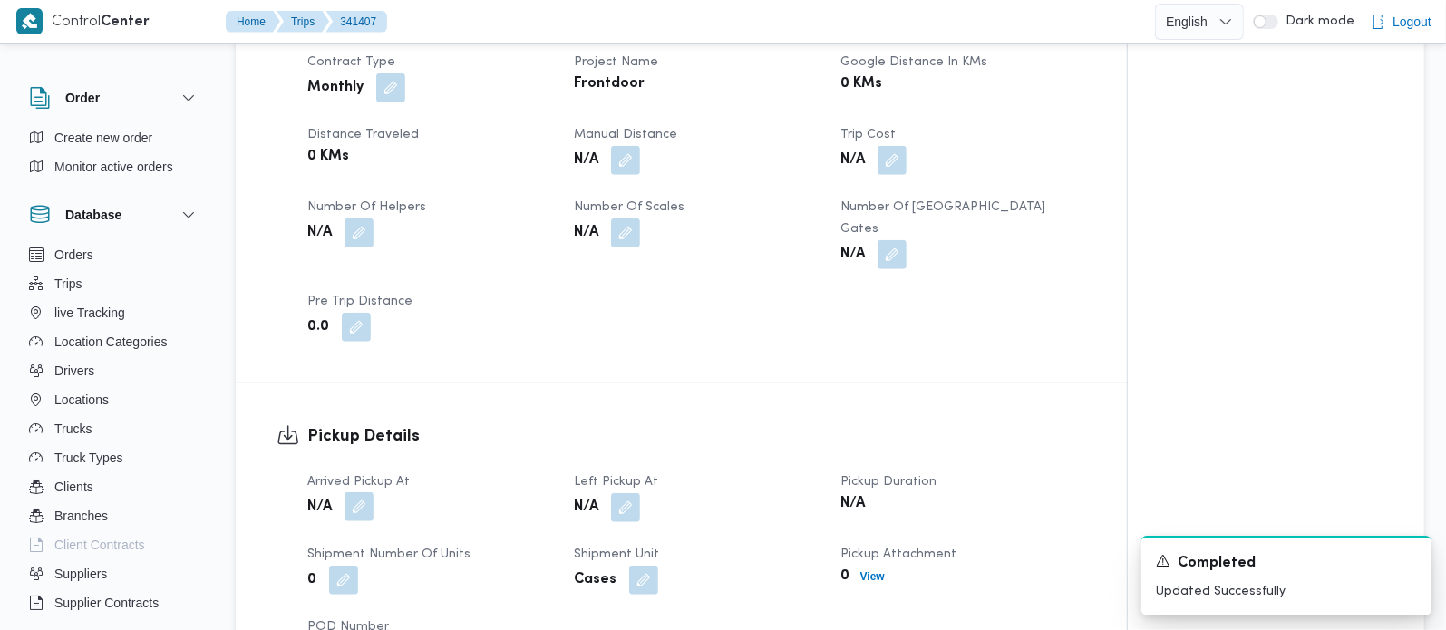
click at [357, 492] on button "button" at bounding box center [359, 506] width 29 height 29
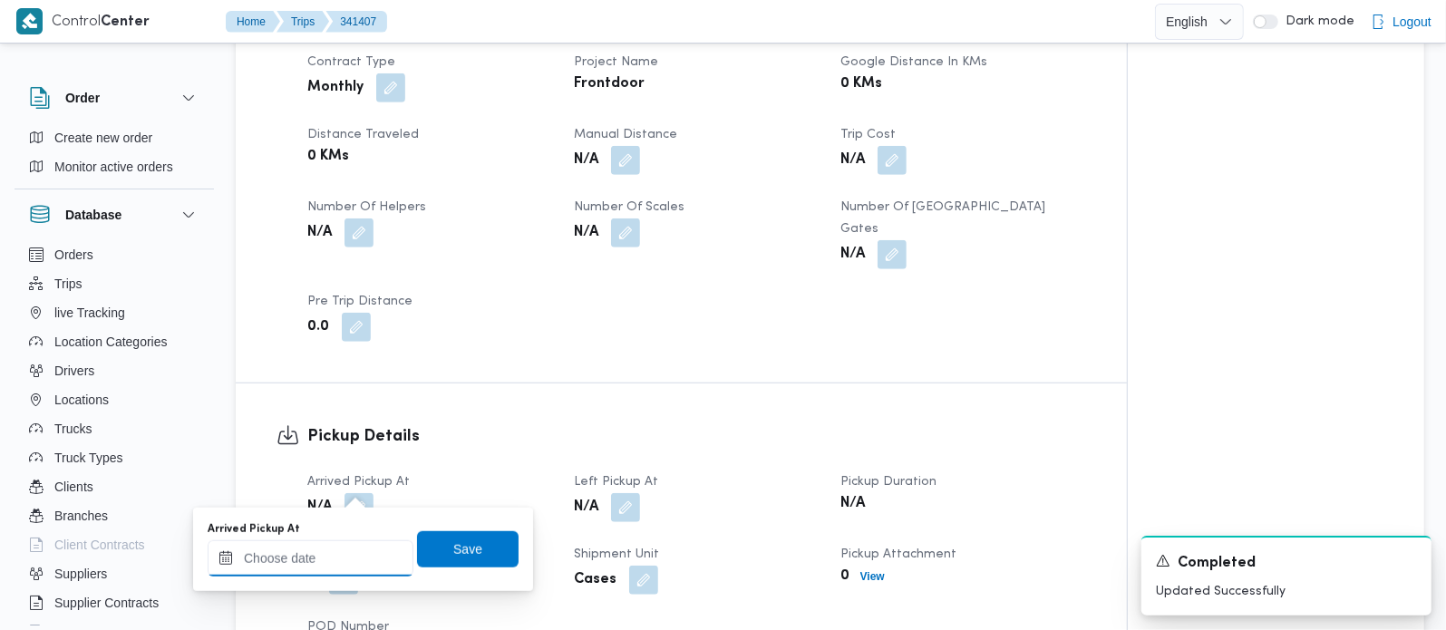
click at [343, 553] on input "Arrived Pickup At" at bounding box center [311, 559] width 206 height 36
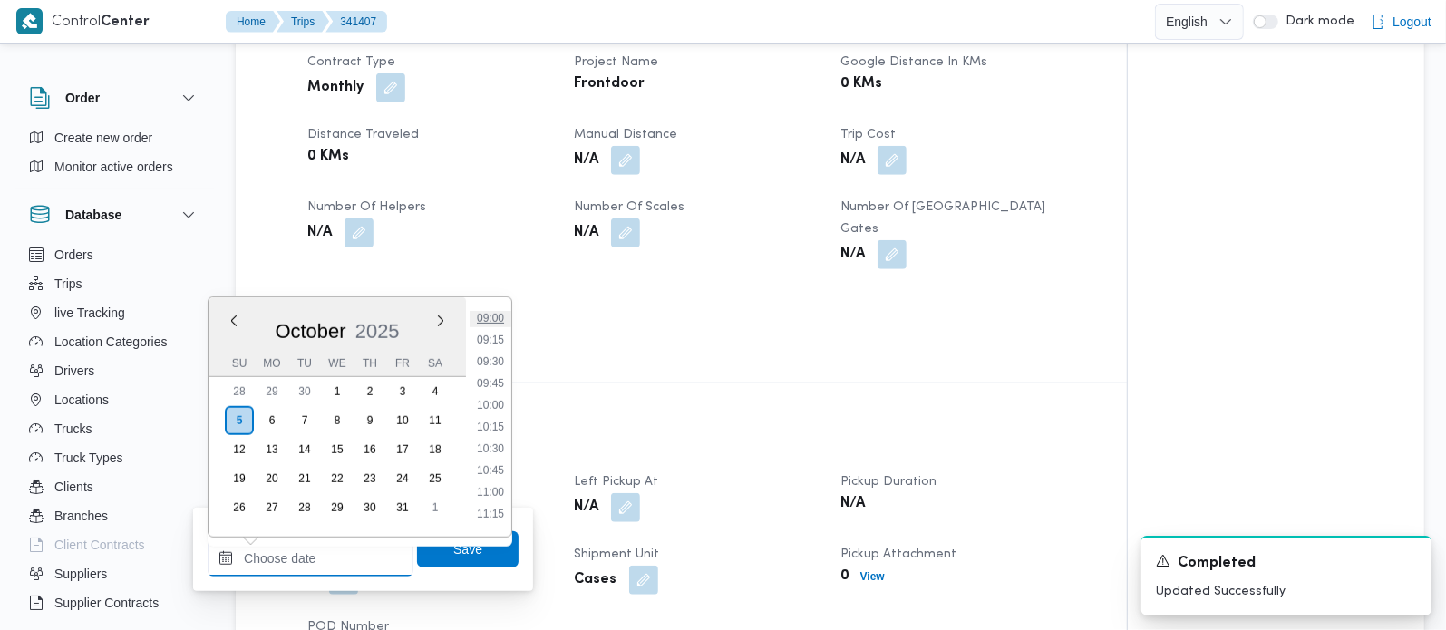
scroll to position [679, 0]
click at [493, 401] on li "08:45" at bounding box center [491, 403] width 42 height 18
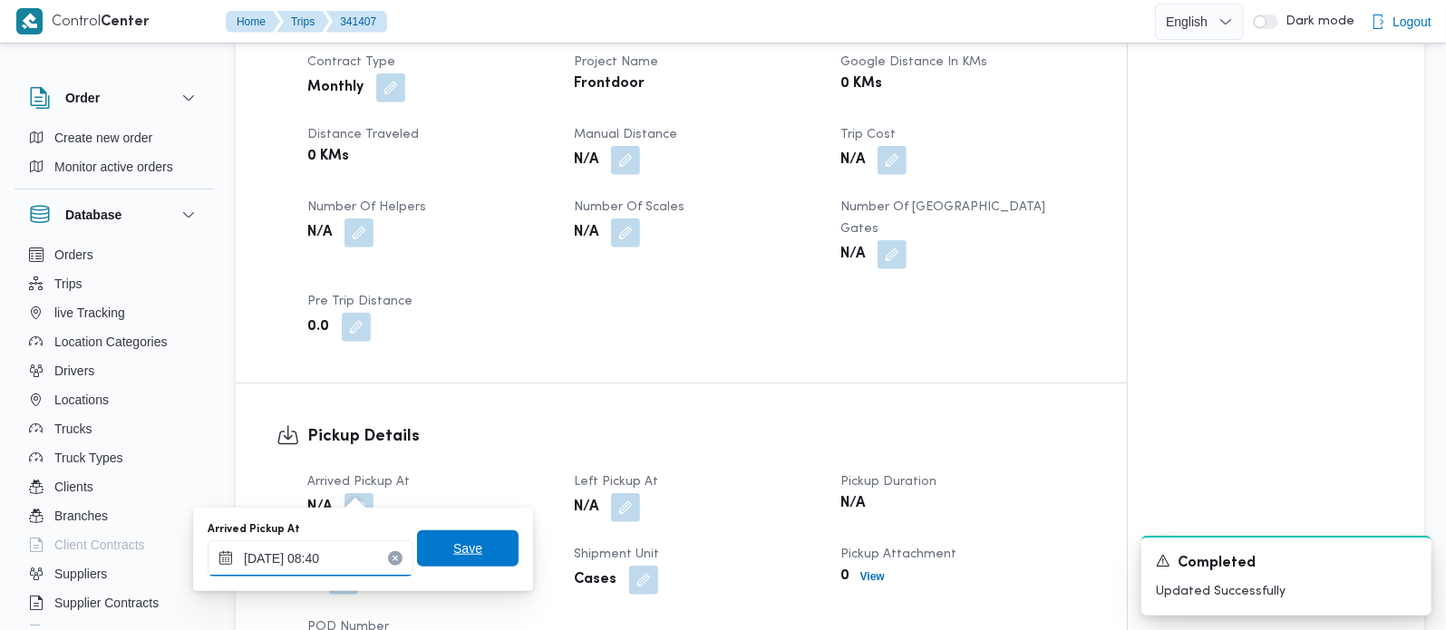
type input "[DATE] 08:40"
click at [463, 534] on span "Save" at bounding box center [468, 549] width 102 height 36
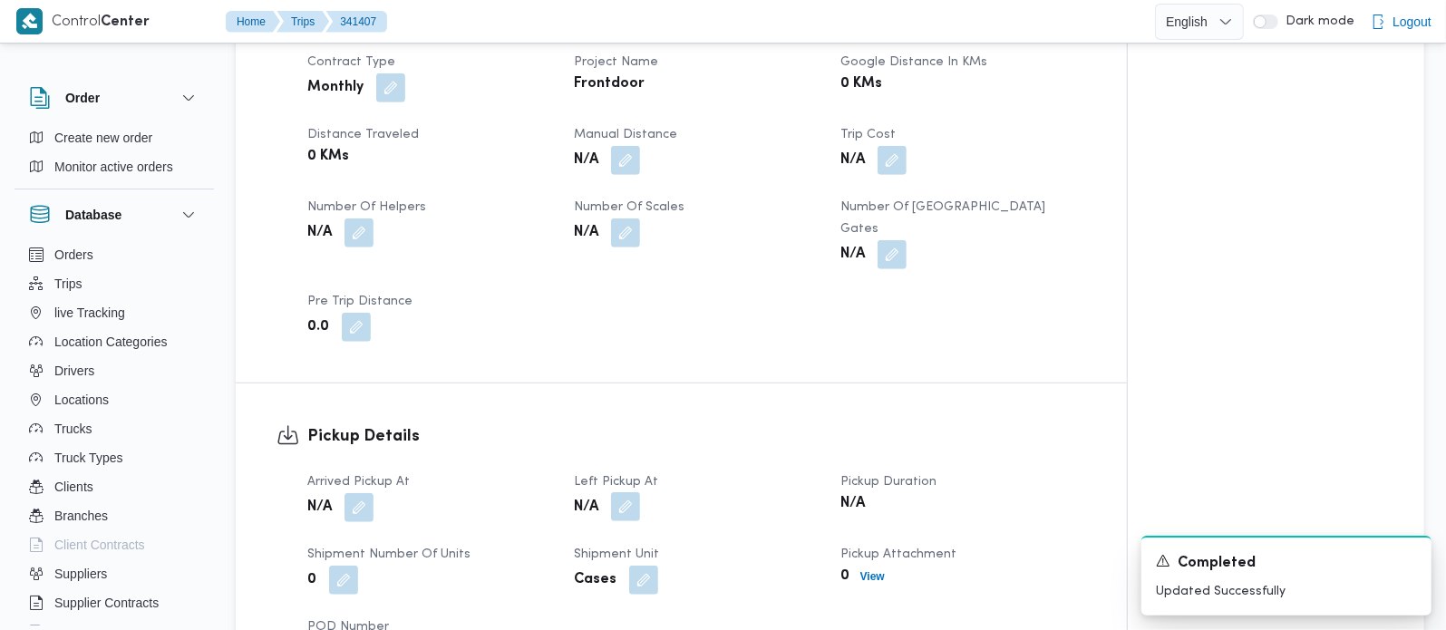
click at [619, 492] on button "button" at bounding box center [625, 506] width 29 height 29
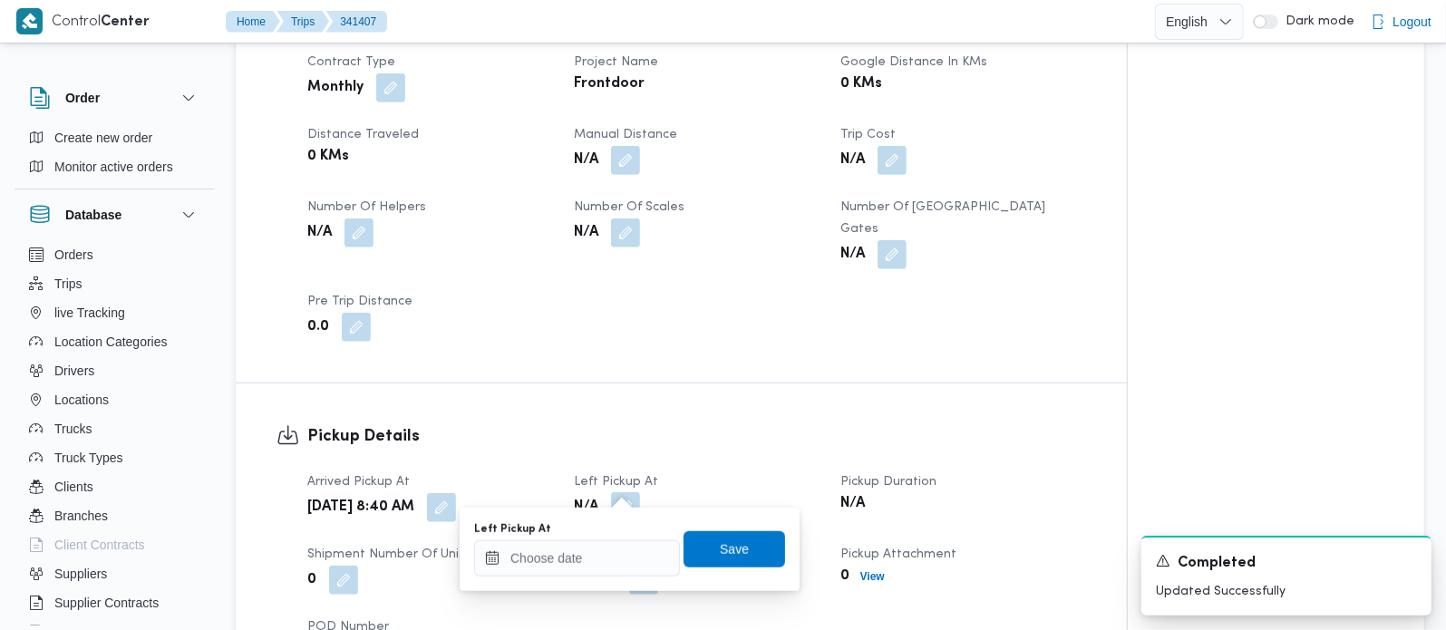
click at [588, 537] on div "Left Pickup At" at bounding box center [577, 549] width 206 height 54
click at [598, 539] on div "Left Pickup At" at bounding box center [577, 549] width 206 height 54
click at [589, 549] on input "Left Pickup At" at bounding box center [577, 559] width 206 height 36
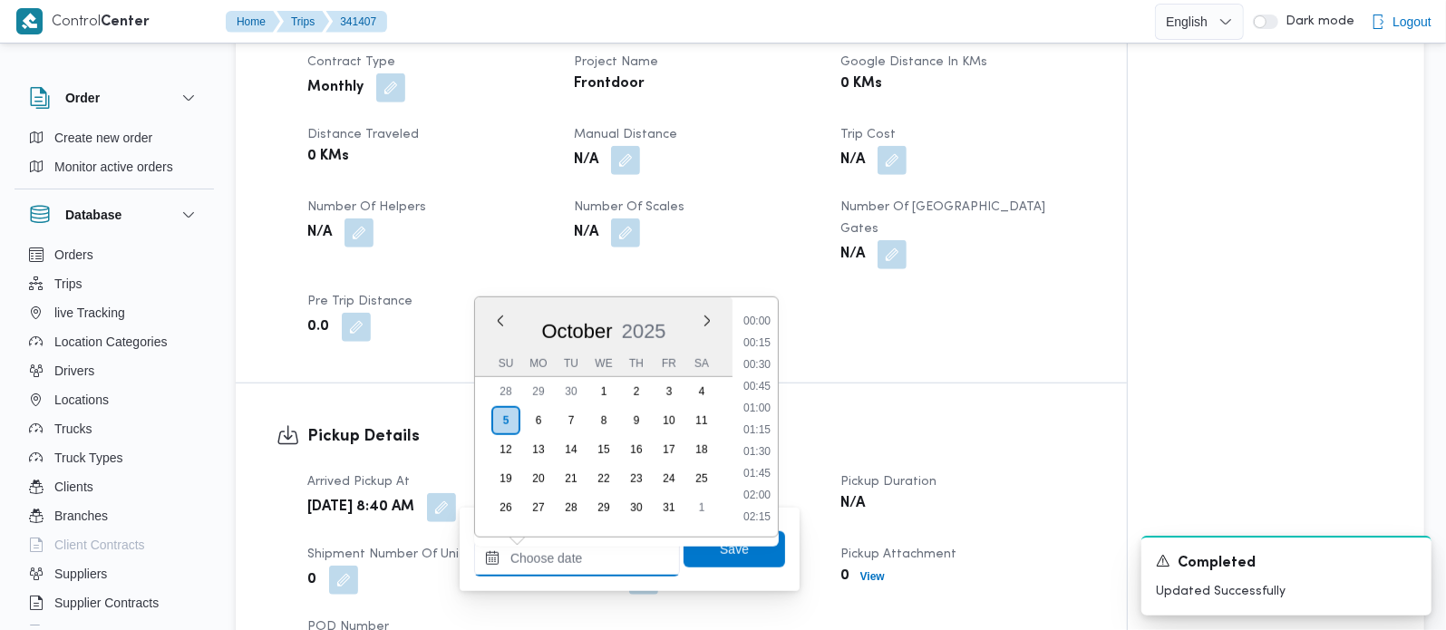
scroll to position [892, 0]
click at [761, 324] on li "10:15" at bounding box center [757, 321] width 42 height 18
type input "05/10/2025 10:15"
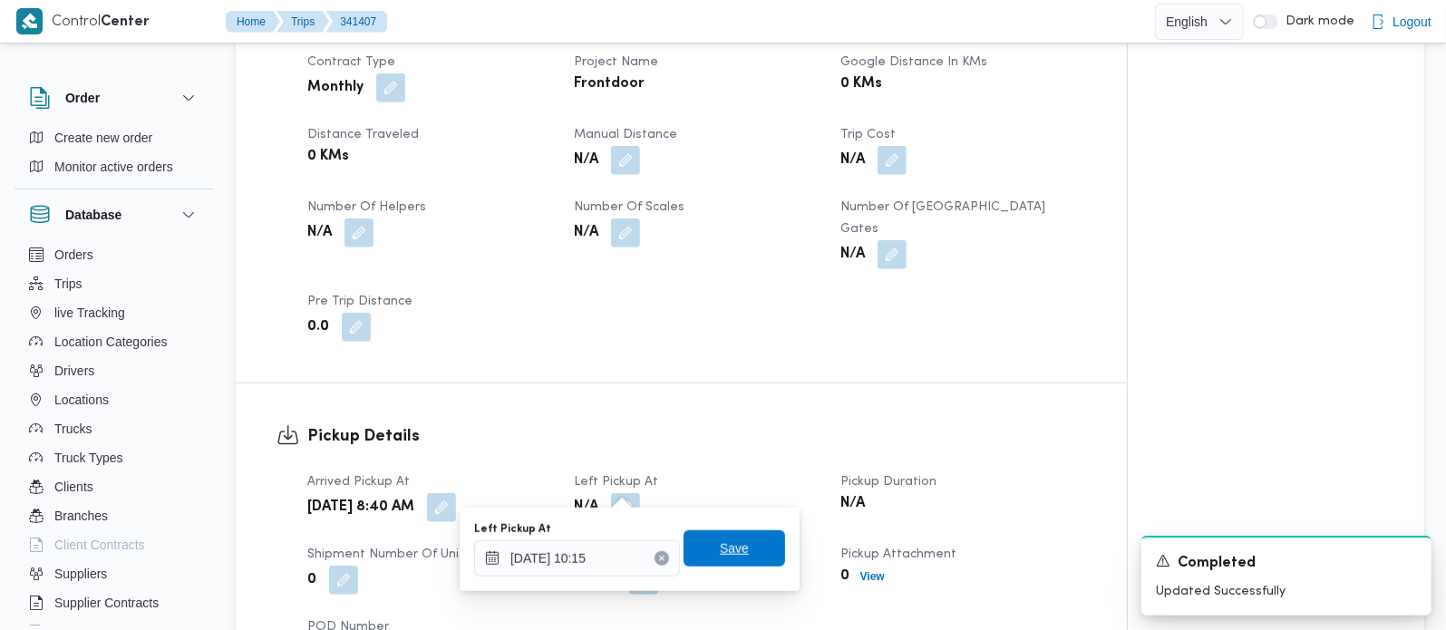
click at [735, 535] on span "Save" at bounding box center [735, 549] width 102 height 36
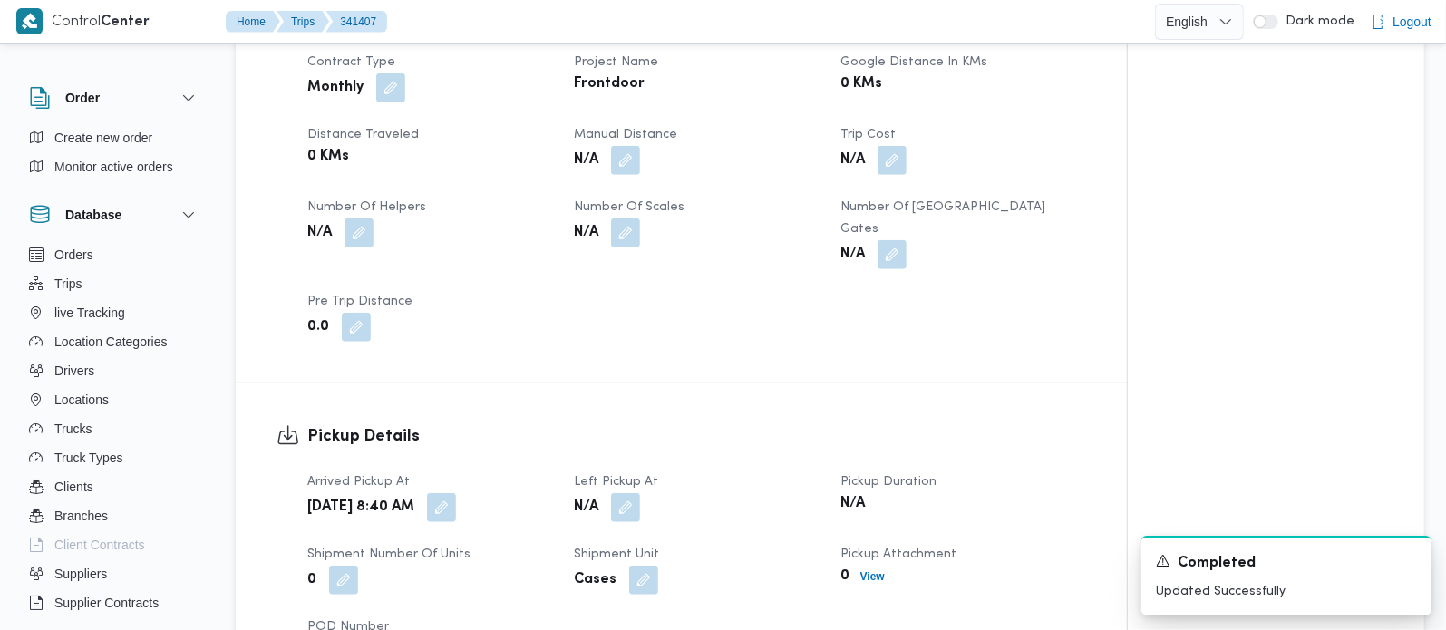
scroll to position [0, 0]
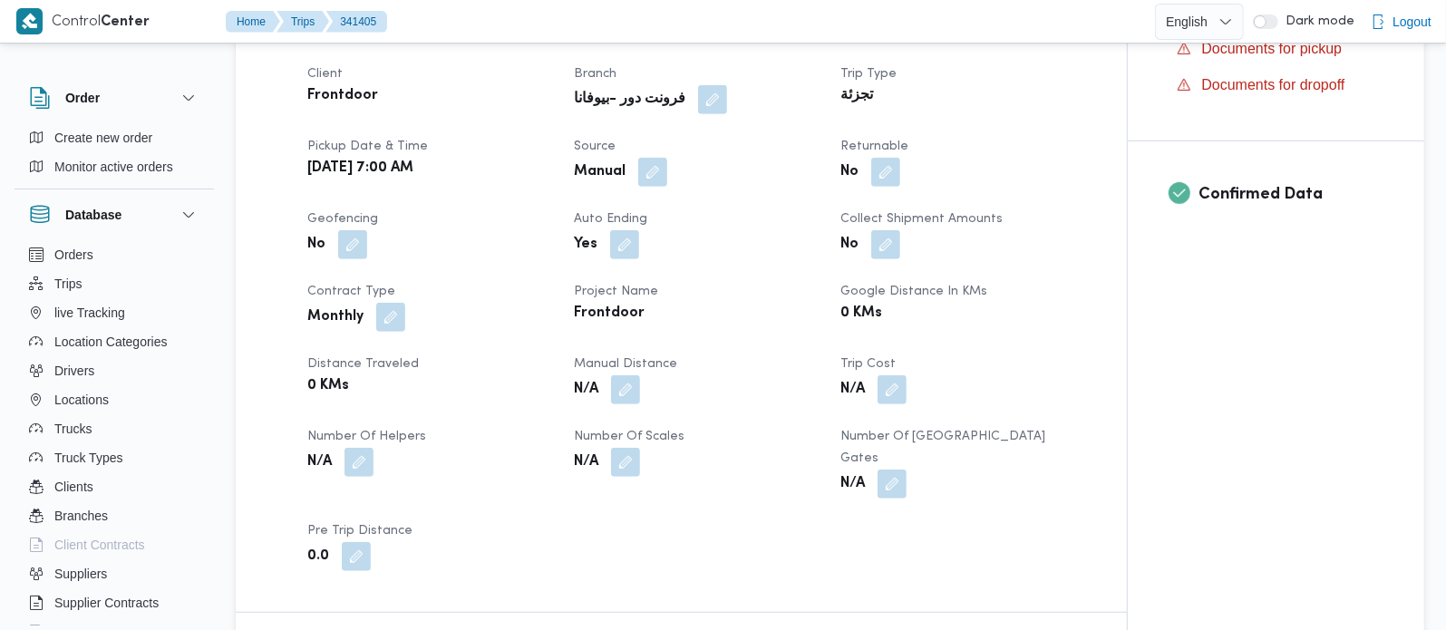
scroll to position [639, 0]
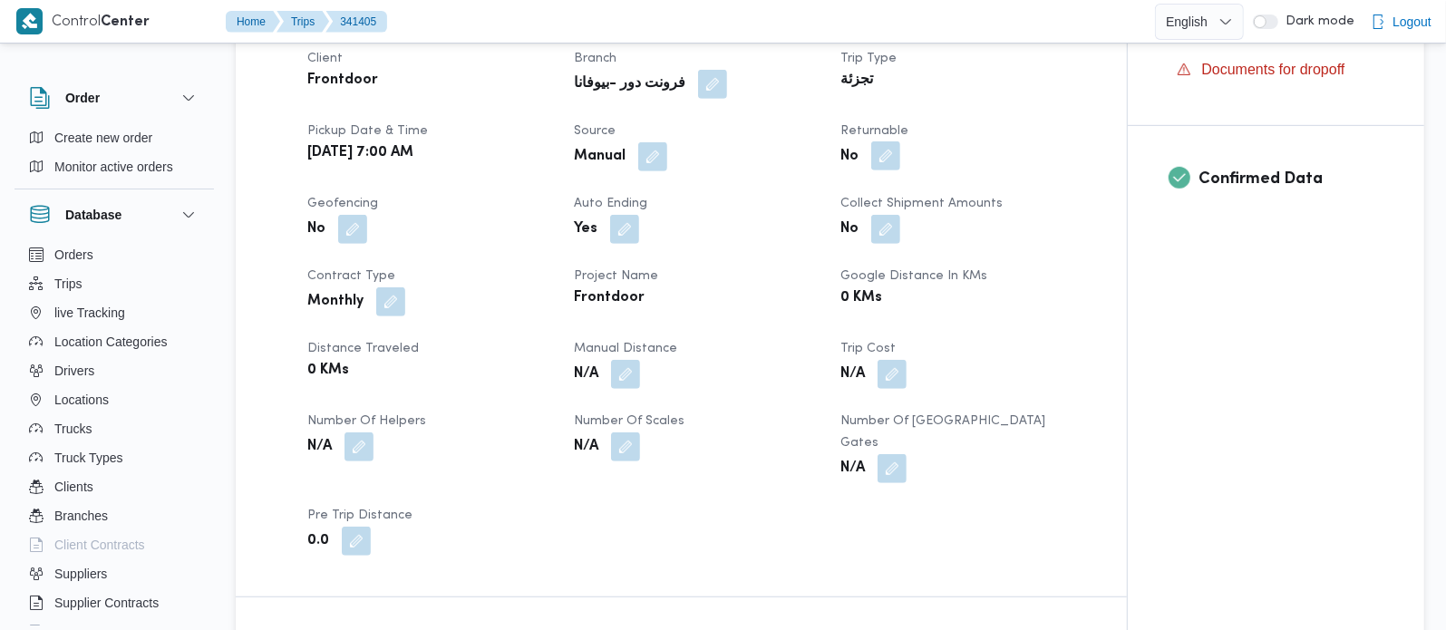
click at [897, 170] on button "button" at bounding box center [886, 155] width 29 height 29
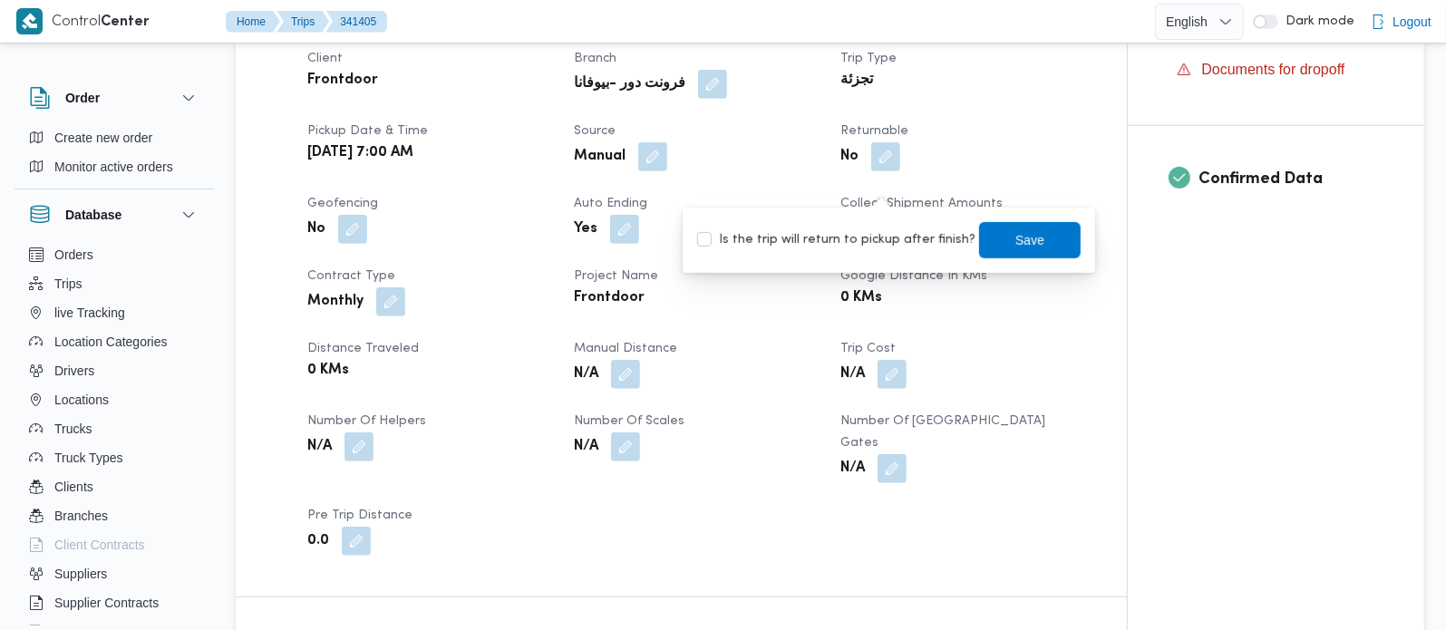
click at [869, 243] on label "Is the trip will return to pickup after finish?" at bounding box center [836, 240] width 278 height 22
checkbox input "true"
click at [1016, 244] on span "Save" at bounding box center [1030, 240] width 29 height 22
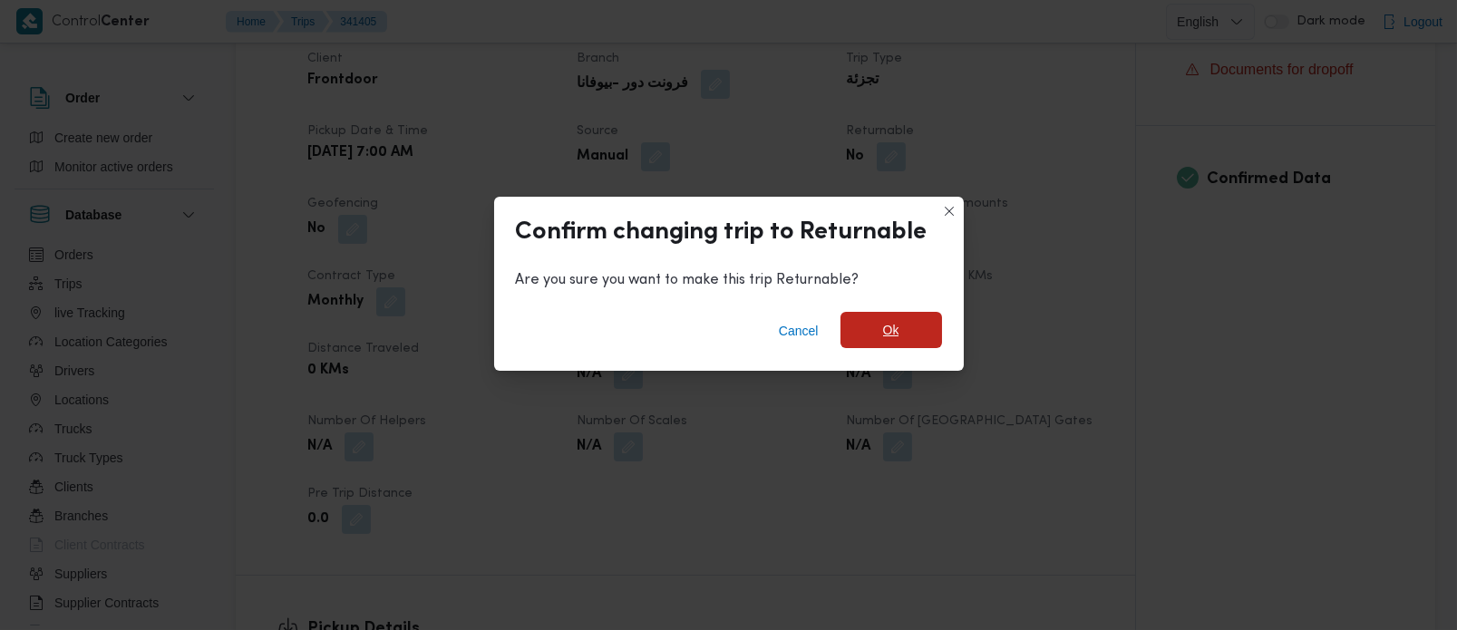
click at [906, 341] on span "Ok" at bounding box center [892, 330] width 102 height 36
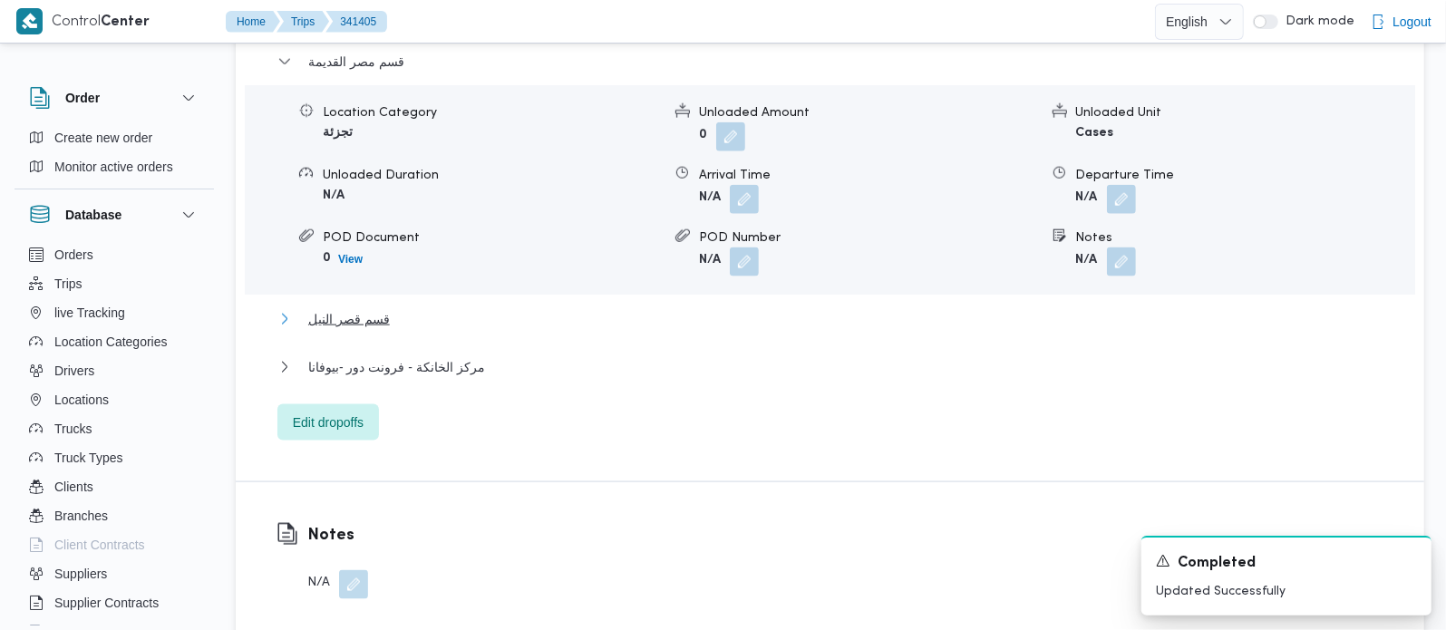
click at [374, 324] on span "قسم قصر النيل" at bounding box center [349, 319] width 82 height 22
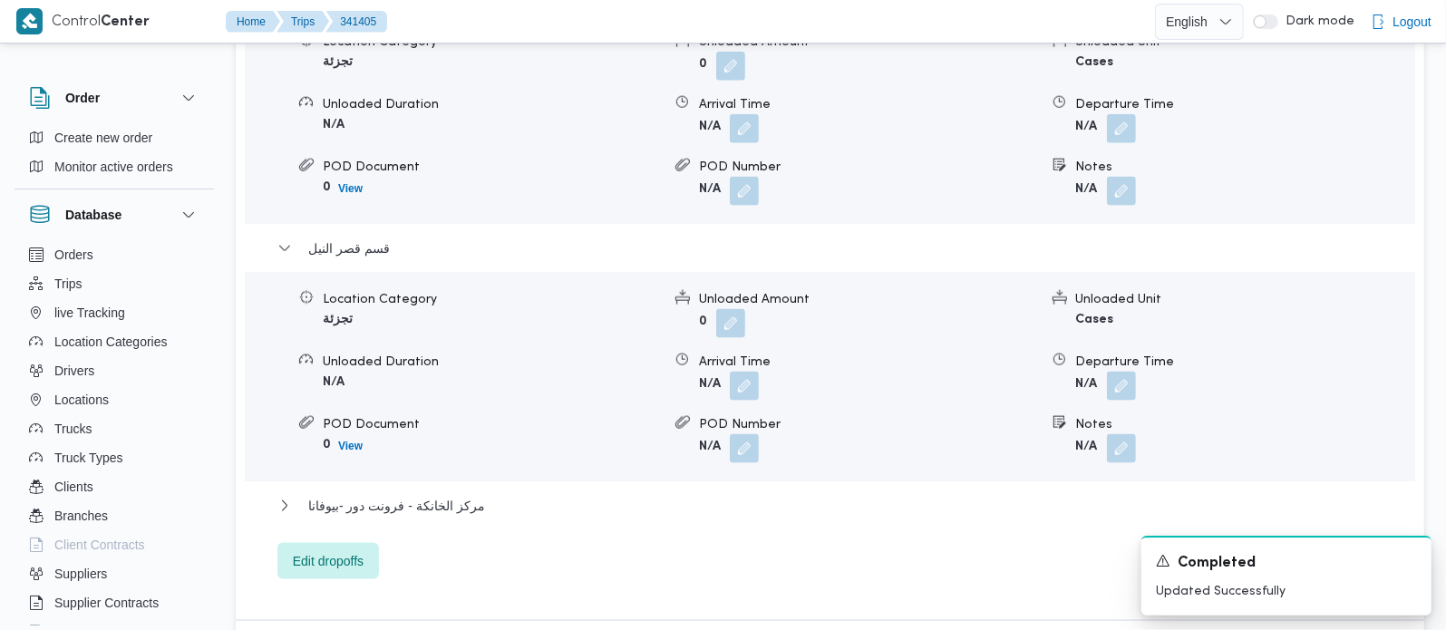
scroll to position [1707, 0]
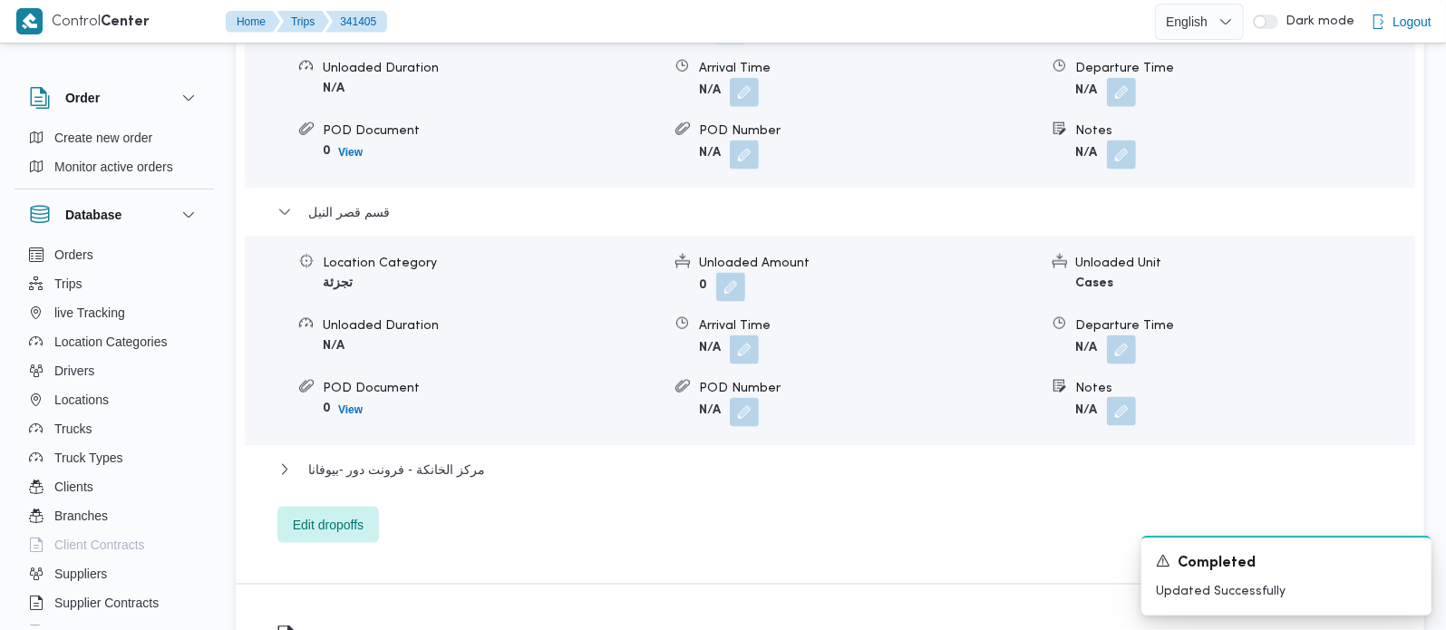
click at [1115, 414] on button "button" at bounding box center [1121, 411] width 29 height 29
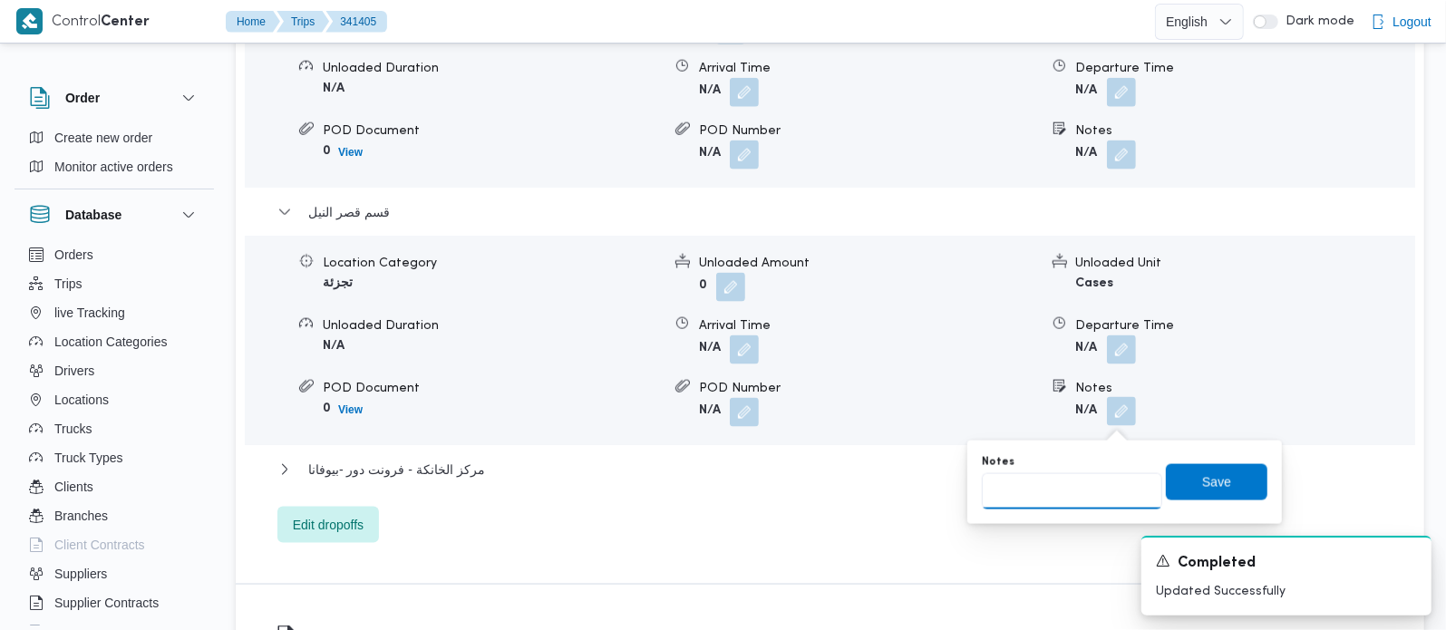
click at [1066, 489] on input "Notes" at bounding box center [1072, 491] width 180 height 36
paste input "وسط البلد"
type input "وسط البلد"
click at [1203, 482] on span "Save" at bounding box center [1217, 482] width 29 height 22
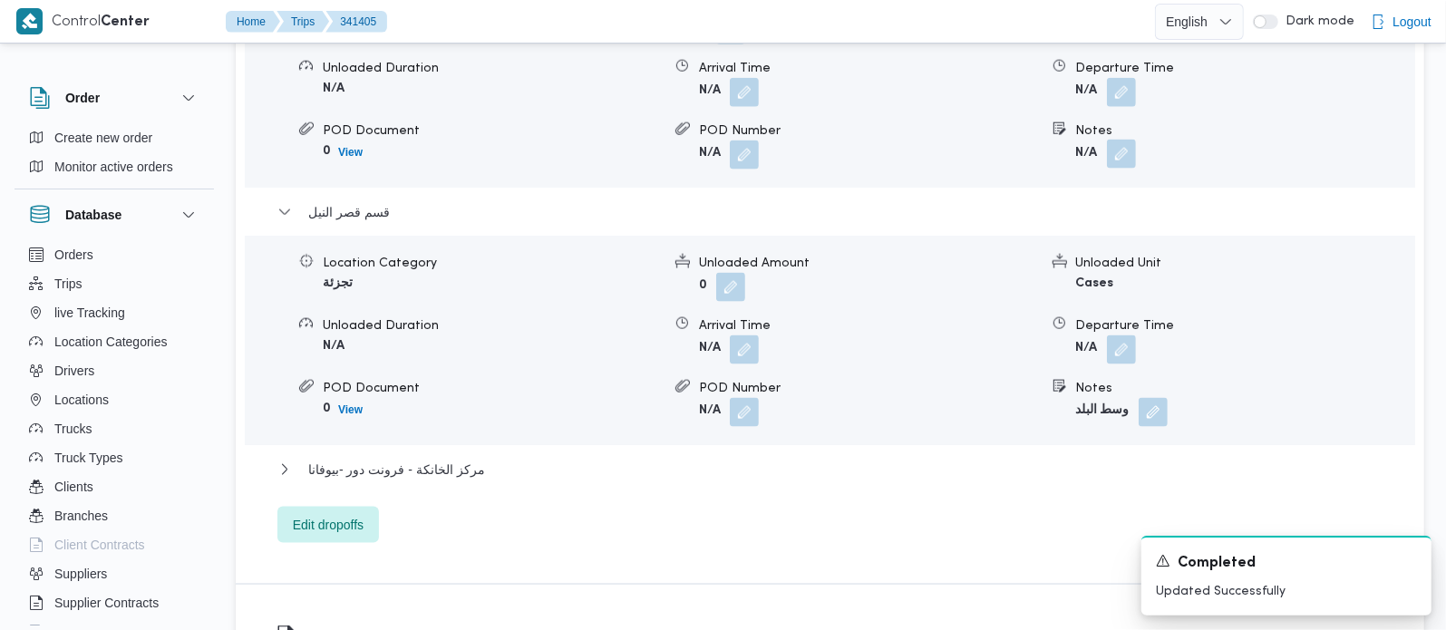
click at [1110, 165] on button "button" at bounding box center [1121, 154] width 29 height 29
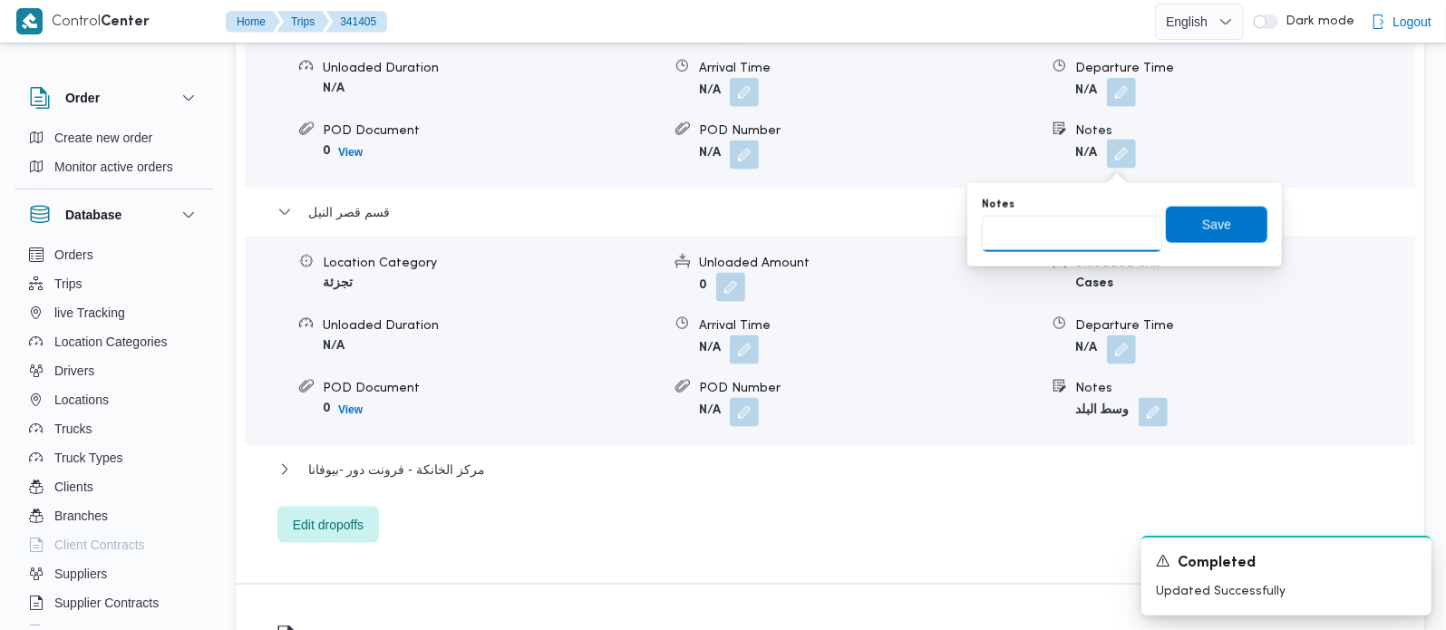
click at [1076, 247] on input "Notes" at bounding box center [1072, 234] width 180 height 36
paste input "المنيل"
type input "المنيل"
click at [1206, 224] on span "Save" at bounding box center [1217, 224] width 29 height 22
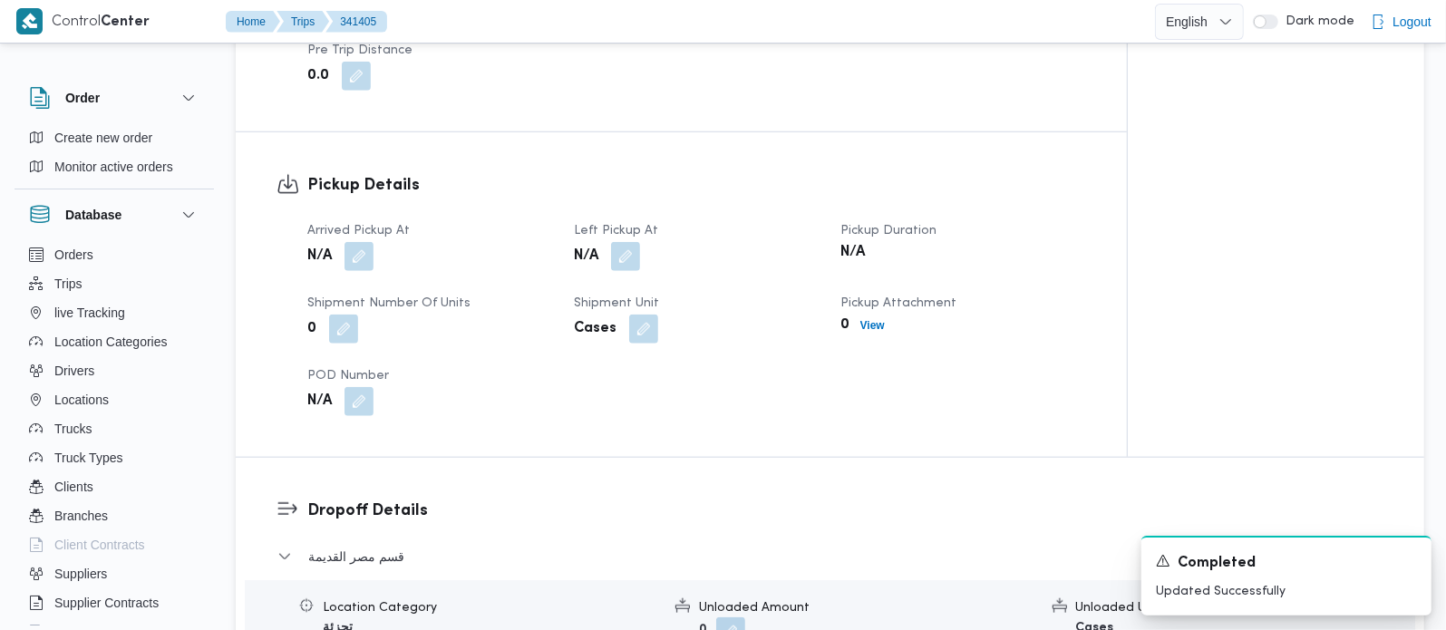
scroll to position [1067, 0]
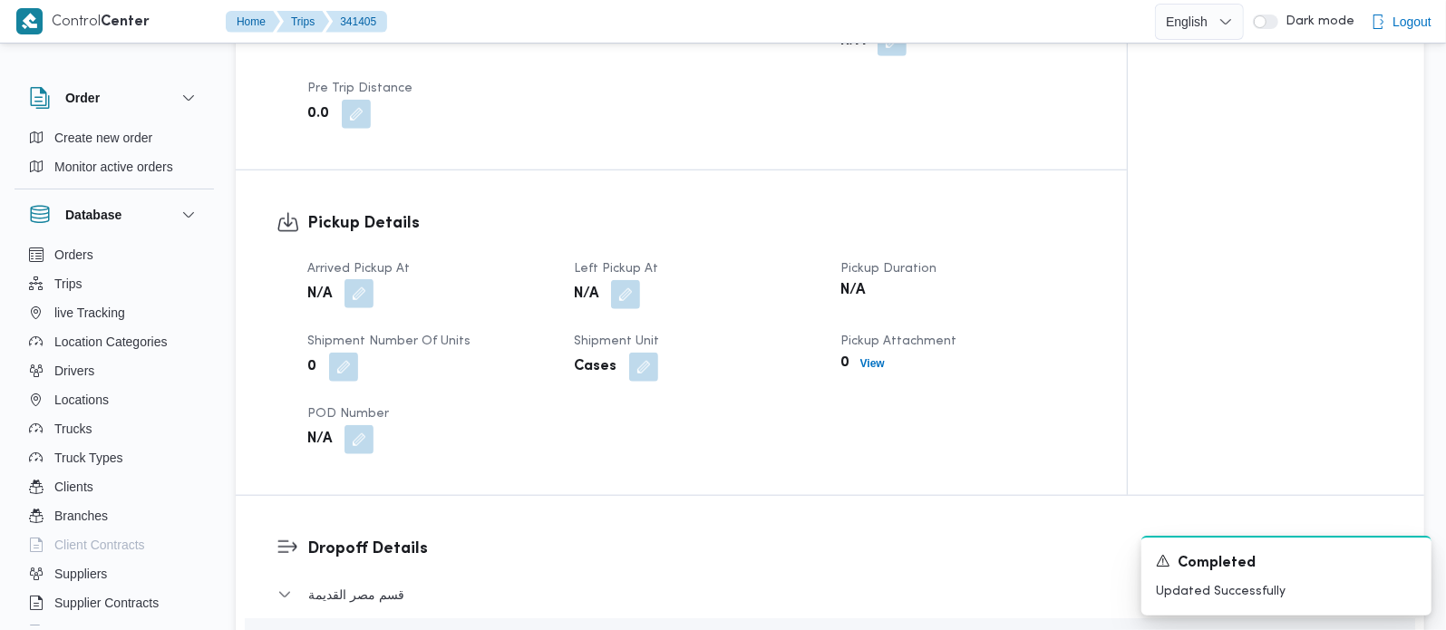
click at [357, 303] on button "button" at bounding box center [359, 293] width 29 height 29
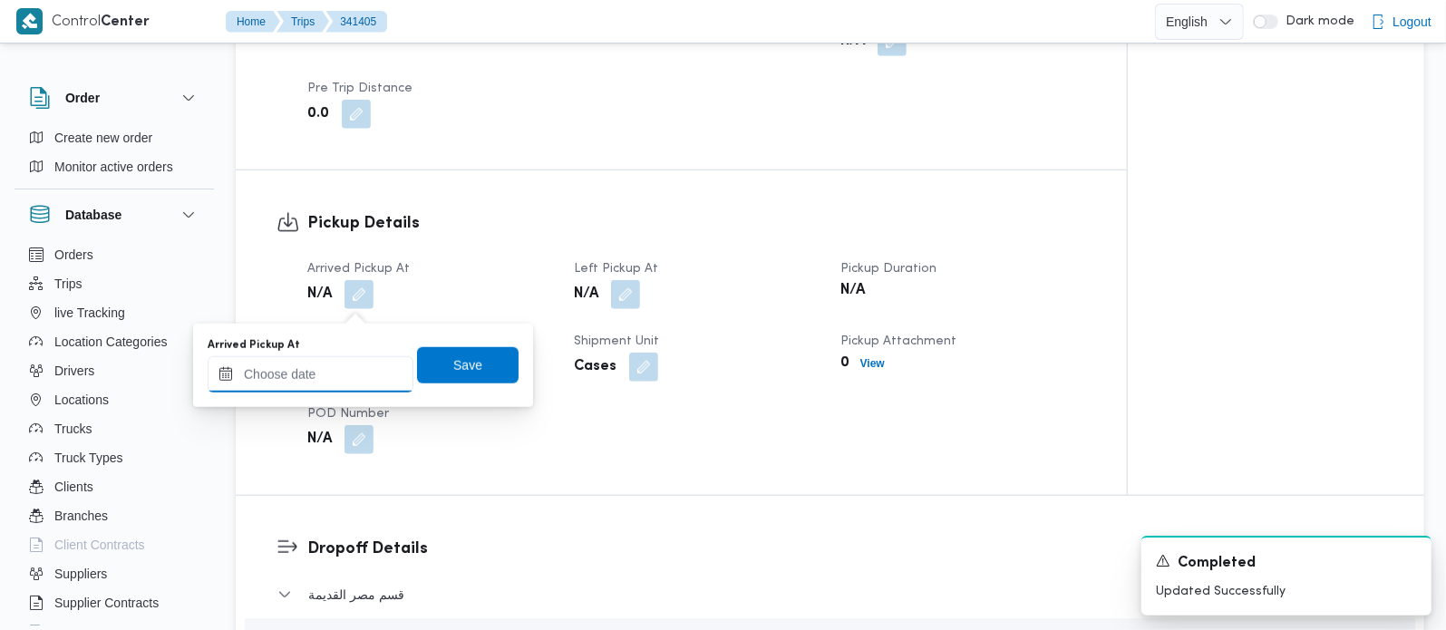
click at [336, 367] on input "Arrived Pickup At" at bounding box center [311, 374] width 206 height 36
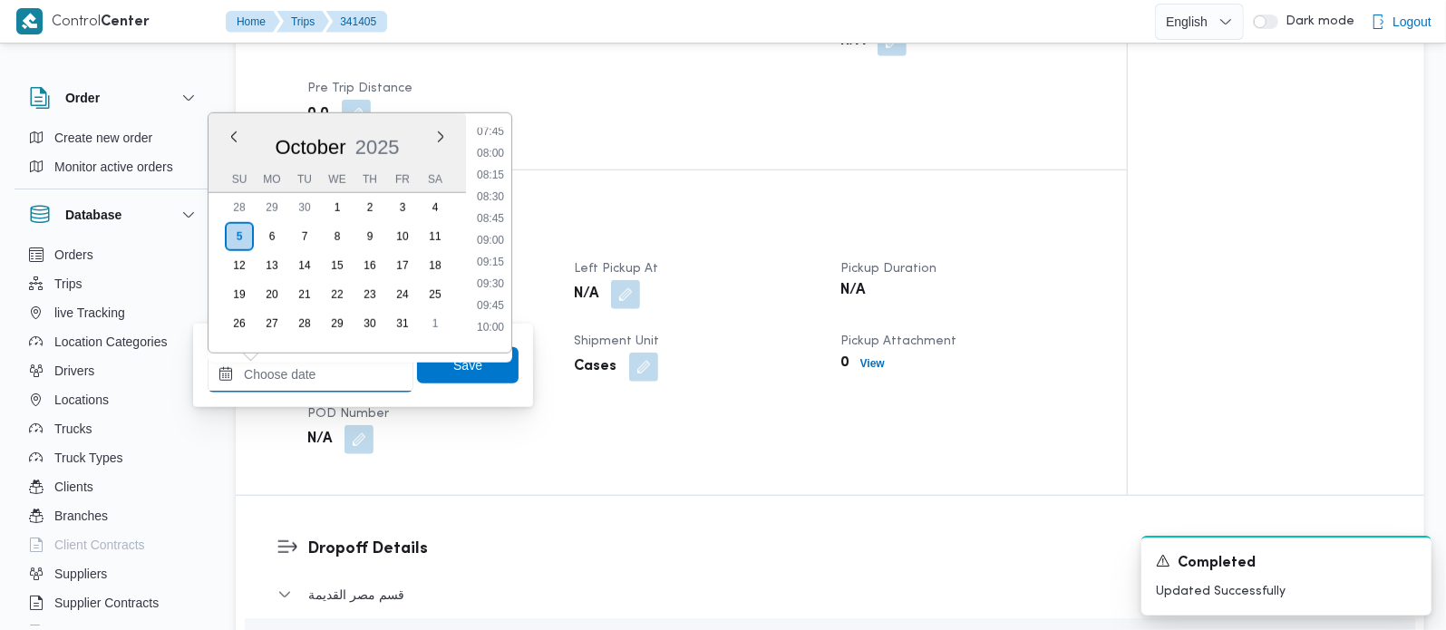
scroll to position [679, 0]
click at [493, 160] on li "08:00" at bounding box center [491, 154] width 42 height 18
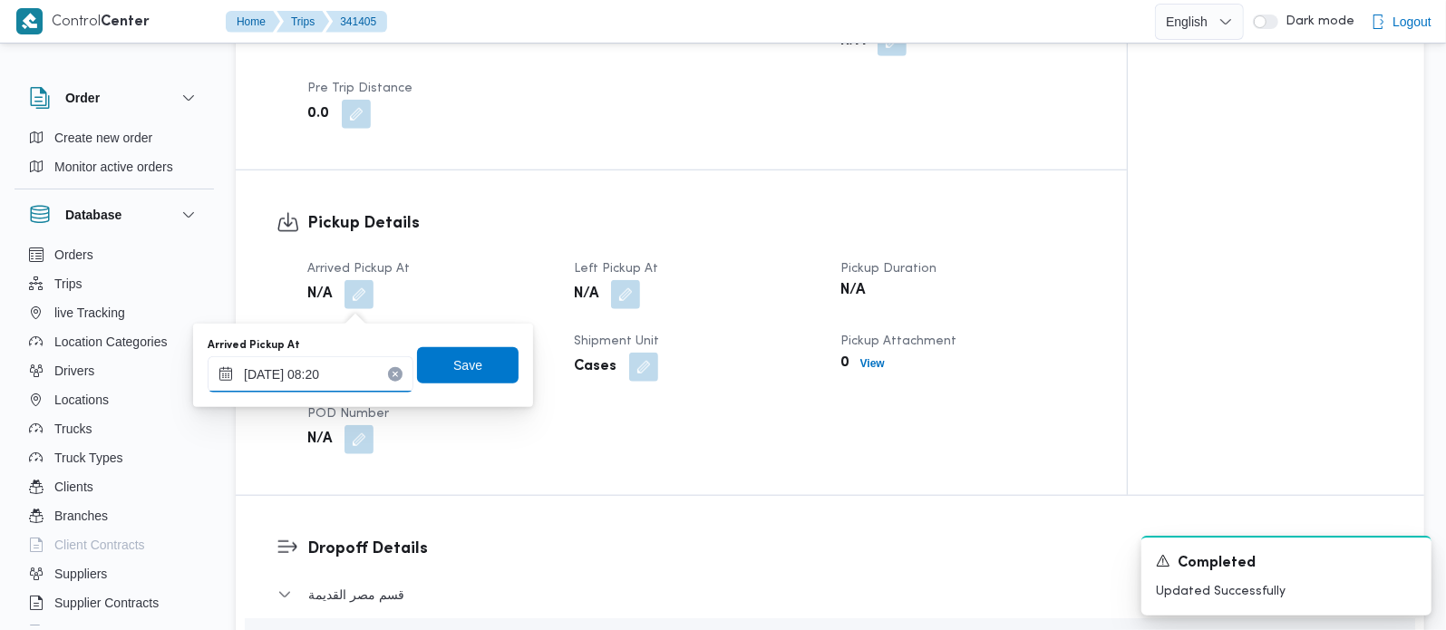
type input "05/10/2025 08:20"
click at [410, 392] on div "Arrived Pickup At 05/10/2025 08:20 Save" at bounding box center [363, 365] width 315 height 58
click at [425, 369] on span "Save" at bounding box center [468, 364] width 102 height 36
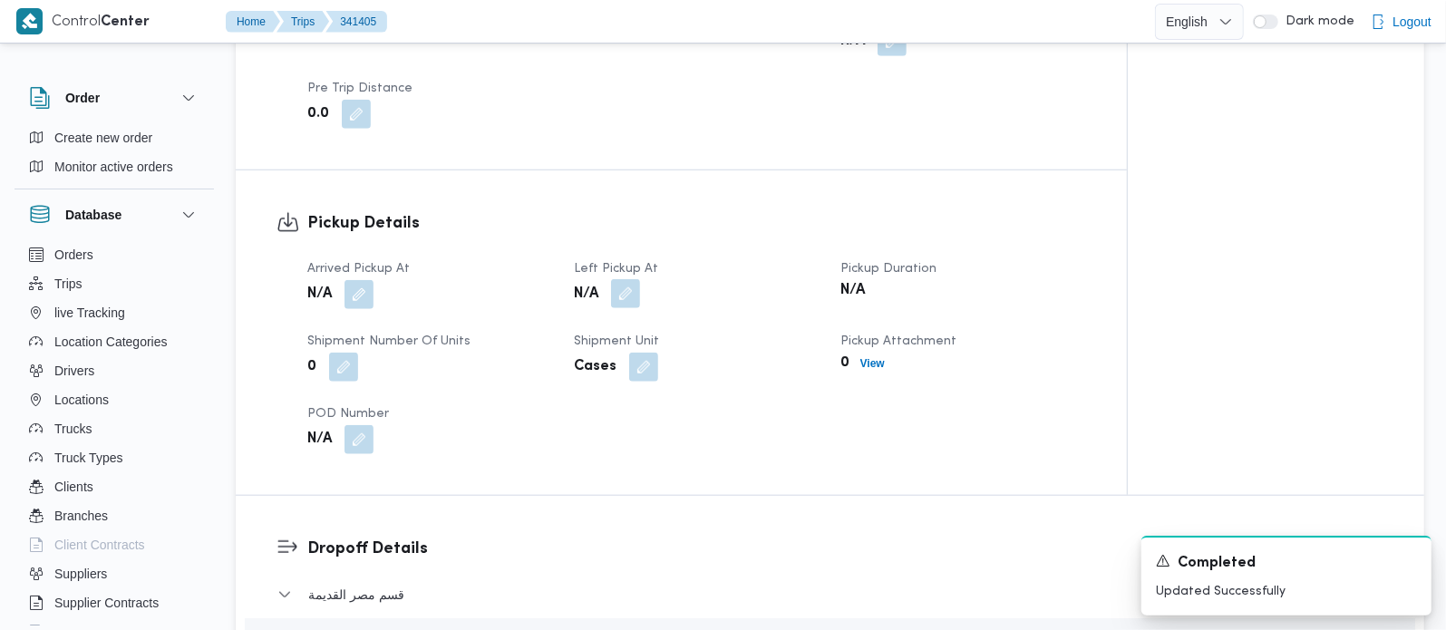
click at [612, 299] on button "button" at bounding box center [625, 293] width 29 height 29
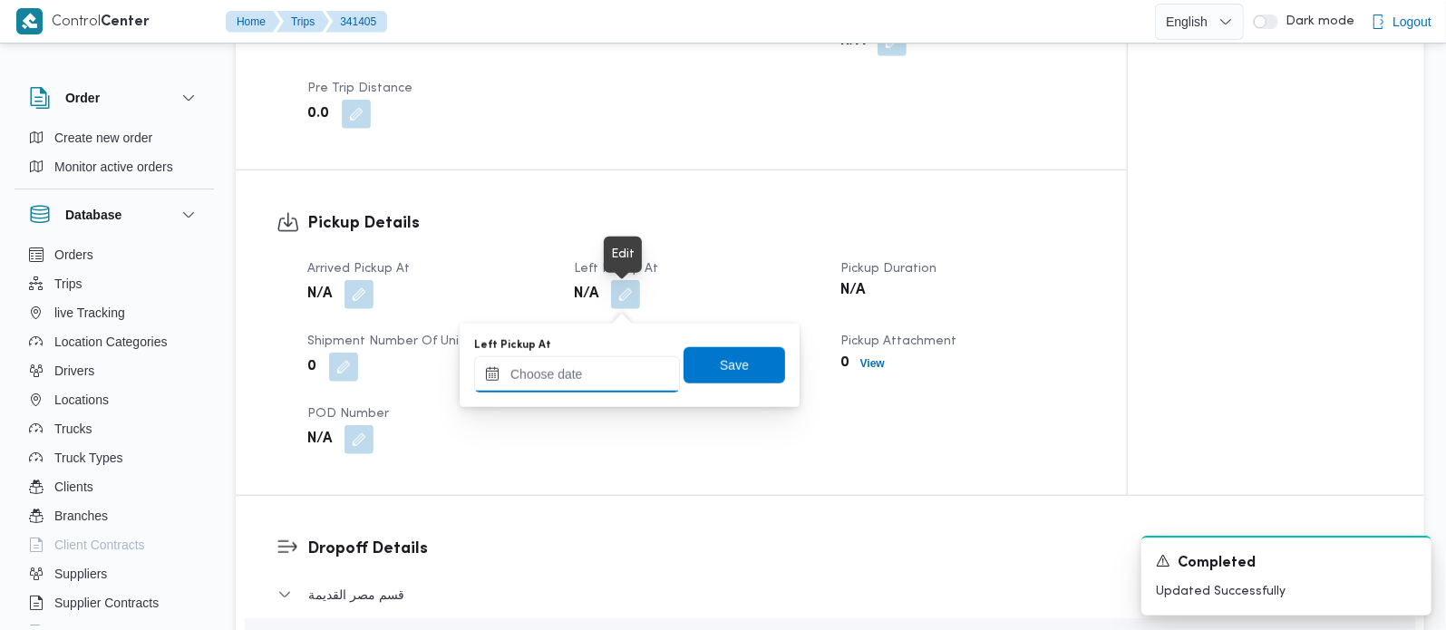
click at [599, 357] on input "Left Pickup At" at bounding box center [577, 374] width 206 height 36
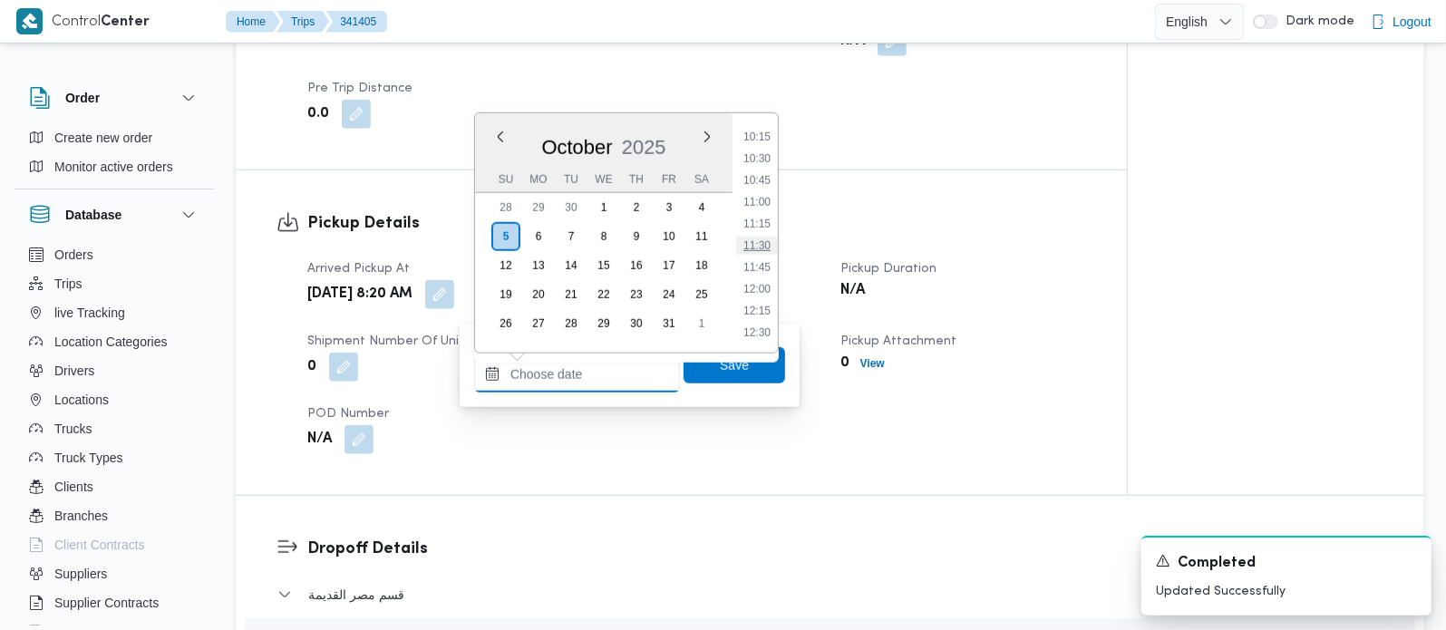
scroll to position [786, 0]
click at [765, 190] on li "09:45" at bounding box center [757, 199] width 42 height 18
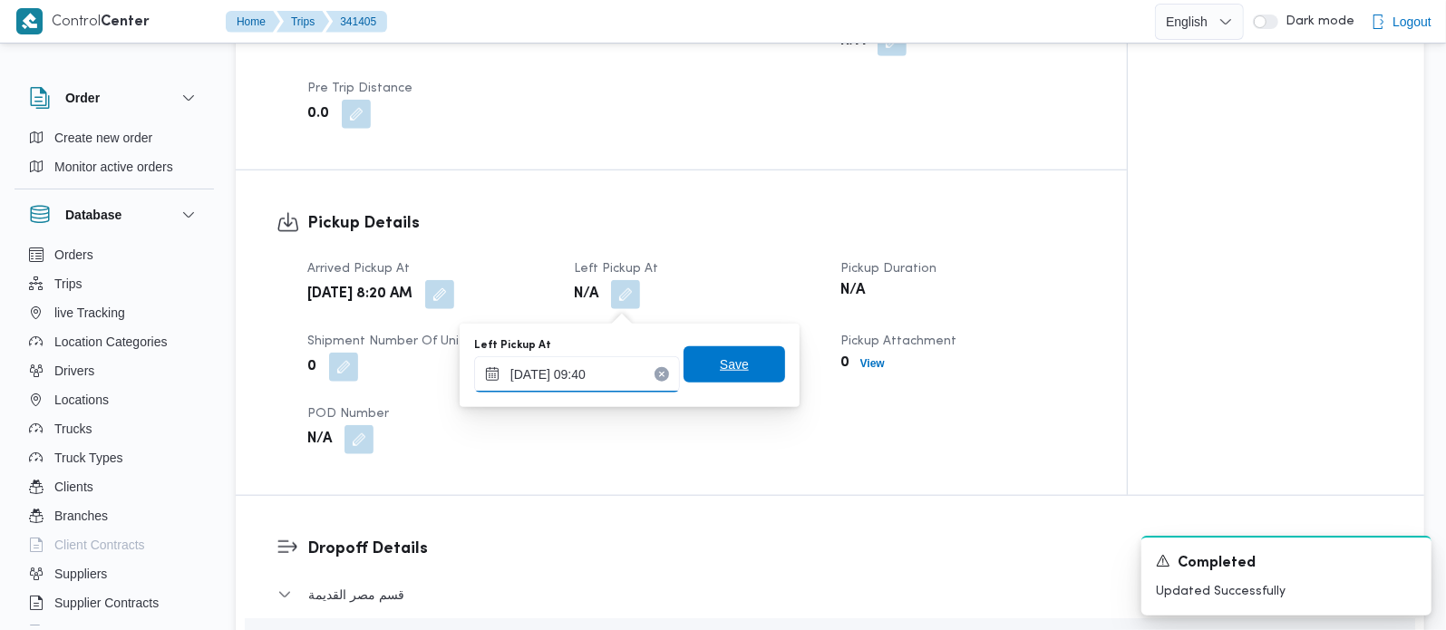
type input "05/10/2025 09:40"
click at [735, 374] on span "Save" at bounding box center [735, 364] width 102 height 36
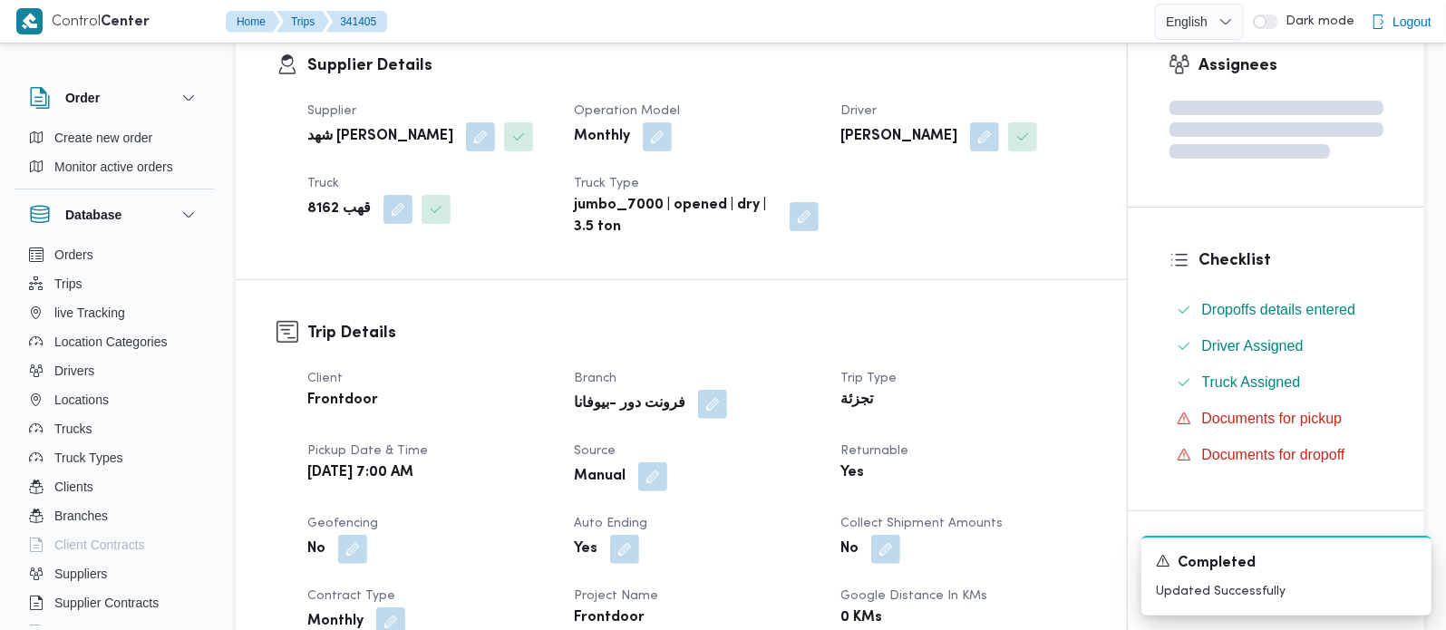
scroll to position [0, 0]
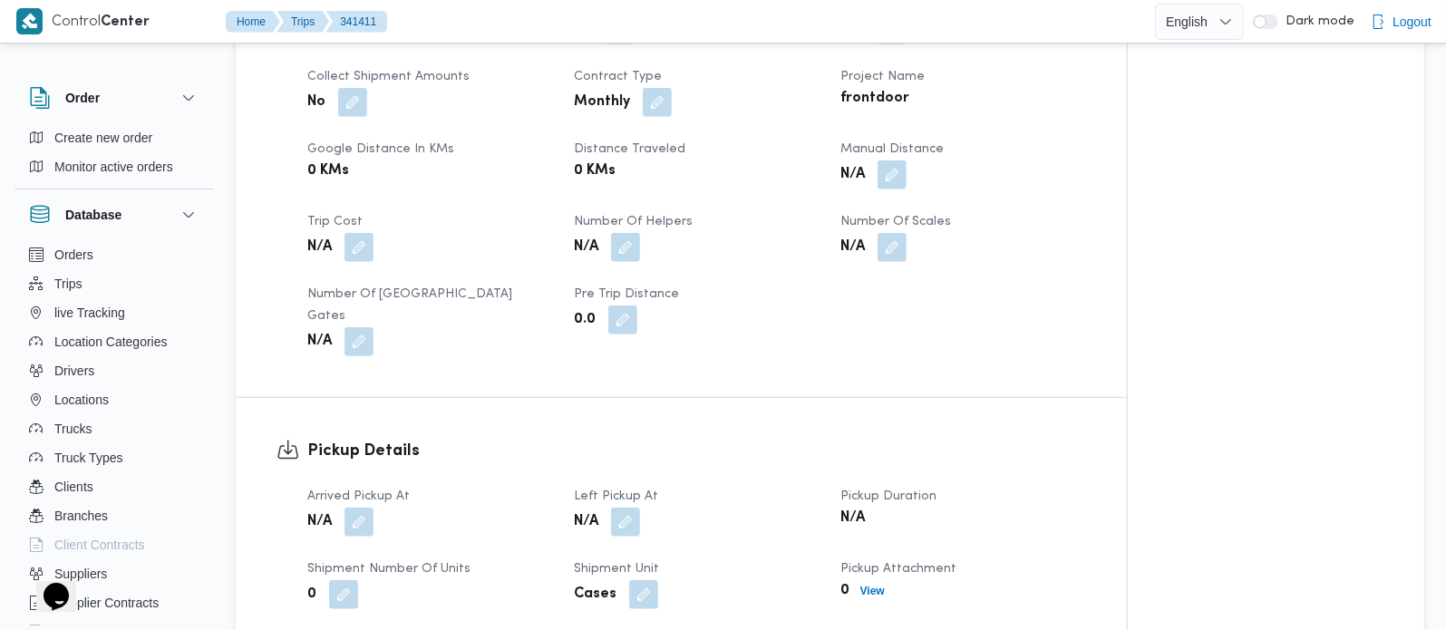
scroll to position [639, 0]
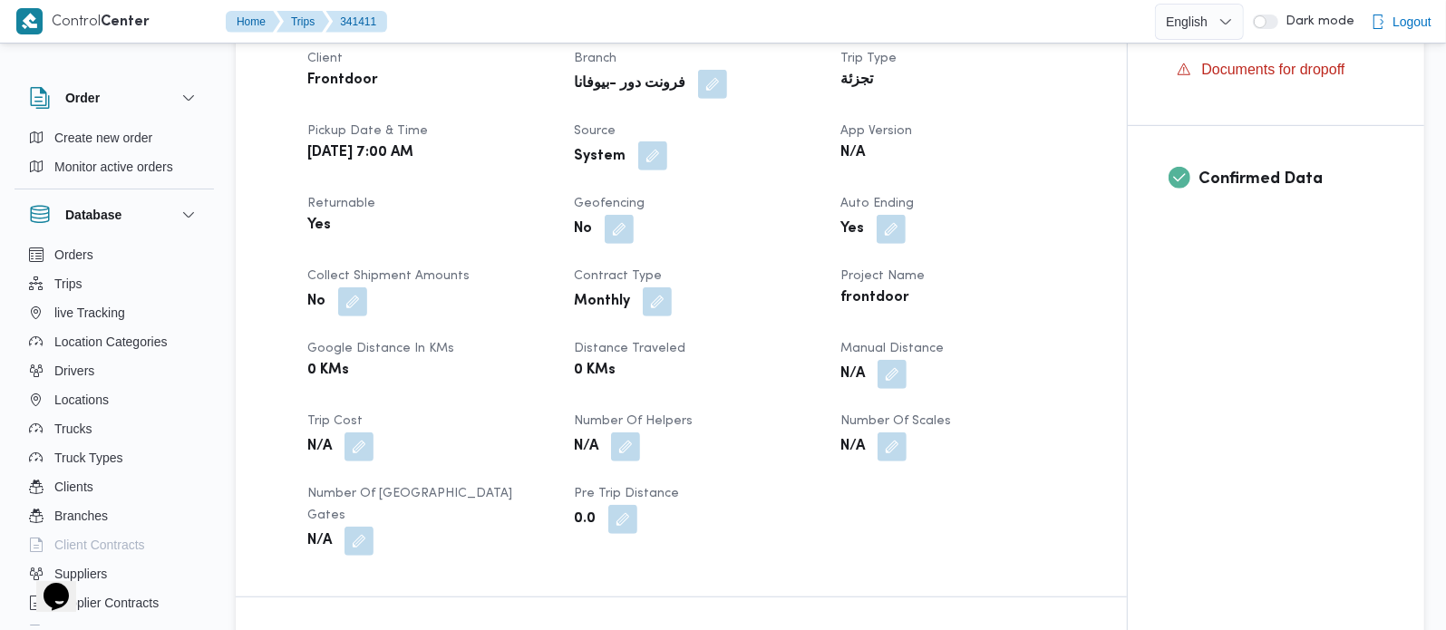
click at [651, 150] on button "button" at bounding box center [652, 155] width 29 height 29
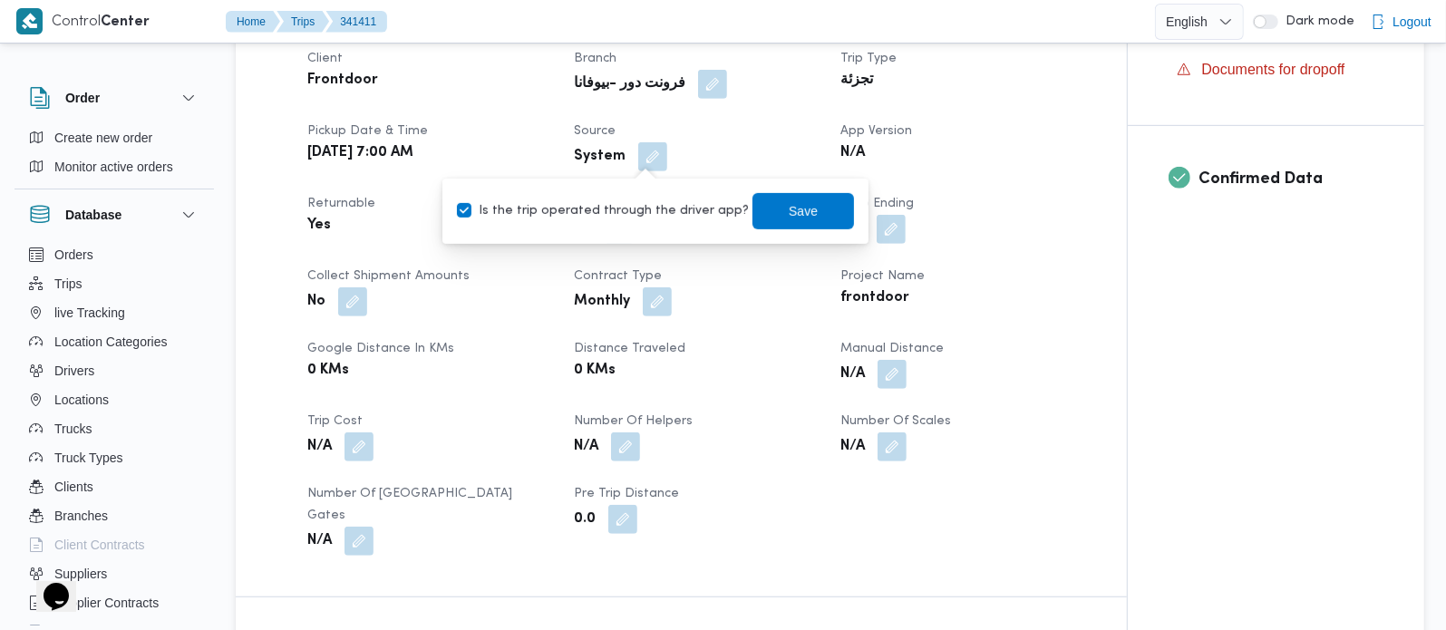
click at [645, 212] on label "Is the trip operated through the driver app?" at bounding box center [603, 211] width 292 height 22
checkbox input "false"
click at [753, 212] on span "Save" at bounding box center [804, 210] width 102 height 36
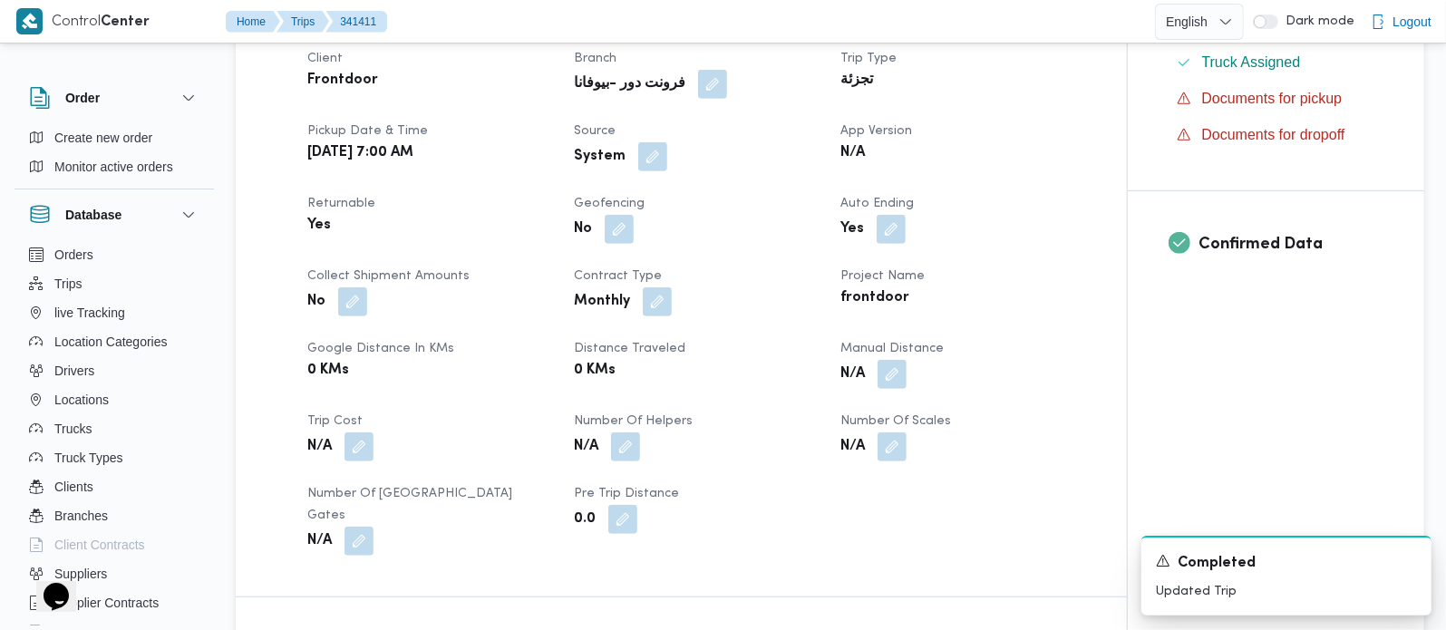
scroll to position [853, 0]
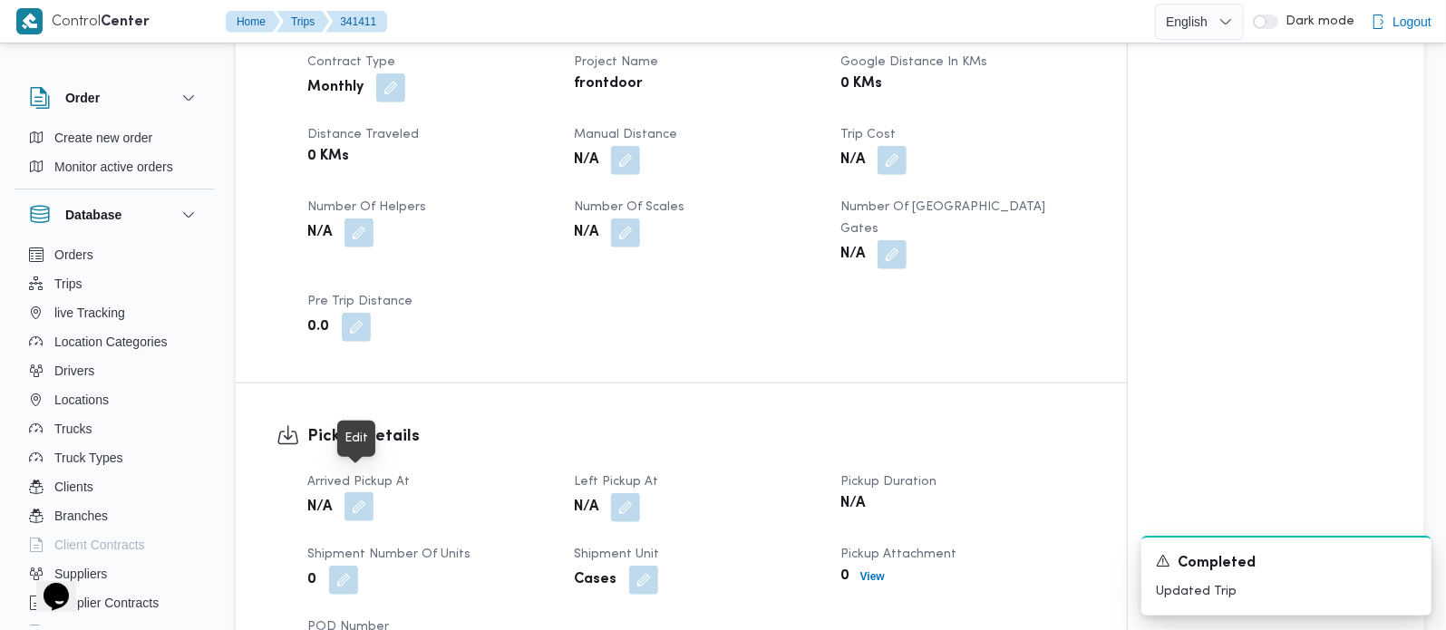
click at [365, 492] on button "button" at bounding box center [359, 506] width 29 height 29
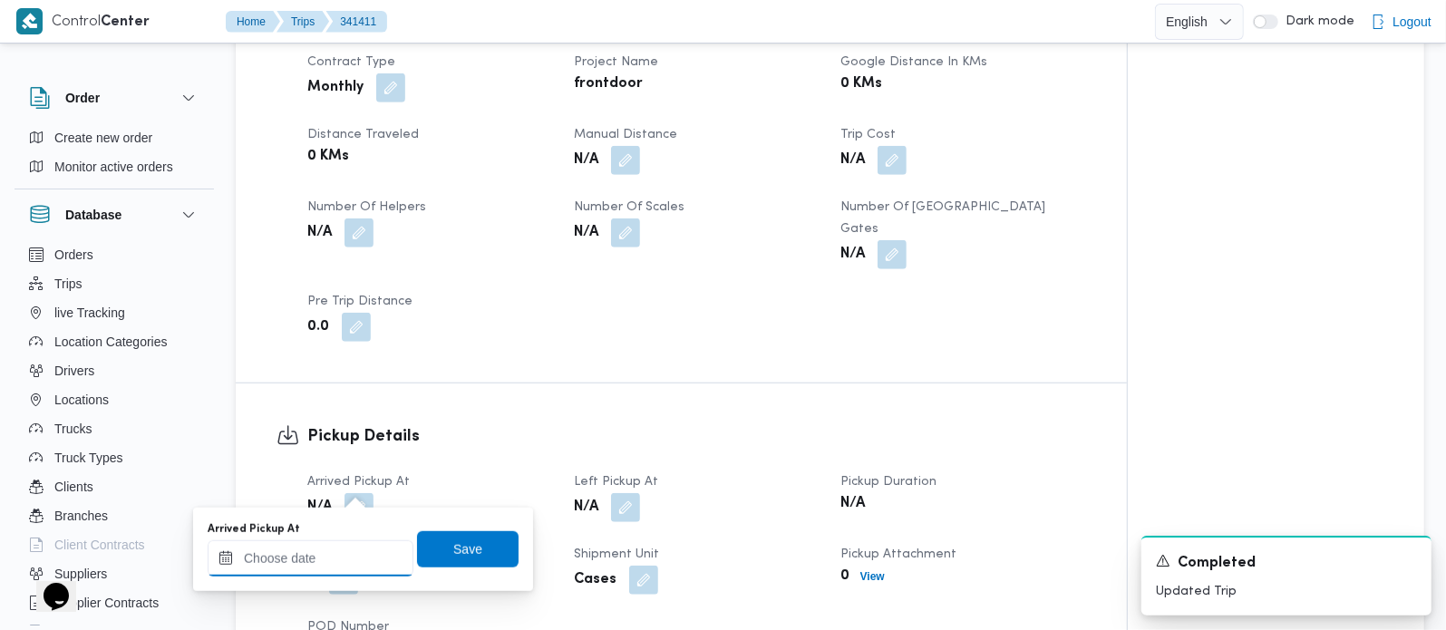
click at [344, 559] on input "Arrived Pickup At" at bounding box center [311, 559] width 206 height 36
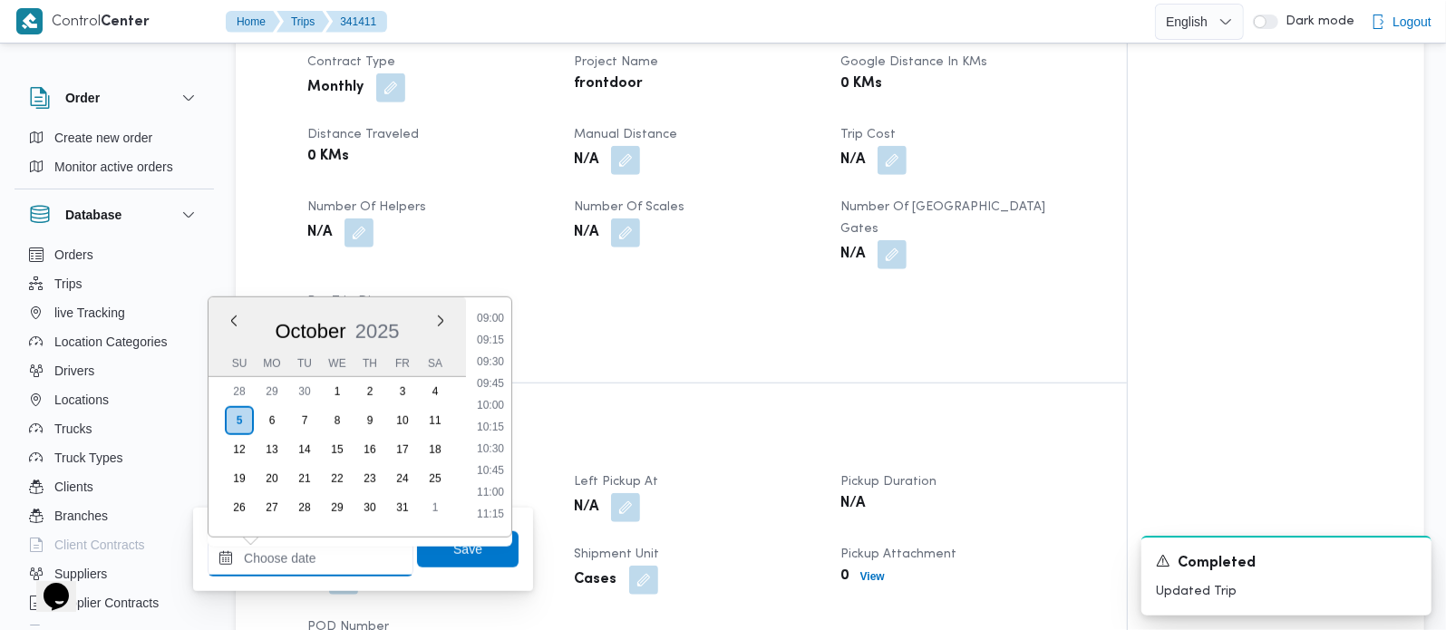
scroll to position [679, 0]
click at [494, 438] on li "09:15" at bounding box center [491, 447] width 42 height 18
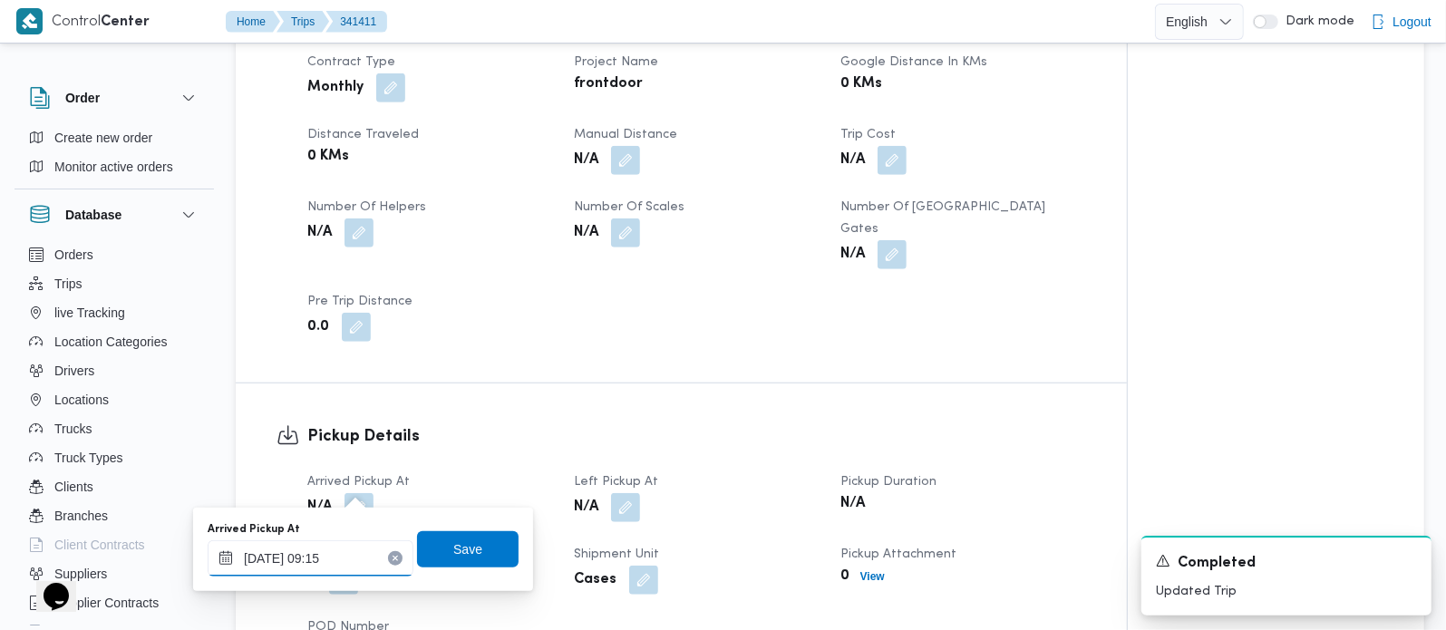
click at [344, 548] on input "[DATE] 09:15" at bounding box center [311, 559] width 206 height 36
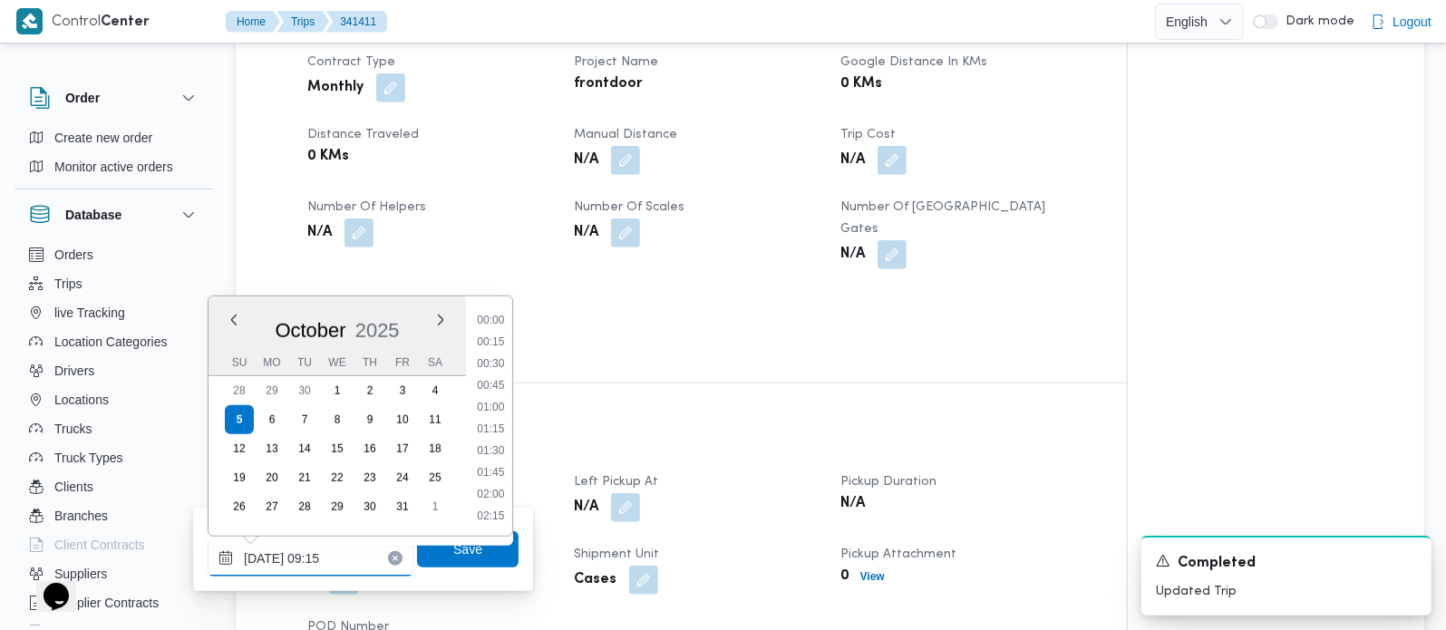
scroll to position [696, 0]
click at [509, 405] on li "09:00" at bounding box center [491, 407] width 42 height 18
type input "[DATE] 09:00"
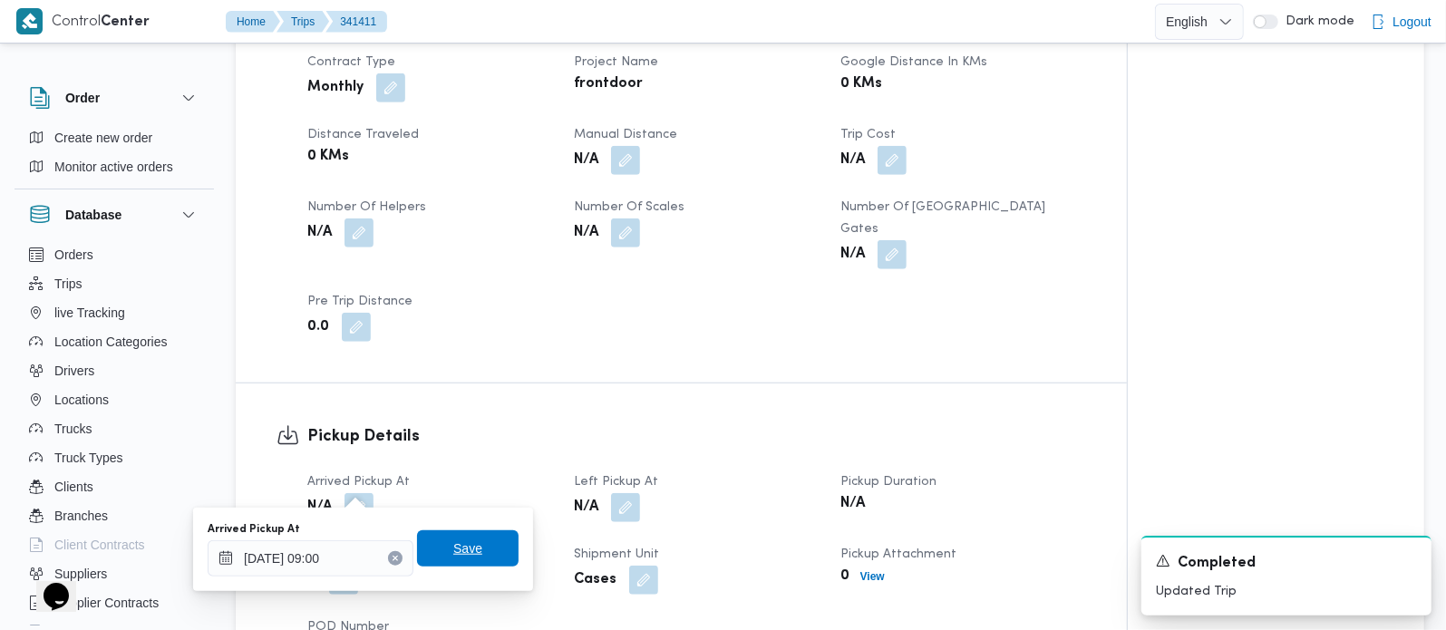
click at [463, 547] on span "Save" at bounding box center [467, 549] width 29 height 22
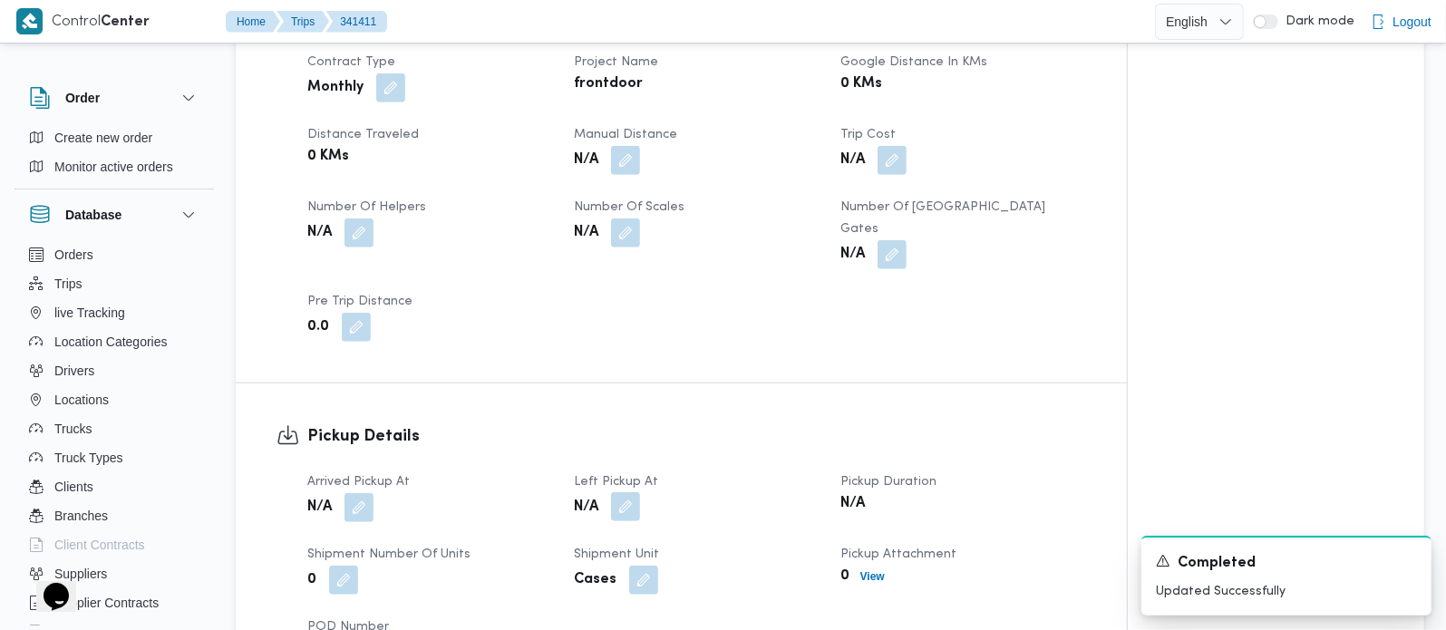
click at [619, 492] on button "button" at bounding box center [625, 506] width 29 height 29
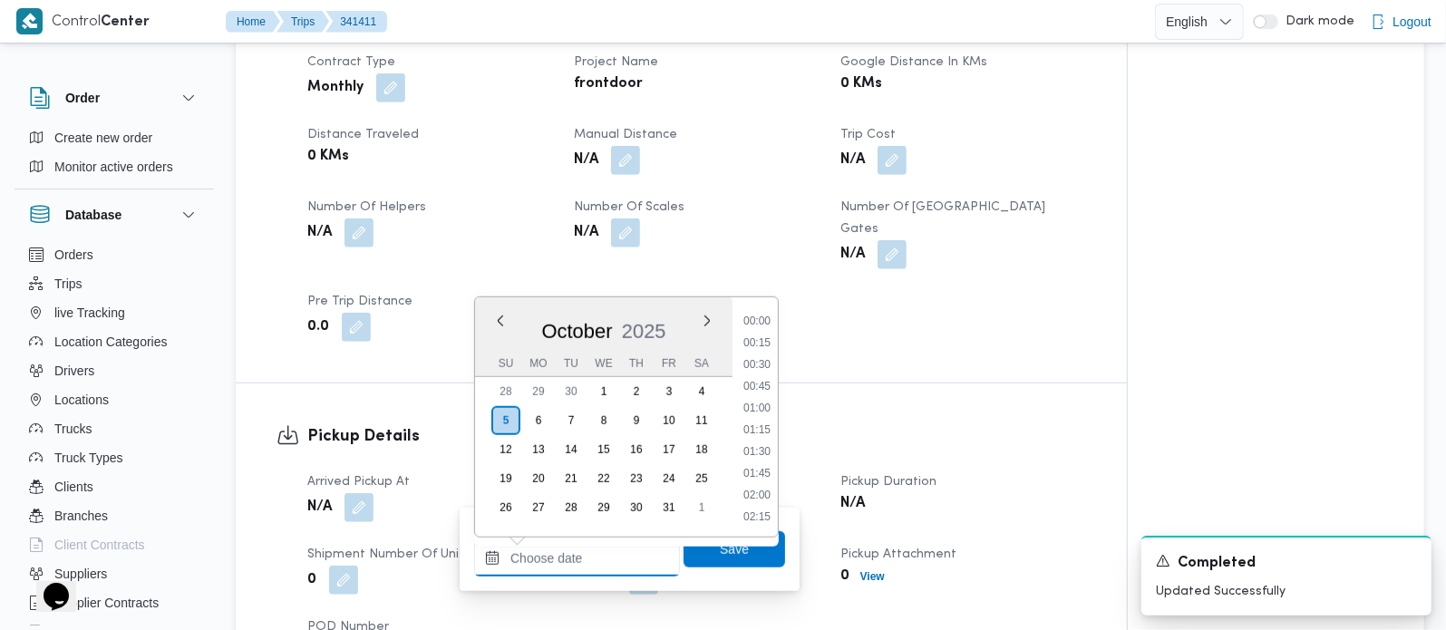
drag, startPoint x: 600, startPoint y: 564, endPoint x: 627, endPoint y: 541, distance: 34.7
click at [600, 564] on input "Left Pickup At" at bounding box center [577, 559] width 206 height 36
click at [757, 451] on li "10:30" at bounding box center [757, 449] width 42 height 18
type input "05/10/2025 10:30"
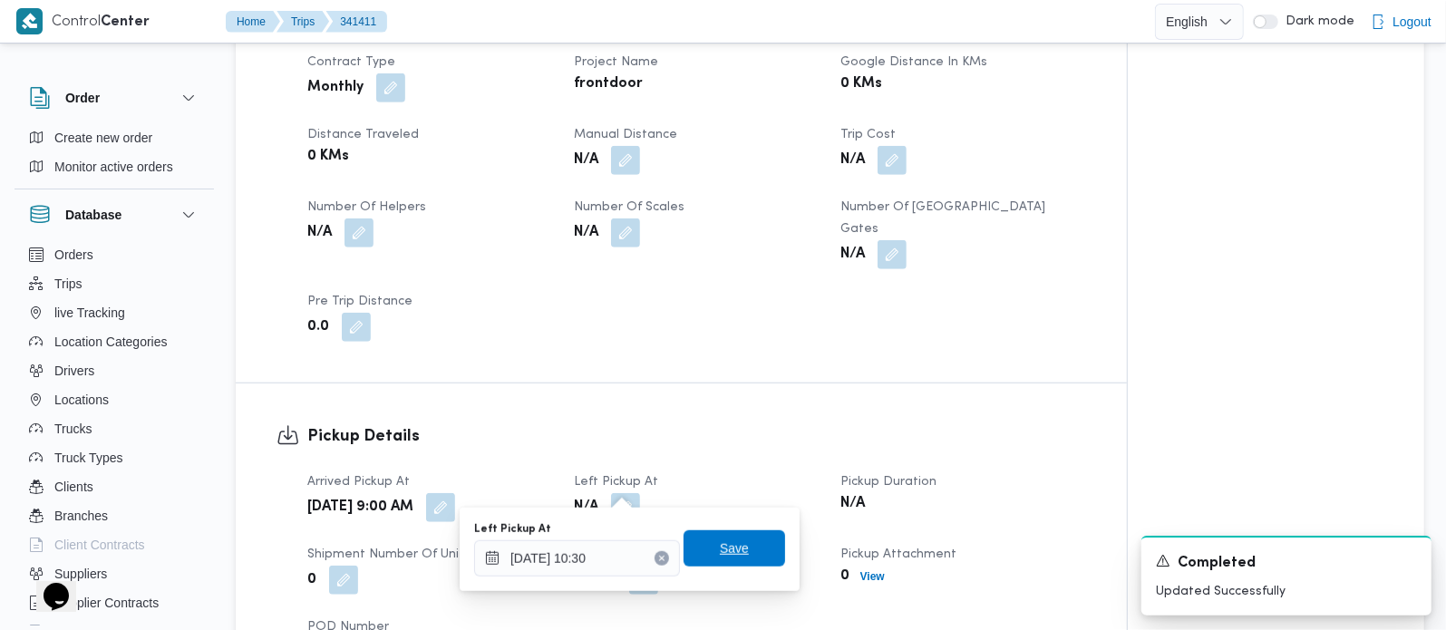
click at [734, 548] on span "Save" at bounding box center [735, 549] width 102 height 36
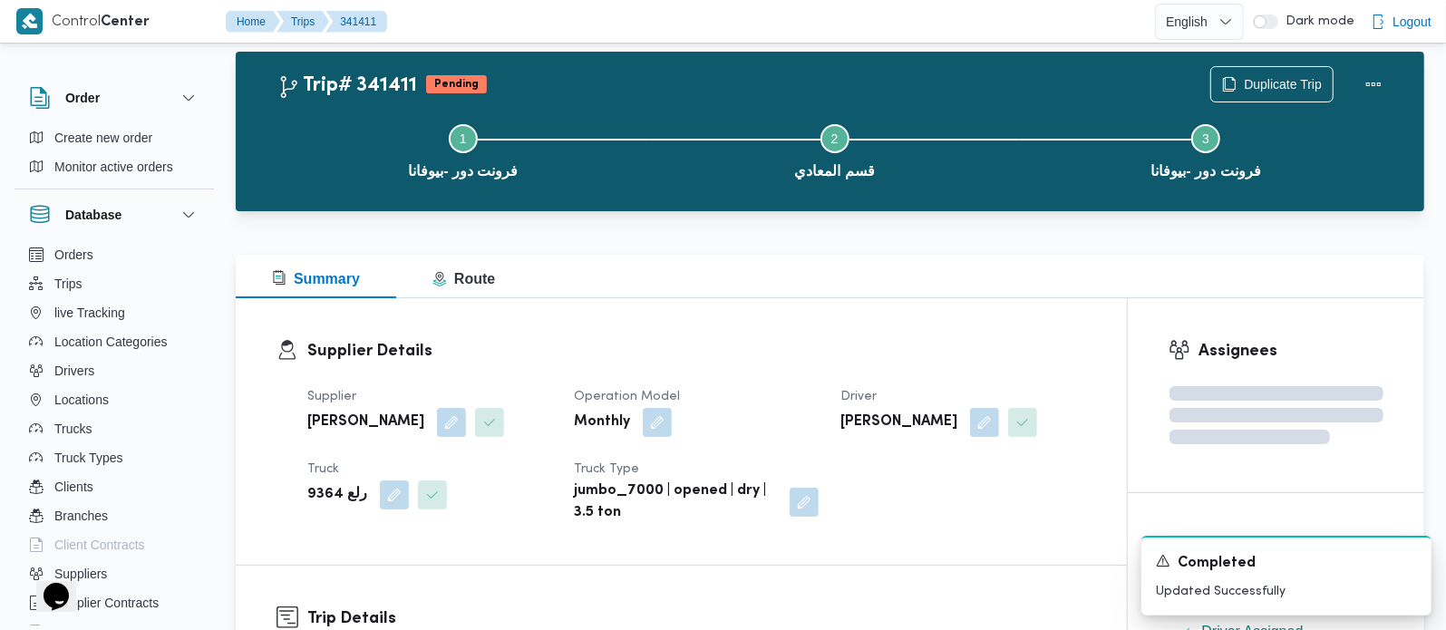
scroll to position [0, 0]
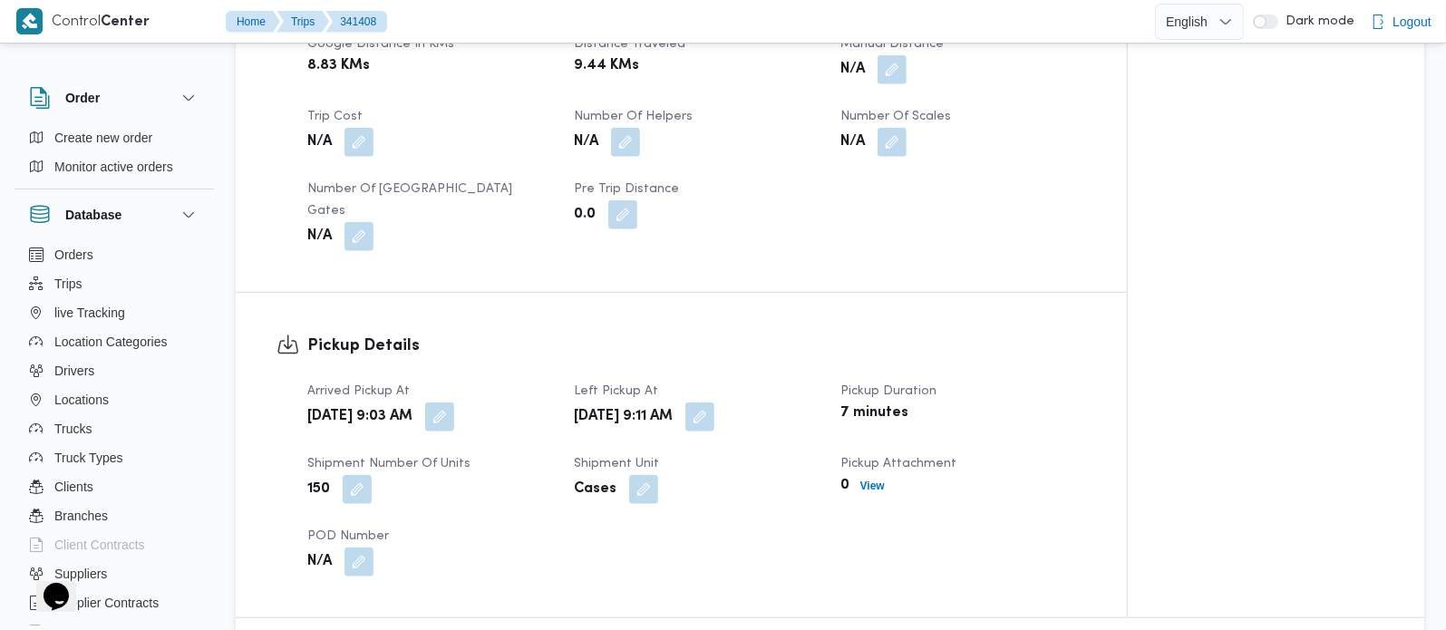
scroll to position [959, 0]
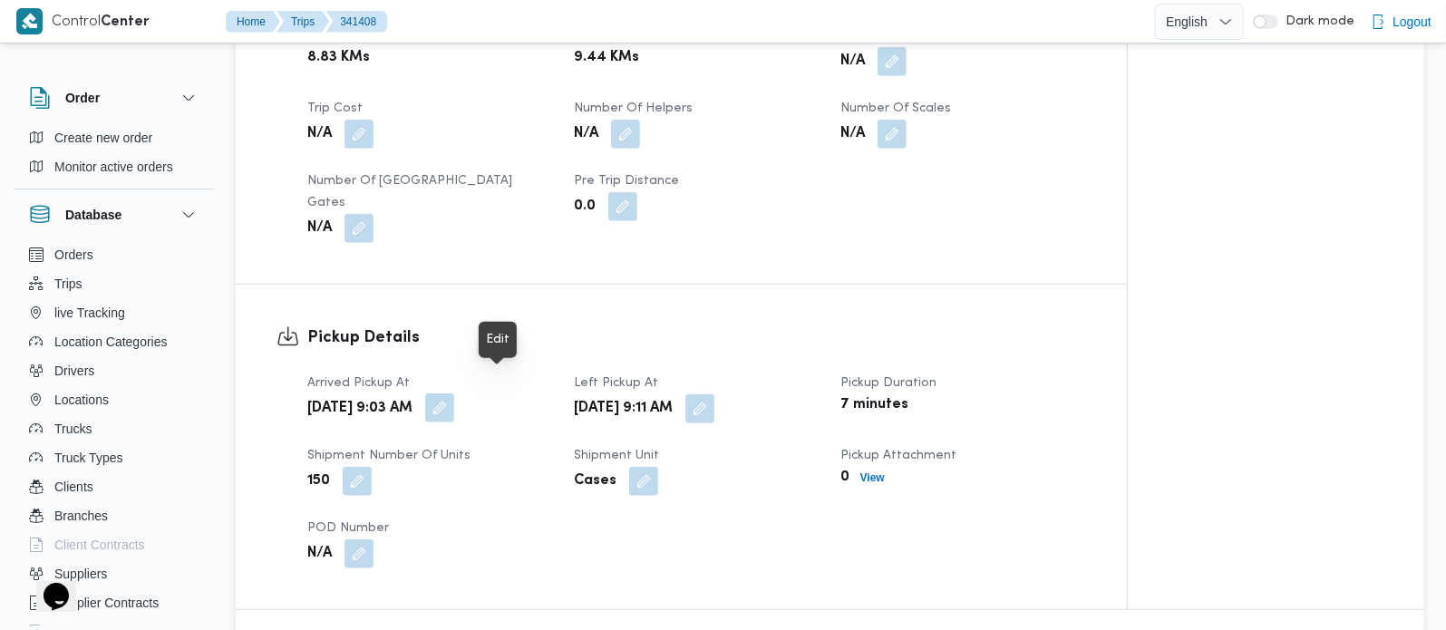
click at [454, 394] on button "button" at bounding box center [439, 408] width 29 height 29
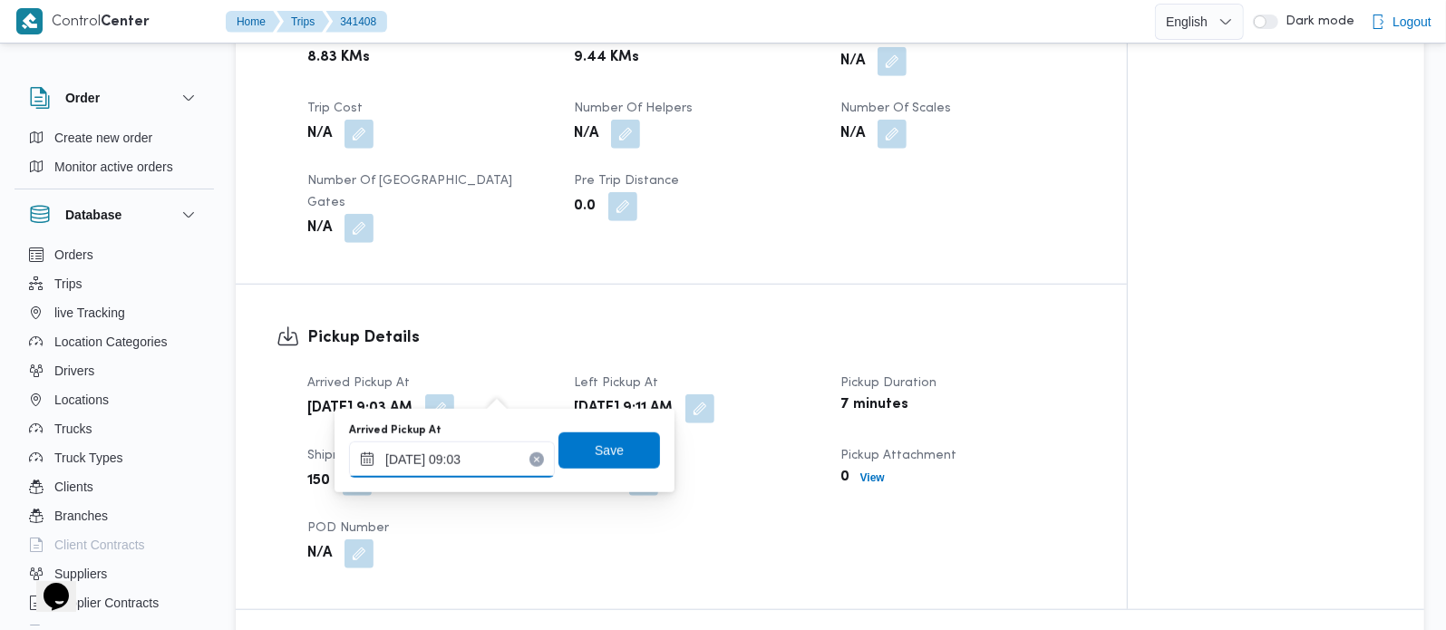
click at [476, 448] on div "[DATE] 09:03" at bounding box center [452, 460] width 206 height 36
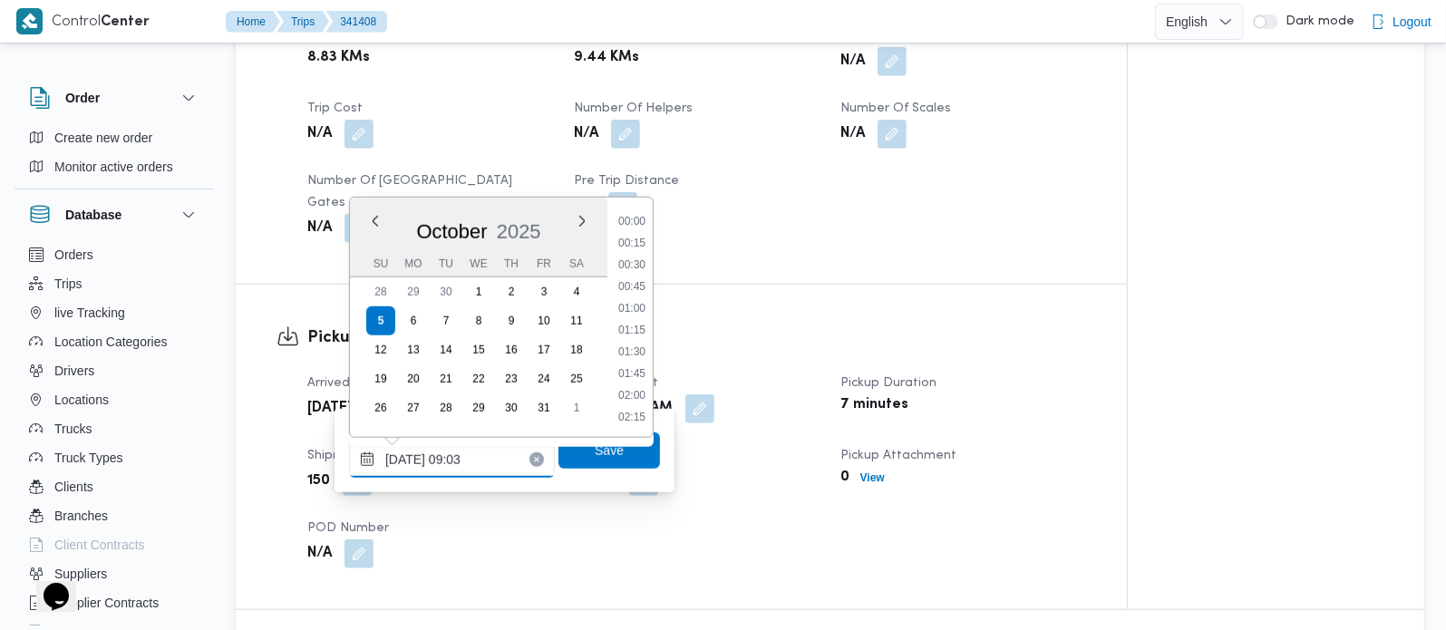
scroll to position [674, 0]
click at [641, 286] on li "08:30" at bounding box center [632, 287] width 42 height 18
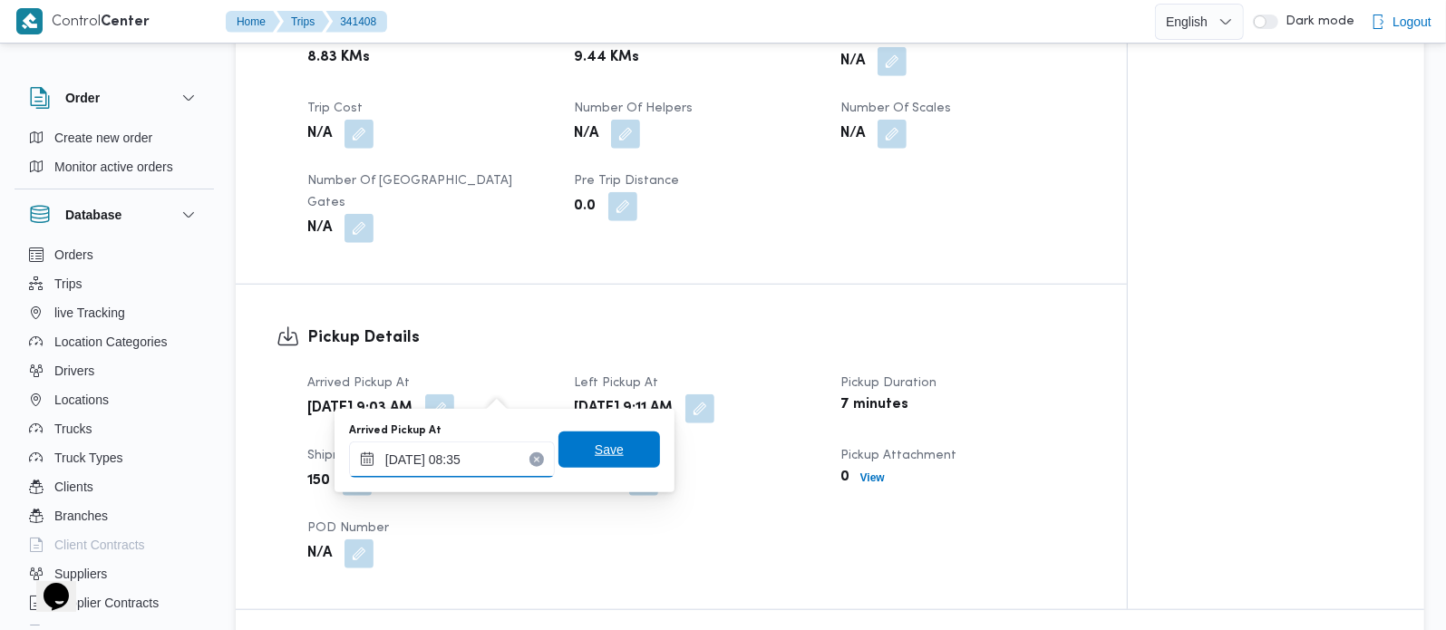
type input "[DATE] 08:35"
click at [569, 445] on span "Save" at bounding box center [610, 450] width 102 height 36
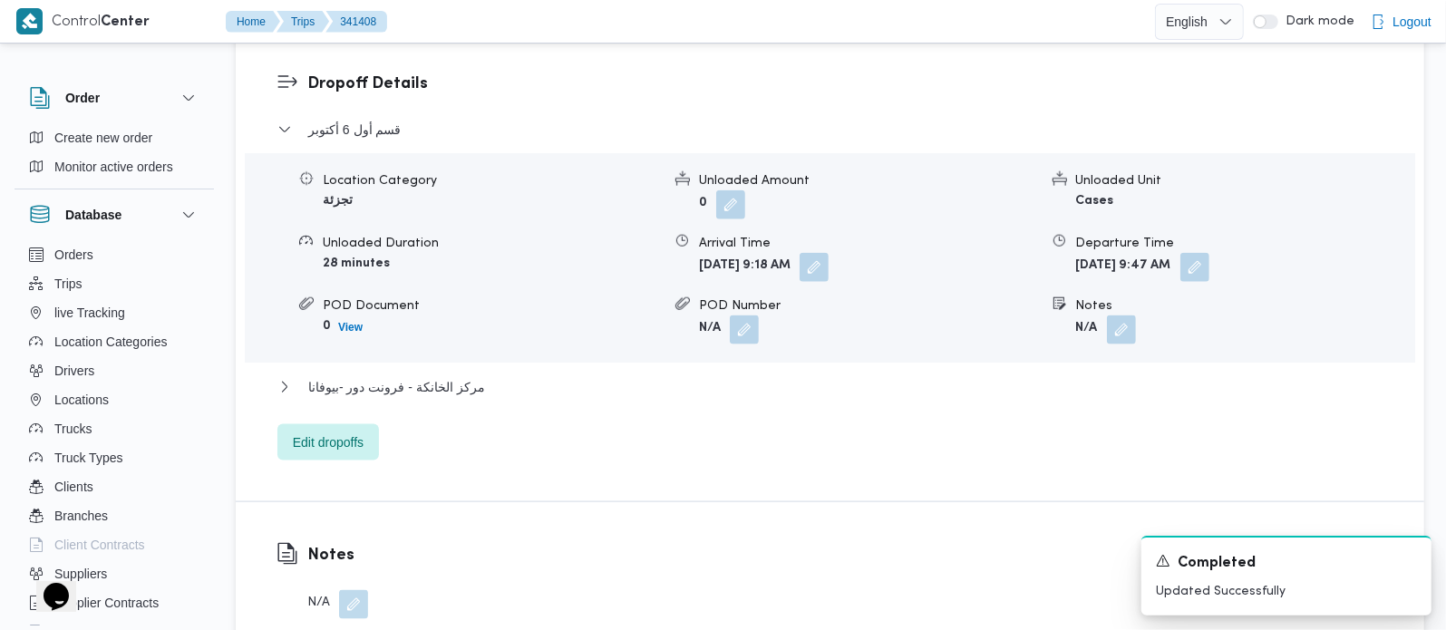
scroll to position [1600, 0]
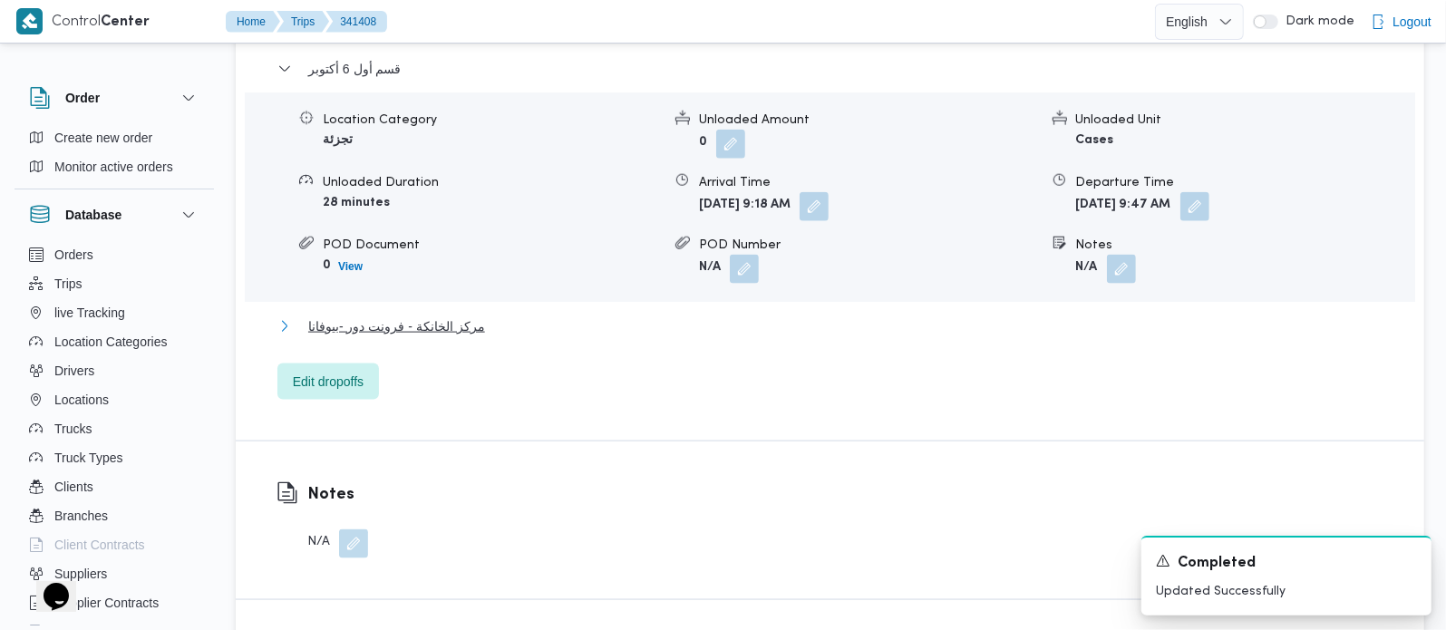
click at [451, 316] on span "مركز الخانكة - فرونت دور -بيوفانا" at bounding box center [396, 327] width 177 height 22
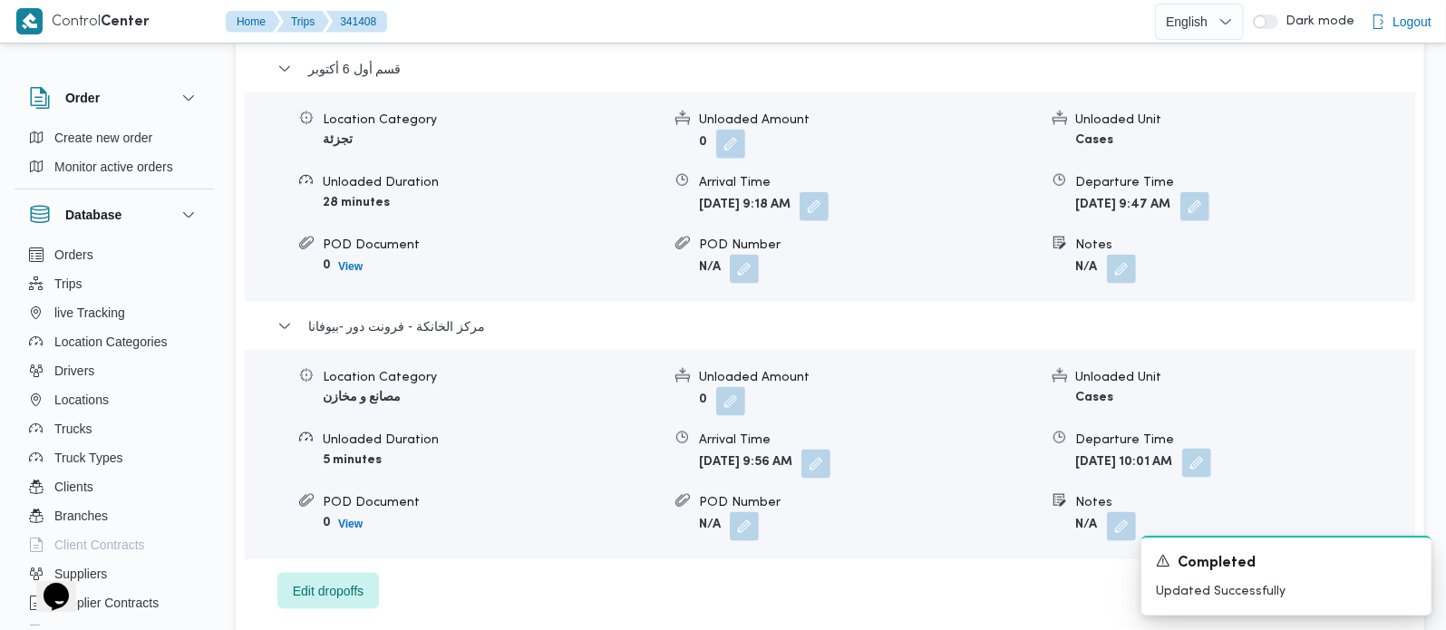
click at [1212, 449] on button "button" at bounding box center [1197, 463] width 29 height 29
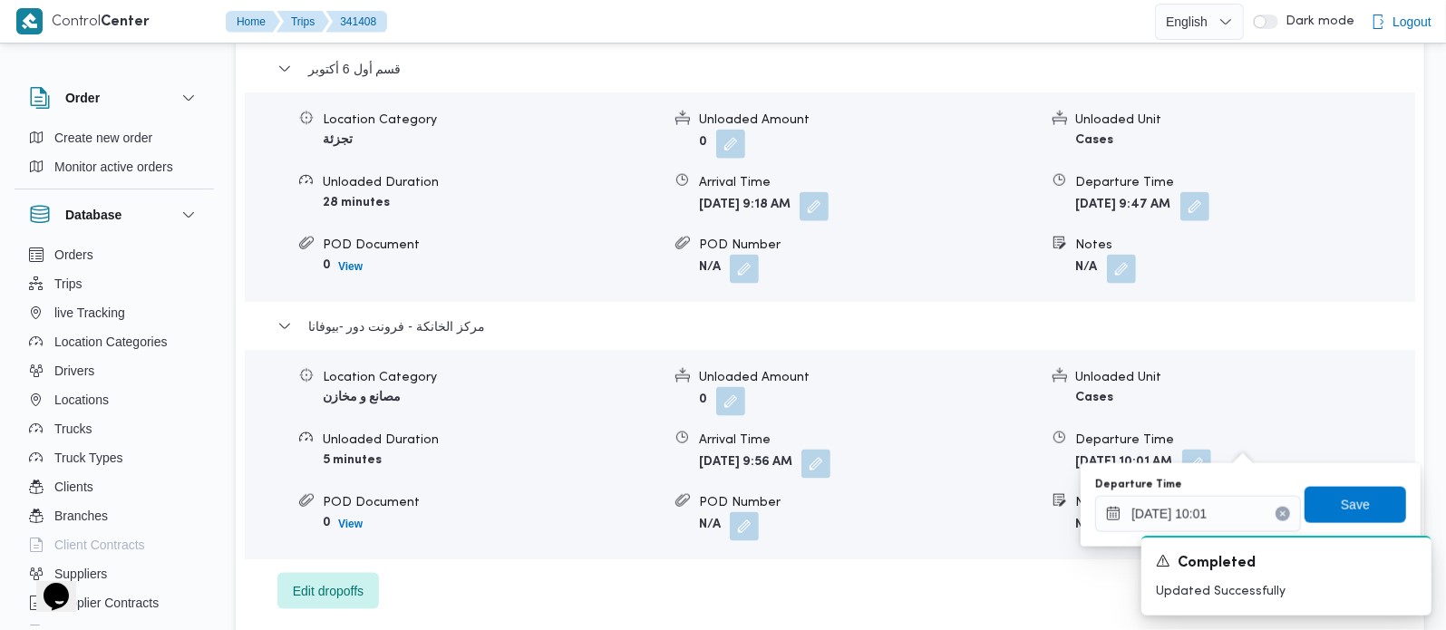
click at [1276, 509] on button "Clear input" at bounding box center [1283, 514] width 15 height 15
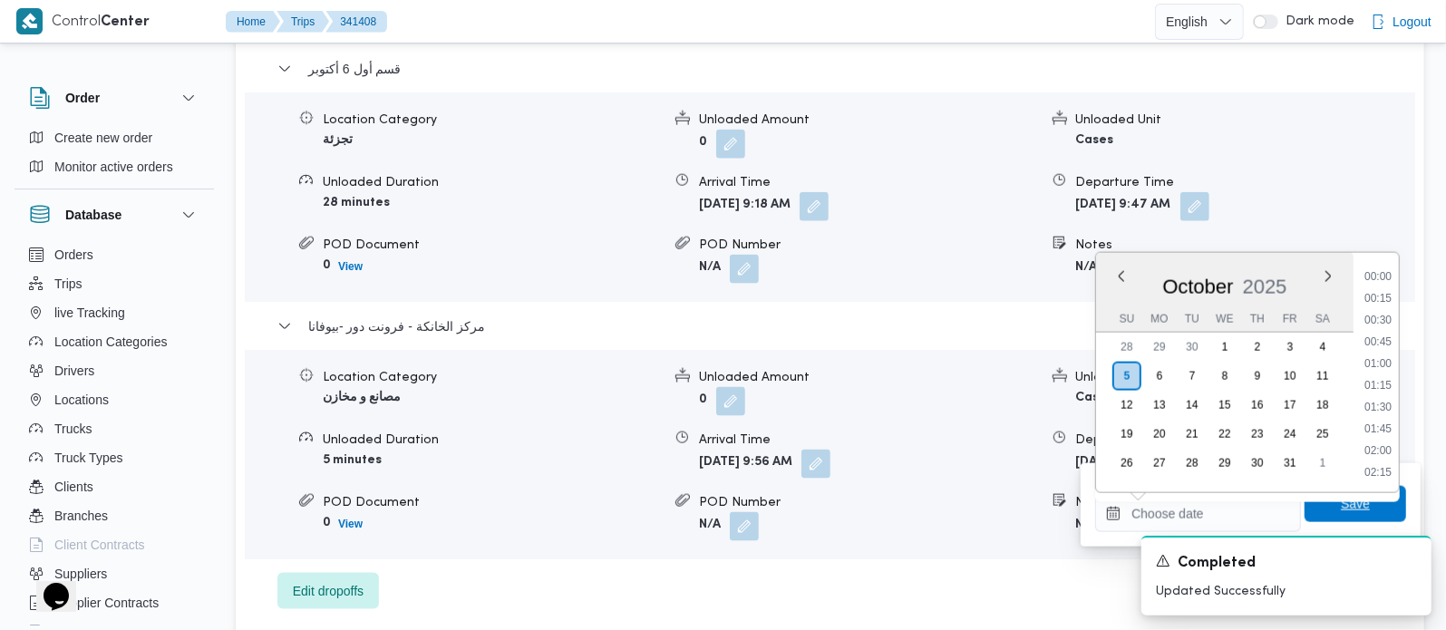
click at [1341, 501] on span "Save" at bounding box center [1355, 504] width 29 height 22
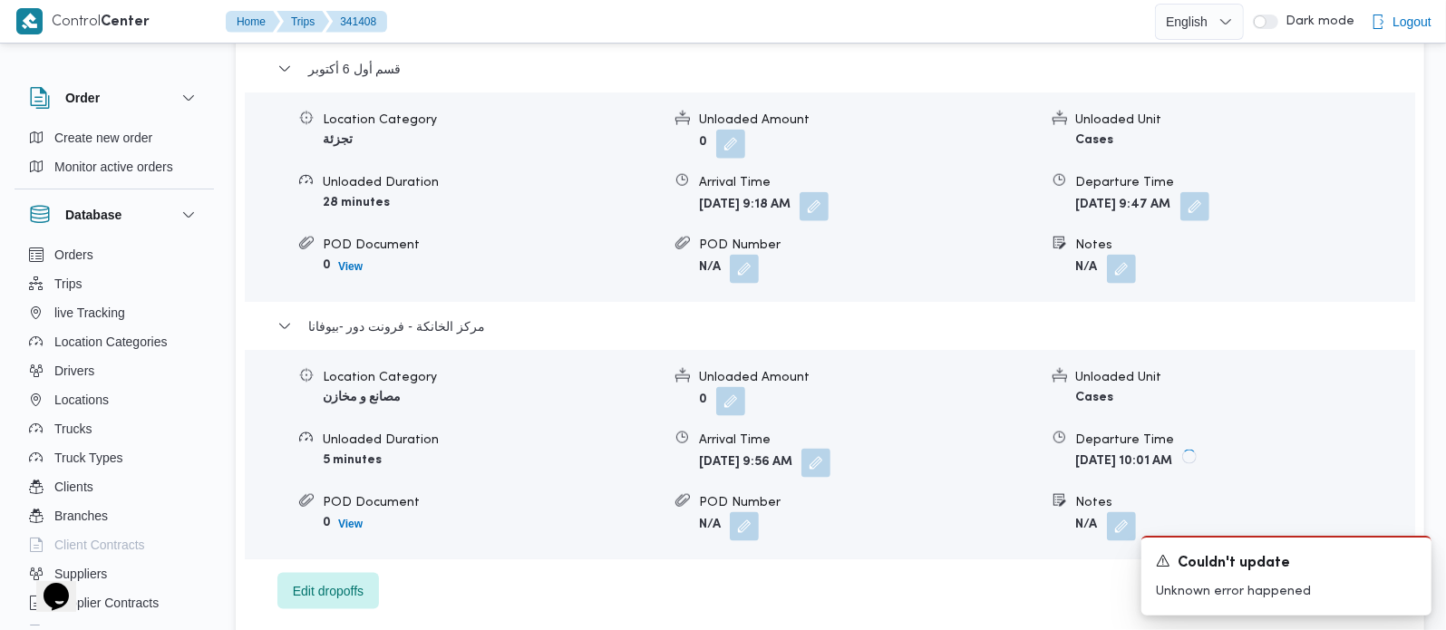
click at [831, 449] on button "button" at bounding box center [816, 463] width 29 height 29
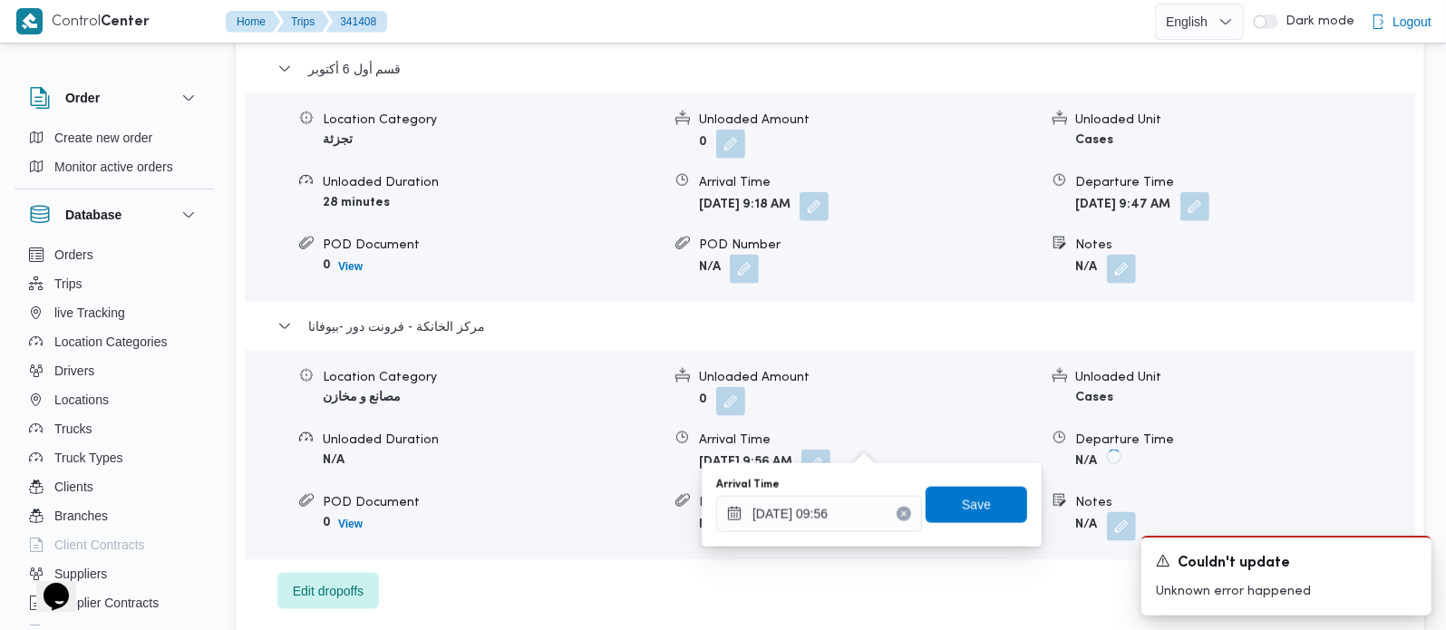
click at [897, 517] on button "Clear input" at bounding box center [904, 514] width 15 height 15
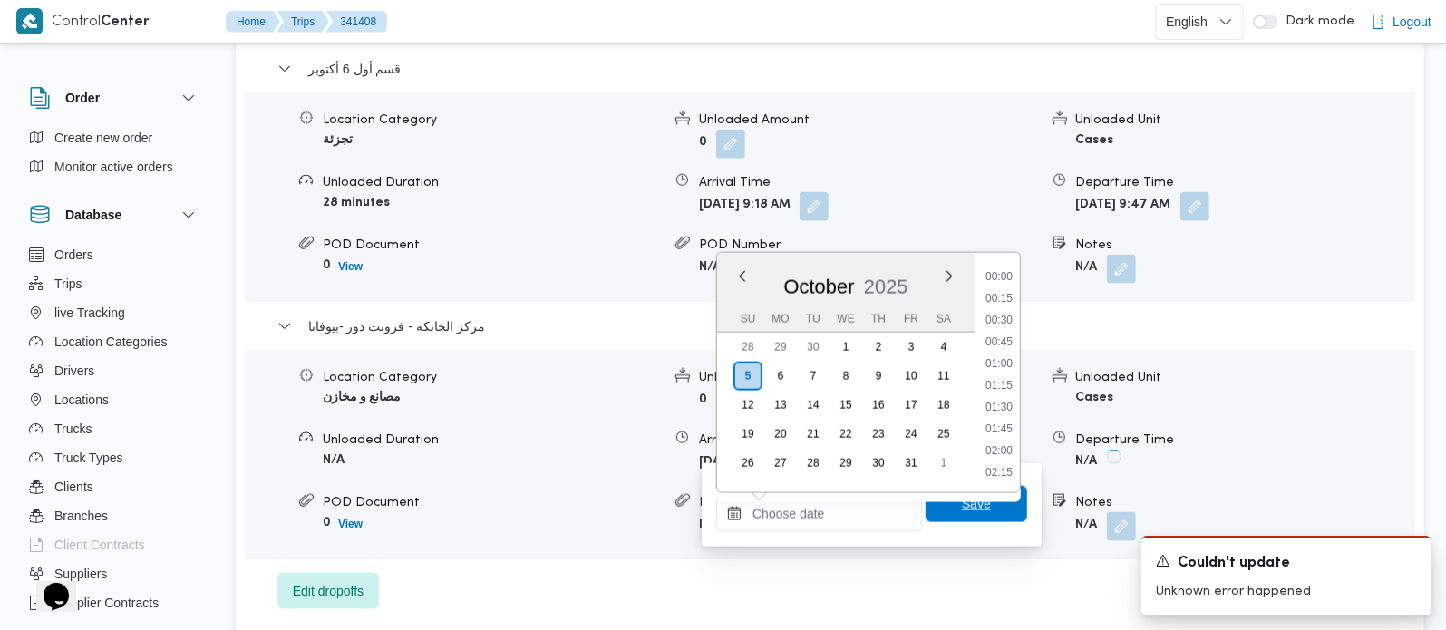
click at [940, 512] on span "Save" at bounding box center [977, 504] width 102 height 36
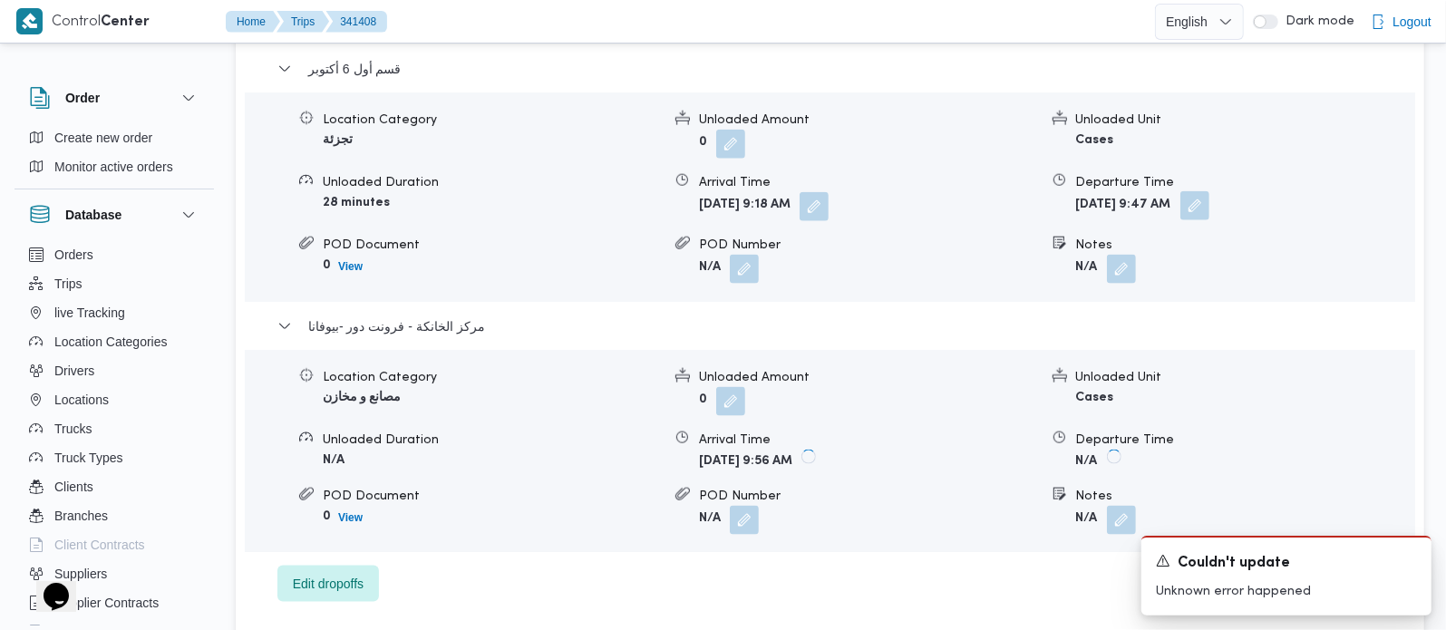
click at [1210, 191] on button "button" at bounding box center [1195, 205] width 29 height 29
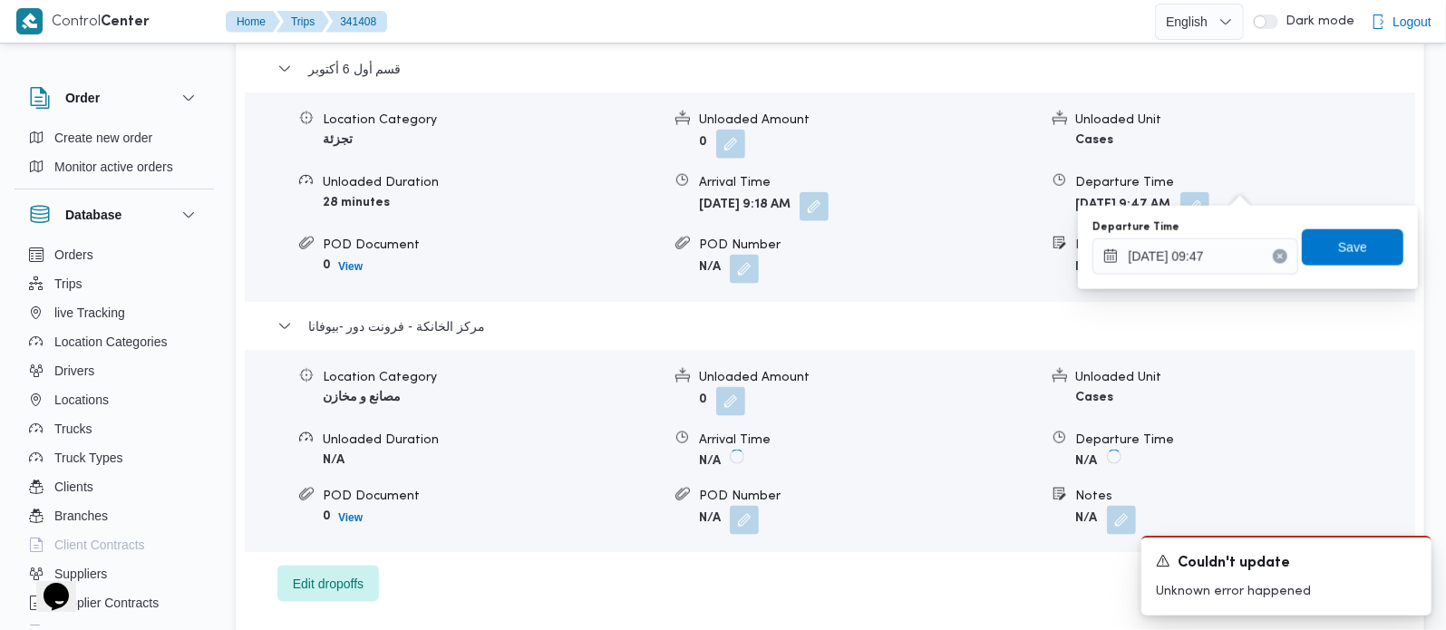
click at [1273, 261] on button "Clear input" at bounding box center [1280, 256] width 15 height 15
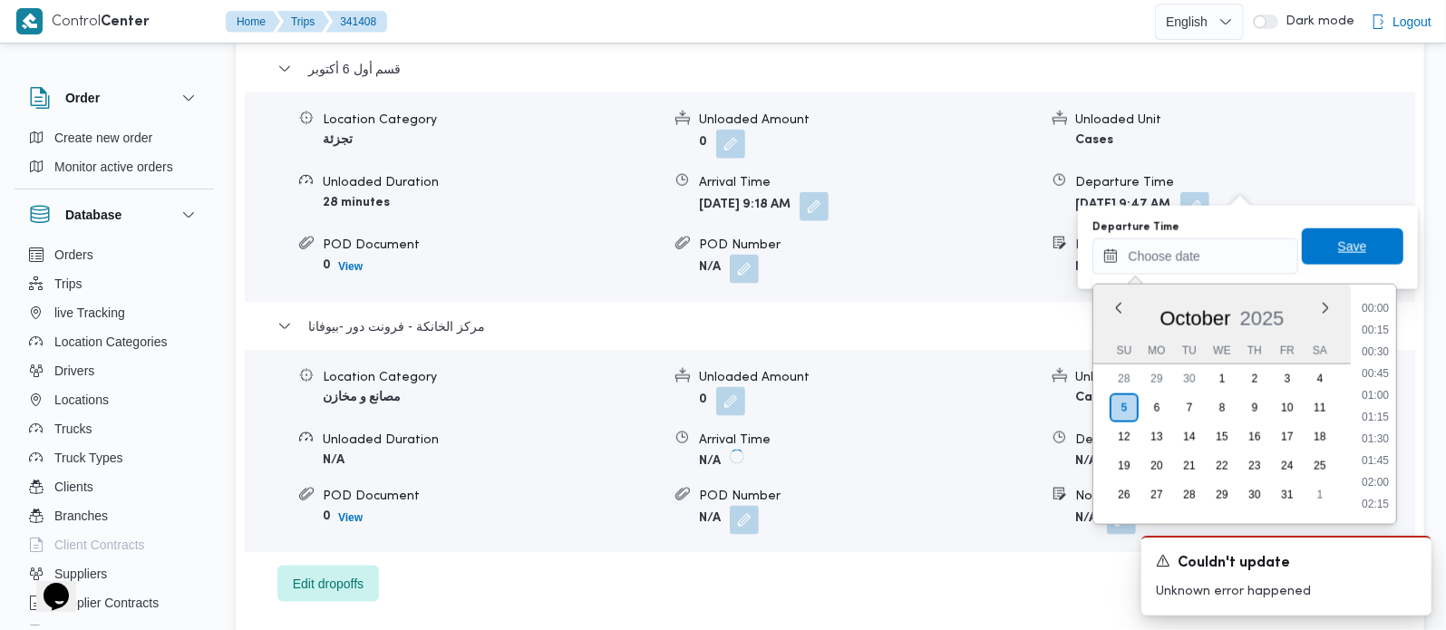
click at [1339, 251] on span "Save" at bounding box center [1353, 247] width 29 height 22
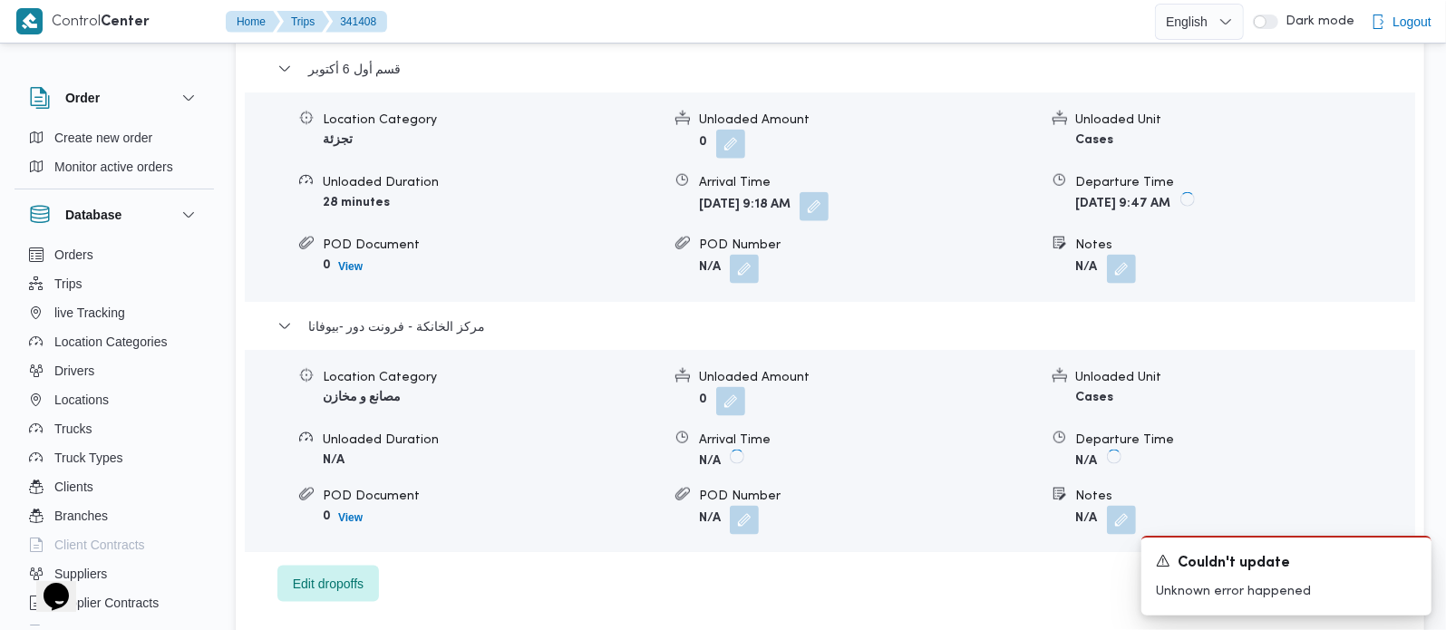
scroll to position [1494, 0]
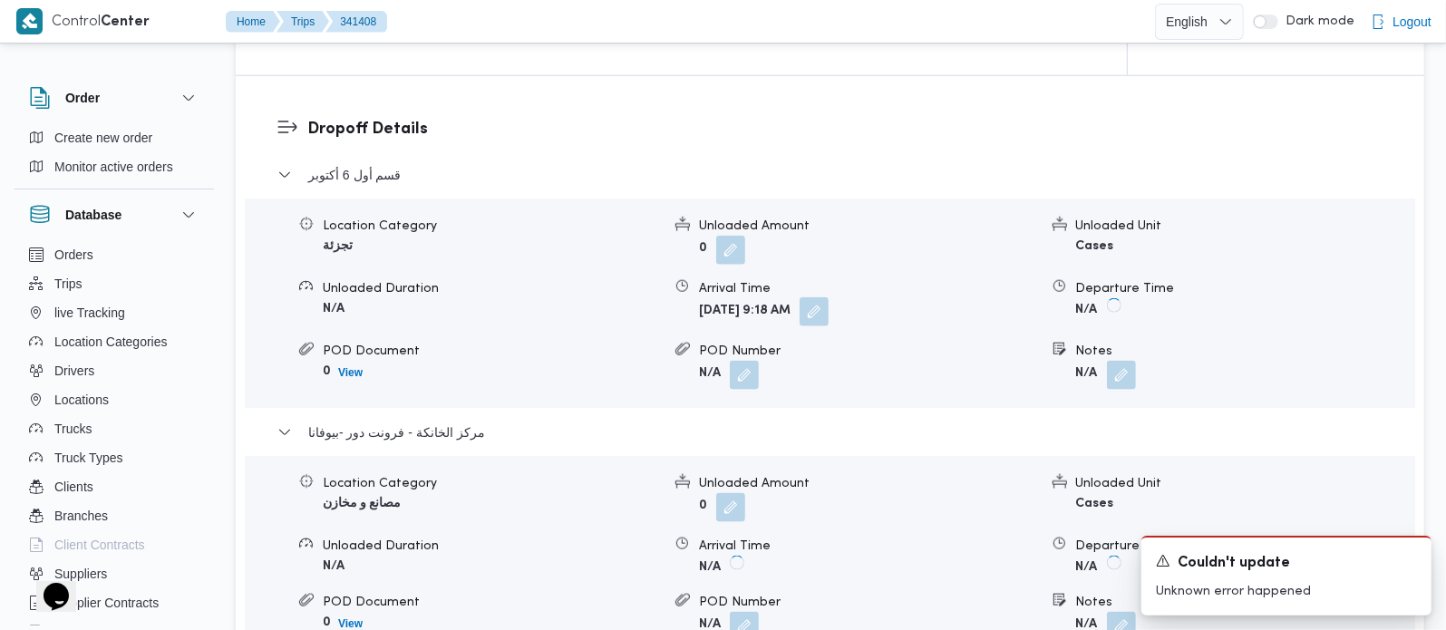
click at [829, 297] on button "button" at bounding box center [814, 311] width 29 height 29
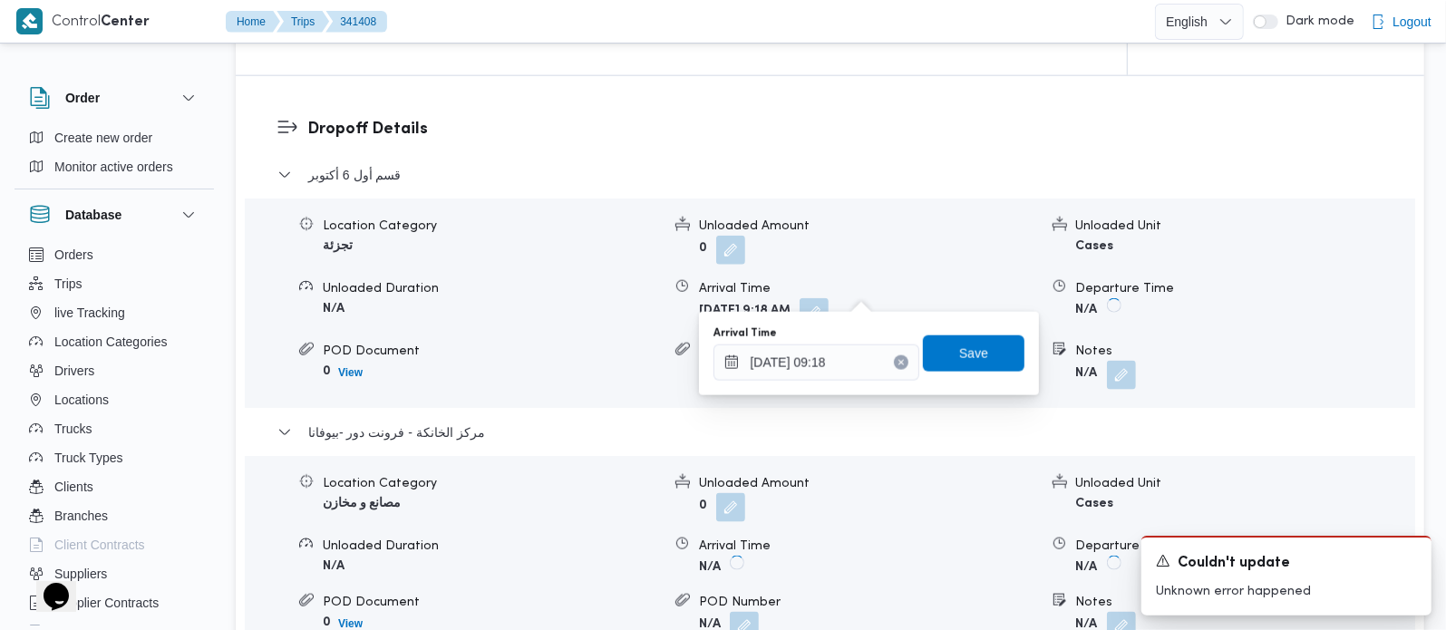
click at [894, 366] on button "Clear input" at bounding box center [901, 363] width 15 height 15
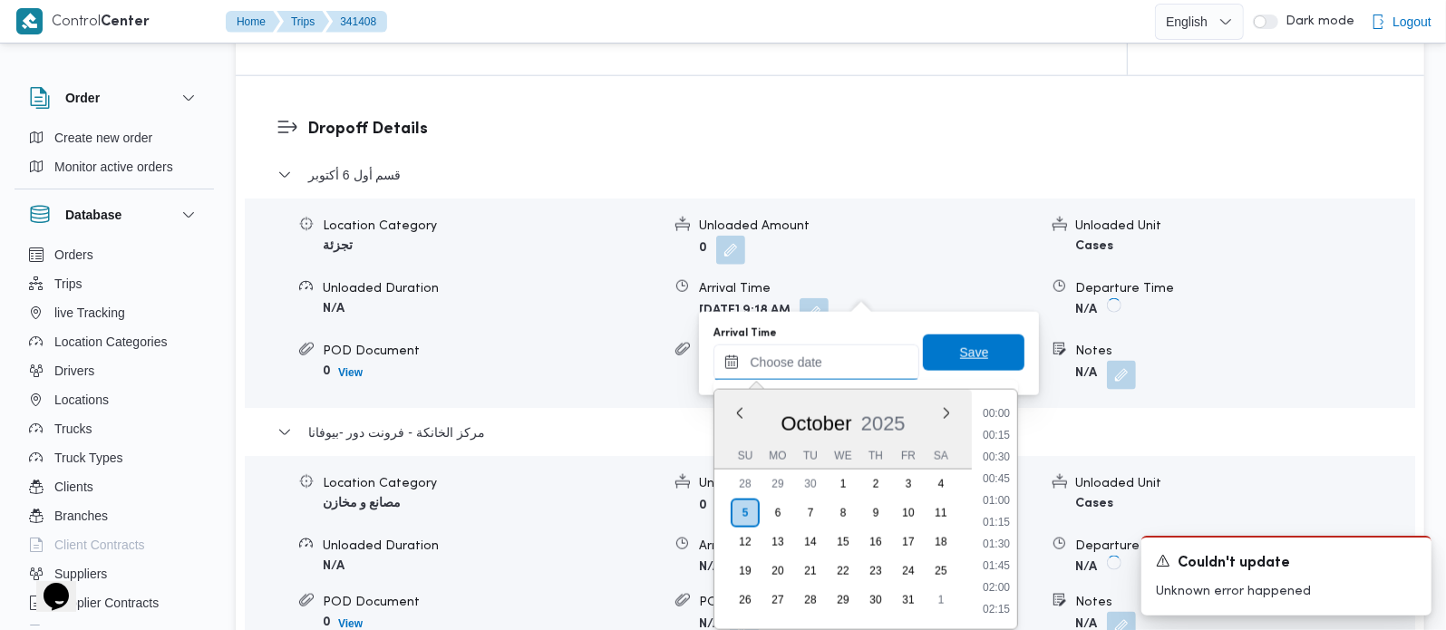
scroll to position [892, 0]
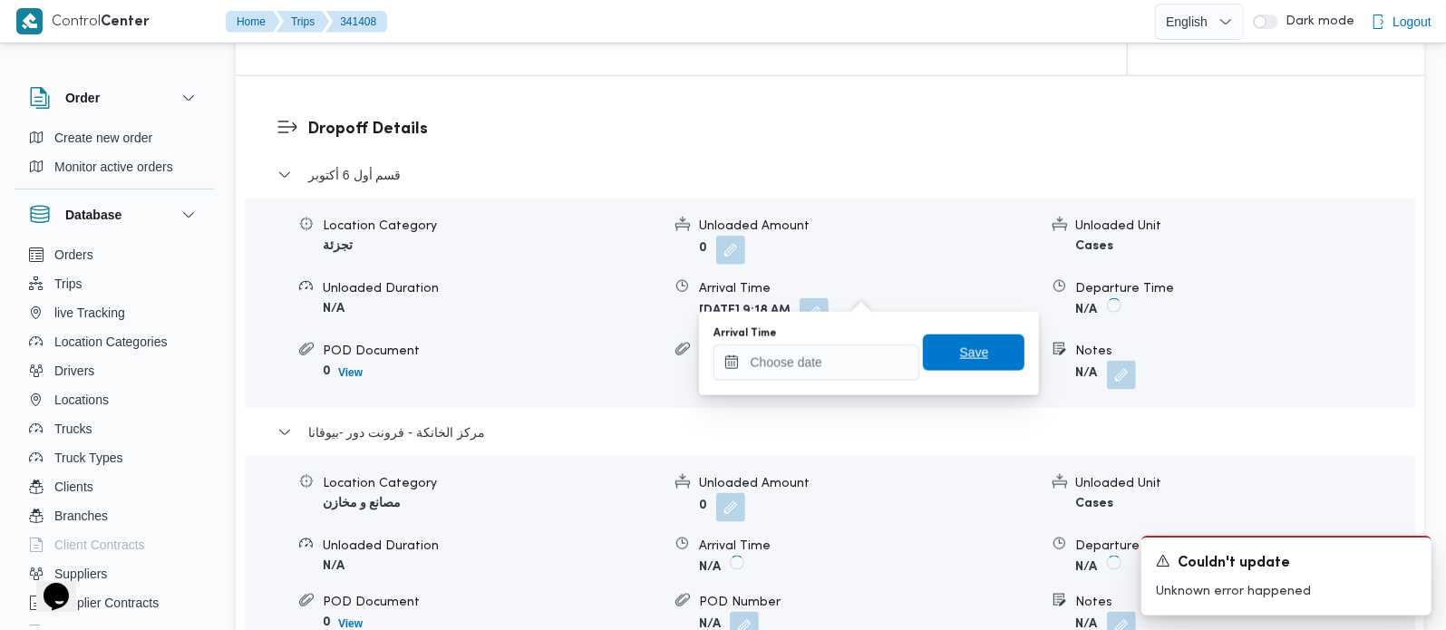
click at [939, 351] on span "Save" at bounding box center [974, 353] width 102 height 36
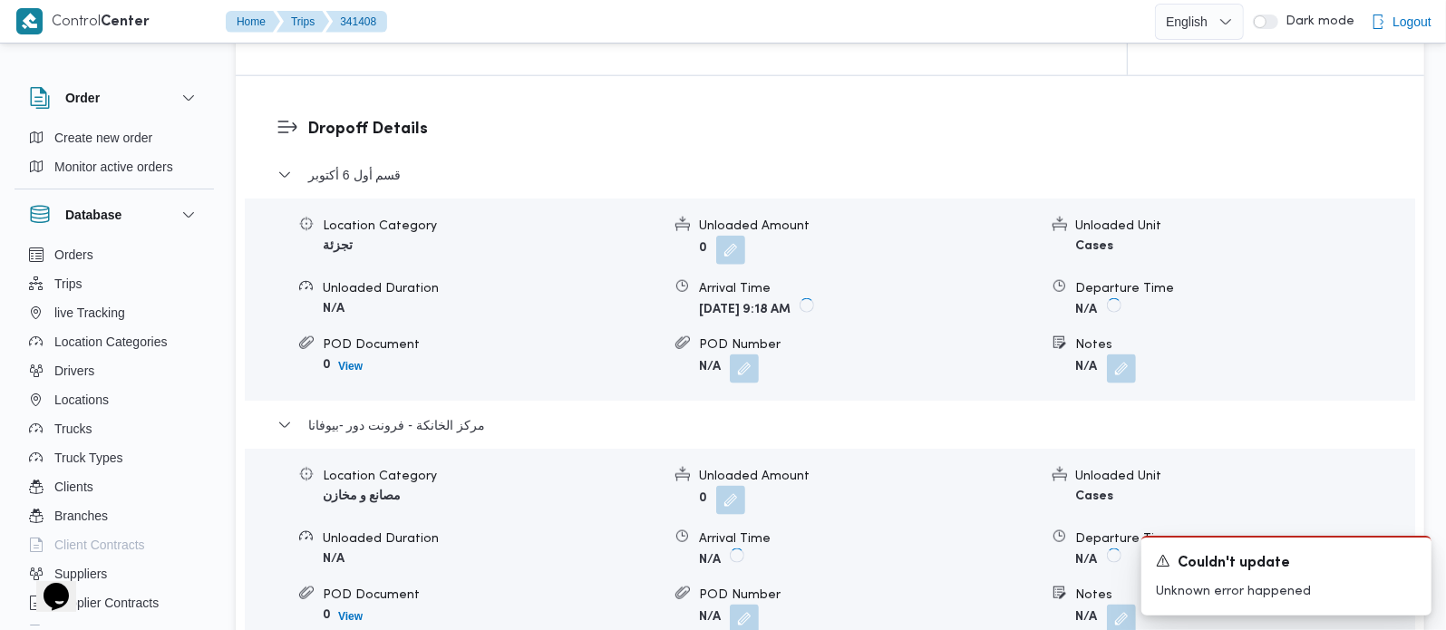
scroll to position [1280, 0]
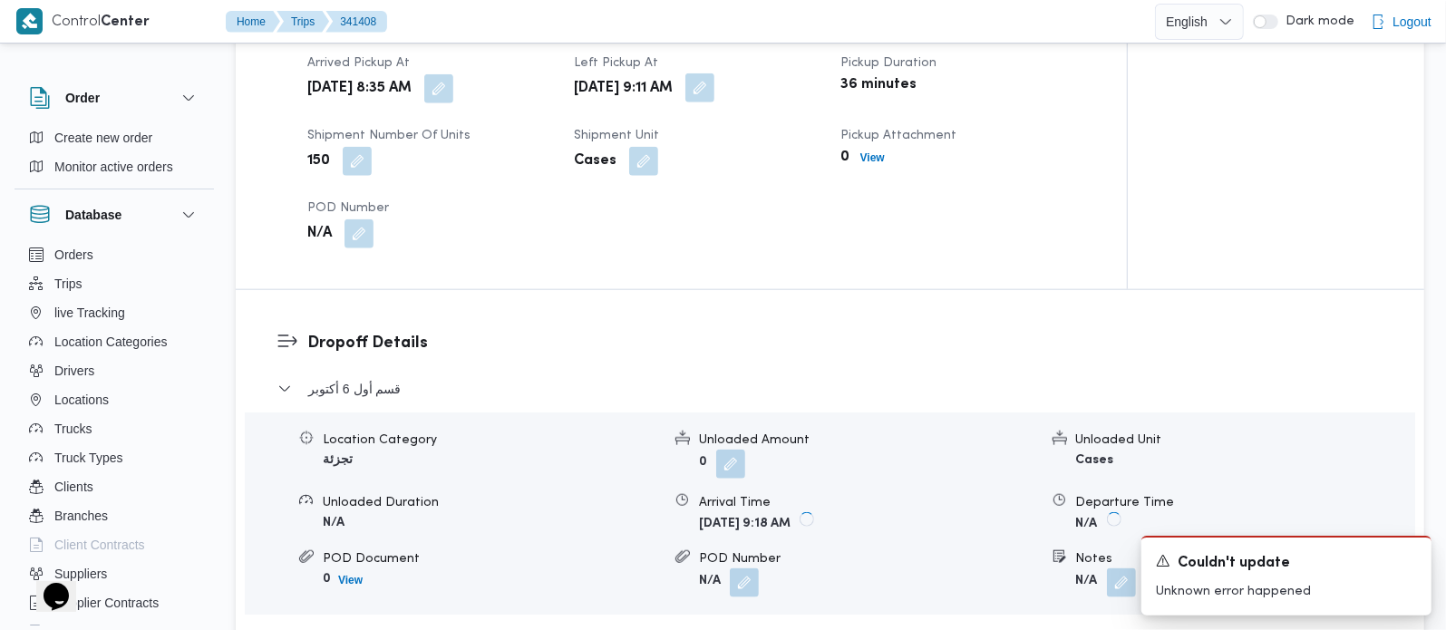
click at [715, 73] on button "button" at bounding box center [700, 87] width 29 height 29
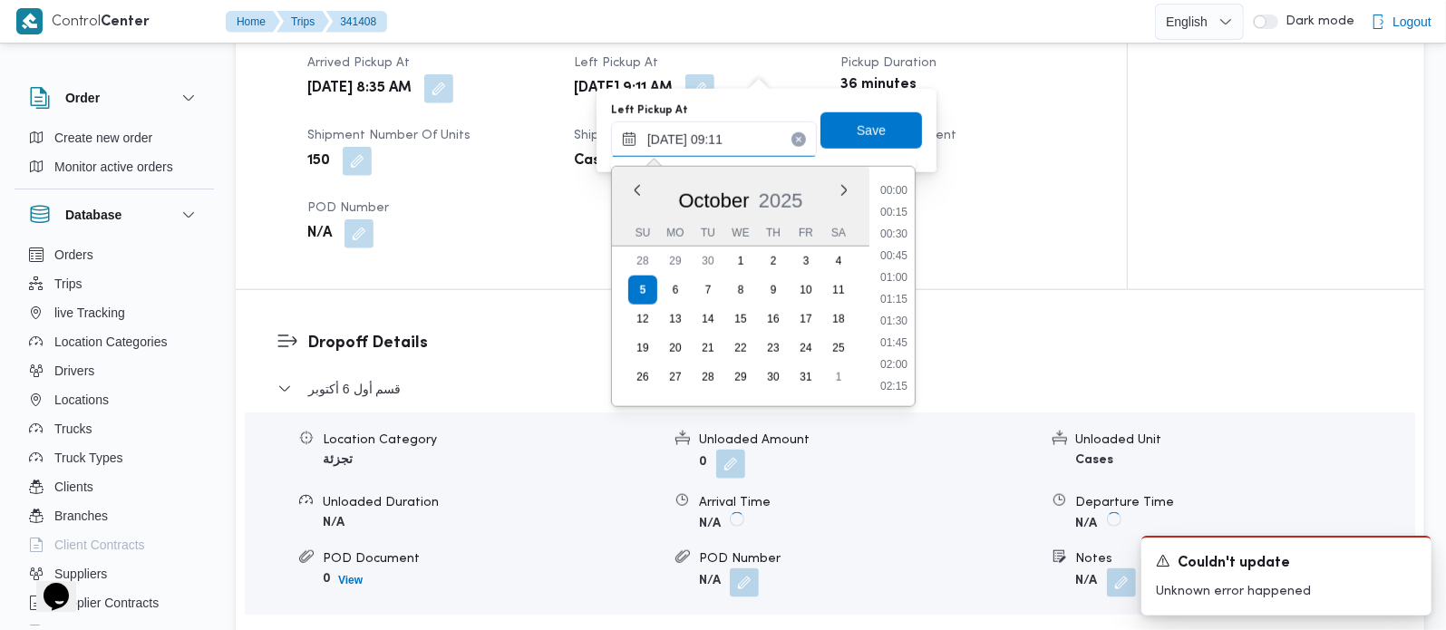
click at [735, 134] on input "05/10/2025 09:11" at bounding box center [714, 140] width 206 height 36
click at [906, 378] on li "10:00" at bounding box center [894, 387] width 42 height 18
type input "[DATE] 10:00"
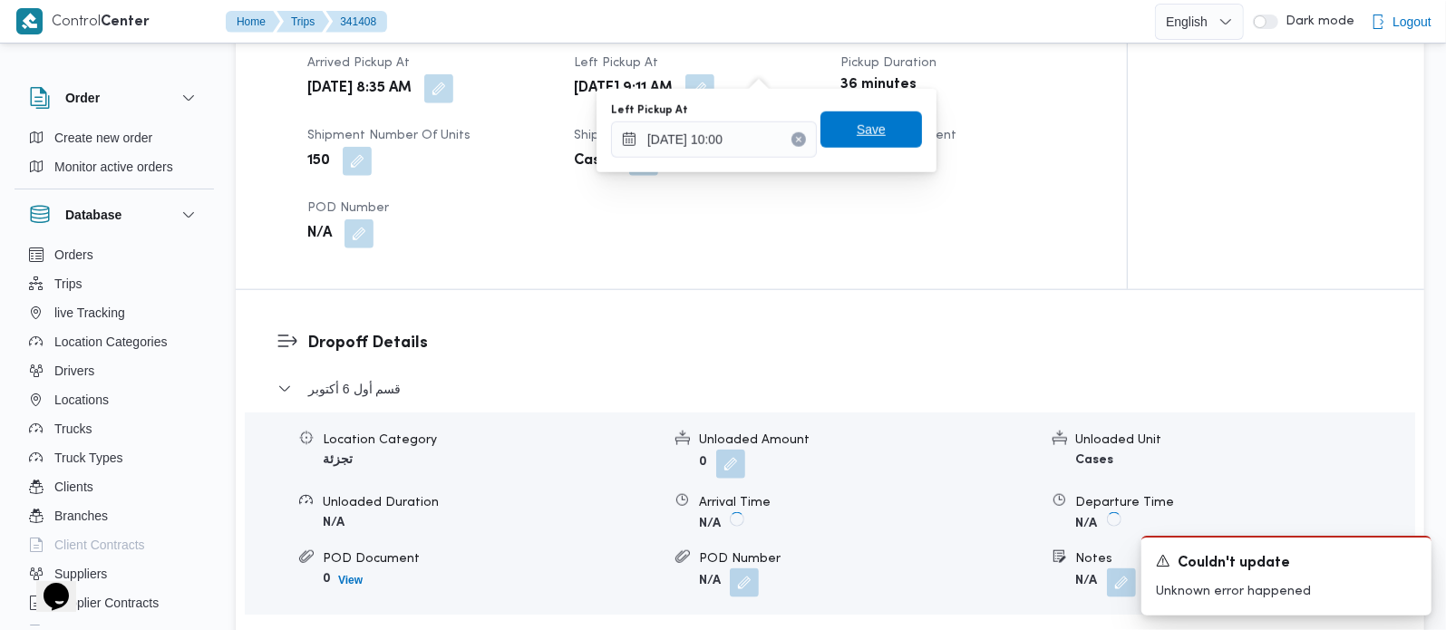
click at [880, 133] on span "Save" at bounding box center [872, 130] width 102 height 36
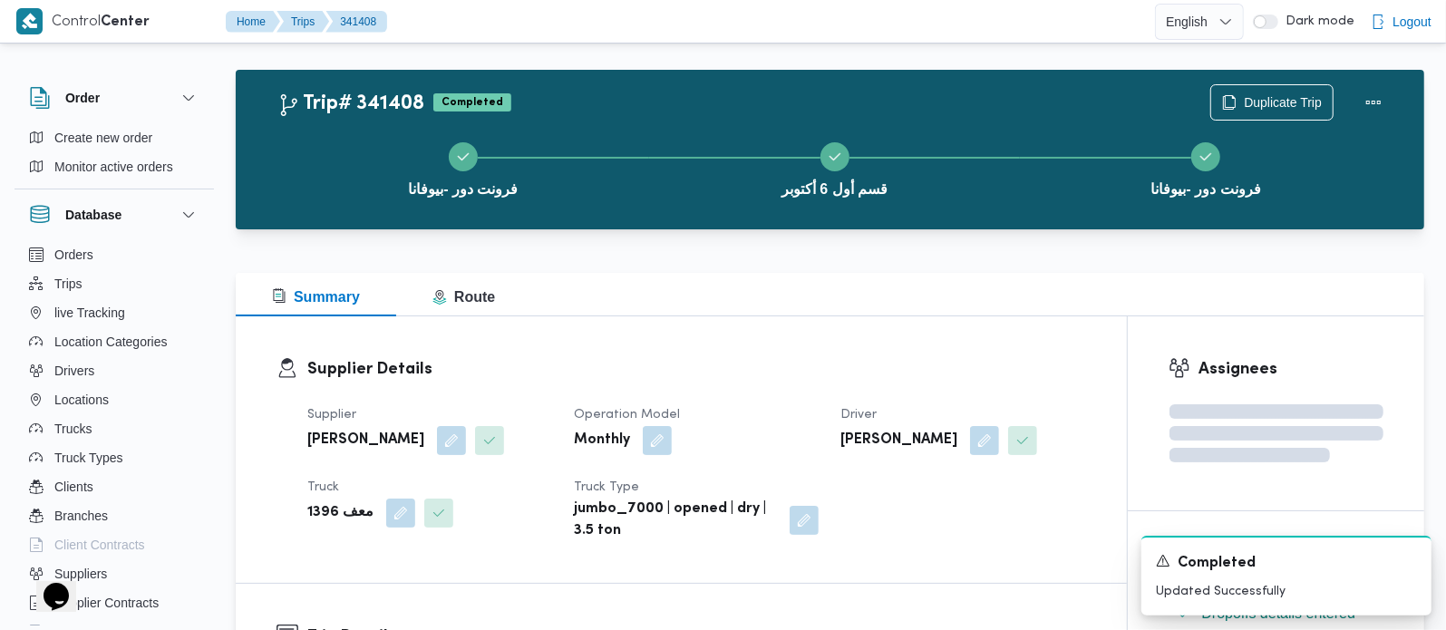
scroll to position [0, 0]
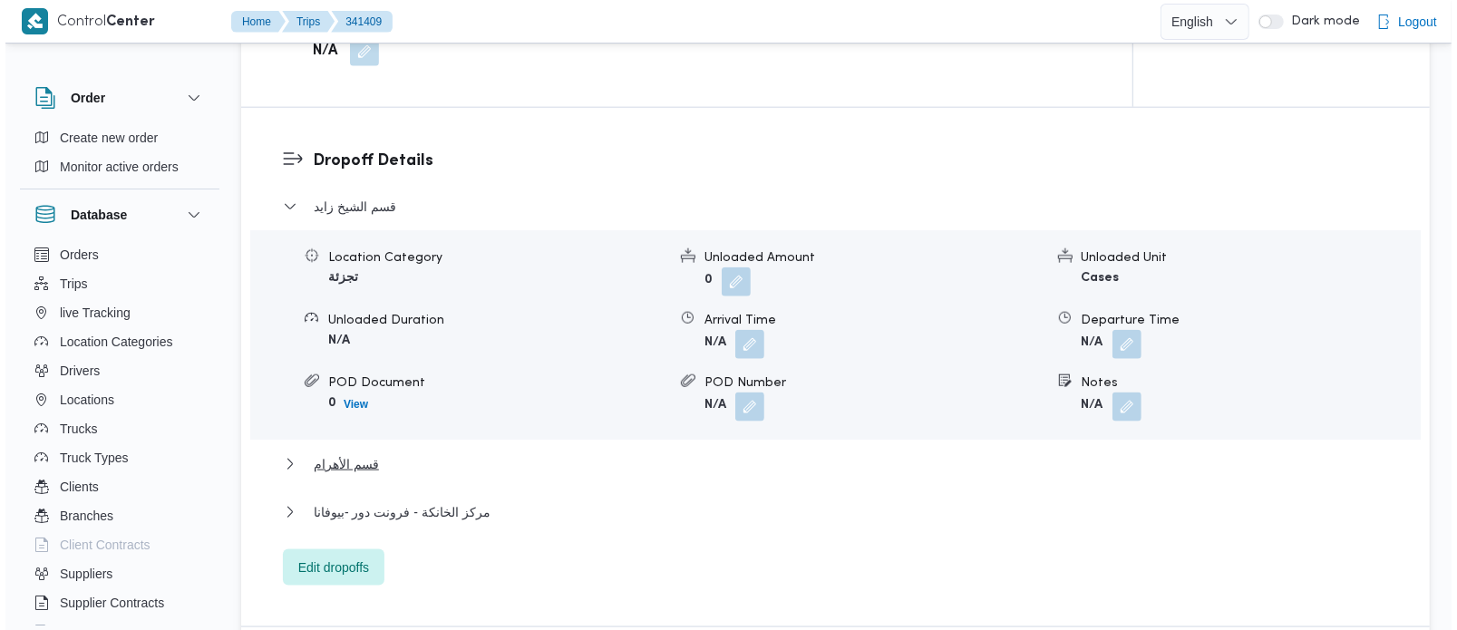
scroll to position [1494, 0]
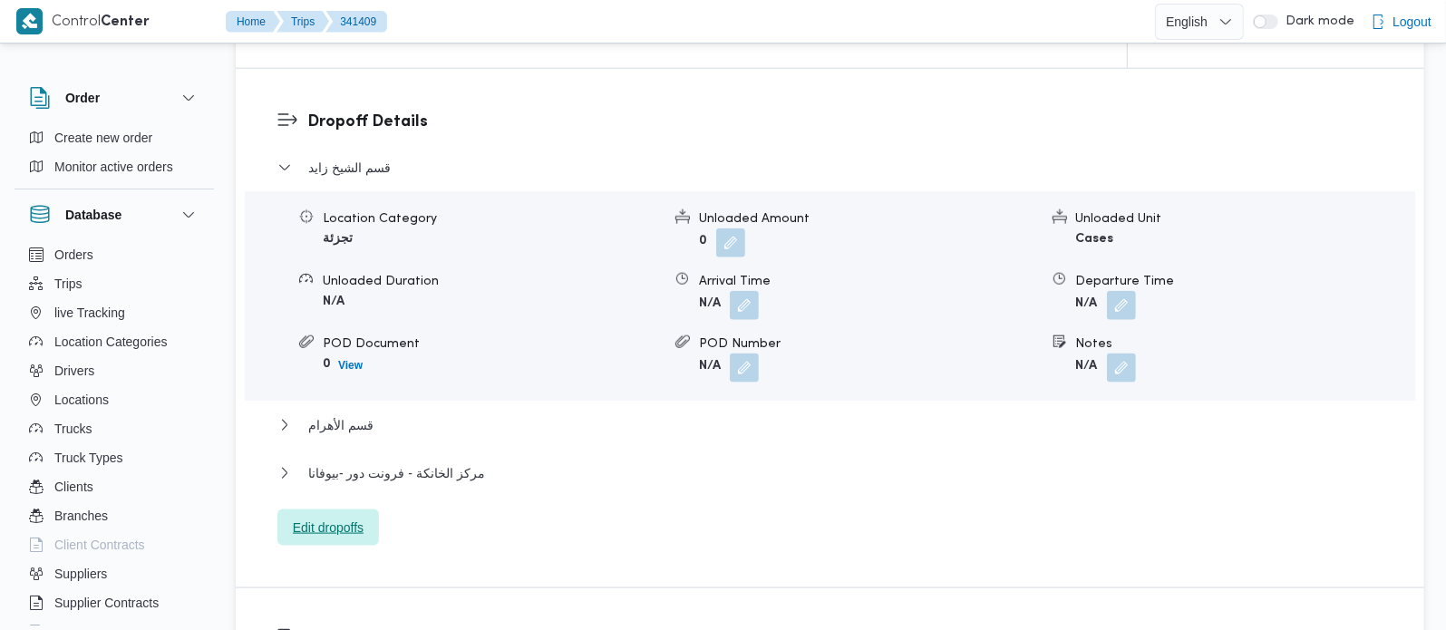
click at [321, 517] on span "Edit dropoffs" at bounding box center [328, 528] width 71 height 22
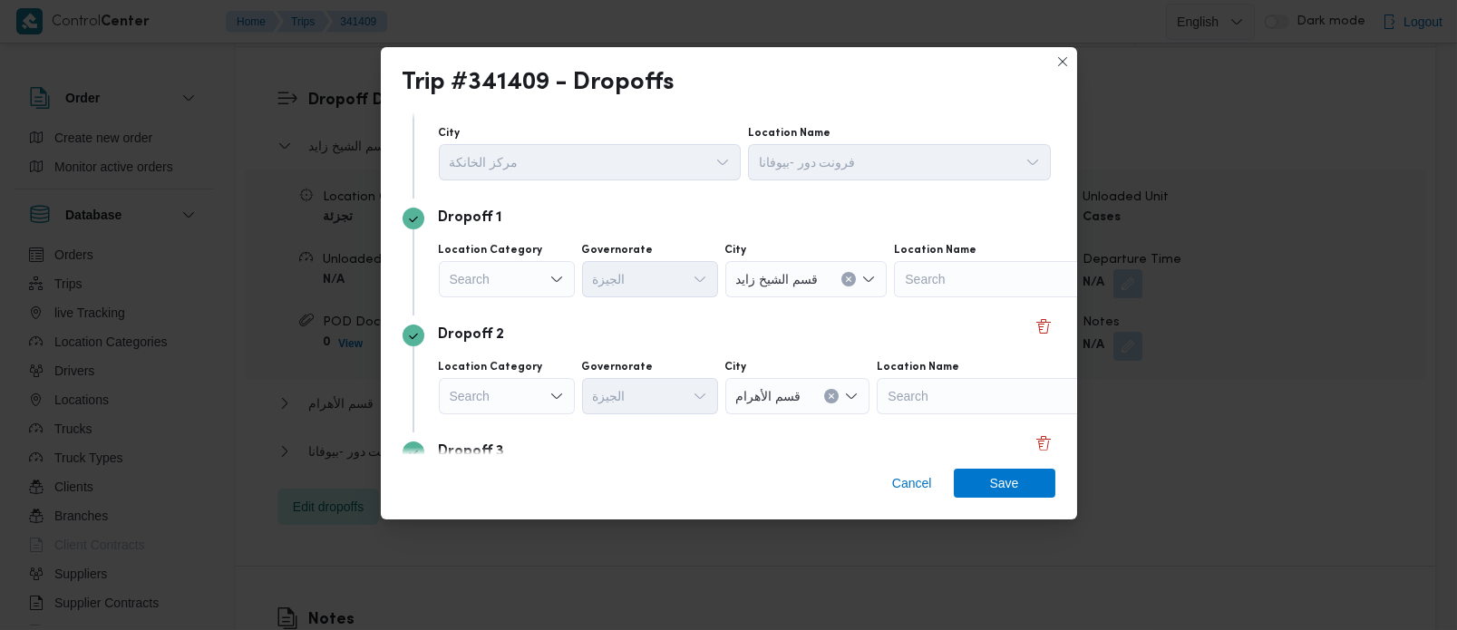
scroll to position [0, 0]
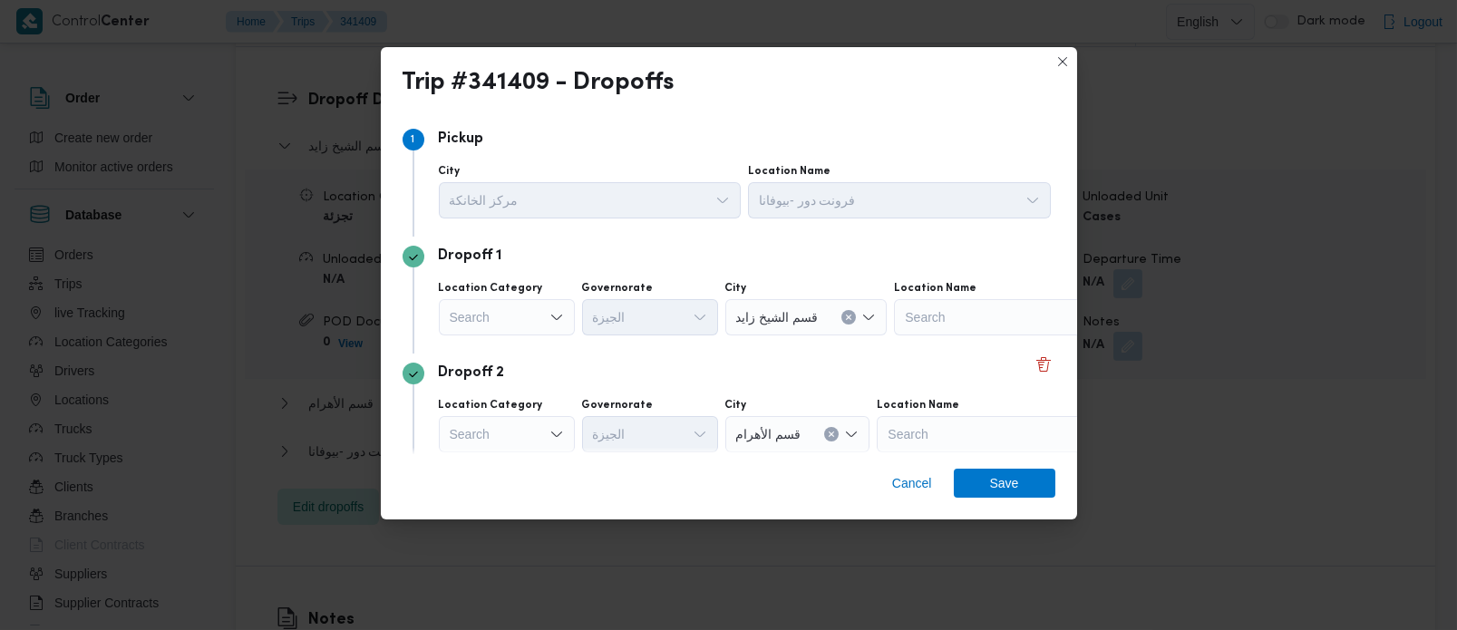
click at [558, 321] on icon "Open list of options" at bounding box center [557, 317] width 15 height 15
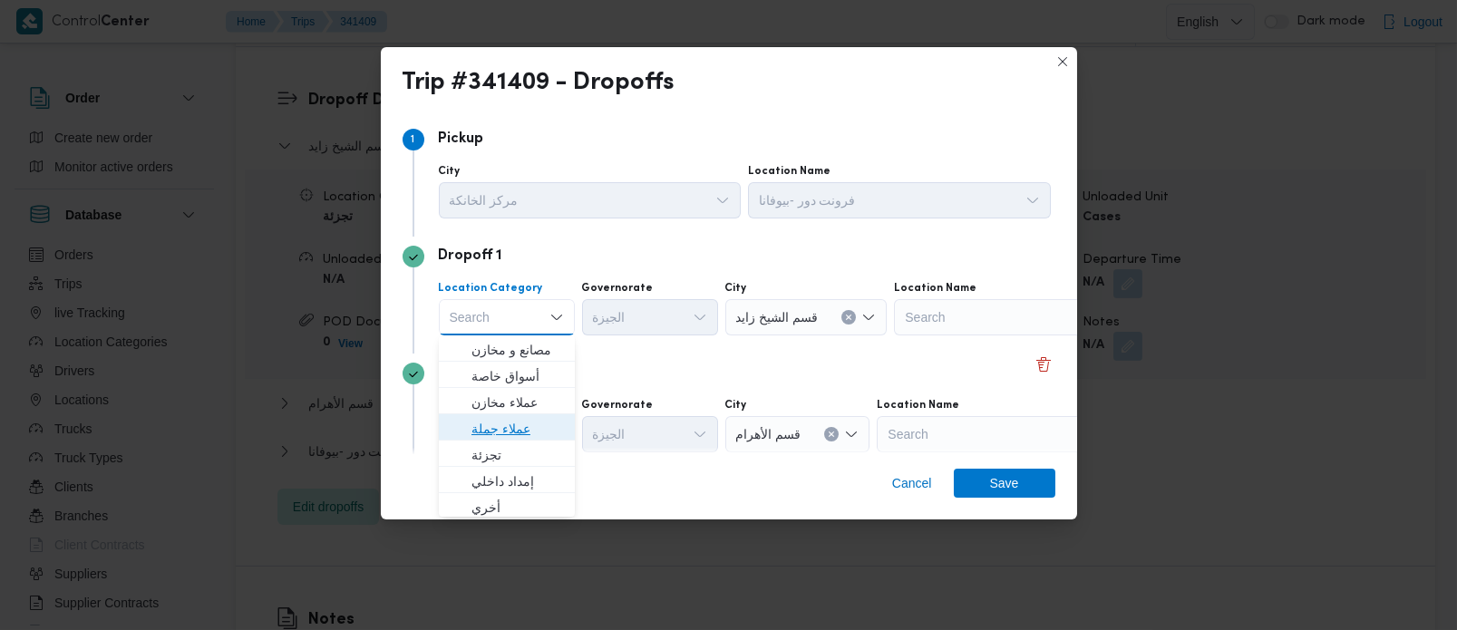
click at [507, 432] on span "عملاء جملة" at bounding box center [518, 429] width 93 height 22
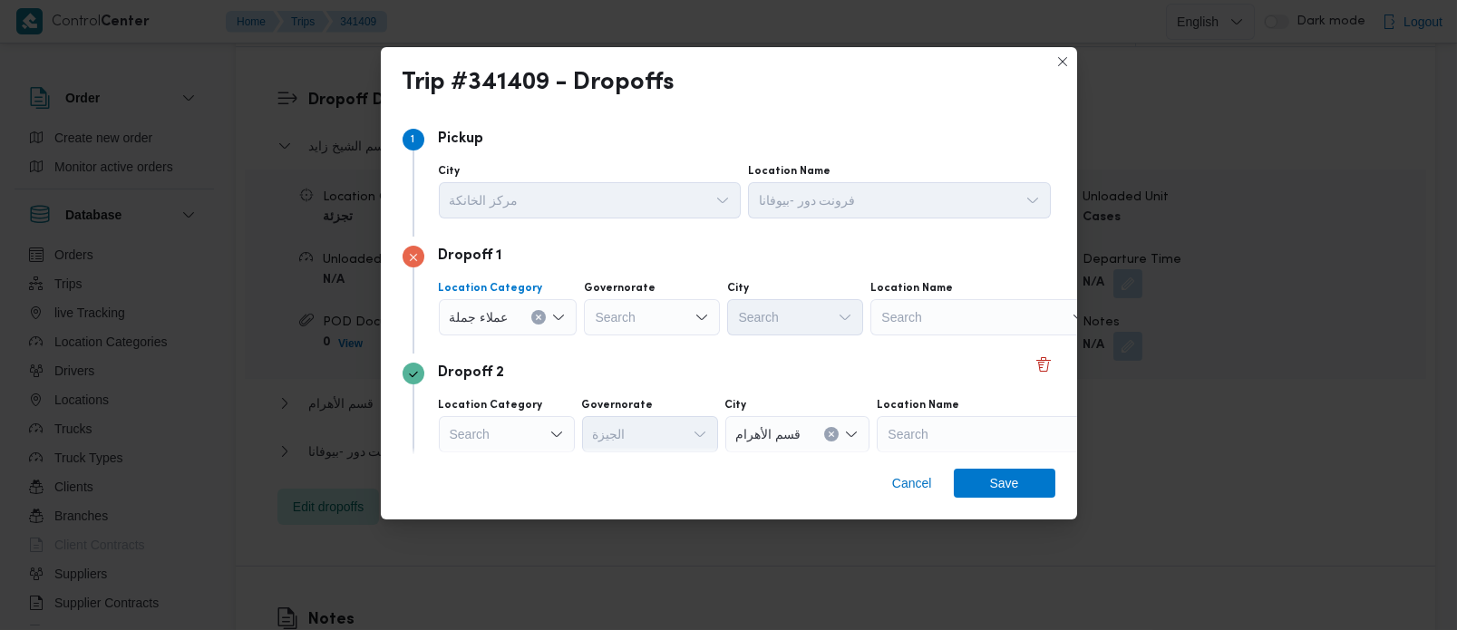
click at [648, 318] on div "Search" at bounding box center [652, 317] width 136 height 36
click at [553, 321] on icon "Open list of options" at bounding box center [558, 317] width 15 height 15
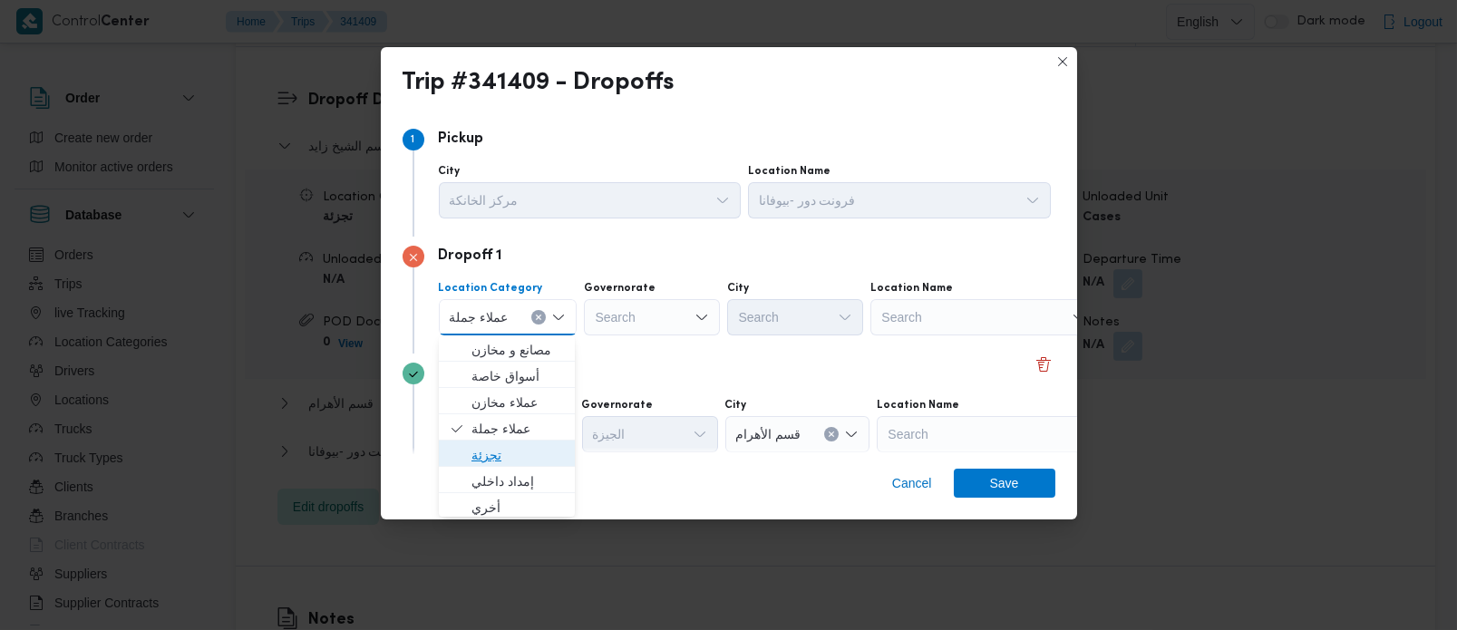
click at [492, 464] on span "تجزئة" at bounding box center [518, 455] width 93 height 22
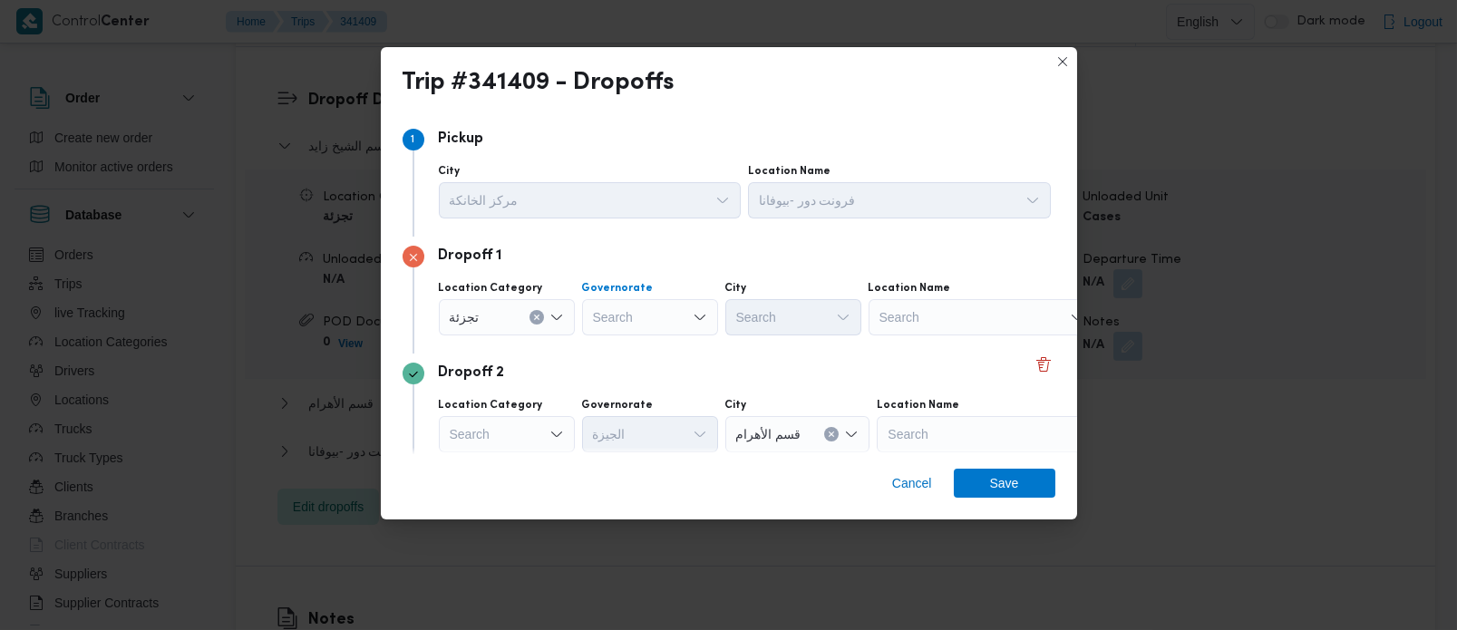
click at [648, 301] on div "Search" at bounding box center [650, 317] width 136 height 36
type input "[DEMOGRAPHIC_DATA]"
click at [640, 349] on mark "[DEMOGRAPHIC_DATA]" at bounding box center [712, 350] width 145 height 15
click at [758, 324] on div "Search" at bounding box center [794, 317] width 136 height 36
type input "رم"
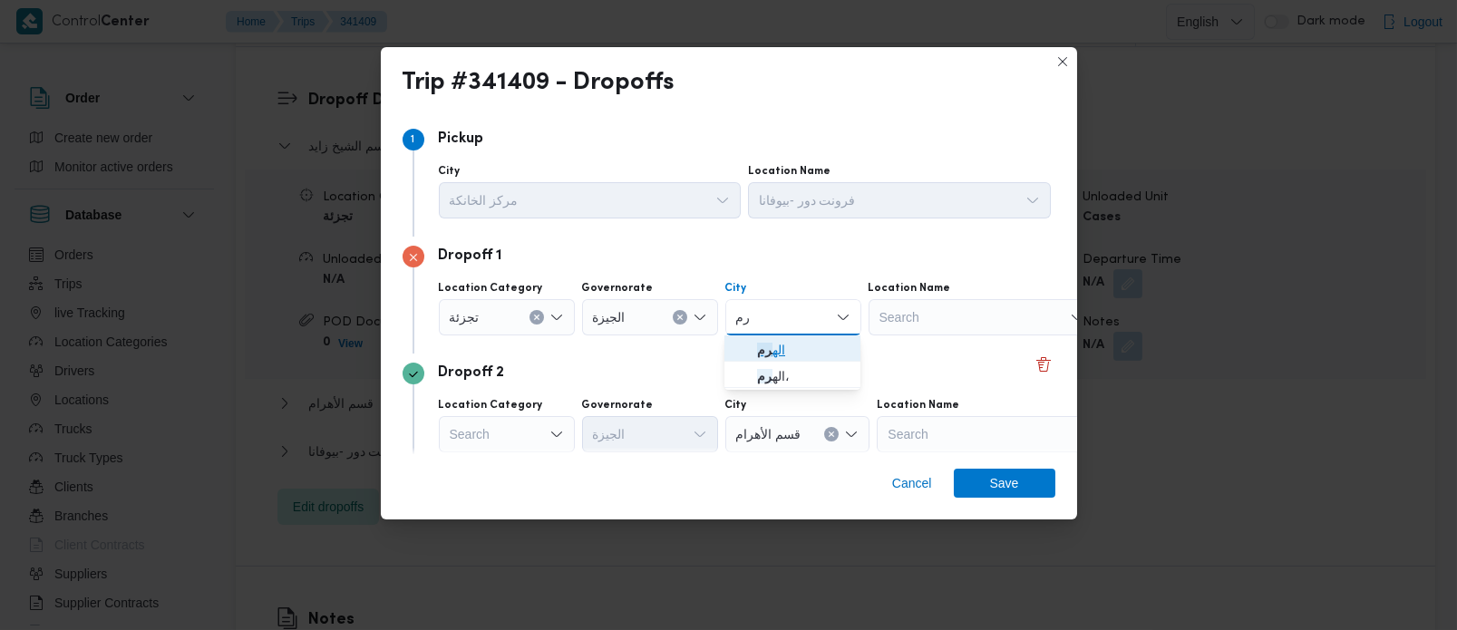
click at [772, 346] on span "اله رم" at bounding box center [803, 350] width 93 height 22
click at [745, 365] on div "Dropoff 2" at bounding box center [729, 374] width 653 height 22
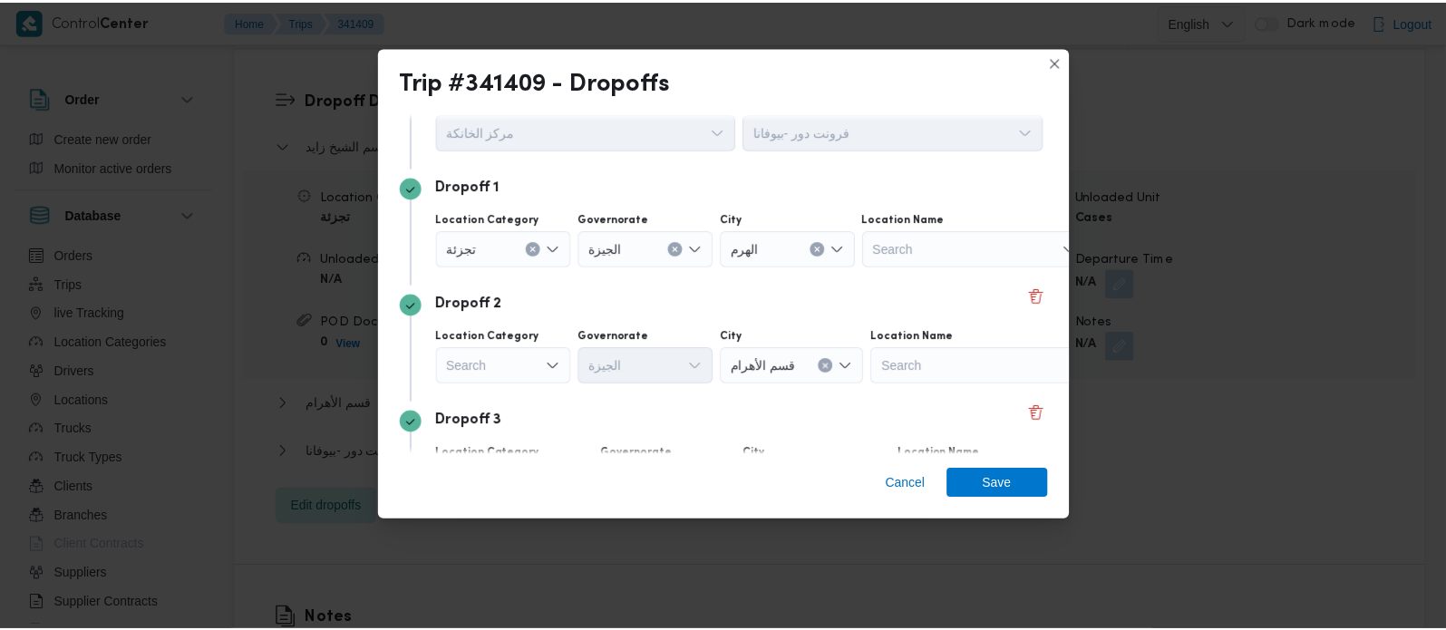
scroll to position [106, 0]
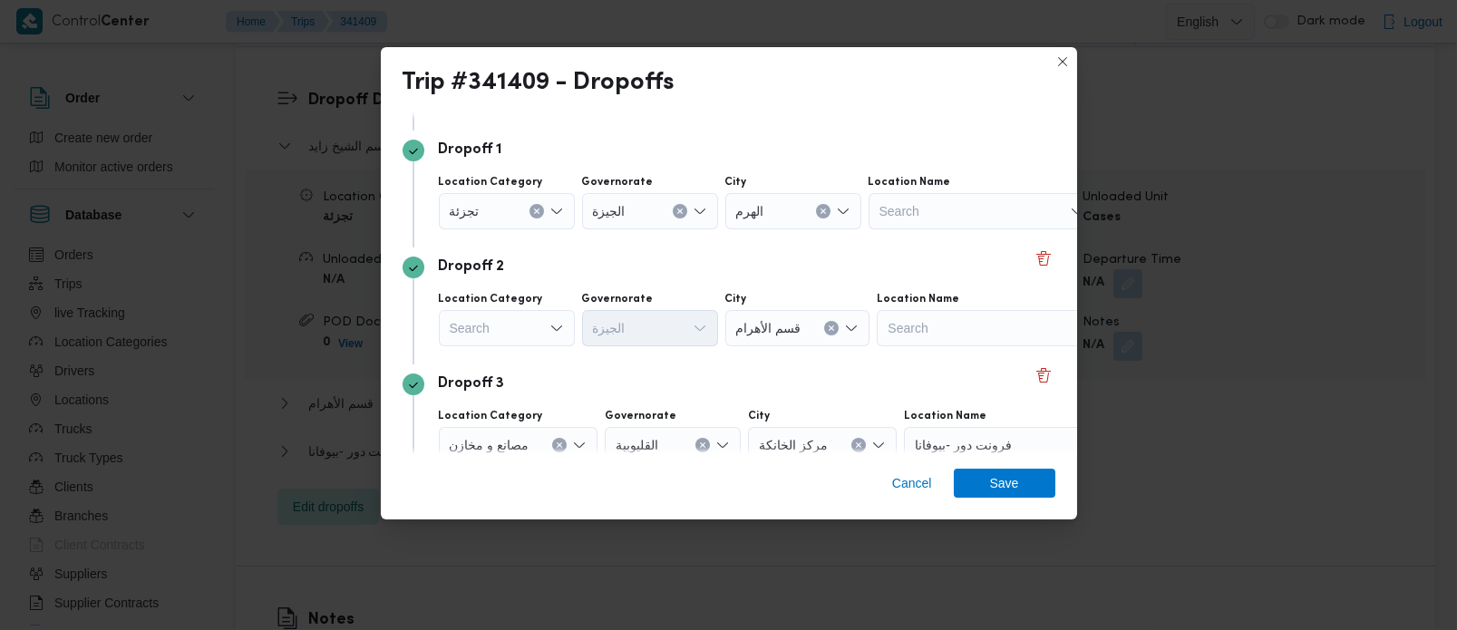
click at [498, 316] on div "Search" at bounding box center [507, 328] width 136 height 36
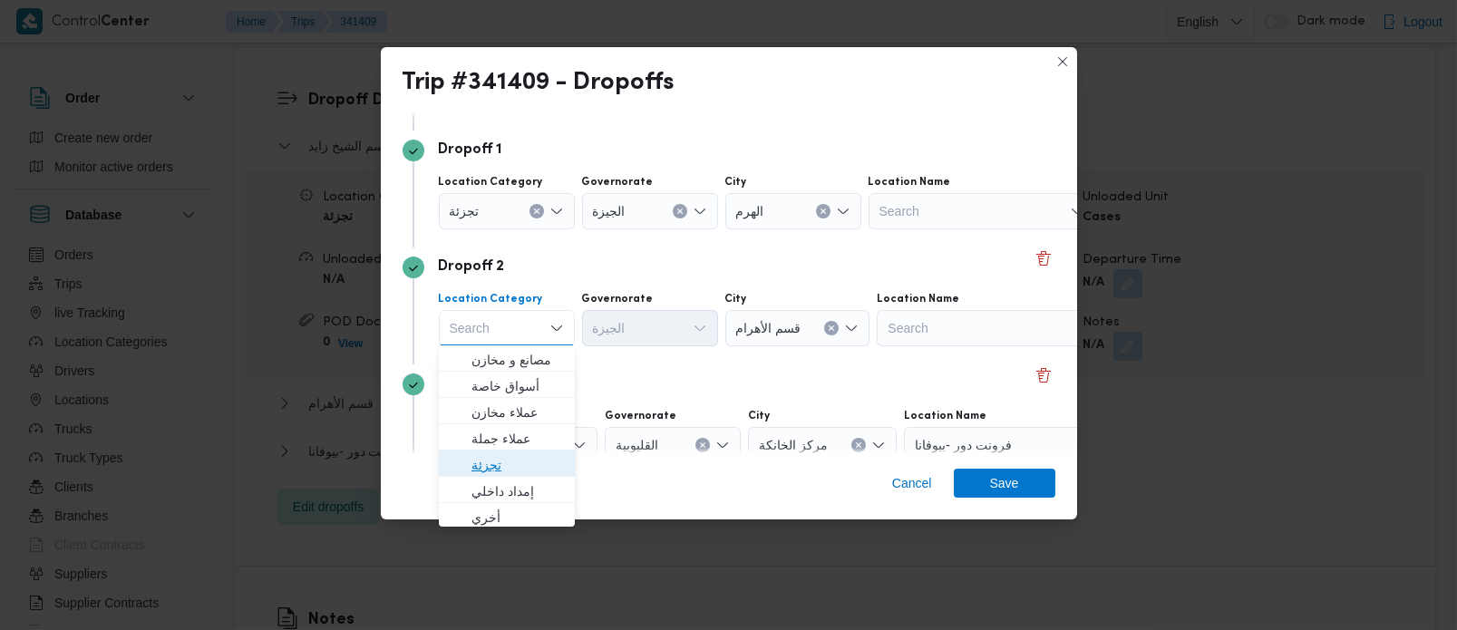
click at [500, 457] on span "تجزئة" at bounding box center [518, 465] width 93 height 22
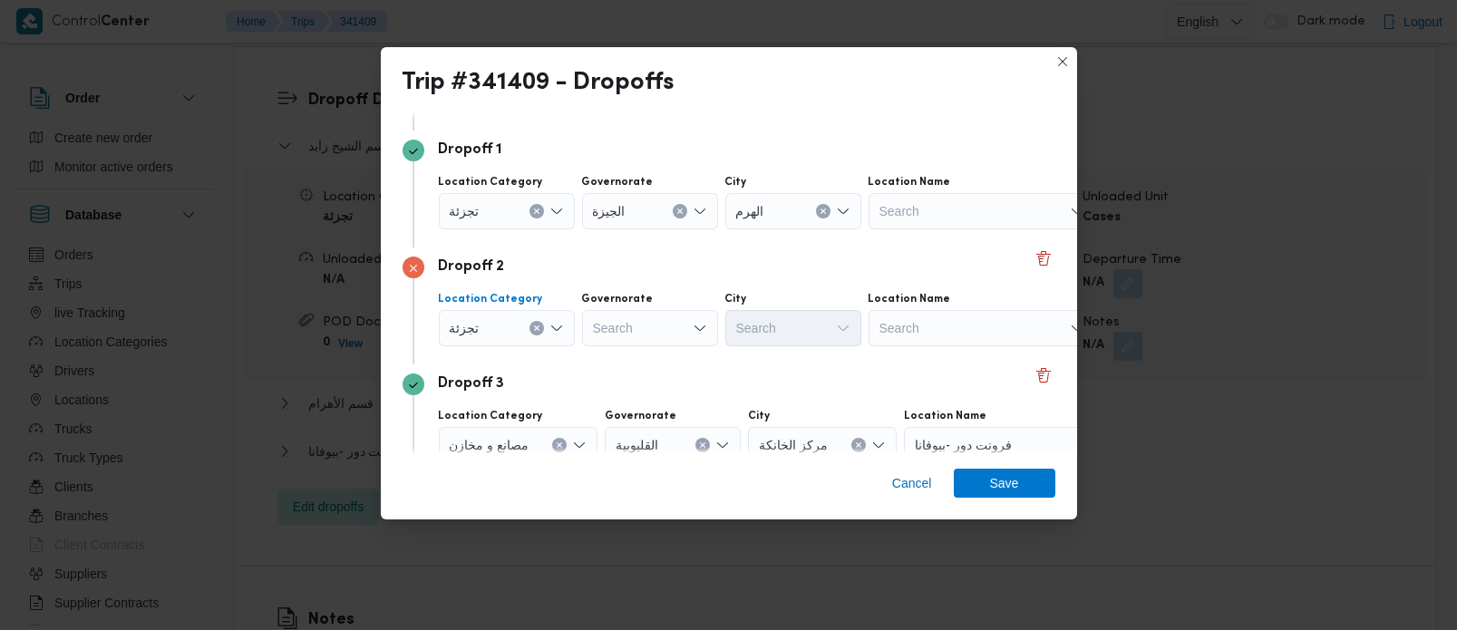
click at [620, 327] on div "Search" at bounding box center [650, 328] width 136 height 36
type input "زة"
click at [637, 364] on span "الجي زة" at bounding box center [660, 360] width 93 height 22
click at [756, 335] on div "Search" at bounding box center [794, 328] width 136 height 36
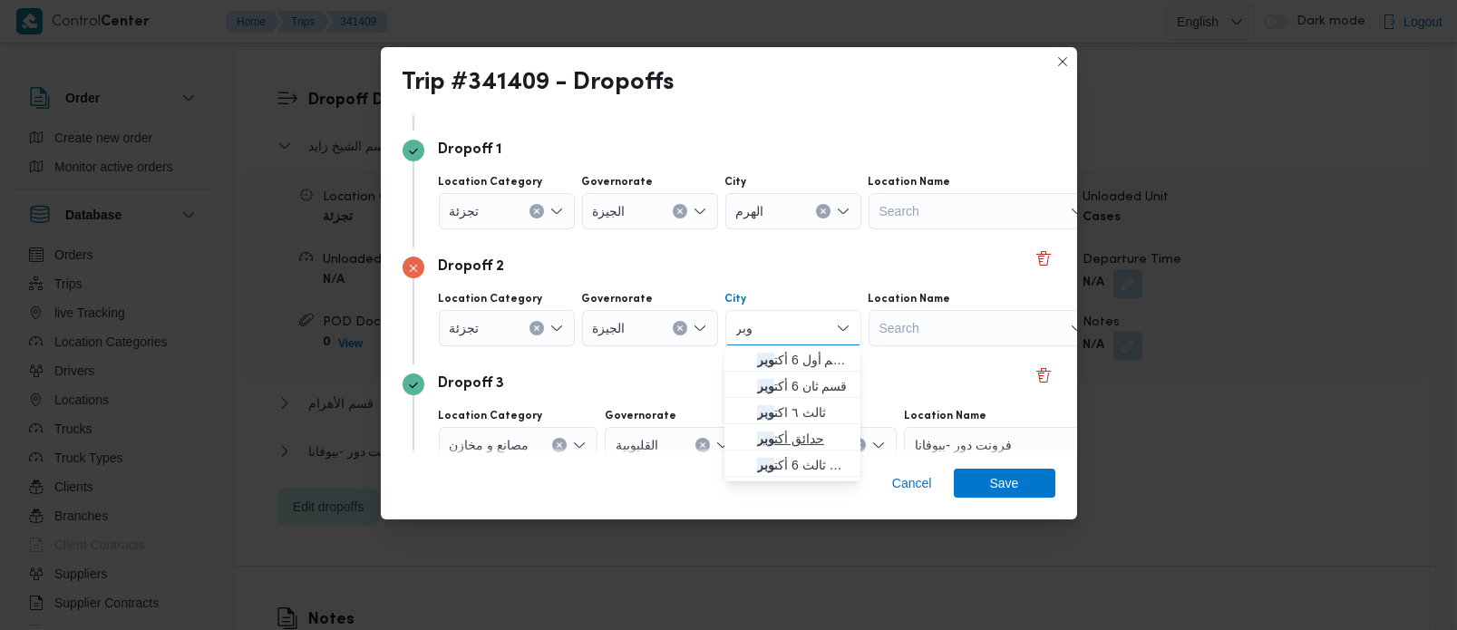
type input "وبر"
click at [802, 440] on span "حدائق أكت وبر" at bounding box center [803, 439] width 93 height 22
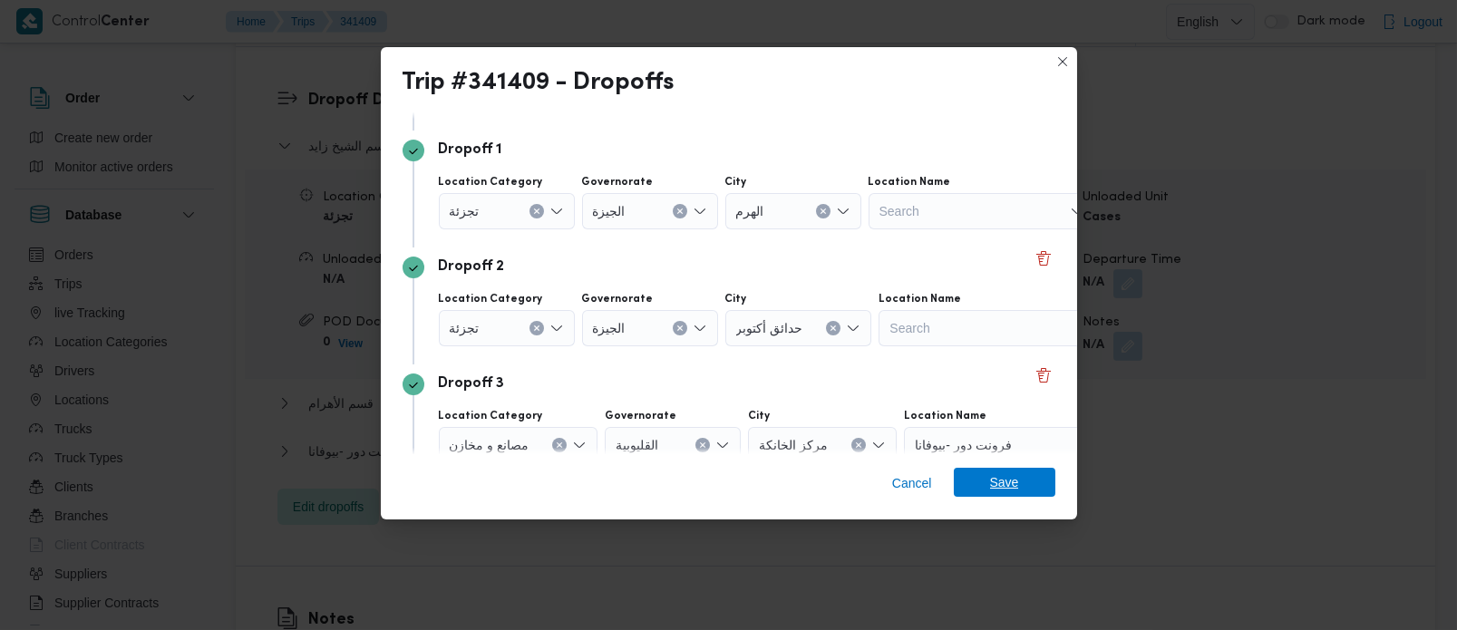
click at [963, 482] on span "Save" at bounding box center [1005, 482] width 102 height 29
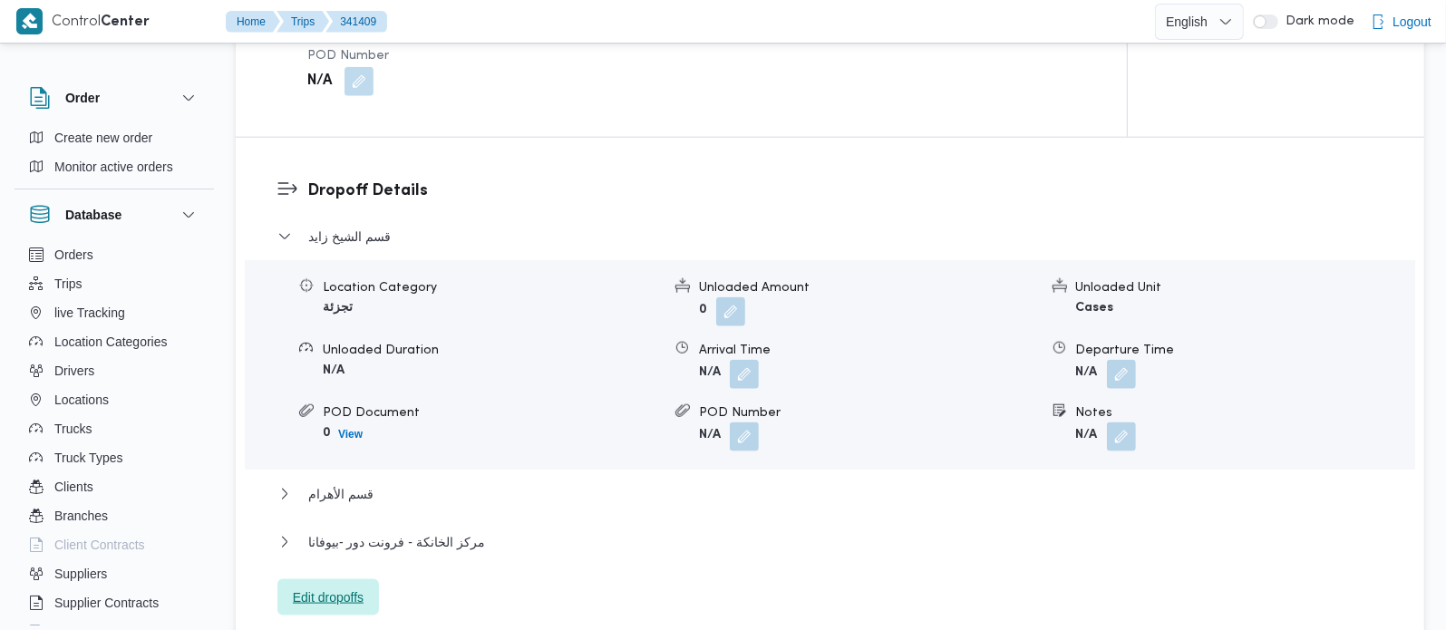
scroll to position [1387, 0]
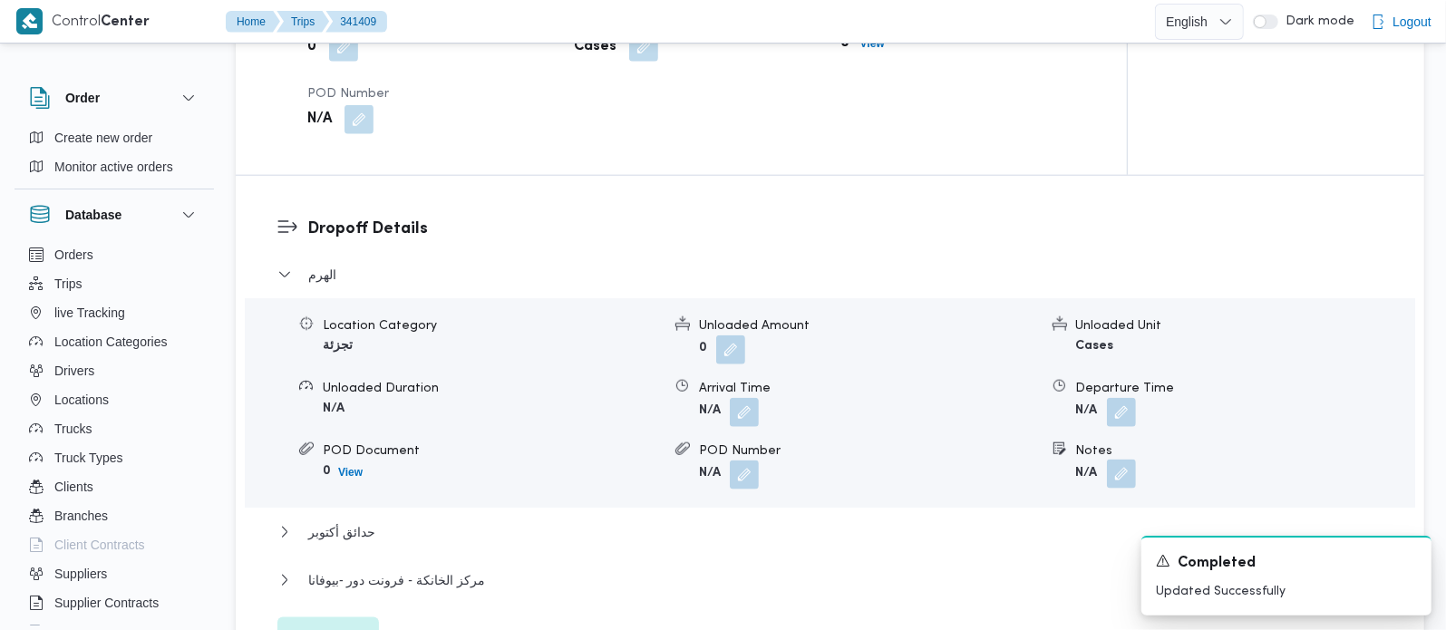
click at [1121, 460] on button "button" at bounding box center [1121, 474] width 29 height 29
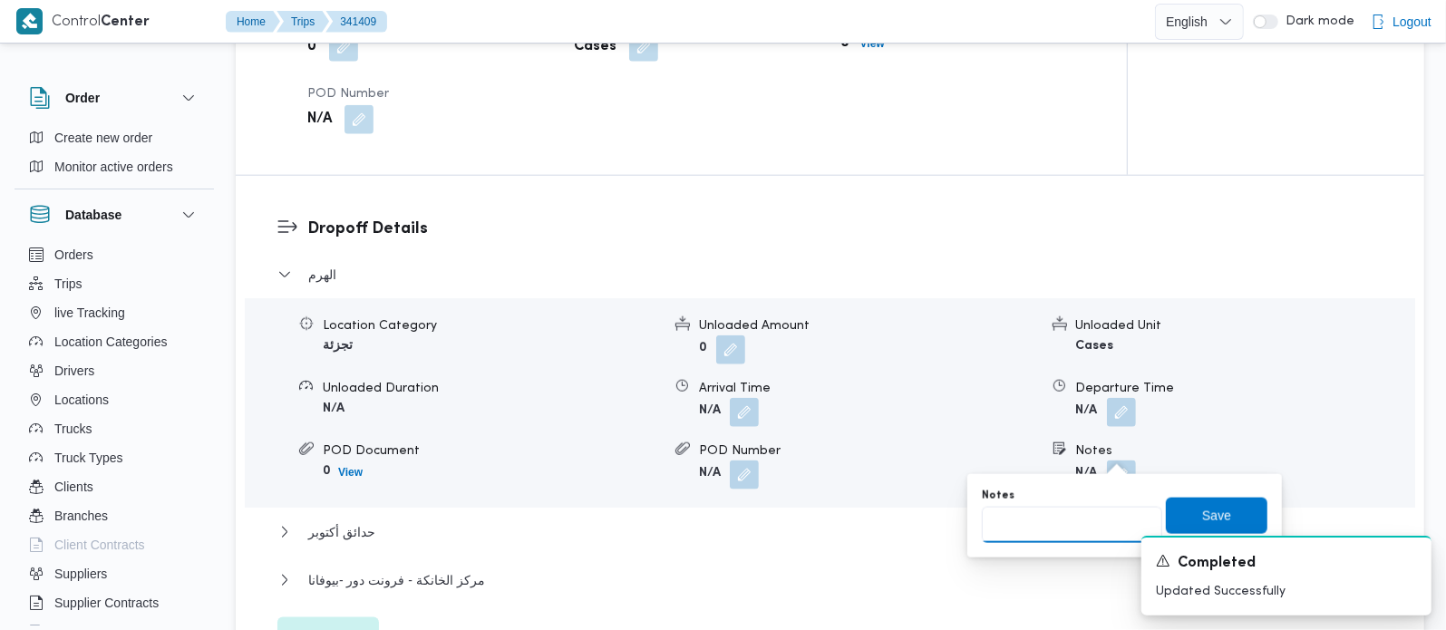
click at [1079, 509] on input "Notes" at bounding box center [1072, 525] width 180 height 36
paste input "حدائق الاهرام"
type input "حدائق الاهرام"
click at [1203, 509] on span "Save" at bounding box center [1217, 515] width 29 height 22
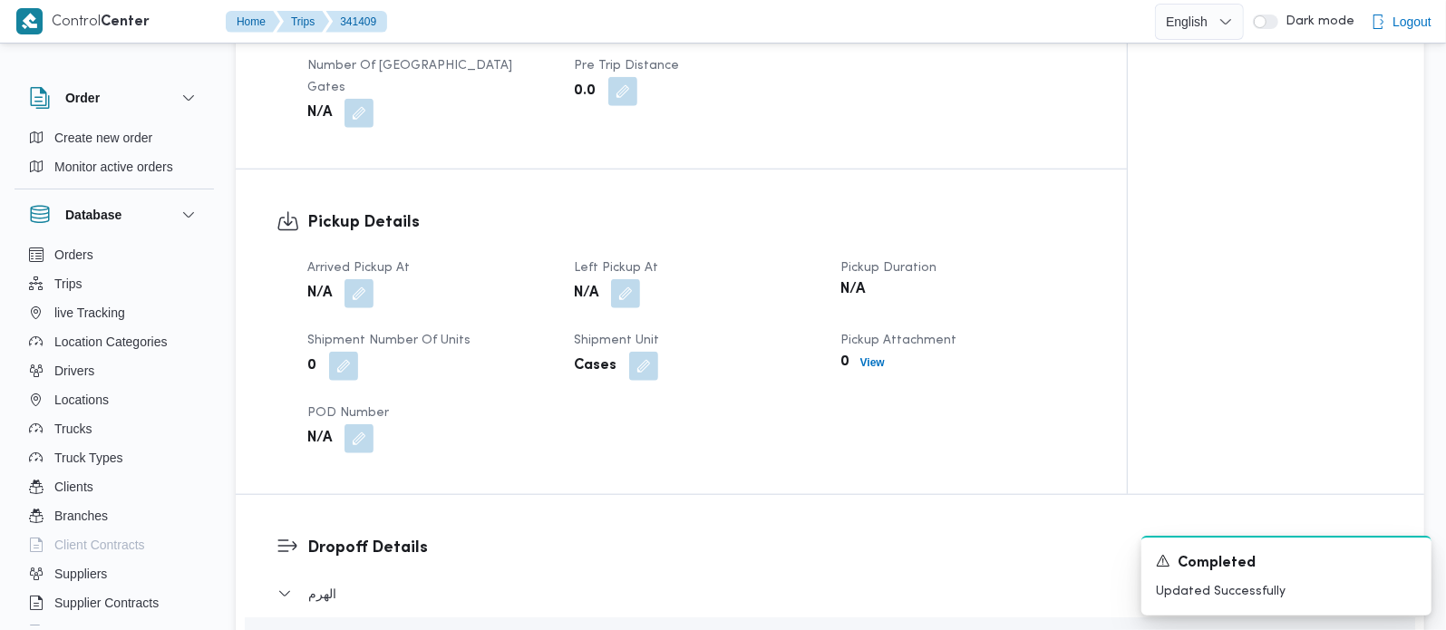
scroll to position [1067, 0]
click at [362, 279] on button "button" at bounding box center [359, 293] width 29 height 29
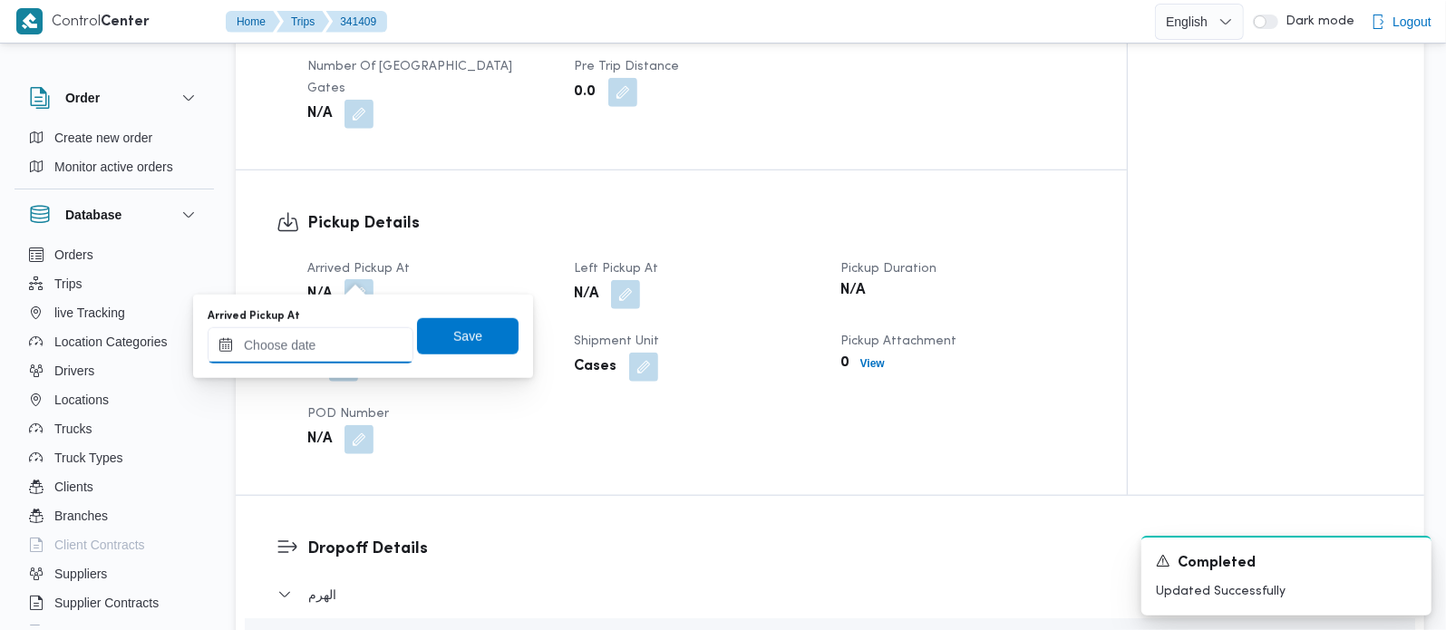
click at [333, 348] on input "Arrived Pickup At" at bounding box center [311, 345] width 206 height 36
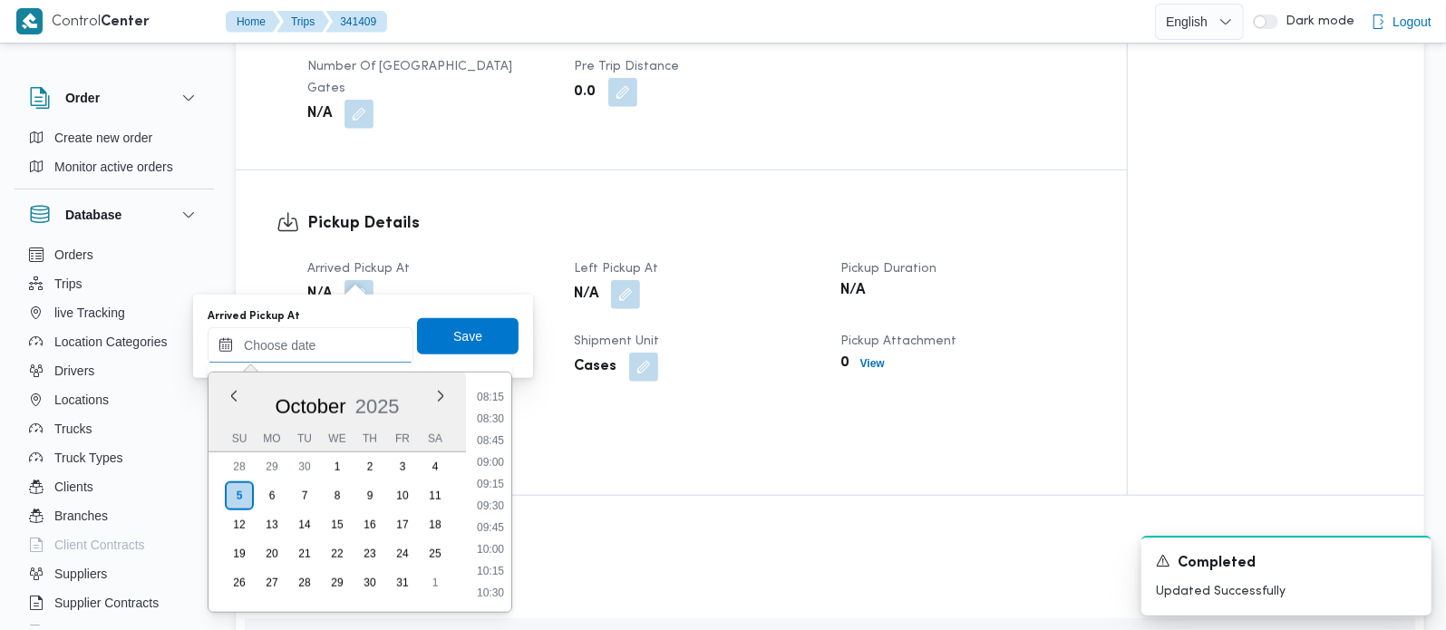
scroll to position [679, 0]
click at [480, 455] on li "08:30" at bounding box center [491, 457] width 42 height 18
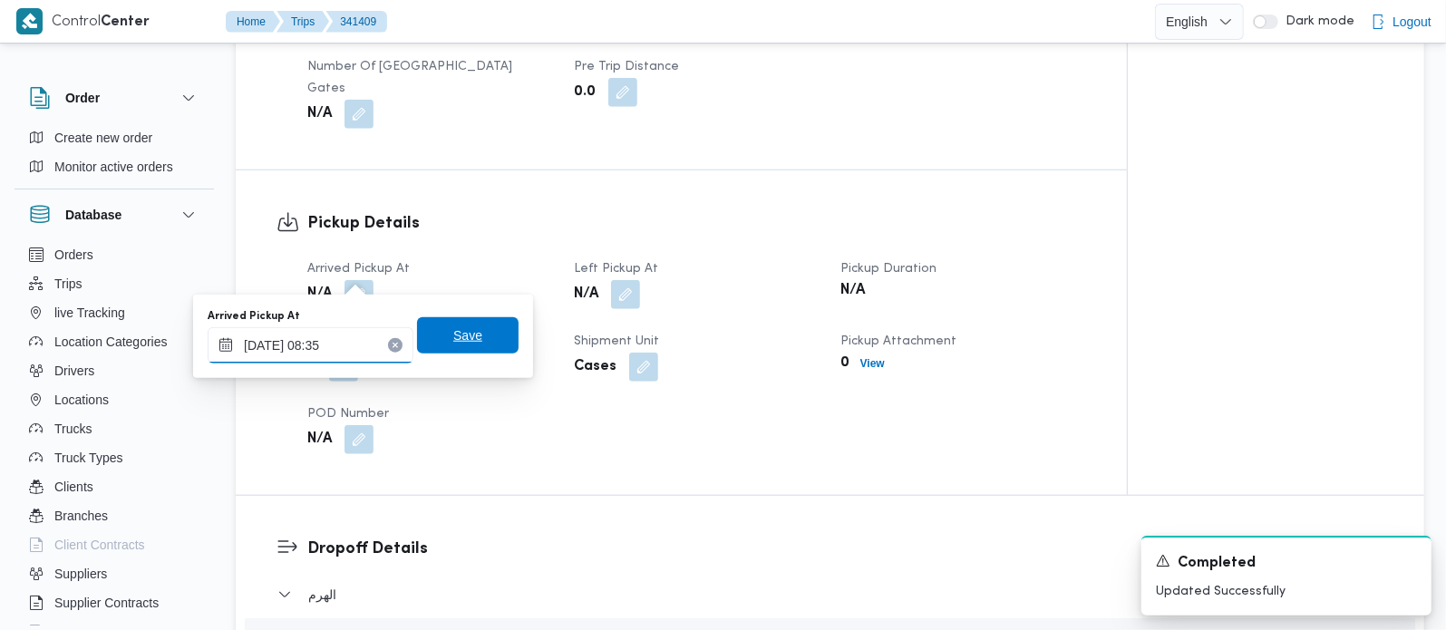
type input "05/10/2025 08:35"
click at [453, 331] on span "Save" at bounding box center [467, 336] width 29 height 22
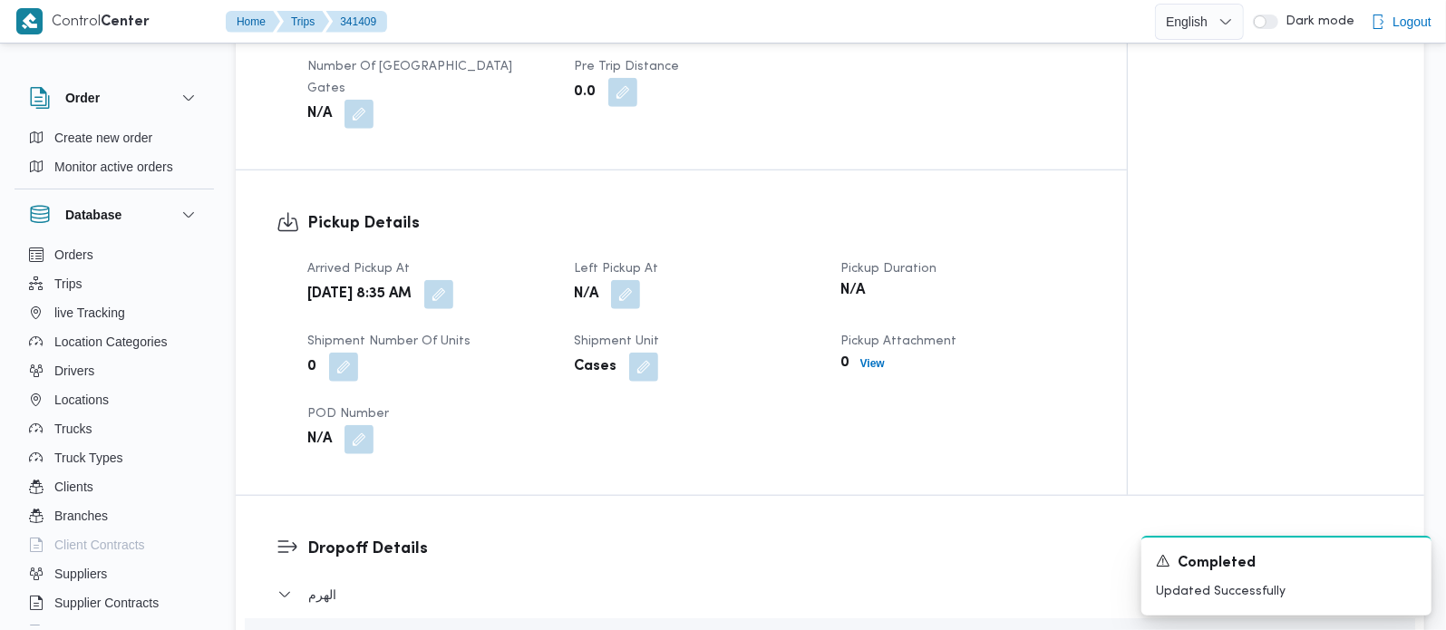
click at [638, 280] on button "button" at bounding box center [625, 294] width 29 height 29
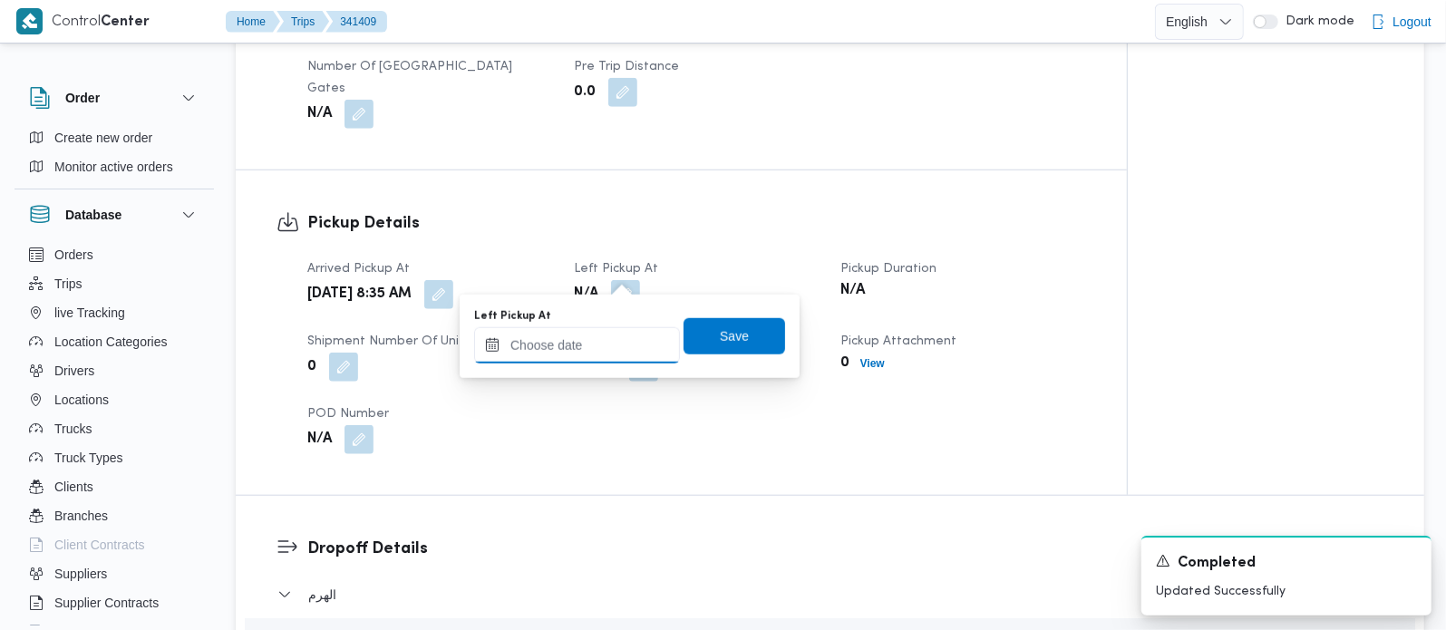
click at [607, 336] on input "Left Pickup At" at bounding box center [577, 345] width 206 height 36
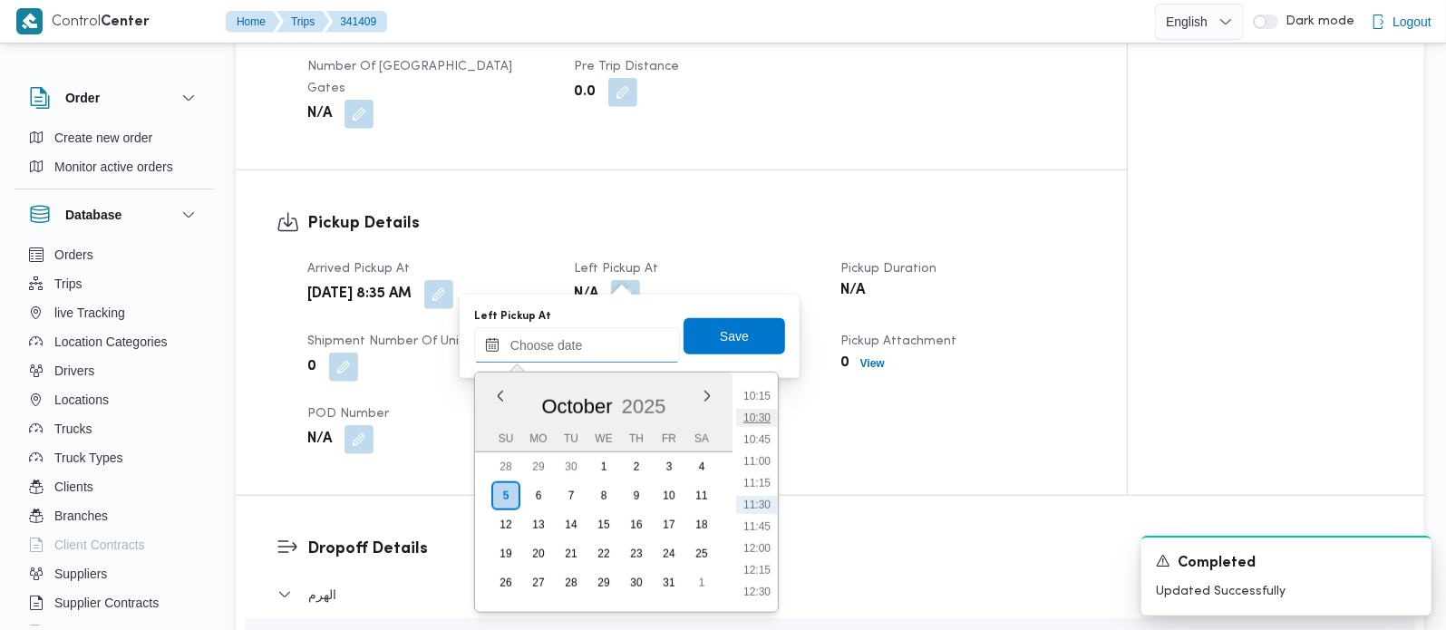
scroll to position [786, 0]
click at [760, 463] on li "09:45" at bounding box center [757, 459] width 42 height 18
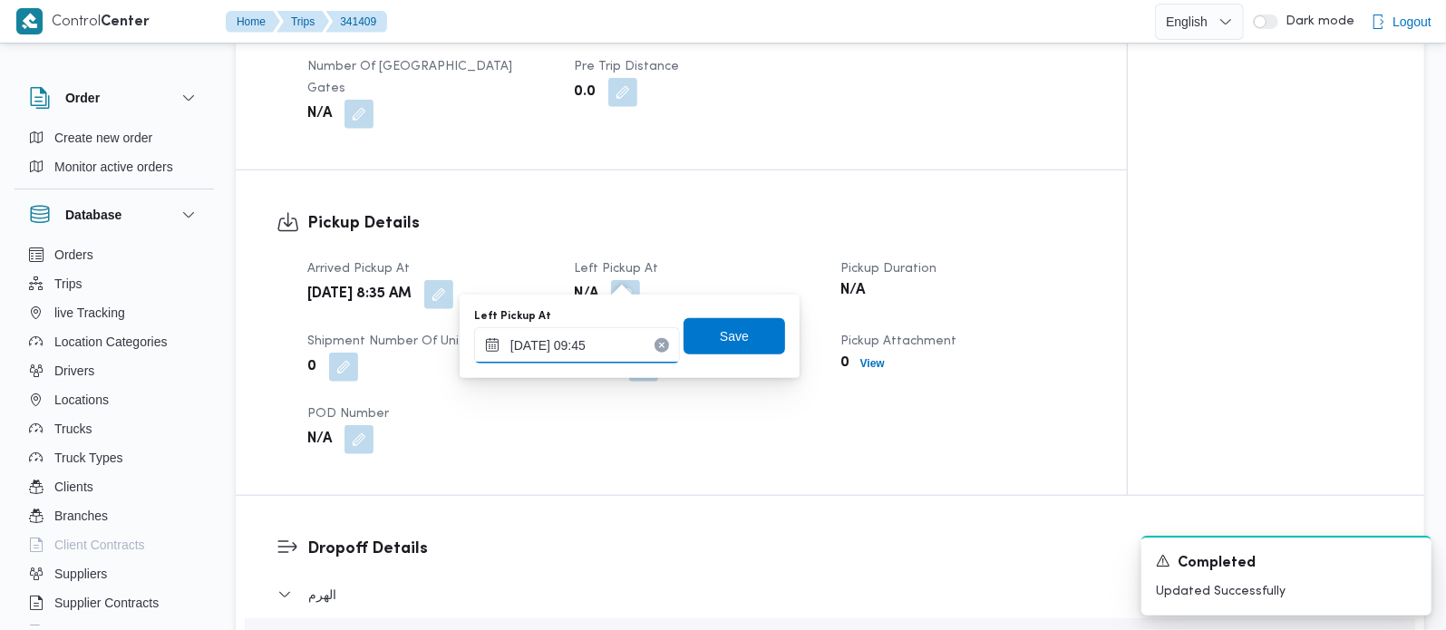
click at [599, 343] on input "05/10/2025 09:45" at bounding box center [577, 345] width 206 height 36
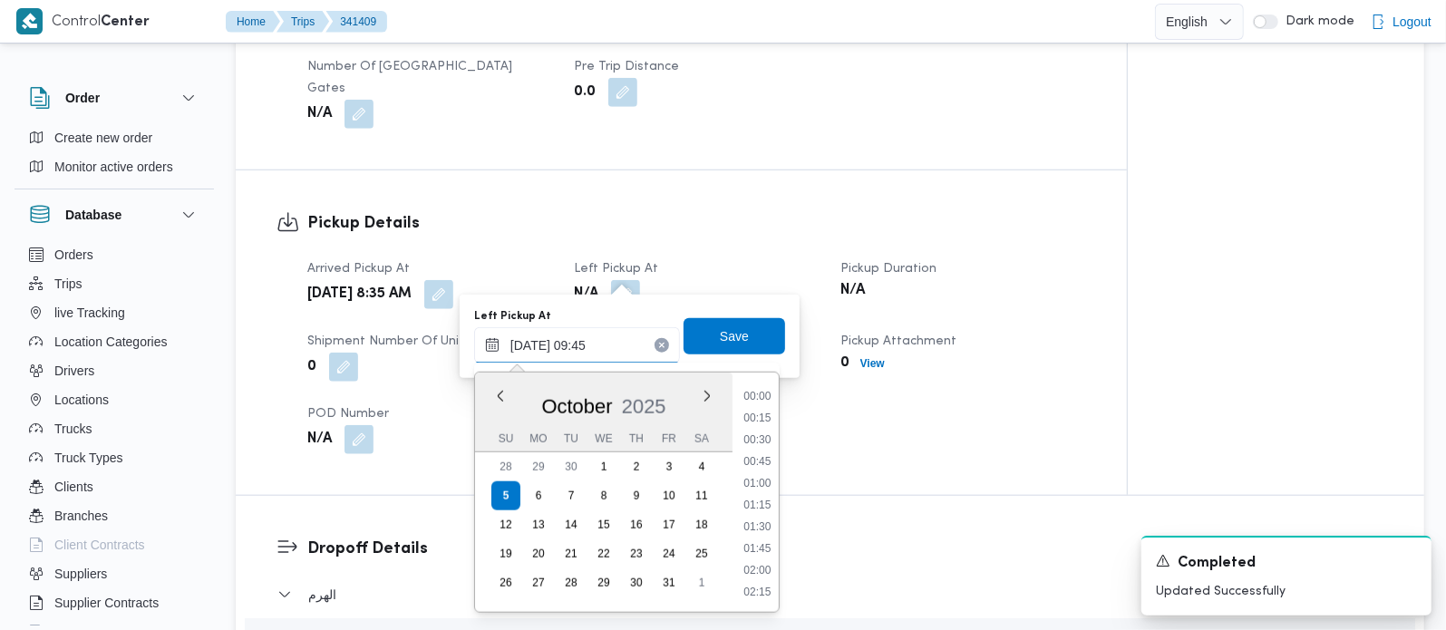
scroll to position [740, 0]
click at [761, 523] on li "10:00" at bounding box center [757, 527] width 42 height 18
type input "05/10/2025 10:00"
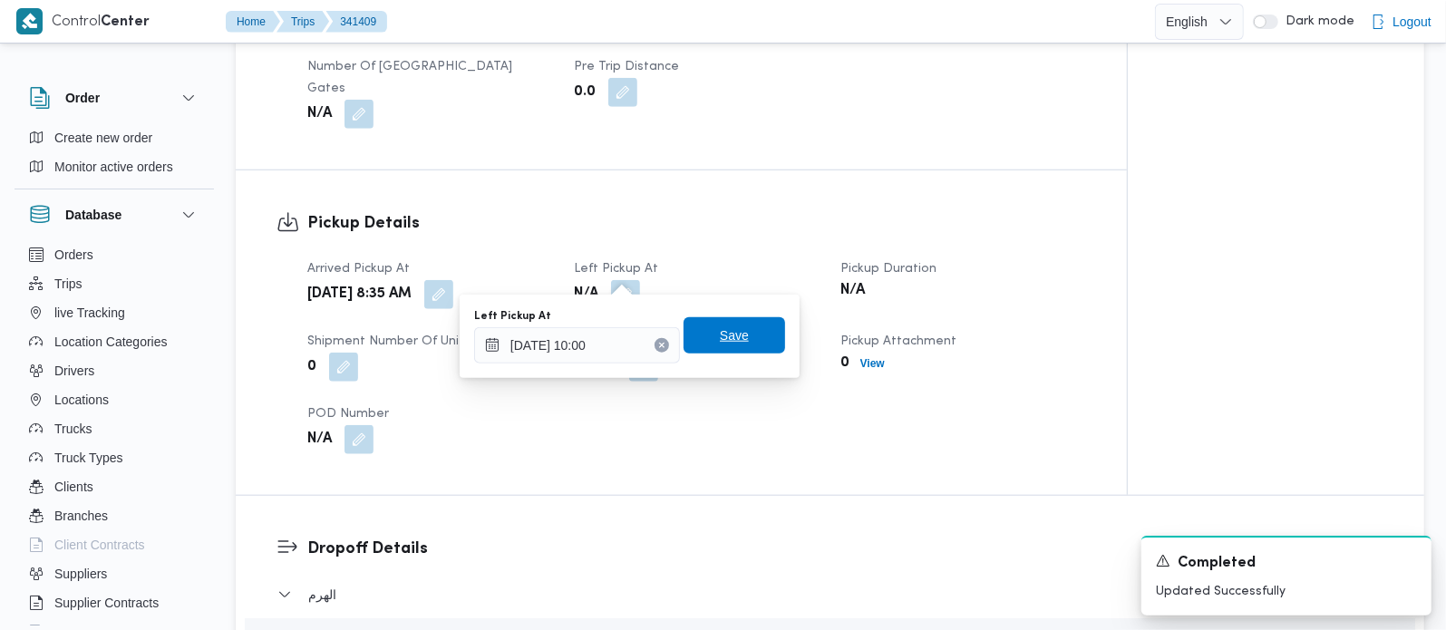
click at [691, 330] on span "Save" at bounding box center [735, 335] width 102 height 36
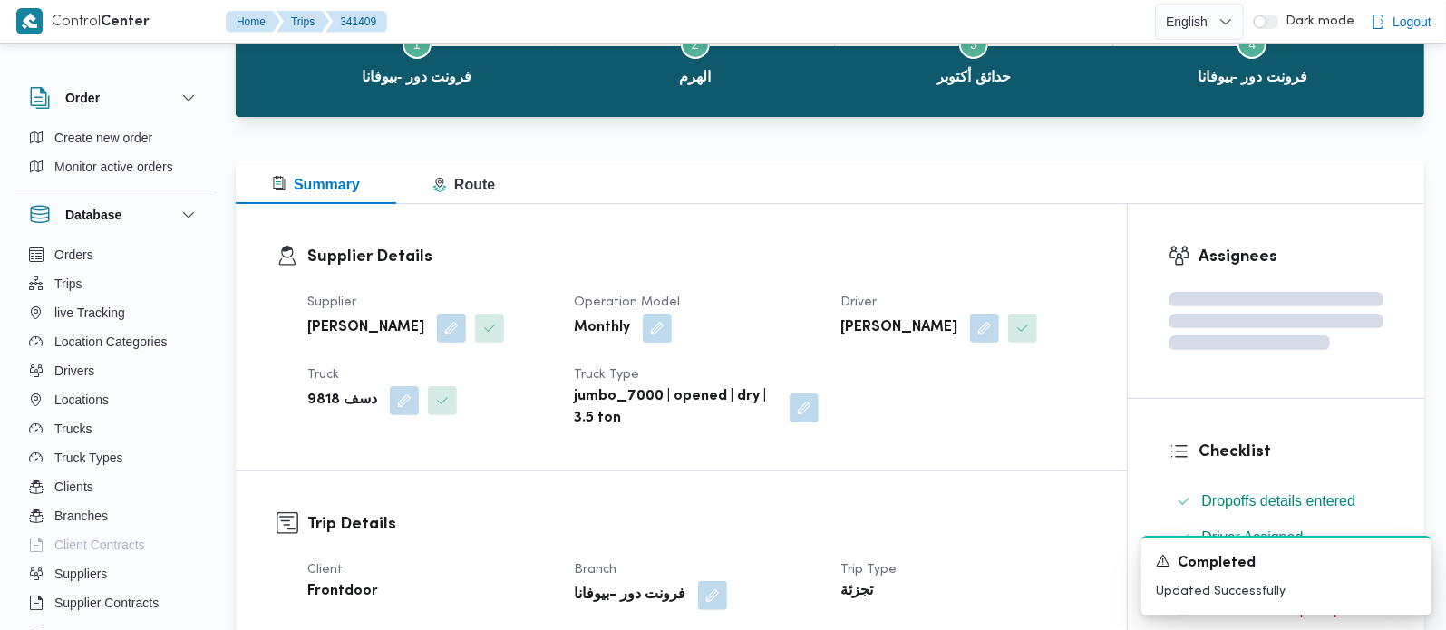
scroll to position [0, 0]
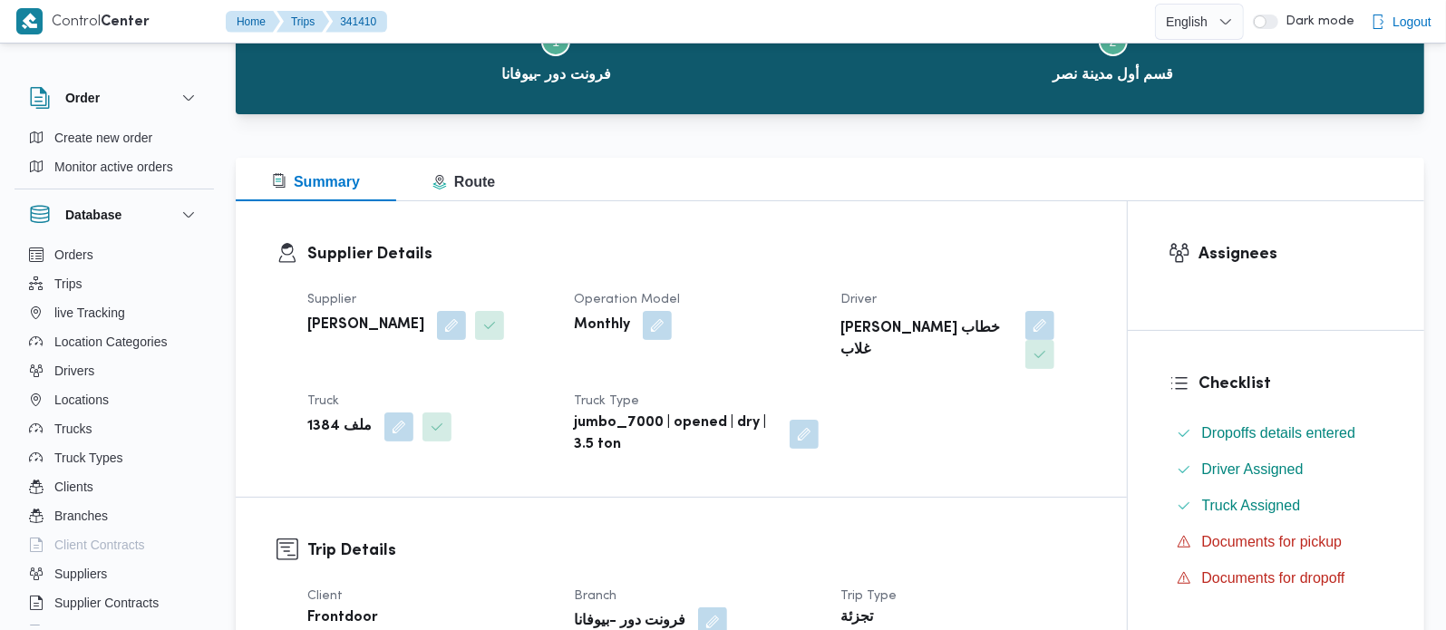
scroll to position [426, 0]
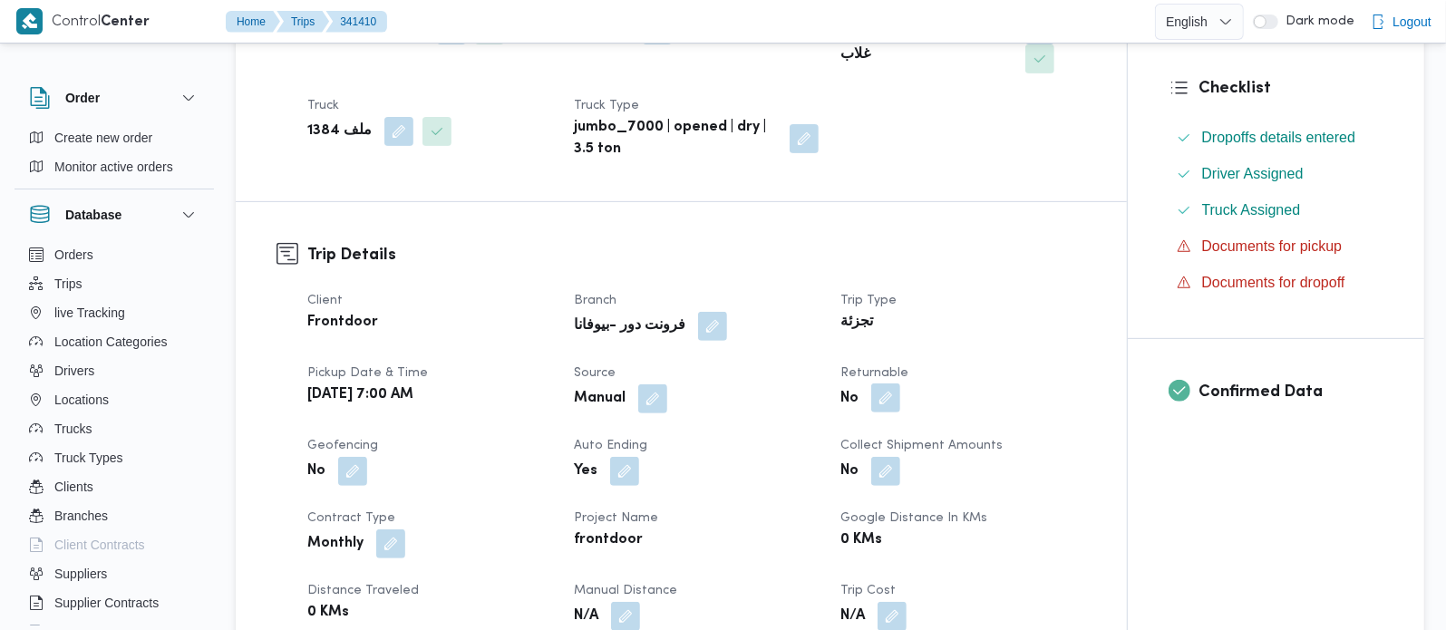
click at [882, 384] on button "button" at bounding box center [886, 398] width 29 height 29
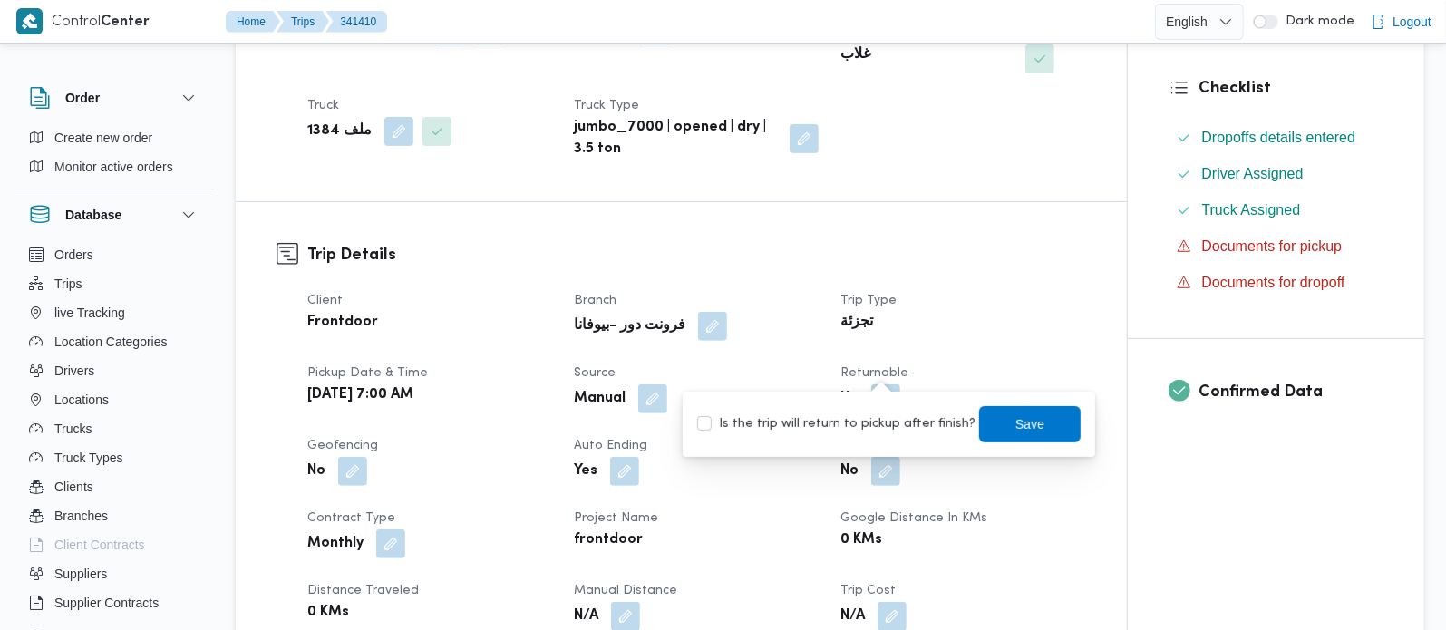
click at [872, 415] on label "Is the trip will return to pickup after finish?" at bounding box center [836, 425] width 278 height 22
checkbox input "true"
click at [1016, 419] on span "Save" at bounding box center [1030, 424] width 29 height 22
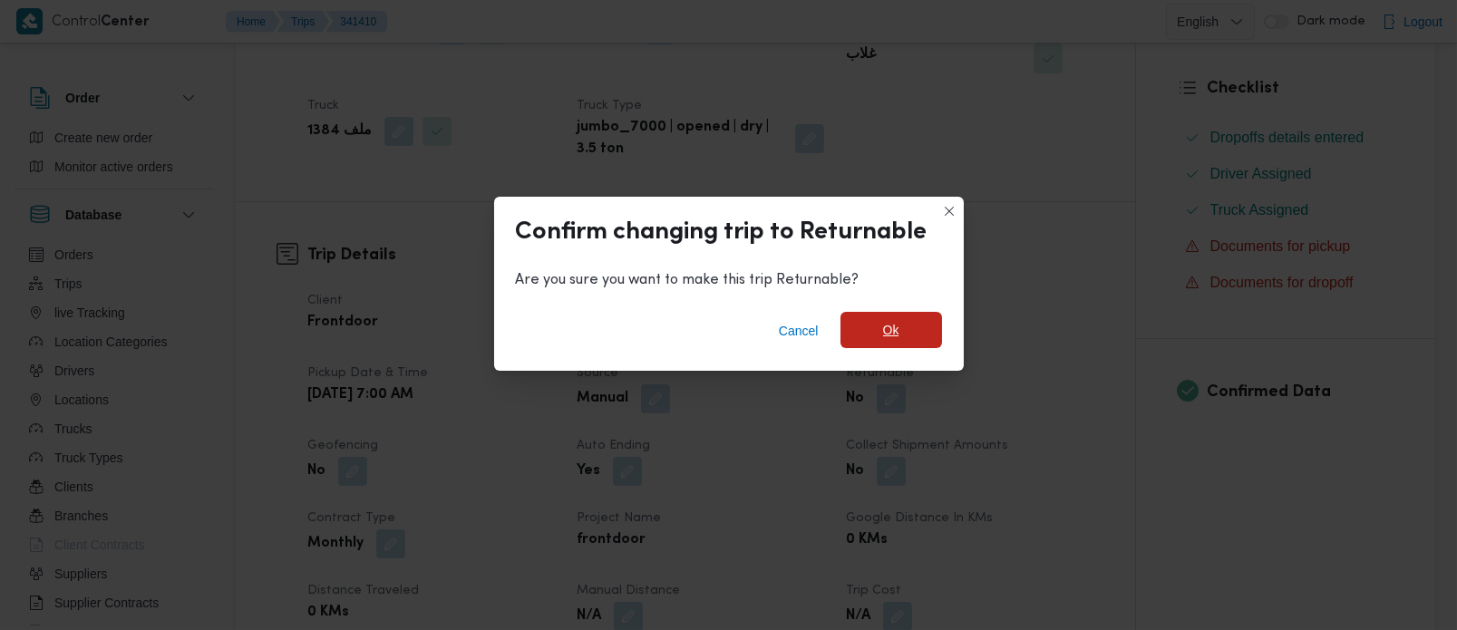
click at [900, 325] on span "Ok" at bounding box center [892, 330] width 102 height 36
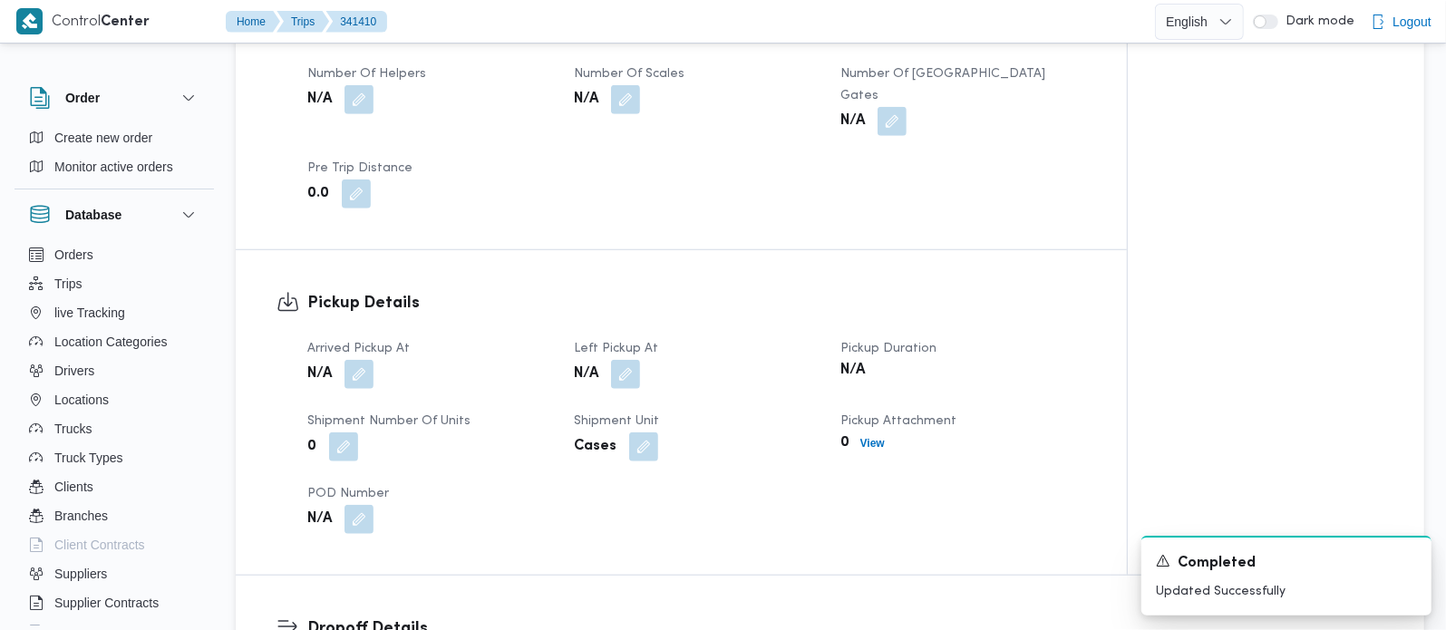
scroll to position [1067, 0]
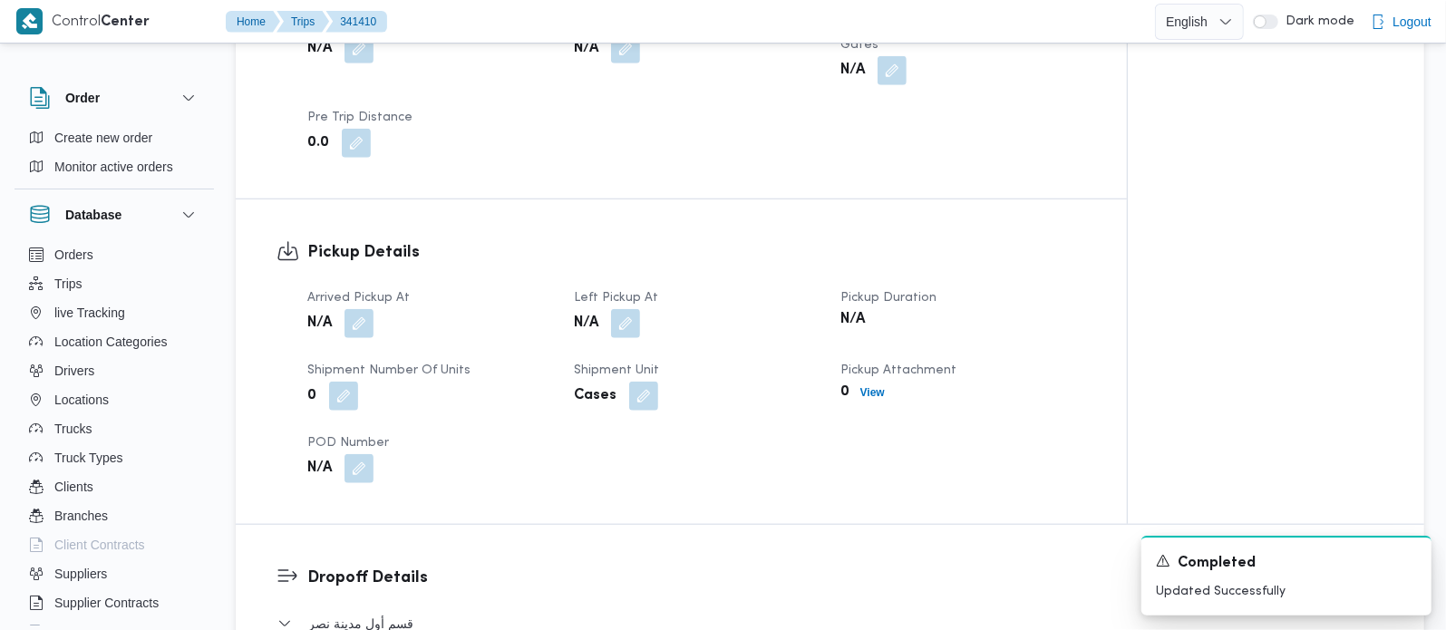
drag, startPoint x: 364, startPoint y: 271, endPoint x: 364, endPoint y: 288, distance: 17.2
click at [364, 309] on button "button" at bounding box center [359, 323] width 29 height 29
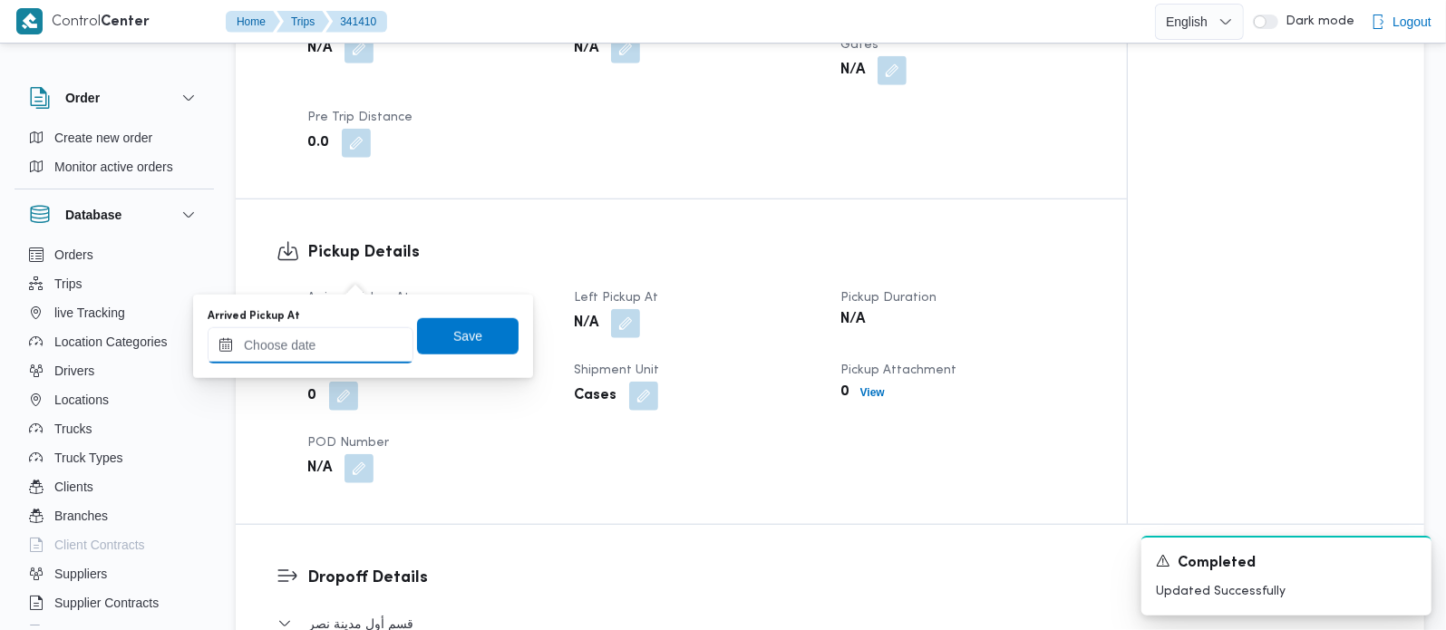
click at [336, 346] on input "Arrived Pickup At" at bounding box center [311, 345] width 206 height 36
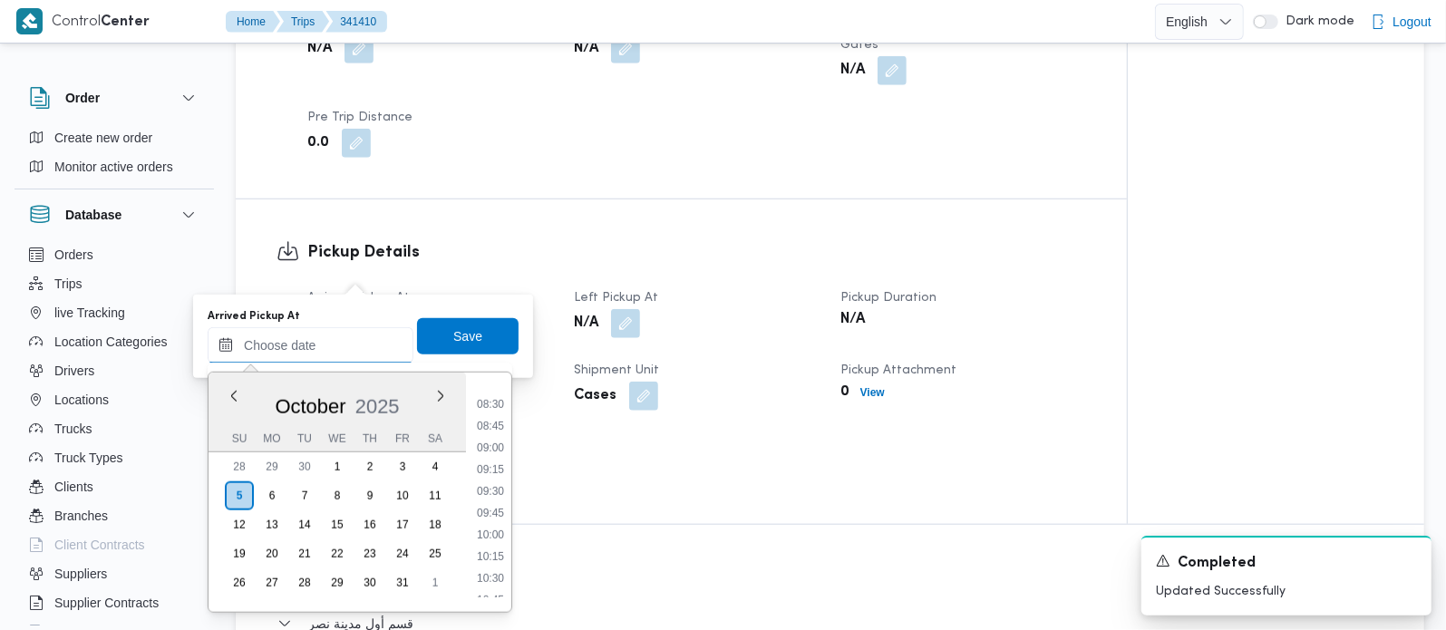
scroll to position [679, 0]
drag, startPoint x: 492, startPoint y: 517, endPoint x: 463, endPoint y: 385, distance: 134.5
click at [492, 517] on li "09:15" at bounding box center [491, 522] width 42 height 18
type input "05/10/2025 09:15"
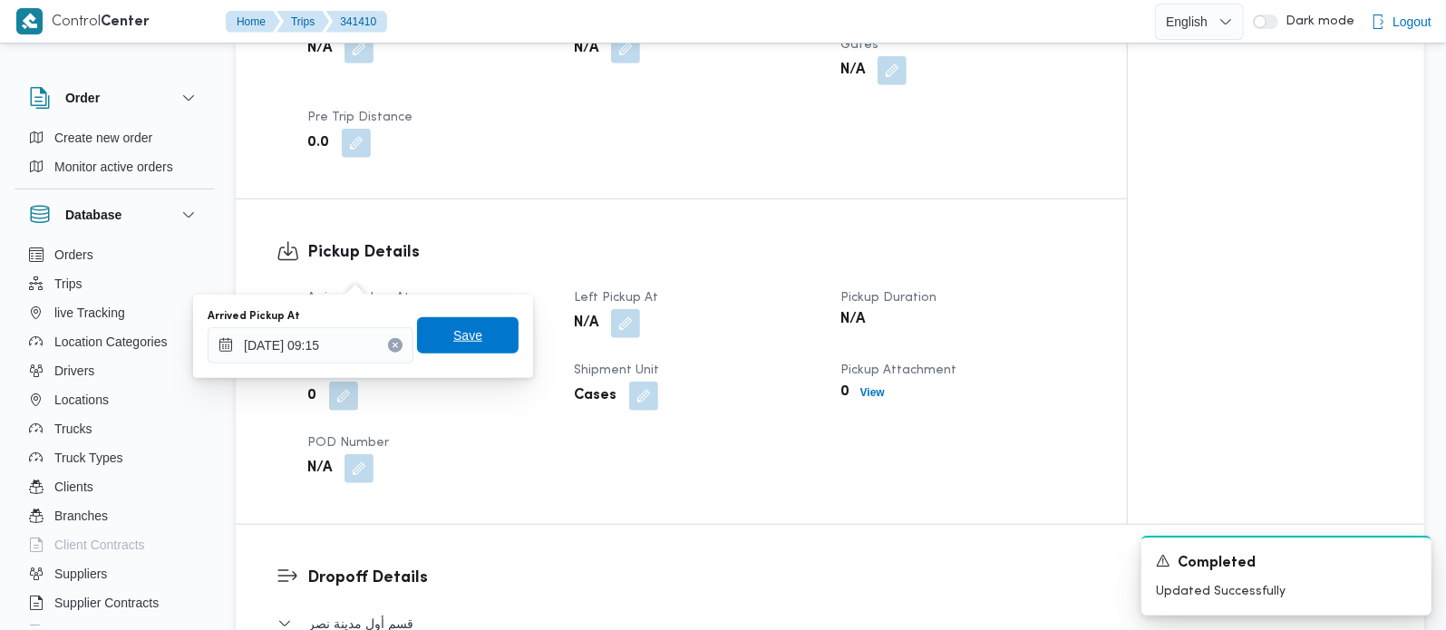
click at [453, 336] on span "Save" at bounding box center [467, 336] width 29 height 22
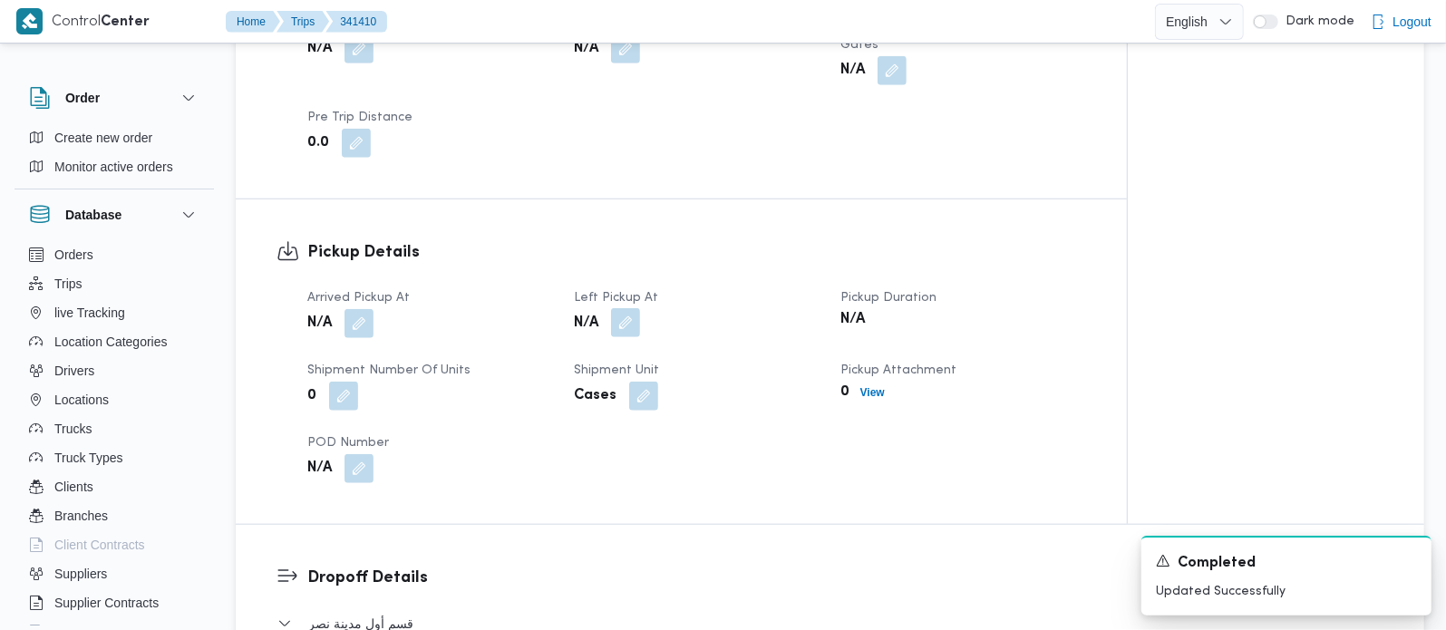
click at [624, 308] on button "button" at bounding box center [625, 322] width 29 height 29
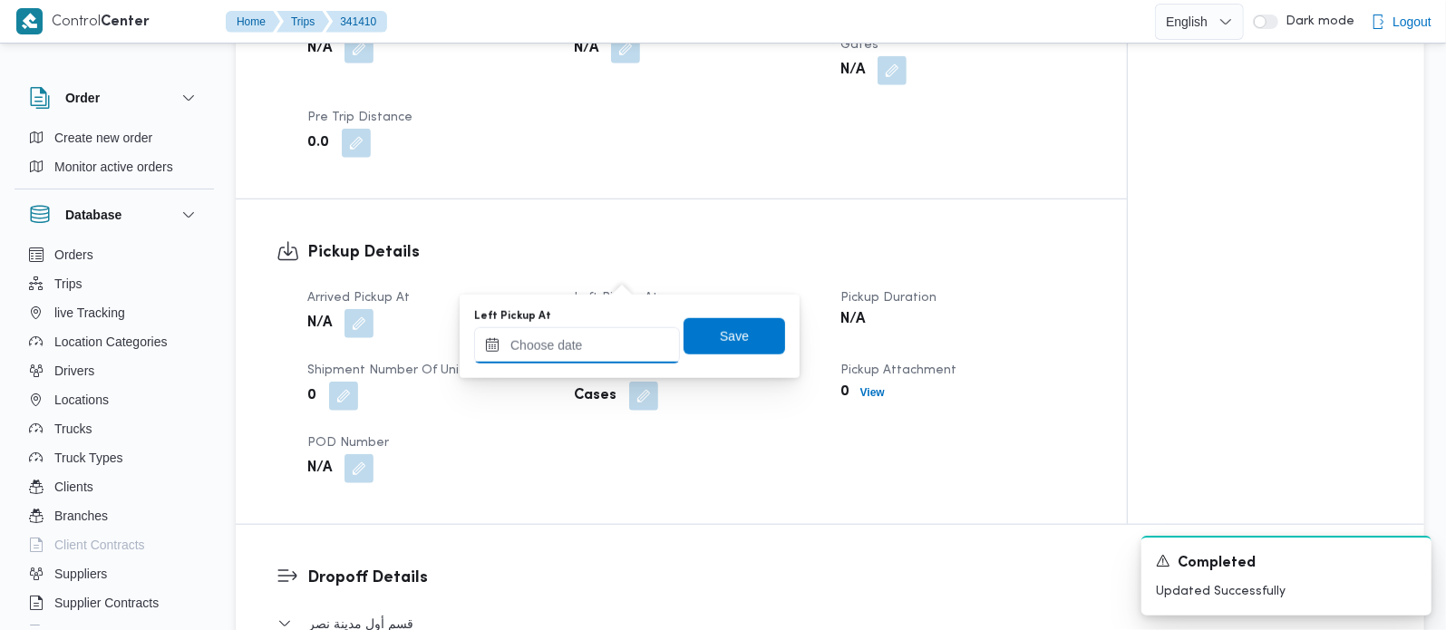
click at [596, 351] on input "Left Pickup At" at bounding box center [577, 345] width 206 height 36
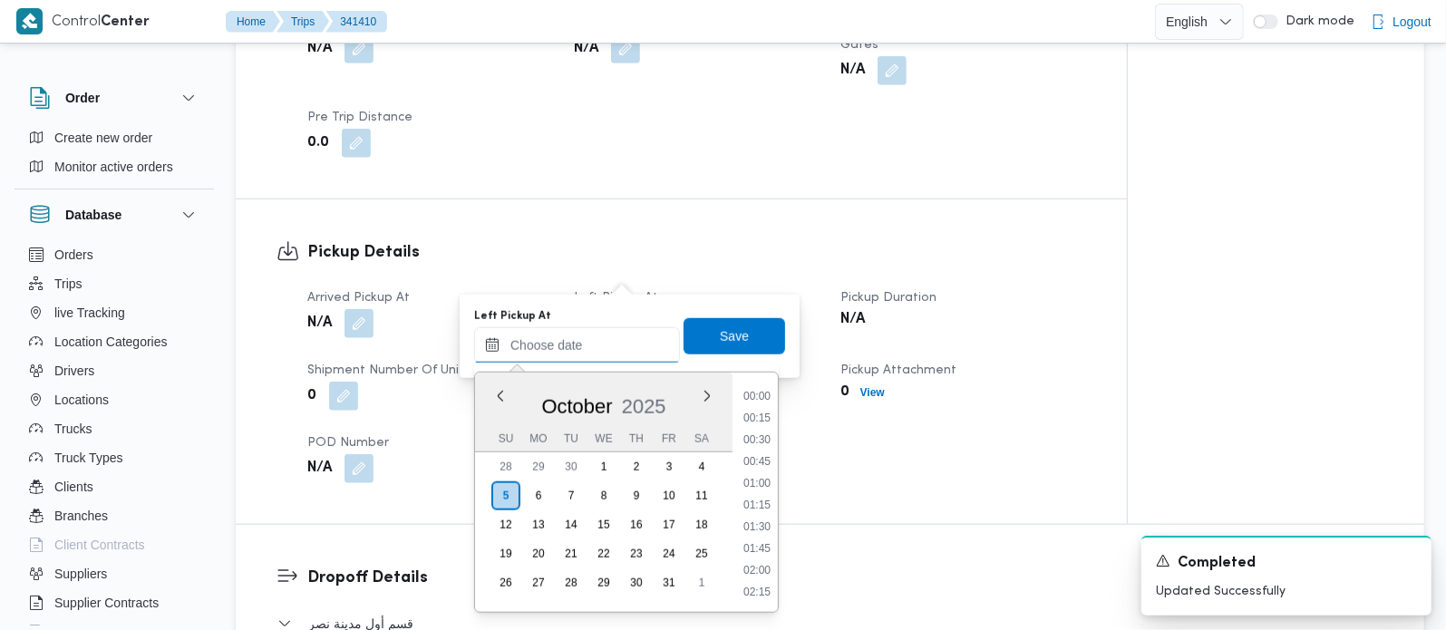
scroll to position [892, 0]
click at [756, 389] on li "10:15" at bounding box center [757, 396] width 42 height 18
type input "05/10/2025 10:15"
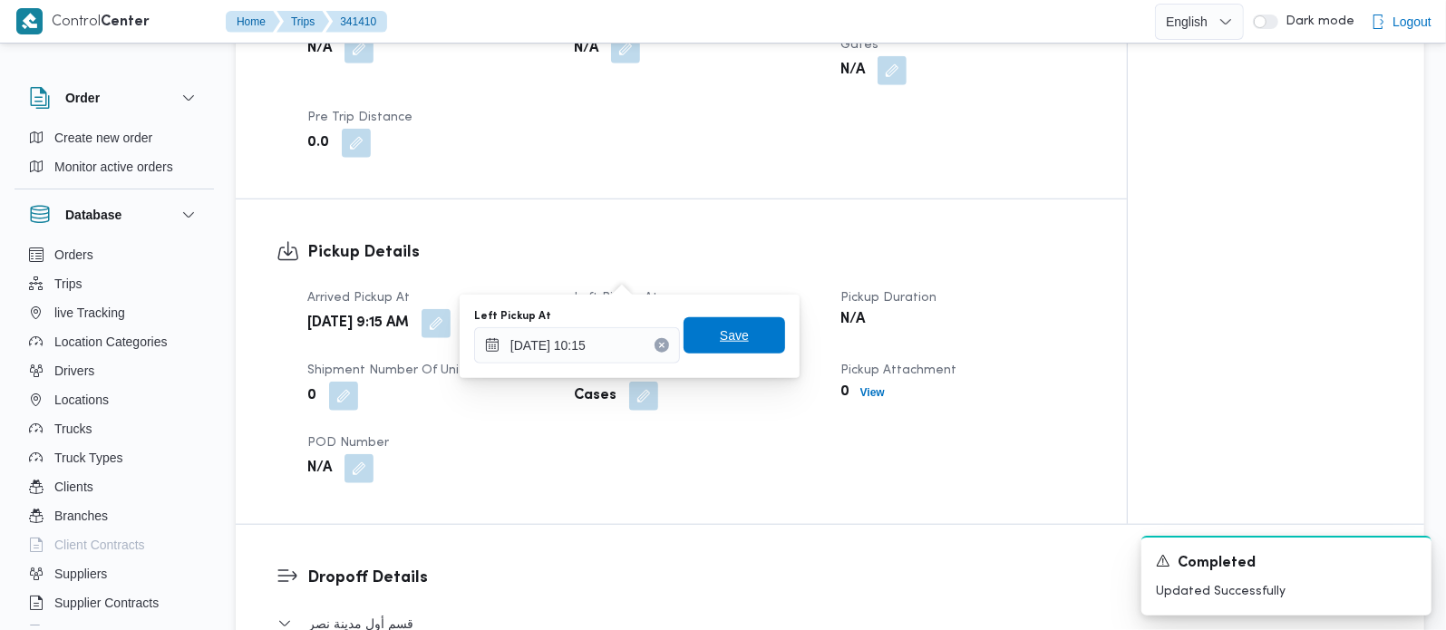
click at [738, 343] on span "Save" at bounding box center [735, 335] width 102 height 36
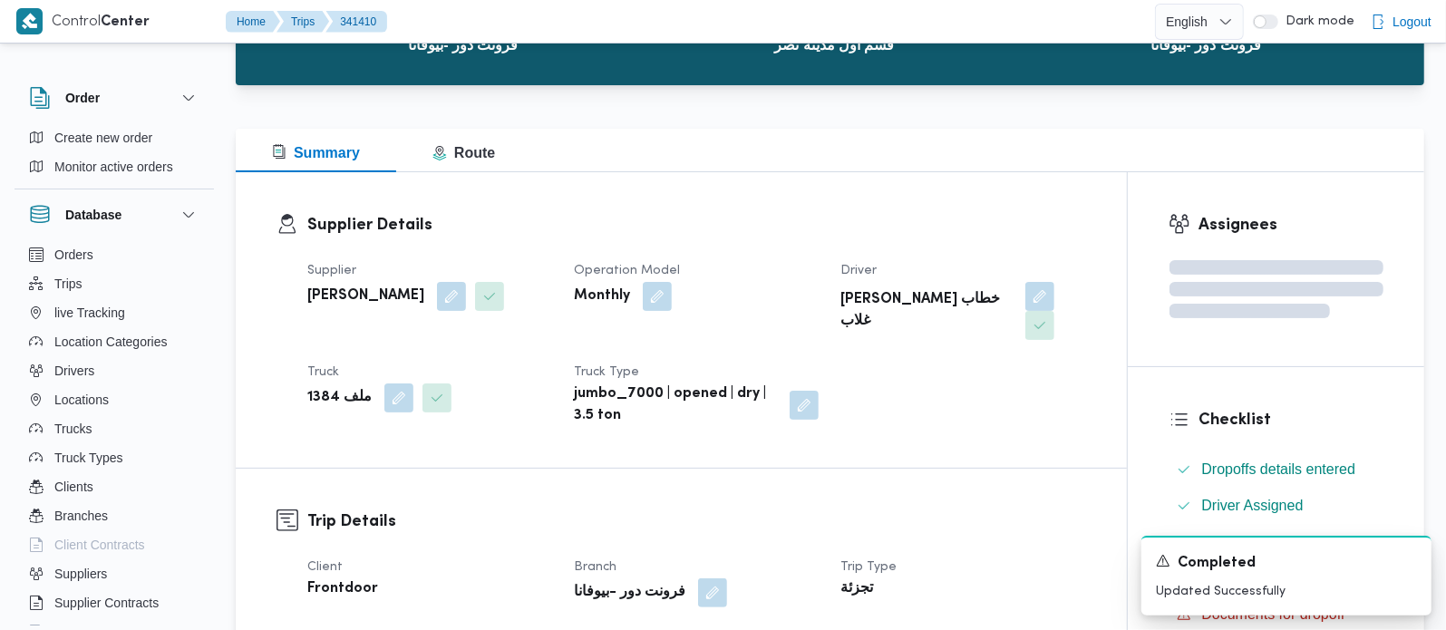
scroll to position [0, 0]
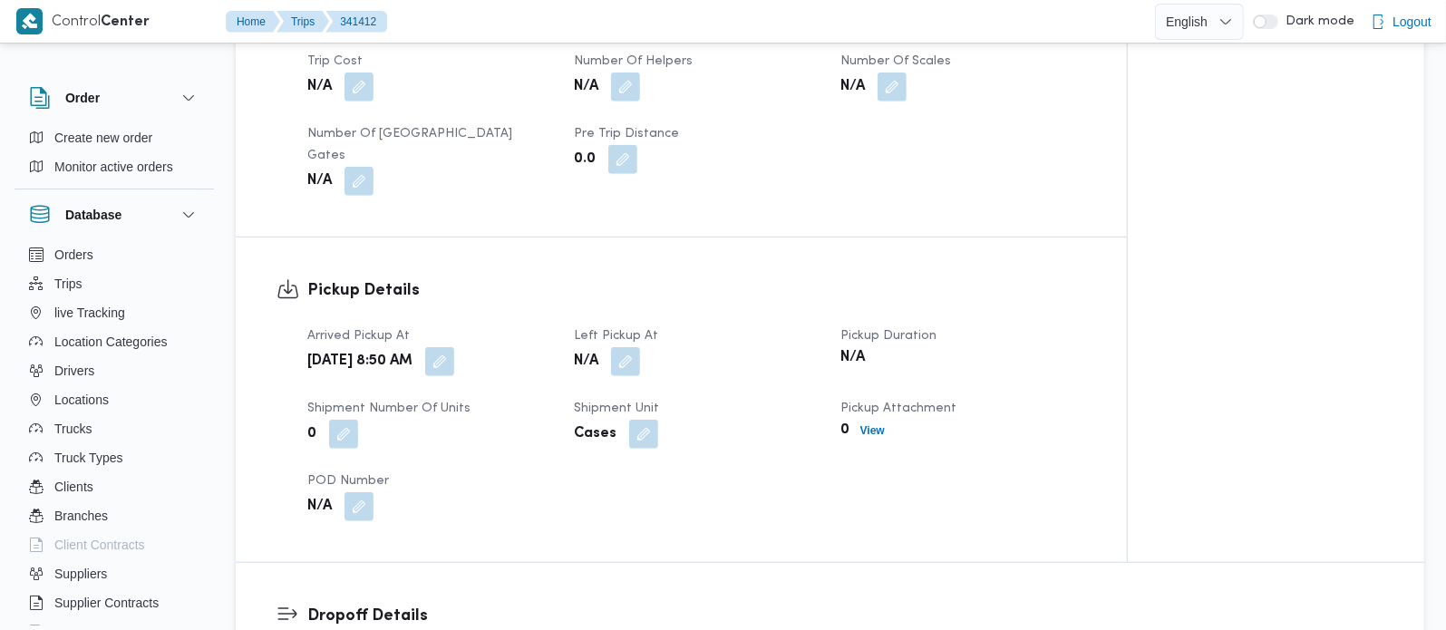
scroll to position [1067, 0]
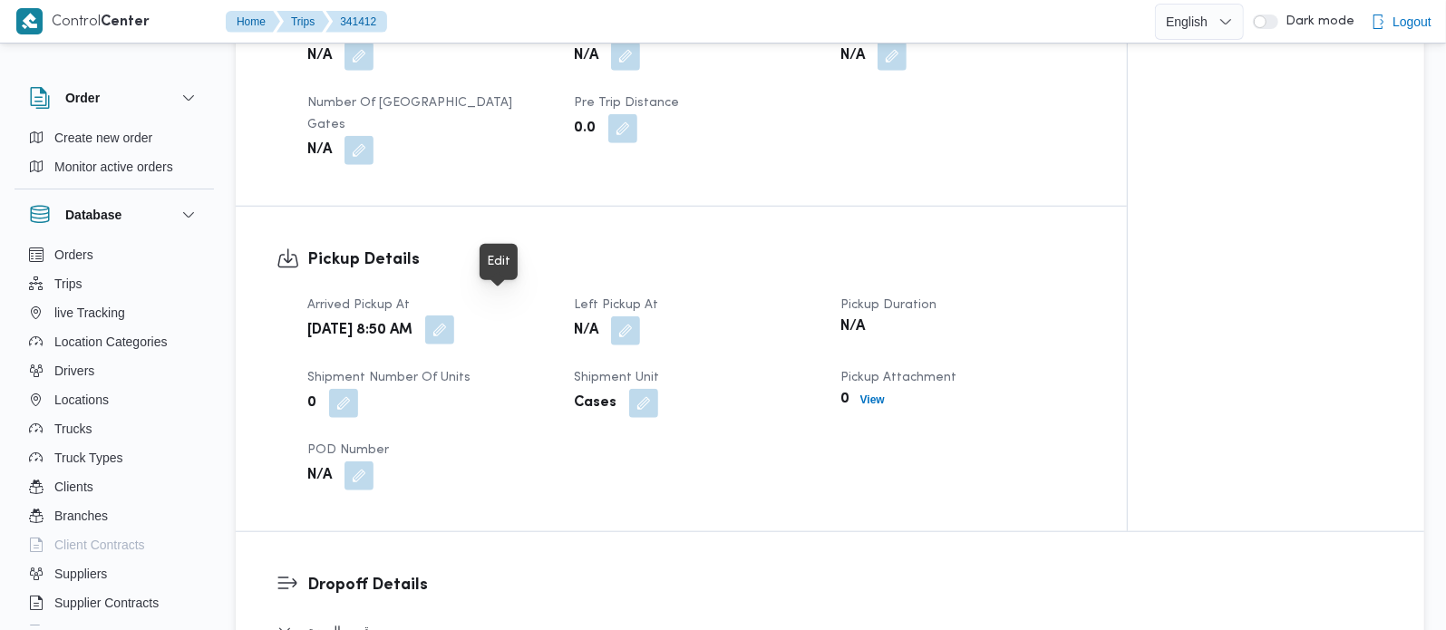
click at [454, 316] on button "button" at bounding box center [439, 330] width 29 height 29
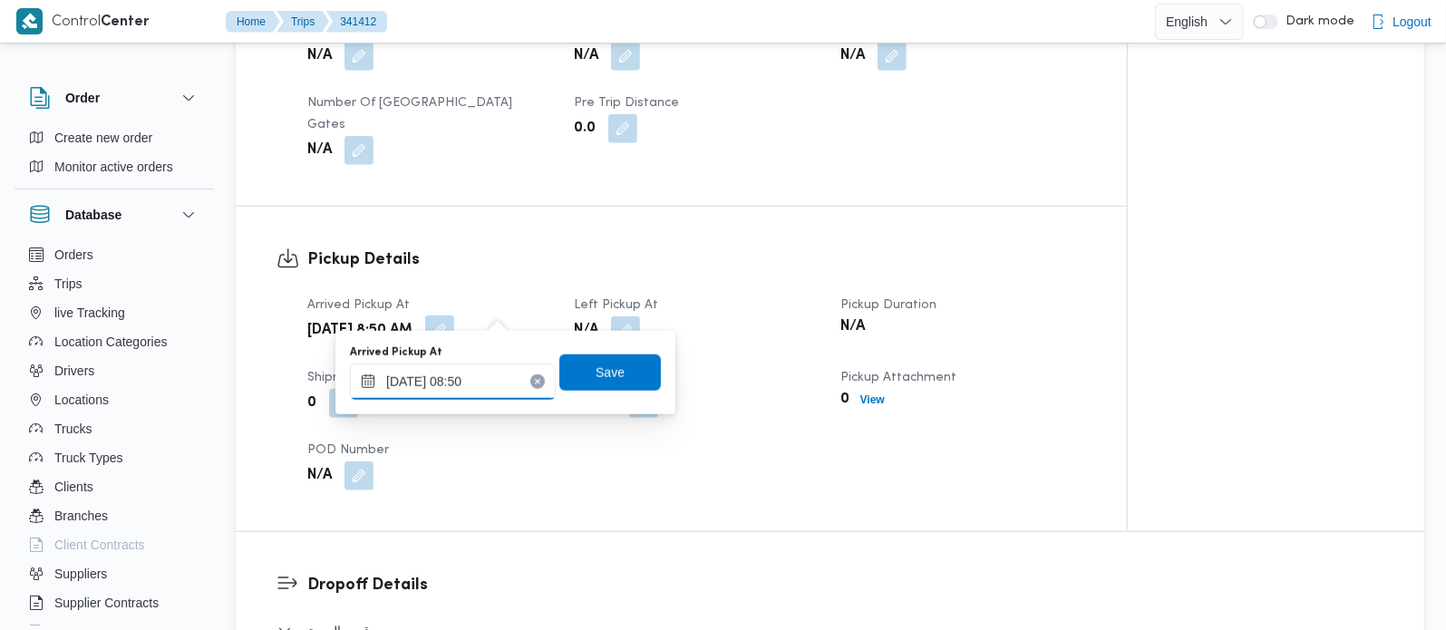
click at [461, 380] on input "[DATE] 08:50" at bounding box center [453, 382] width 206 height 36
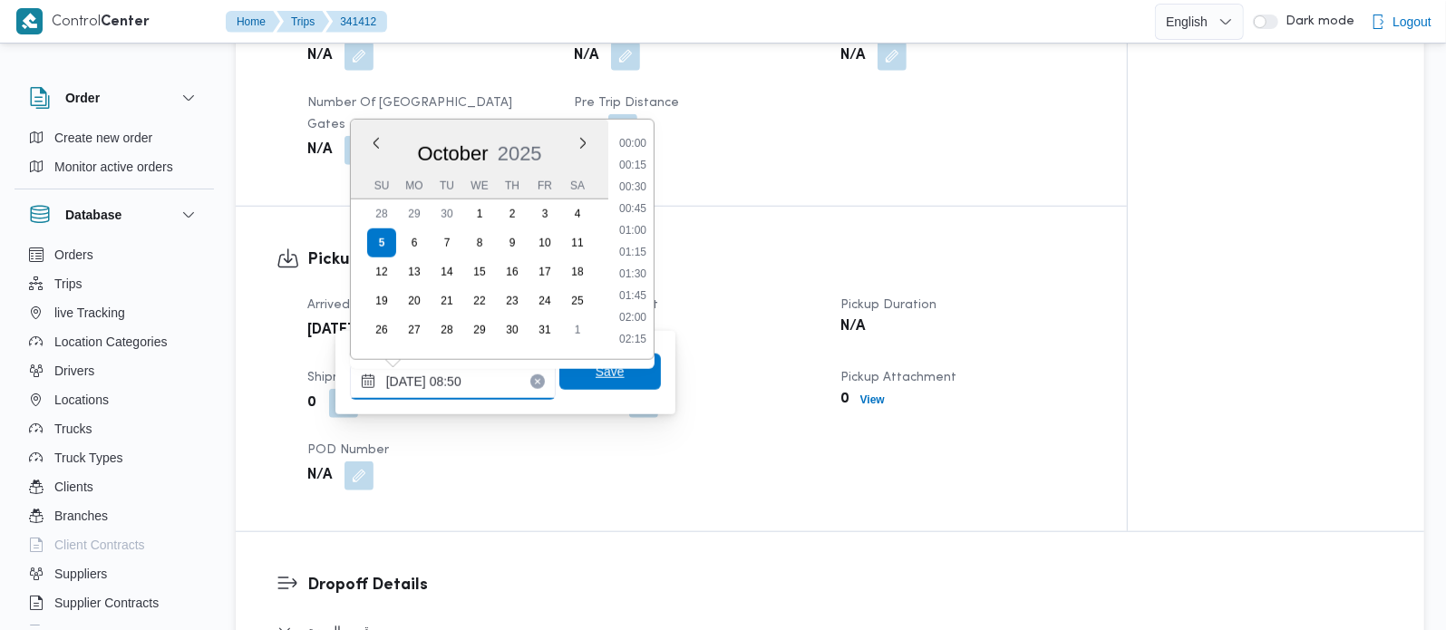
scroll to position [653, 0]
click at [634, 144] on li "07:30" at bounding box center [633, 143] width 42 height 18
type input "[DATE] 07:30"
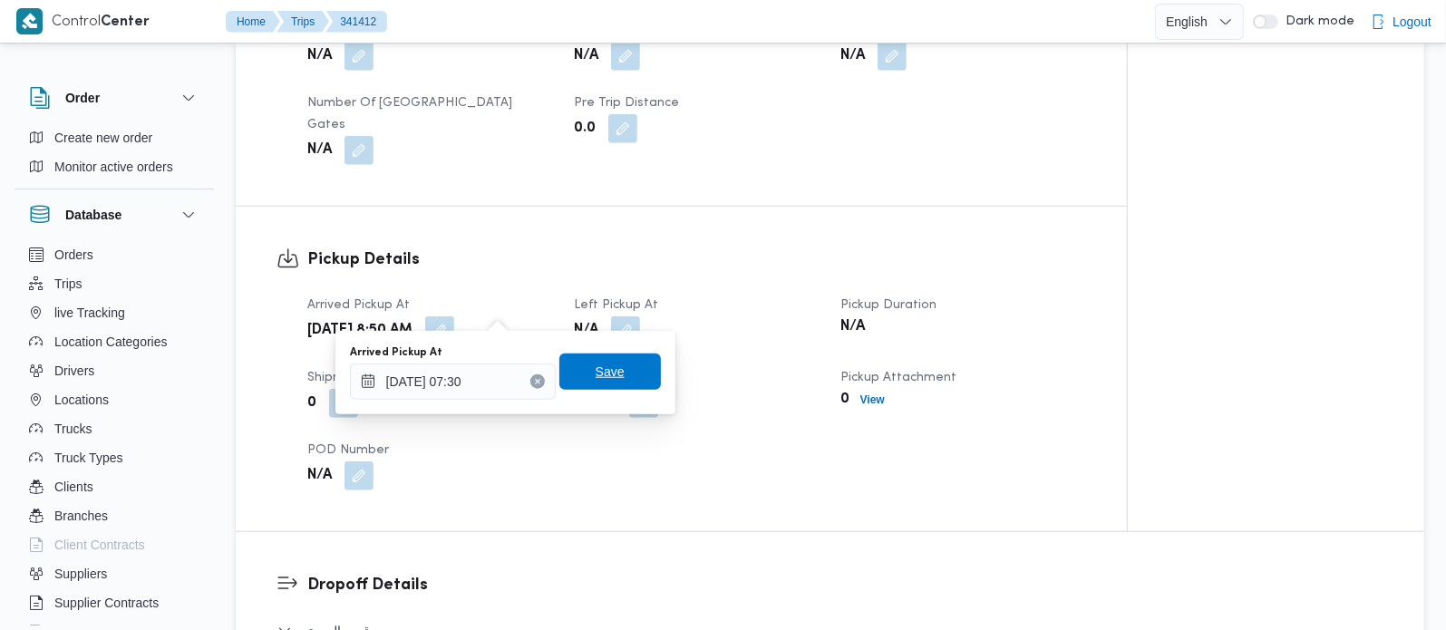
click at [599, 378] on span "Save" at bounding box center [610, 372] width 29 height 22
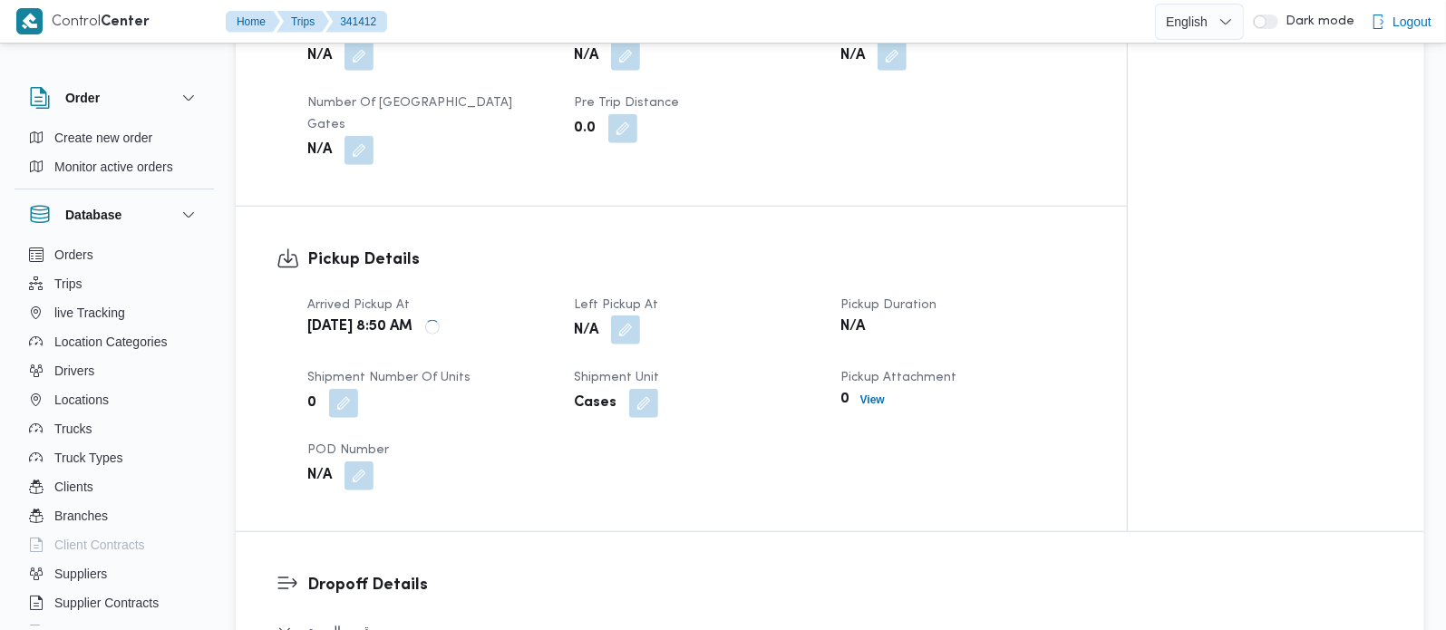
click at [633, 316] on button "button" at bounding box center [625, 330] width 29 height 29
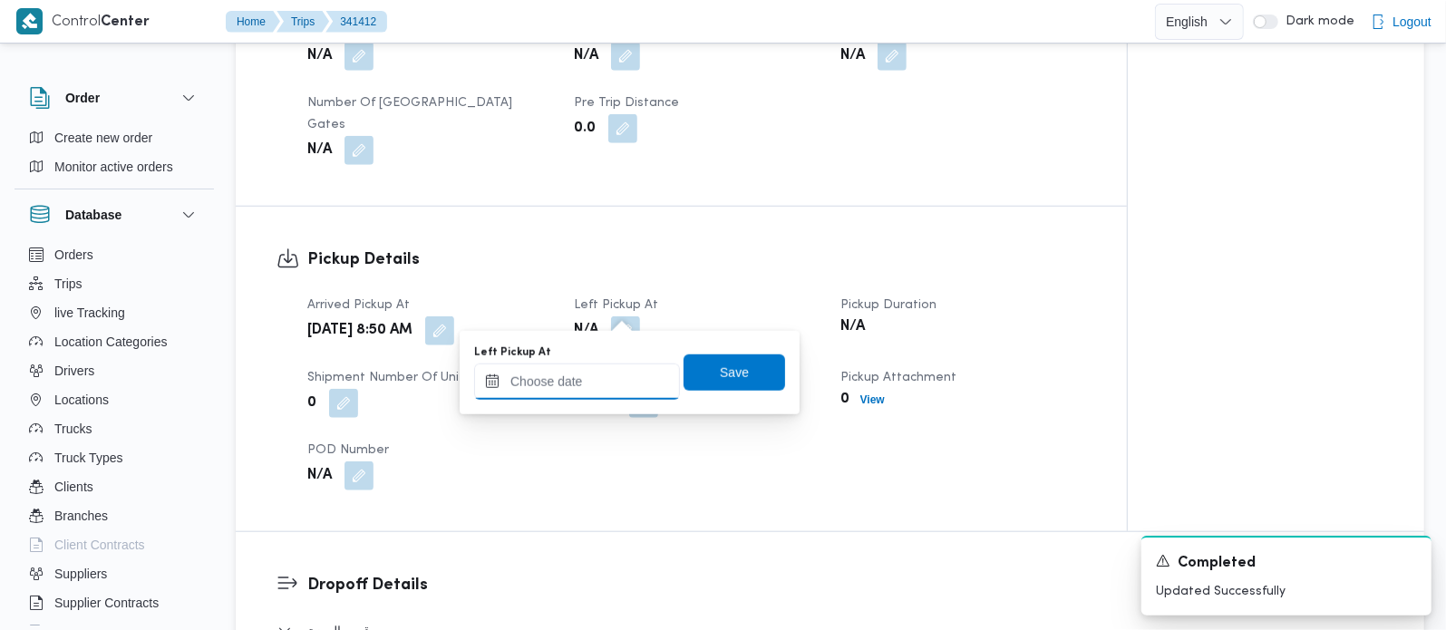
drag, startPoint x: 596, startPoint y: 396, endPoint x: 638, endPoint y: 362, distance: 54.8
click at [596, 396] on input "Left Pickup At" at bounding box center [577, 382] width 206 height 36
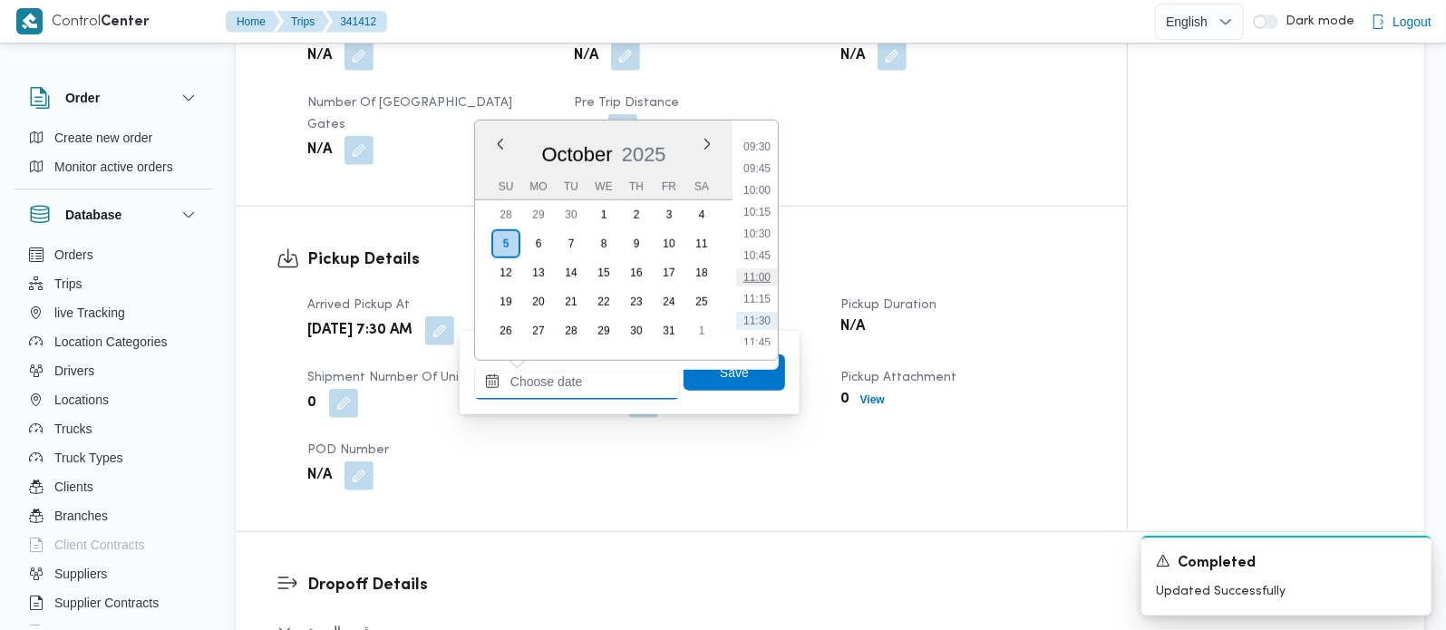
scroll to position [786, 0]
click at [763, 180] on li "09:30" at bounding box center [757, 185] width 42 height 18
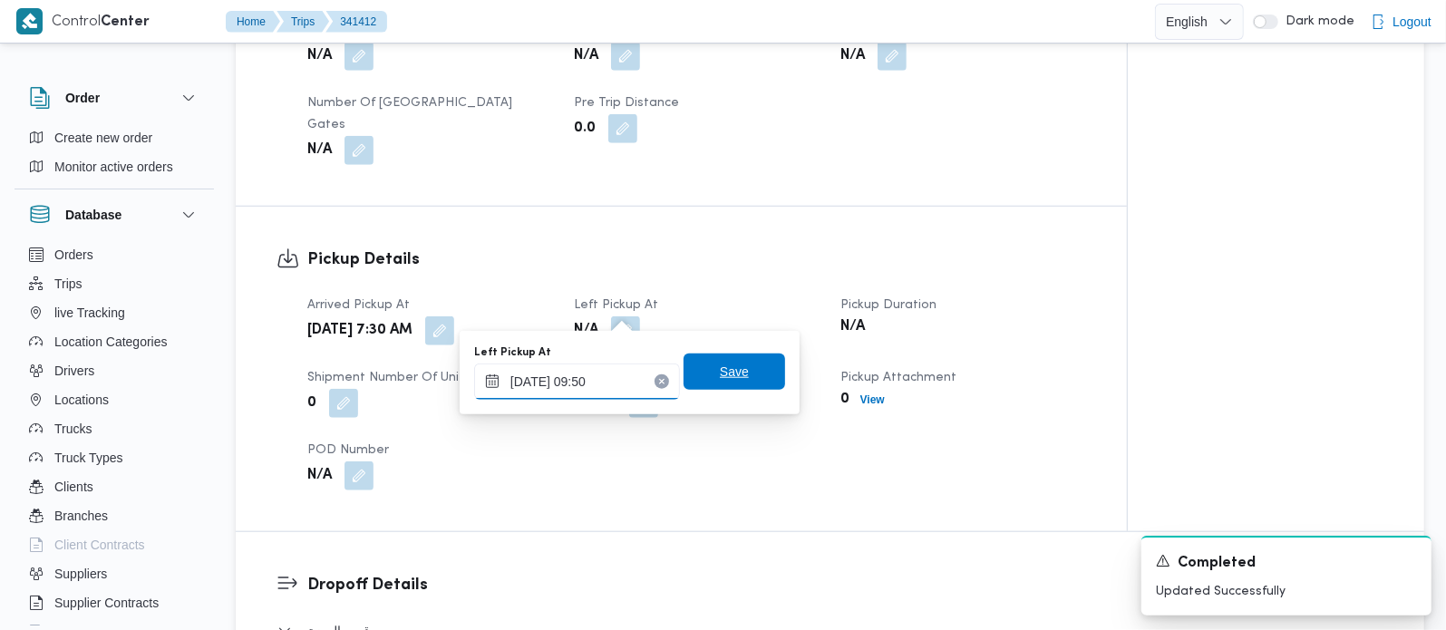
type input "05/10/2025 09:50"
click at [726, 372] on span "Save" at bounding box center [734, 372] width 29 height 22
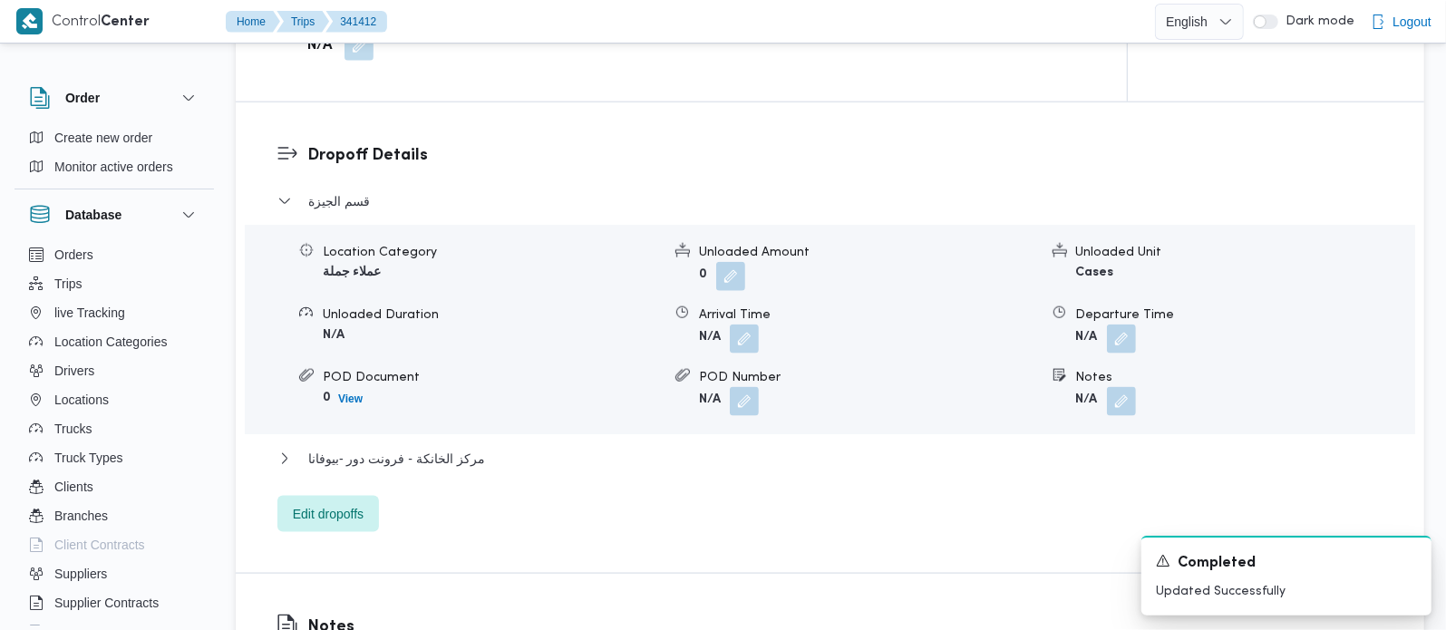
scroll to position [1600, 0]
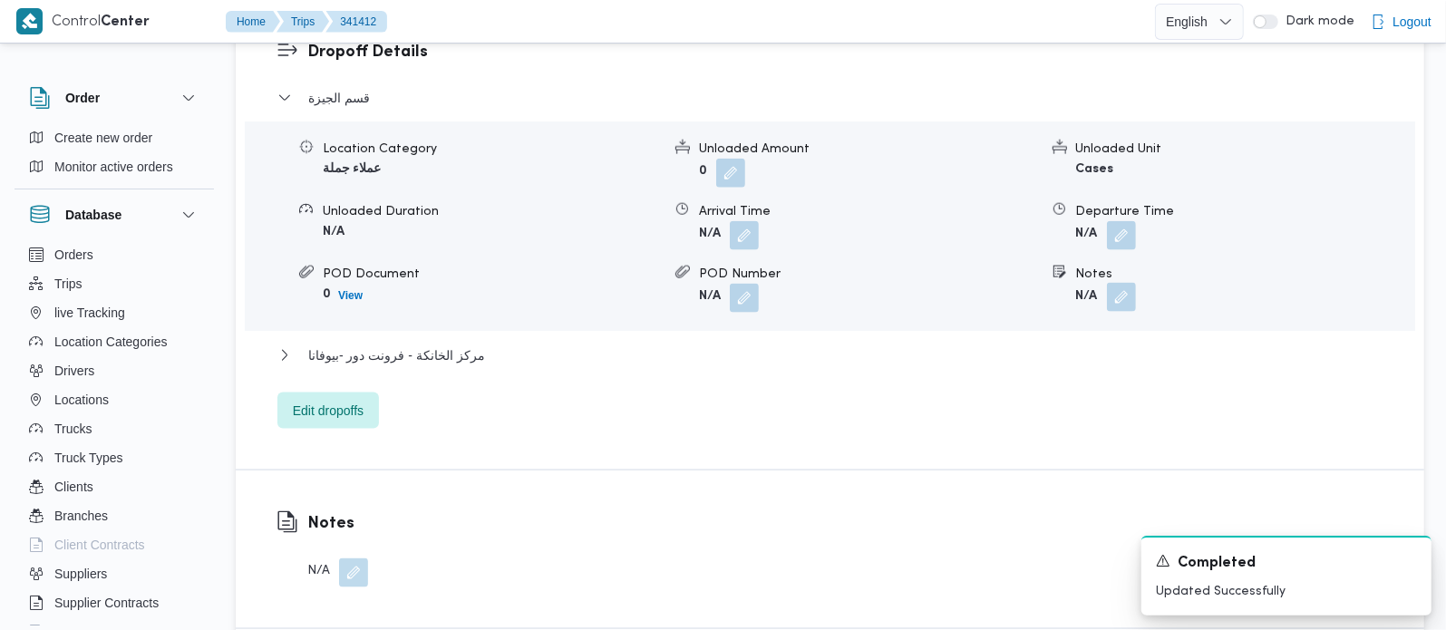
click at [1125, 285] on button "button" at bounding box center [1121, 297] width 29 height 29
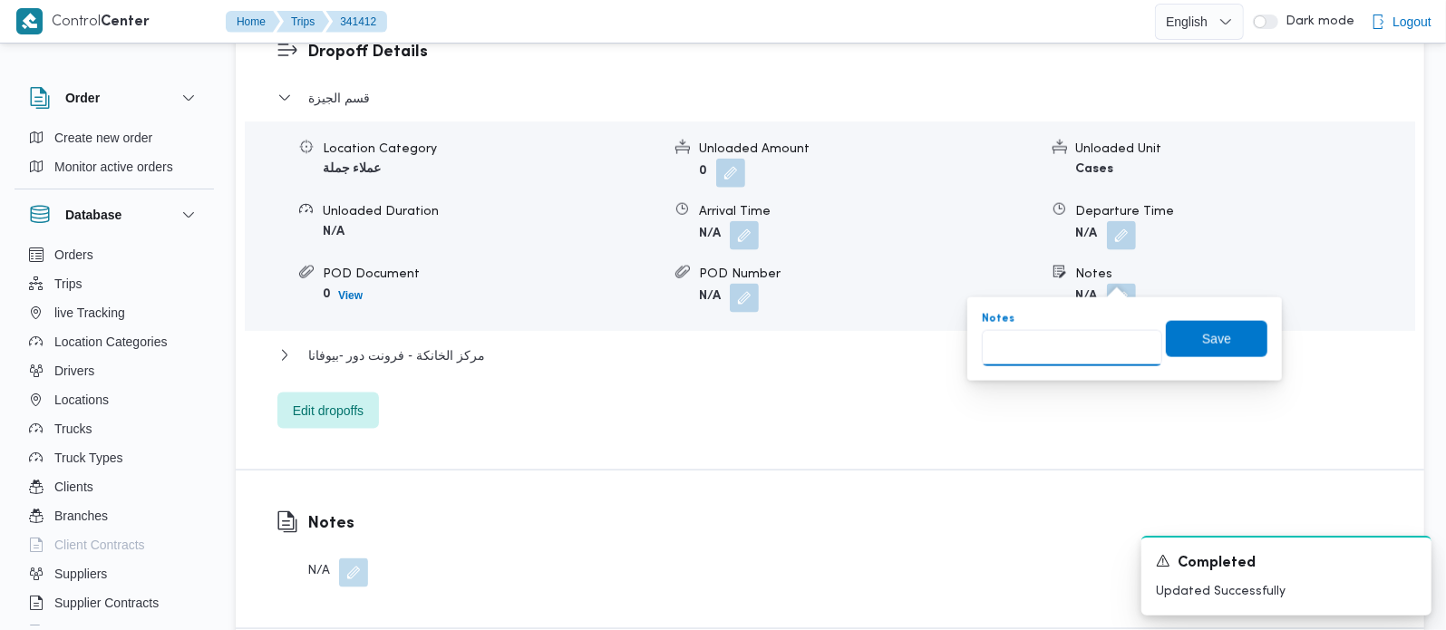
click at [1098, 334] on input "Notes" at bounding box center [1072, 348] width 180 height 36
paste input "البحر الاعظم"
type input "البحر الاعظم"
click at [1246, 328] on span "Save" at bounding box center [1217, 338] width 102 height 36
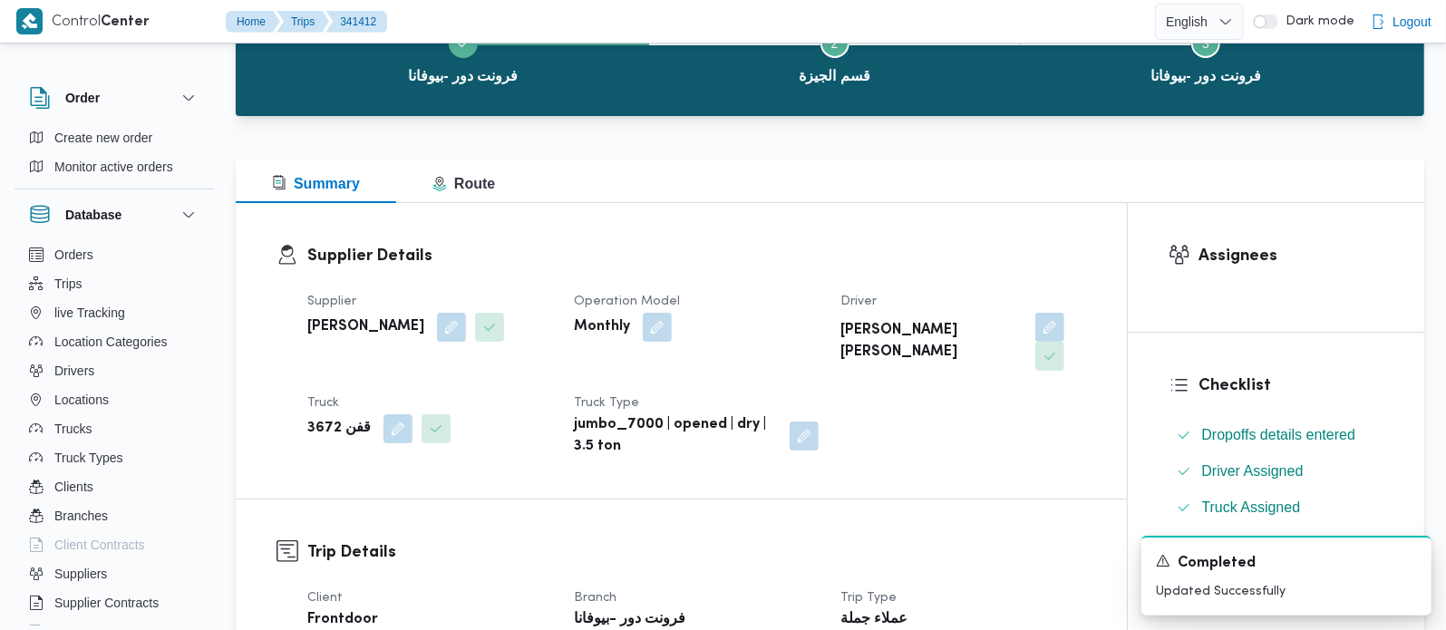
scroll to position [0, 0]
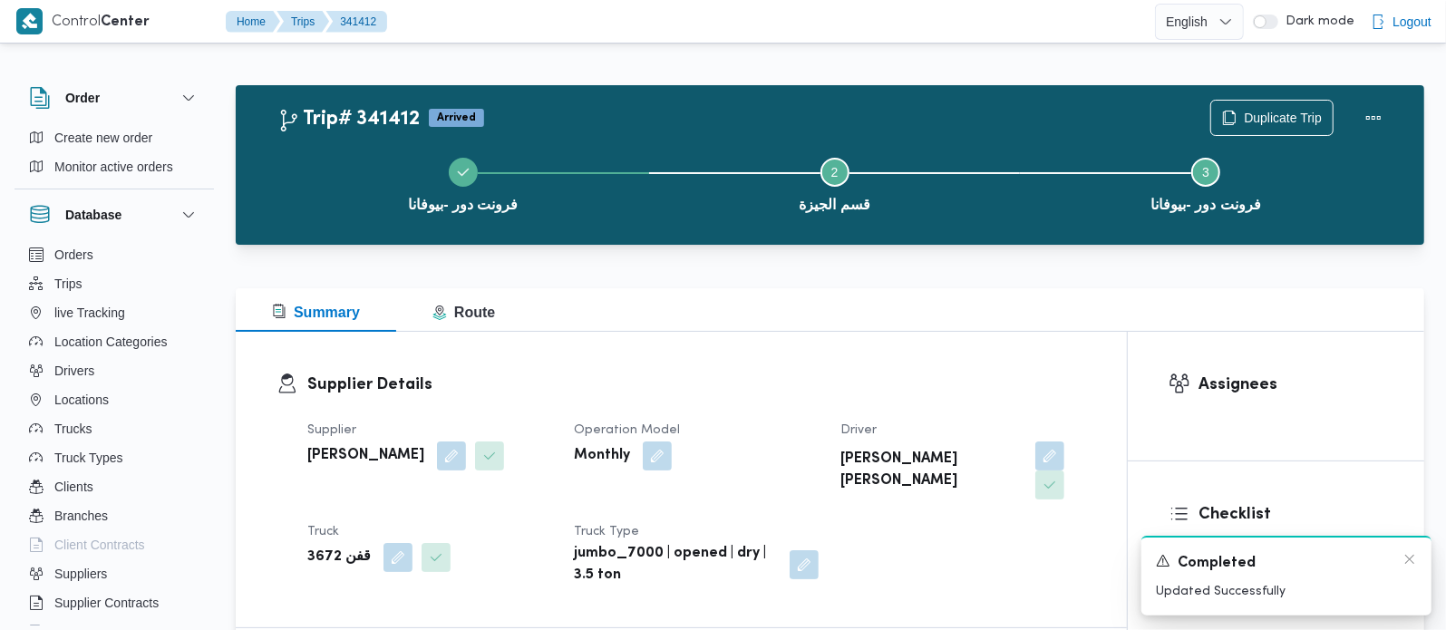
click at [1401, 560] on div "Completed" at bounding box center [1286, 563] width 261 height 23
click at [1407, 560] on icon "Dismiss toast" at bounding box center [1410, 559] width 15 height 15
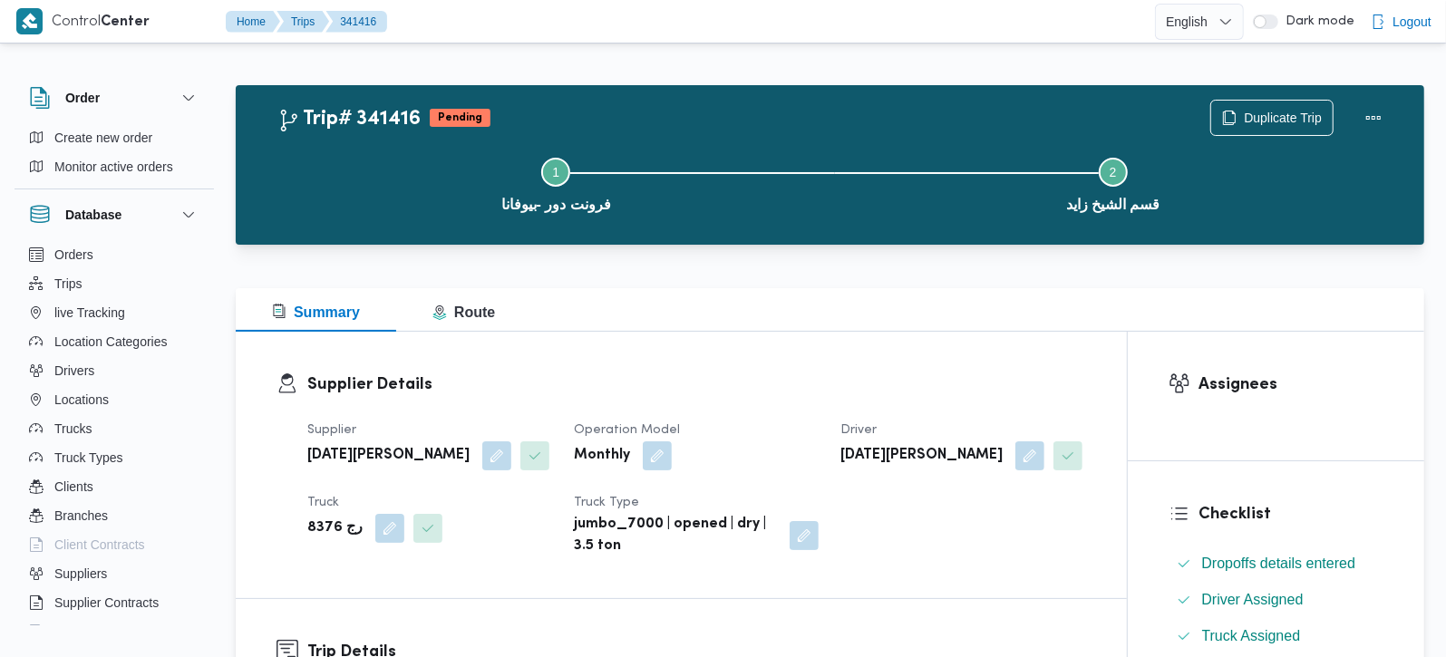
scroll to position [426, 0]
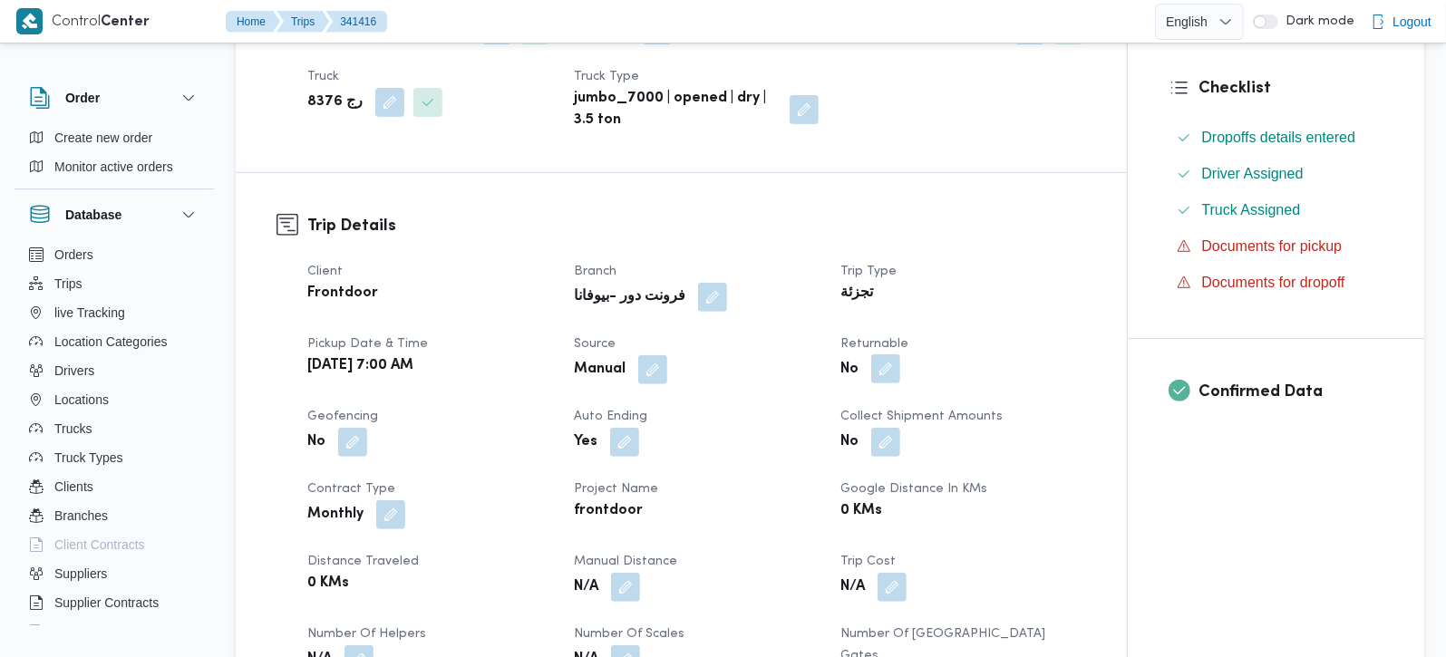
click at [888, 361] on button "button" at bounding box center [886, 369] width 29 height 29
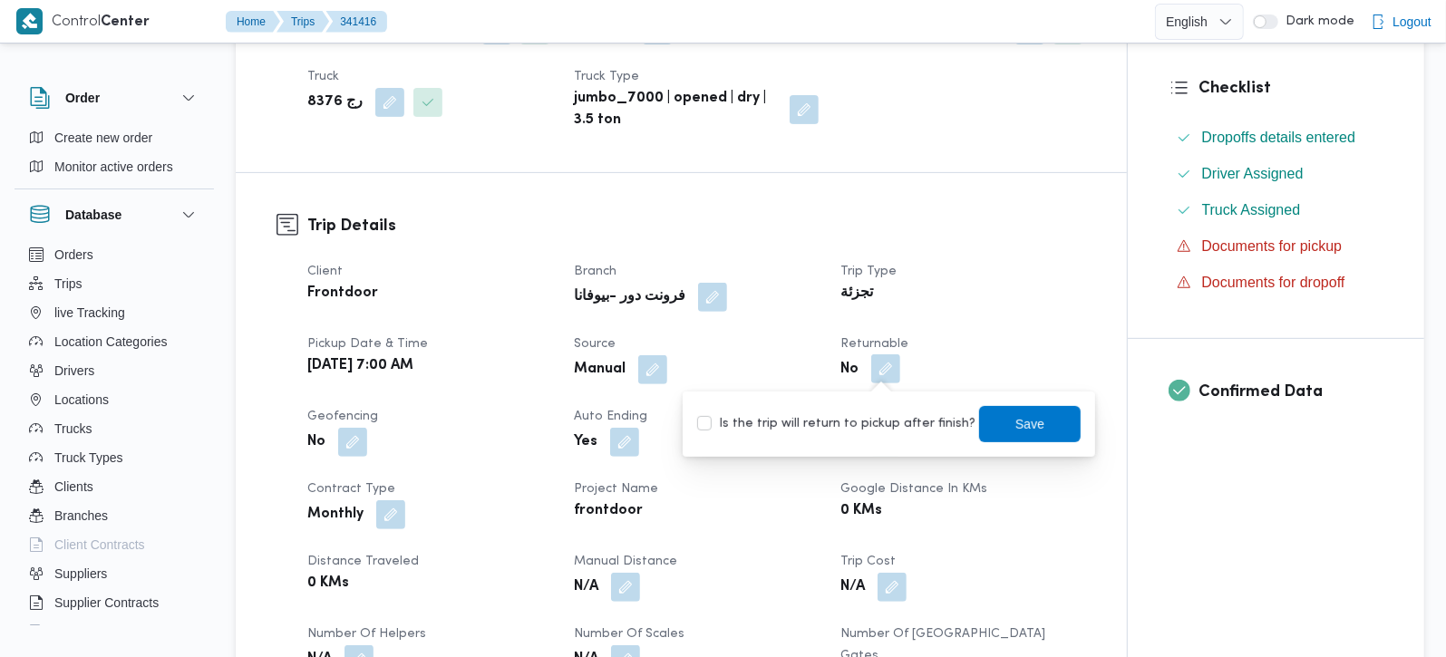
click at [879, 410] on div "Is the trip will return to pickup after finish? Save" at bounding box center [889, 424] width 387 height 40
click at [932, 414] on label "Is the trip will return to pickup after finish?" at bounding box center [836, 425] width 278 height 22
checkbox input "true"
click at [1016, 420] on span "Save" at bounding box center [1030, 424] width 29 height 22
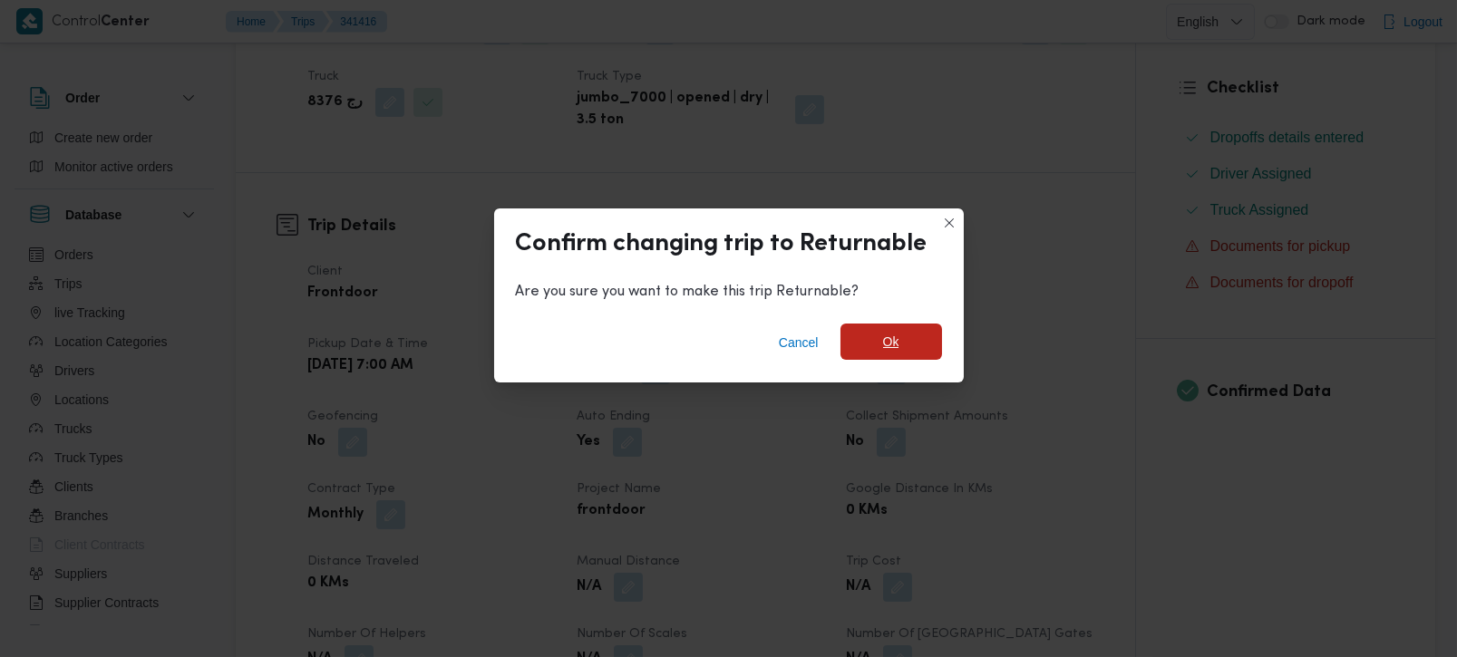
click at [930, 335] on span "Ok" at bounding box center [892, 342] width 102 height 36
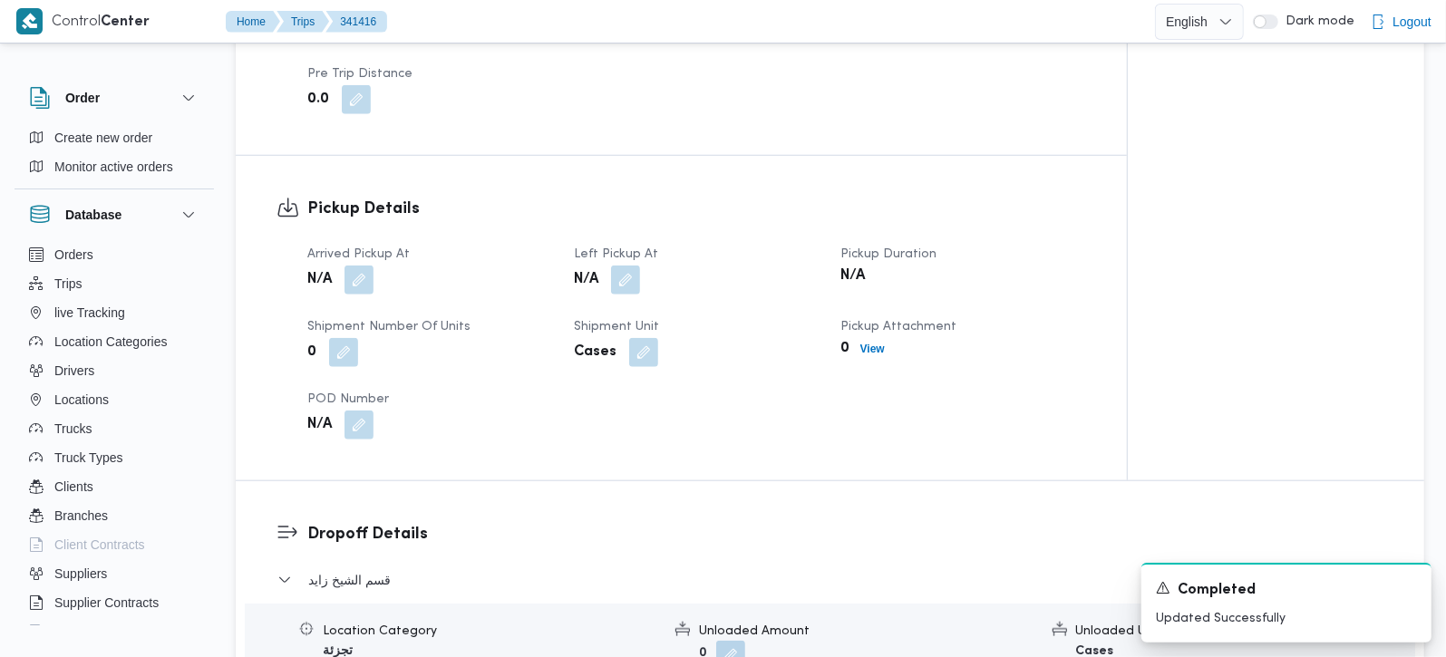
scroll to position [1174, 0]
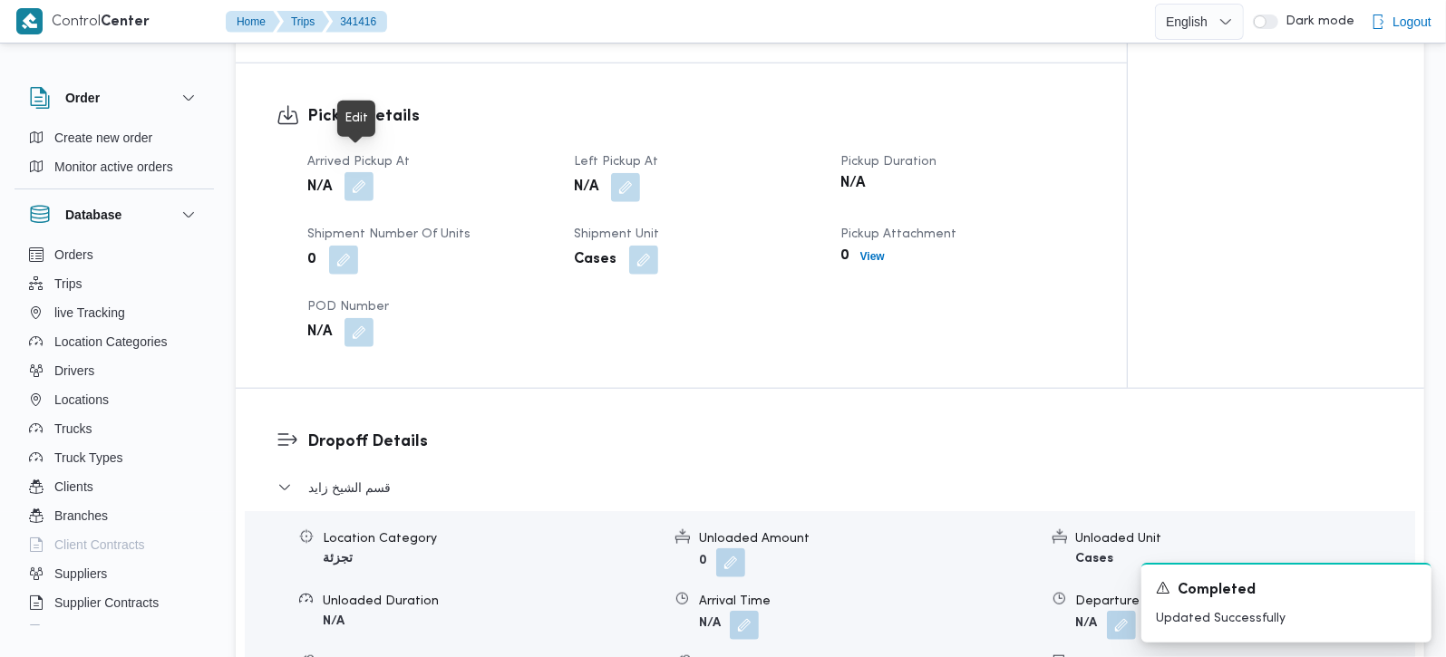
click at [346, 172] on button "button" at bounding box center [359, 186] width 29 height 29
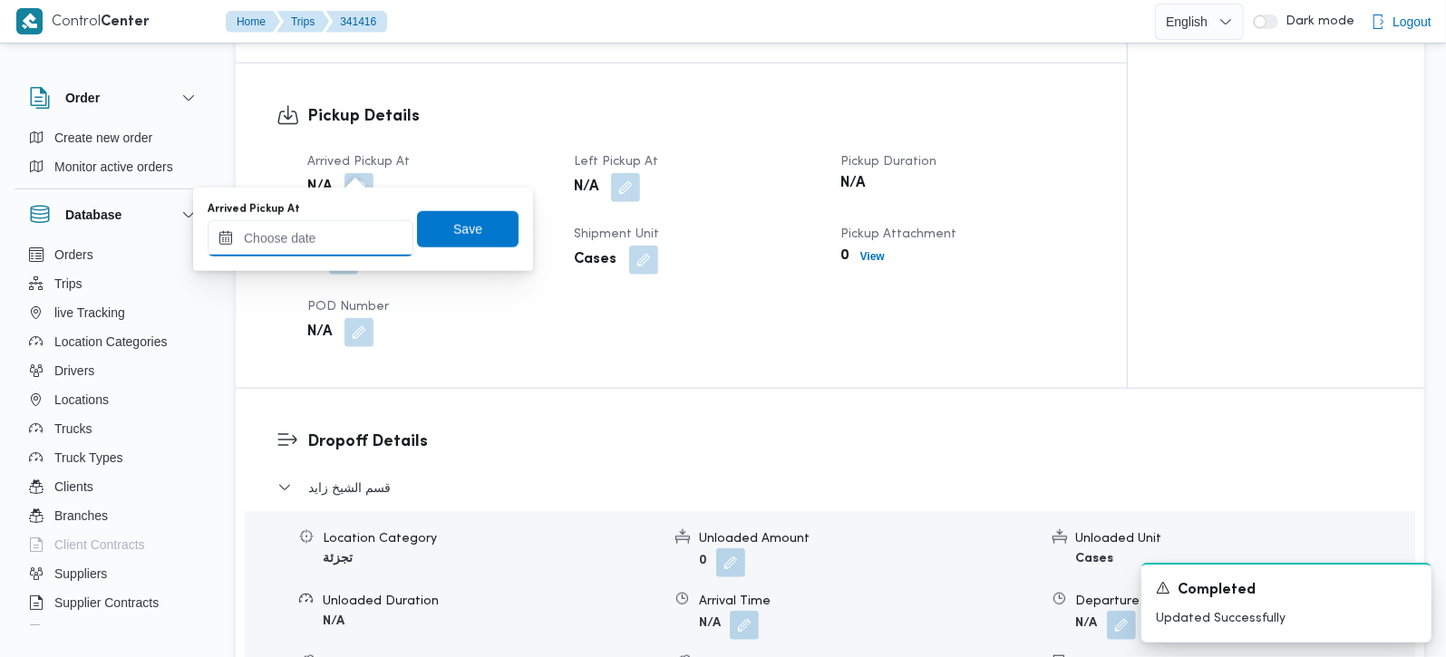
click at [323, 239] on input "Arrived Pickup At" at bounding box center [311, 238] width 206 height 36
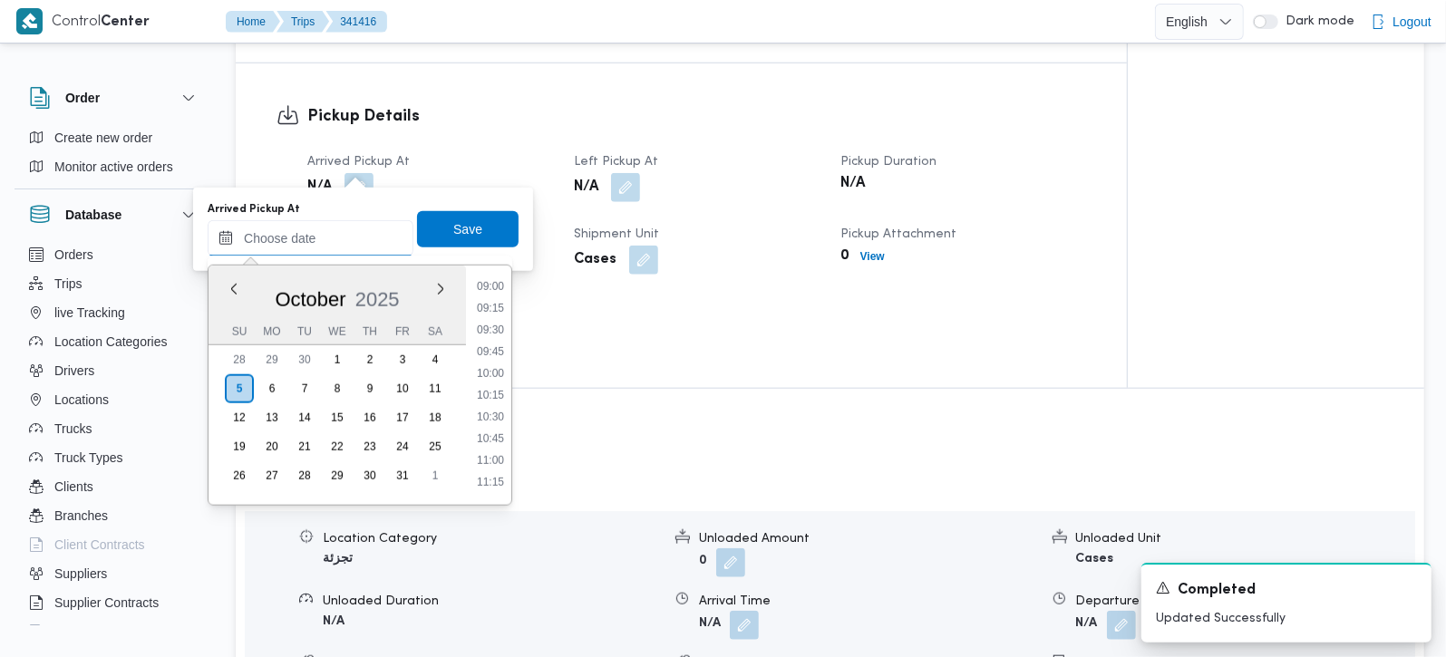
scroll to position [679, 0]
click at [488, 297] on li "08:00" at bounding box center [491, 306] width 42 height 18
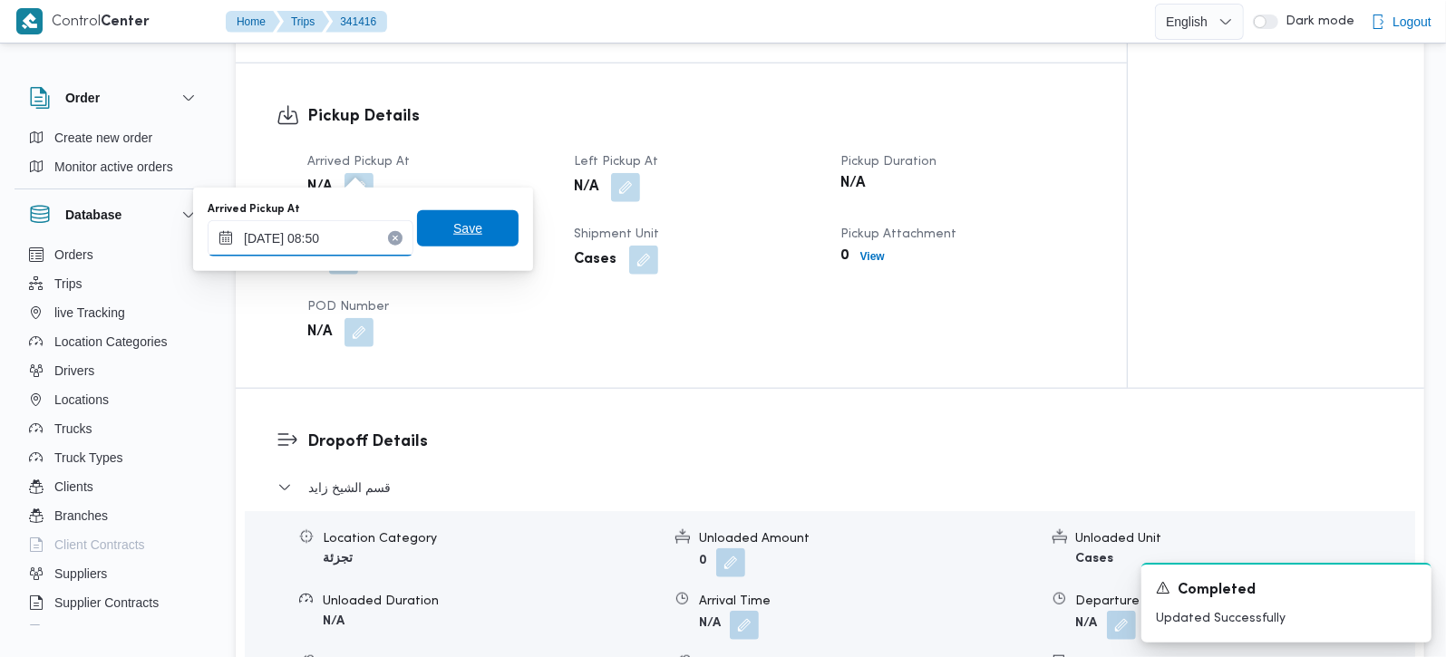
type input "05/10/2025 08:50"
click at [457, 228] on span "Save" at bounding box center [467, 229] width 29 height 22
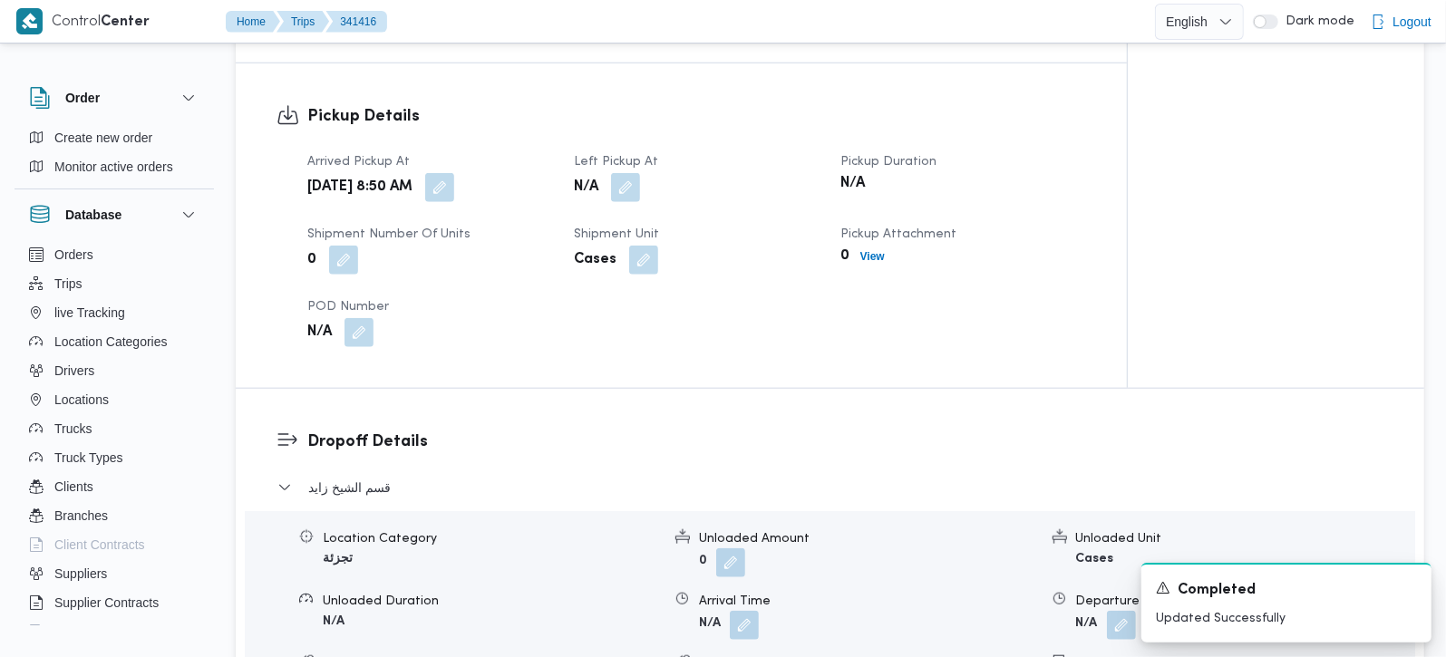
click at [629, 186] on div "Arrived Pickup At Sun, Oct 5, 2025 8:50 AM Left Pickup At N/A Pickup Duration N…" at bounding box center [697, 250] width 801 height 218
click at [630, 173] on button "button" at bounding box center [625, 186] width 29 height 29
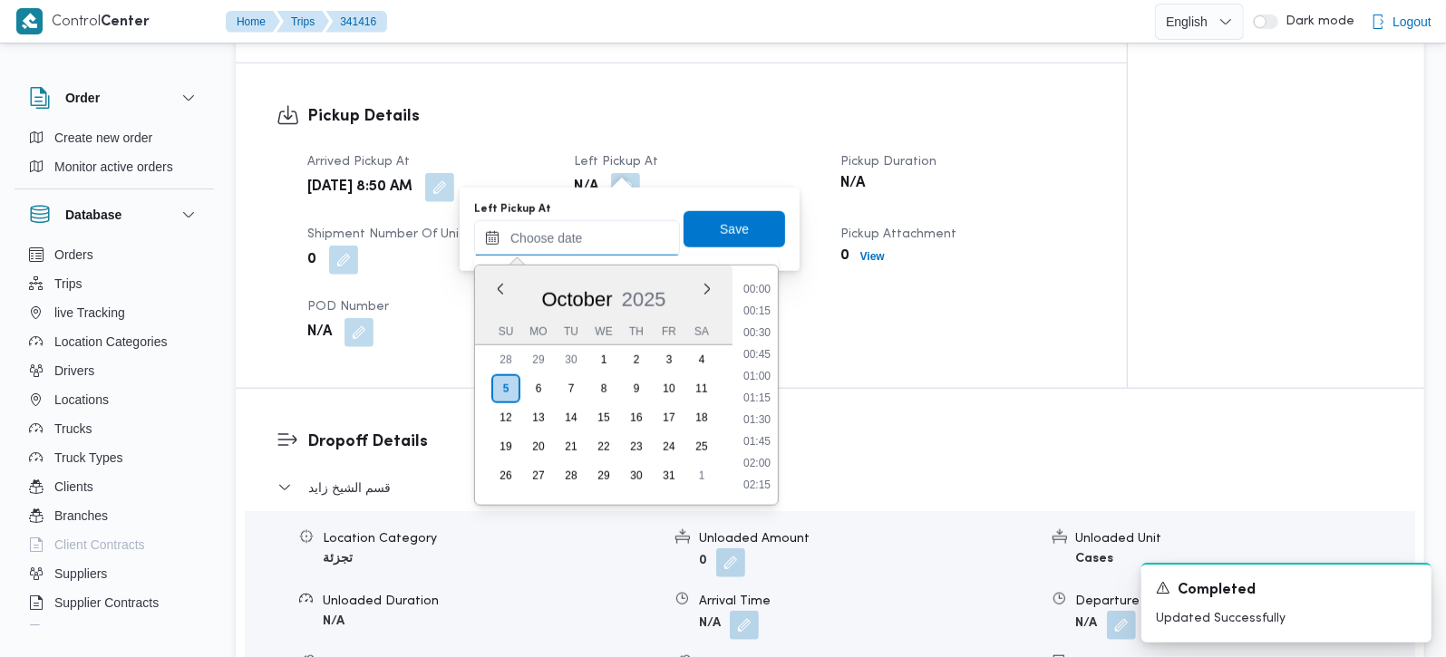
click at [607, 248] on input "Left Pickup At" at bounding box center [577, 238] width 206 height 36
click at [755, 358] on li "09:45" at bounding box center [757, 352] width 42 height 18
type input "05/10/2025 09:45"
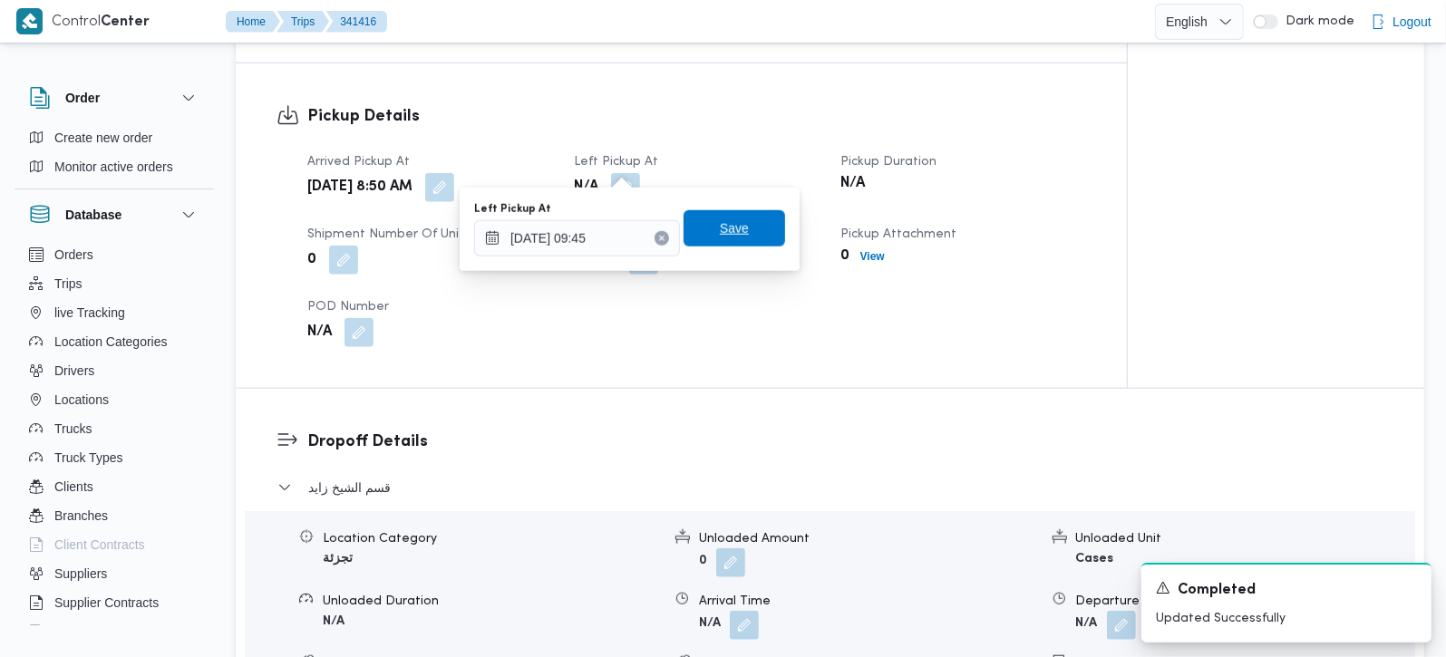
click at [716, 240] on span "Save" at bounding box center [735, 228] width 102 height 36
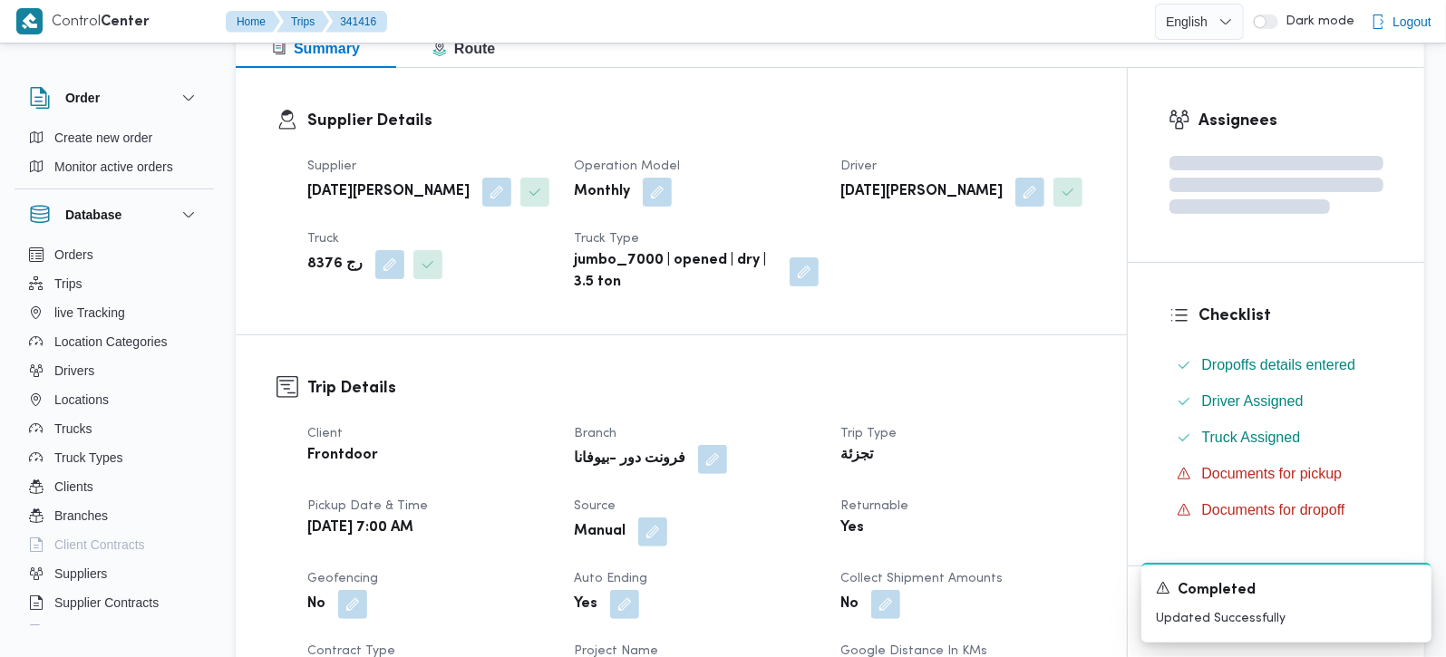
scroll to position [0, 0]
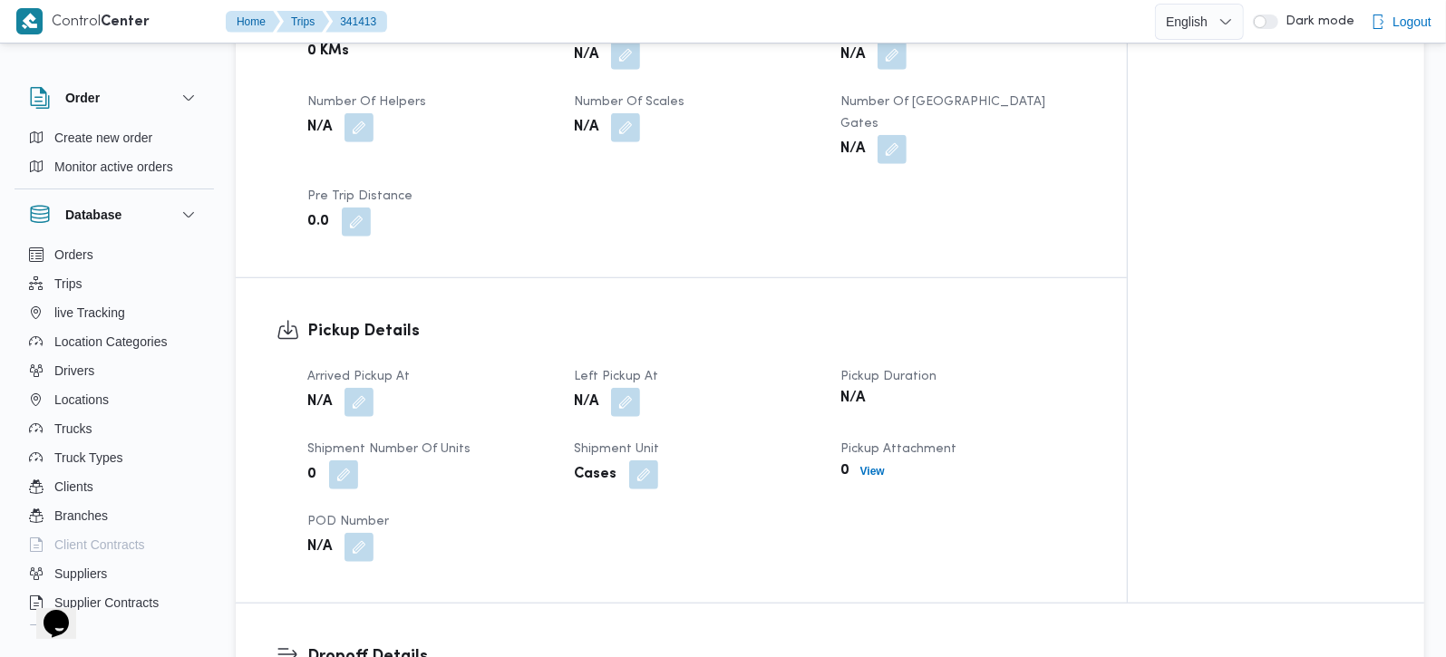
scroll to position [959, 0]
click at [346, 386] on button "button" at bounding box center [359, 400] width 29 height 29
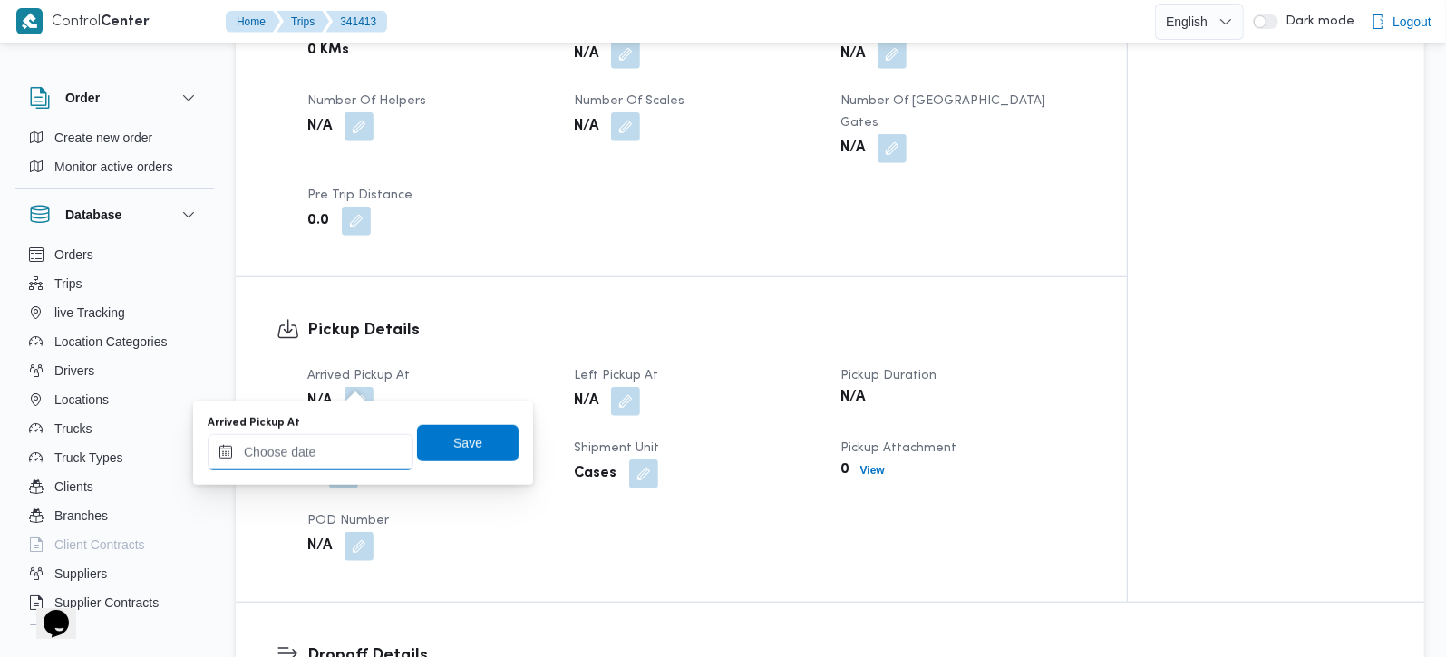
click at [303, 467] on input "Arrived Pickup At" at bounding box center [311, 452] width 206 height 36
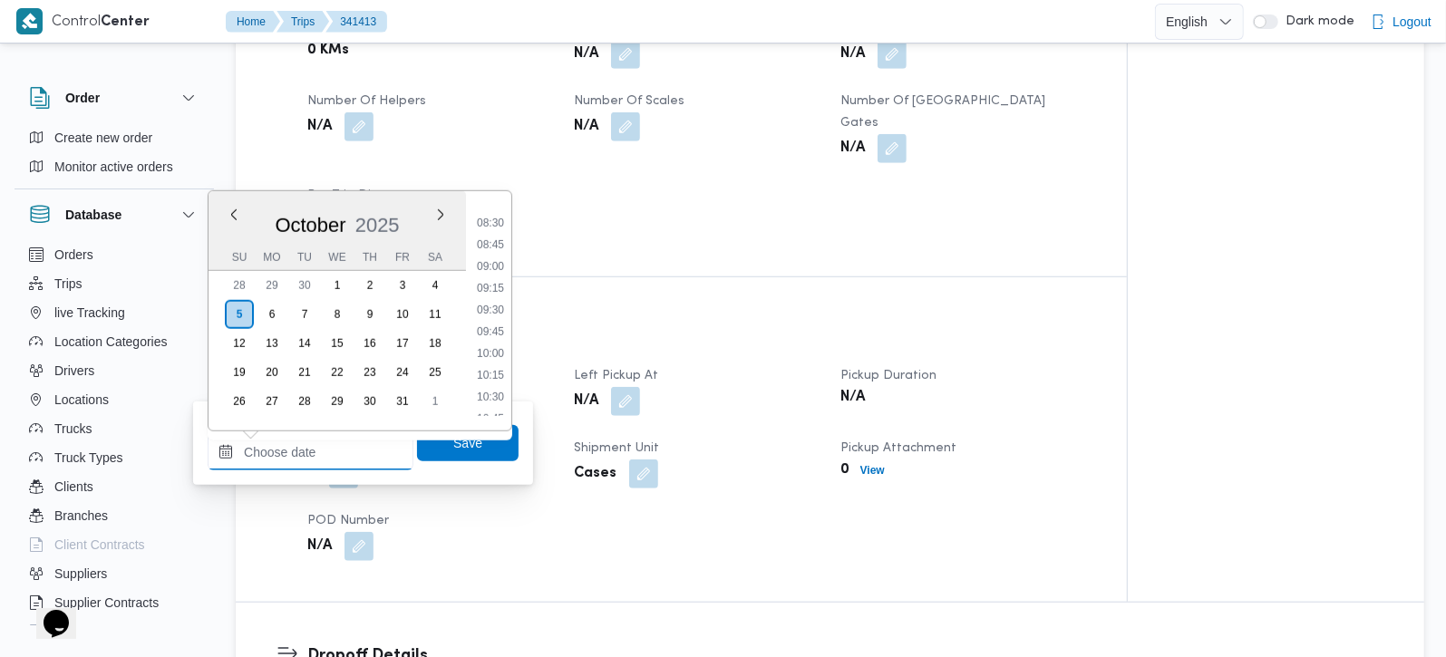
scroll to position [679, 0]
click at [491, 275] on li "08:30" at bounding box center [491, 276] width 42 height 18
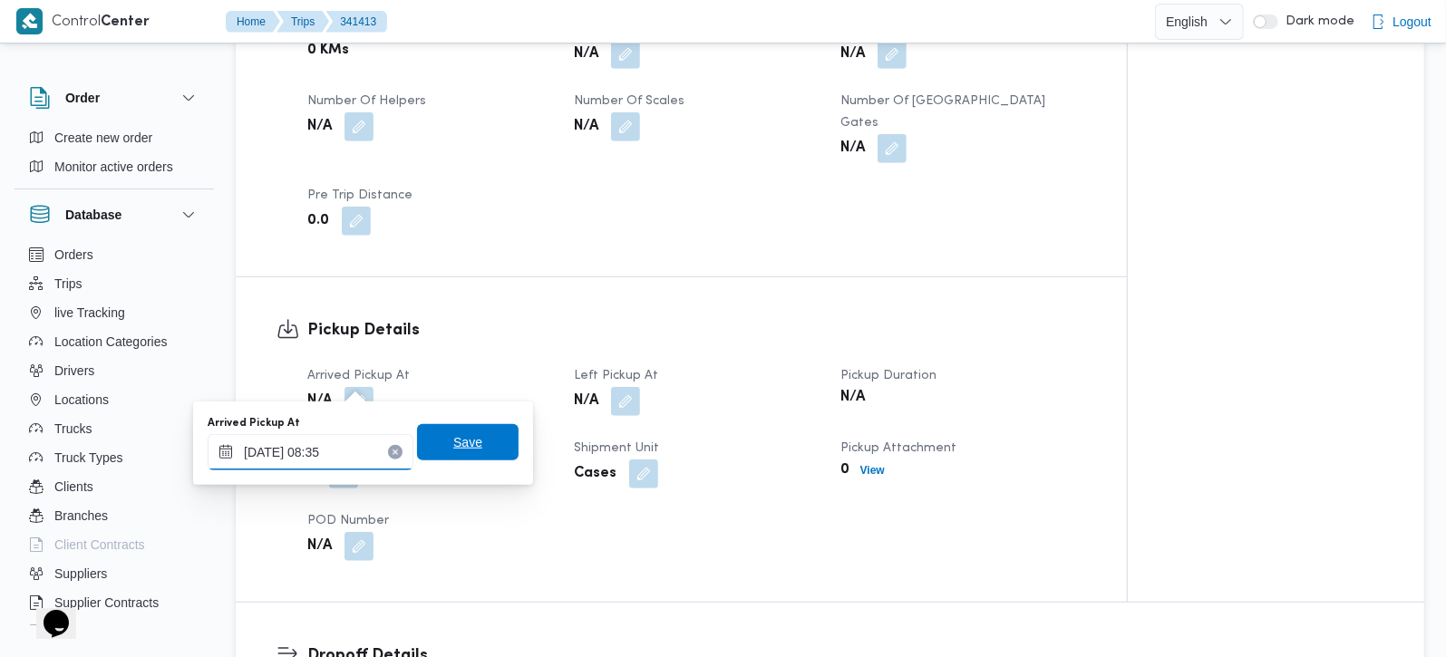
type input "[DATE] 08:35"
click at [463, 439] on span "Save" at bounding box center [467, 443] width 29 height 22
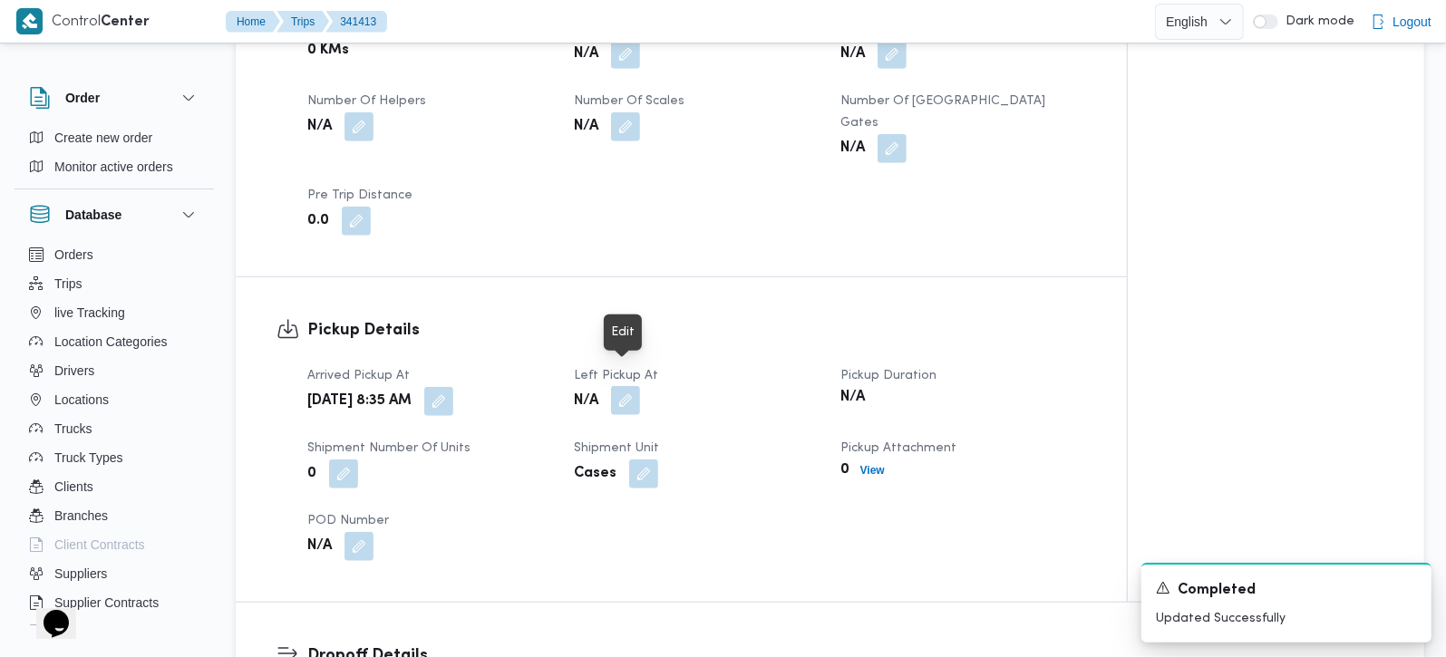
click at [618, 386] on button "button" at bounding box center [625, 400] width 29 height 29
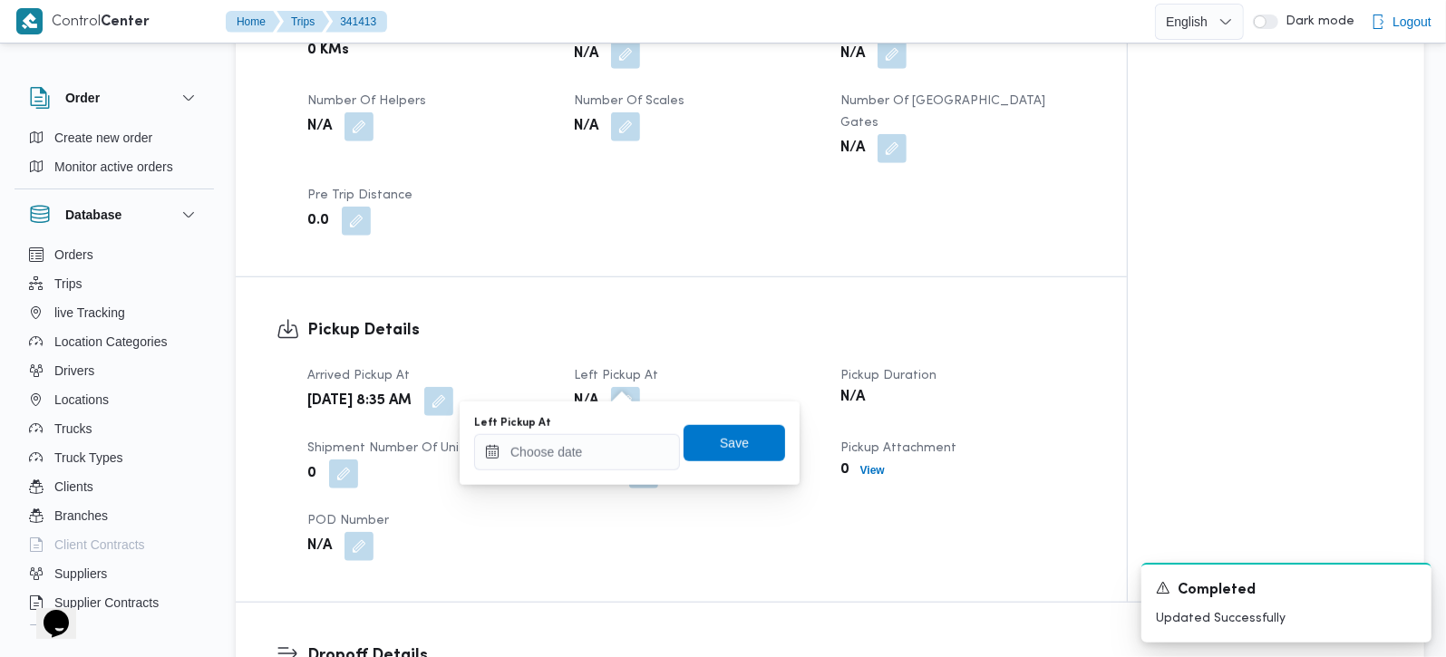
click at [615, 416] on div "Left Pickup At" at bounding box center [577, 423] width 206 height 15
drag, startPoint x: 613, startPoint y: 436, endPoint x: 801, endPoint y: 352, distance: 205.8
click at [613, 436] on input "Left Pickup At" at bounding box center [577, 452] width 206 height 36
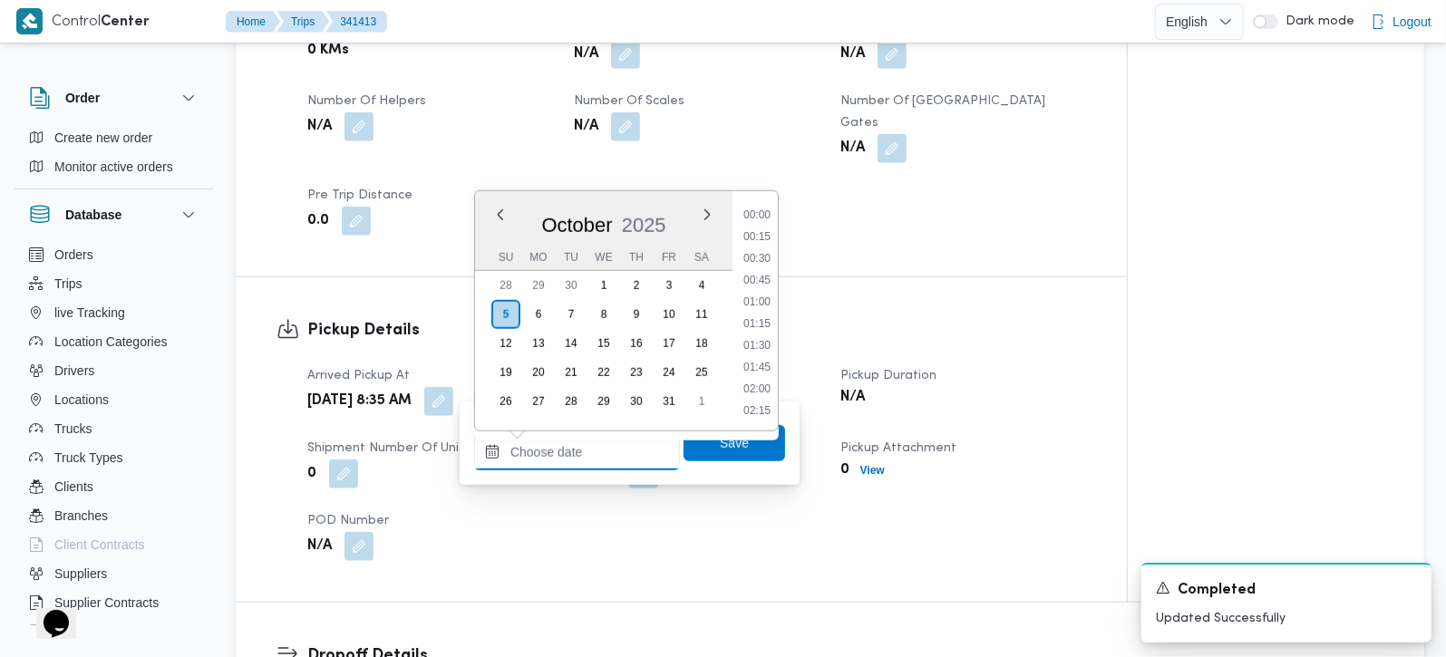
scroll to position [892, 0]
drag, startPoint x: 773, startPoint y: 238, endPoint x: 764, endPoint y: 287, distance: 49.8
click at [773, 238] on li "10:30" at bounding box center [757, 237] width 42 height 18
type input "[DATE] 10:30"
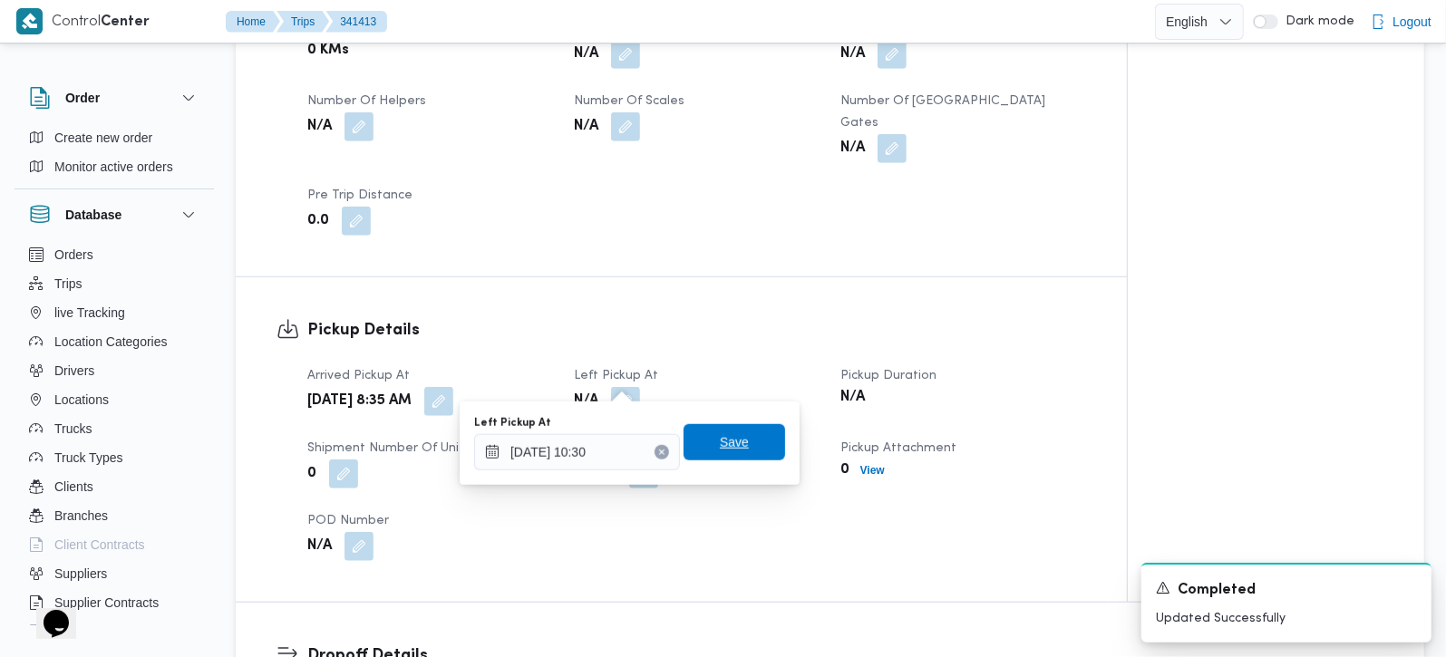
click at [720, 443] on span "Save" at bounding box center [734, 443] width 29 height 22
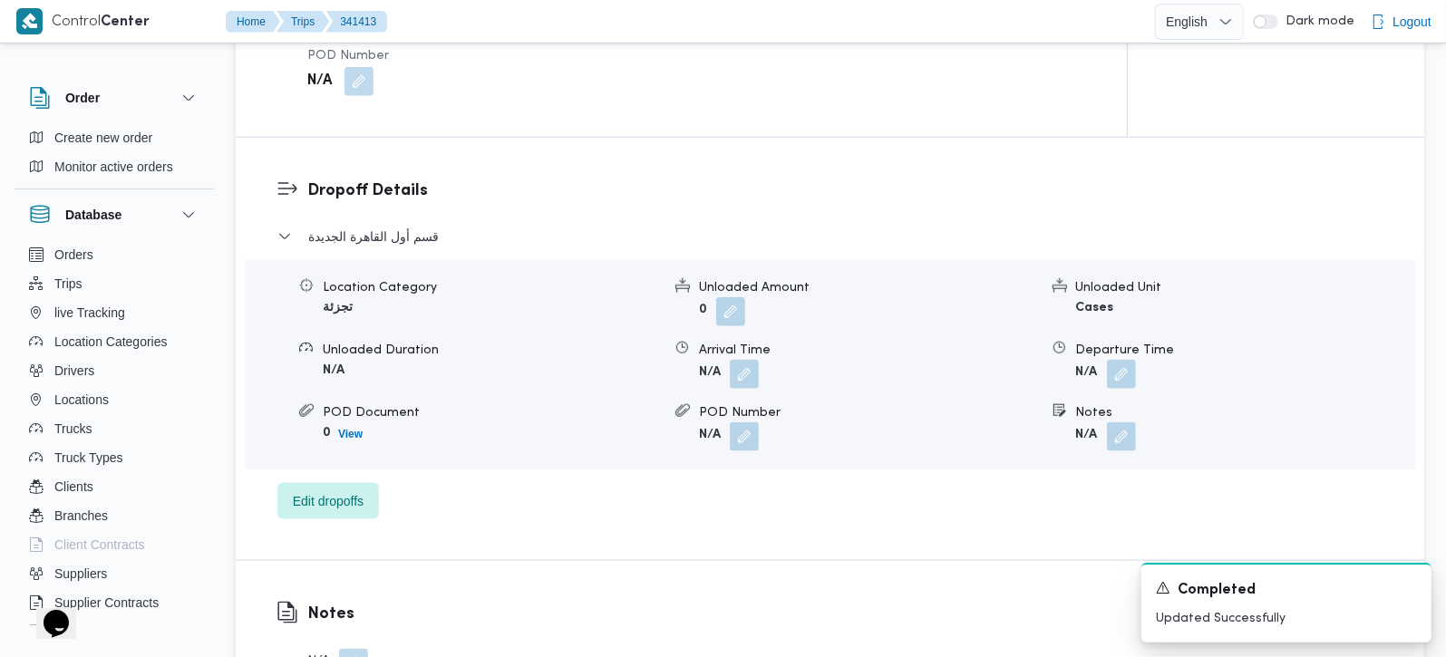
scroll to position [1494, 0]
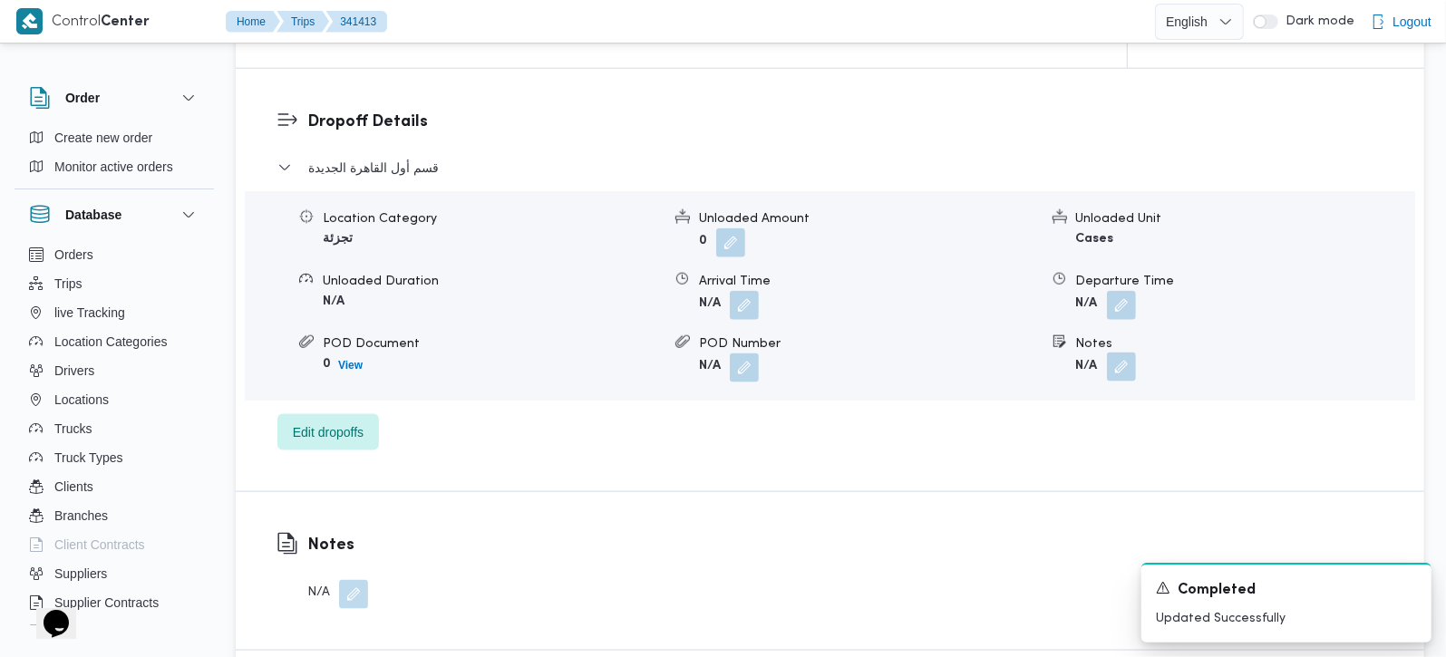
click at [1115, 353] on button "button" at bounding box center [1121, 367] width 29 height 29
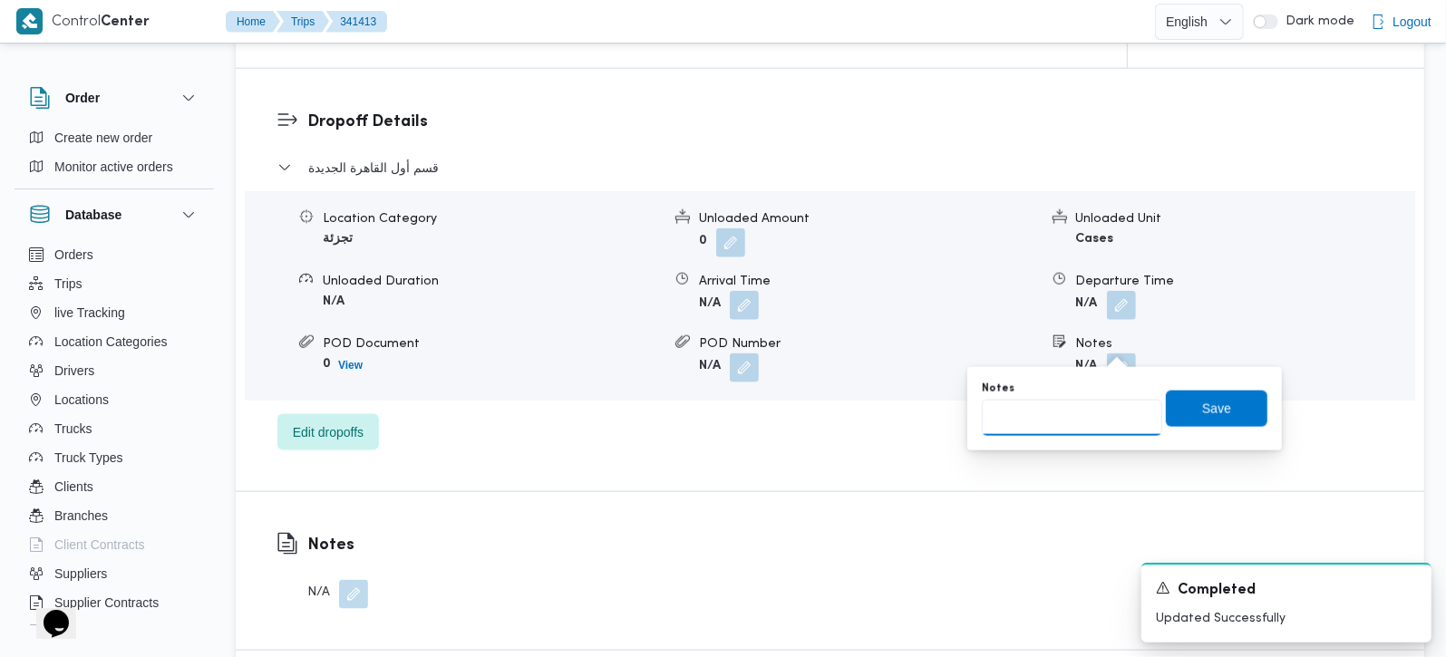
click at [1091, 418] on input "Notes" at bounding box center [1072, 418] width 180 height 36
paste input "التجمع الخامس"
type input "التجمع الخامس"
click at [1203, 398] on span "Save" at bounding box center [1217, 408] width 29 height 22
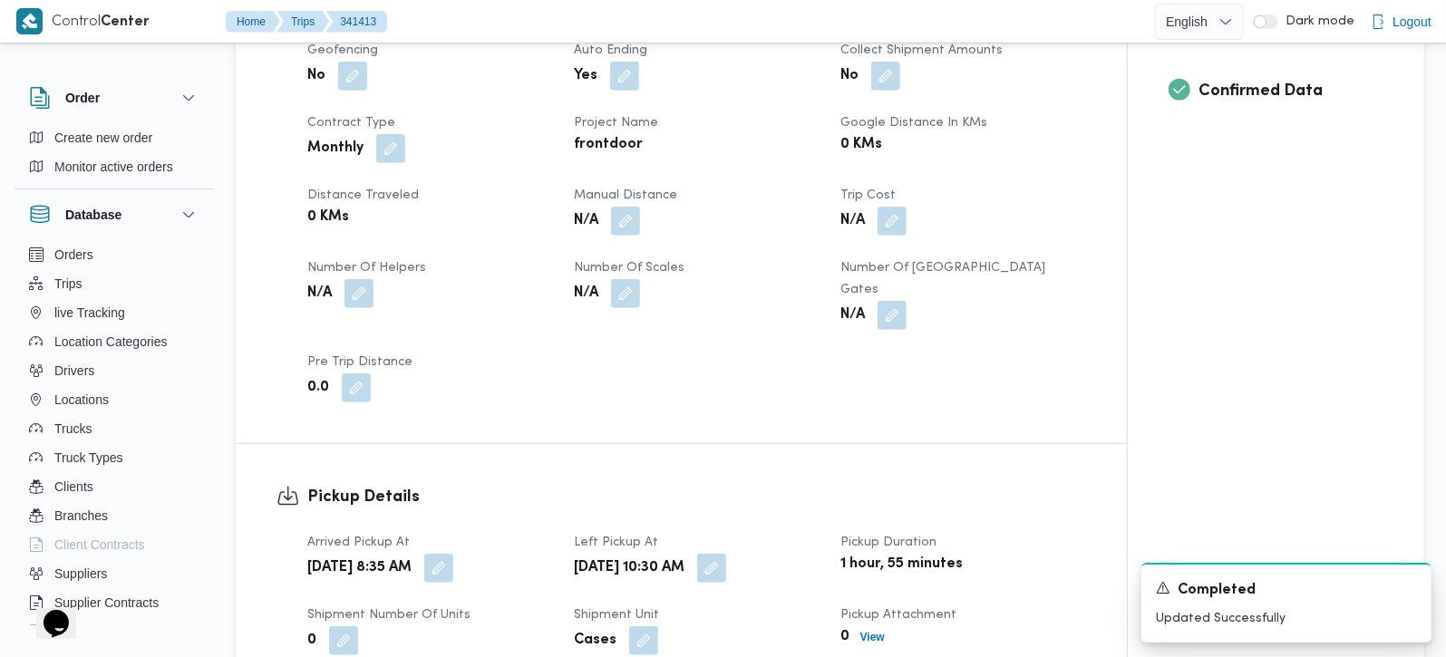
scroll to position [426, 0]
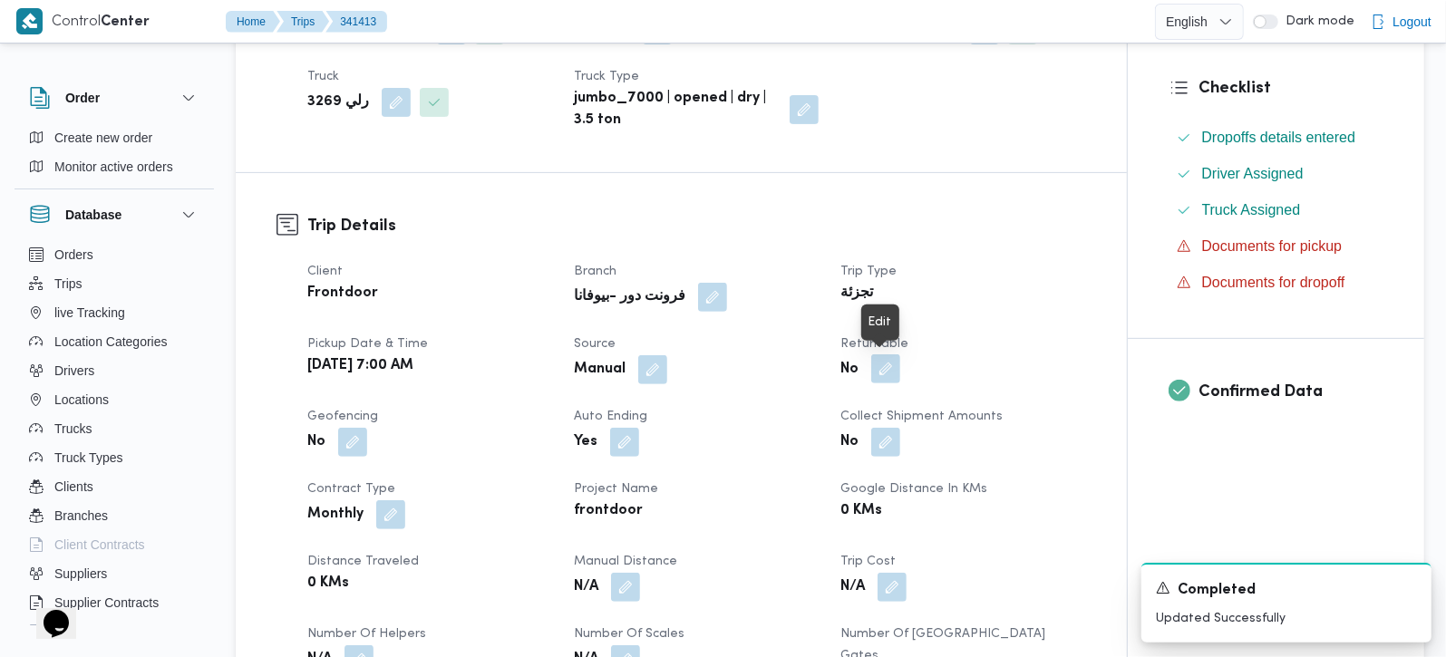
click at [888, 369] on button "button" at bounding box center [886, 369] width 29 height 29
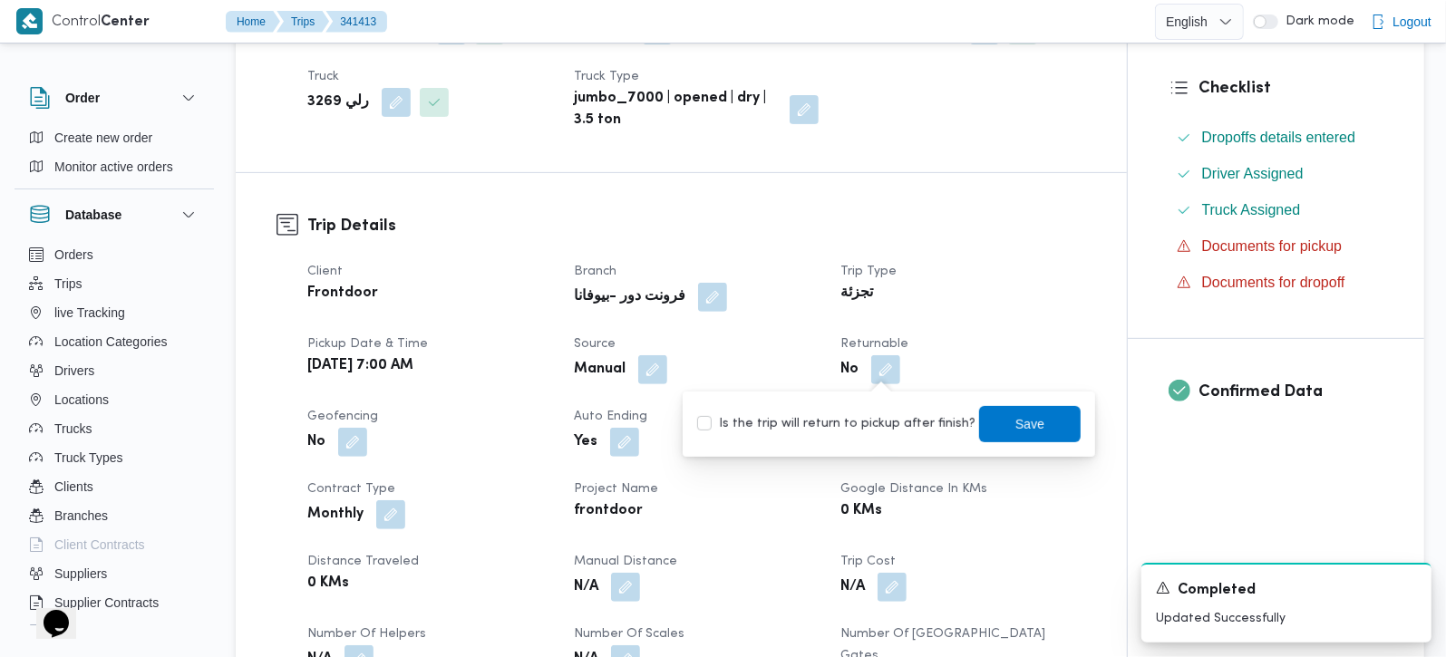
click at [888, 414] on label "Is the trip will return to pickup after finish?" at bounding box center [836, 425] width 278 height 22
checkbox input "true"
click at [984, 416] on span "Save" at bounding box center [1030, 423] width 102 height 36
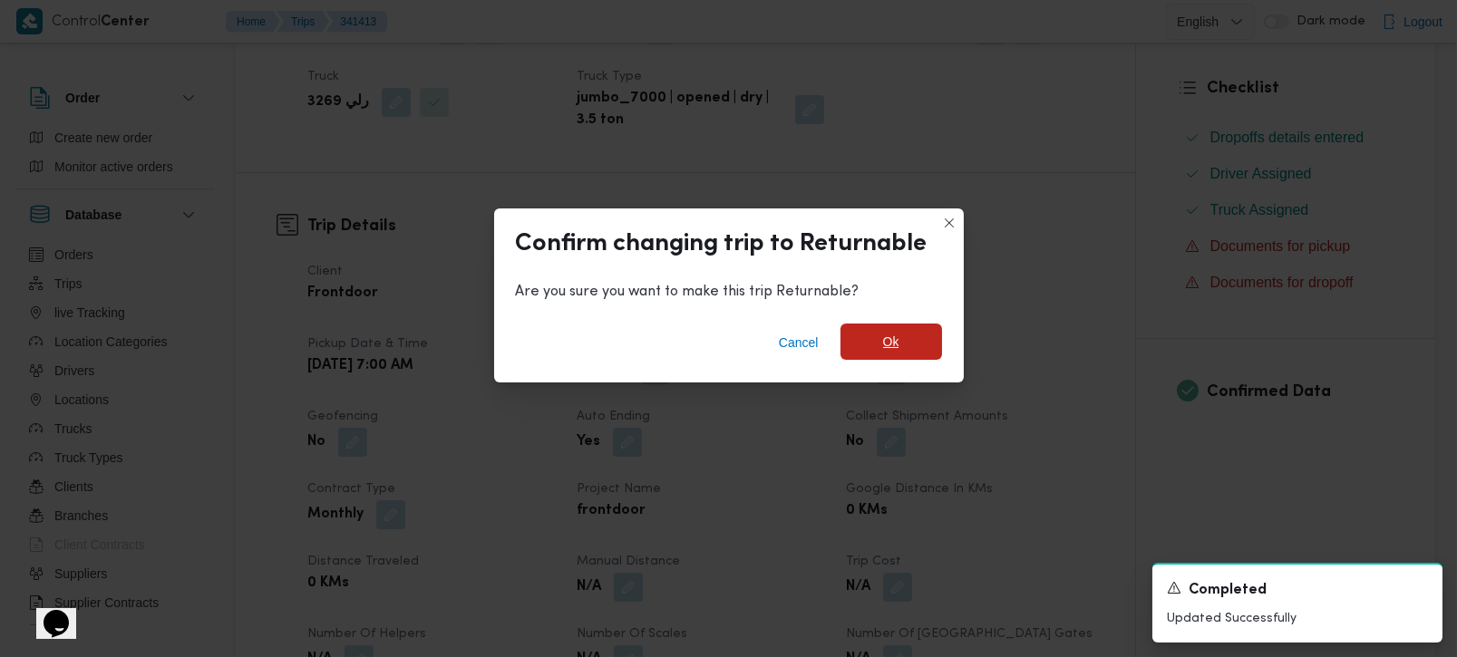
click at [888, 331] on span "Ok" at bounding box center [892, 342] width 102 height 36
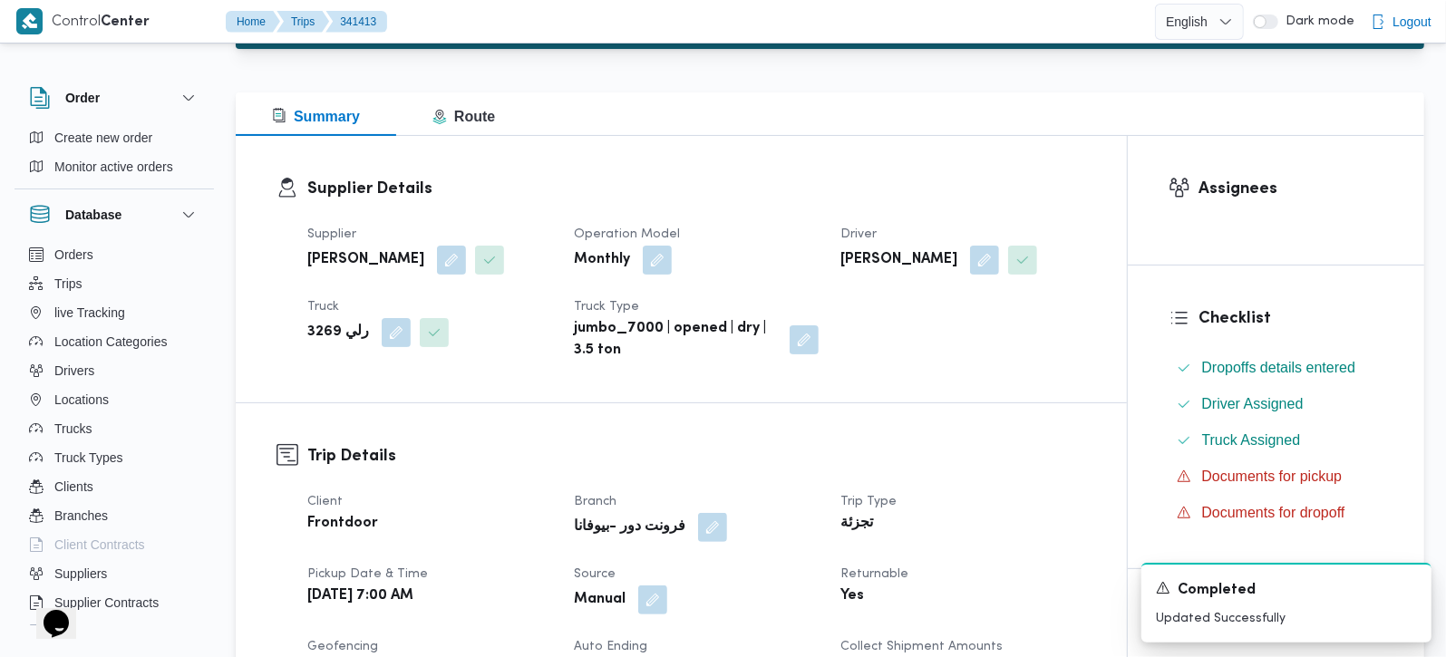
scroll to position [0, 0]
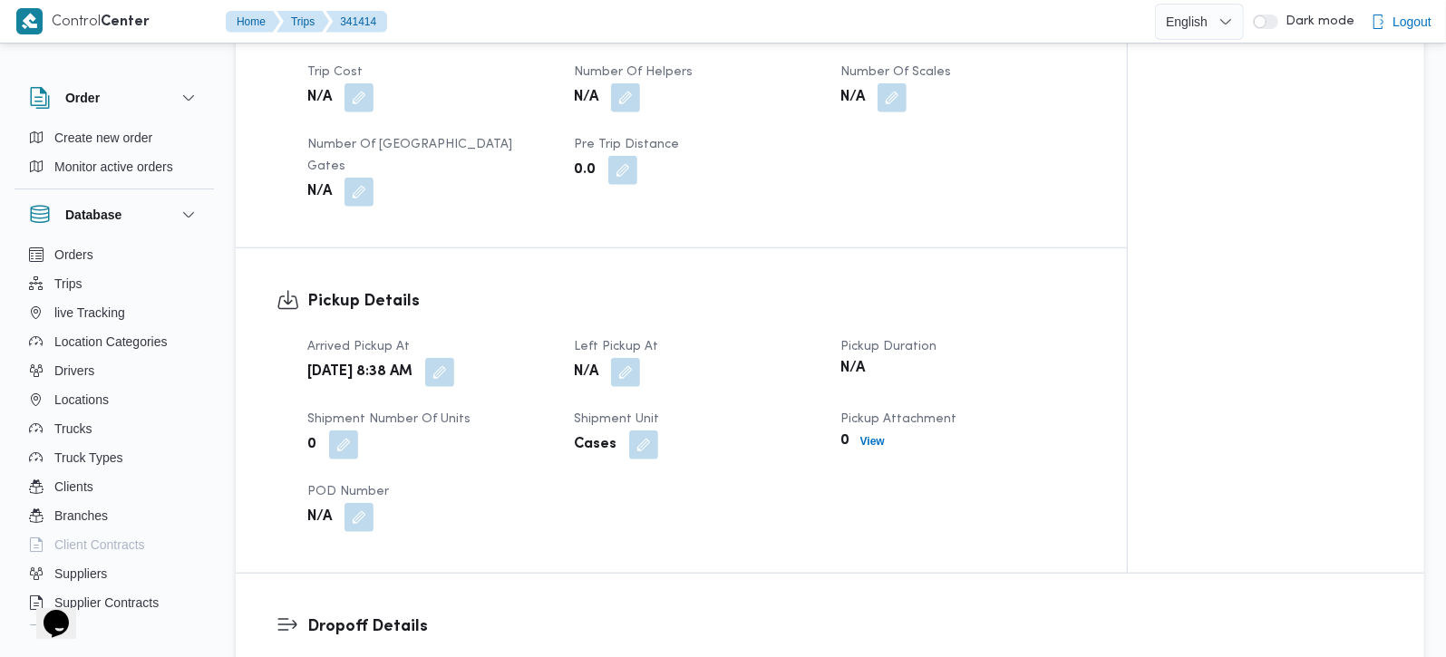
scroll to position [1280, 0]
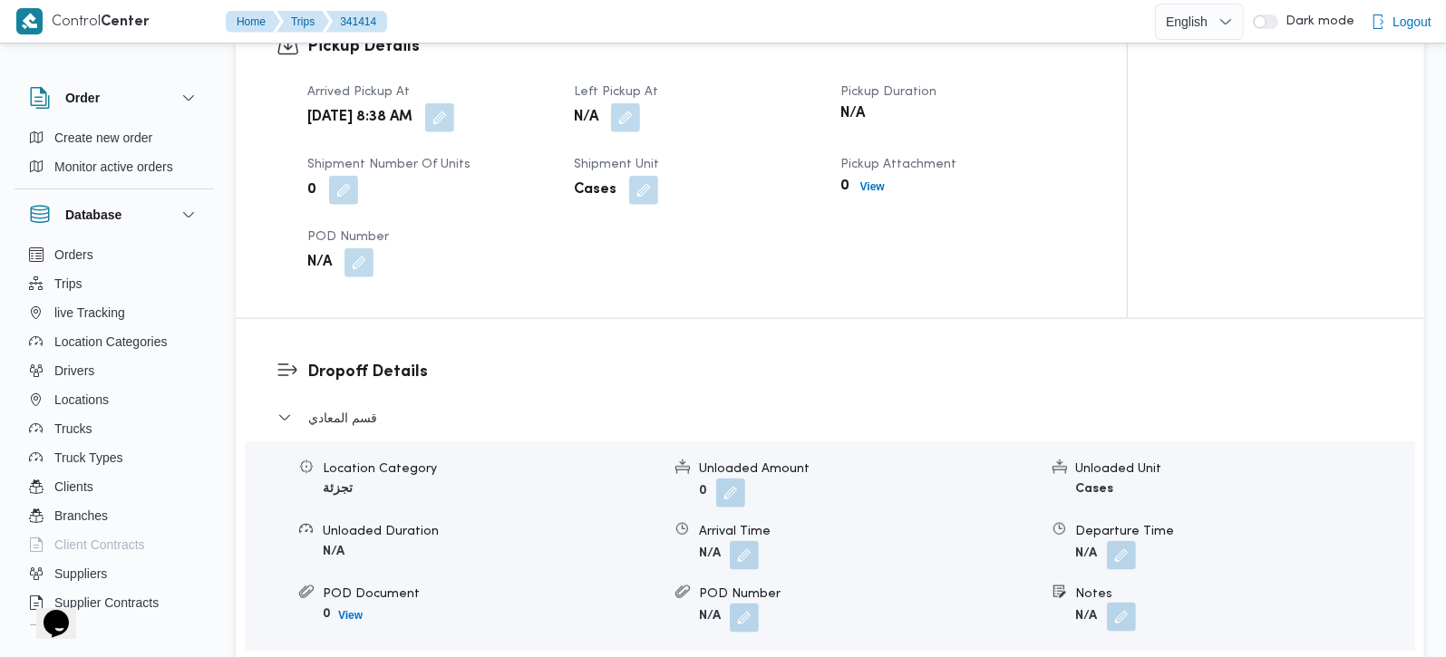
click at [1111, 604] on span at bounding box center [1117, 618] width 38 height 29
click at [1093, 604] on form "N/A" at bounding box center [1245, 618] width 338 height 29
click at [1108, 603] on button "button" at bounding box center [1121, 617] width 29 height 29
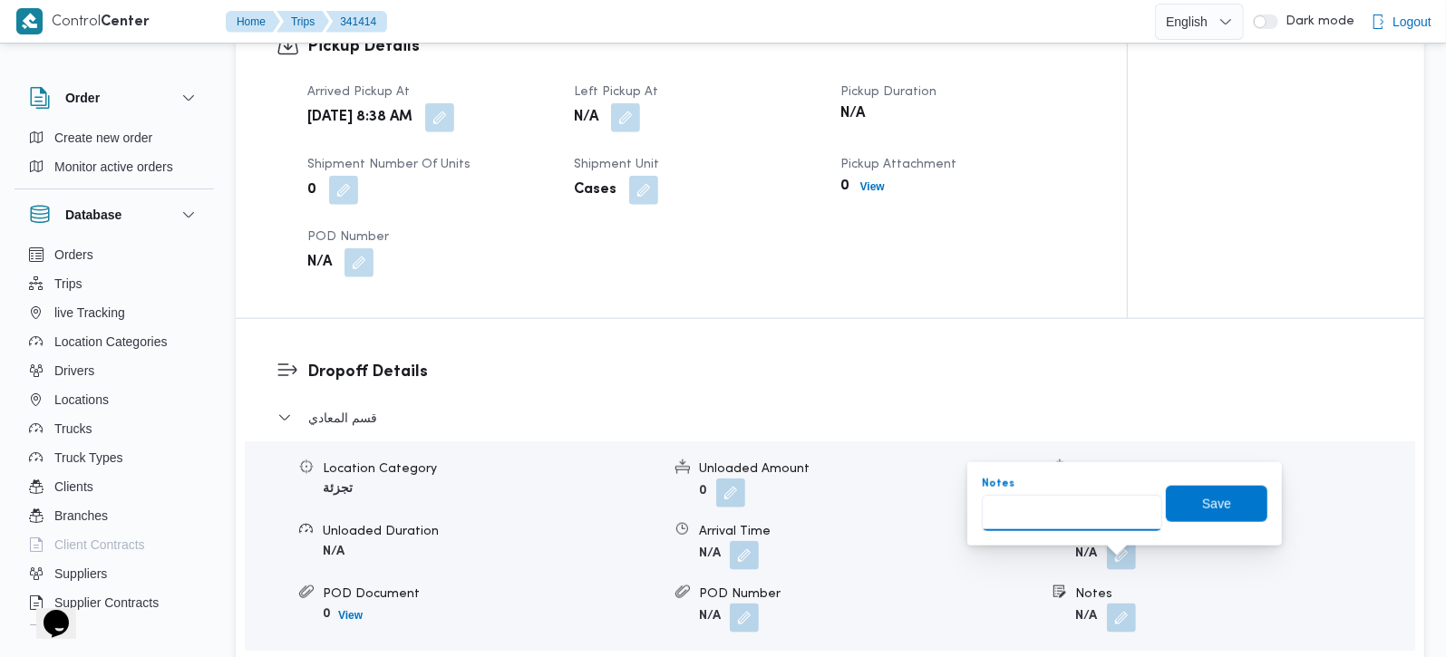
click at [1027, 516] on input "Notes" at bounding box center [1072, 513] width 180 height 36
paste input "زهراء"
type input "زهراء"
click at [1185, 504] on span "Save" at bounding box center [1217, 503] width 102 height 36
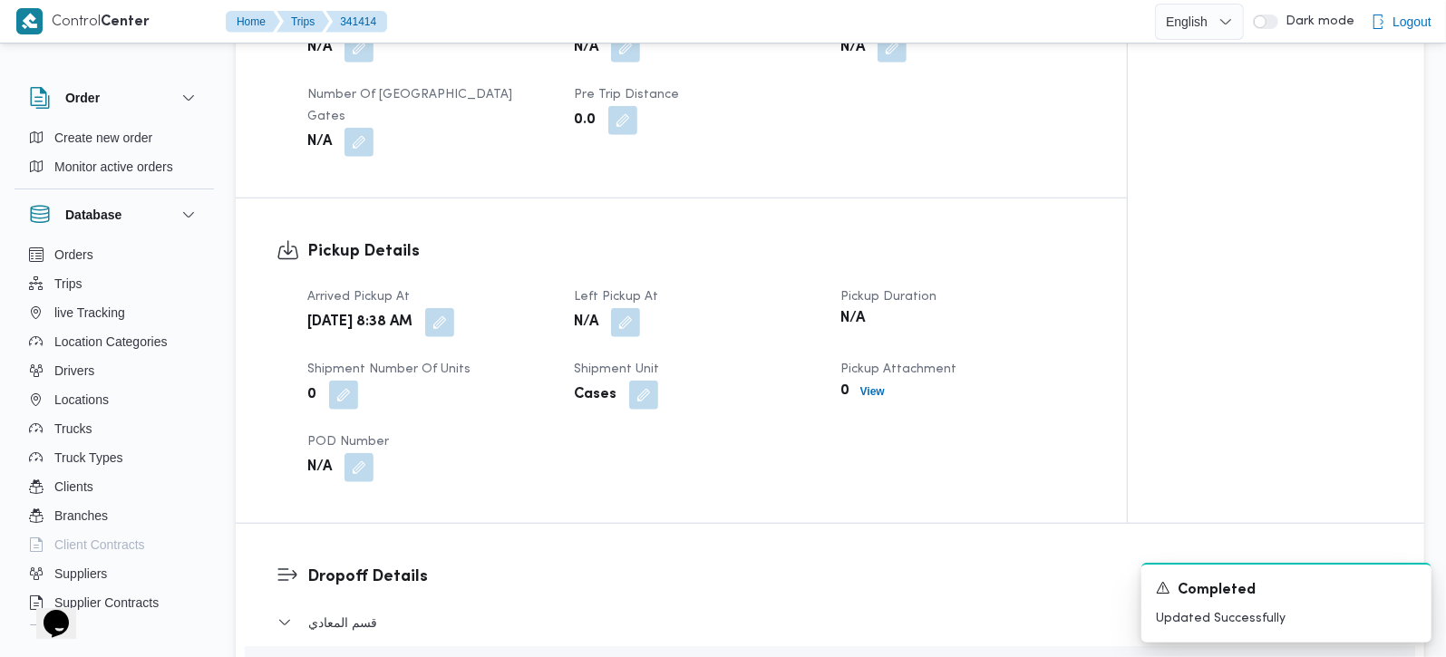
scroll to position [1067, 0]
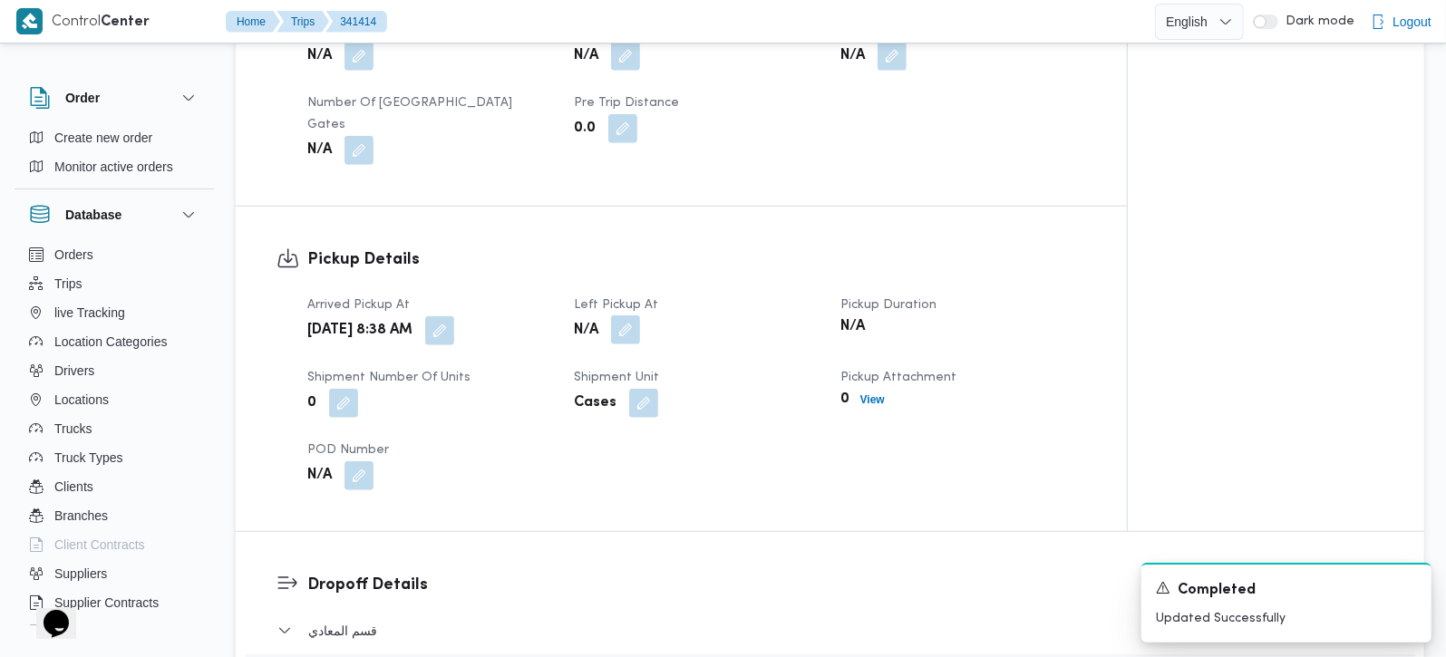
click at [619, 316] on button "button" at bounding box center [625, 330] width 29 height 29
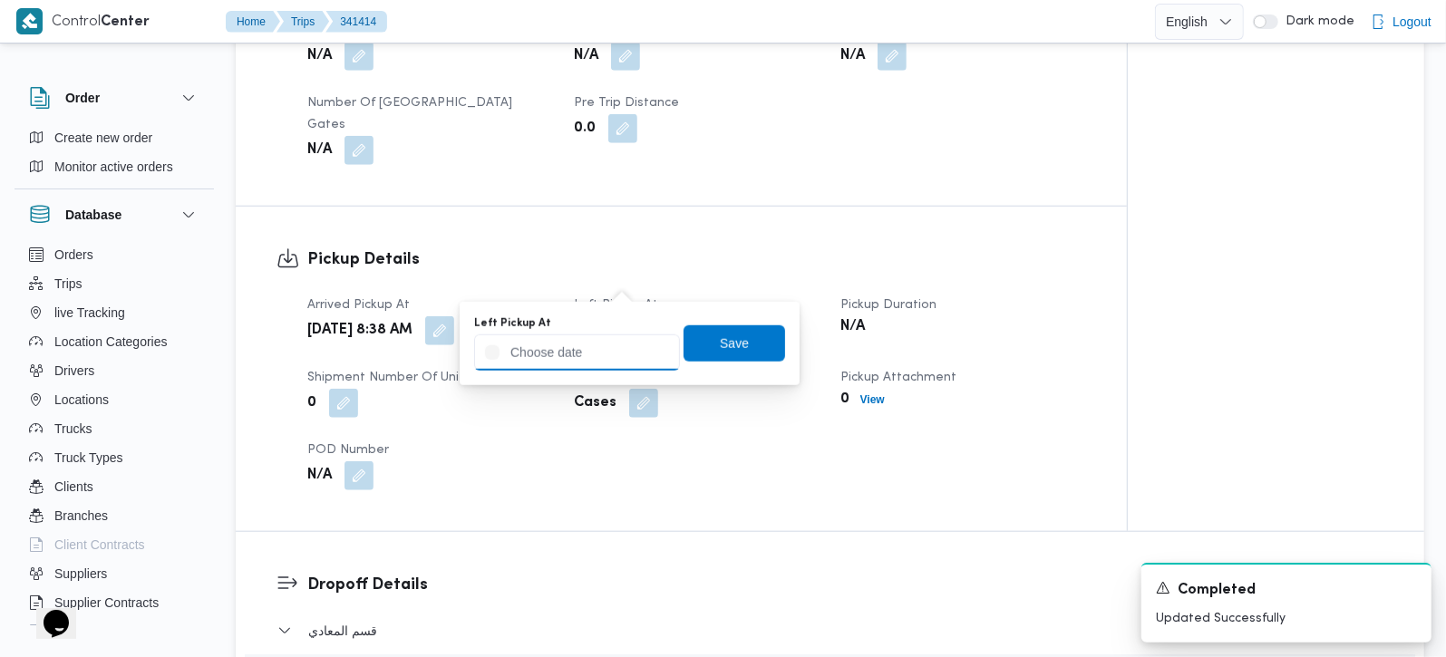
click at [615, 354] on input "Left Pickup At" at bounding box center [577, 353] width 206 height 36
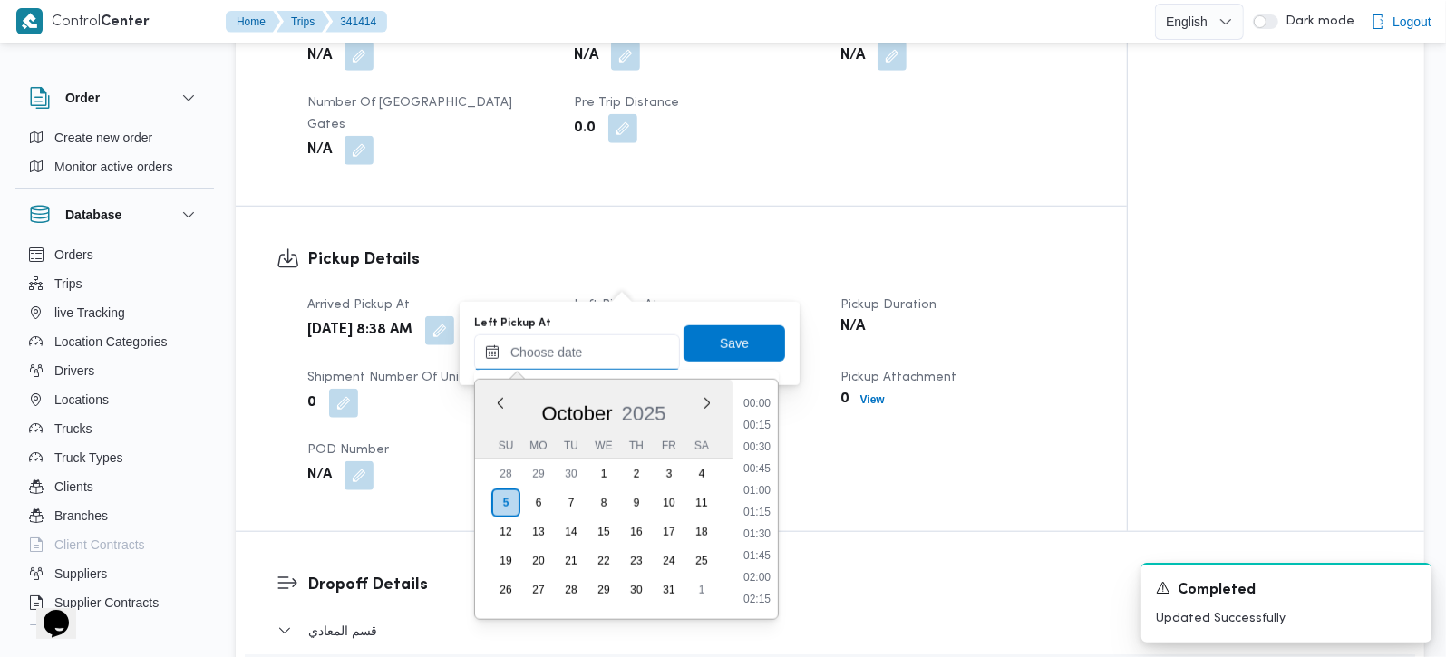
scroll to position [892, 0]
click at [774, 428] on li "10:30" at bounding box center [757, 425] width 42 height 18
type input "[DATE] 10:30"
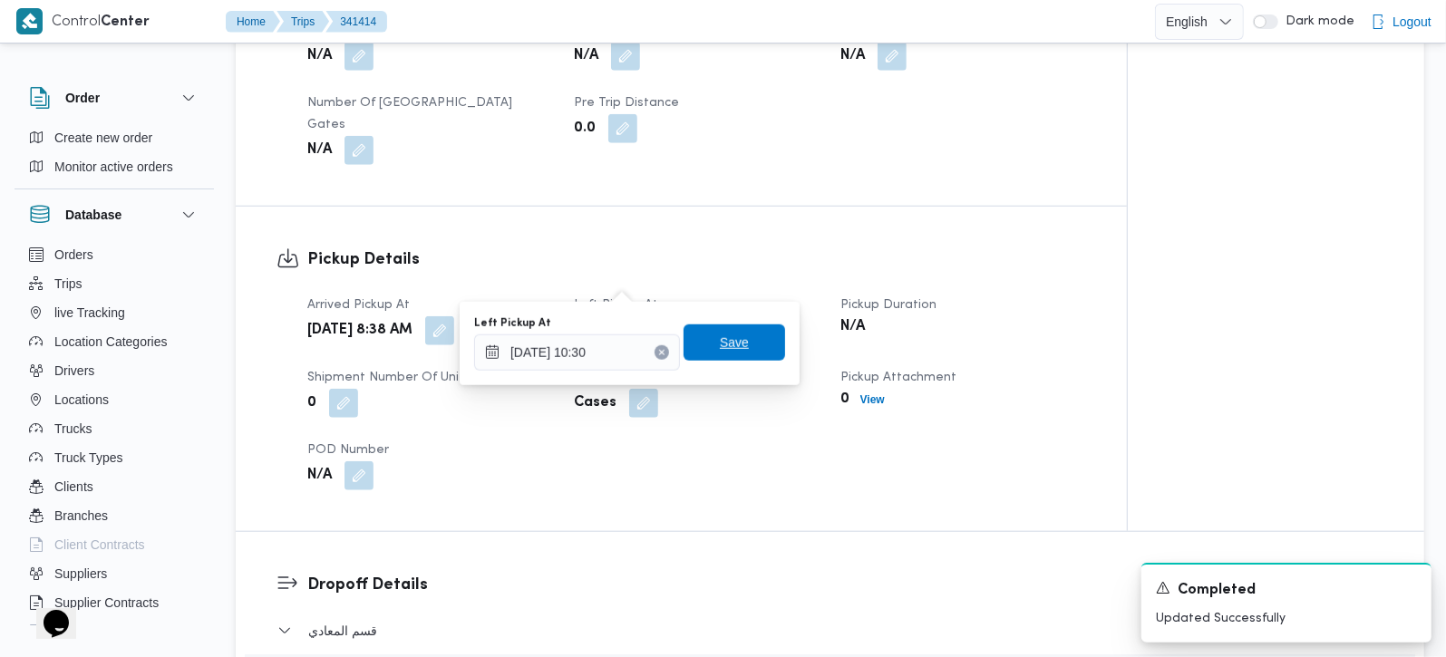
click at [738, 354] on span "Save" at bounding box center [735, 343] width 102 height 36
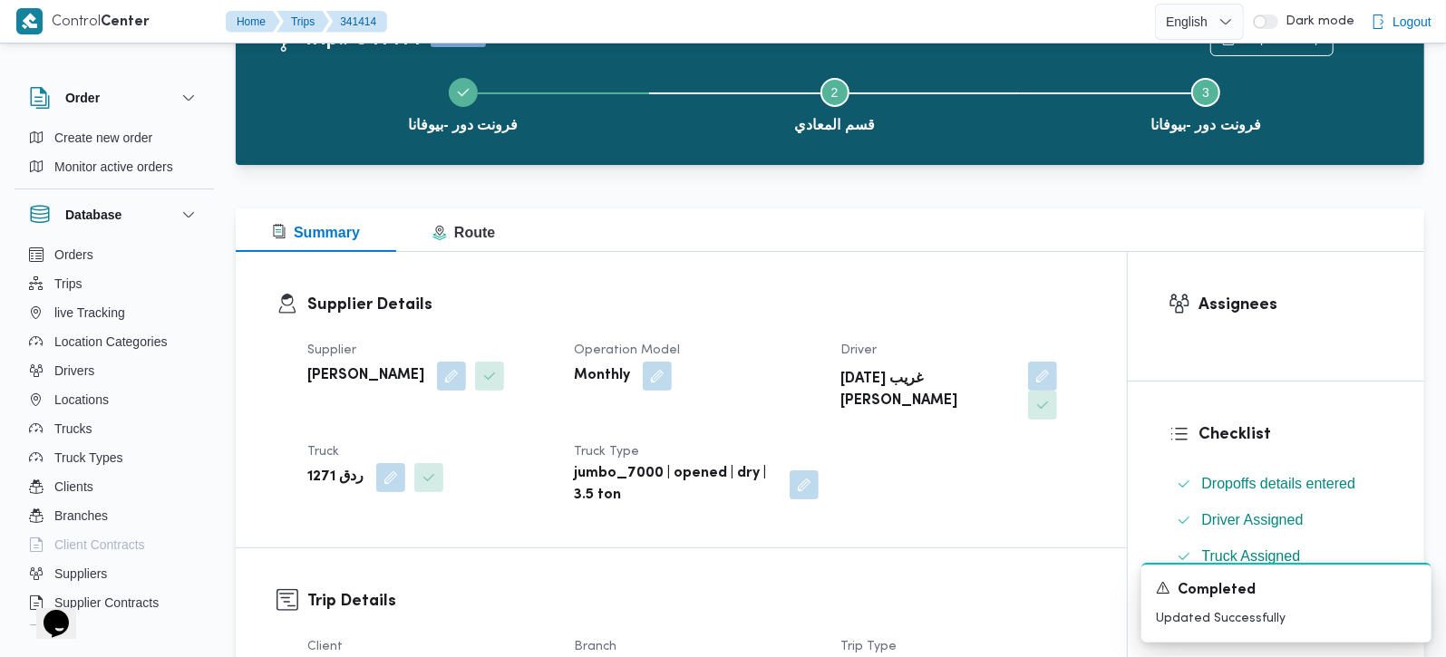
scroll to position [0, 0]
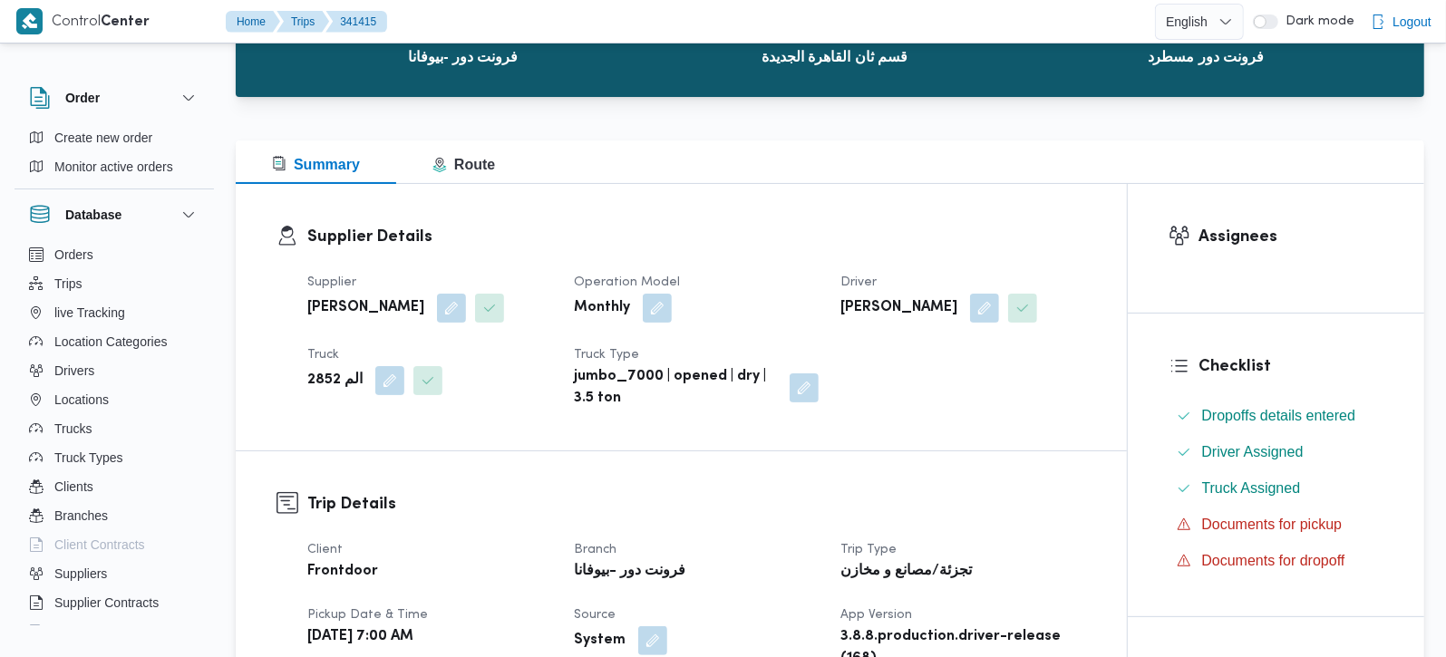
scroll to position [534, 0]
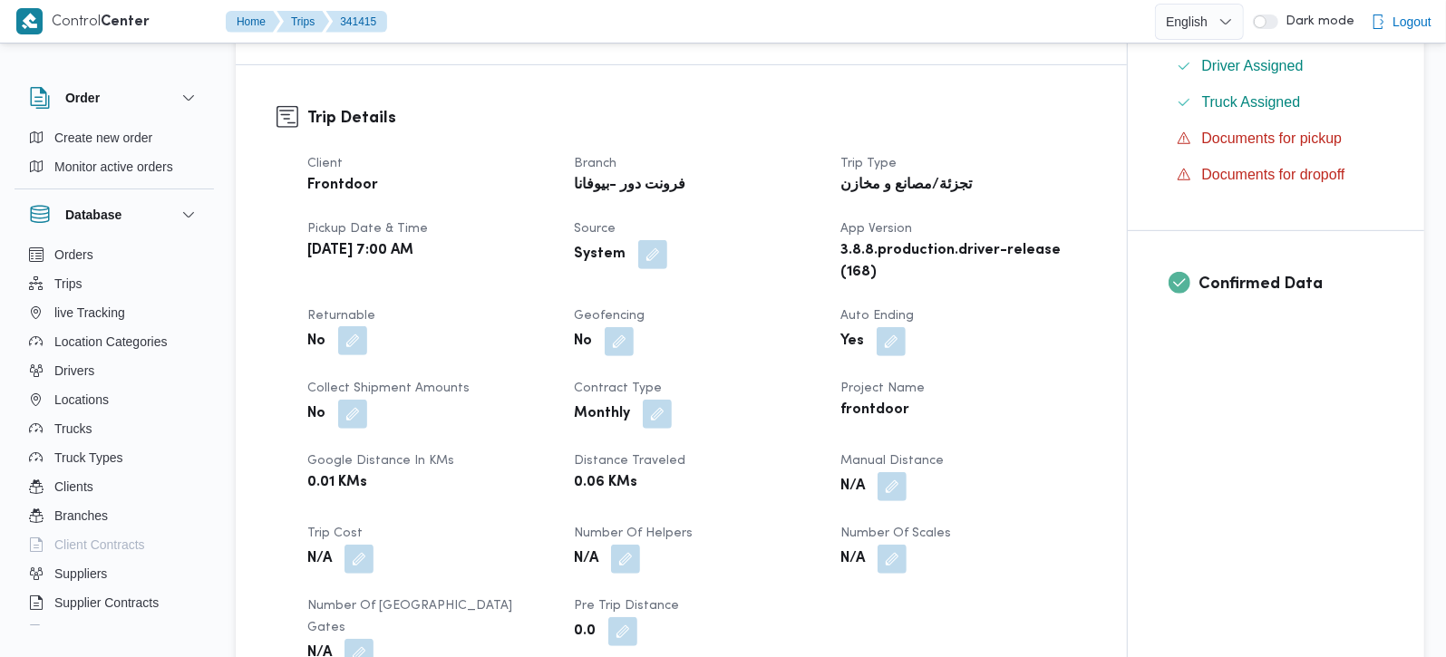
click at [356, 342] on button "button" at bounding box center [352, 340] width 29 height 29
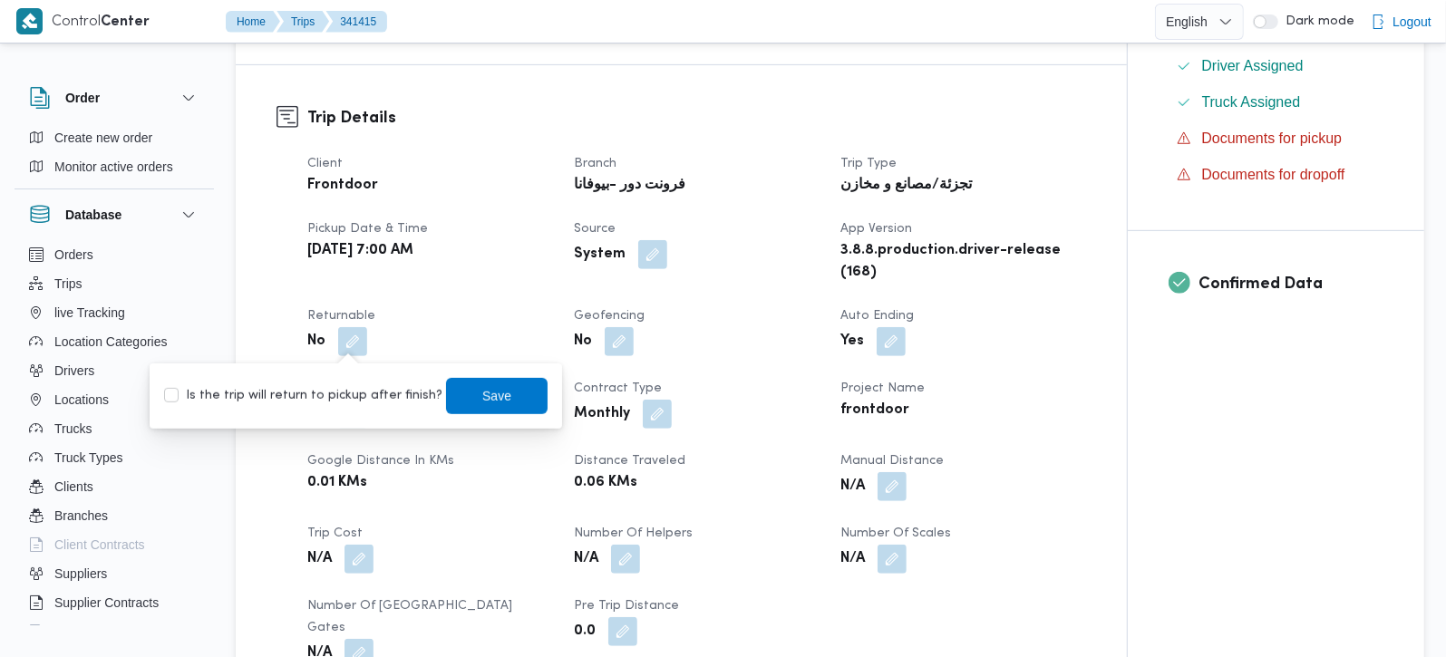
click at [311, 413] on div "Is the trip will return to pickup after finish? Save" at bounding box center [355, 396] width 387 height 40
click at [331, 394] on label "Is the trip will return to pickup after finish?" at bounding box center [303, 396] width 278 height 22
checkbox input "true"
click at [482, 397] on span "Save" at bounding box center [496, 396] width 29 height 22
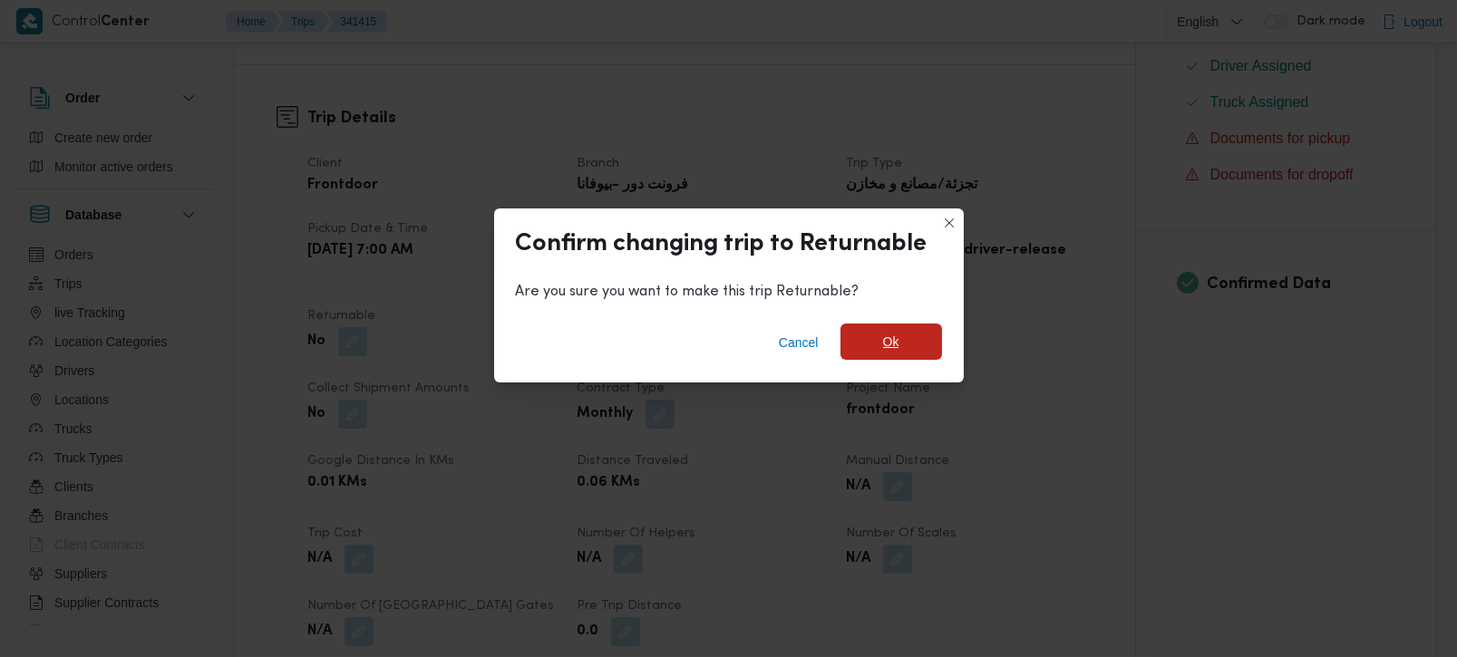
click at [870, 335] on span "Ok" at bounding box center [892, 342] width 102 height 36
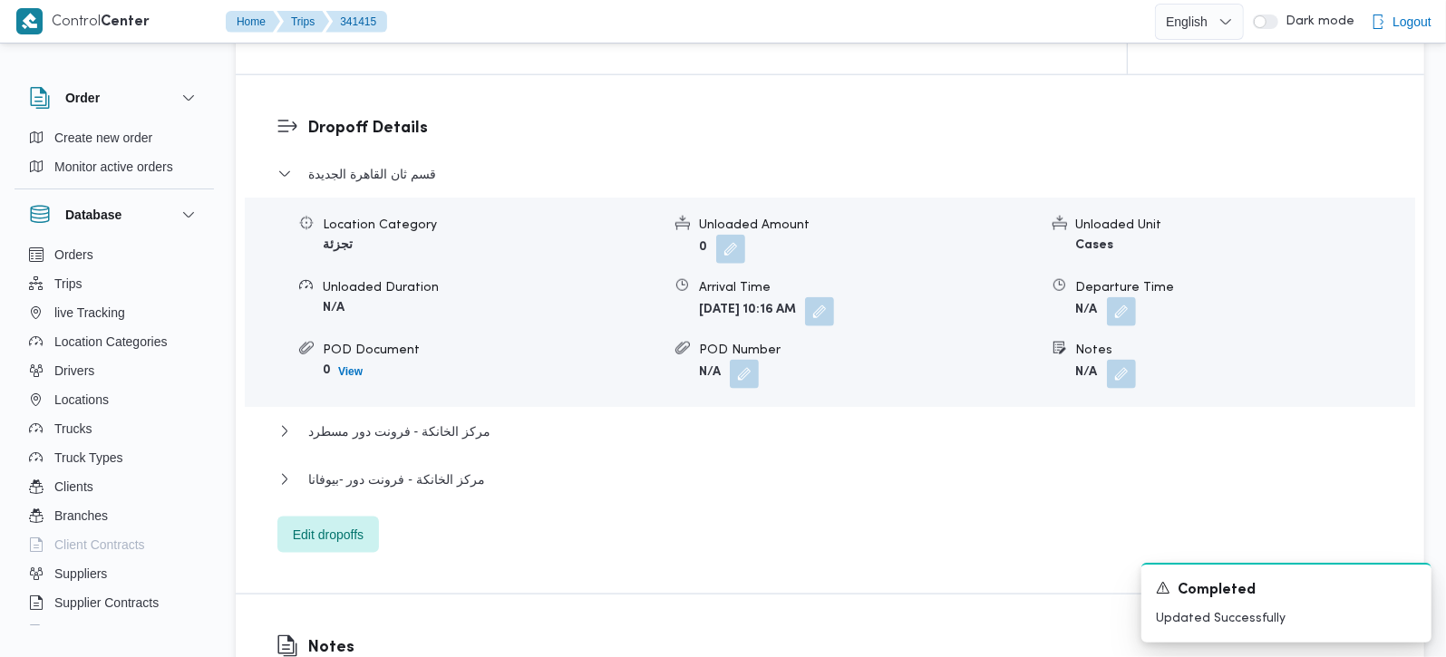
scroll to position [1601, 0]
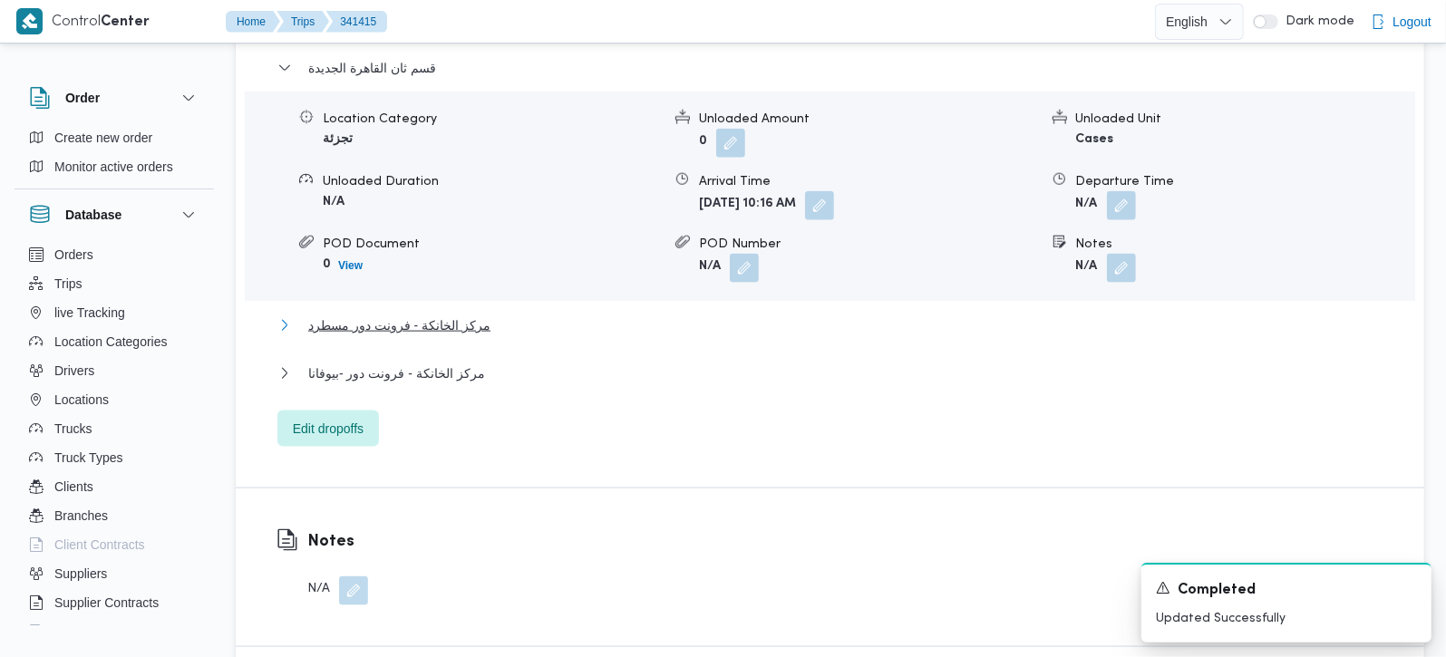
click at [424, 315] on span "مركز الخانكة - فرونت دور مسطرد" at bounding box center [399, 326] width 182 height 22
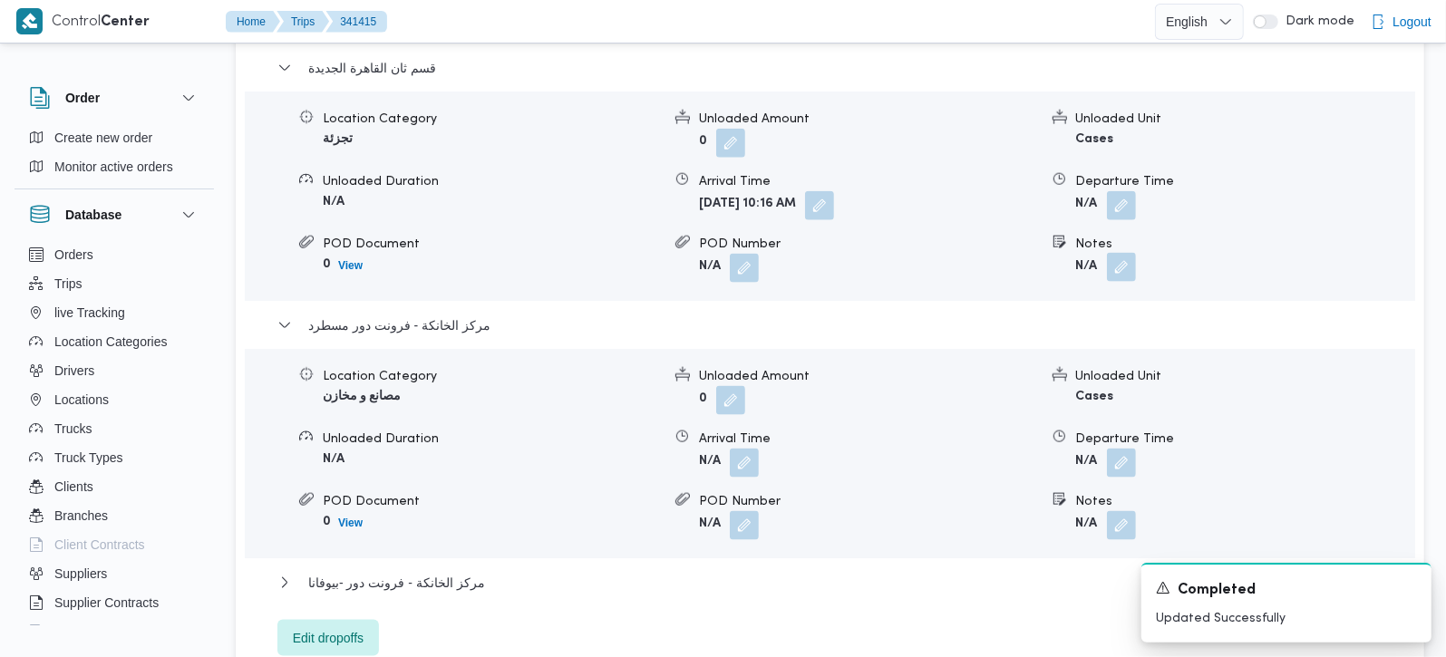
click at [1115, 253] on button "button" at bounding box center [1121, 267] width 29 height 29
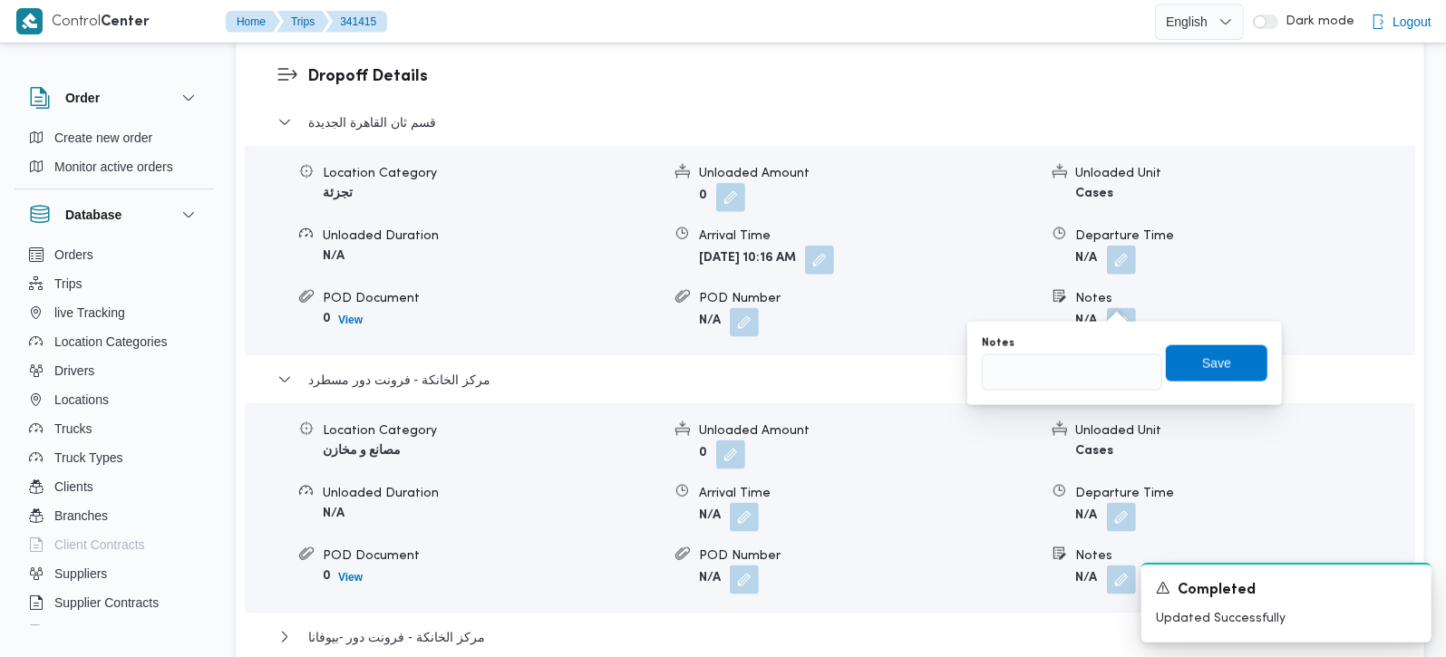
scroll to position [1495, 0]
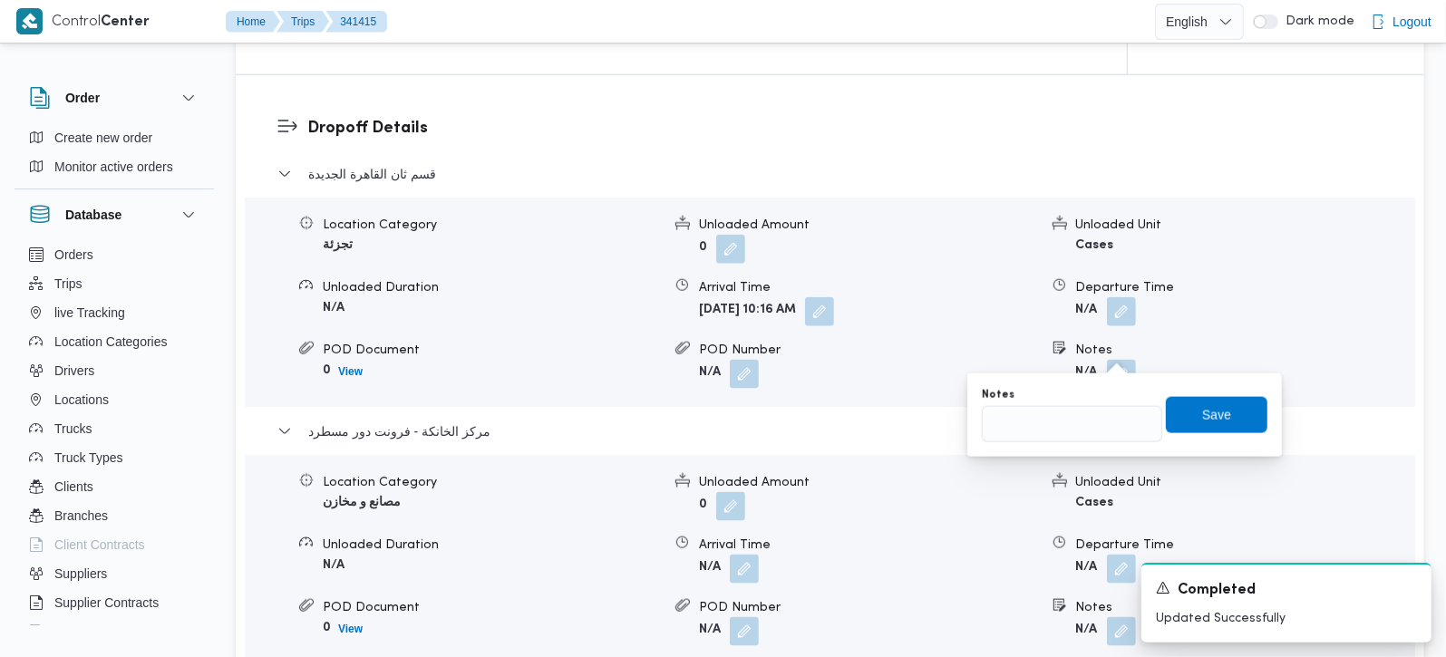
click at [1073, 406] on div at bounding box center [1072, 424] width 180 height 36
click at [1076, 422] on input "Notes" at bounding box center [1072, 424] width 180 height 36
paste input "مدينتي"
type input "مدينتي"
click at [1178, 424] on span "Save" at bounding box center [1217, 414] width 102 height 36
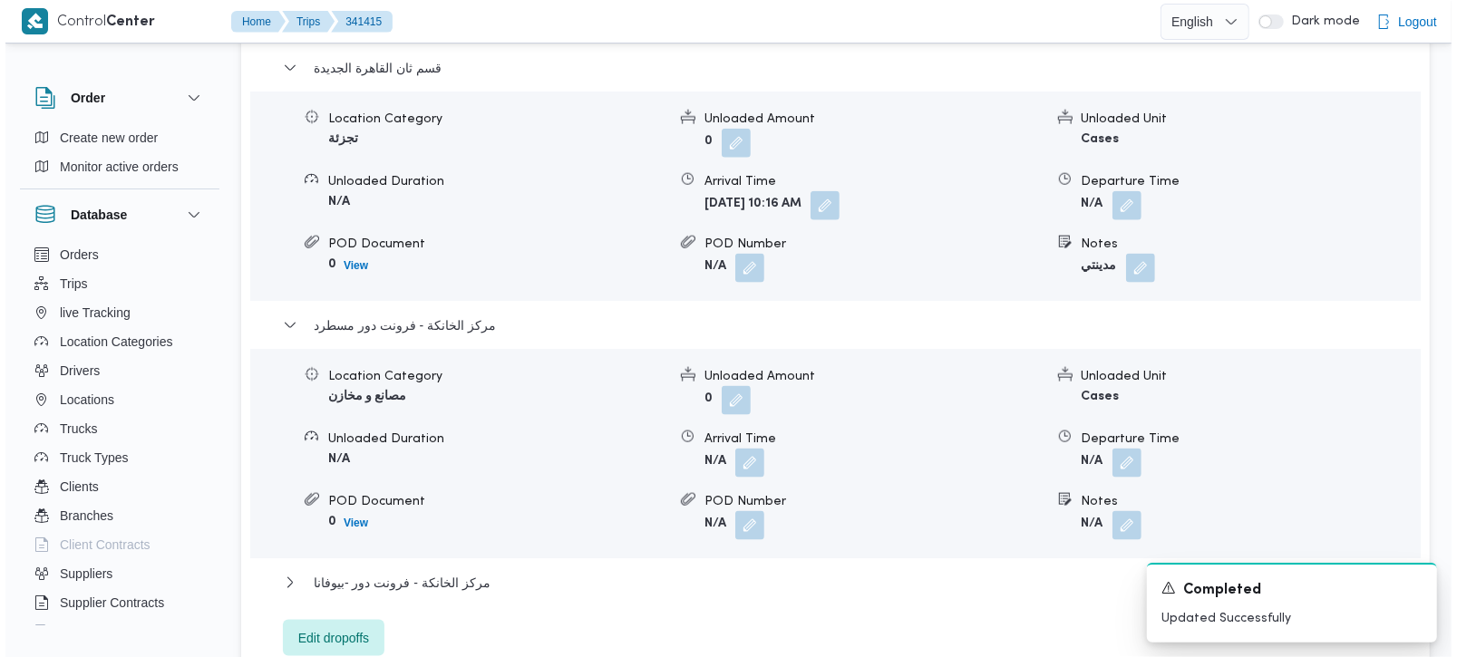
scroll to position [1708, 0]
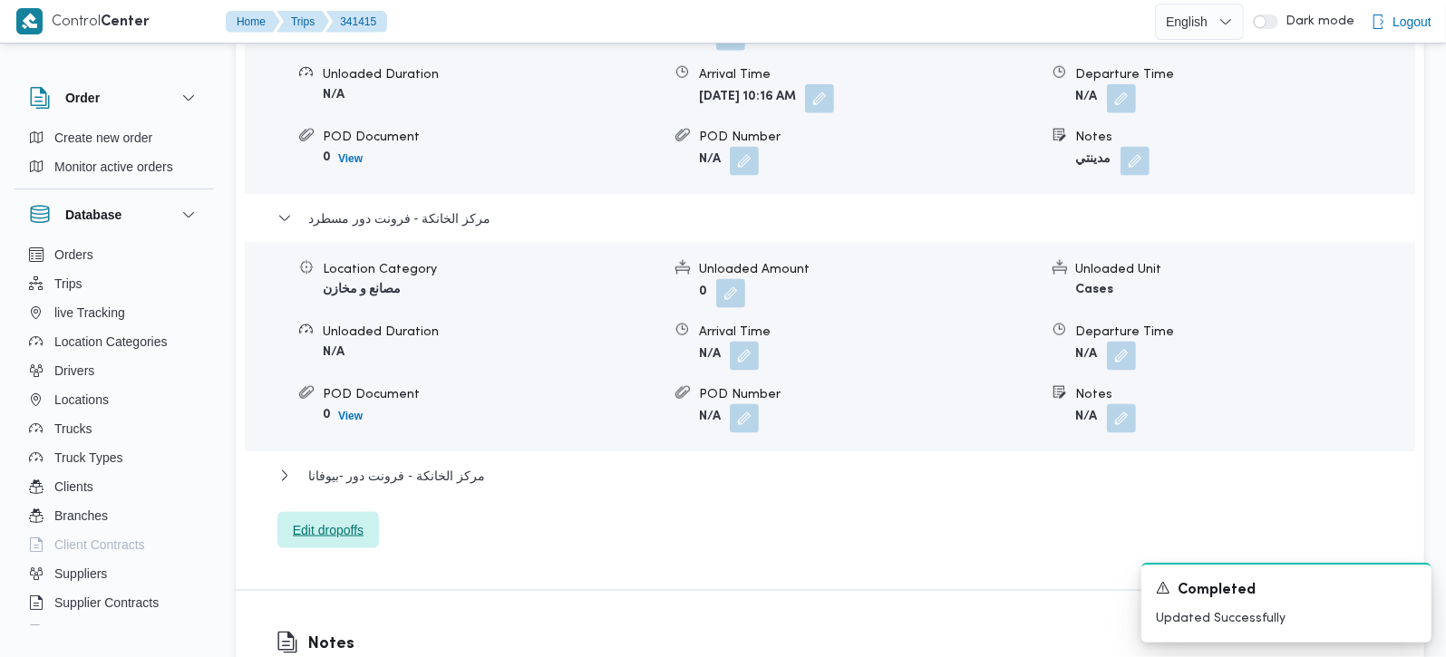
click at [287, 518] on span "Edit dropoffs" at bounding box center [329, 530] width 102 height 36
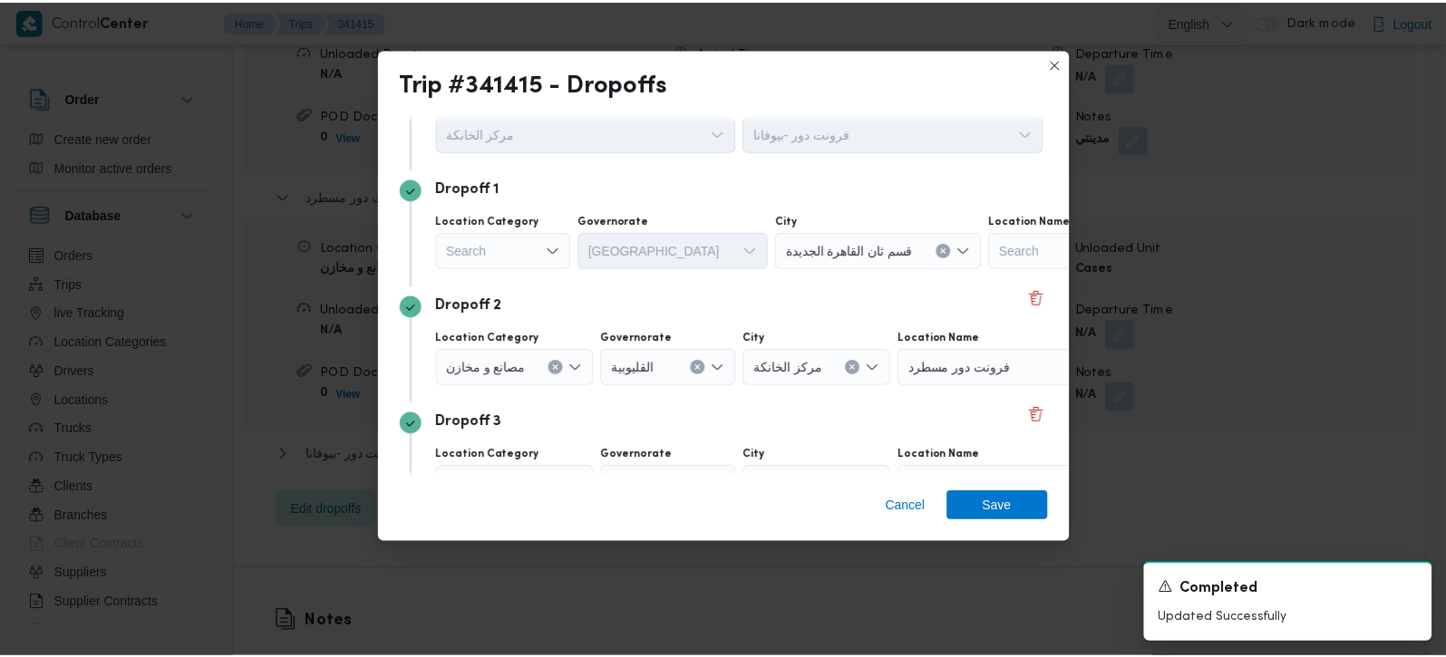
scroll to position [106, 0]
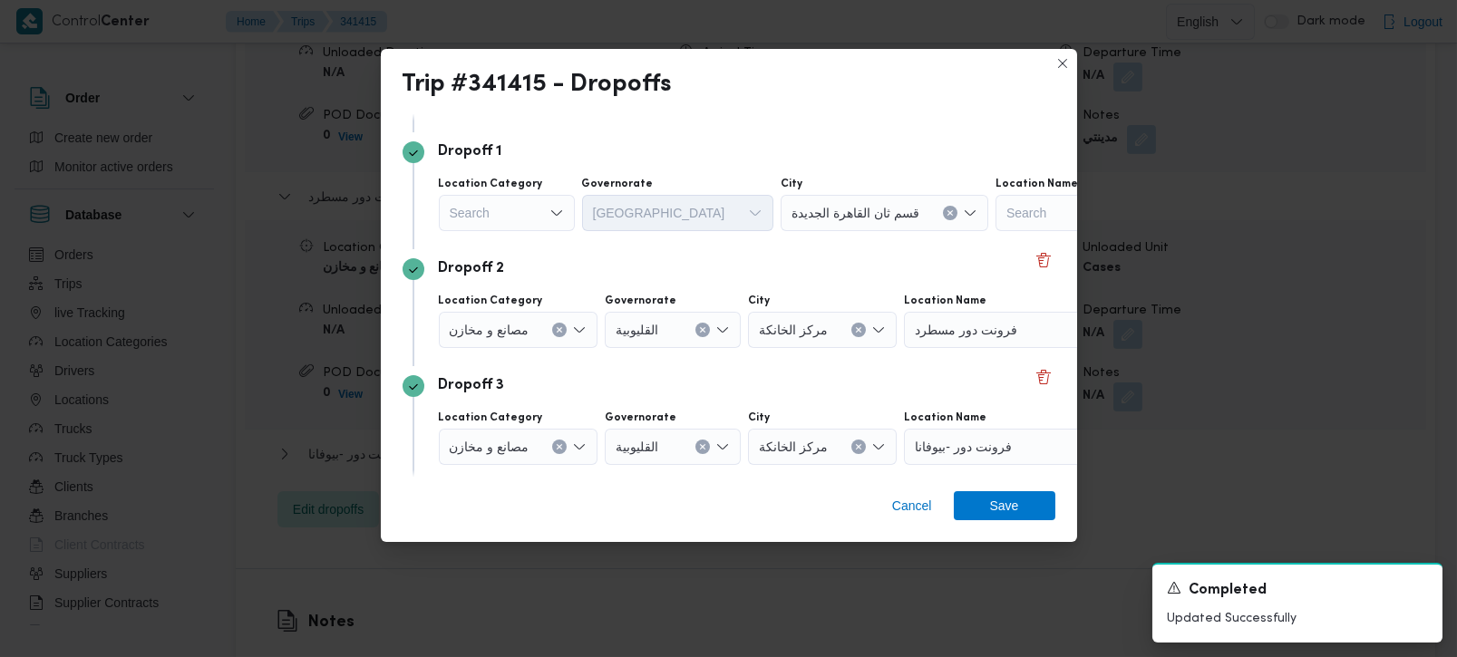
click at [560, 331] on icon "Clear input" at bounding box center [559, 329] width 7 height 7
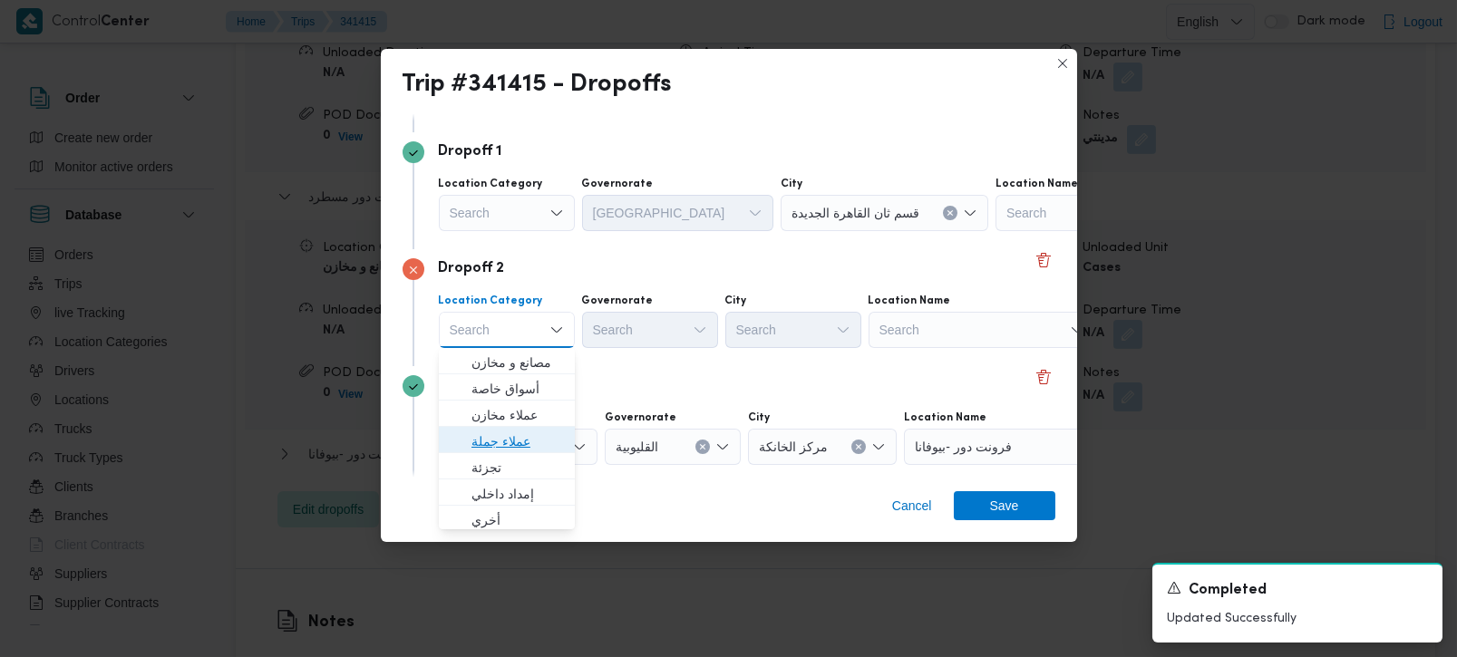
click at [522, 434] on span "عملاء جملة" at bounding box center [518, 442] width 93 height 22
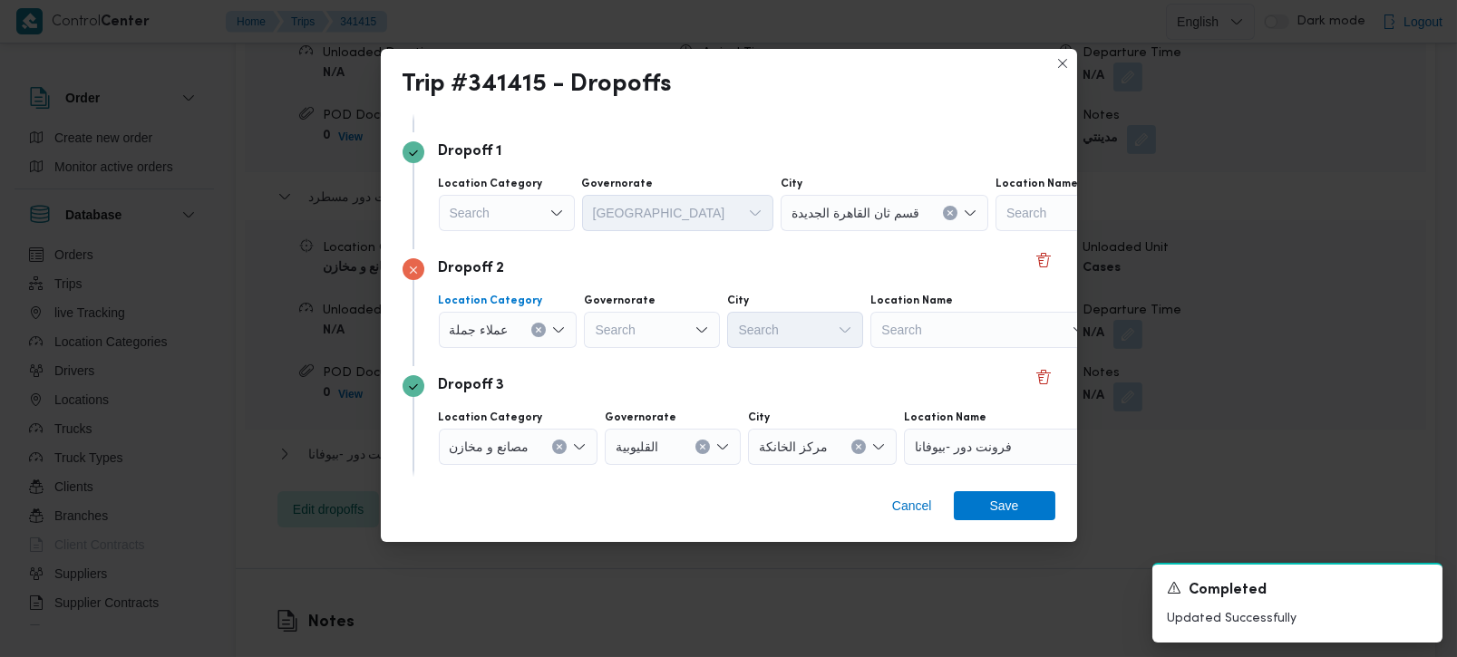
click at [559, 323] on icon "Open list of options" at bounding box center [558, 330] width 15 height 15
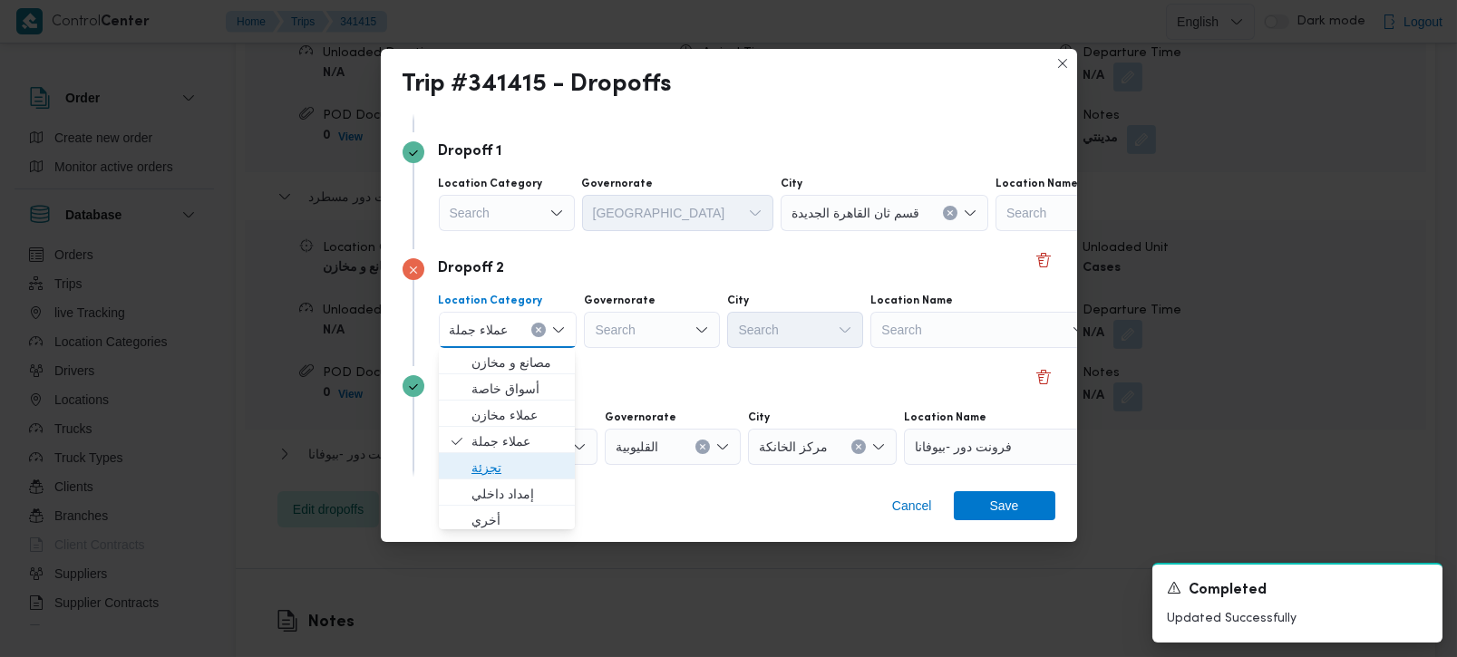
click at [504, 457] on span "تجزئة" at bounding box center [518, 468] width 93 height 22
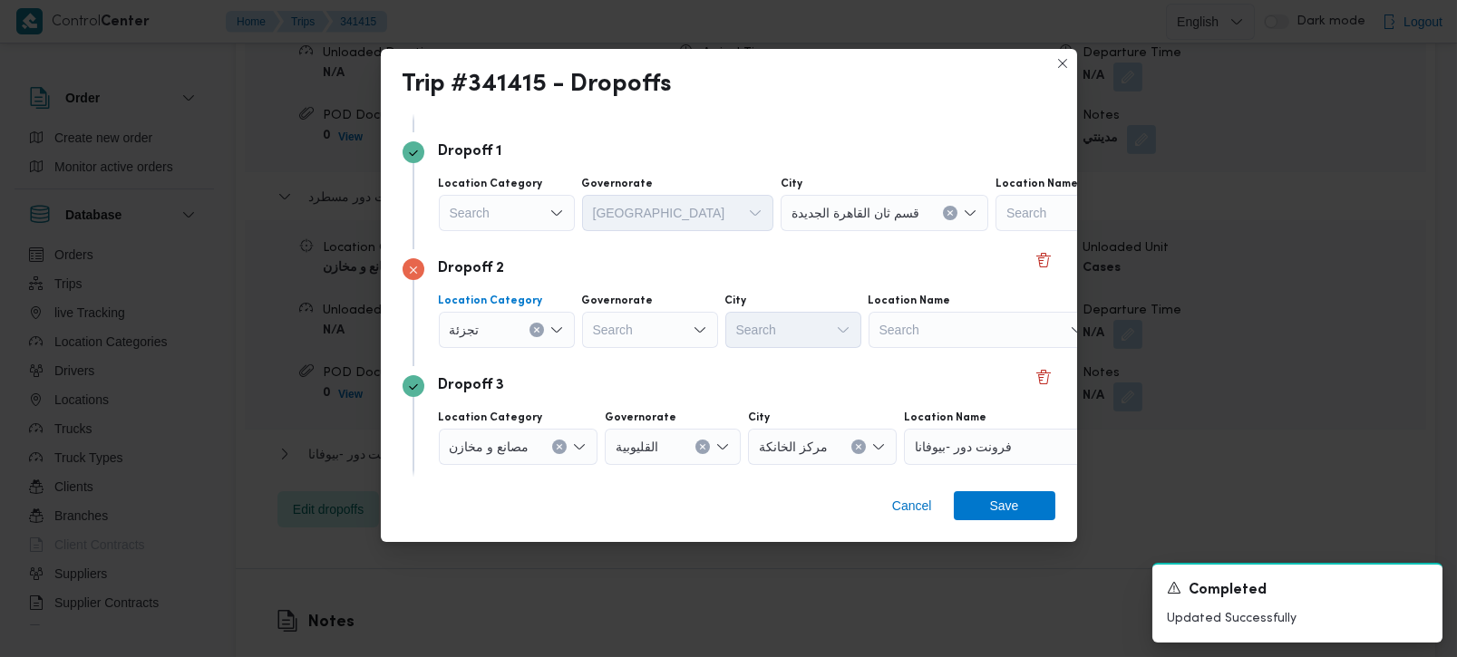
click at [620, 333] on div "Search" at bounding box center [650, 330] width 136 height 36
type input "رة"
click at [655, 378] on span "القاه رة" at bounding box center [660, 389] width 93 height 22
click at [801, 323] on div "Search" at bounding box center [869, 330] width 136 height 36
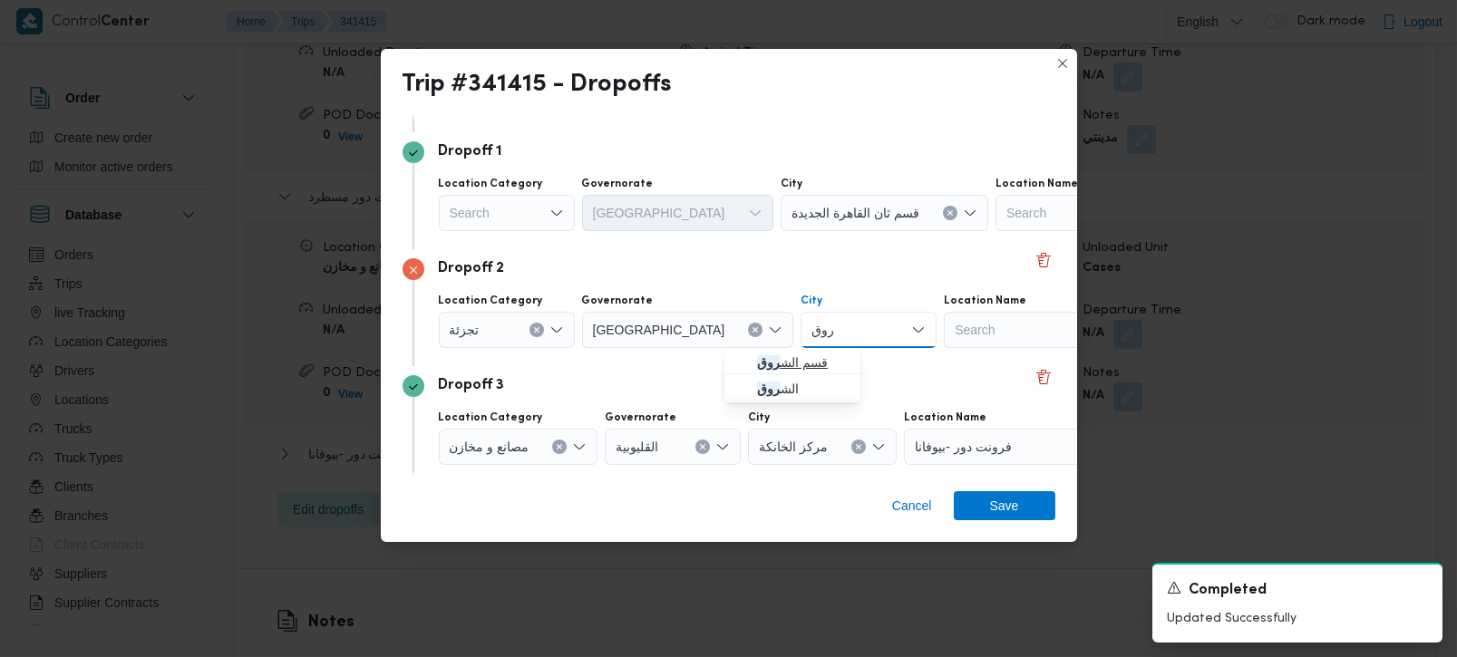
type input "روق"
click at [786, 360] on span "قسم الش روق" at bounding box center [803, 363] width 93 height 22
click at [1010, 497] on span "Save" at bounding box center [1004, 505] width 29 height 29
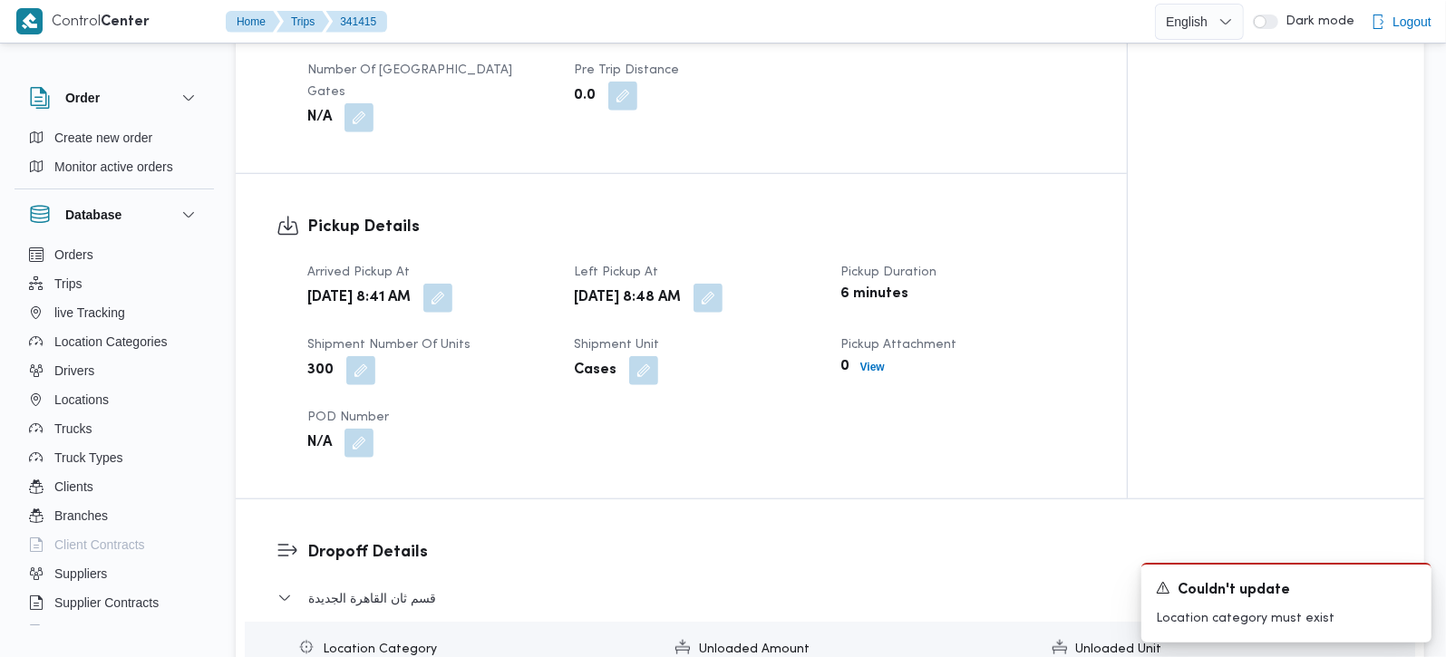
scroll to position [1067, 0]
click at [723, 286] on button "button" at bounding box center [708, 300] width 29 height 29
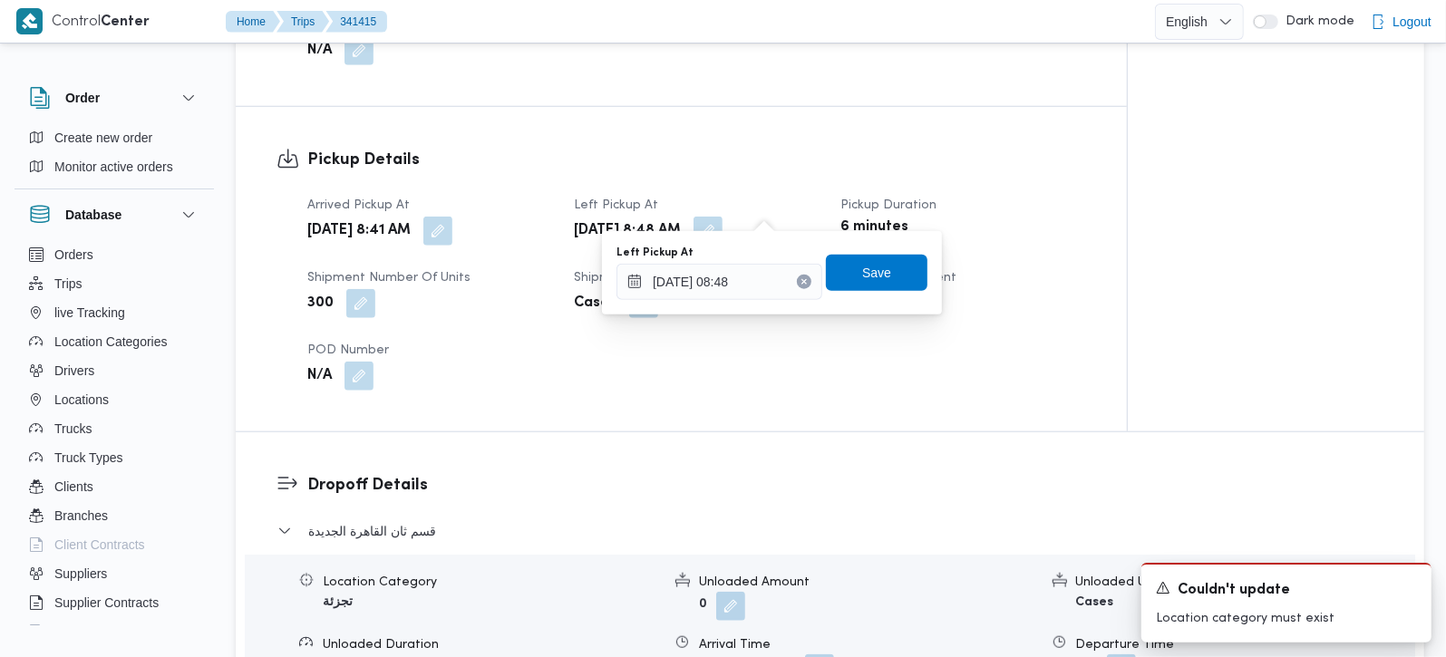
scroll to position [1174, 0]
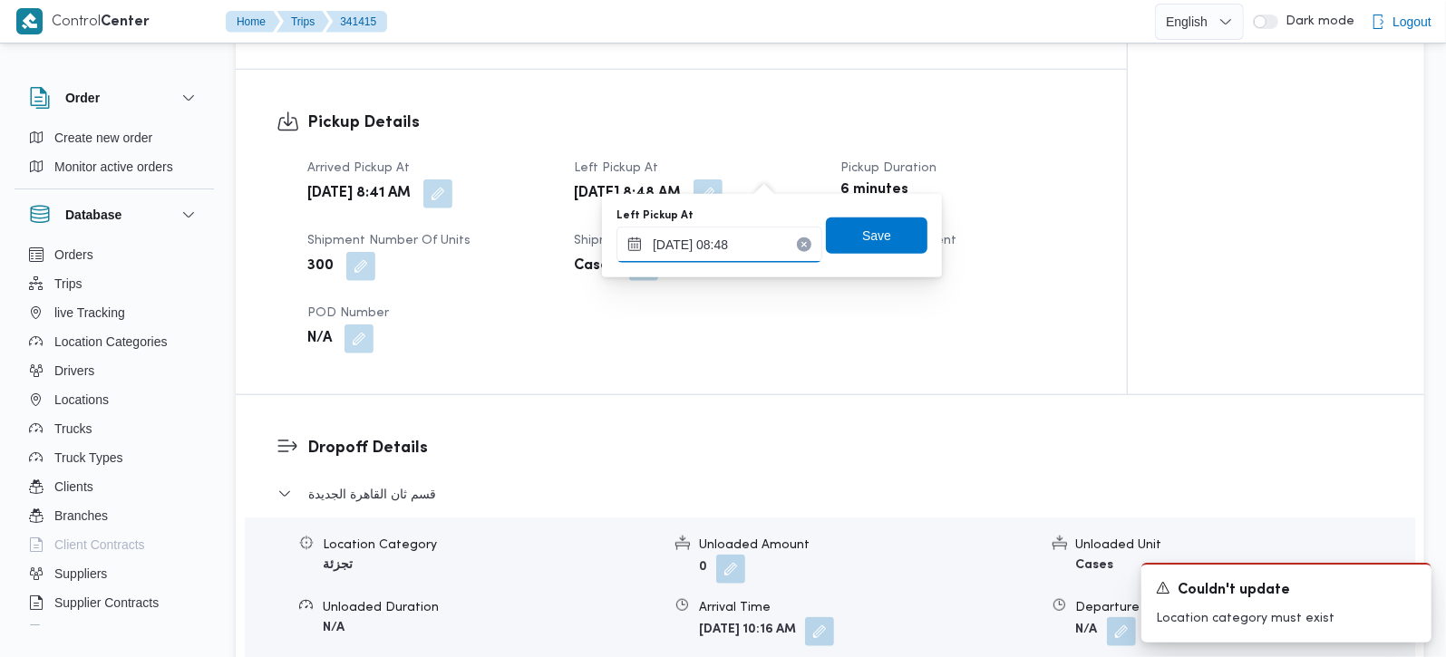
click at [745, 240] on input "05/10/2025 08:48" at bounding box center [720, 245] width 206 height 36
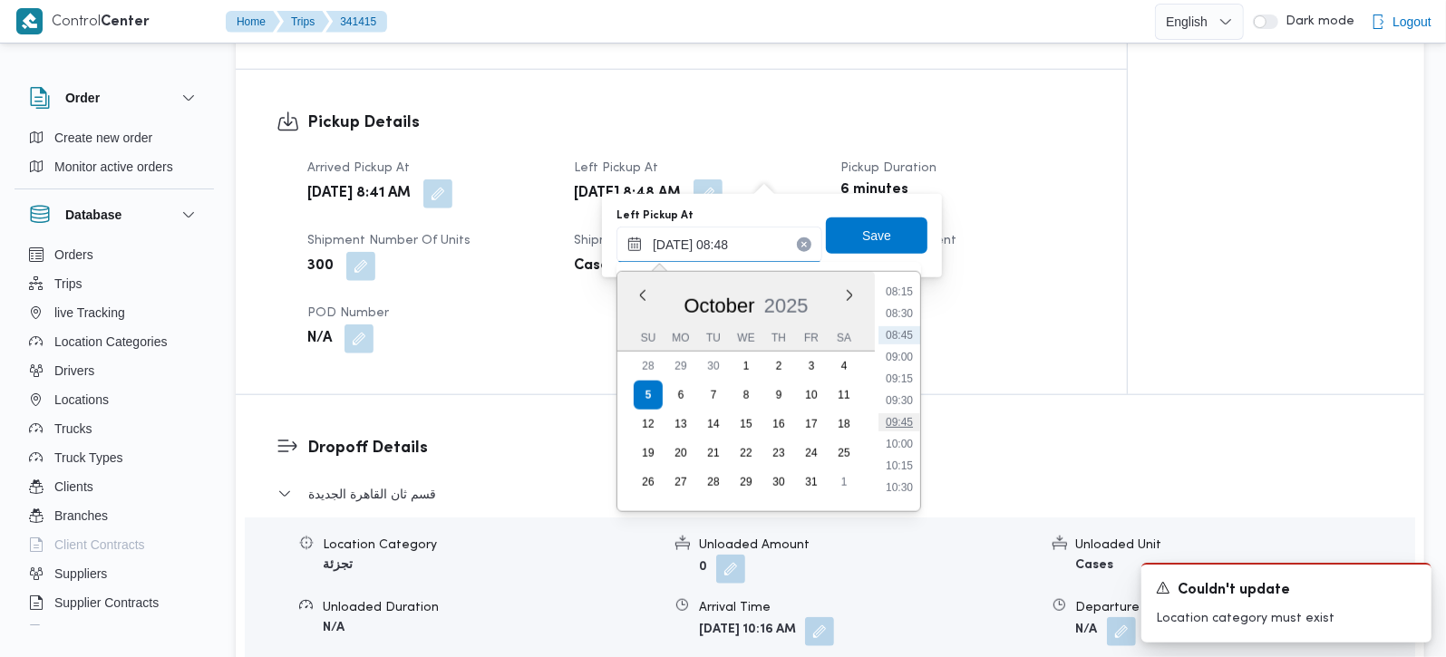
scroll to position [759, 0]
click at [891, 420] on li "10:15" at bounding box center [900, 429] width 42 height 18
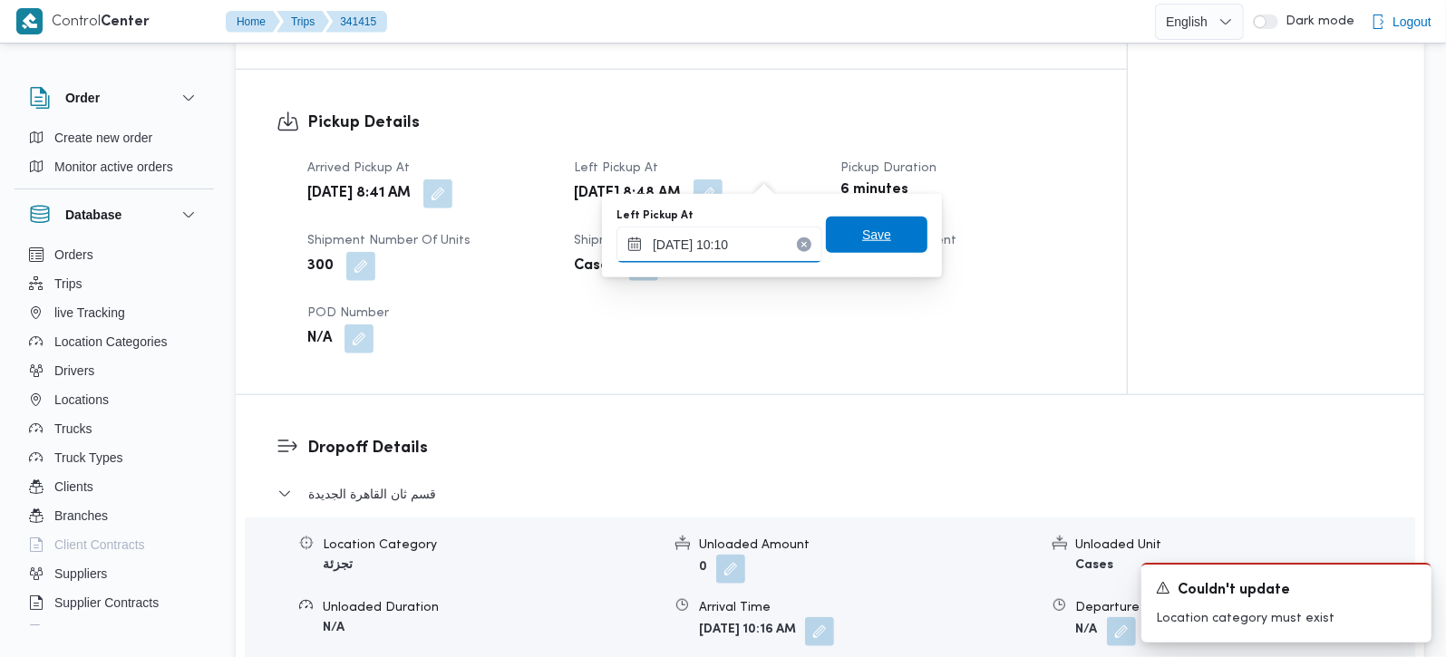
type input "05/10/2025 10:10"
click at [890, 238] on span "Save" at bounding box center [877, 235] width 102 height 36
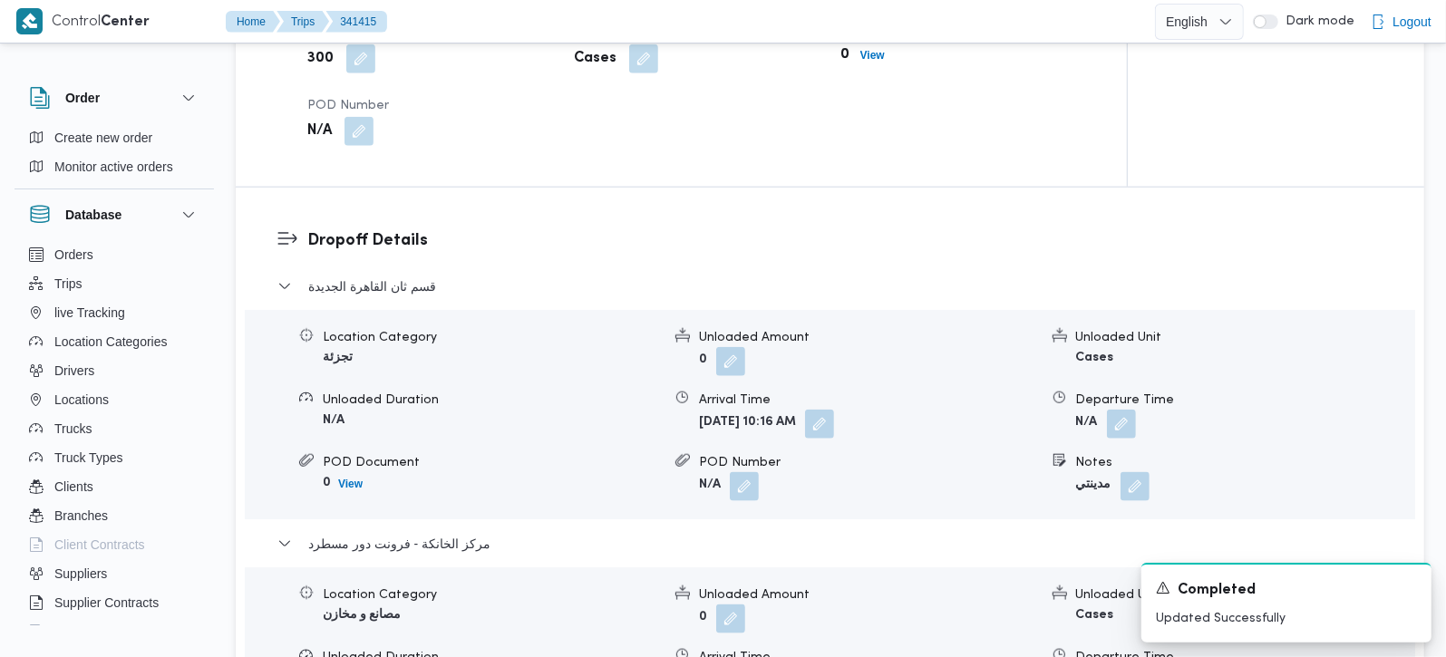
scroll to position [1388, 0]
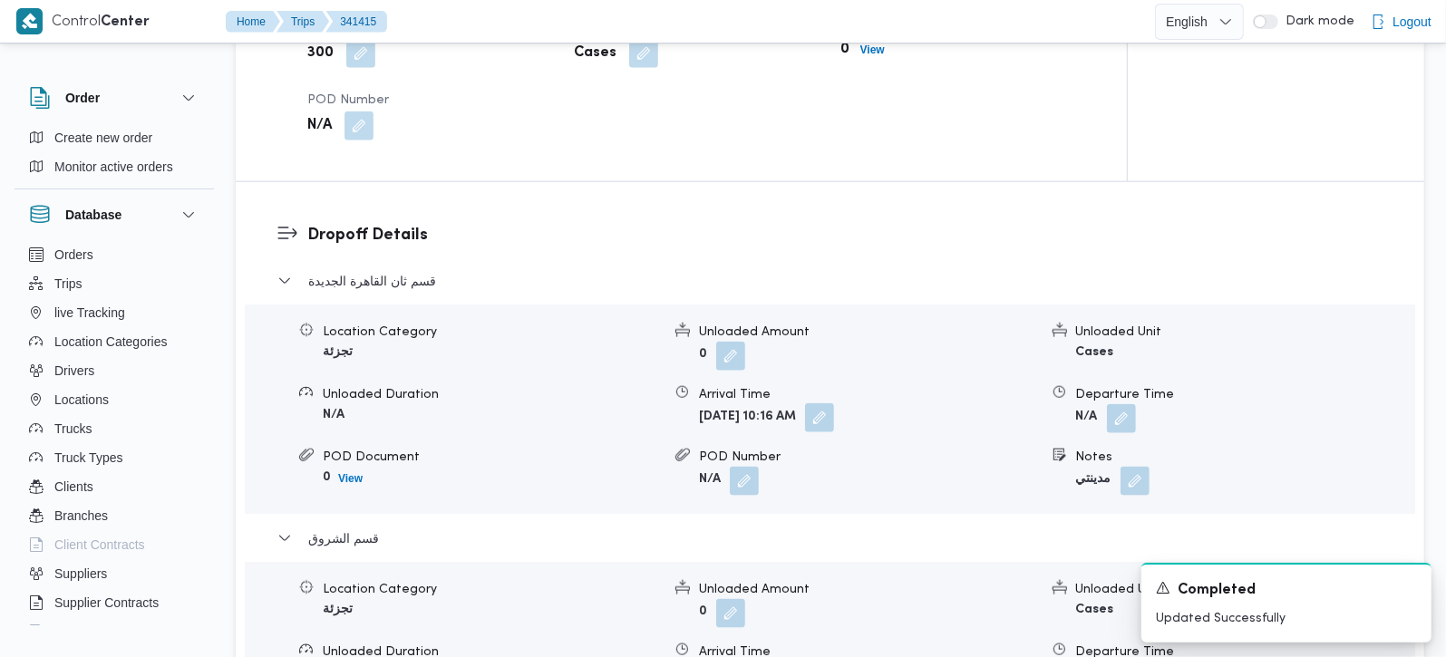
click at [834, 404] on button "button" at bounding box center [819, 418] width 29 height 29
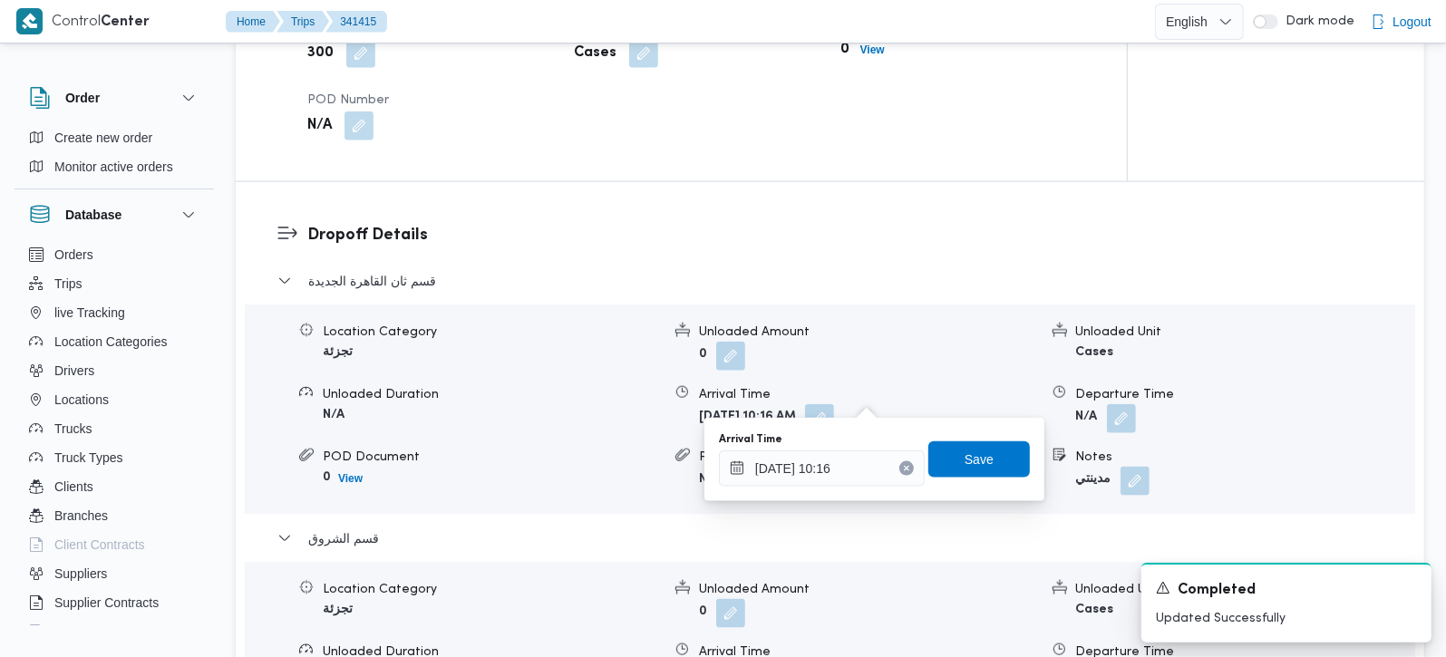
click at [904, 467] on icon "Clear input" at bounding box center [906, 469] width 5 height 5
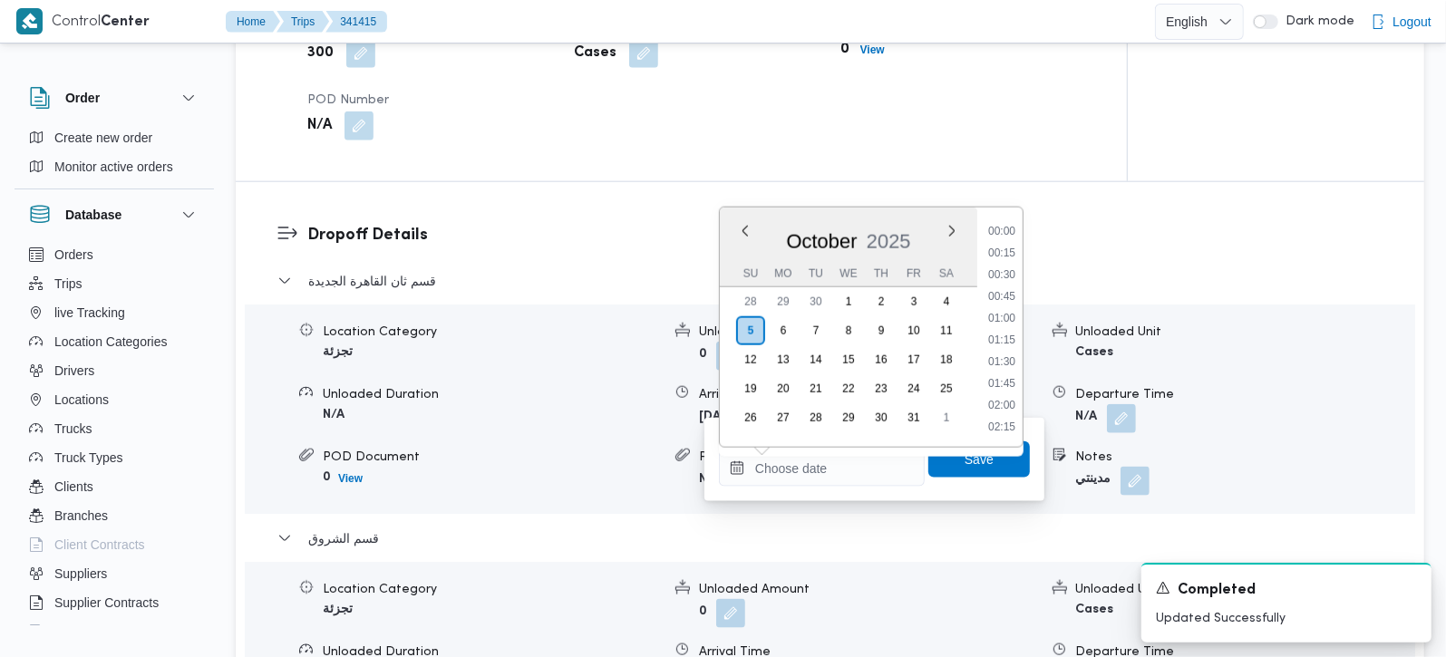
scroll to position [0, 0]
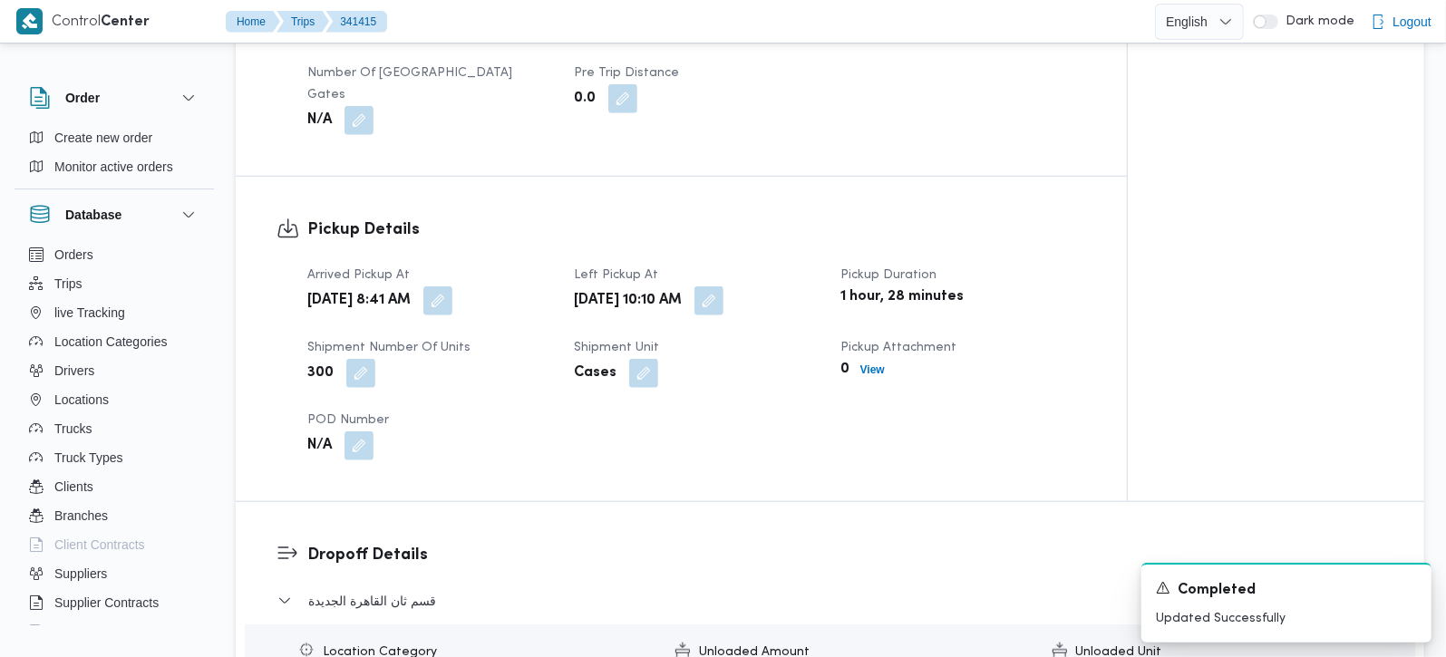
type input "05/10/2025 10:16"
click at [765, 425] on div "Arrived Pickup At Sun, Oct 5, 2025 8:41 AM Left Pickup At Sun, Oct 5, 2025 10:1…" at bounding box center [697, 363] width 801 height 218
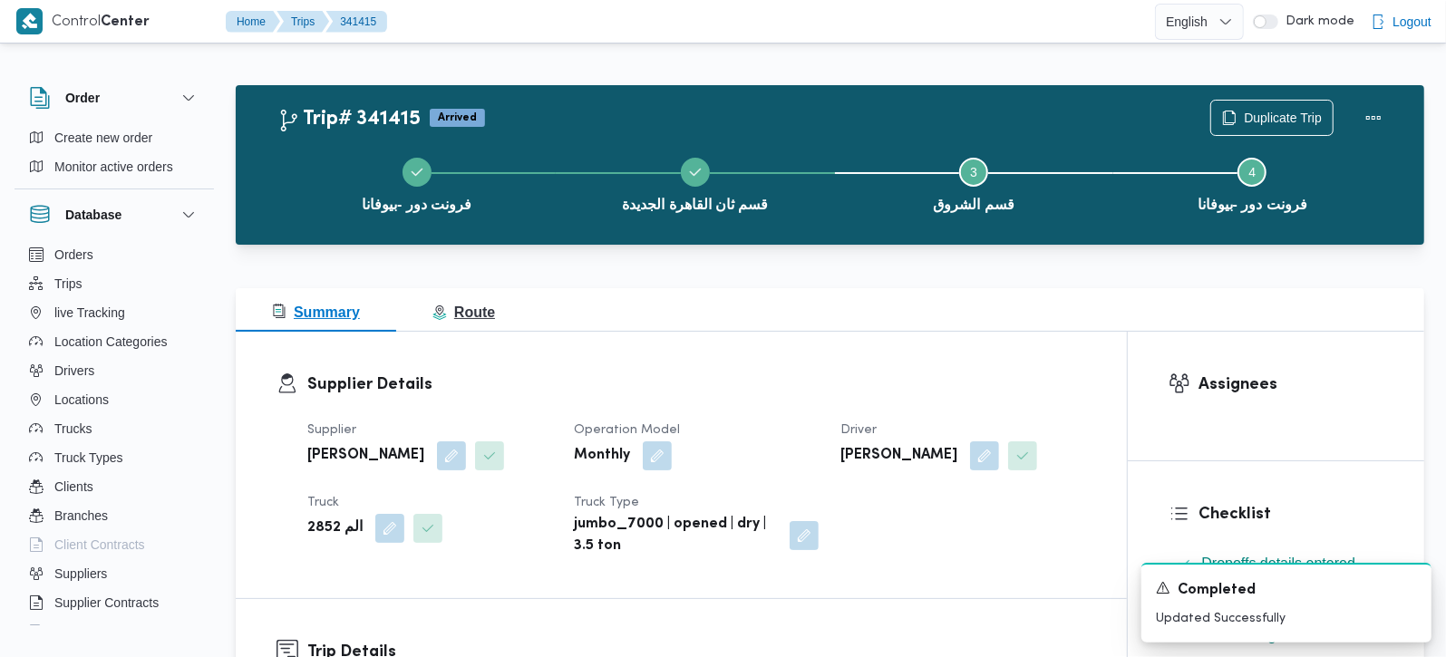
click at [462, 310] on span "Route" at bounding box center [464, 312] width 63 height 15
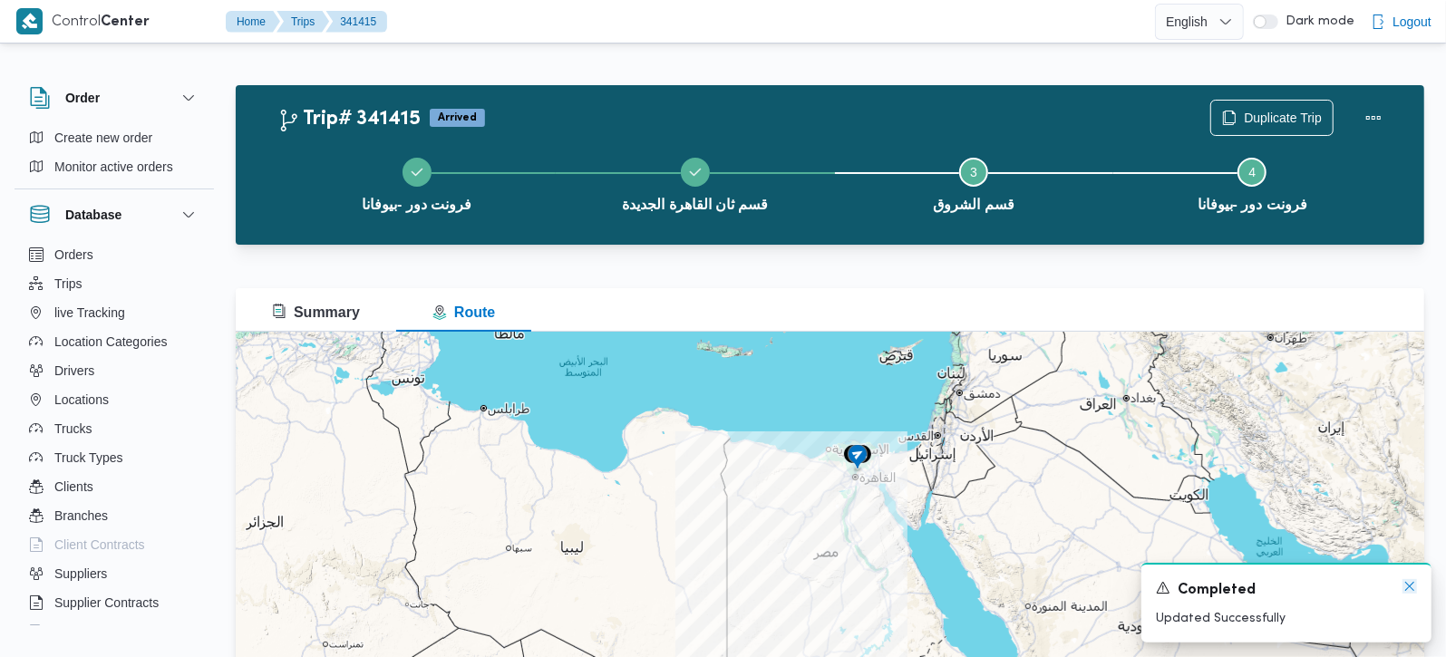
click at [1411, 583] on icon "Dismiss toast" at bounding box center [1410, 587] width 15 height 15
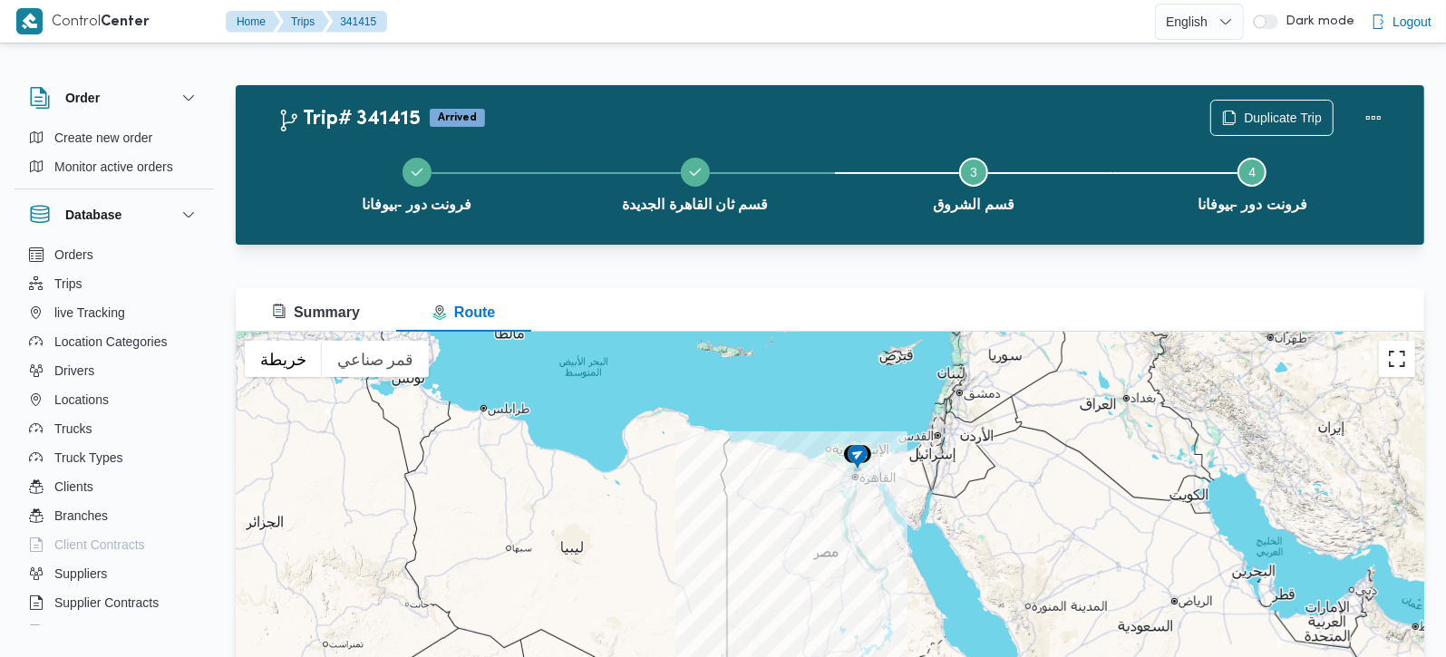
click at [1398, 356] on button "تبديل إلى العرض ملء الشاشة" at bounding box center [1397, 359] width 36 height 36
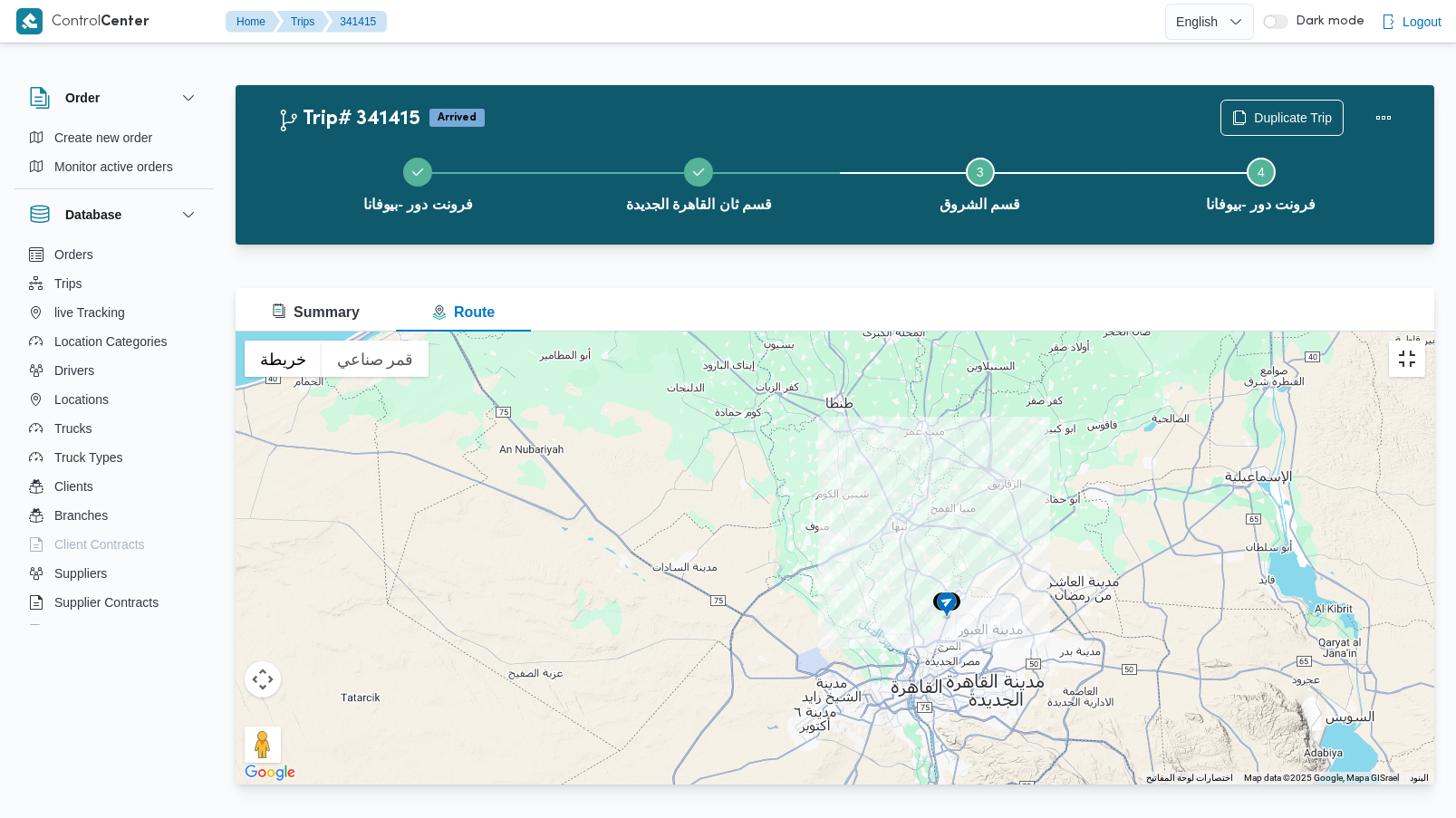
click at [1426, 341] on button "تبديل إلى العرض ملء الشاشة" at bounding box center [1407, 359] width 36 height 36
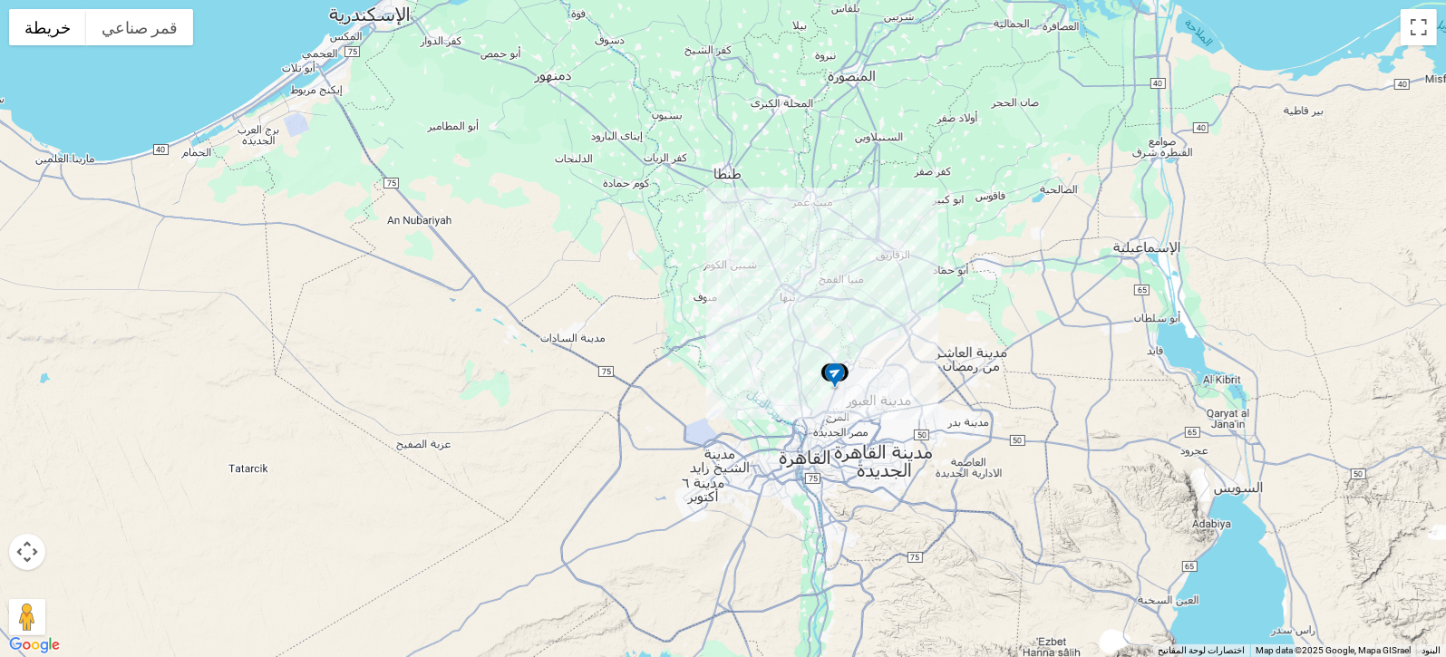
click at [295, 309] on span "Summary" at bounding box center [316, 312] width 88 height 15
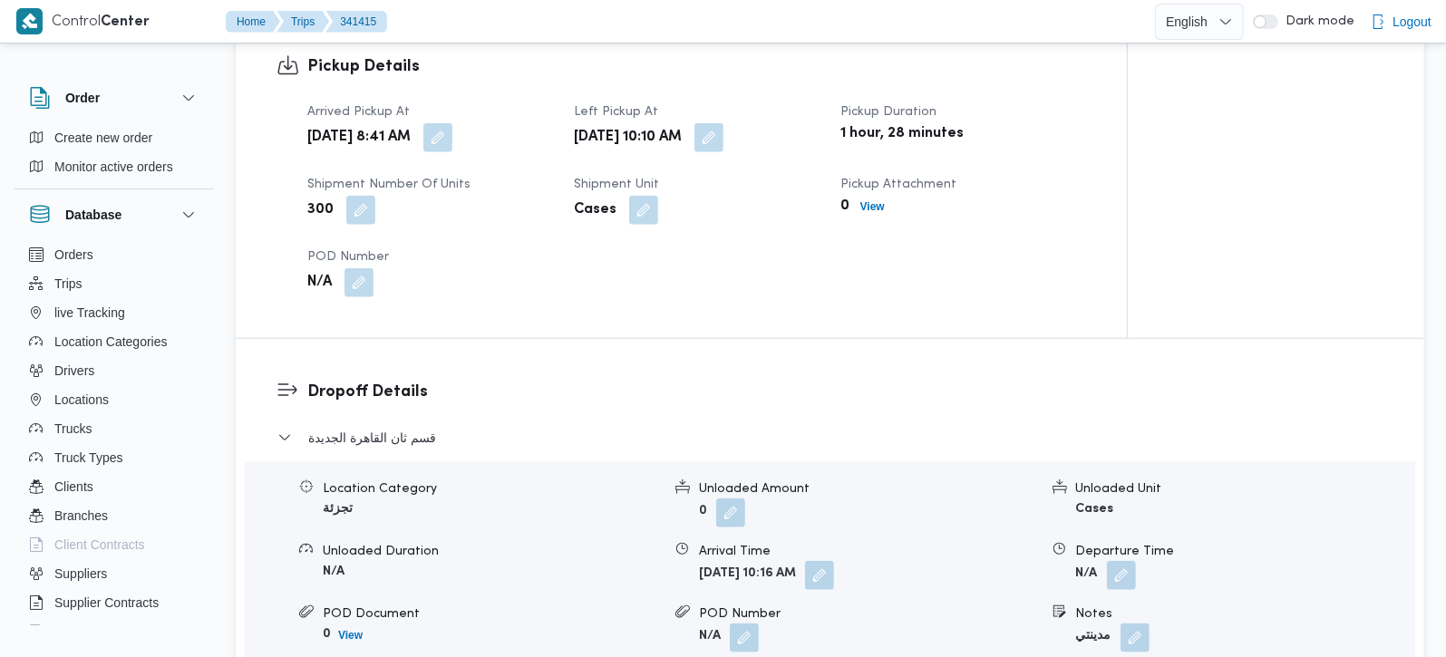
scroll to position [1280, 0]
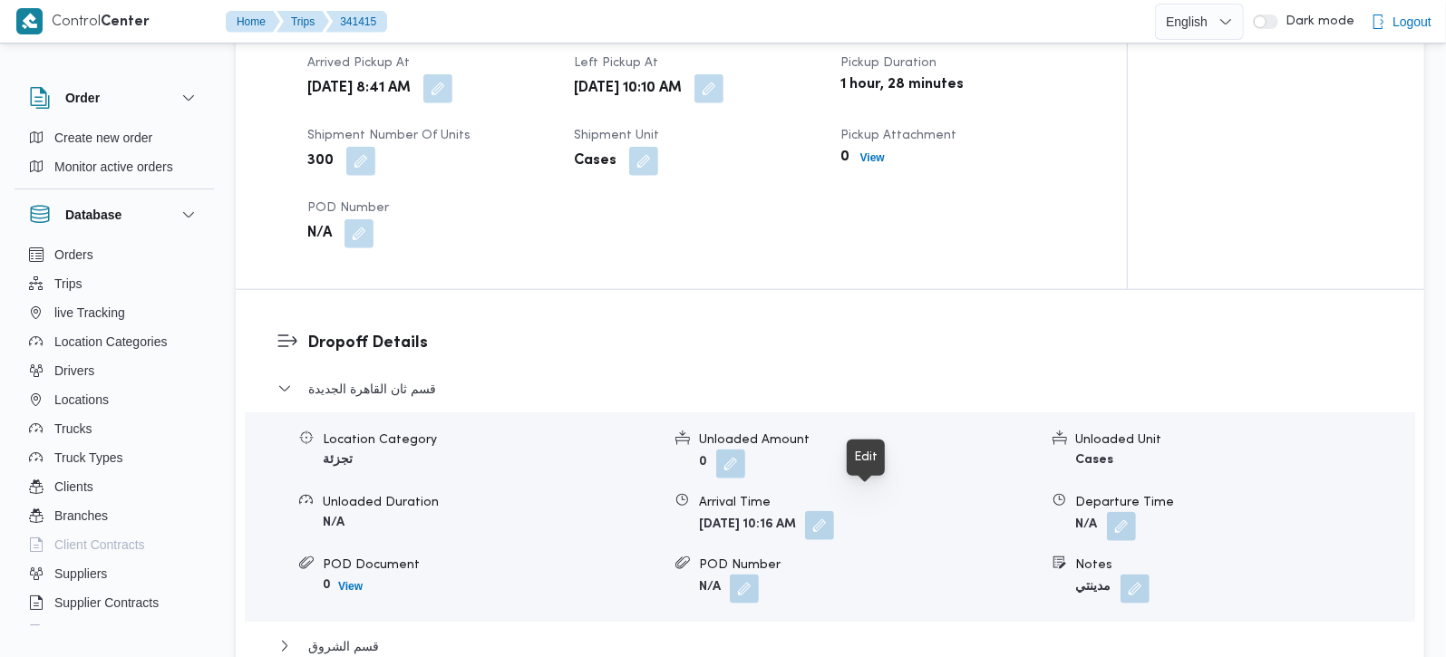
click at [834, 511] on button "button" at bounding box center [819, 525] width 29 height 29
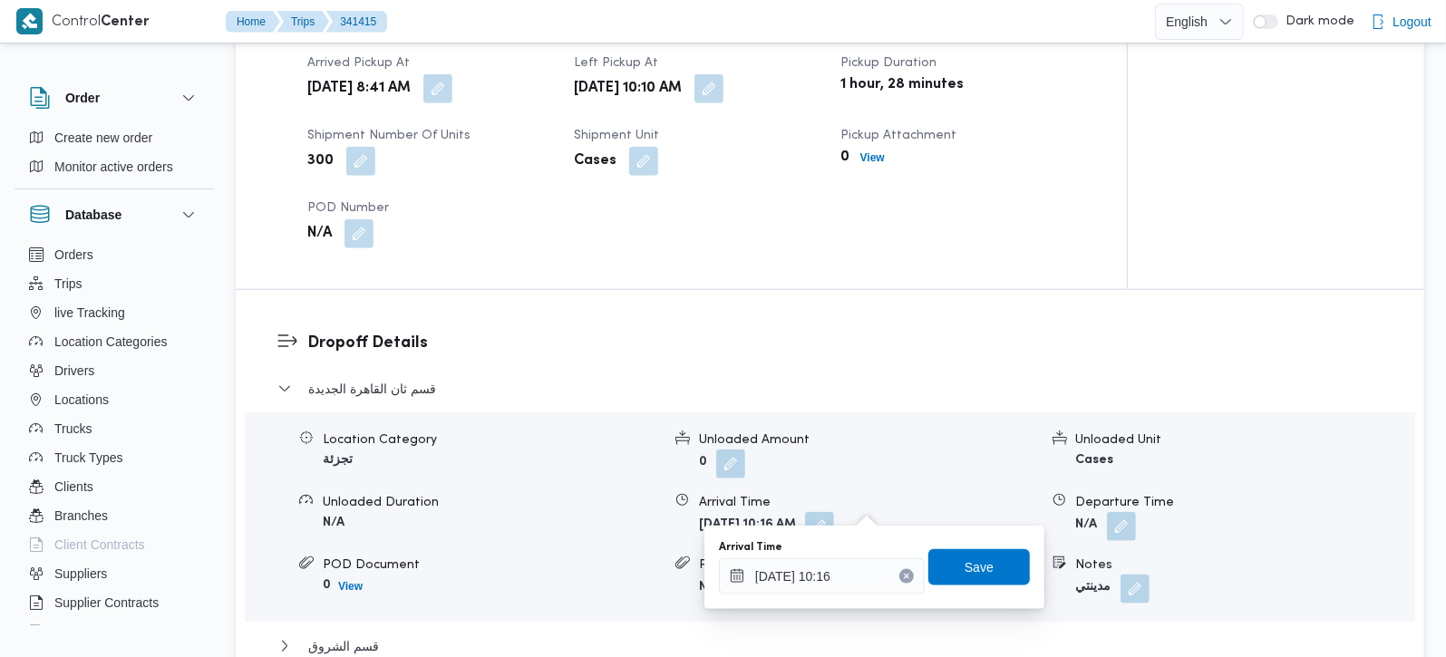
click at [900, 570] on button "Clear input" at bounding box center [907, 577] width 15 height 15
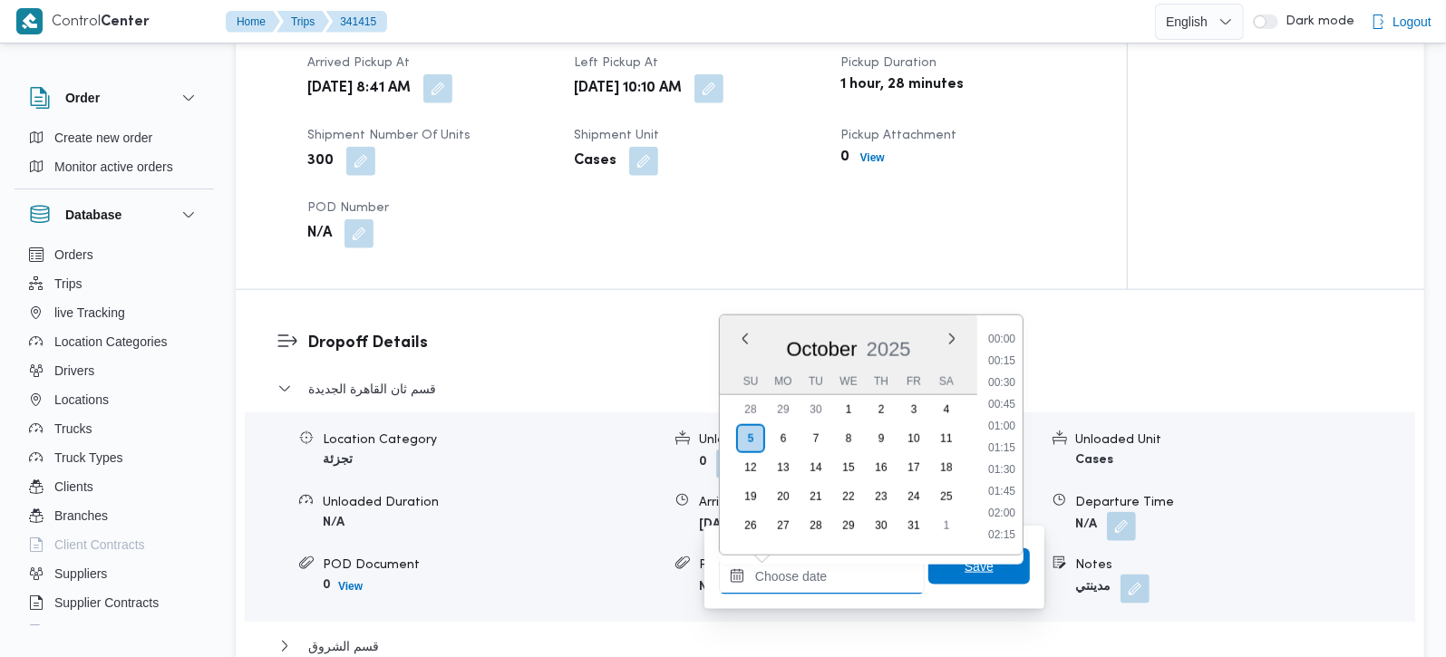
scroll to position [892, 0]
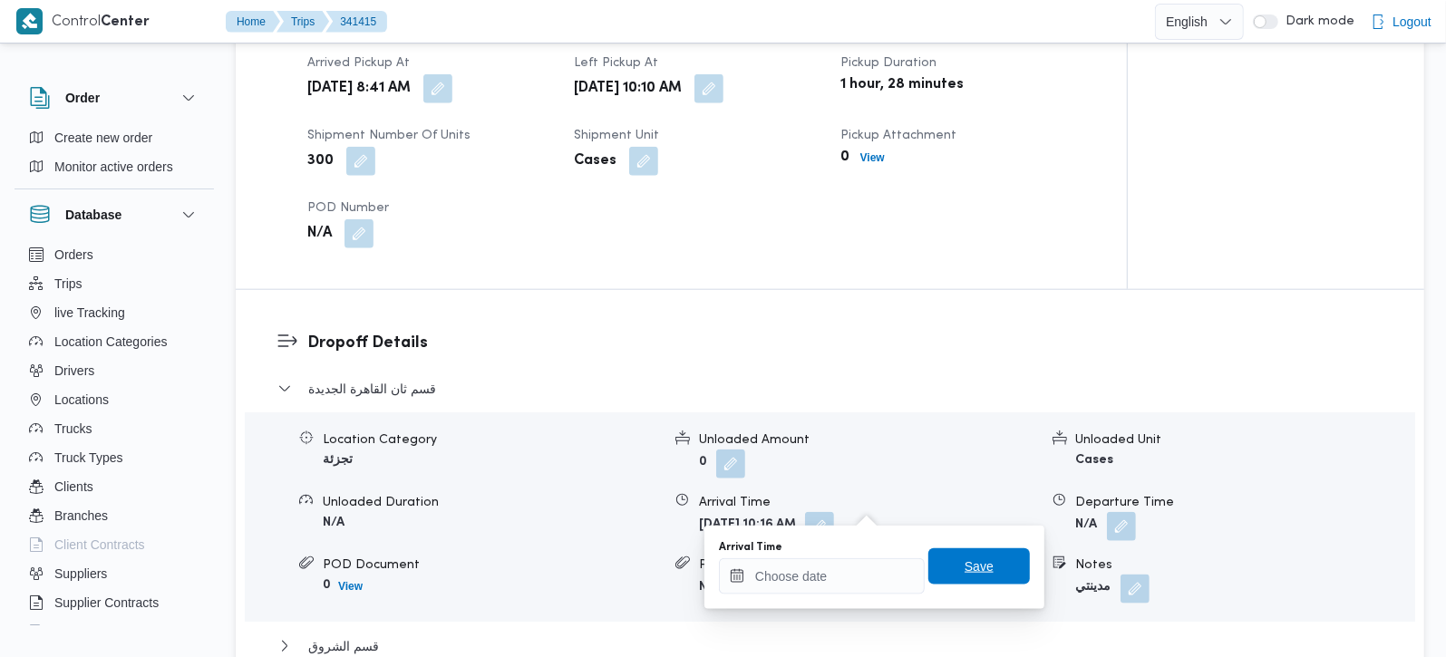
click at [965, 561] on span "Save" at bounding box center [979, 567] width 29 height 22
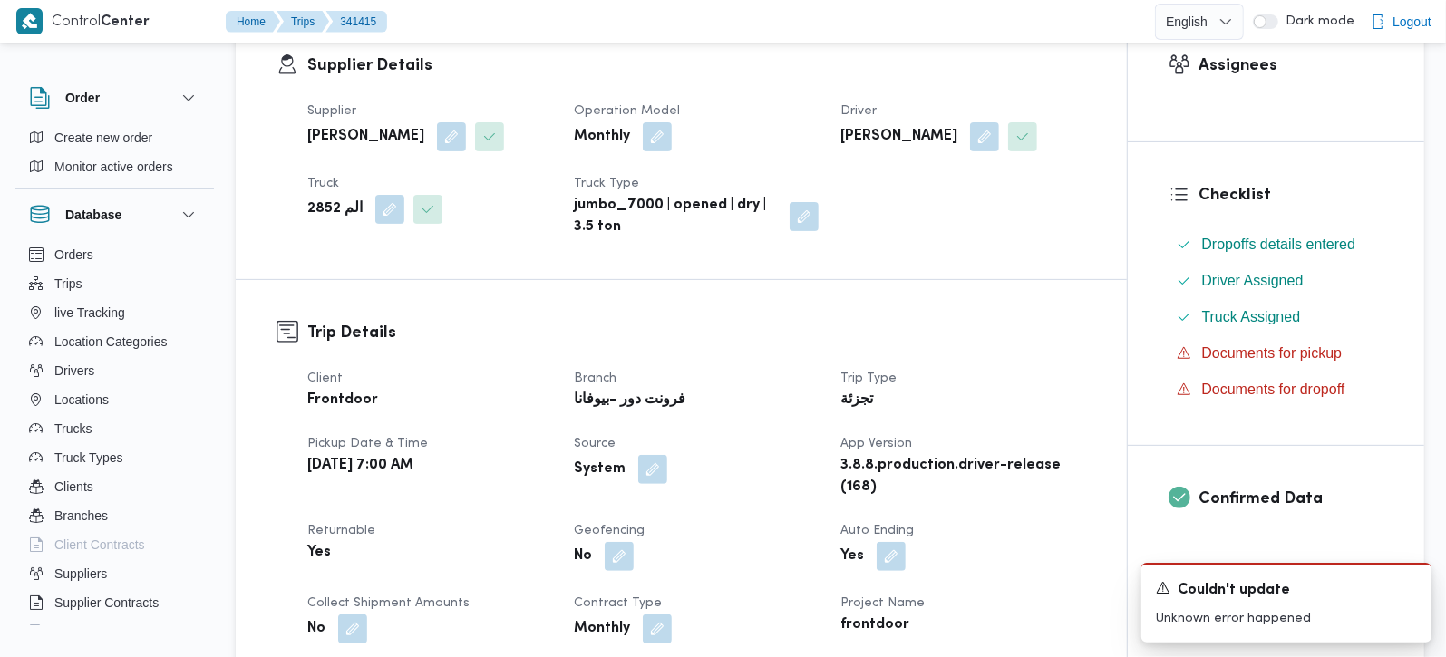
scroll to position [0, 0]
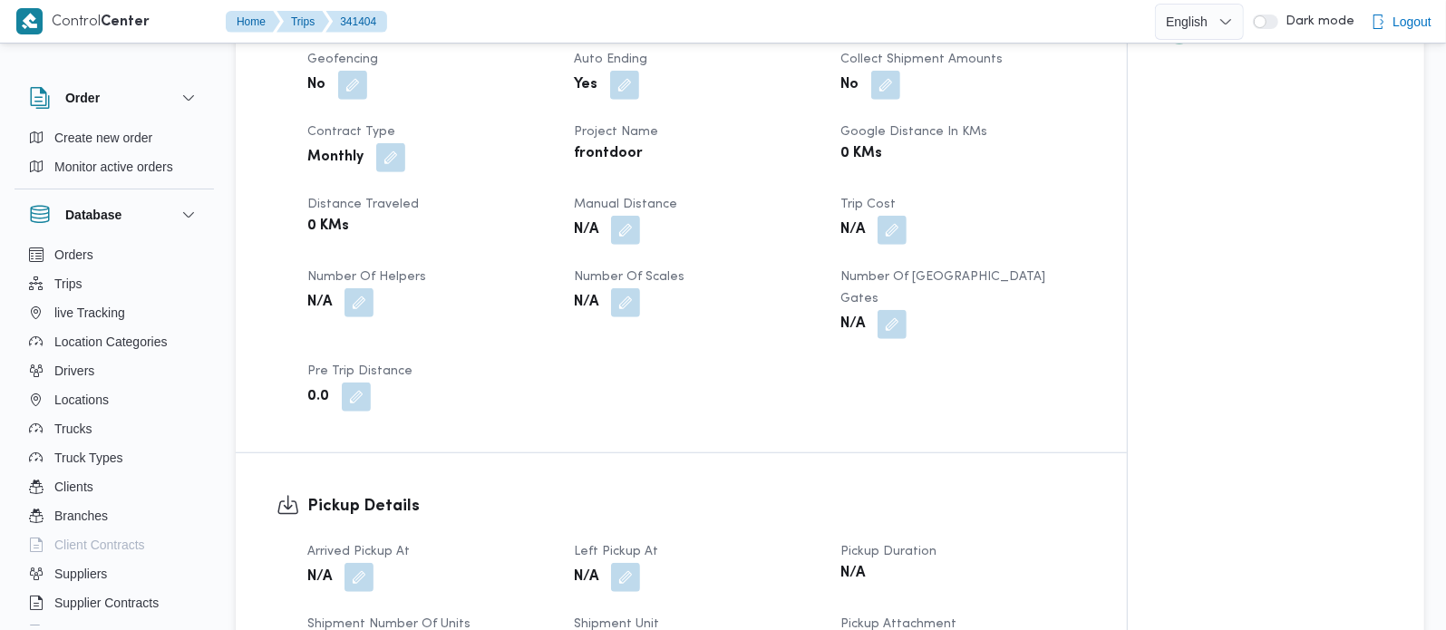
scroll to position [959, 0]
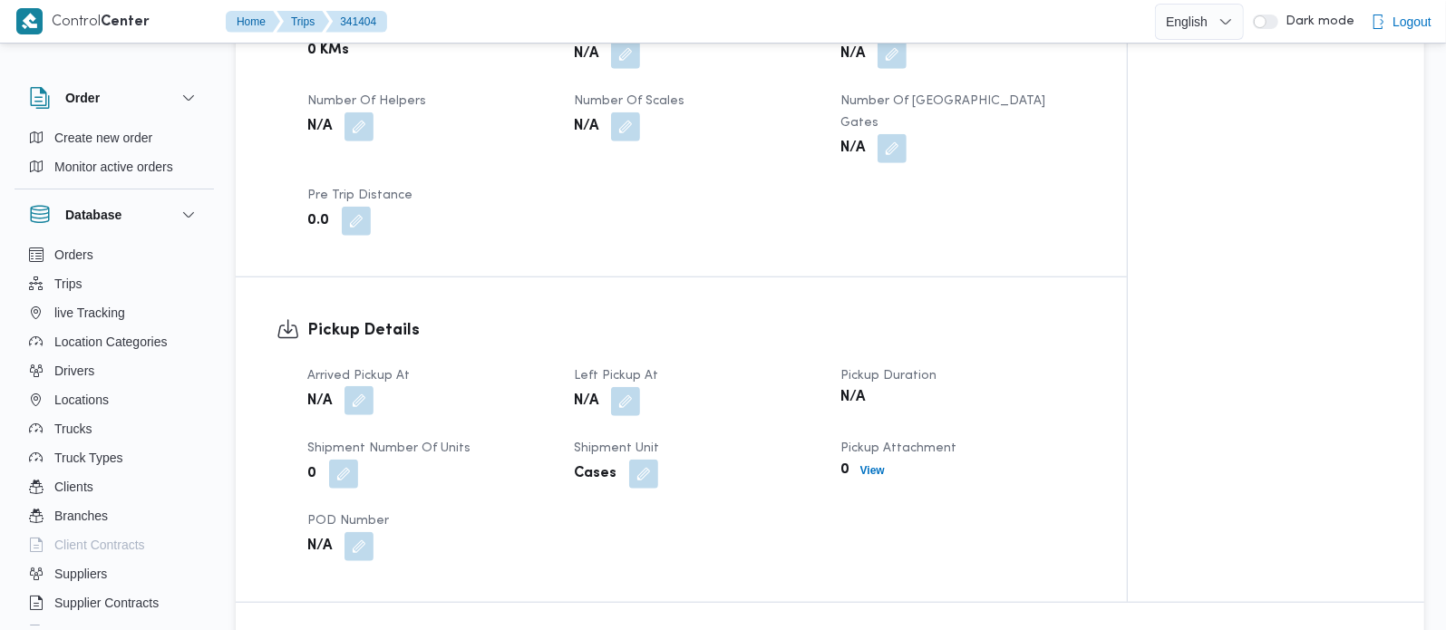
click at [364, 414] on button "button" at bounding box center [359, 400] width 29 height 29
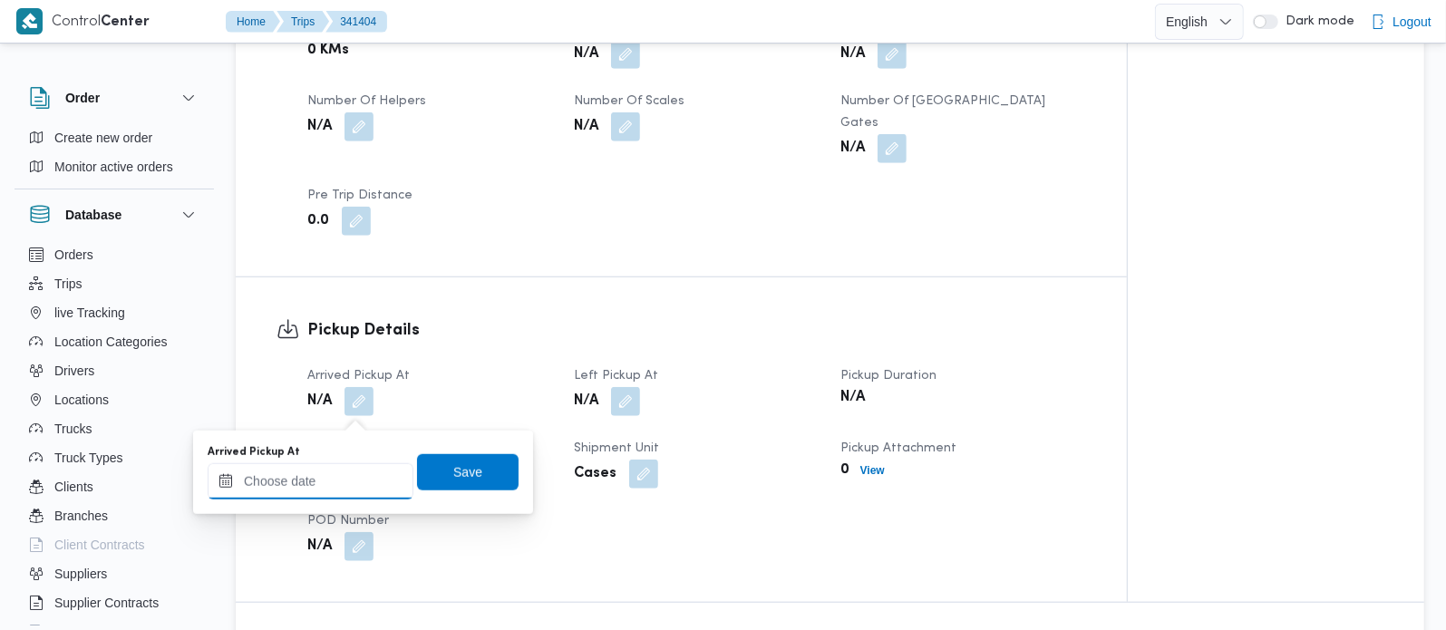
click at [346, 463] on div at bounding box center [311, 481] width 206 height 36
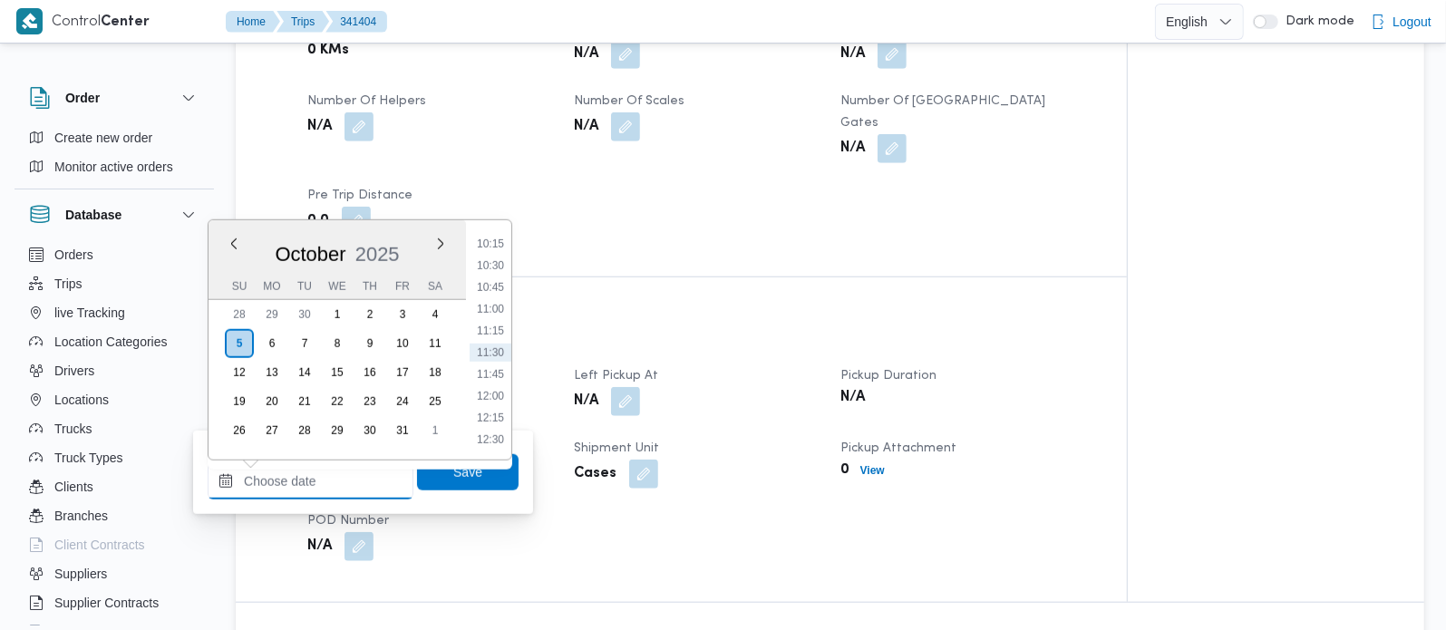
scroll to position [679, 0]
click at [493, 286] on li "08:15" at bounding box center [491, 283] width 42 height 18
type input "[DATE] 08:15"
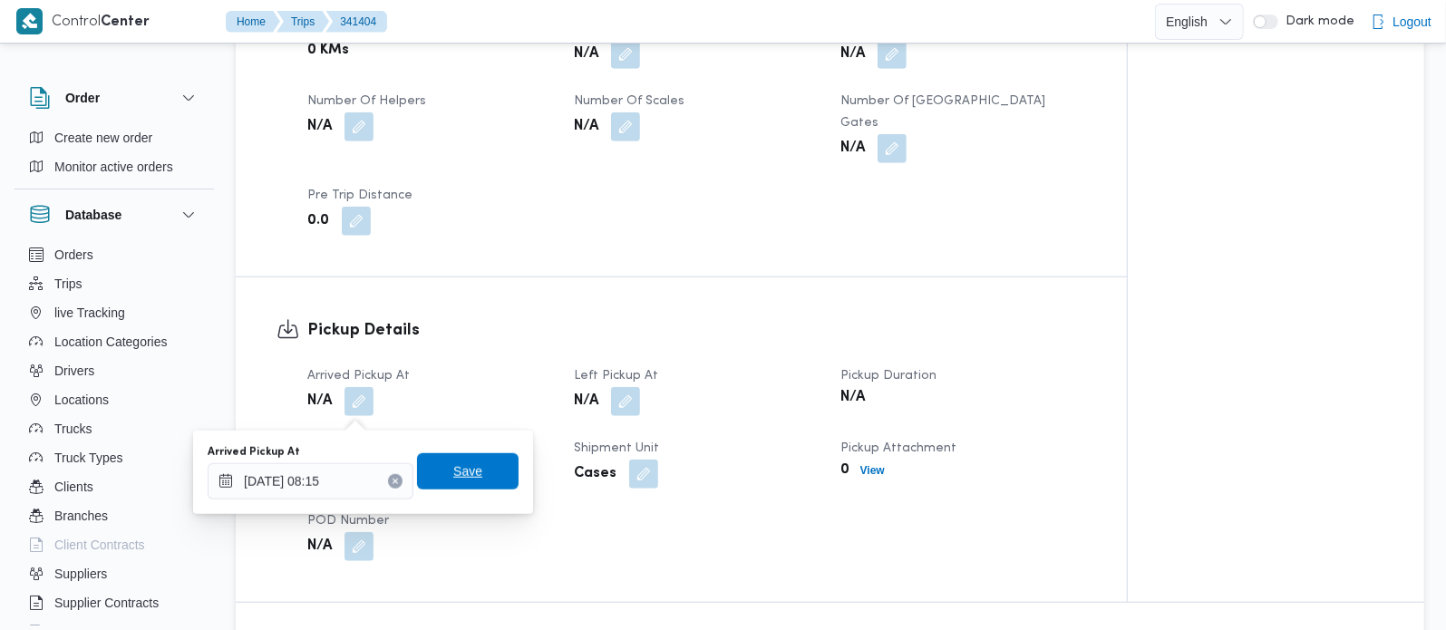
click at [463, 475] on span "Save" at bounding box center [467, 472] width 29 height 22
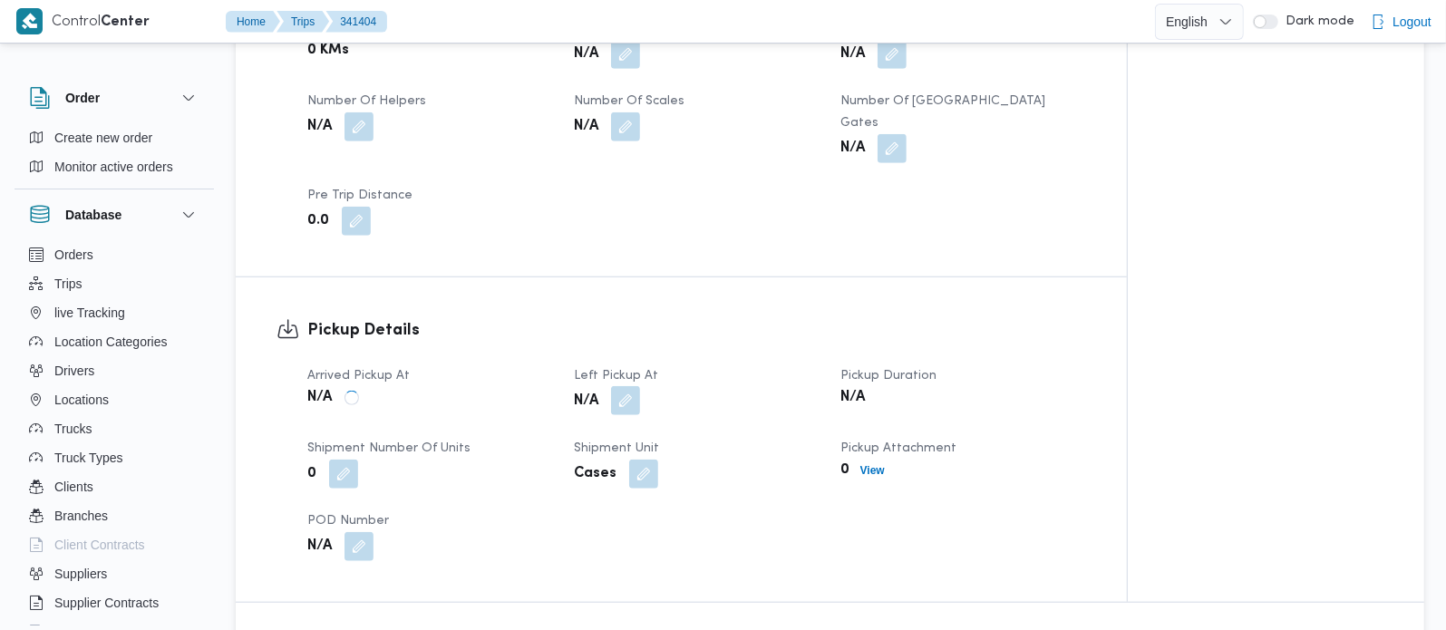
click at [621, 414] on button "button" at bounding box center [625, 400] width 29 height 29
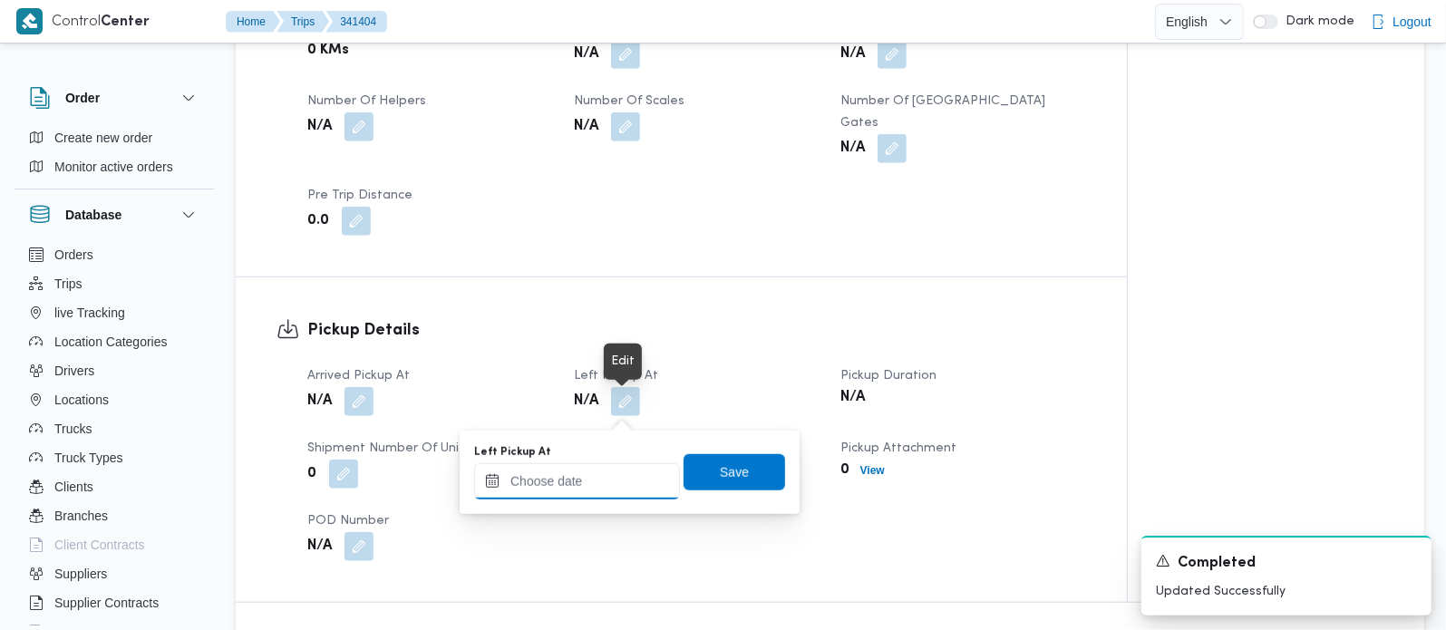
click at [609, 468] on input "Left Pickup At" at bounding box center [577, 481] width 206 height 36
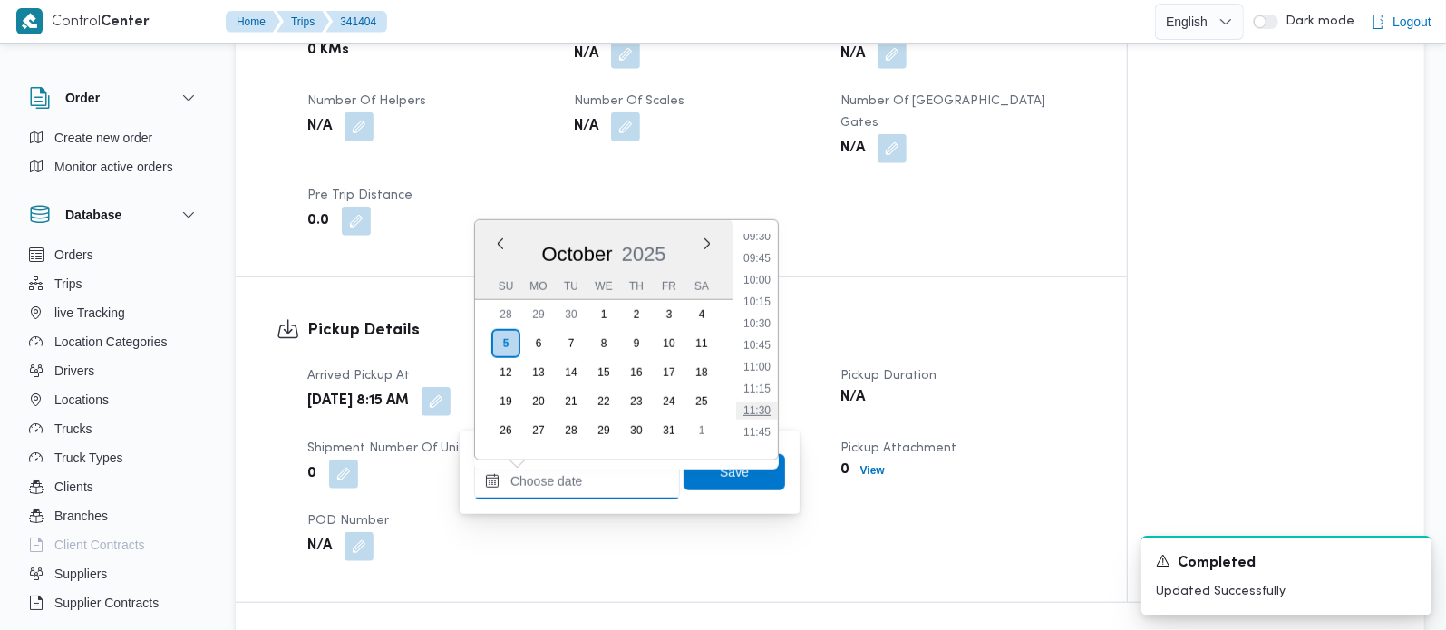
scroll to position [786, 0]
click at [760, 303] on li "09:45" at bounding box center [757, 306] width 42 height 18
type input "05/10/2025 09:45"
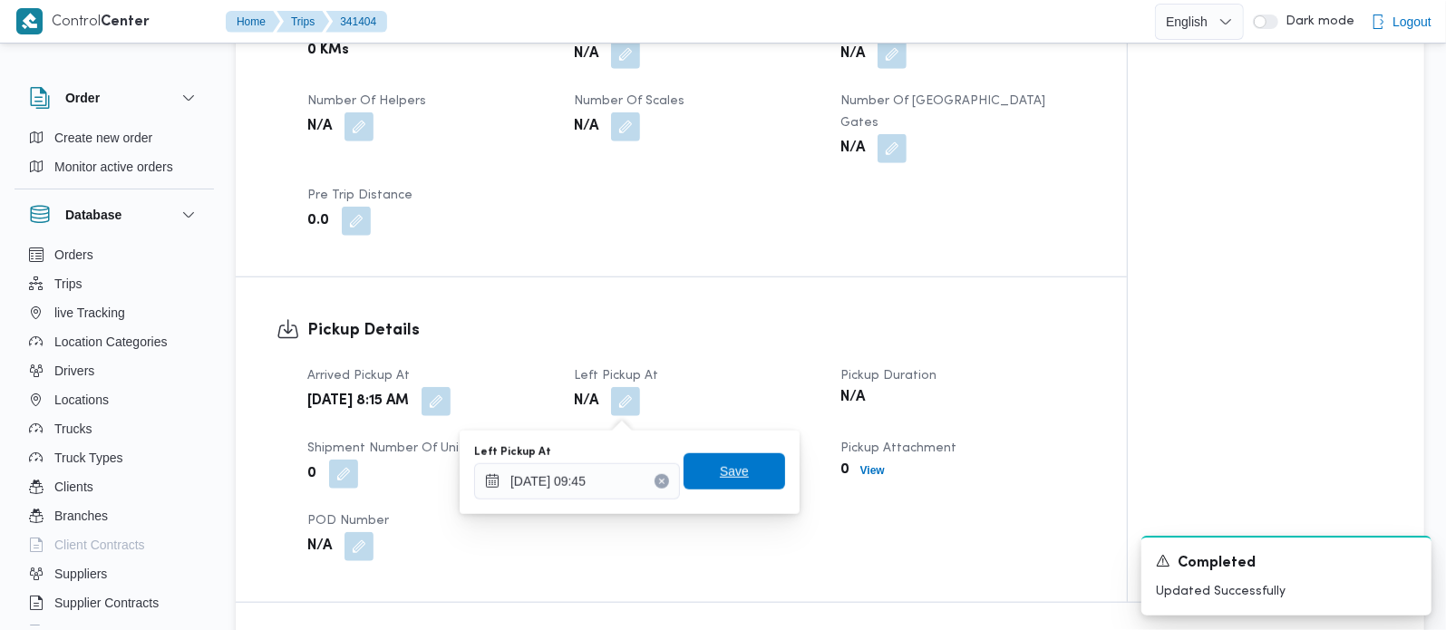
click at [725, 467] on span "Save" at bounding box center [734, 472] width 29 height 22
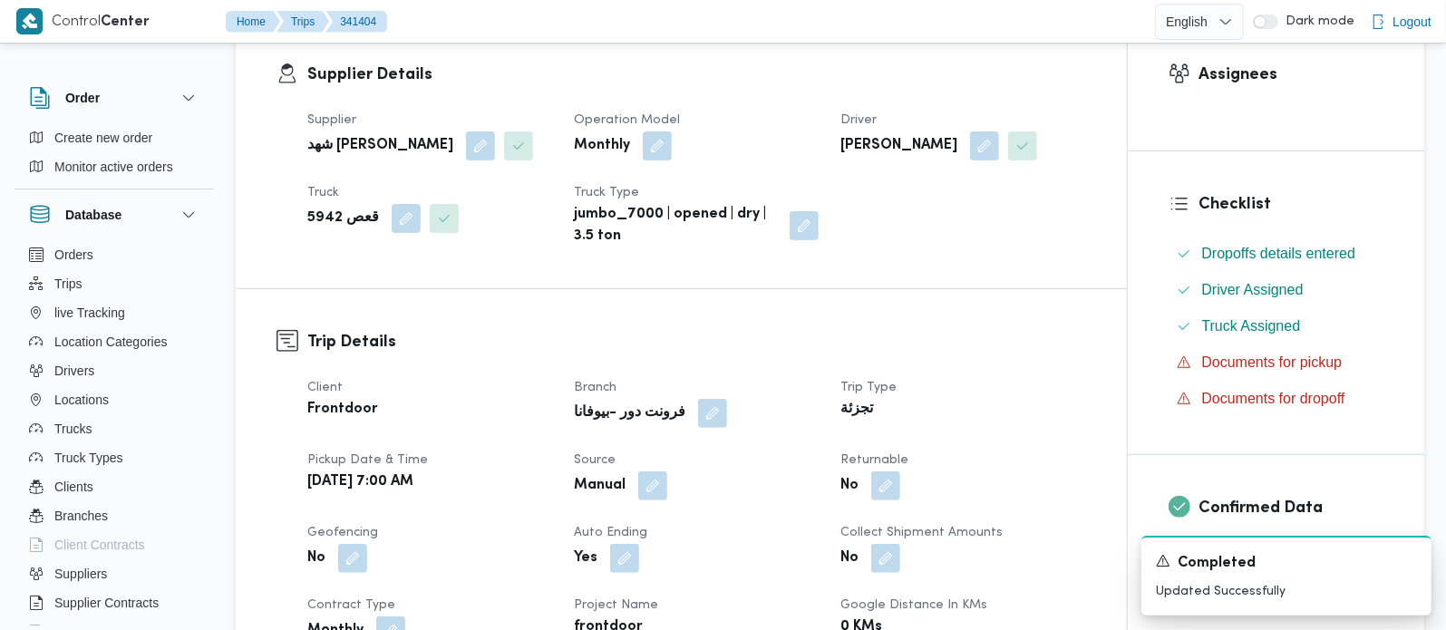
scroll to position [319, 0]
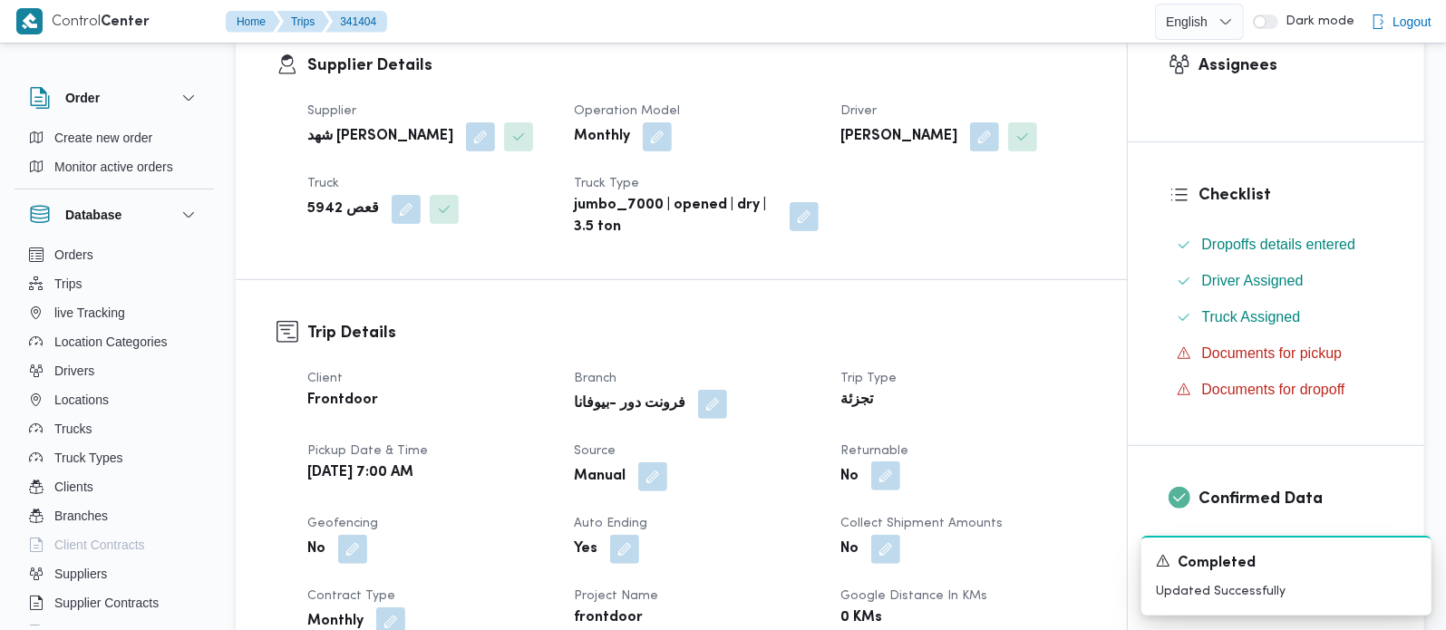
click at [884, 491] on button "button" at bounding box center [886, 476] width 29 height 29
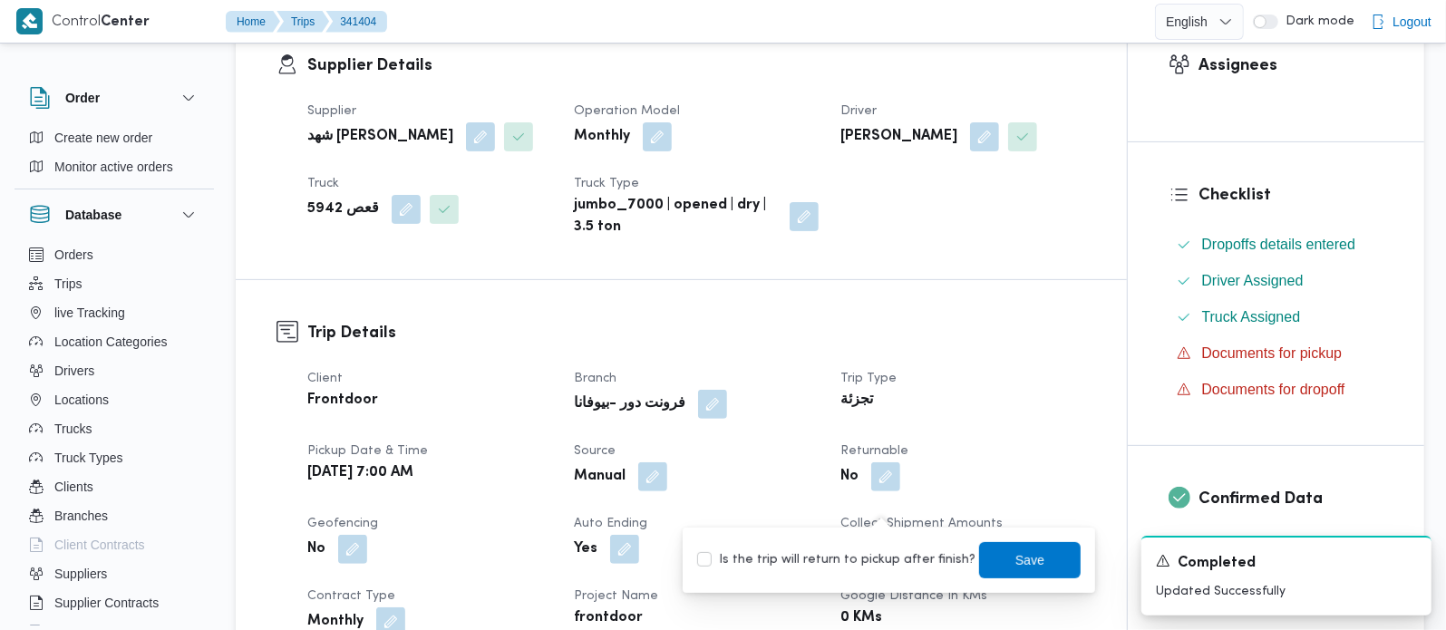
click at [873, 553] on label "Is the trip will return to pickup after finish?" at bounding box center [836, 561] width 278 height 22
checkbox input "true"
click at [996, 554] on span "Save" at bounding box center [1030, 559] width 102 height 36
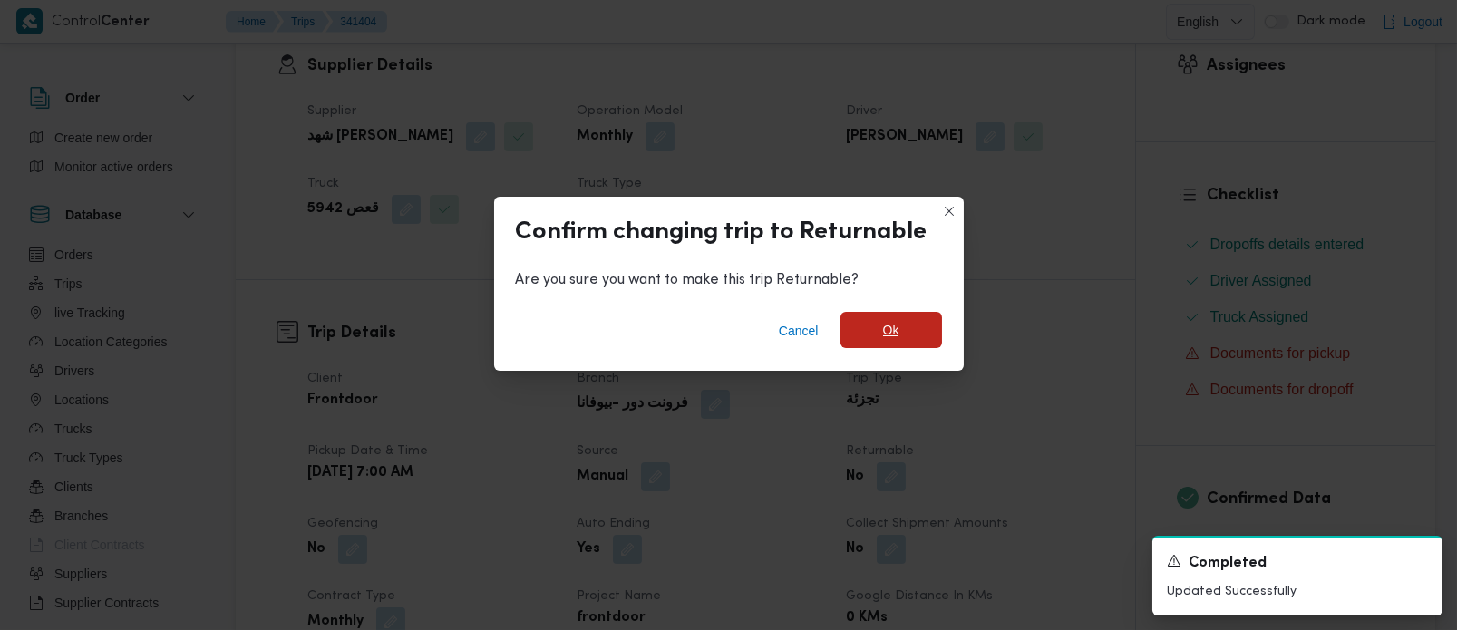
click at [909, 331] on span "Ok" at bounding box center [892, 330] width 102 height 36
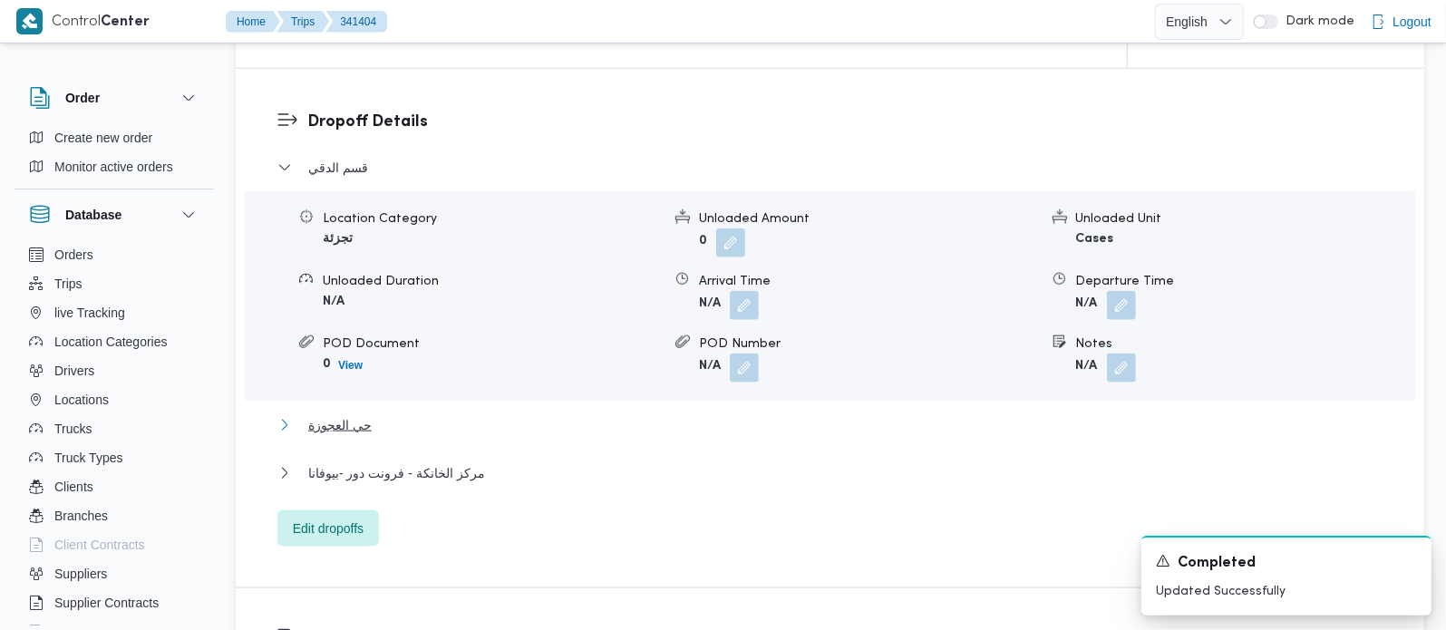
click at [343, 433] on span "حي العجوزة" at bounding box center [339, 425] width 63 height 22
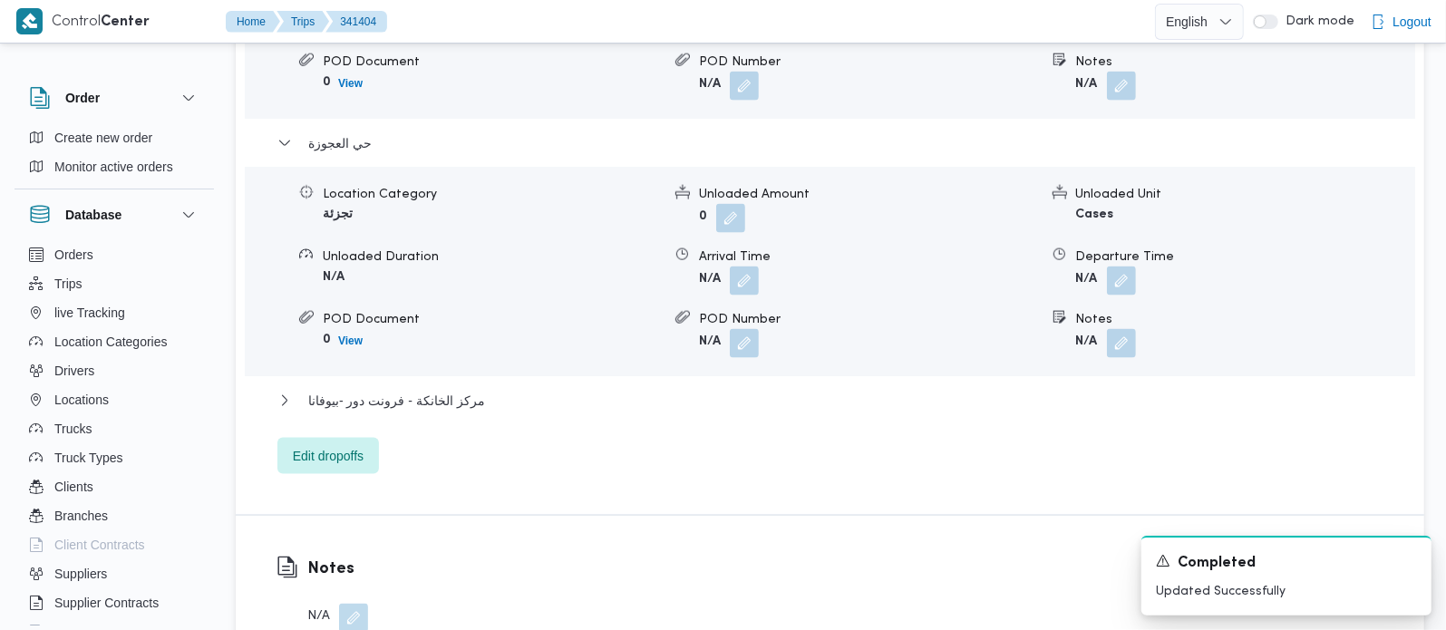
scroll to position [1814, 0]
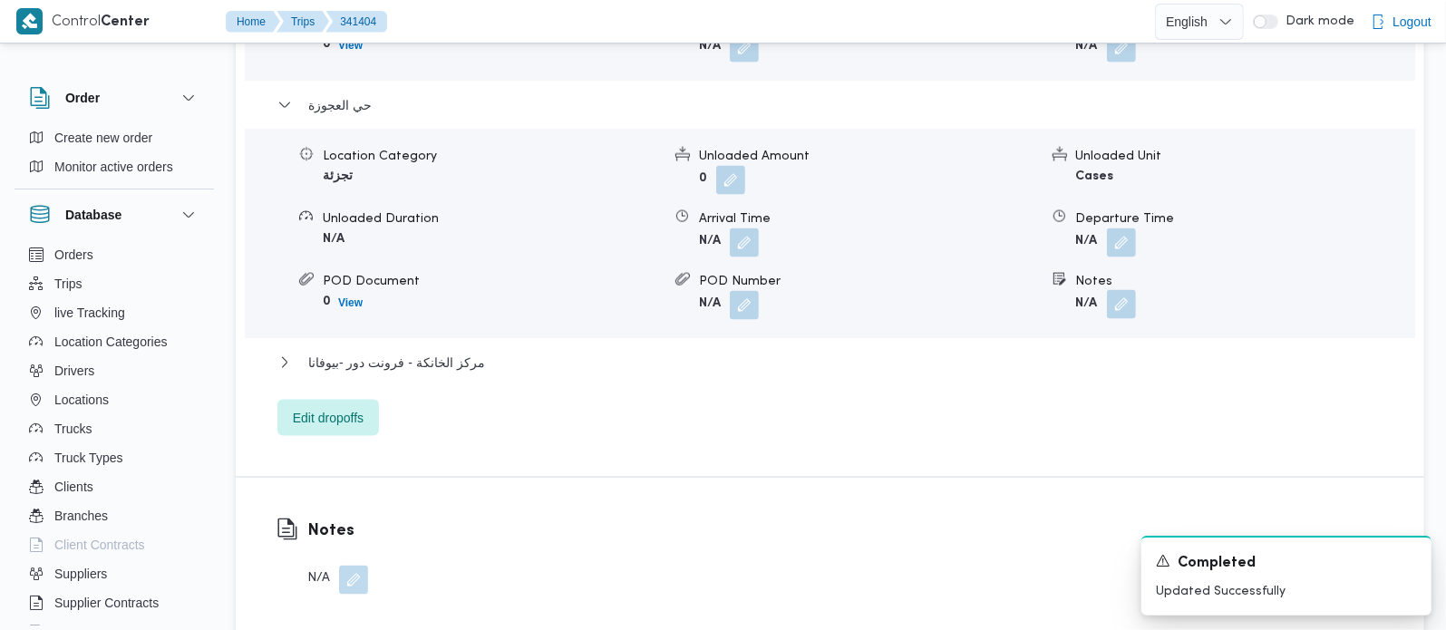
click at [1132, 307] on button "button" at bounding box center [1121, 304] width 29 height 29
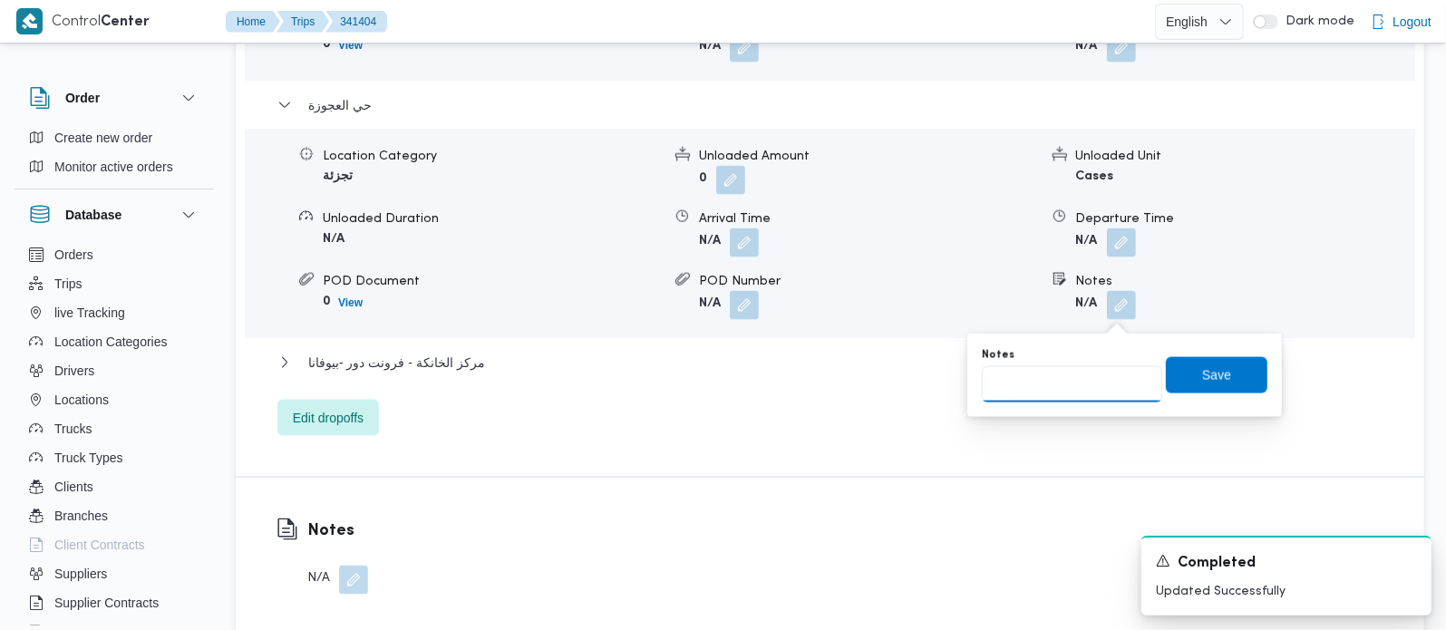
click at [1057, 391] on input "Notes" at bounding box center [1072, 384] width 180 height 36
paste input "مهندسين"
type input "مهندسين"
click at [1220, 377] on span "Save" at bounding box center [1217, 374] width 102 height 36
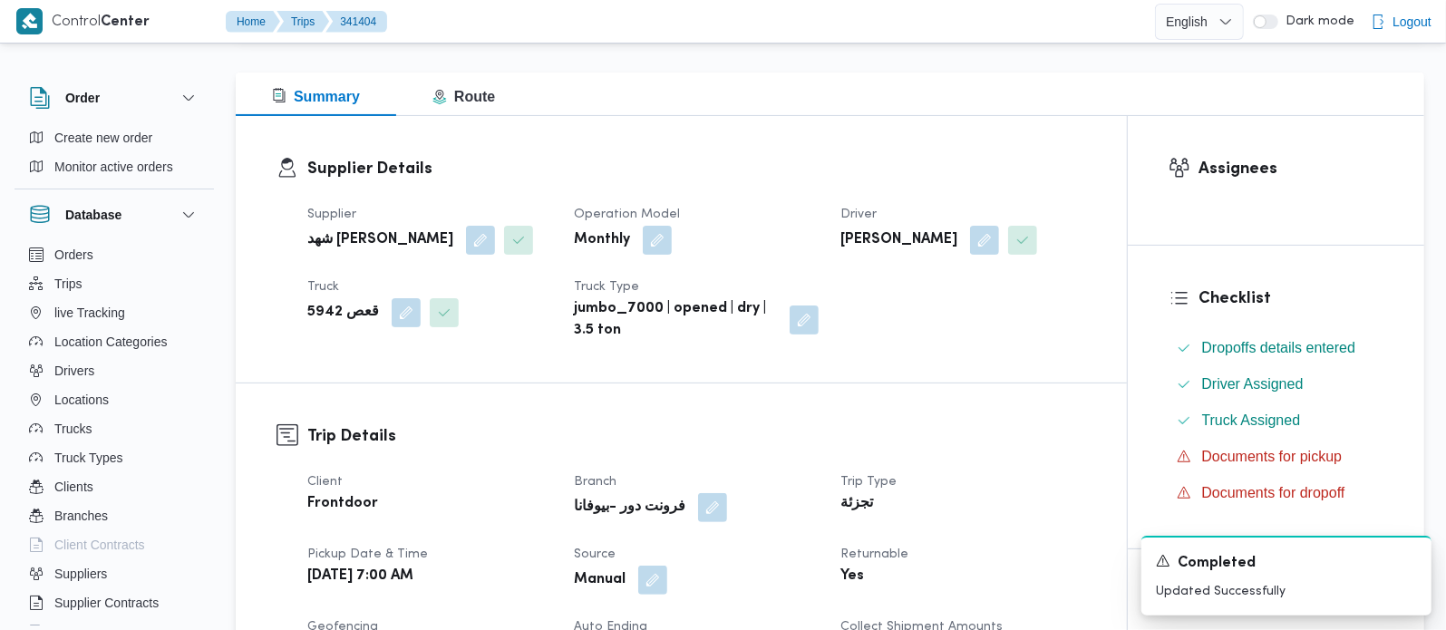
scroll to position [0, 0]
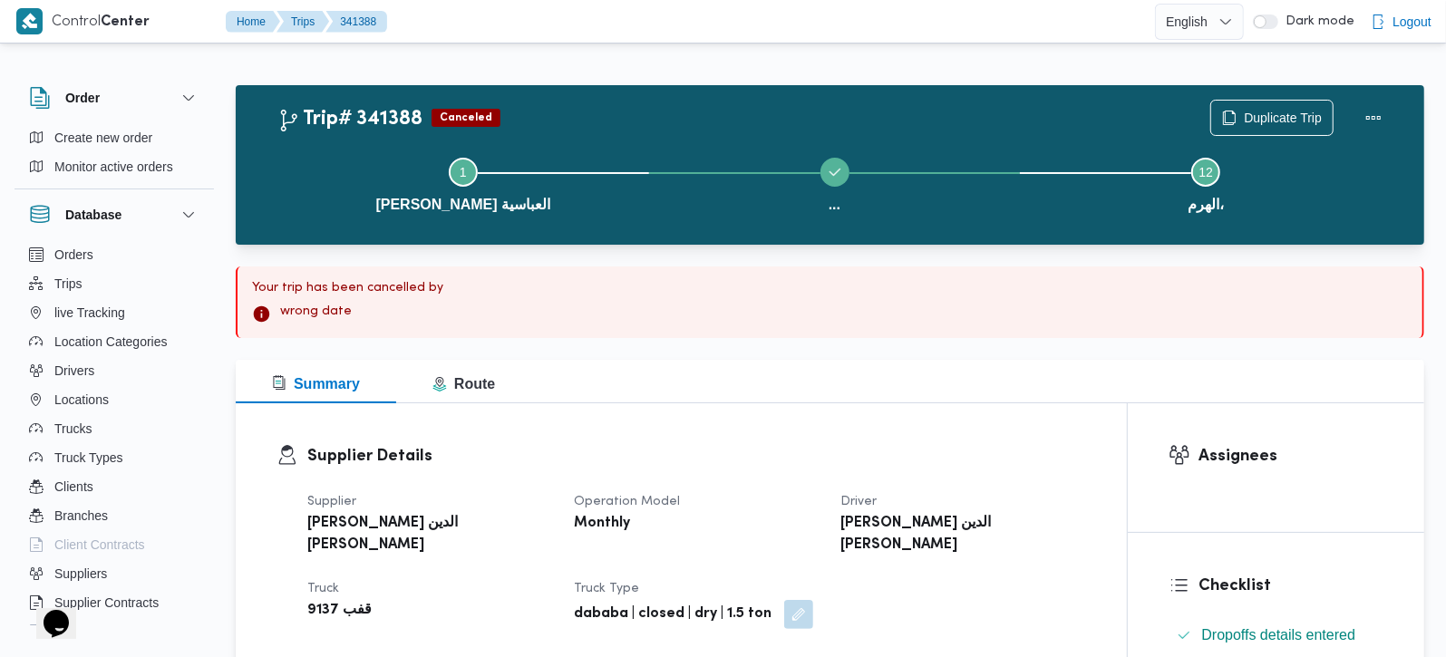
scroll to position [213, 0]
